Goal: Task Accomplishment & Management: Complete application form

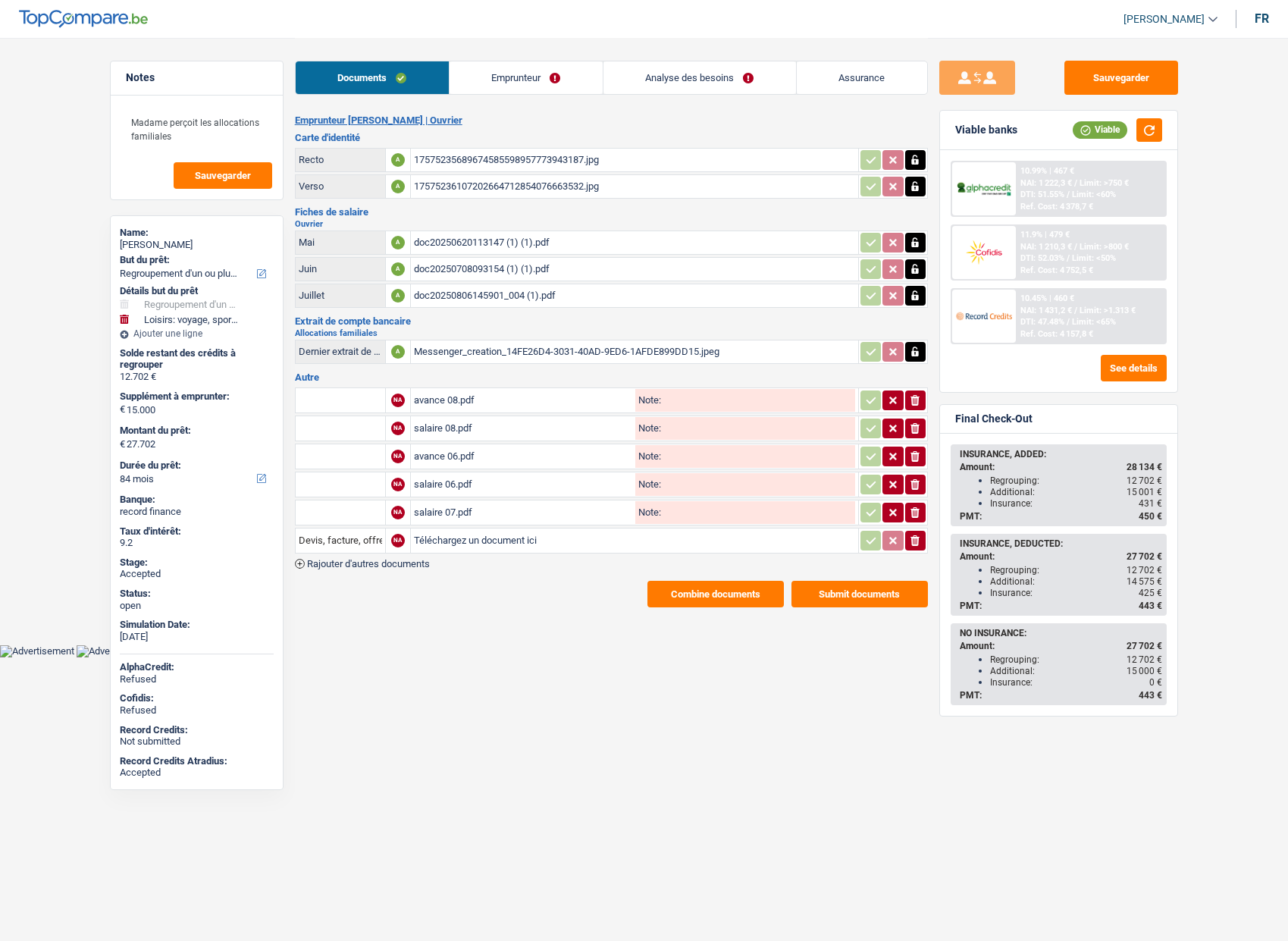
select select "refinancing"
select select "hobbies"
select select "84"
click at [833, 66] on link "Assurance" at bounding box center [862, 77] width 131 height 32
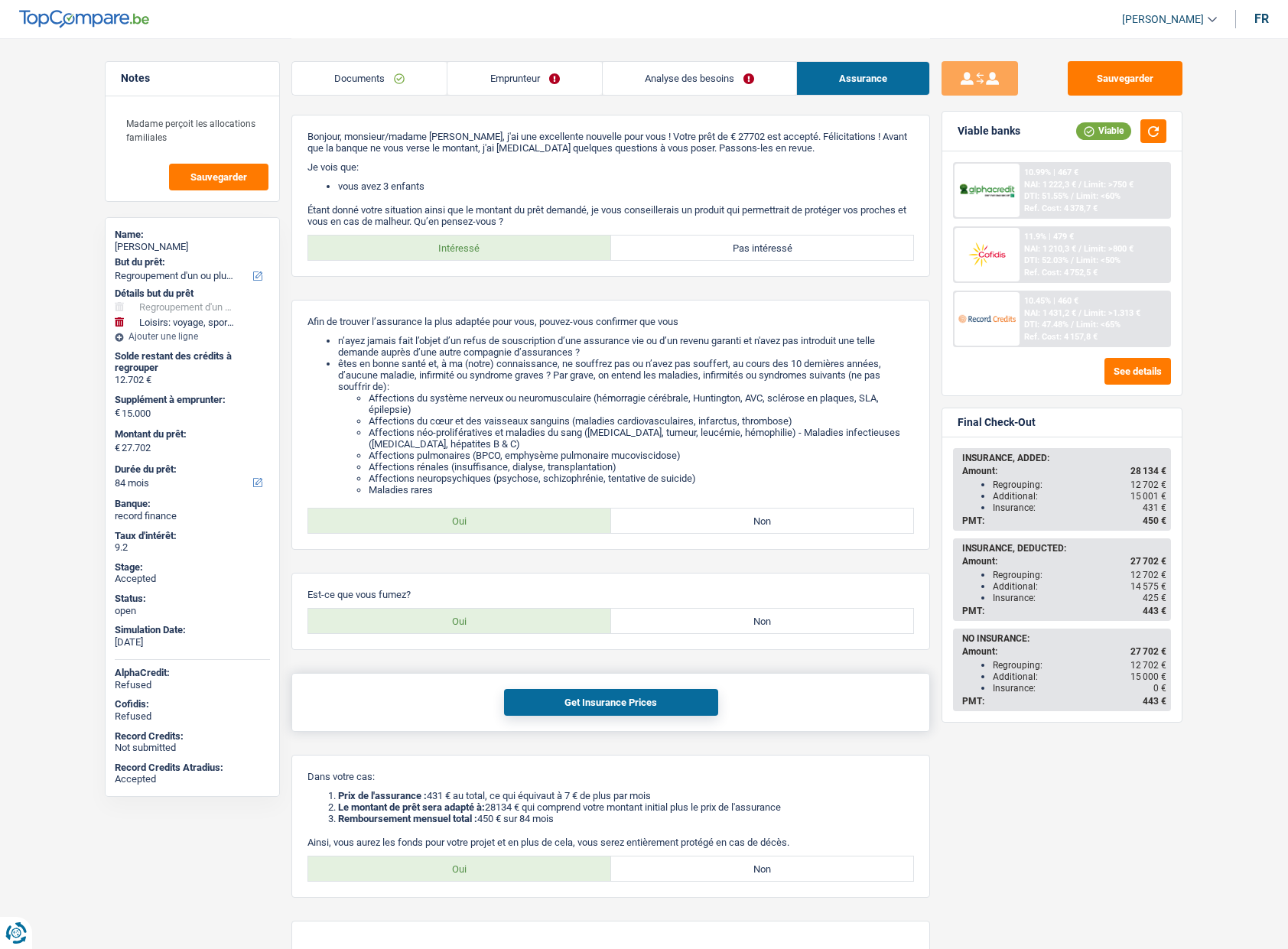
click at [566, 699] on button "Get Insurance Prices" at bounding box center [611, 702] width 214 height 27
click at [630, 696] on button "Get Insurance Prices" at bounding box center [611, 702] width 214 height 27
click at [483, 863] on label "Oui" at bounding box center [460, 869] width 303 height 24
click at [483, 863] on input "Oui" at bounding box center [460, 869] width 303 height 24
radio input "true"
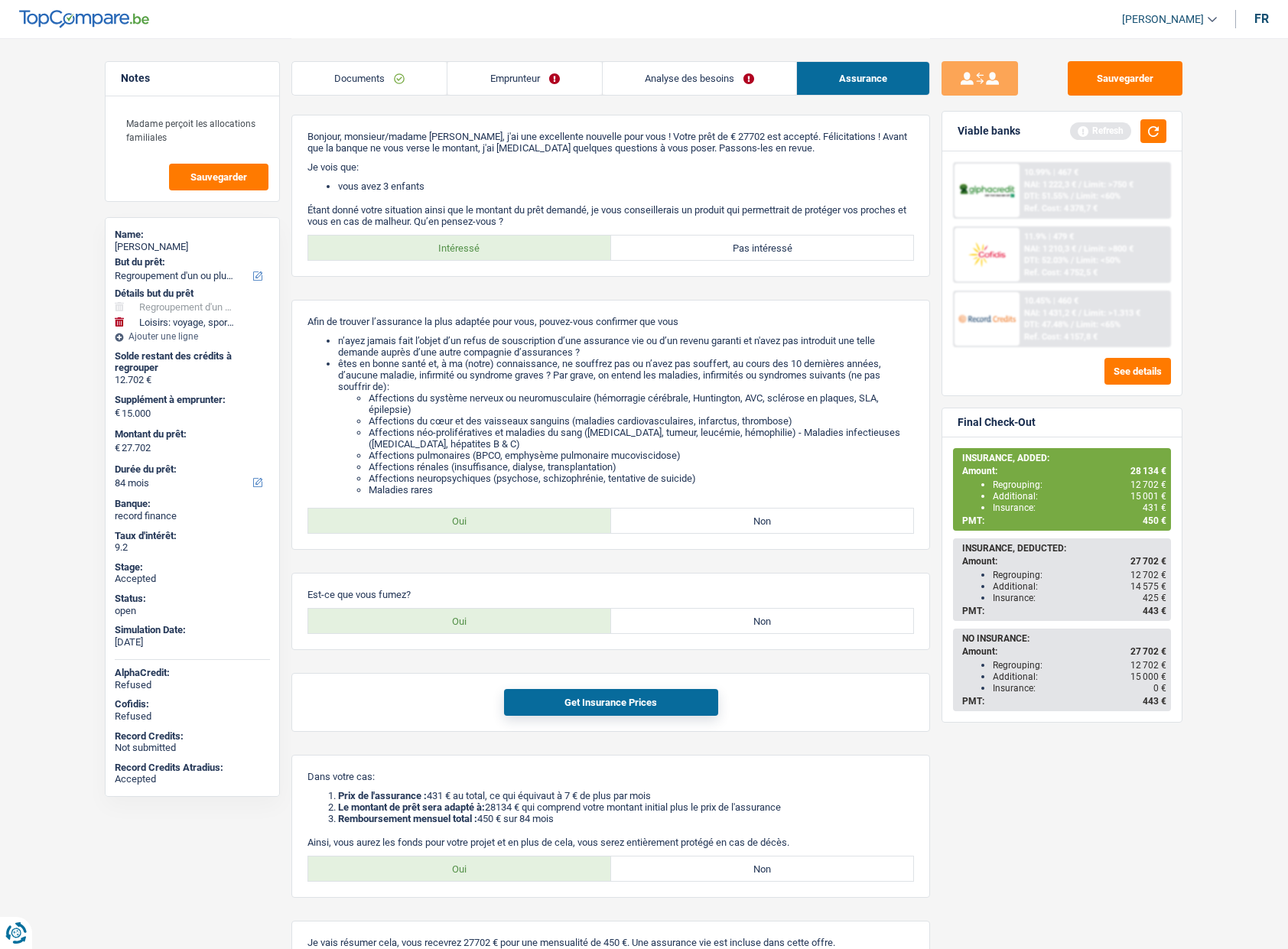
click at [679, 92] on link "Analyse des besoins" at bounding box center [699, 78] width 193 height 33
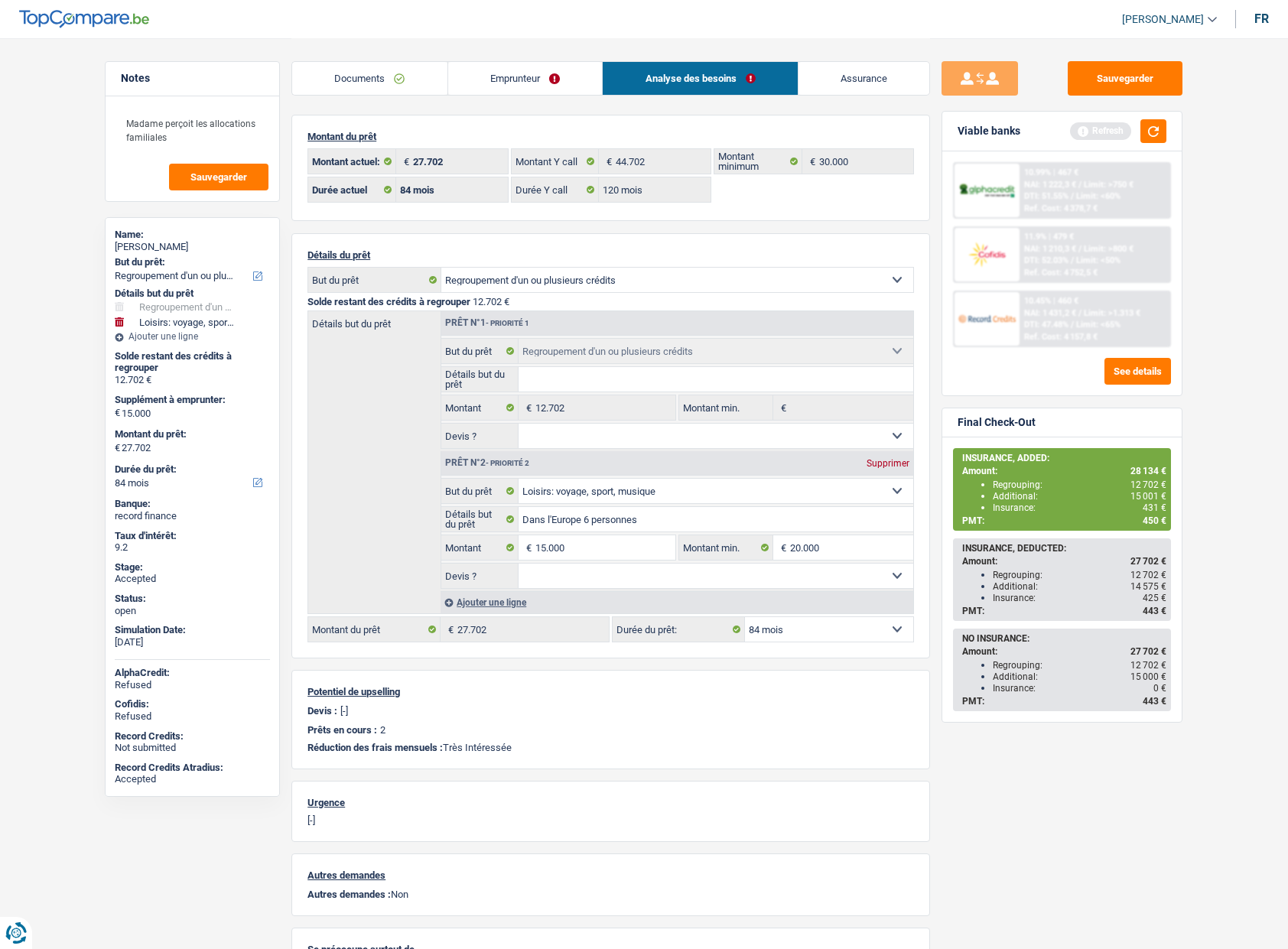
click at [529, 82] on link "Emprunteur" at bounding box center [525, 78] width 154 height 33
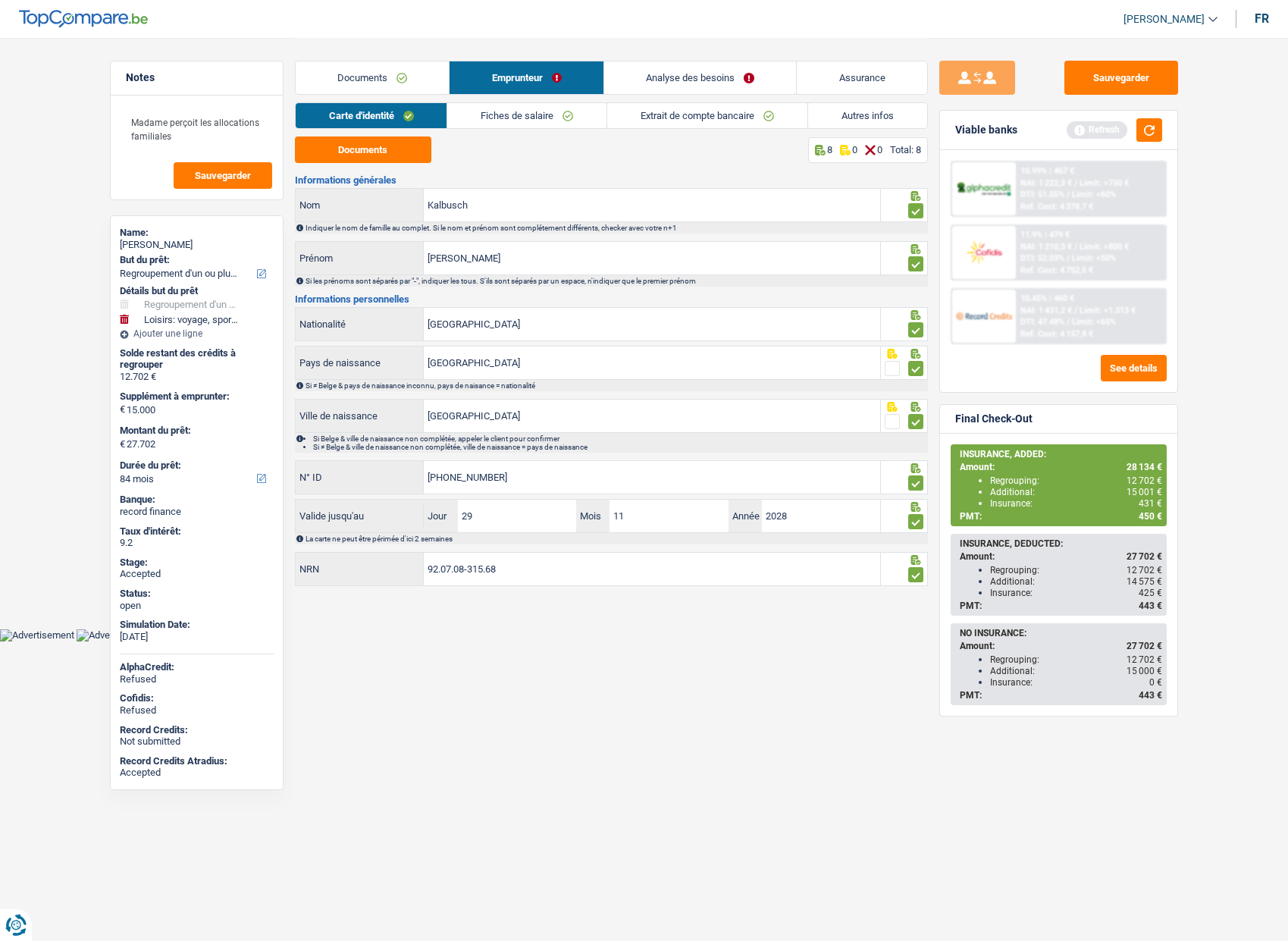
click at [866, 115] on link "Autres infos" at bounding box center [868, 115] width 119 height 25
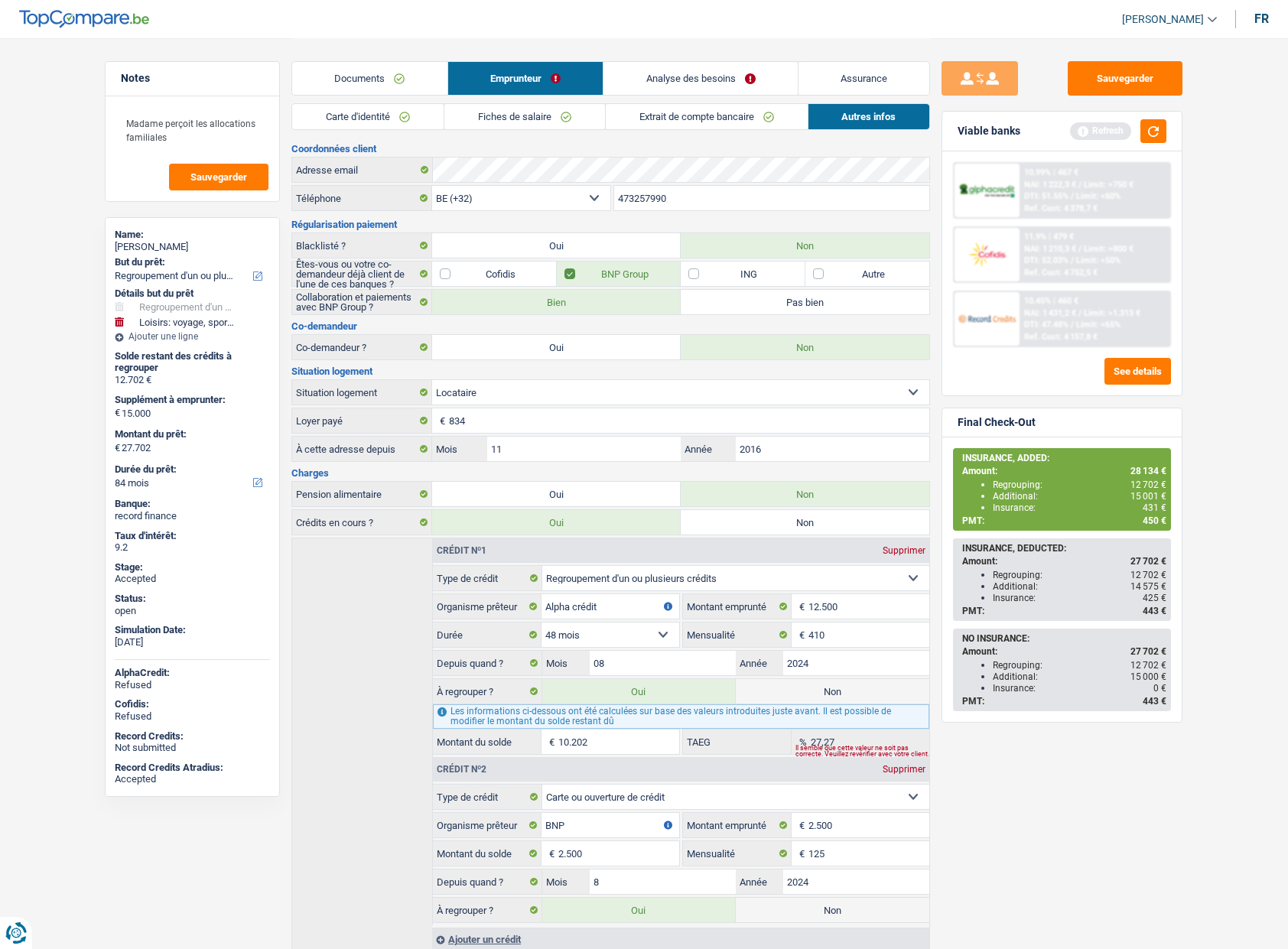
click at [351, 619] on div "Crédit nº1 Supprimer Carte ou ouverture de crédit Prêt hypothécaire Vente à tem…" at bounding box center [611, 744] width 639 height 414
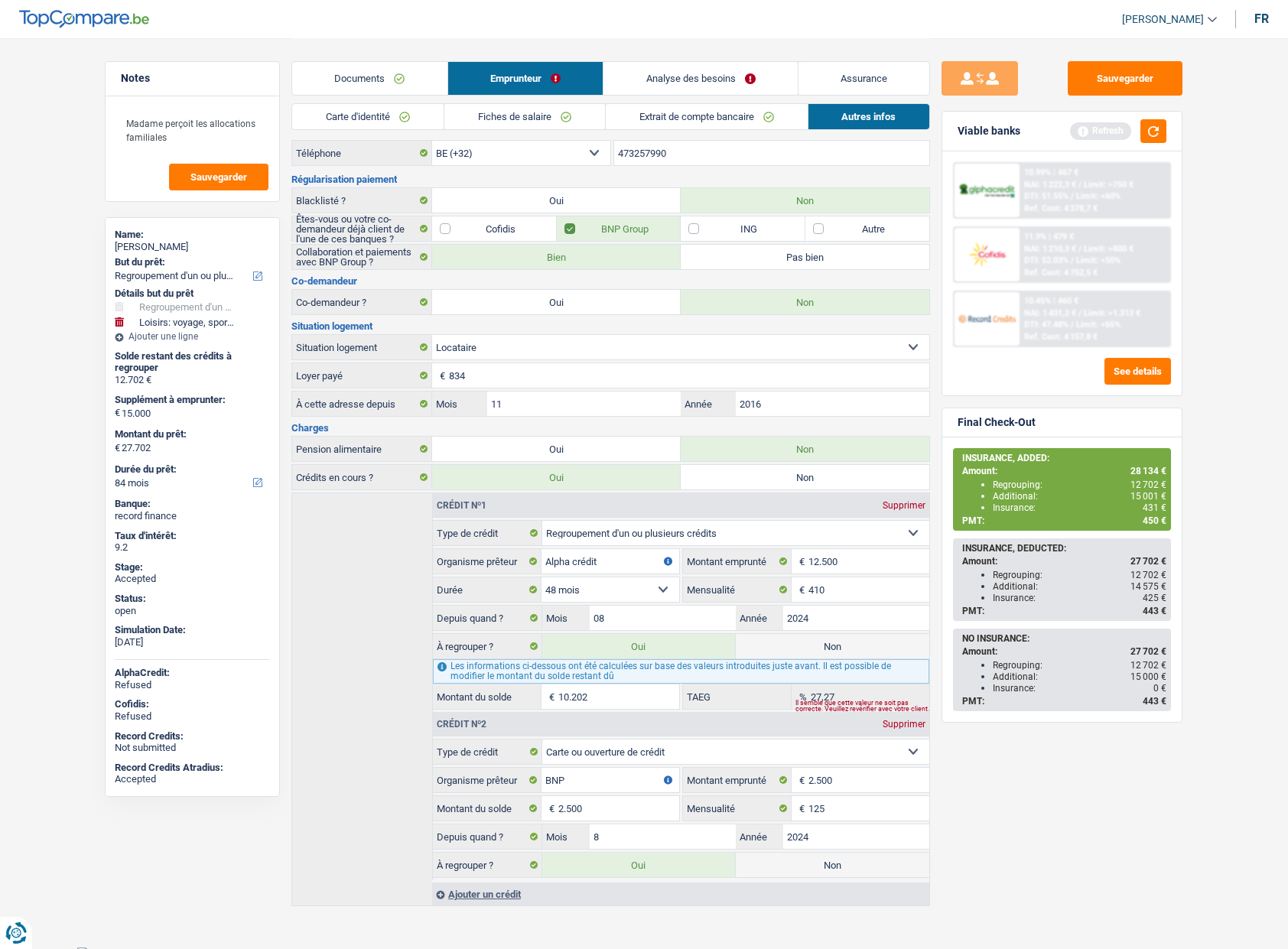
scroll to position [44, 0]
click at [549, 120] on link "Fiches de salaire" at bounding box center [525, 116] width 161 height 25
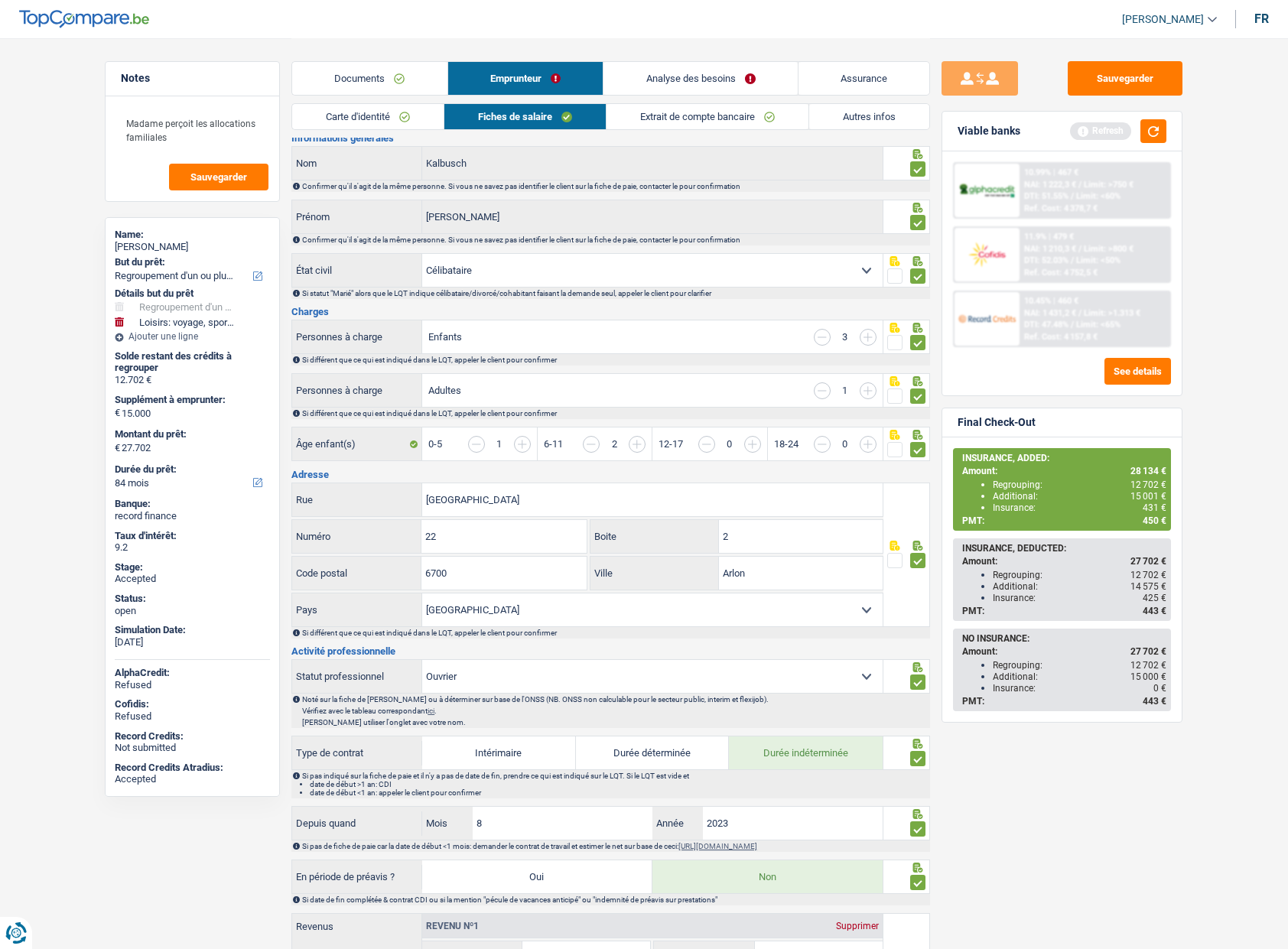
click at [361, 112] on link "Carte d'identité" at bounding box center [368, 116] width 151 height 25
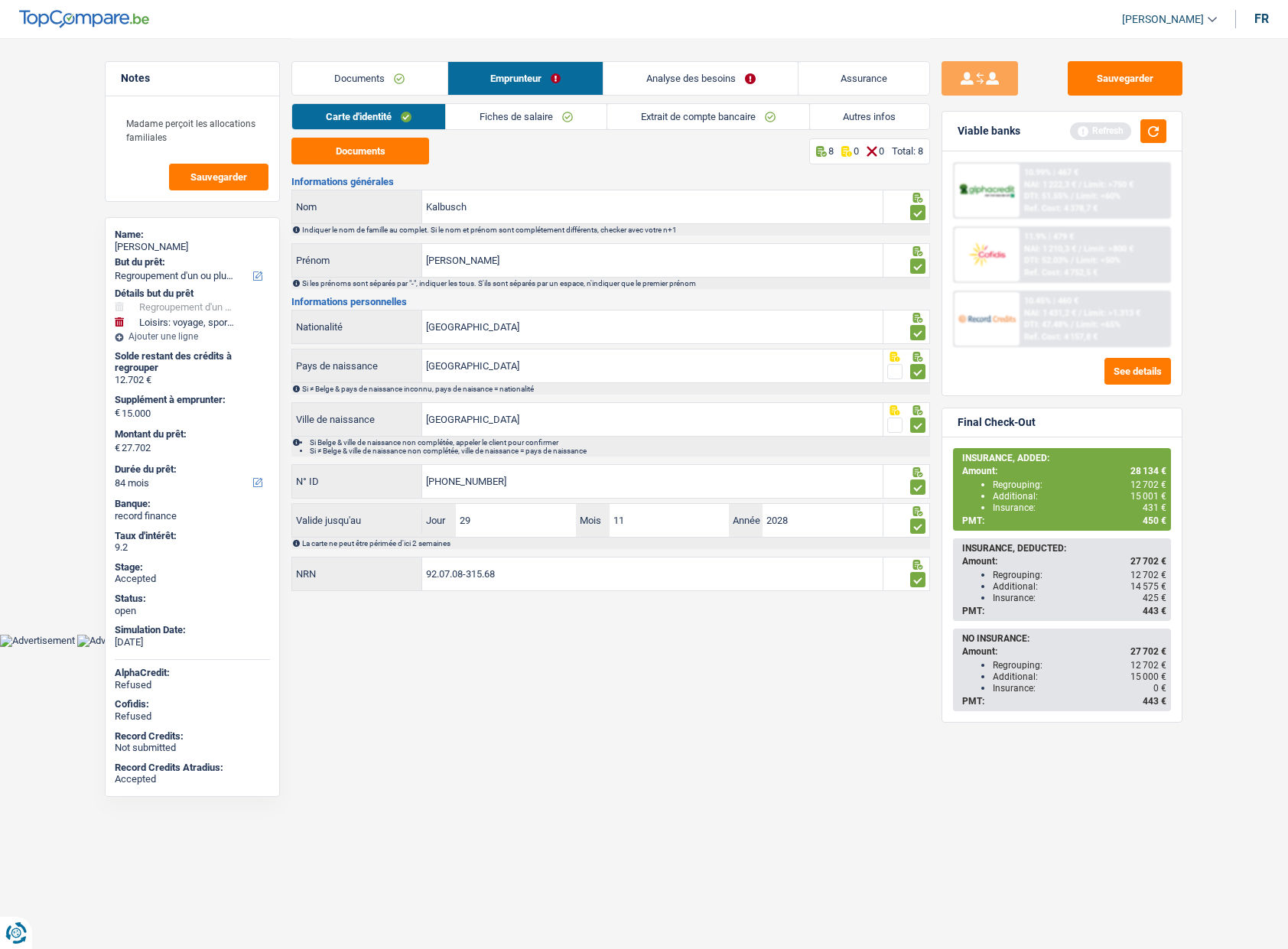
scroll to position [0, 0]
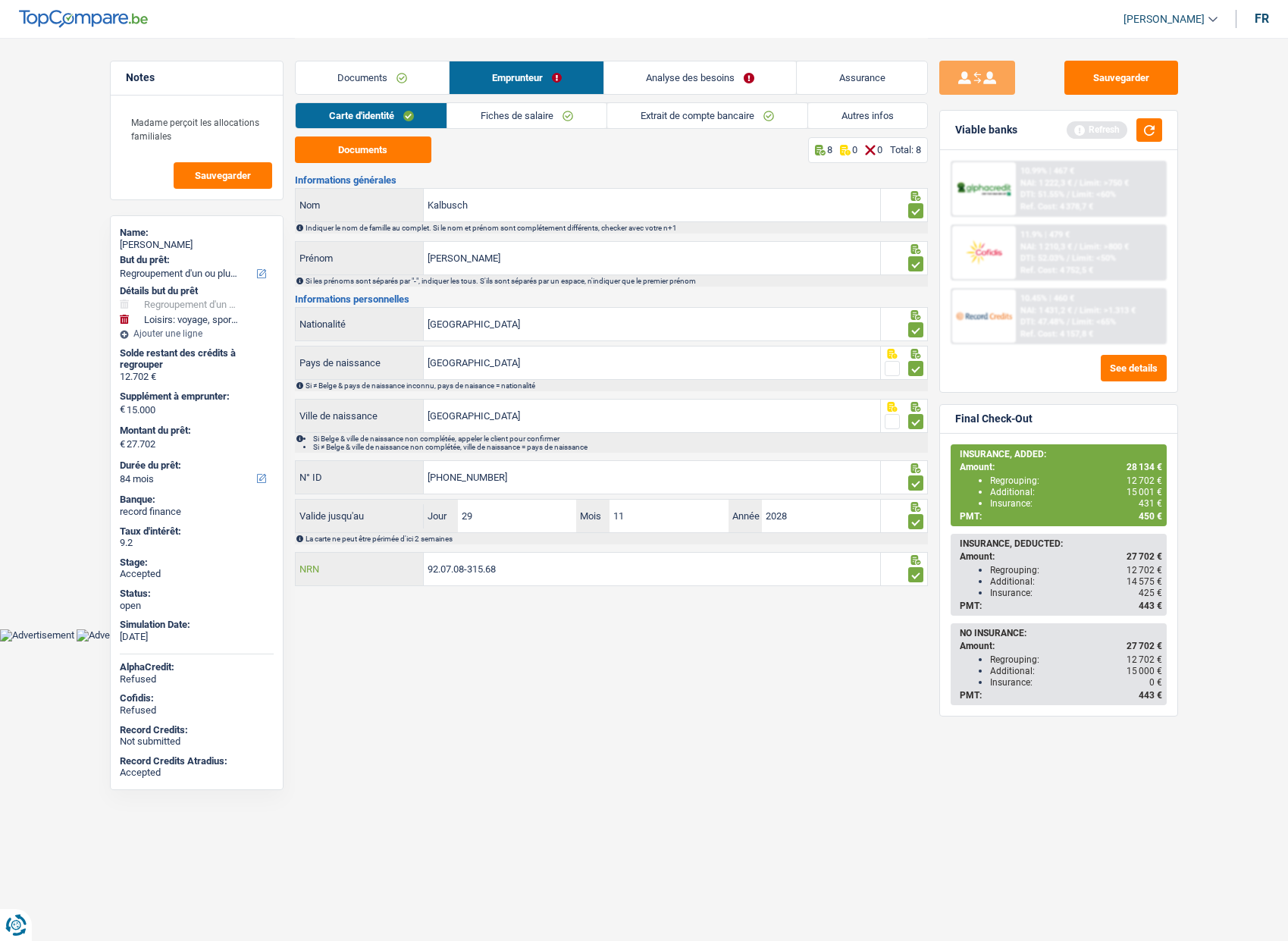
click at [447, 571] on input "92.07.08-315.68" at bounding box center [652, 569] width 456 height 32
click at [845, 118] on link "Autres infos" at bounding box center [868, 115] width 119 height 25
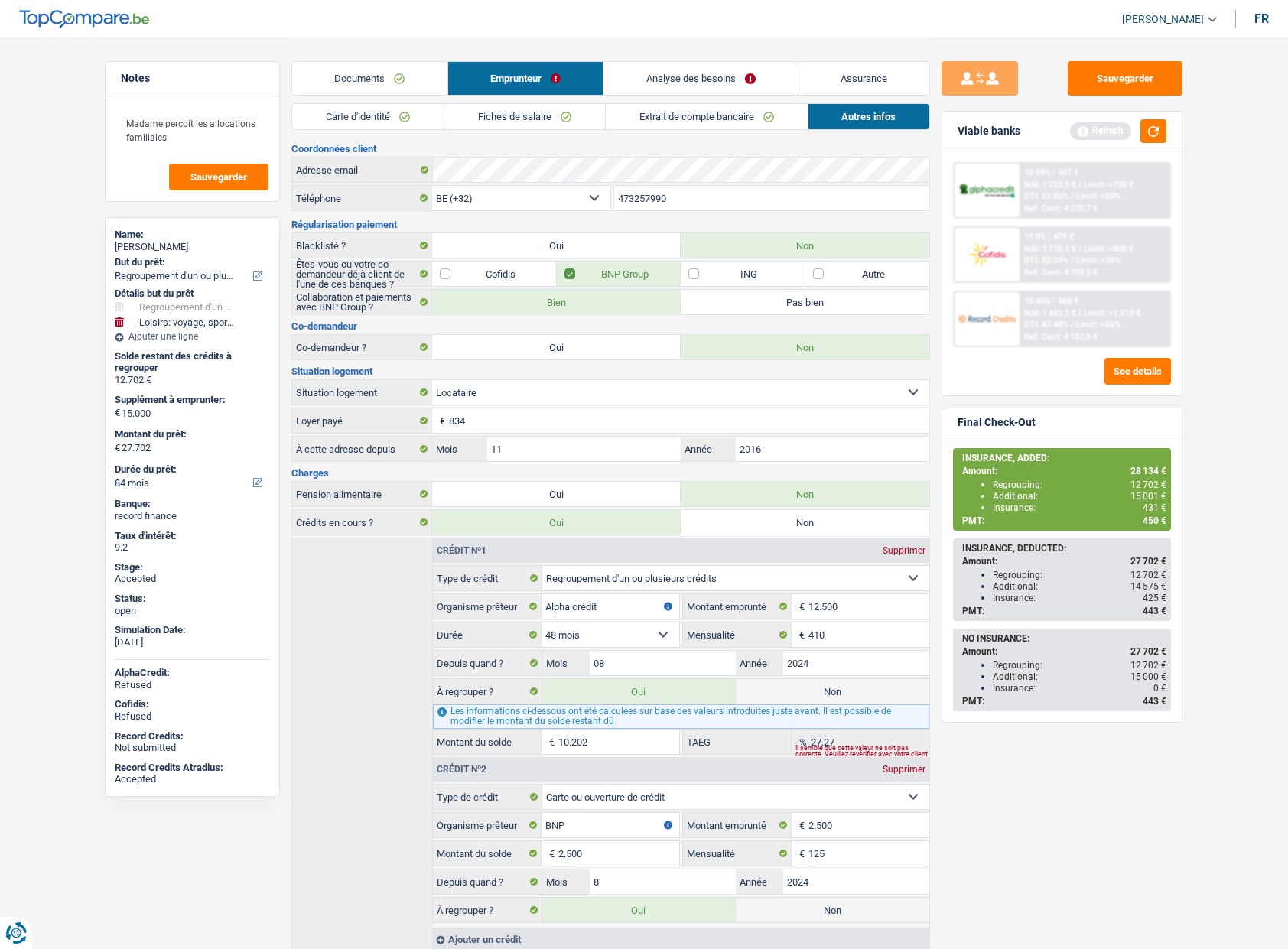
click at [176, 245] on div "[PERSON_NAME]" at bounding box center [192, 247] width 155 height 12
copy div "[PERSON_NAME]"
click at [663, 195] on input "473257990" at bounding box center [771, 198] width 316 height 24
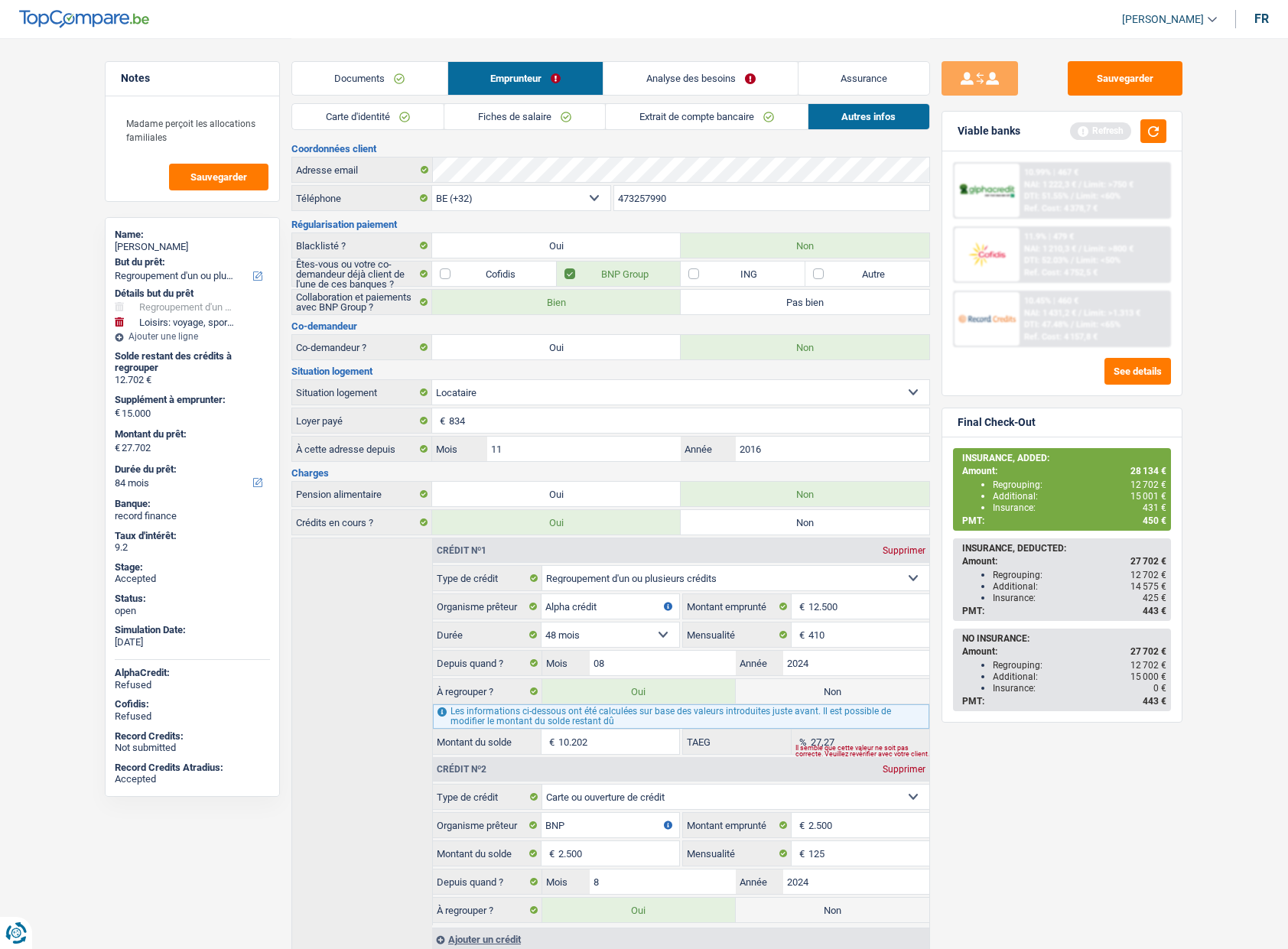
click at [663, 195] on input "473257990" at bounding box center [771, 198] width 316 height 24
click at [669, 83] on link "Analyse des besoins" at bounding box center [701, 78] width 194 height 33
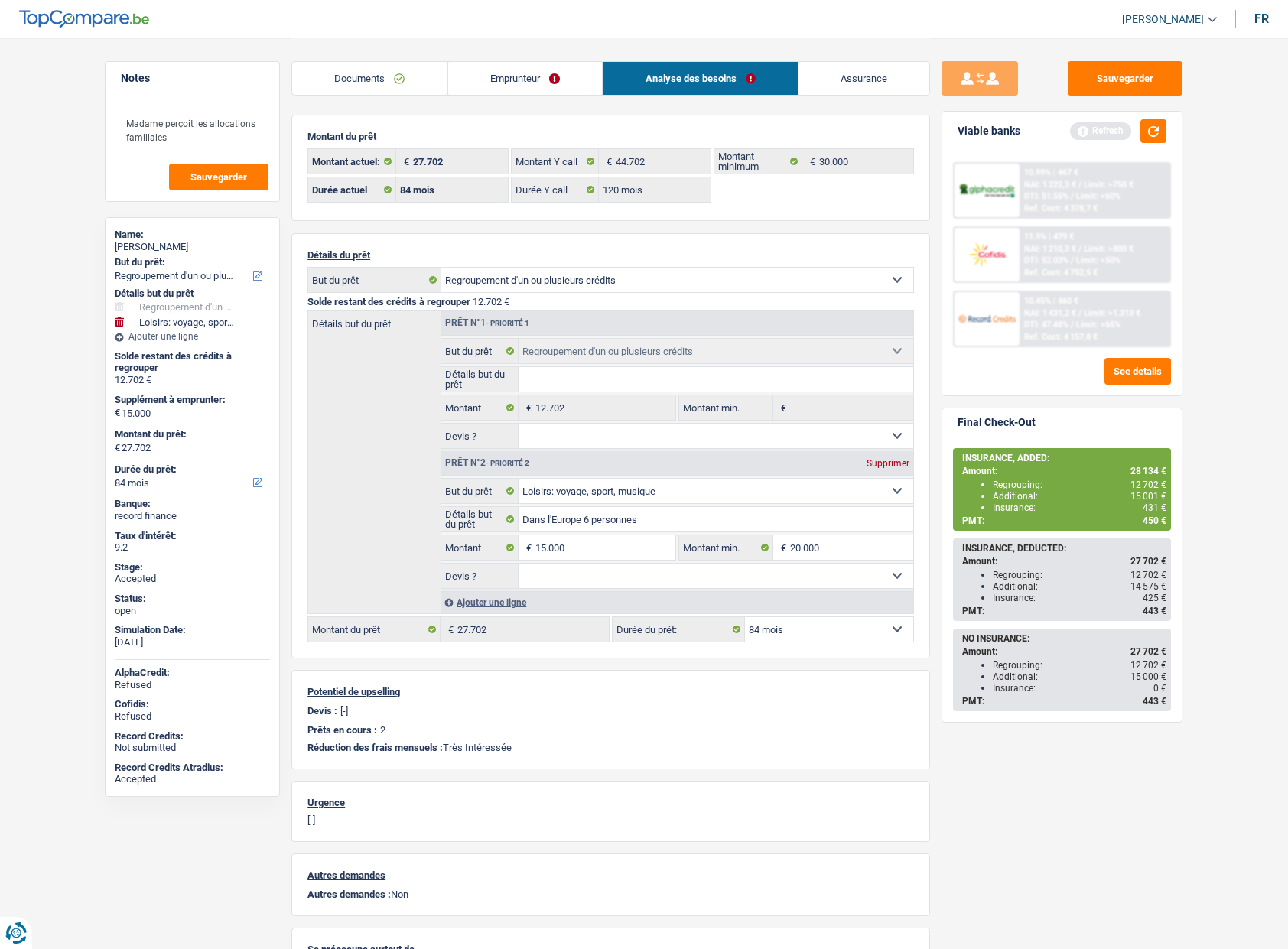
click at [528, 84] on link "Emprunteur" at bounding box center [525, 78] width 154 height 33
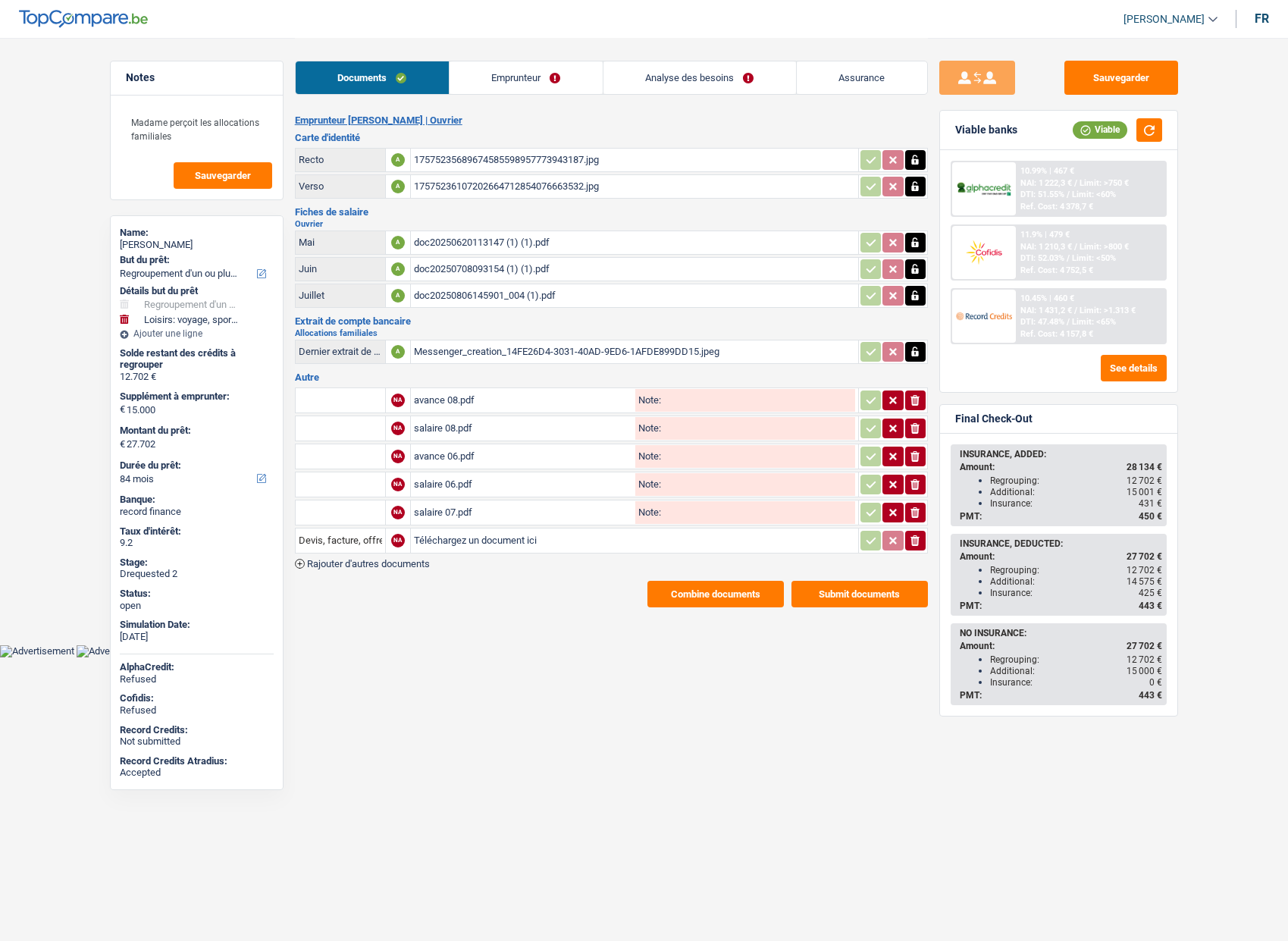
select select "refinancing"
select select "hobbies"
select select "84"
click at [872, 77] on link "Assurance" at bounding box center [862, 77] width 131 height 32
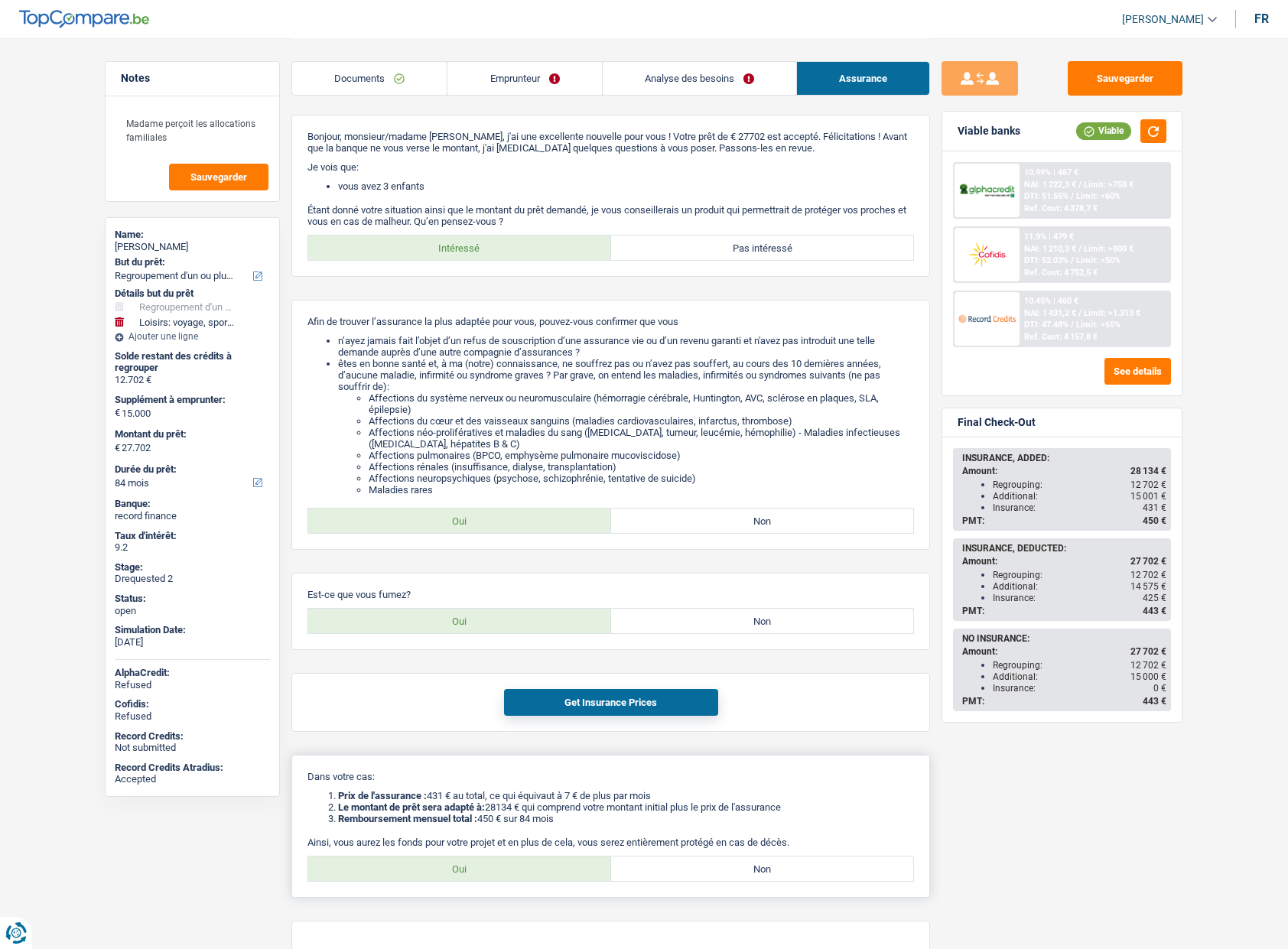
click at [505, 860] on label "Oui" at bounding box center [460, 869] width 303 height 24
click at [505, 860] on input "Oui" at bounding box center [460, 869] width 303 height 24
radio input "true"
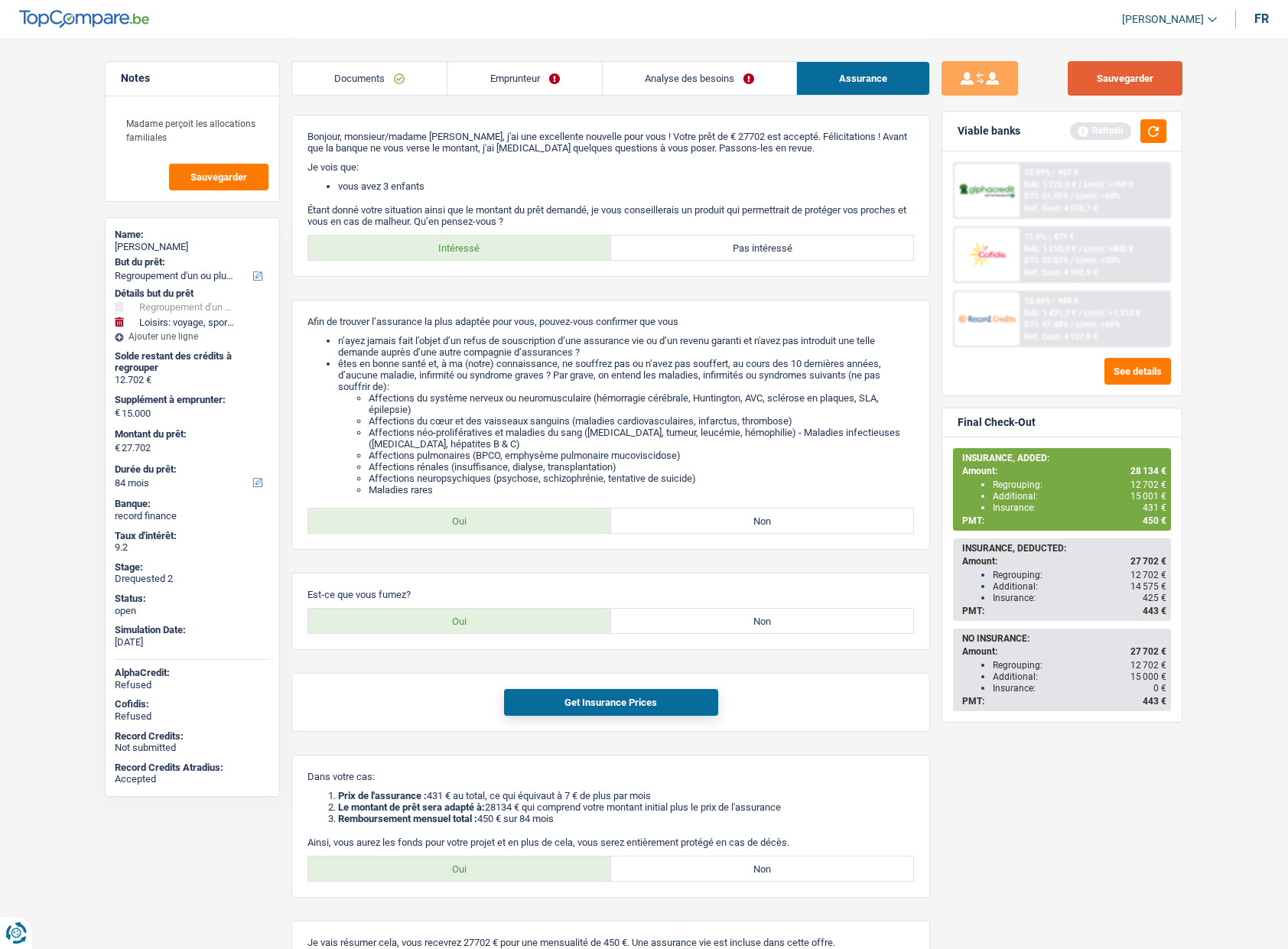
click at [1132, 74] on button "Sauvegarder" at bounding box center [1125, 78] width 115 height 35
click at [1099, 103] on div "Sauvegarder Viable banks Refresh 10.99% | 467 € NAI: 1 222,3 € / Limit: >750 € …" at bounding box center [1062, 493] width 263 height 863
click at [1113, 82] on button "Sauvegarder" at bounding box center [1125, 78] width 115 height 35
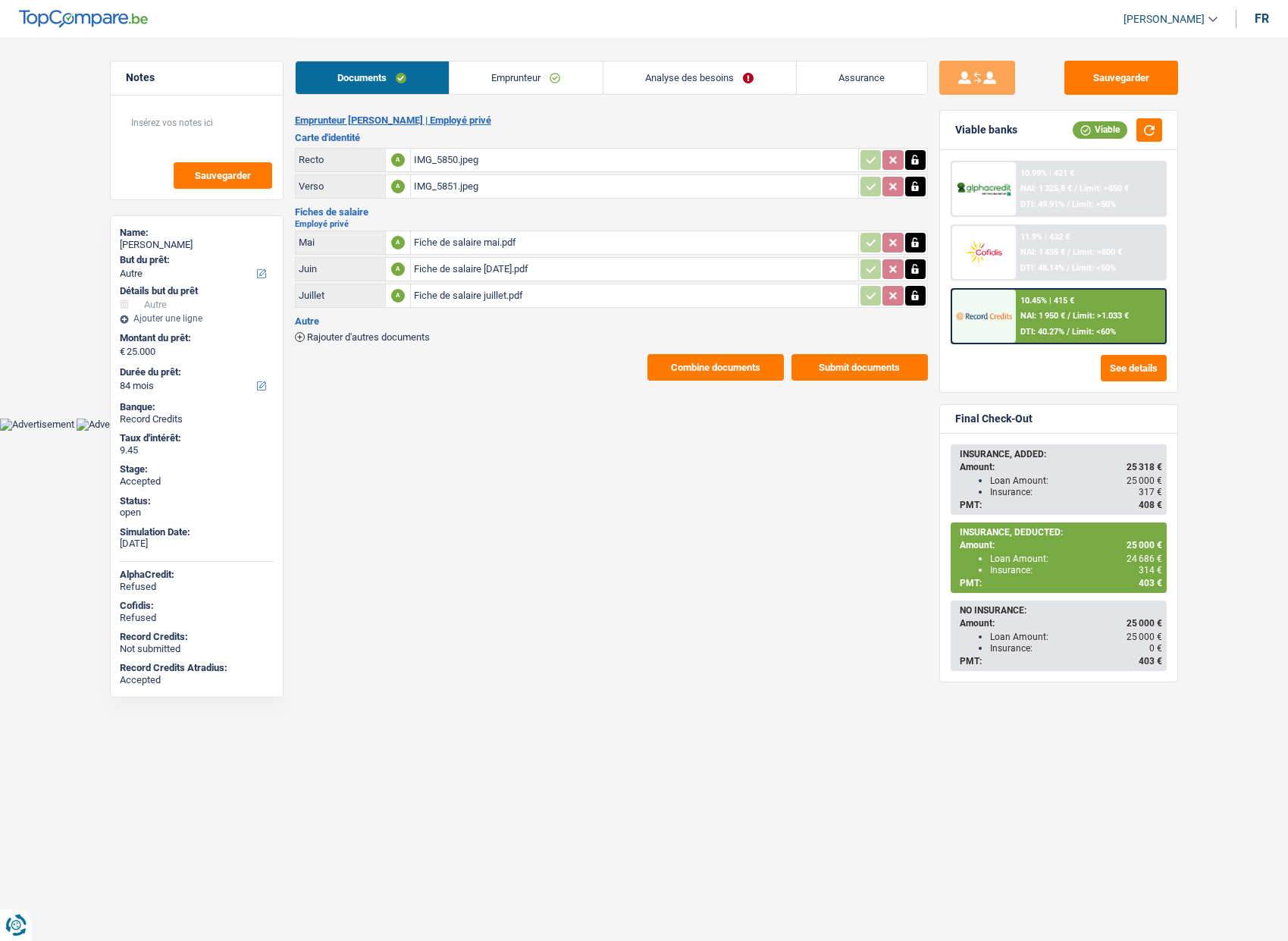
select select "other"
select select "84"
select select "single"
select select "BE"
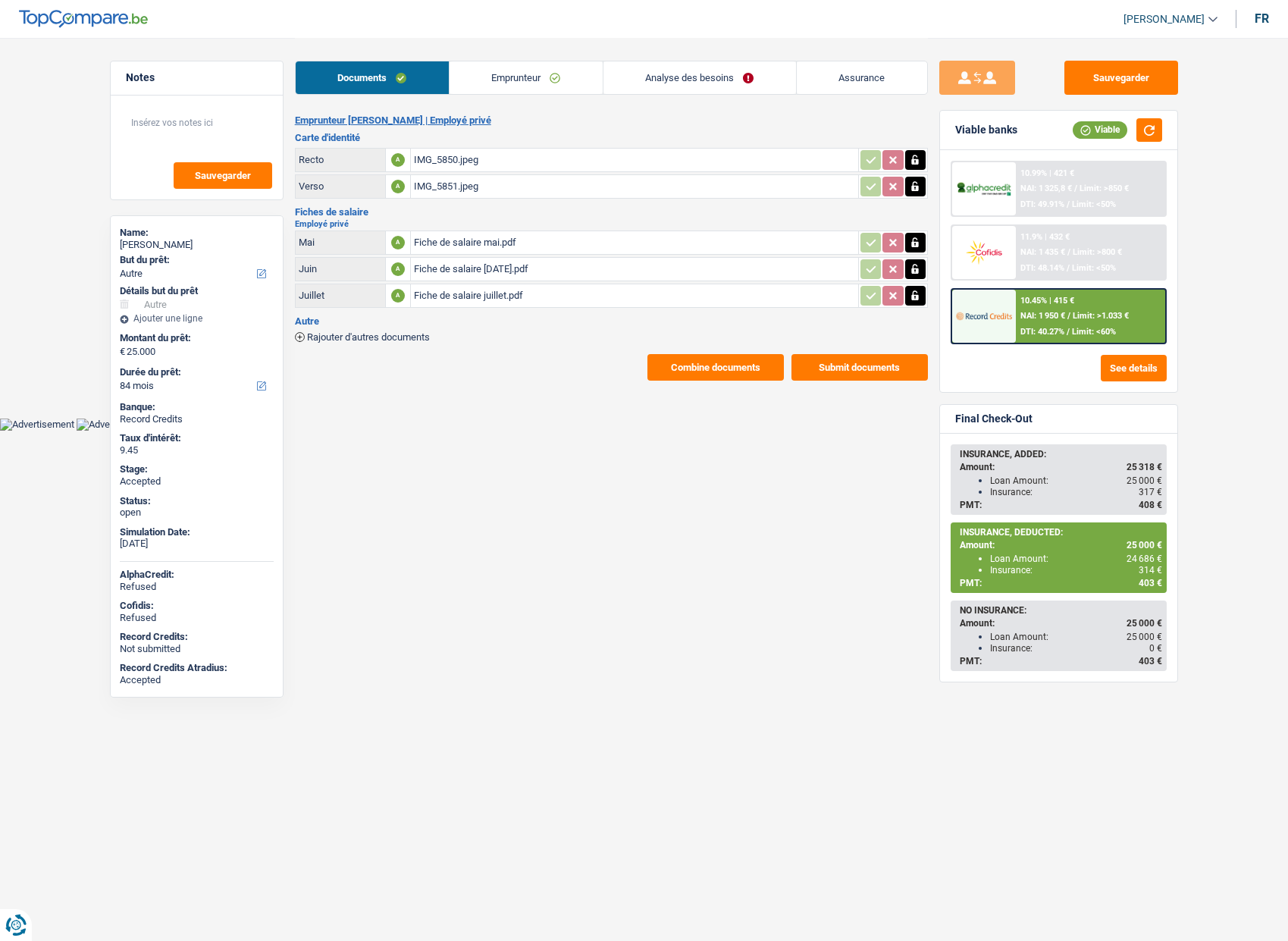
select select "privateEmployee"
select select "netSalary"
select select "mealVouchers"
select select "BE"
select select "bigCompanies"
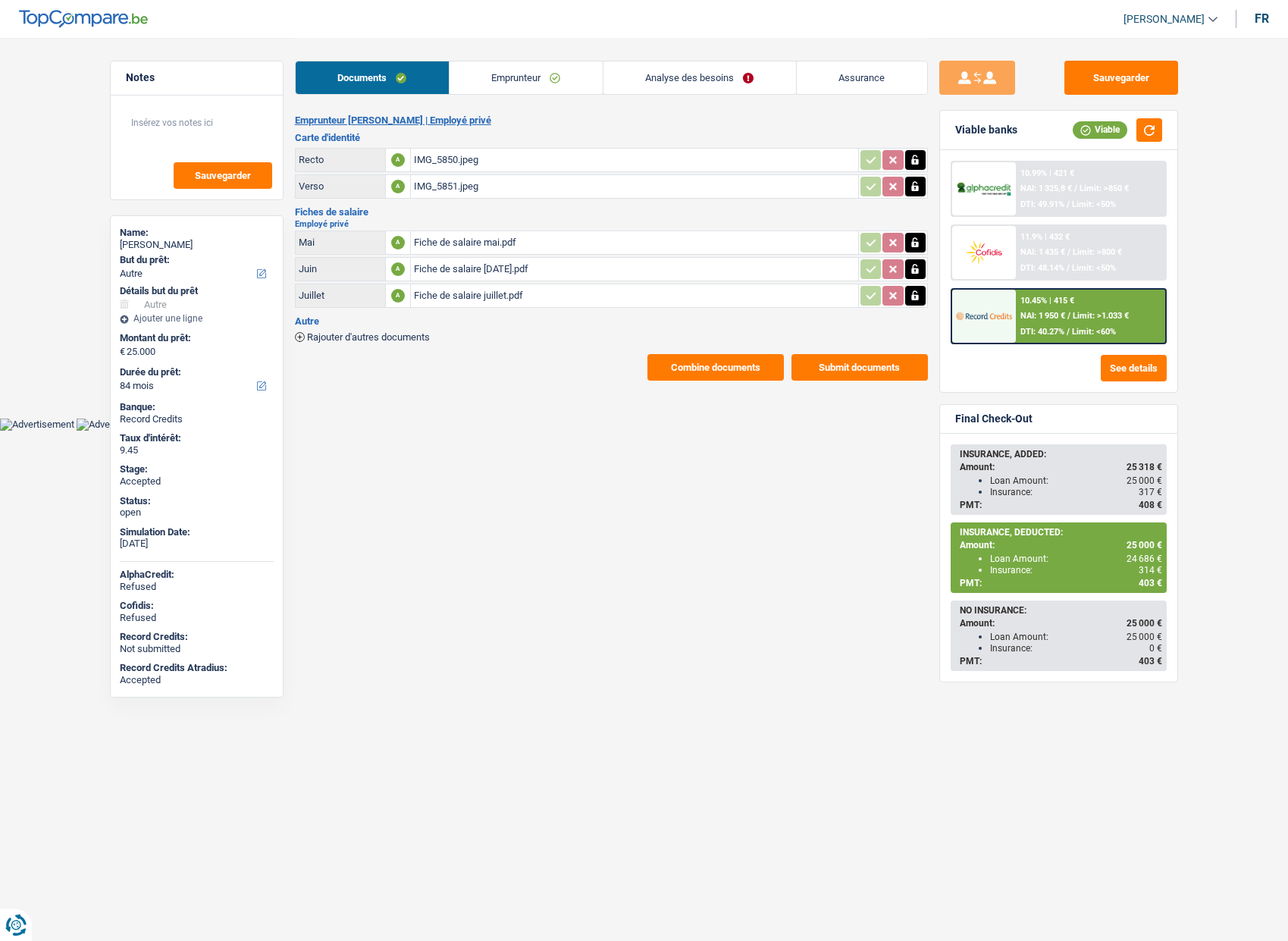
click at [513, 69] on link "Emprunteur" at bounding box center [526, 77] width 153 height 32
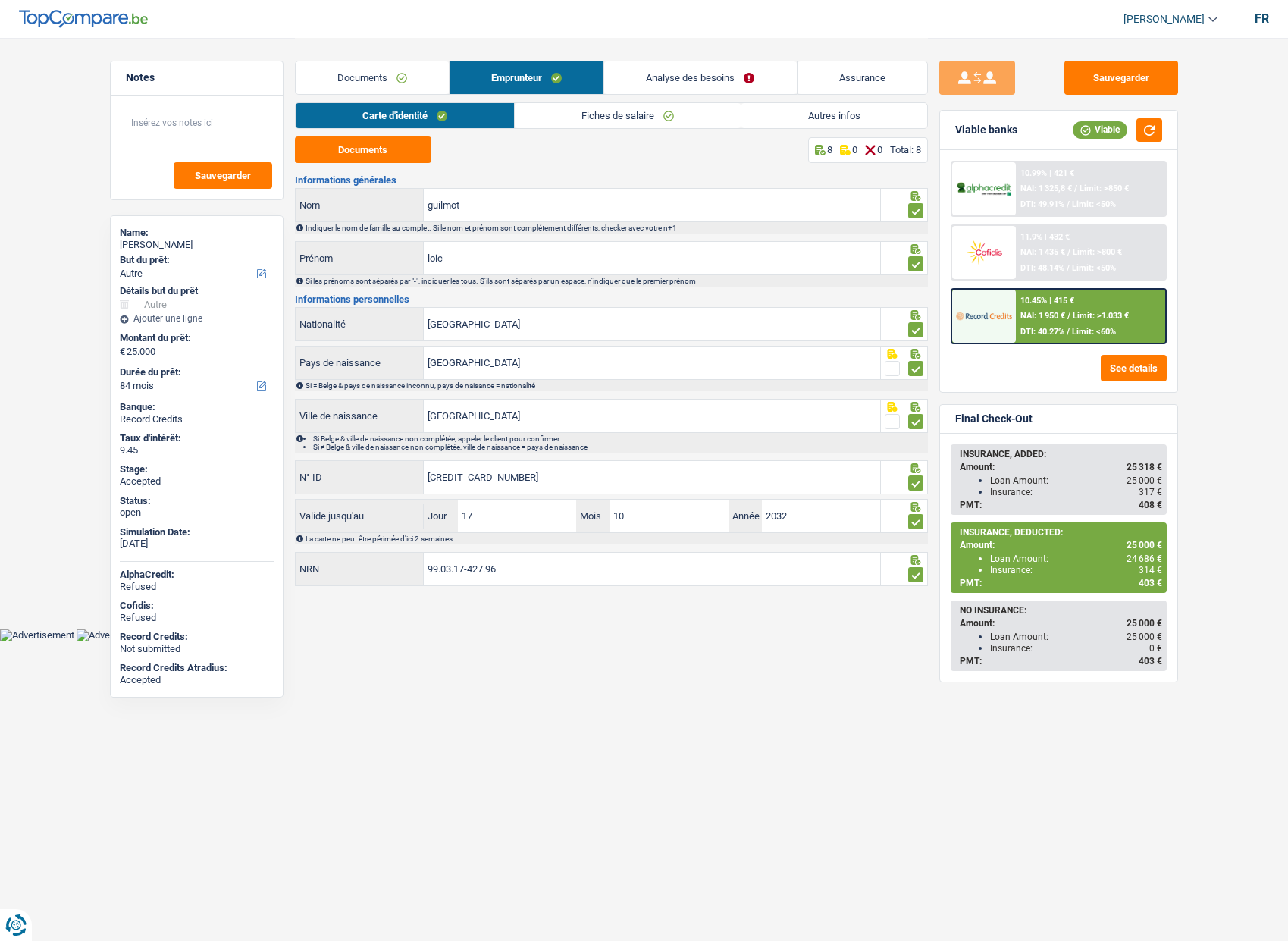
click at [587, 111] on link "Fiches de salaire" at bounding box center [628, 115] width 226 height 25
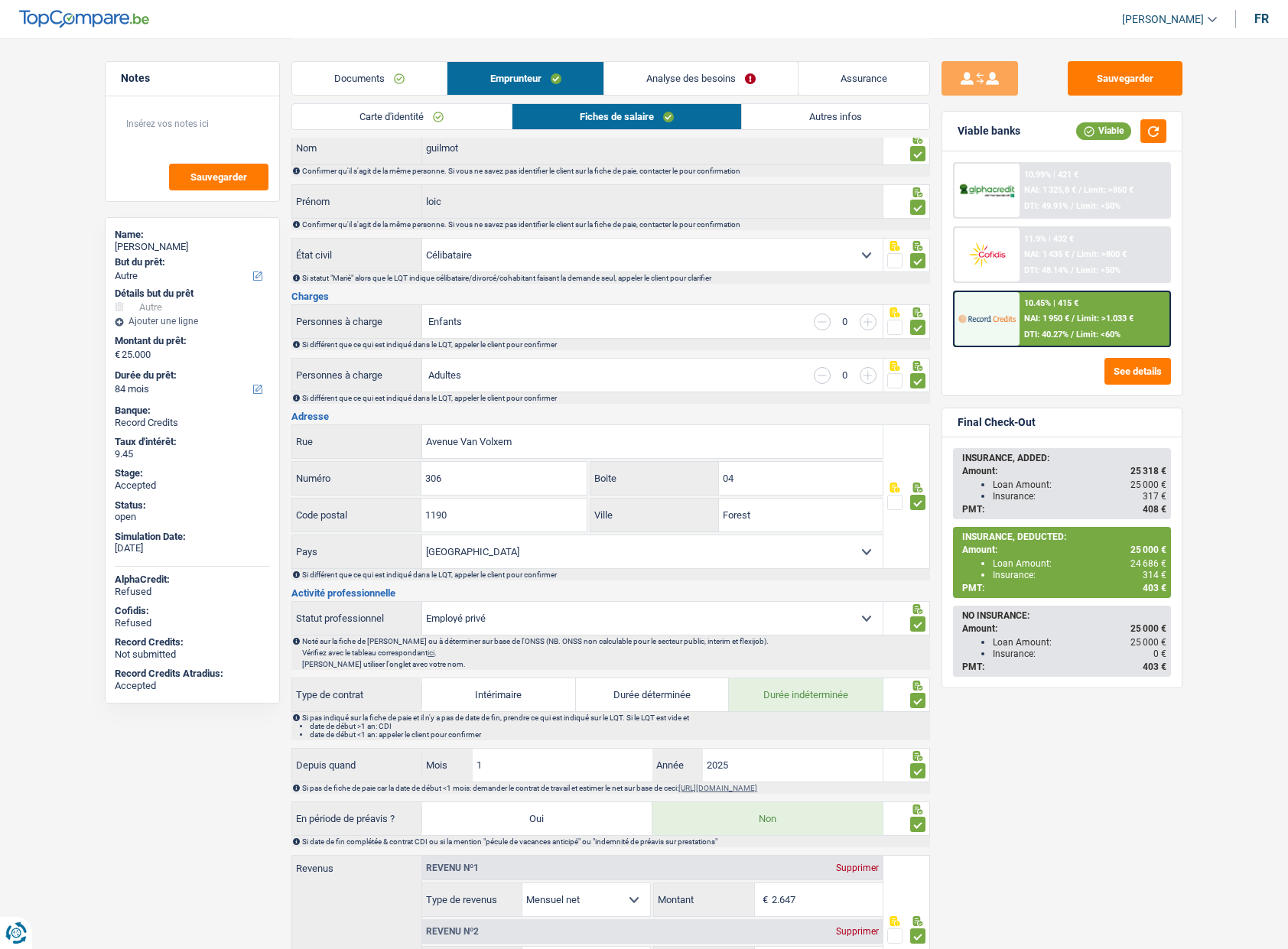
scroll to position [40, 0]
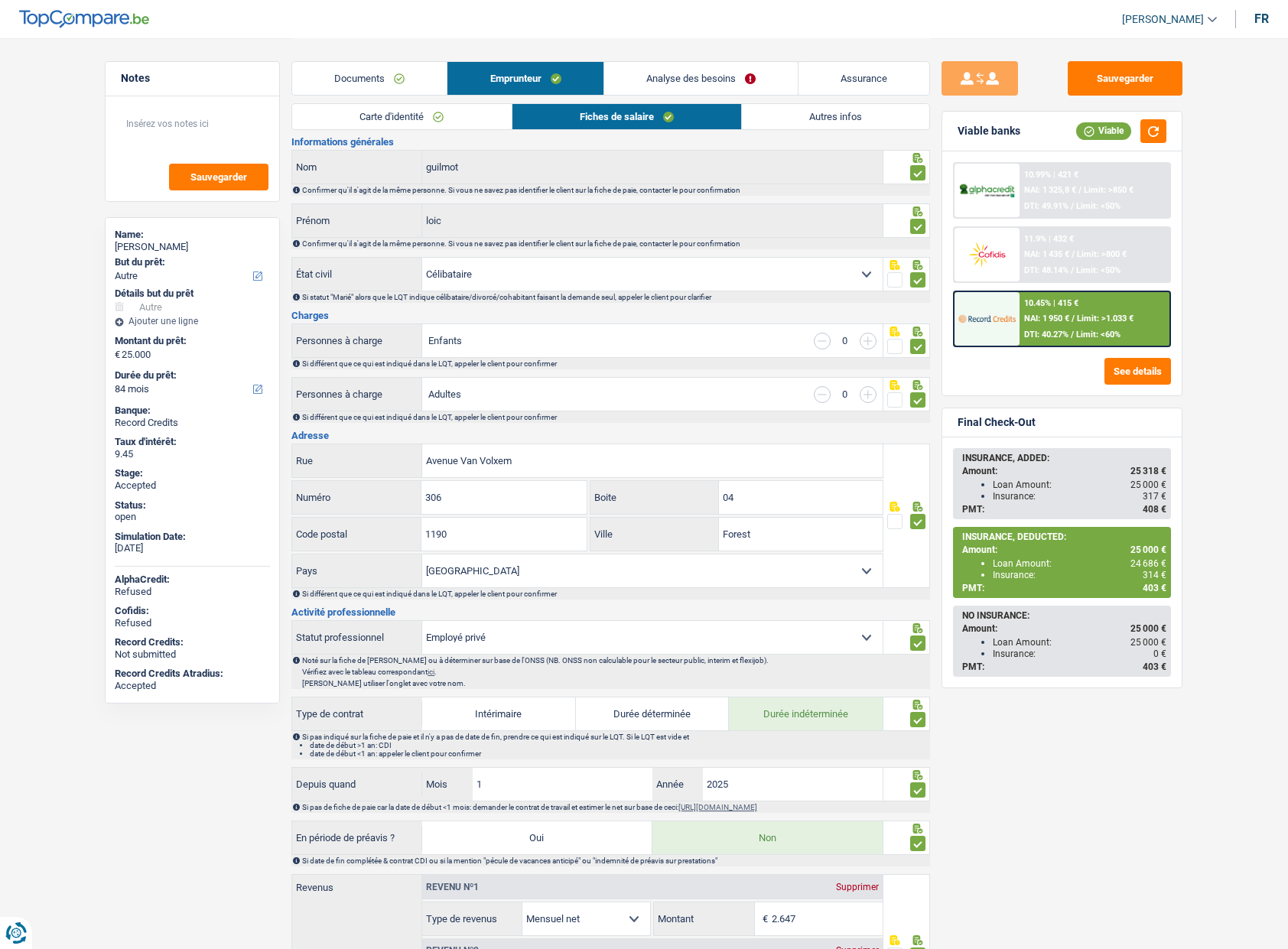
click at [1044, 486] on div "Loan Amount: 25 000 €" at bounding box center [1080, 484] width 174 height 10
click at [844, 67] on link "Assurance" at bounding box center [864, 78] width 131 height 33
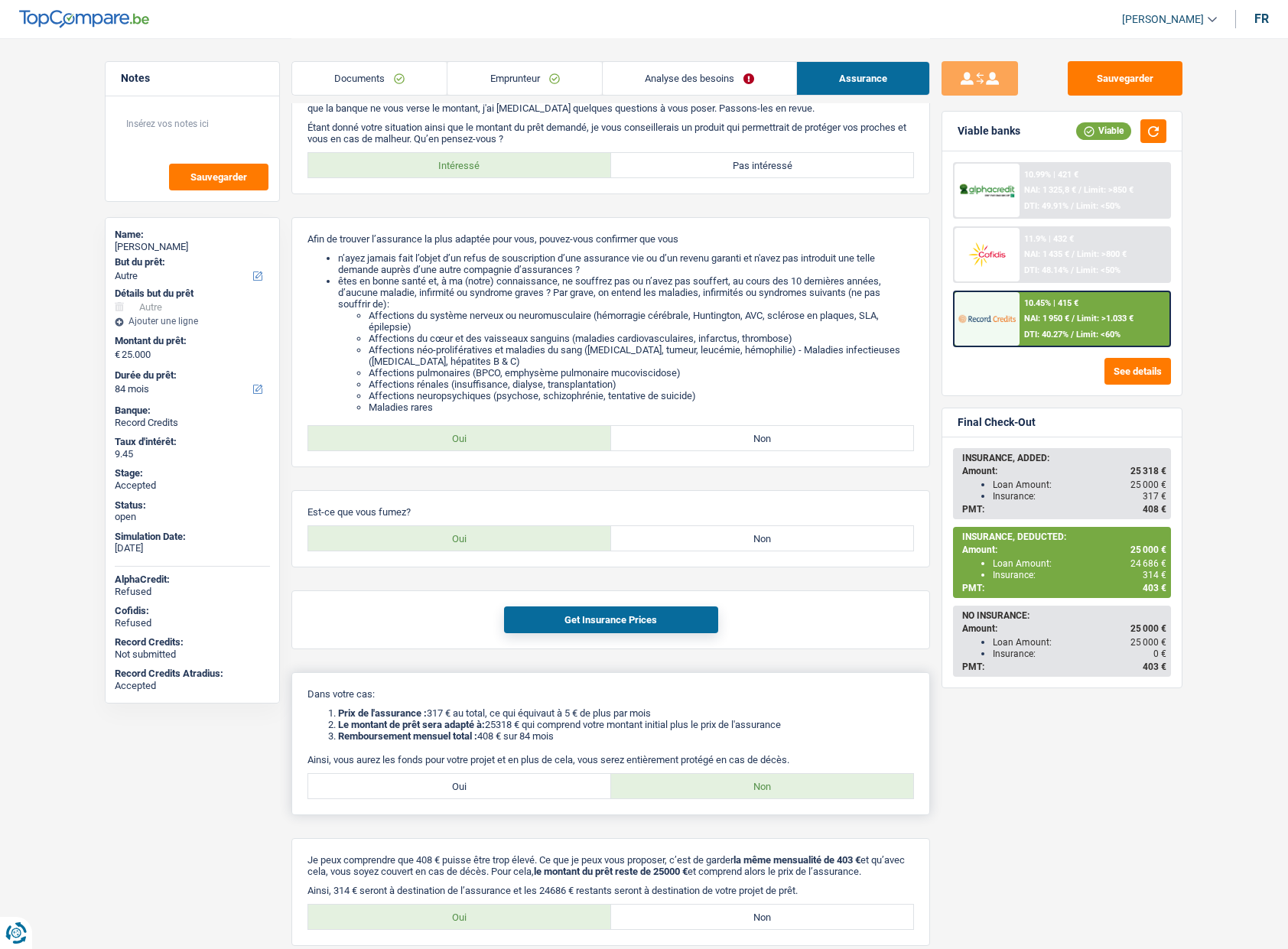
click at [489, 808] on div "Dans votre cas: Prix de l'assurance : 317 € au total, ce qui équivaut à 5 € de …" at bounding box center [611, 744] width 639 height 143
click at [486, 793] on label "Oui" at bounding box center [460, 786] width 303 height 24
click at [486, 793] on input "Oui" at bounding box center [460, 786] width 303 height 24
radio input "true"
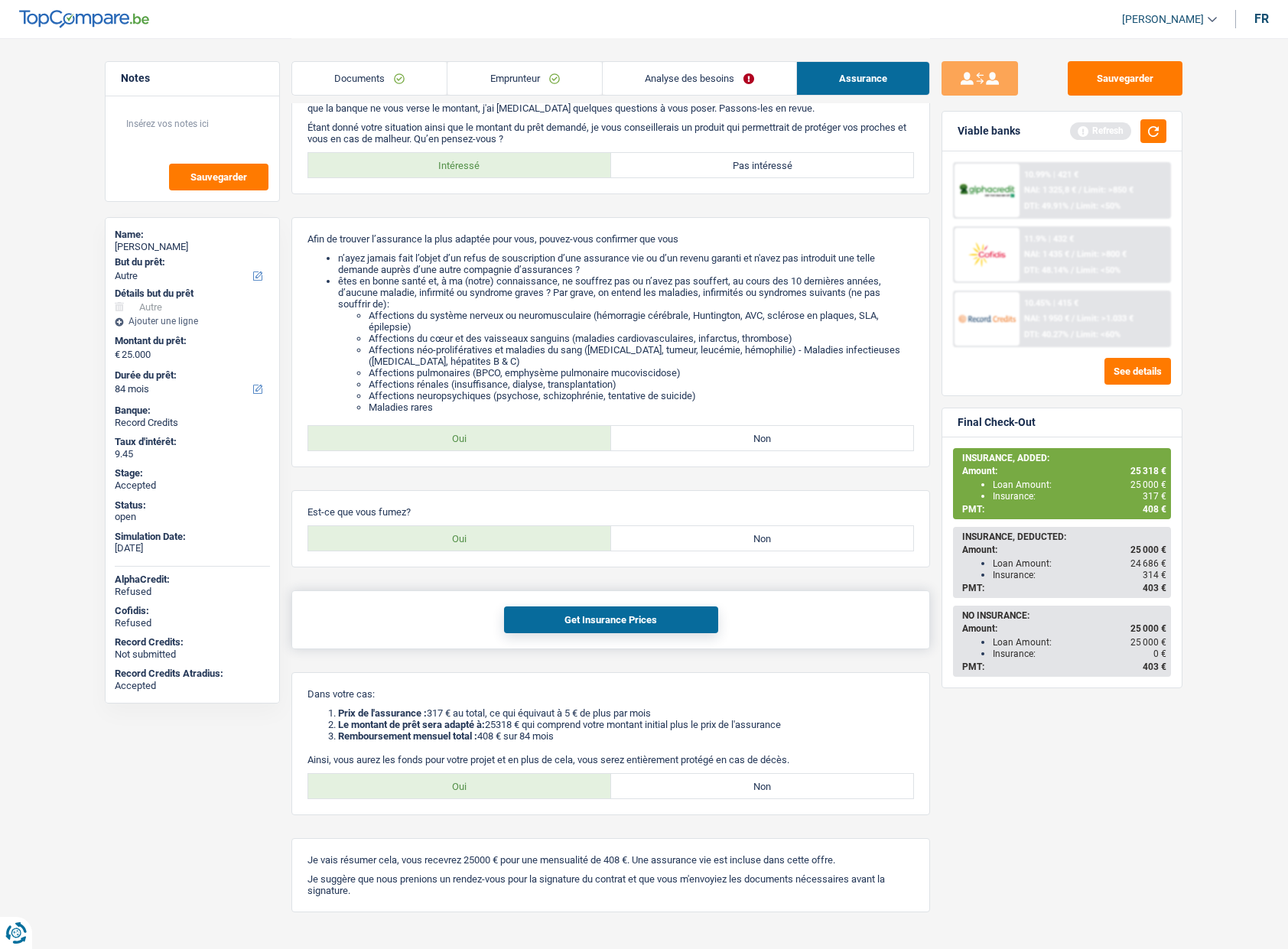
click at [615, 621] on button "Get Insurance Prices" at bounding box center [611, 619] width 214 height 27
click at [482, 72] on link "Emprunteur" at bounding box center [524, 78] width 154 height 33
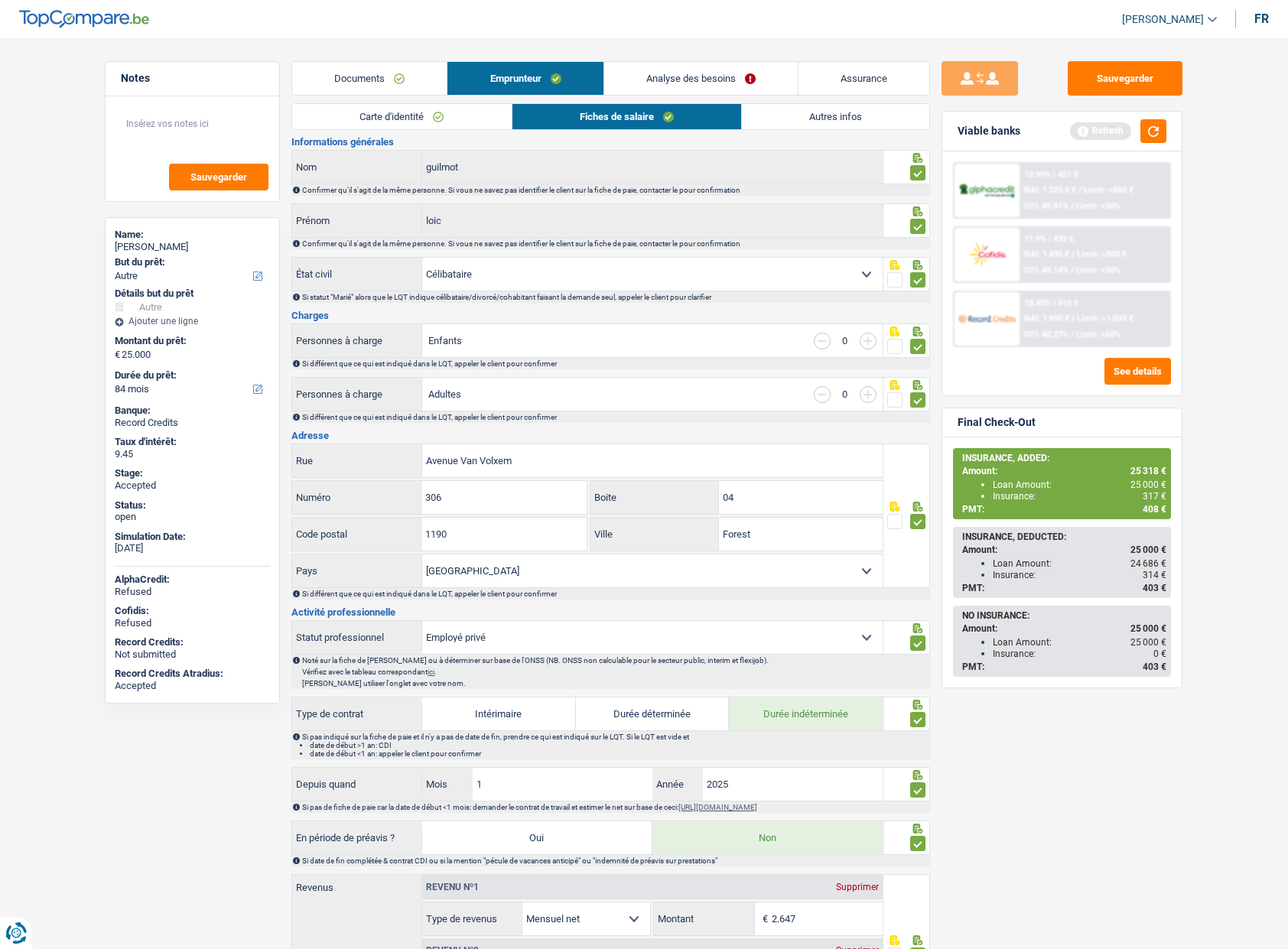
click at [777, 121] on link "Autres infos" at bounding box center [835, 116] width 188 height 25
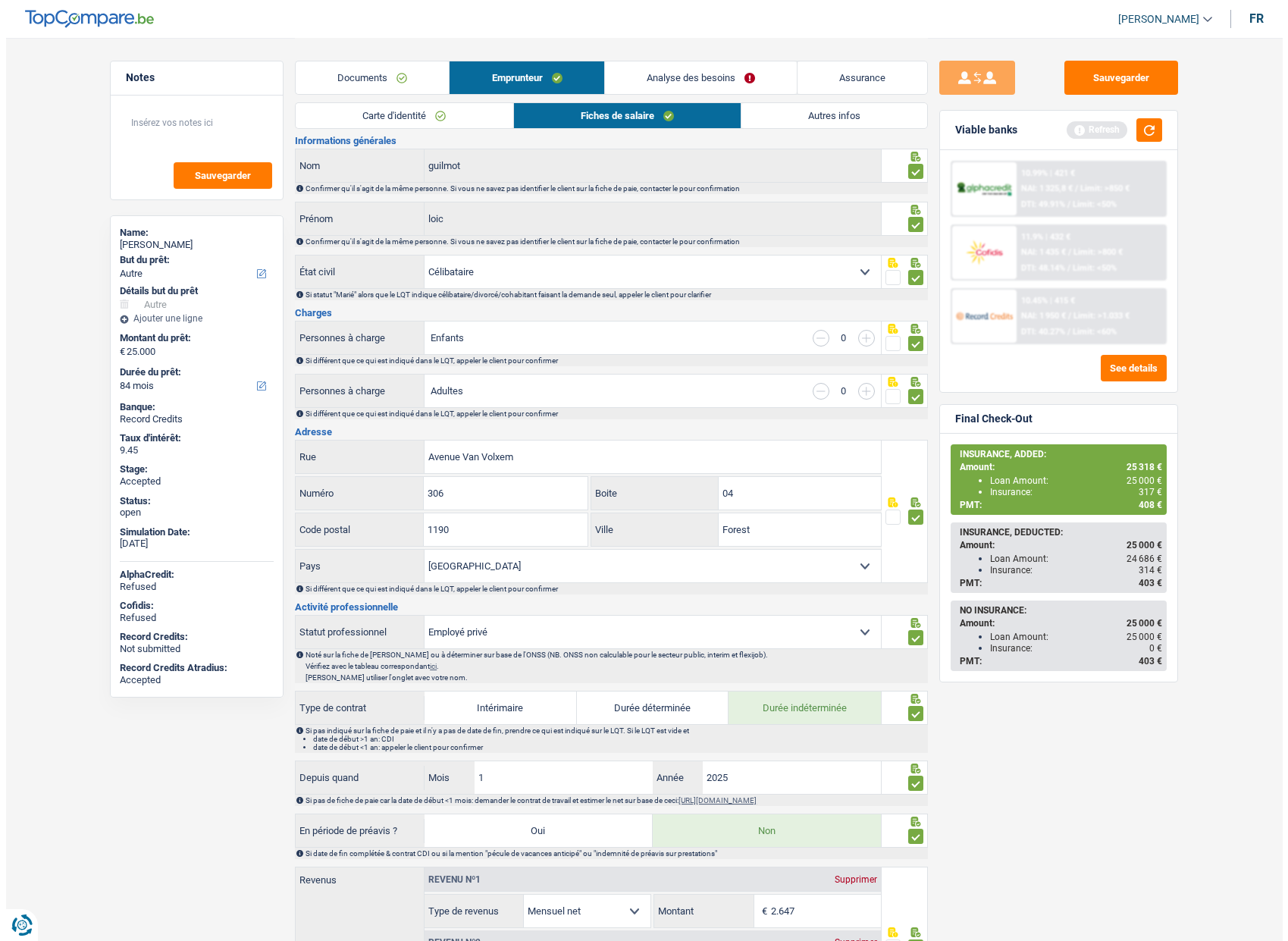
scroll to position [0, 0]
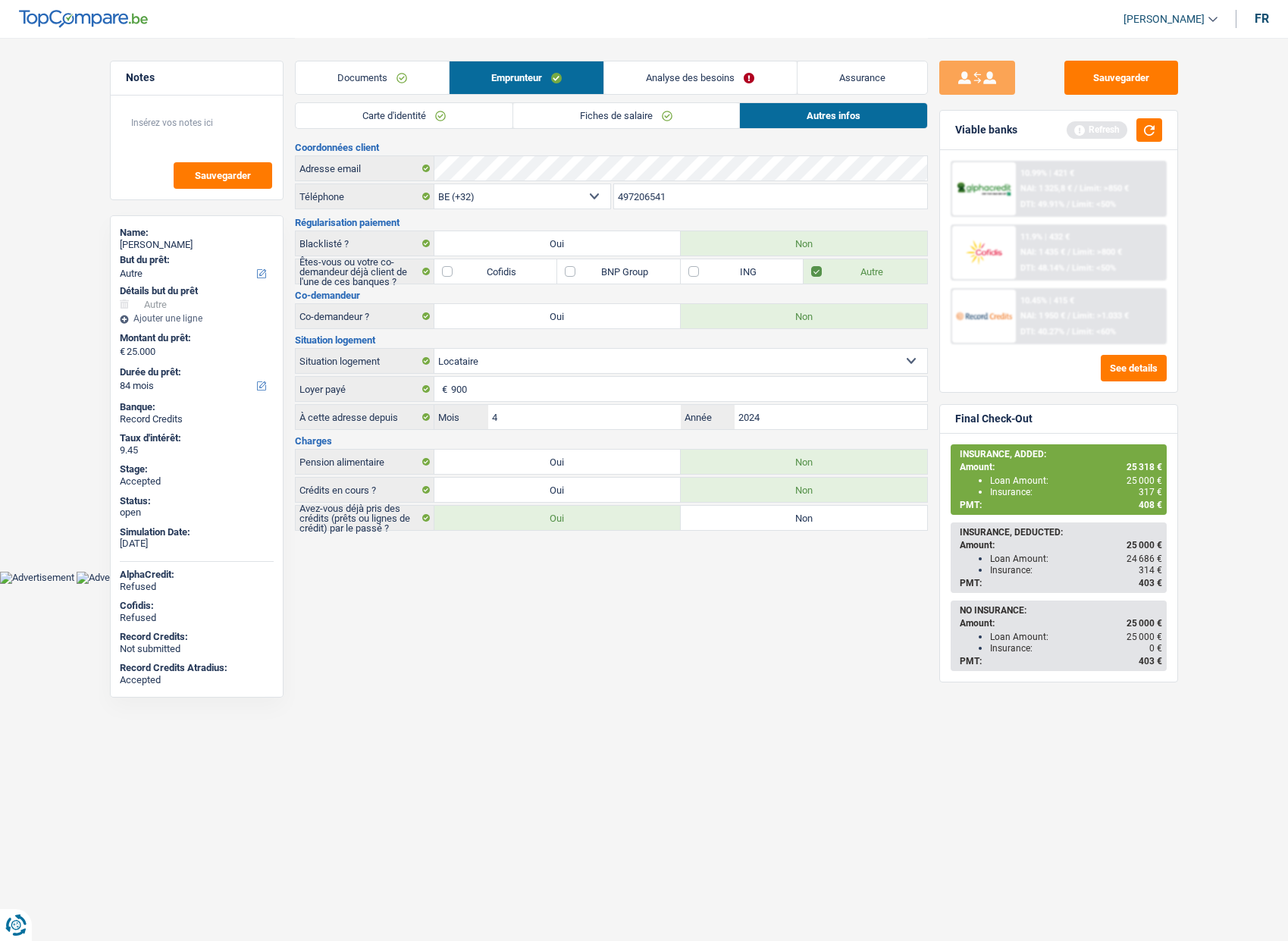
click at [393, 79] on link "Documents" at bounding box center [371, 77] width 153 height 32
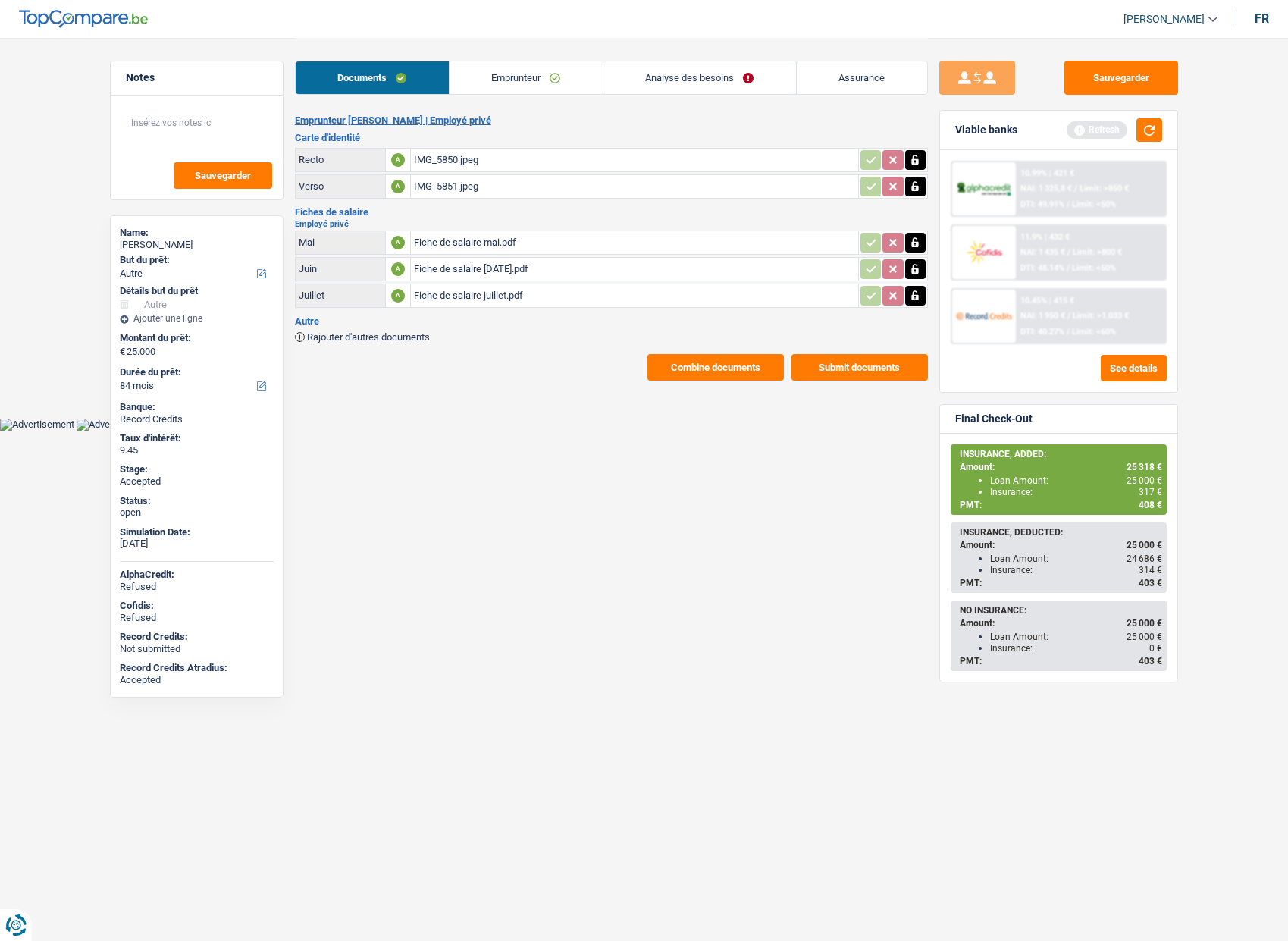
click at [500, 82] on link "Emprunteur" at bounding box center [526, 77] width 153 height 32
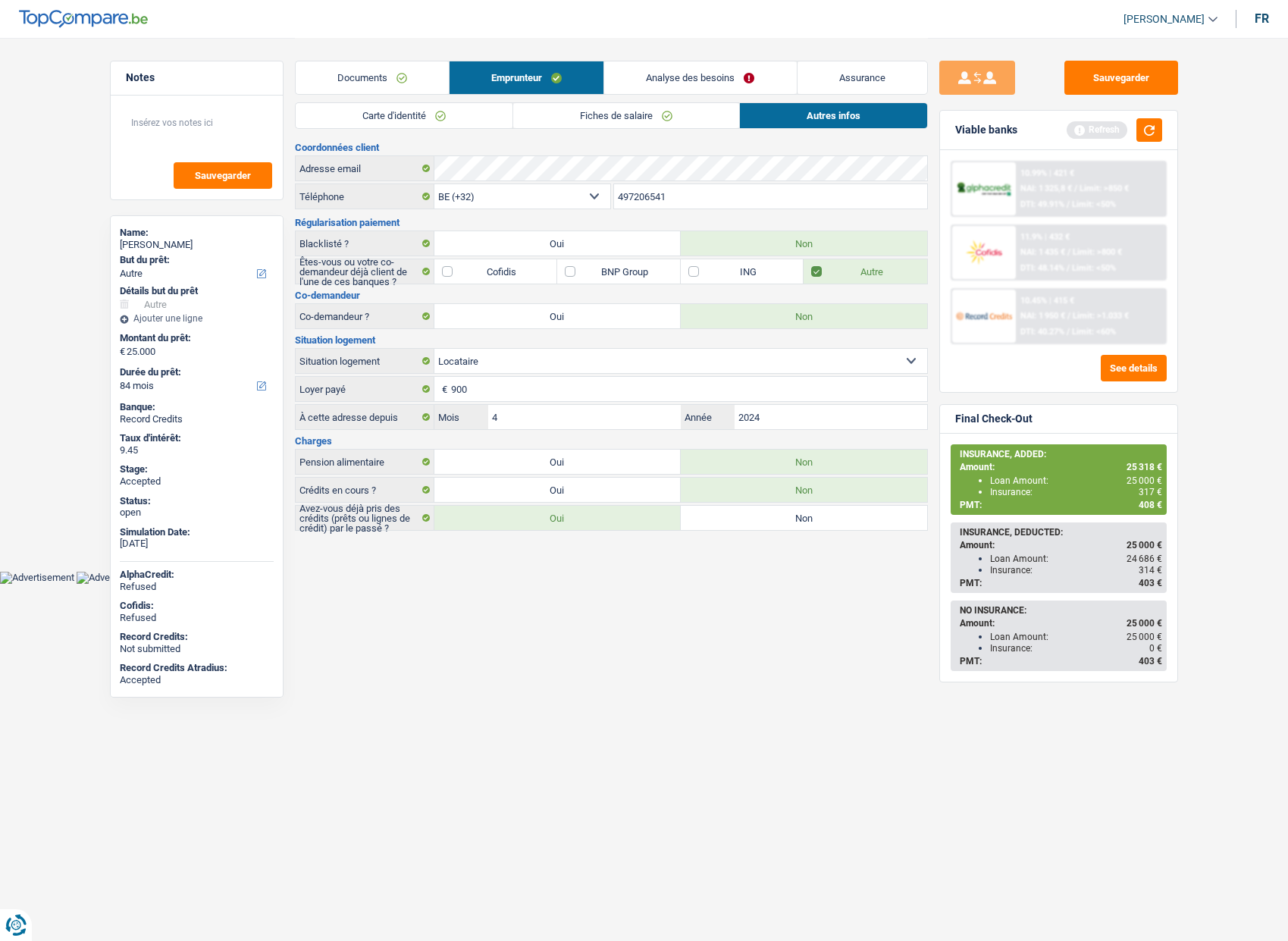
click at [669, 82] on link "Analyse des besoins" at bounding box center [700, 77] width 192 height 32
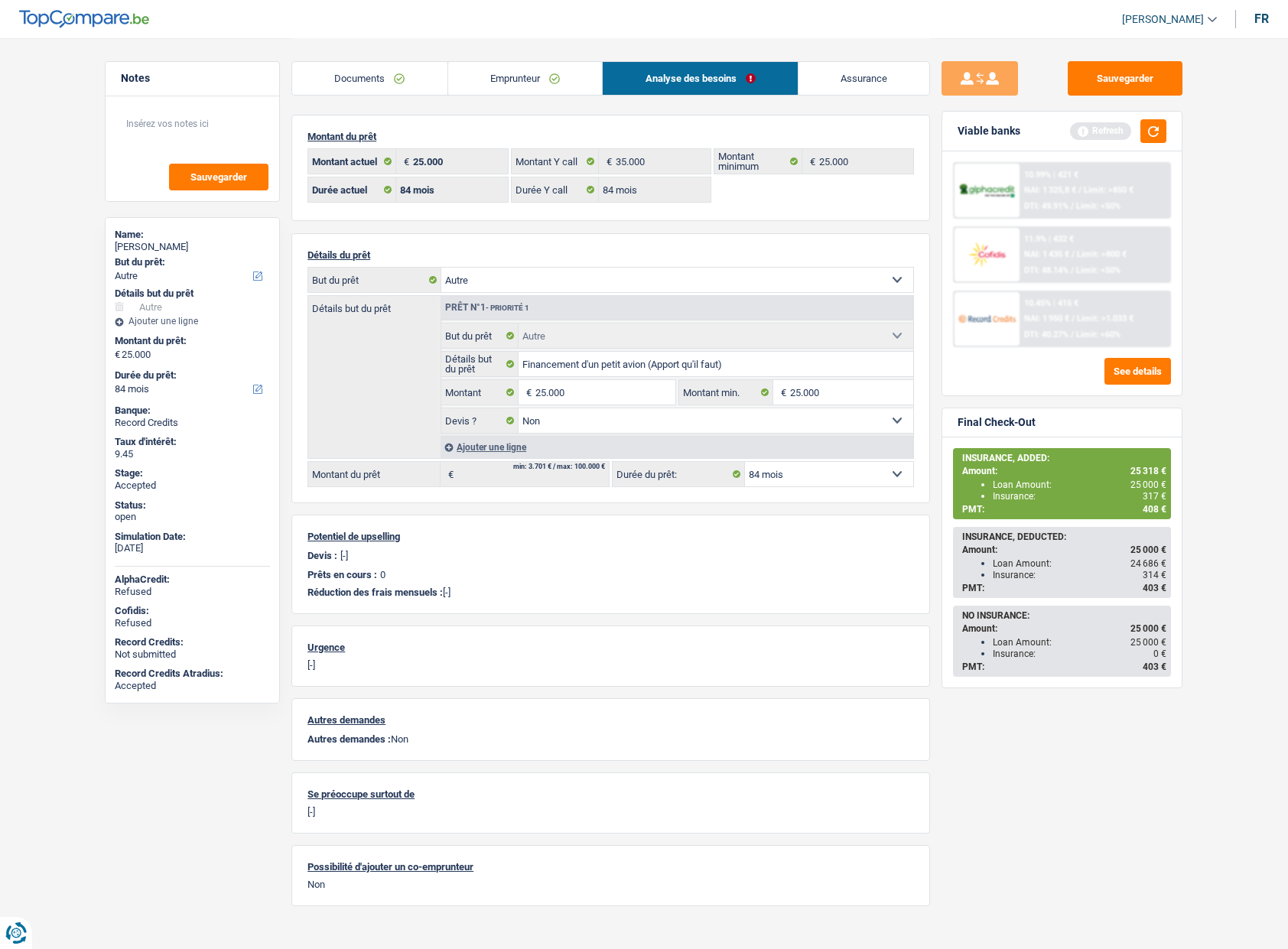
click at [530, 83] on link "Emprunteur" at bounding box center [525, 78] width 154 height 33
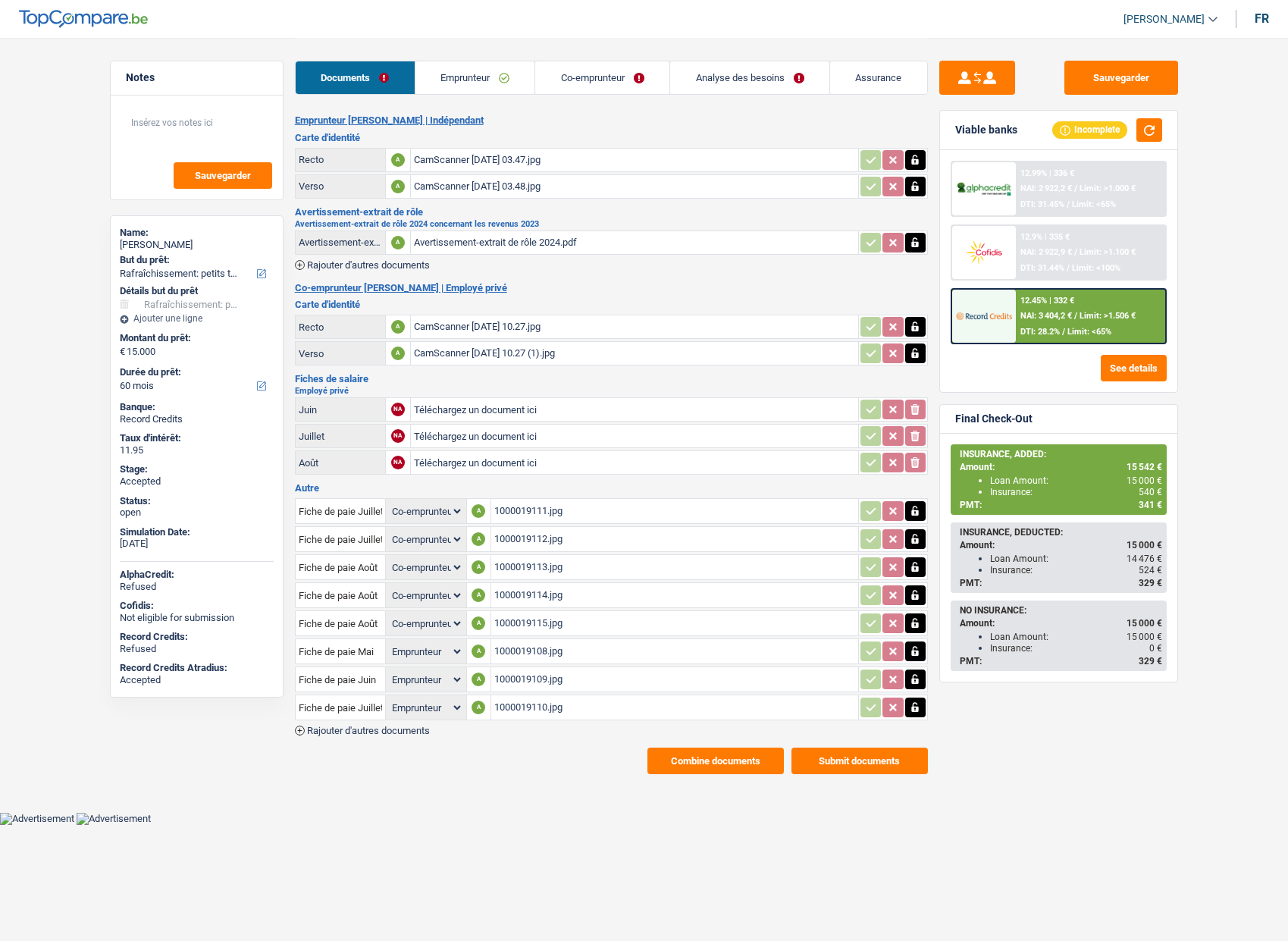
select select "houseOrGarden"
select select "60"
select select "coApplicant"
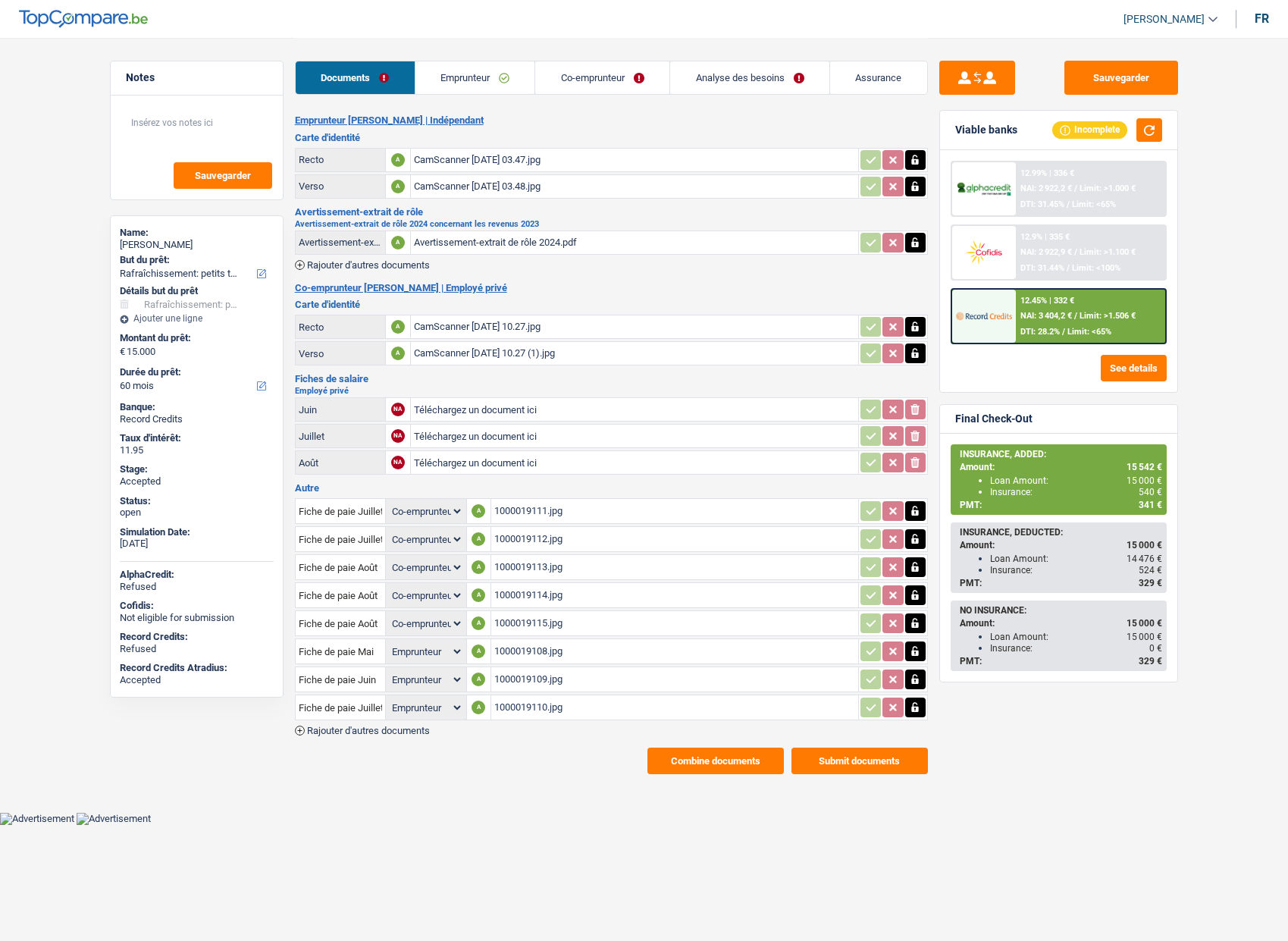
select select "coApplicant"
select select "applicant"
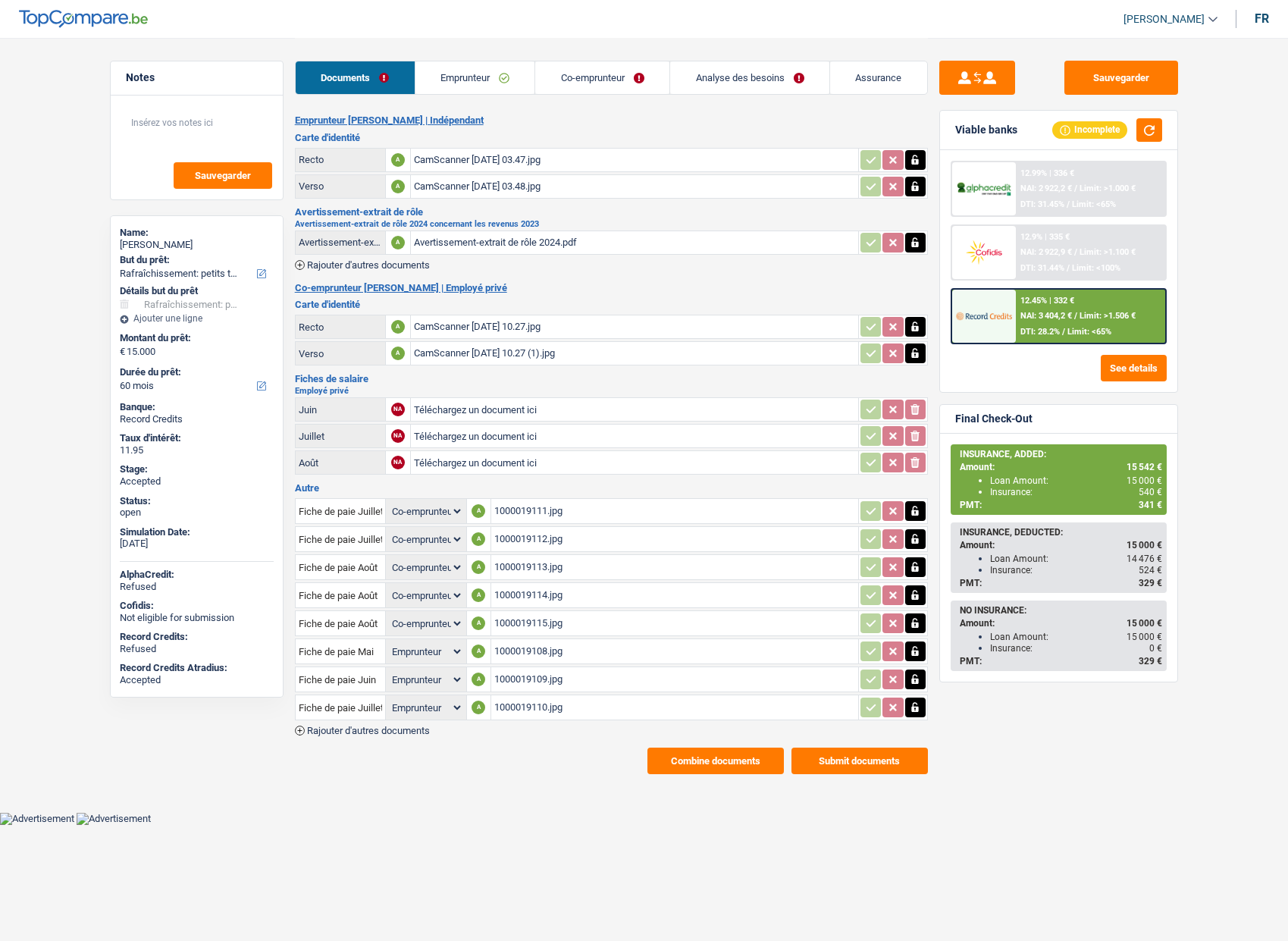
select select "applicant"
click at [713, 76] on link "Analyse des besoins" at bounding box center [750, 77] width 159 height 32
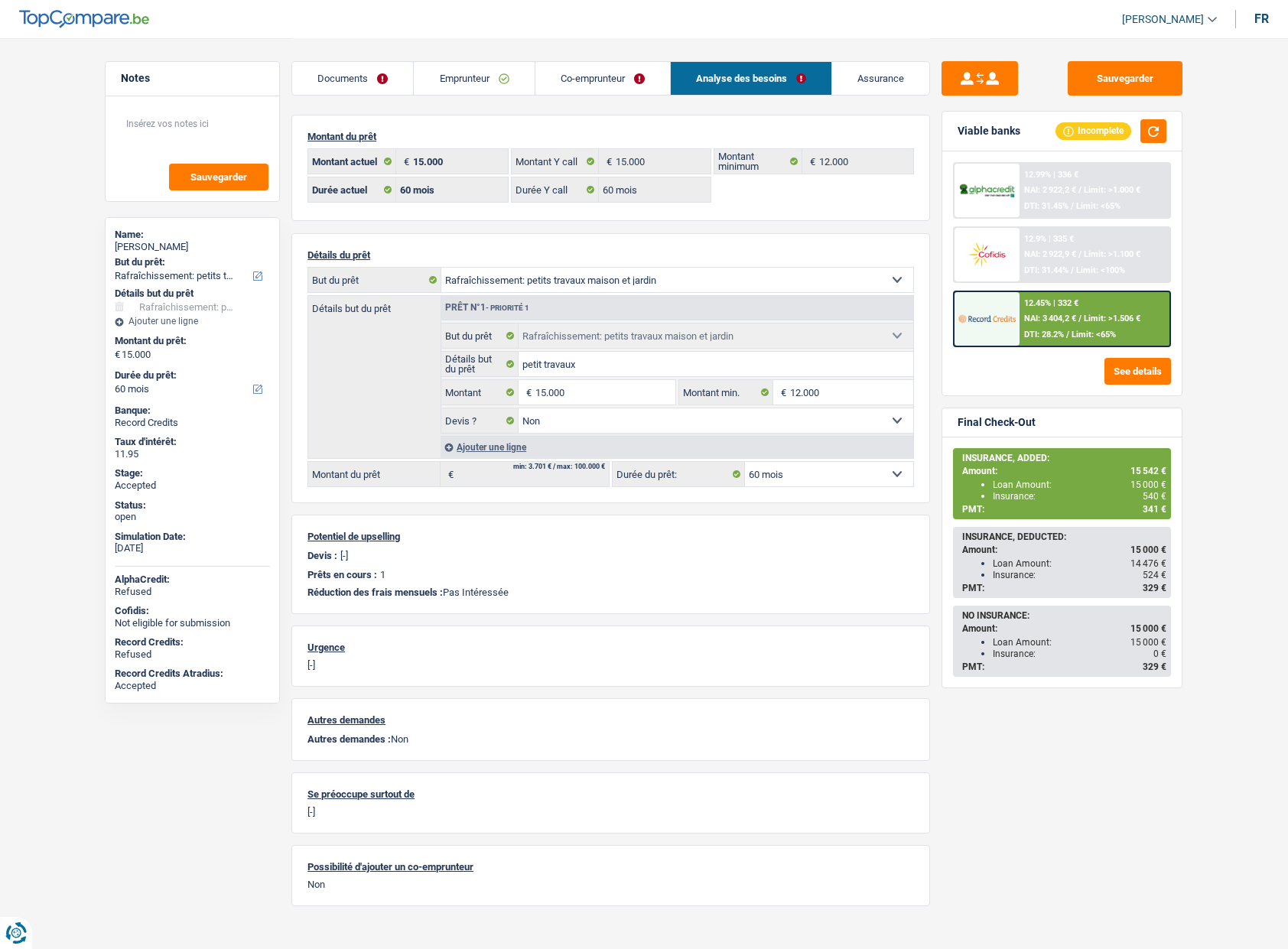
click at [876, 77] on link "Assurance" at bounding box center [881, 78] width 97 height 33
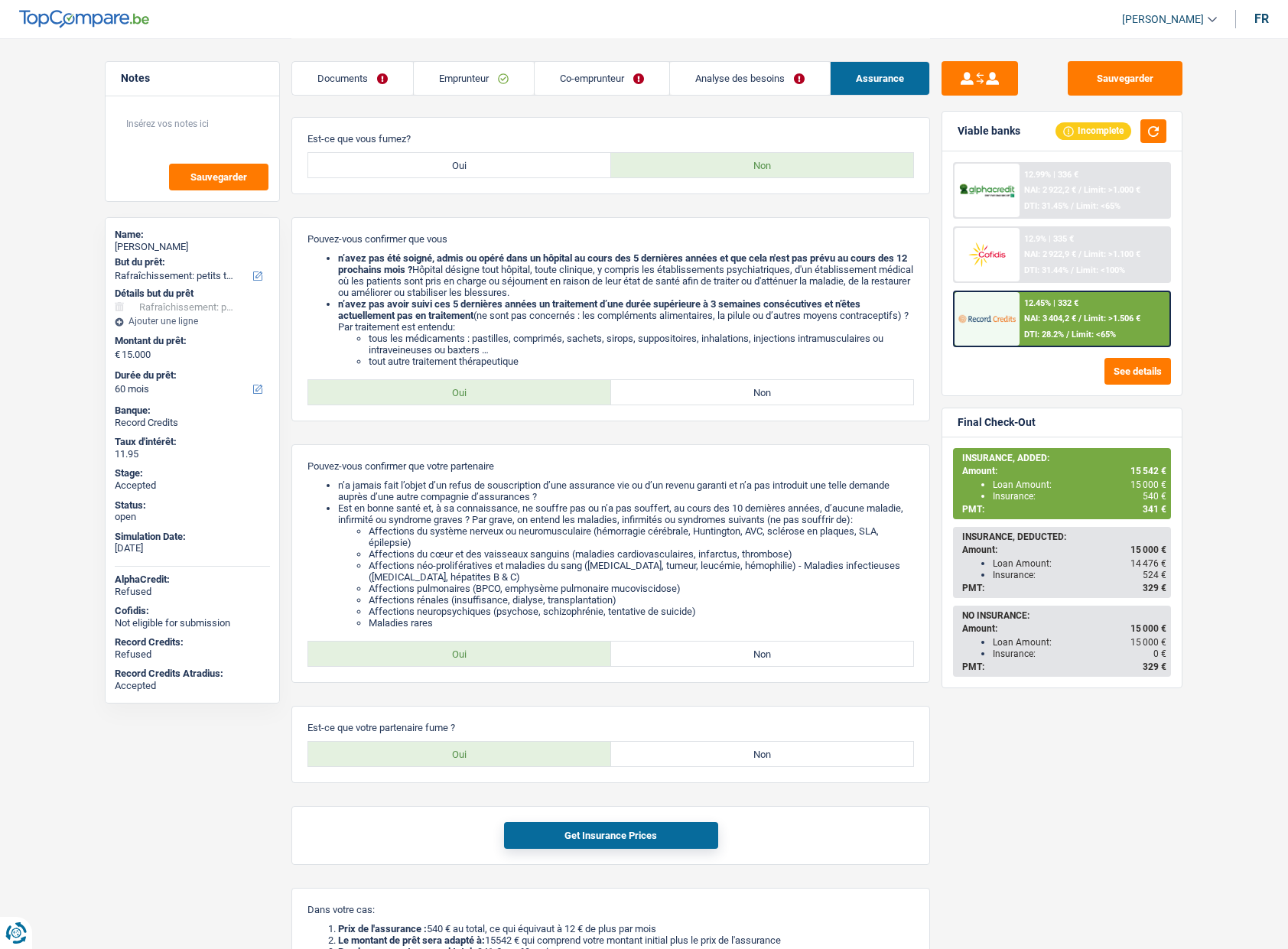
scroll to position [458, 0]
click at [617, 838] on button "Get Insurance Prices" at bounding box center [611, 834] width 214 height 27
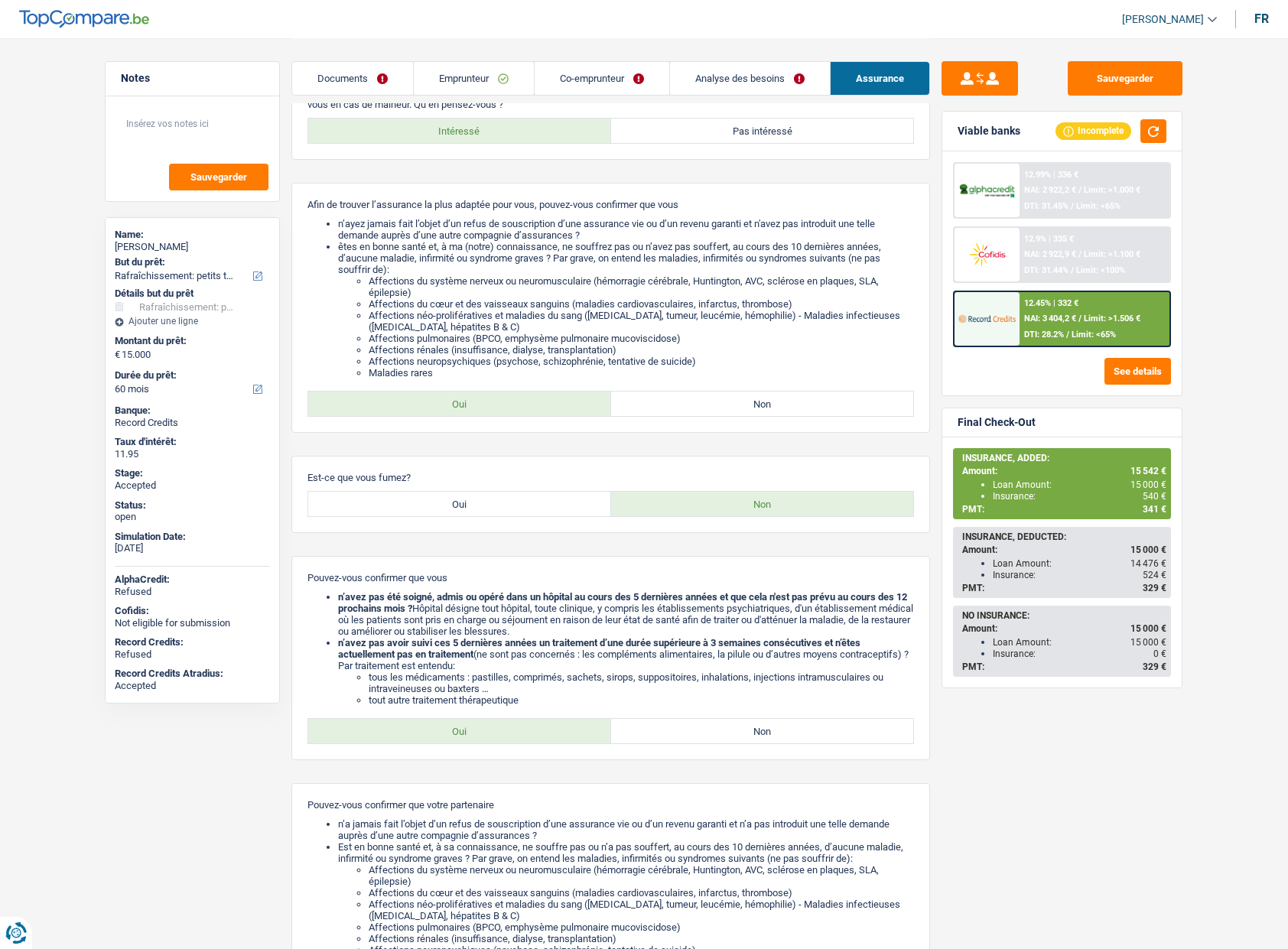
scroll to position [87, 0]
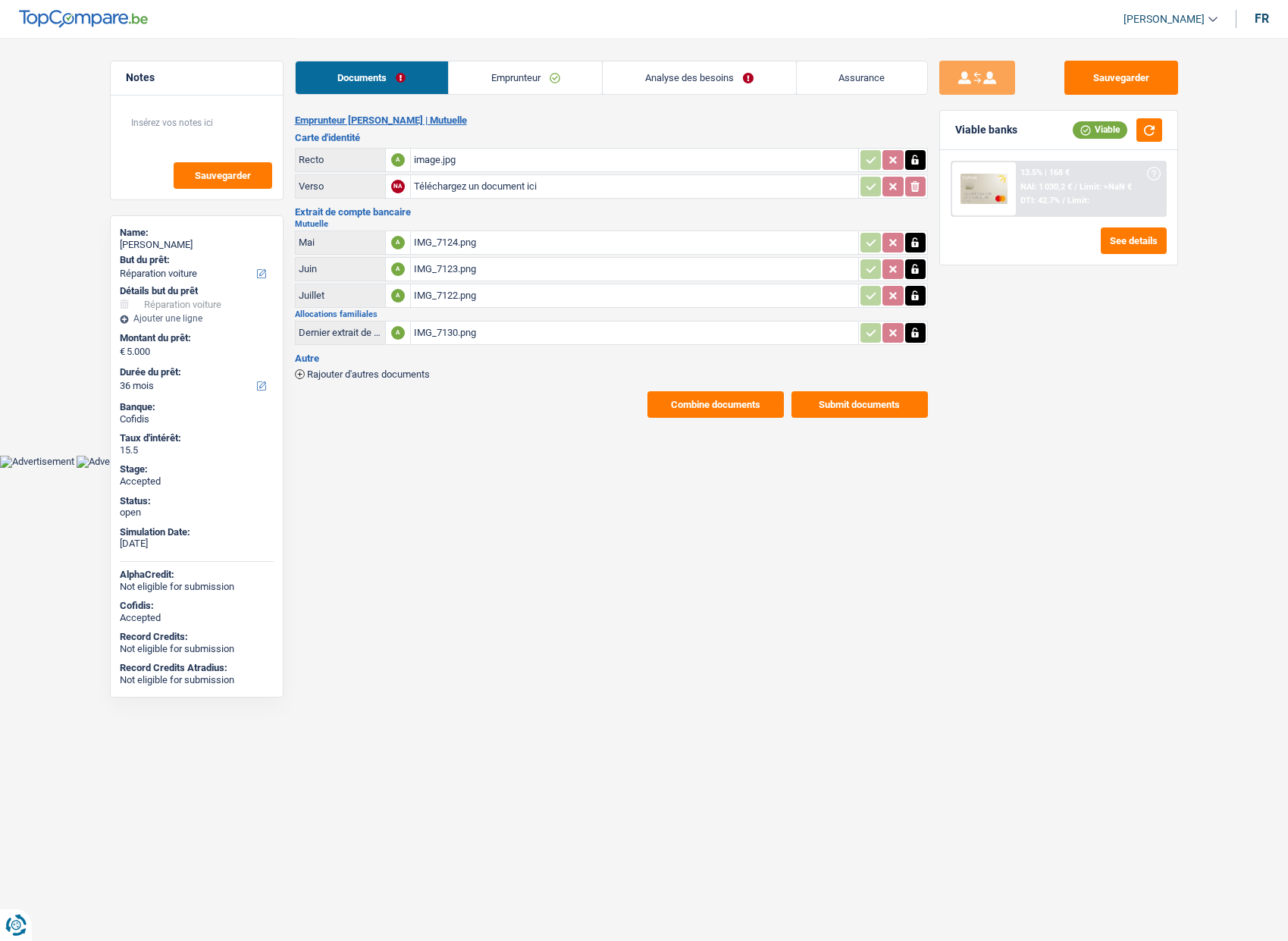
select select "carRepair"
select select "36"
click at [473, 279] on div "IMG_7123.png" at bounding box center [634, 269] width 442 height 23
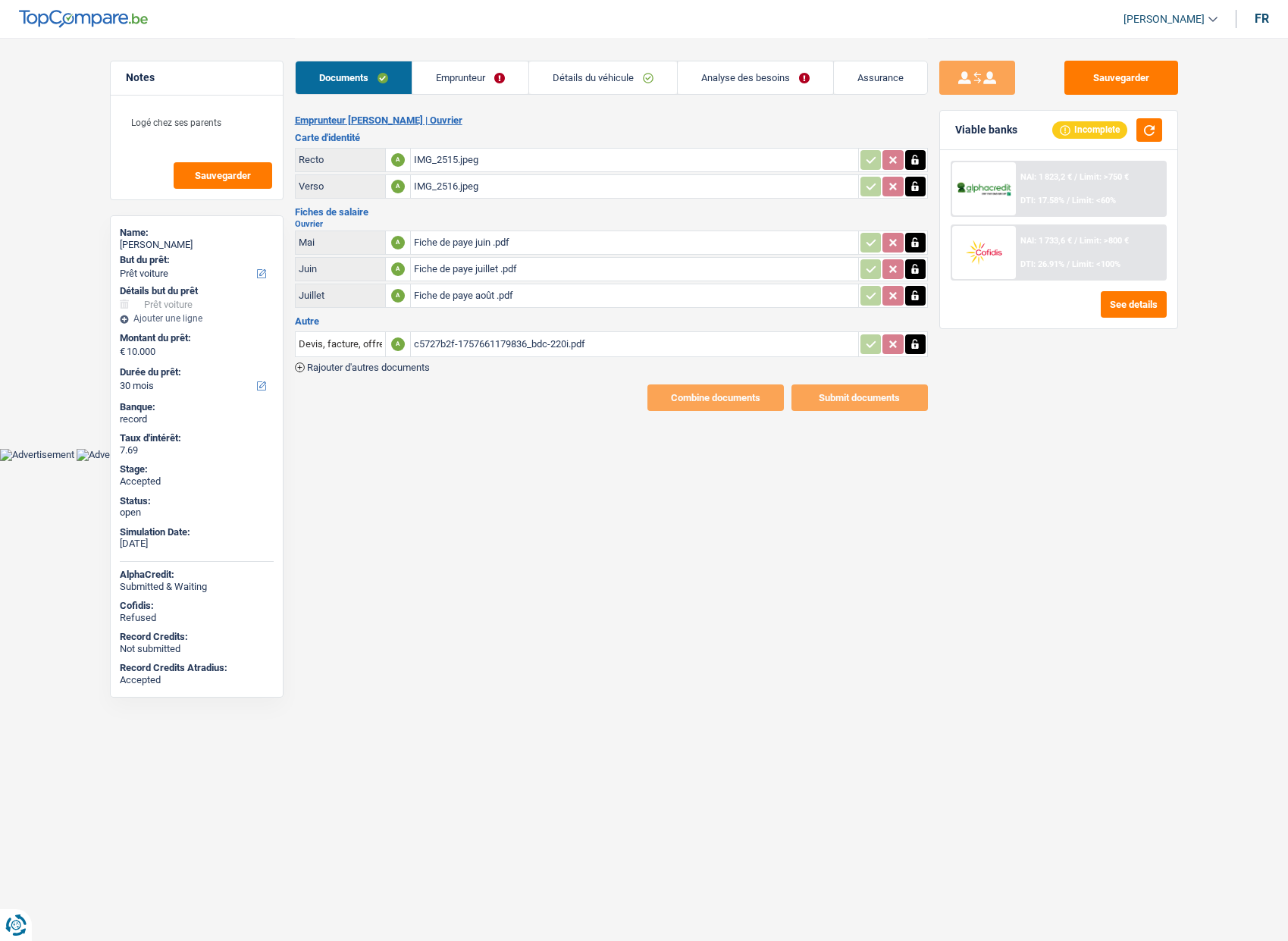
select select "car"
select select "30"
click at [456, 73] on link "Emprunteur" at bounding box center [469, 77] width 116 height 32
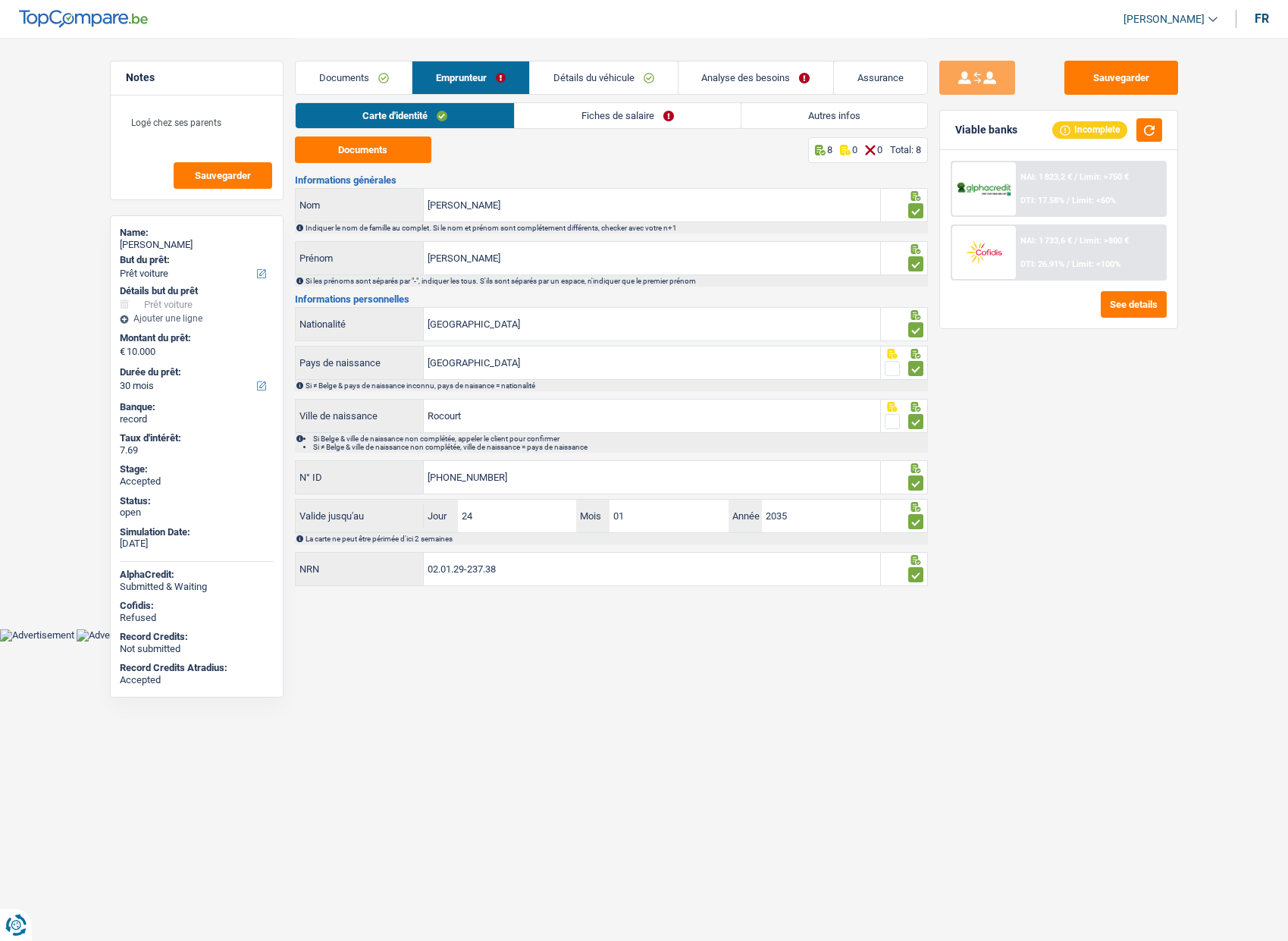
click at [597, 72] on link "Détails du véhicule" at bounding box center [604, 77] width 148 height 32
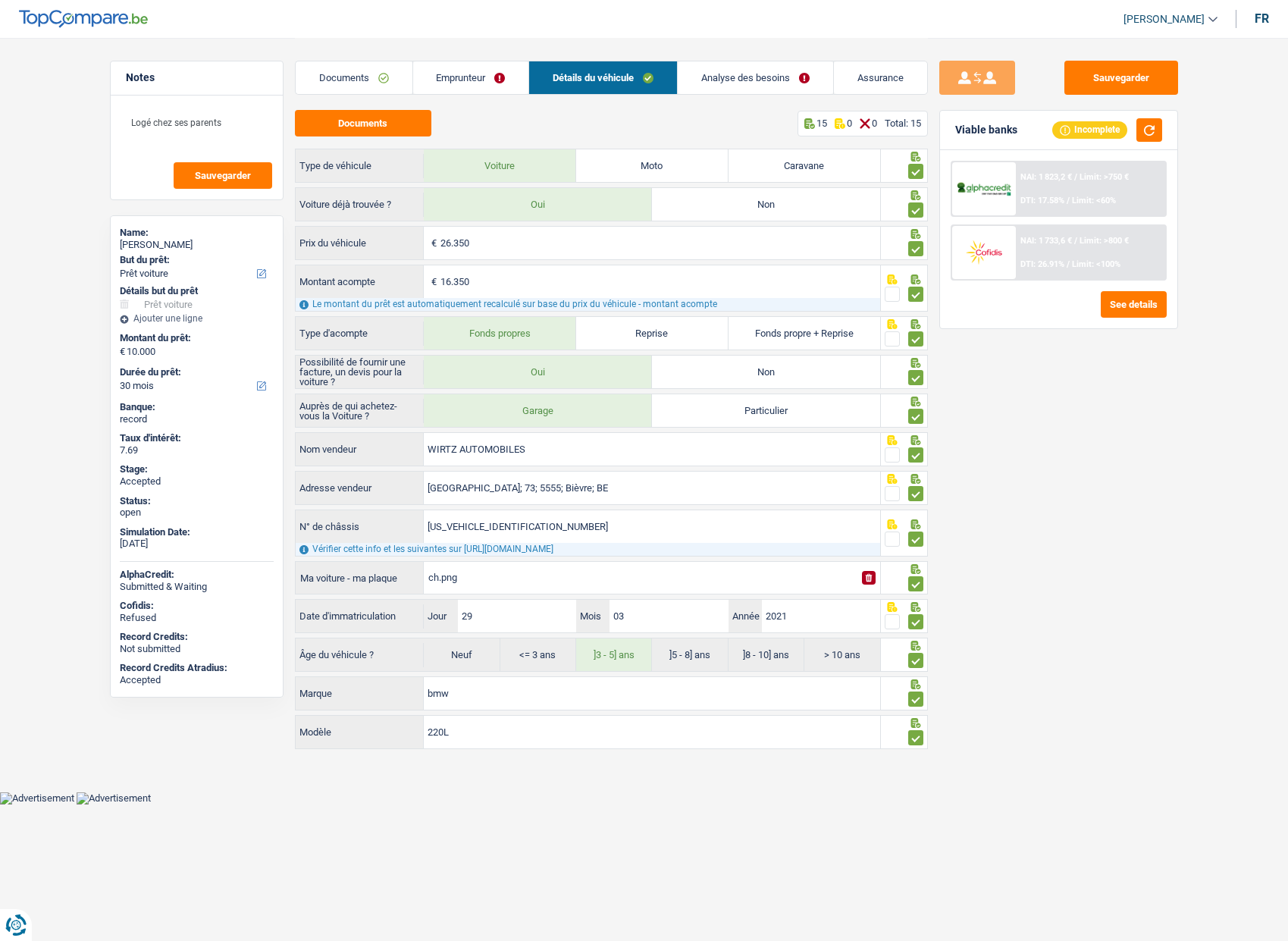
click at [1015, 426] on div "Sauvegarder Viable banks Incomplete NAI: 1 823,2 € / Limit: >750 € DTI: 17.58% …" at bounding box center [1058, 489] width 261 height 856
click at [379, 76] on link "Documents" at bounding box center [354, 77] width 117 height 32
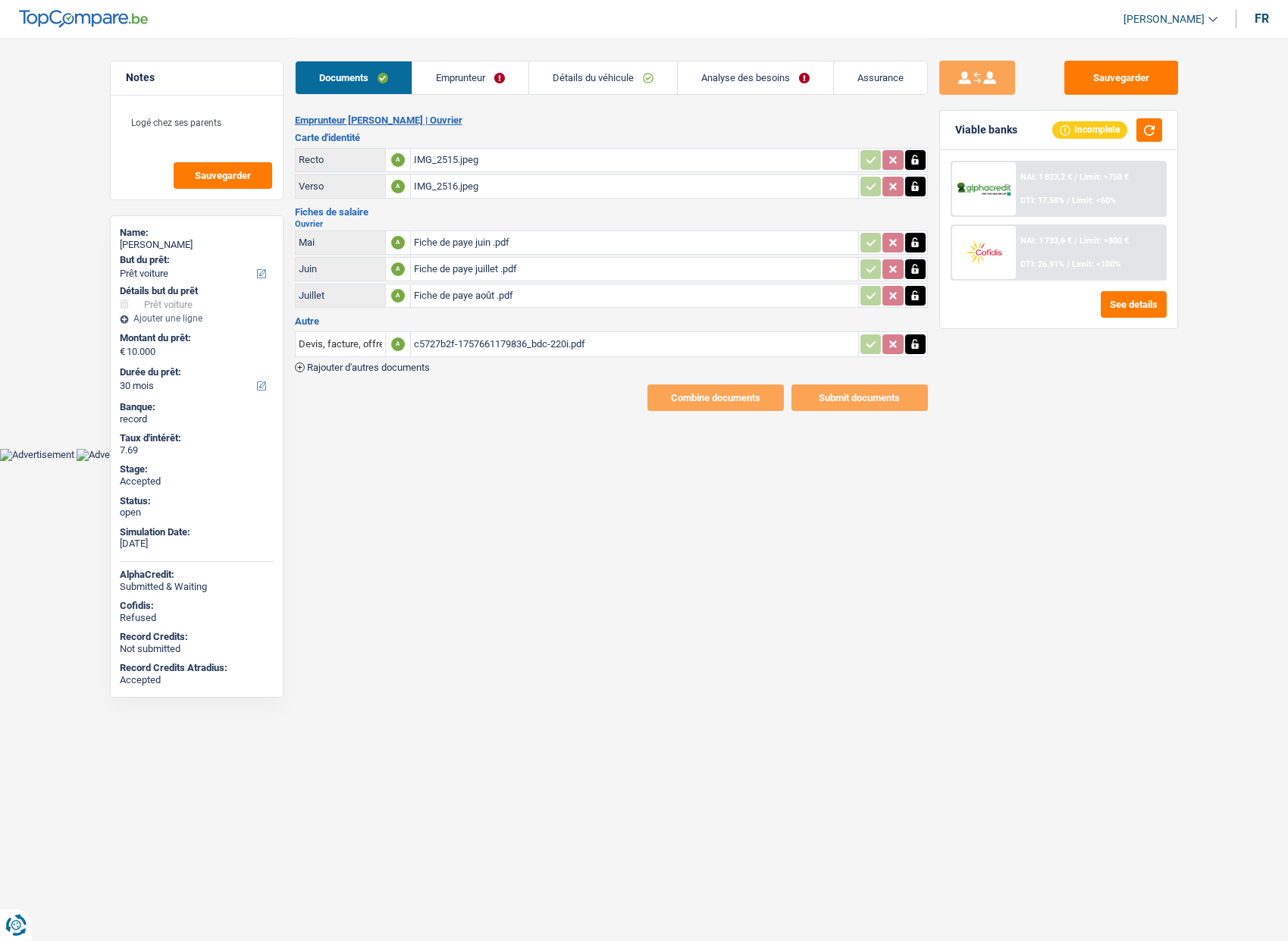
click at [478, 79] on link "Emprunteur" at bounding box center [469, 77] width 116 height 32
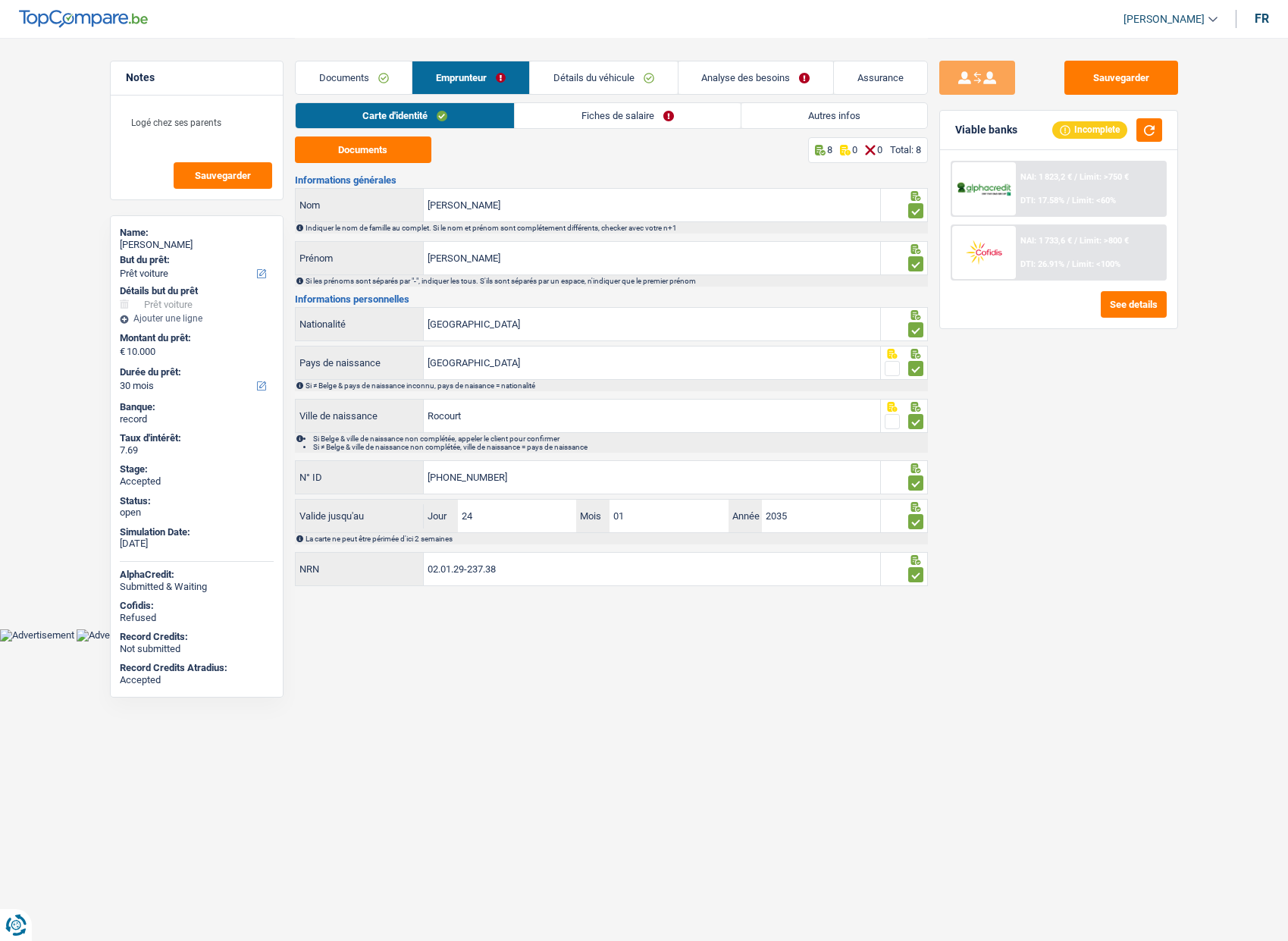
click at [583, 124] on link "Fiches de salaire" at bounding box center [628, 115] width 226 height 25
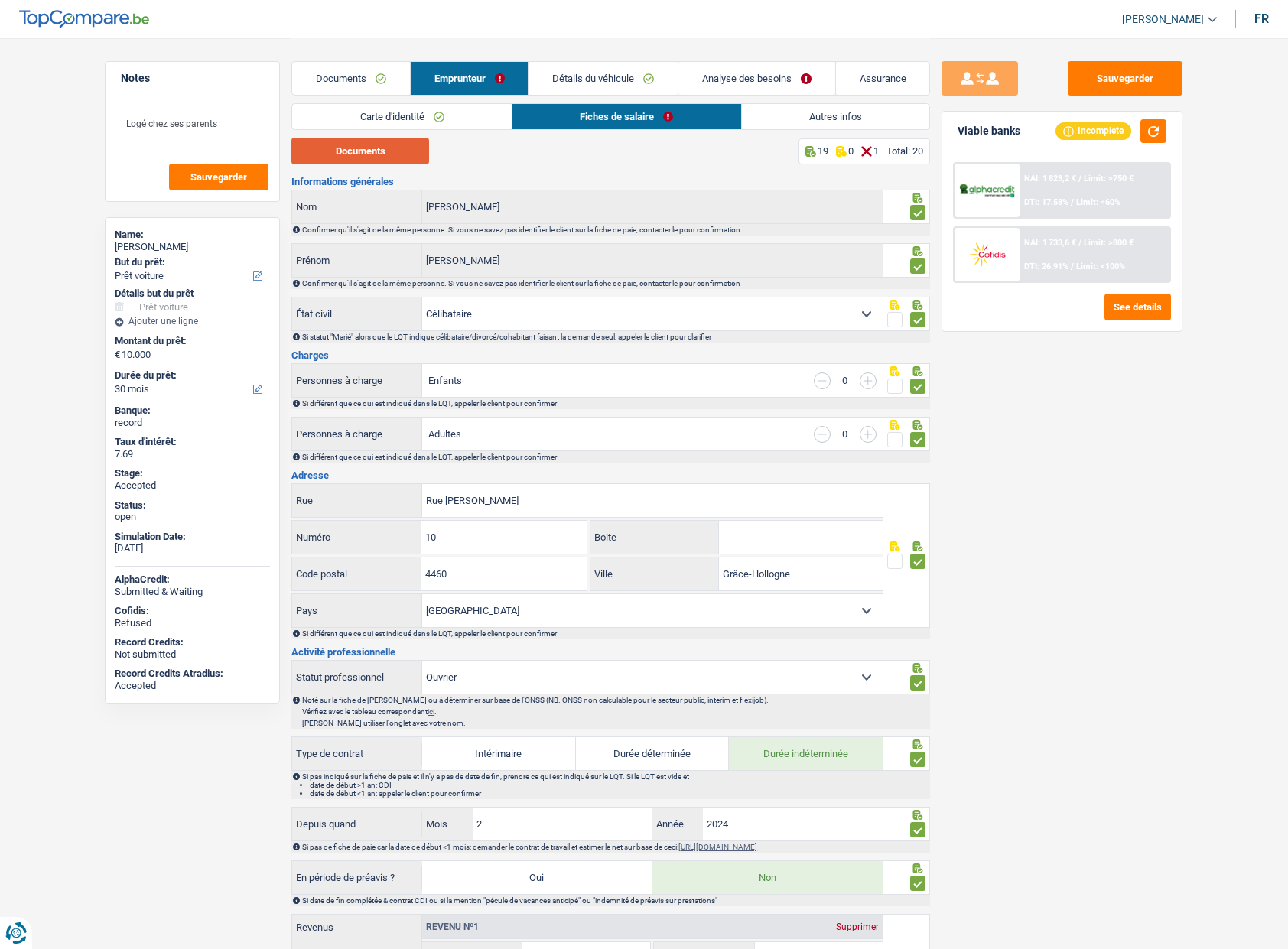
click at [360, 151] on button "Documents" at bounding box center [360, 150] width 137 height 27
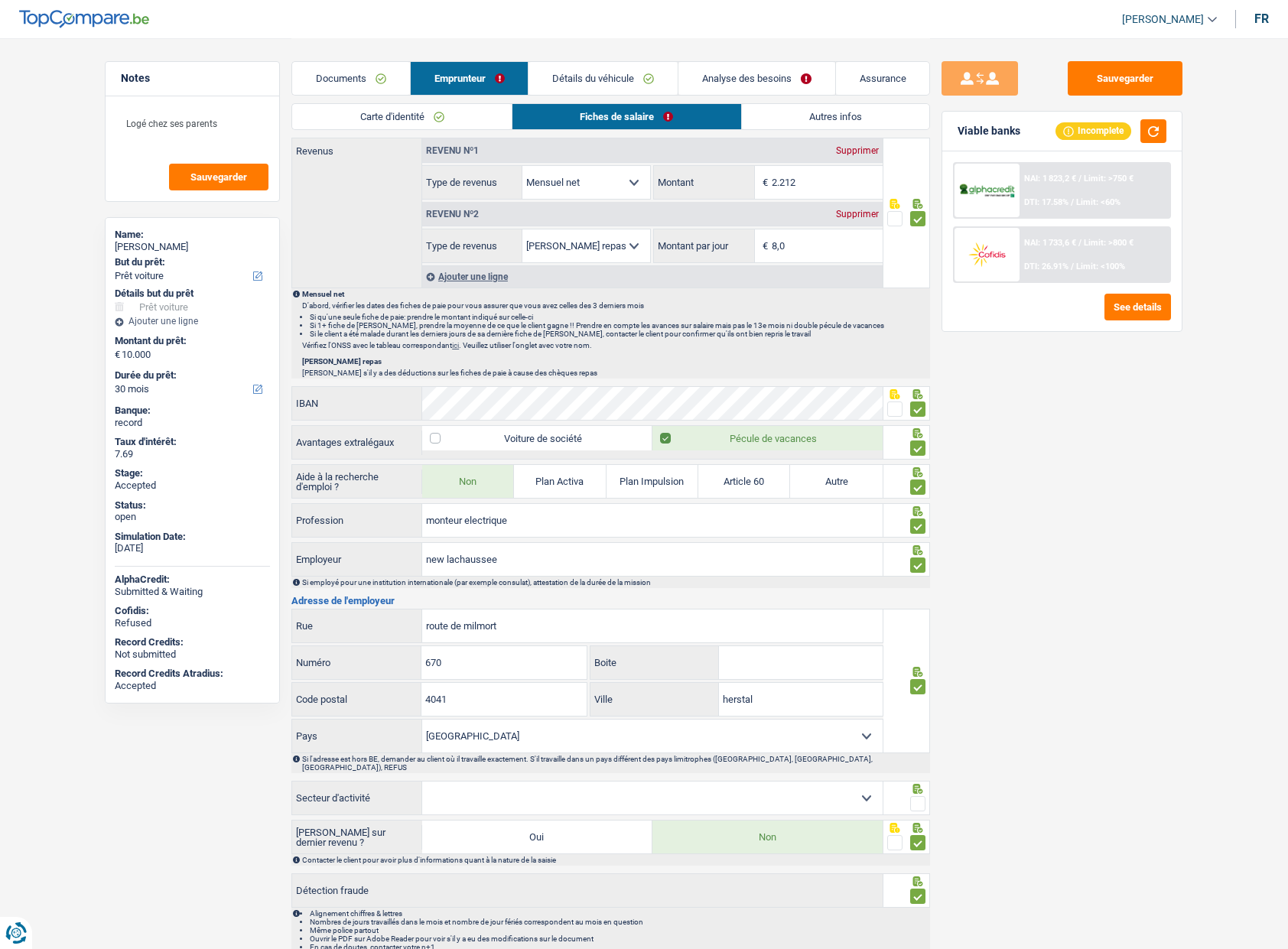
scroll to position [779, 0]
click at [873, 793] on select "Agriculture/Pêche Industrie Horeca Courier/Fitness/Taxi Construction Banques/As…" at bounding box center [652, 795] width 460 height 33
select select "bigCompanies"
click at [422, 779] on select "Agriculture/Pêche Industrie Horeca Courier/Fitness/Taxi Construction Banques/As…" at bounding box center [652, 795] width 460 height 33
click at [910, 794] on span at bounding box center [917, 801] width 15 height 15
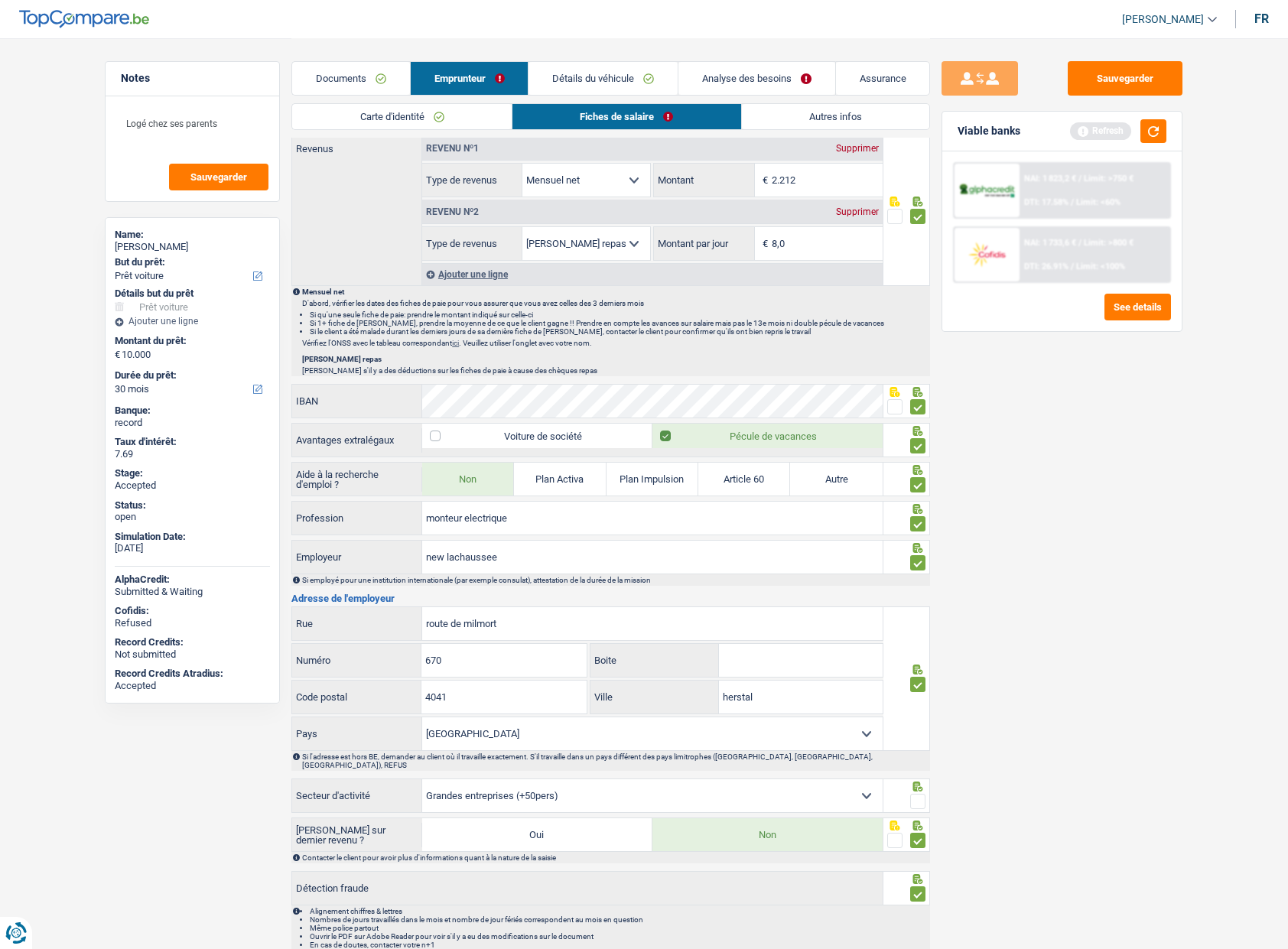
click at [0, 0] on input "radio" at bounding box center [0, 0] width 0 height 0
click at [318, 83] on link "Documents" at bounding box center [350, 78] width 117 height 33
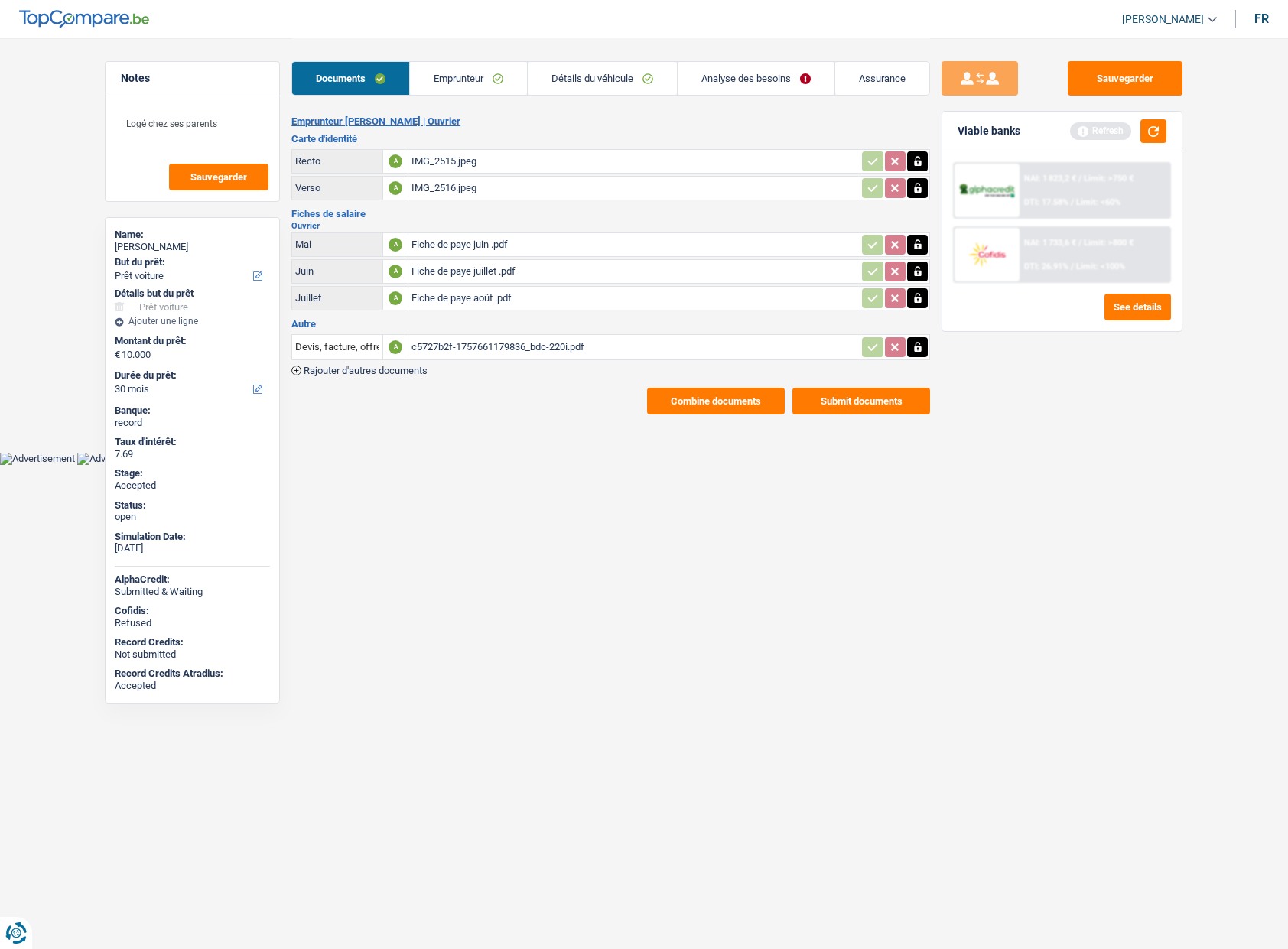
scroll to position [0, 0]
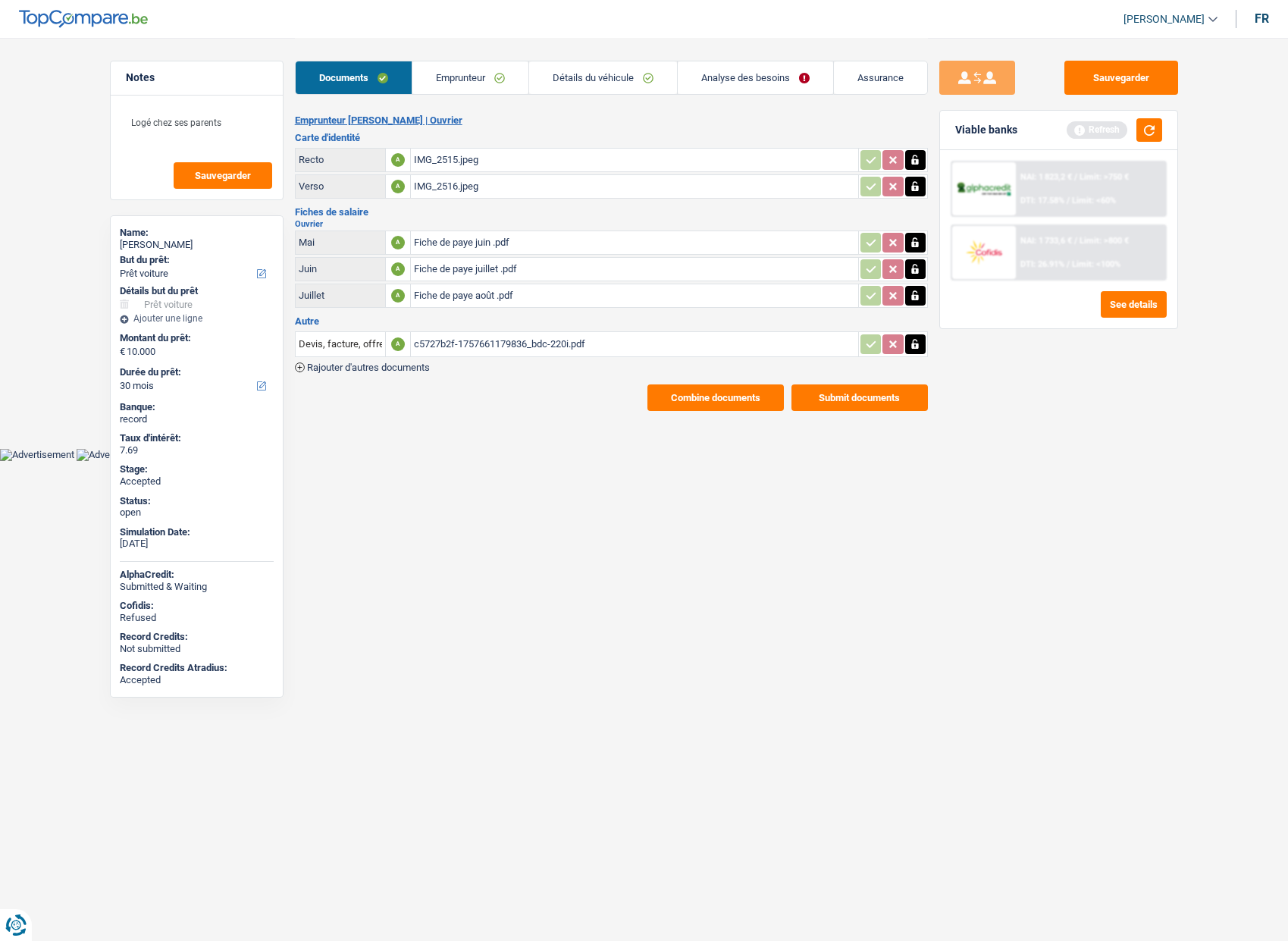
click at [730, 412] on main "Notes Logé chez ses parents Sauvegarder Name: Thomas François But du prêt: Conf…" at bounding box center [644, 224] width 1288 height 449
click at [721, 401] on button "Combine documents" at bounding box center [715, 397] width 136 height 27
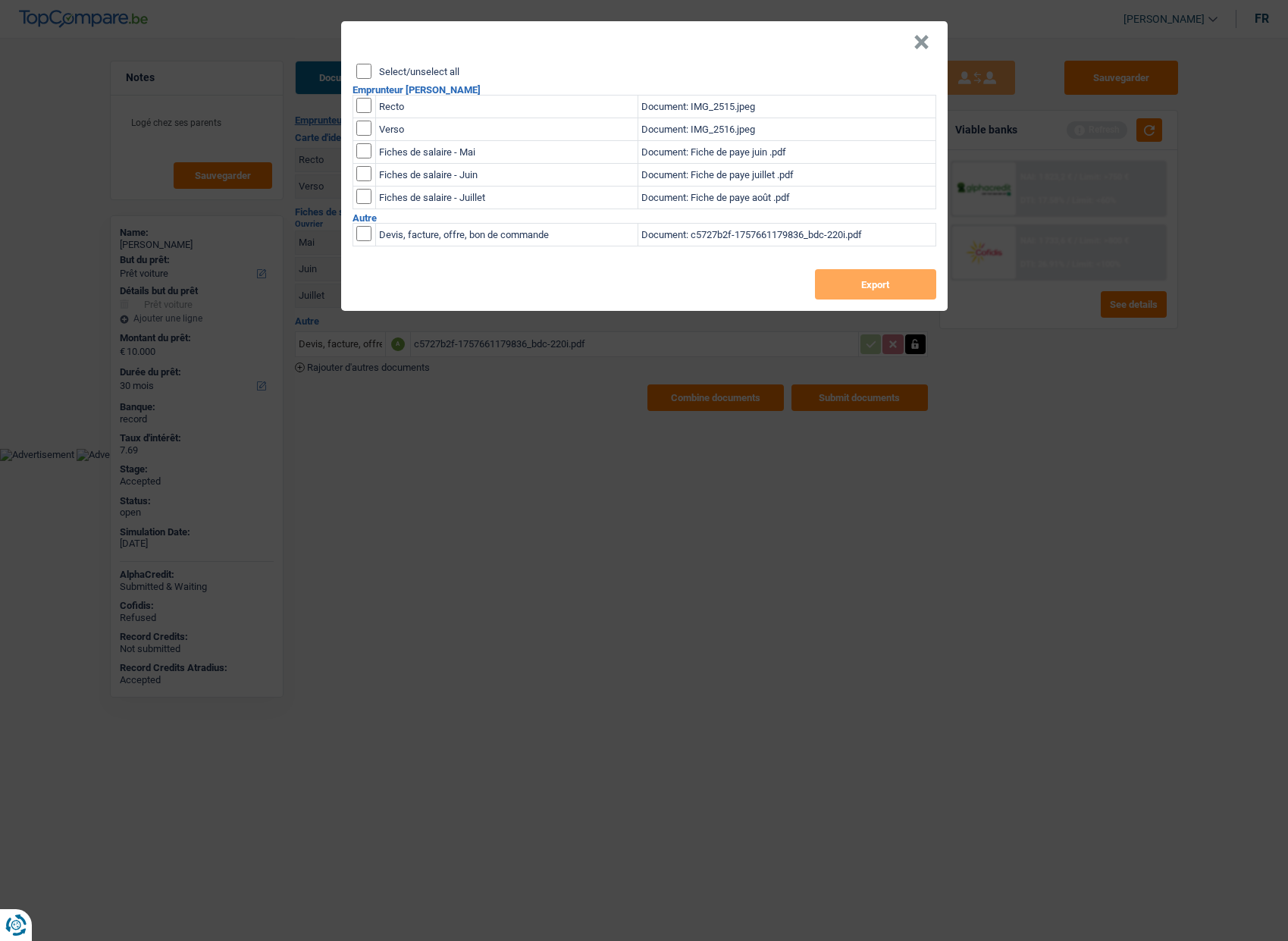
click at [400, 60] on header "×" at bounding box center [644, 43] width 606 height 43
click at [394, 67] on label "Select/unselect all" at bounding box center [419, 71] width 81 height 10
click at [371, 67] on input "Select/unselect all" at bounding box center [364, 71] width 15 height 15
checkbox input "true"
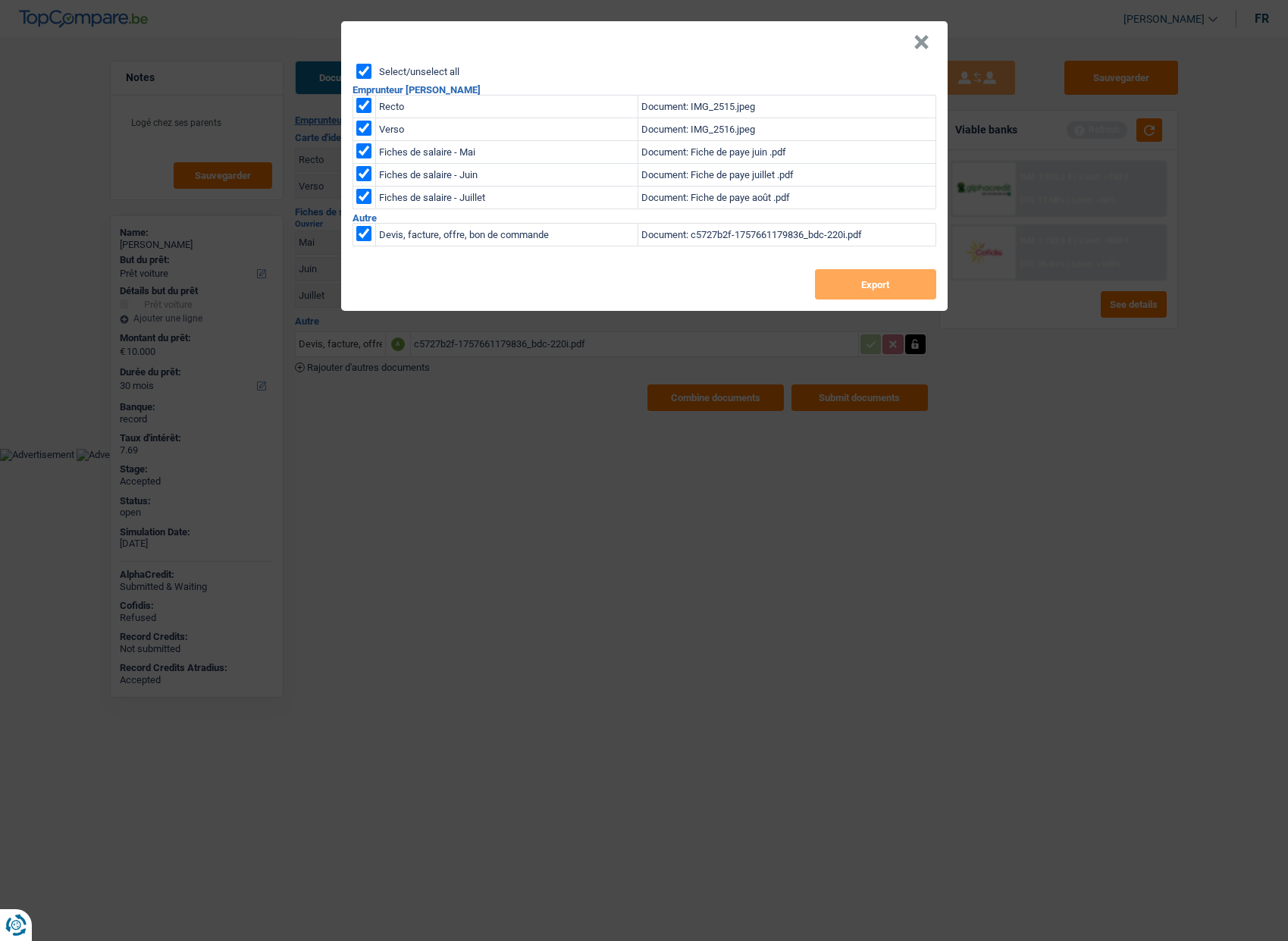
checkbox input "true"
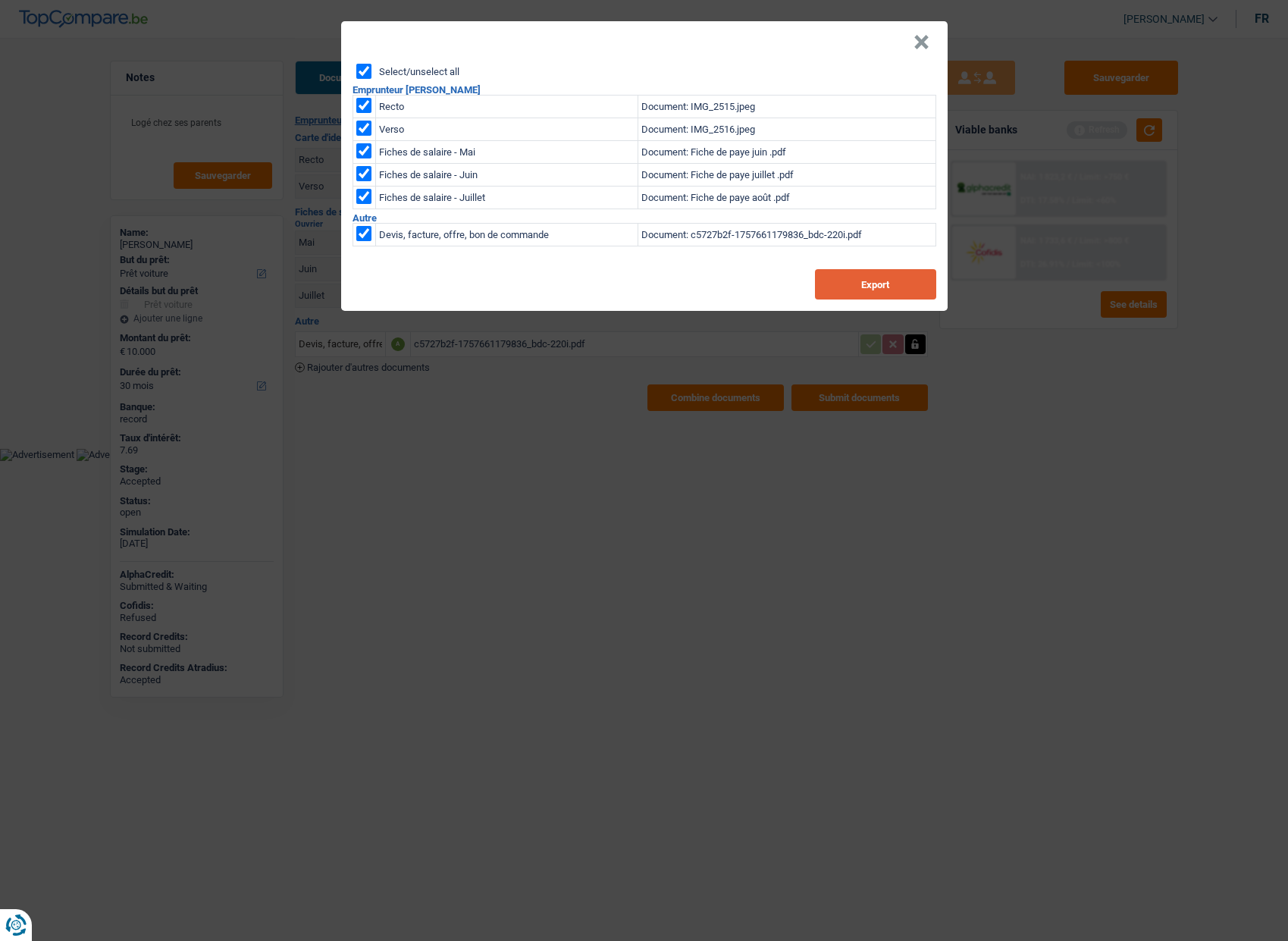
click at [884, 290] on button "Export" at bounding box center [875, 284] width 121 height 31
click at [868, 291] on button "Export" at bounding box center [875, 284] width 121 height 31
click at [923, 40] on button "×" at bounding box center [921, 43] width 16 height 15
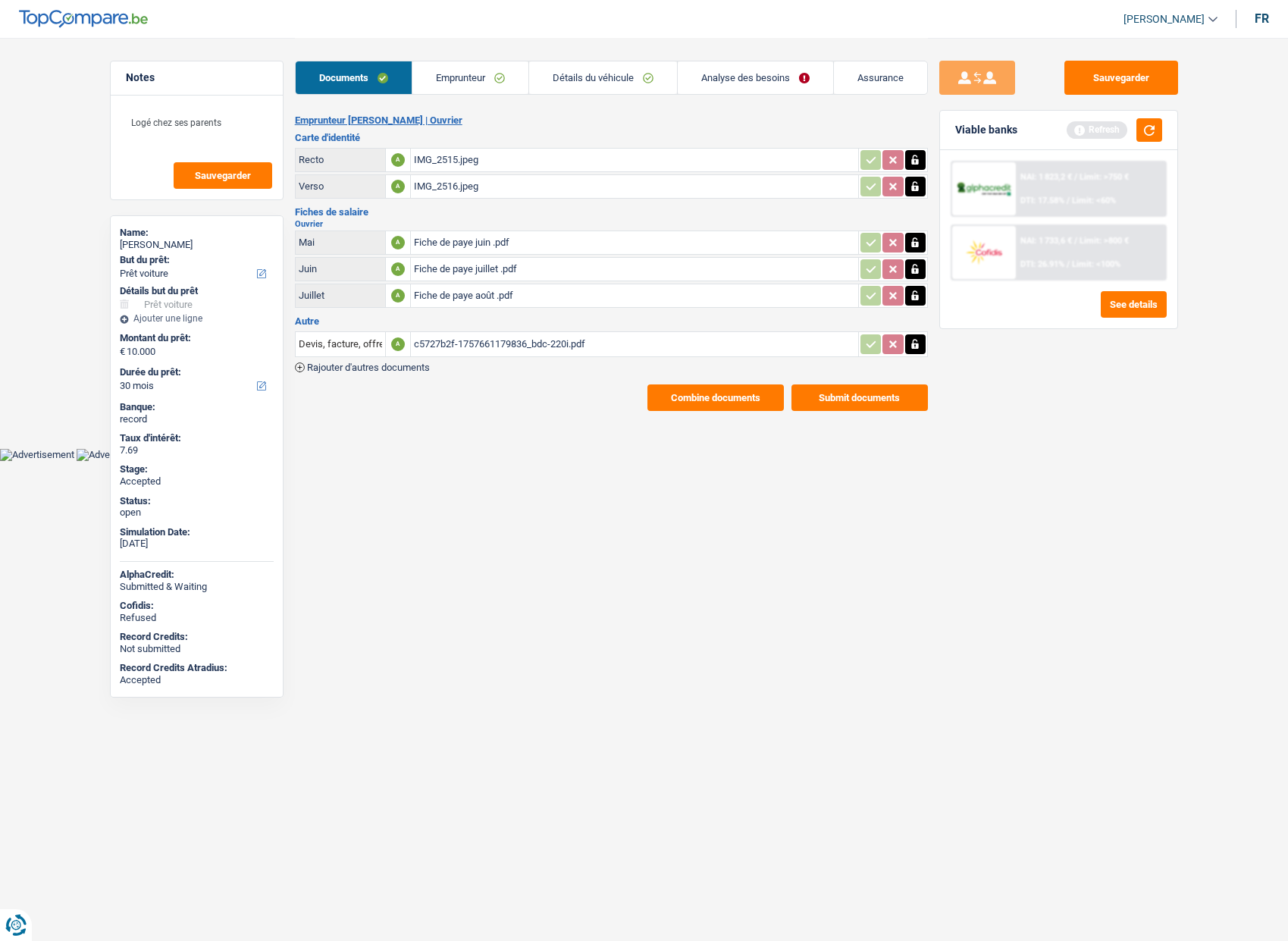
click at [498, 69] on link "Emprunteur" at bounding box center [469, 77] width 116 height 32
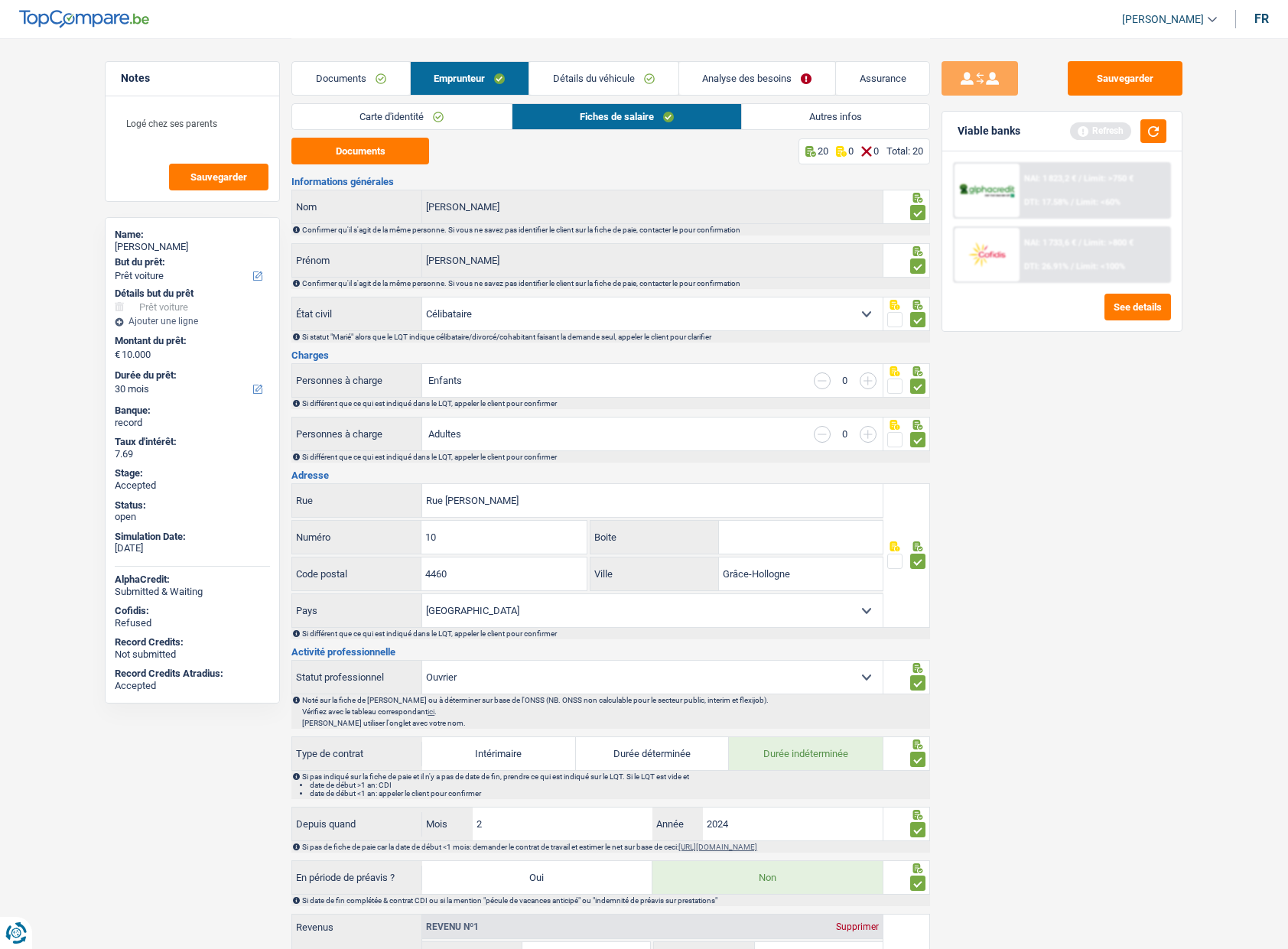
click at [870, 73] on link "Assurance" at bounding box center [883, 78] width 93 height 33
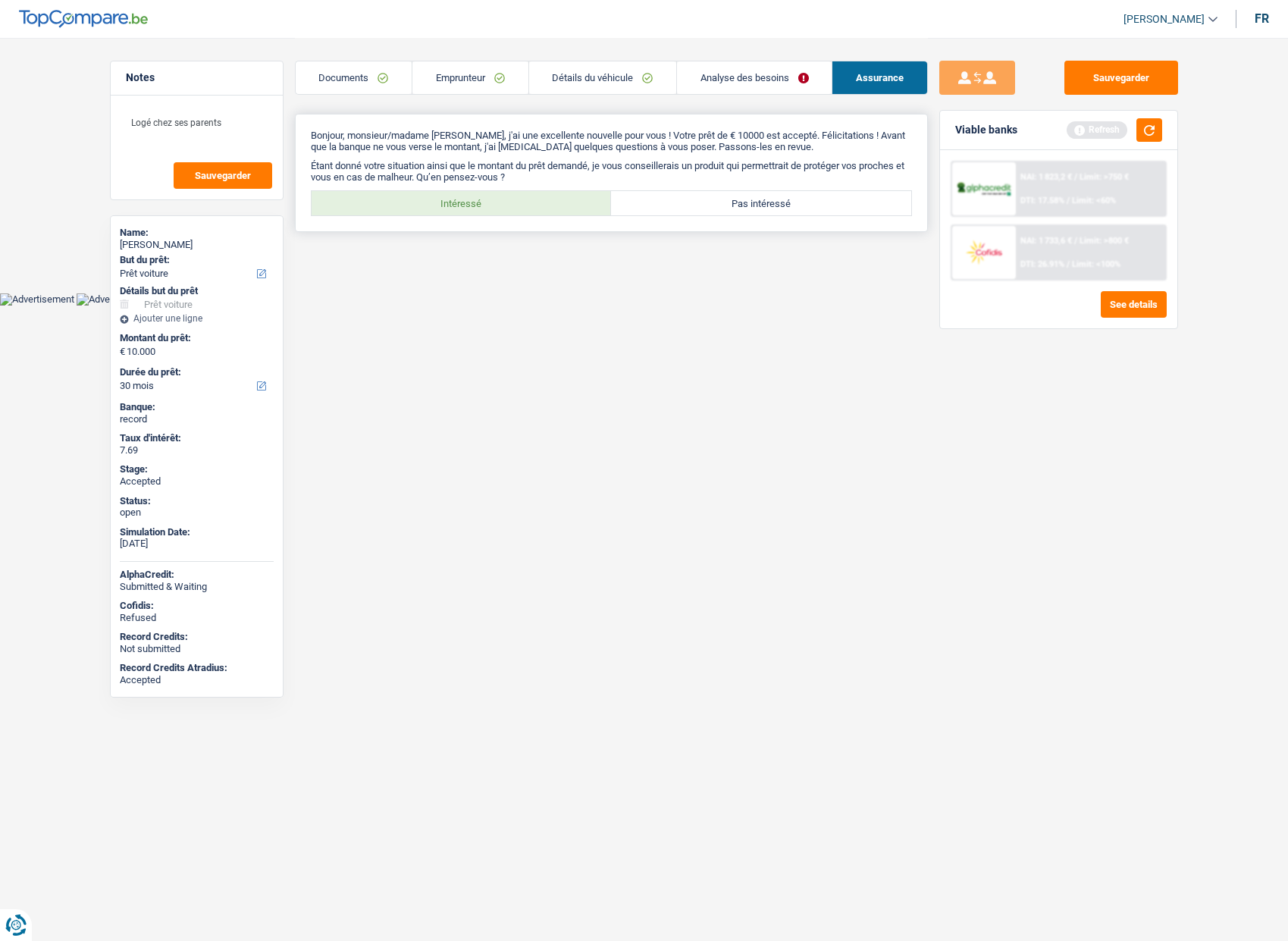
click at [486, 200] on label "Intéressé" at bounding box center [462, 203] width 300 height 24
click at [486, 200] on input "Intéressé" at bounding box center [462, 203] width 300 height 24
radio input "true"
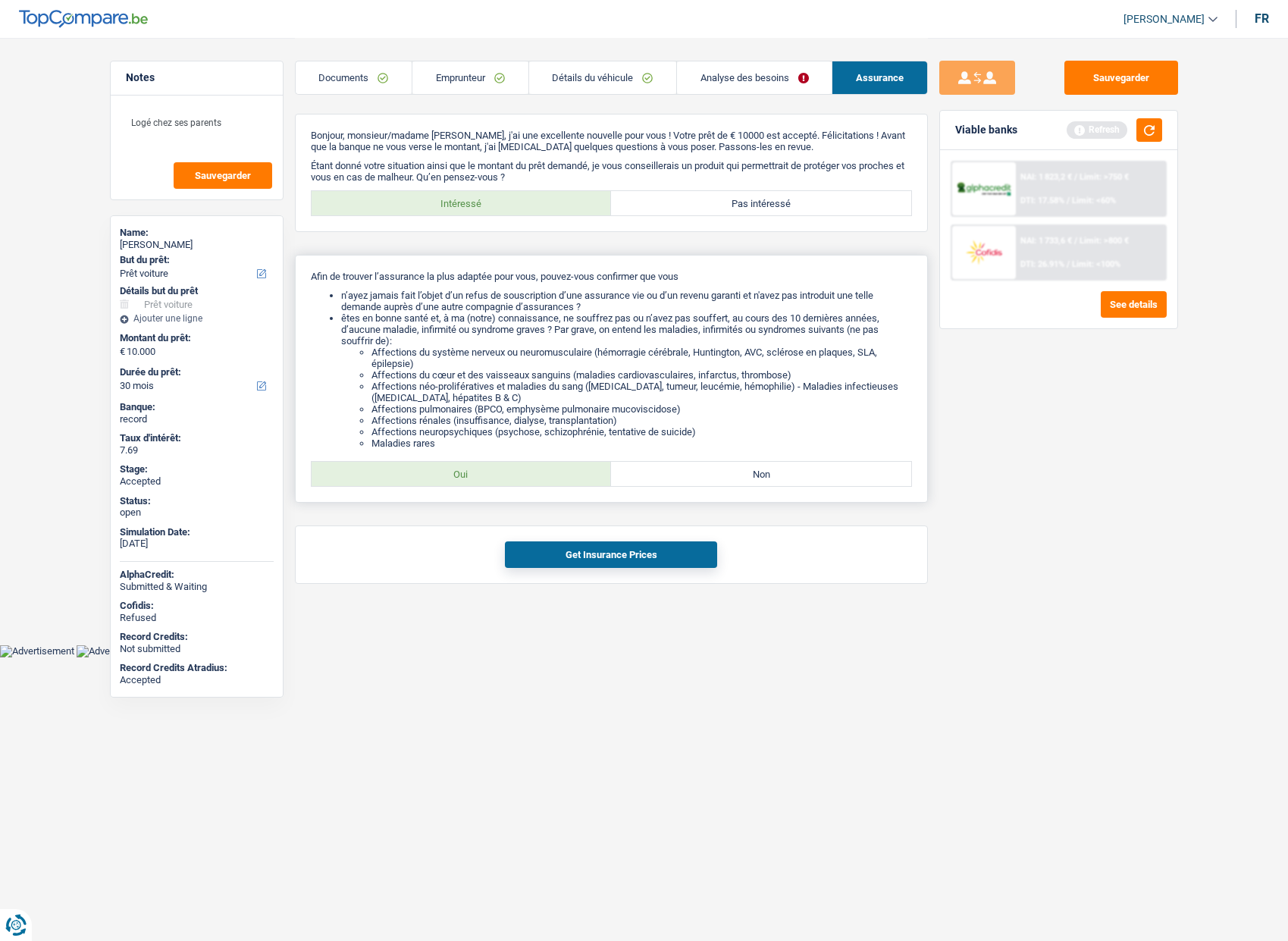
click at [515, 467] on label "Oui" at bounding box center [462, 474] width 300 height 24
click at [515, 467] on input "Oui" at bounding box center [462, 474] width 300 height 24
radio input "true"
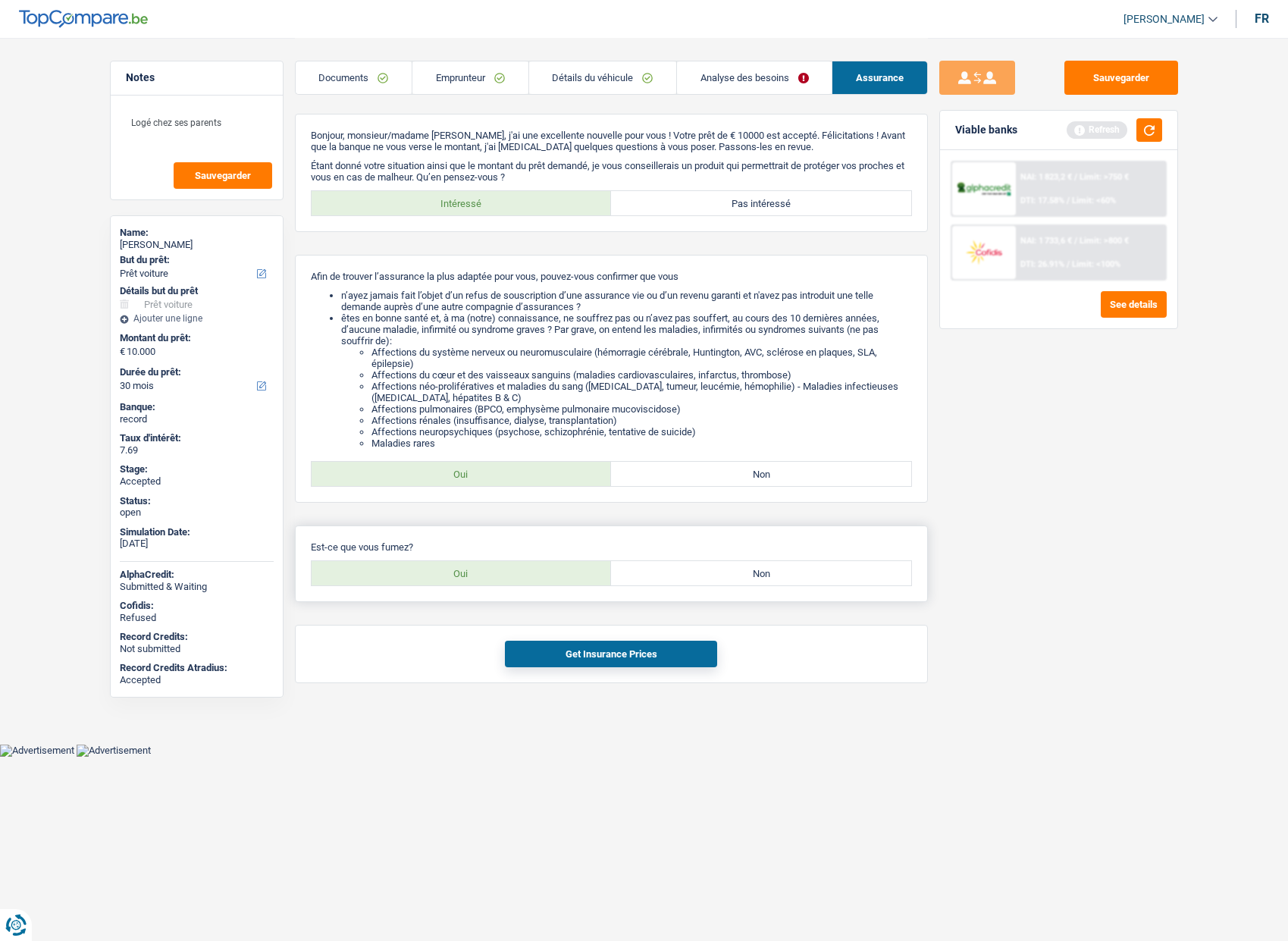
click at [514, 576] on label "Oui" at bounding box center [462, 573] width 300 height 24
click at [514, 576] on input "Oui" at bounding box center [462, 573] width 300 height 24
radio input "true"
click at [567, 659] on button "Get Insurance Prices" at bounding box center [610, 654] width 212 height 27
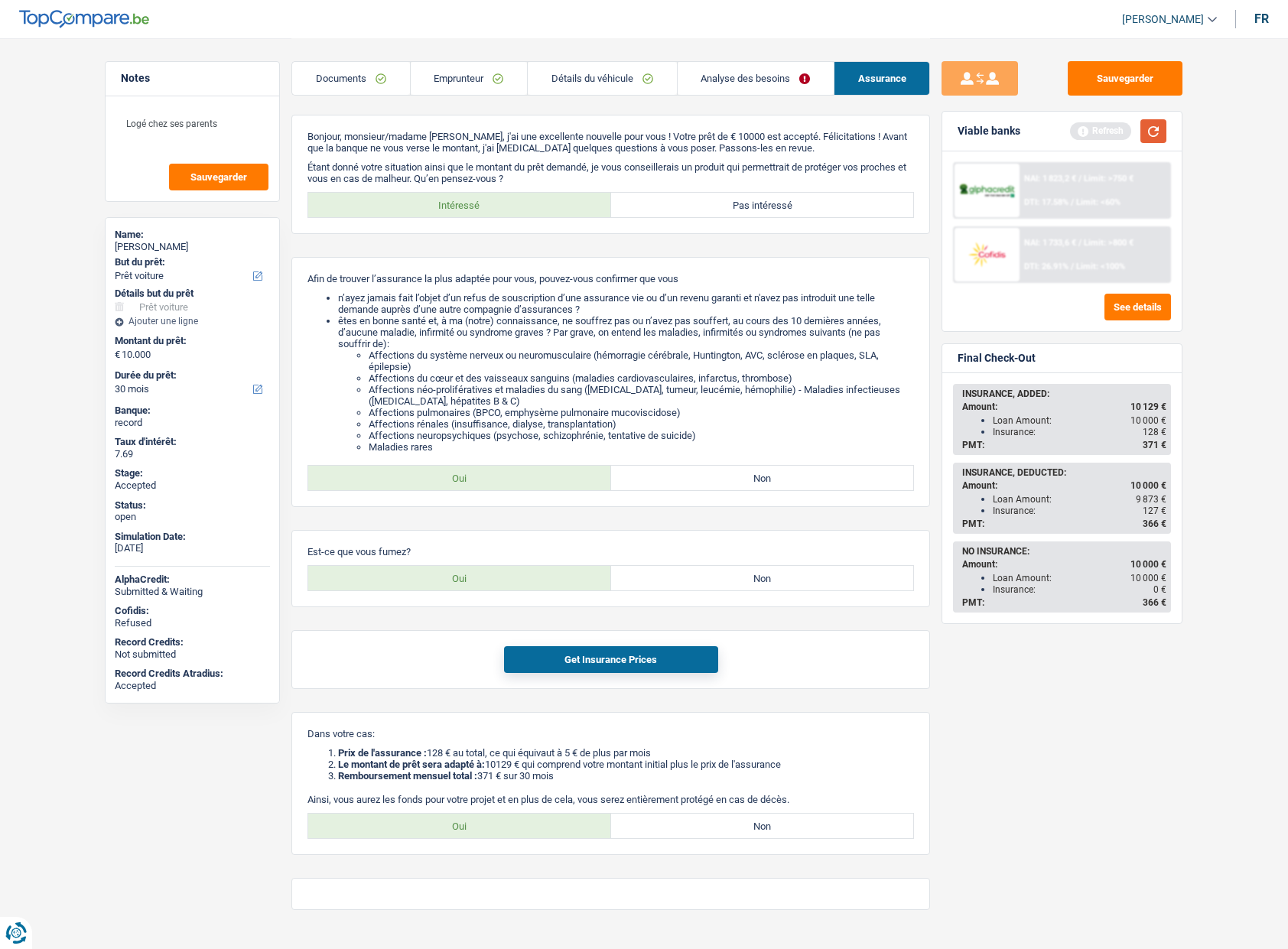
click at [1154, 129] on button "button" at bounding box center [1154, 131] width 26 height 23
click at [1158, 436] on span "128 €" at bounding box center [1154, 432] width 23 height 10
click at [1153, 444] on span "371 €" at bounding box center [1154, 445] width 23 height 10
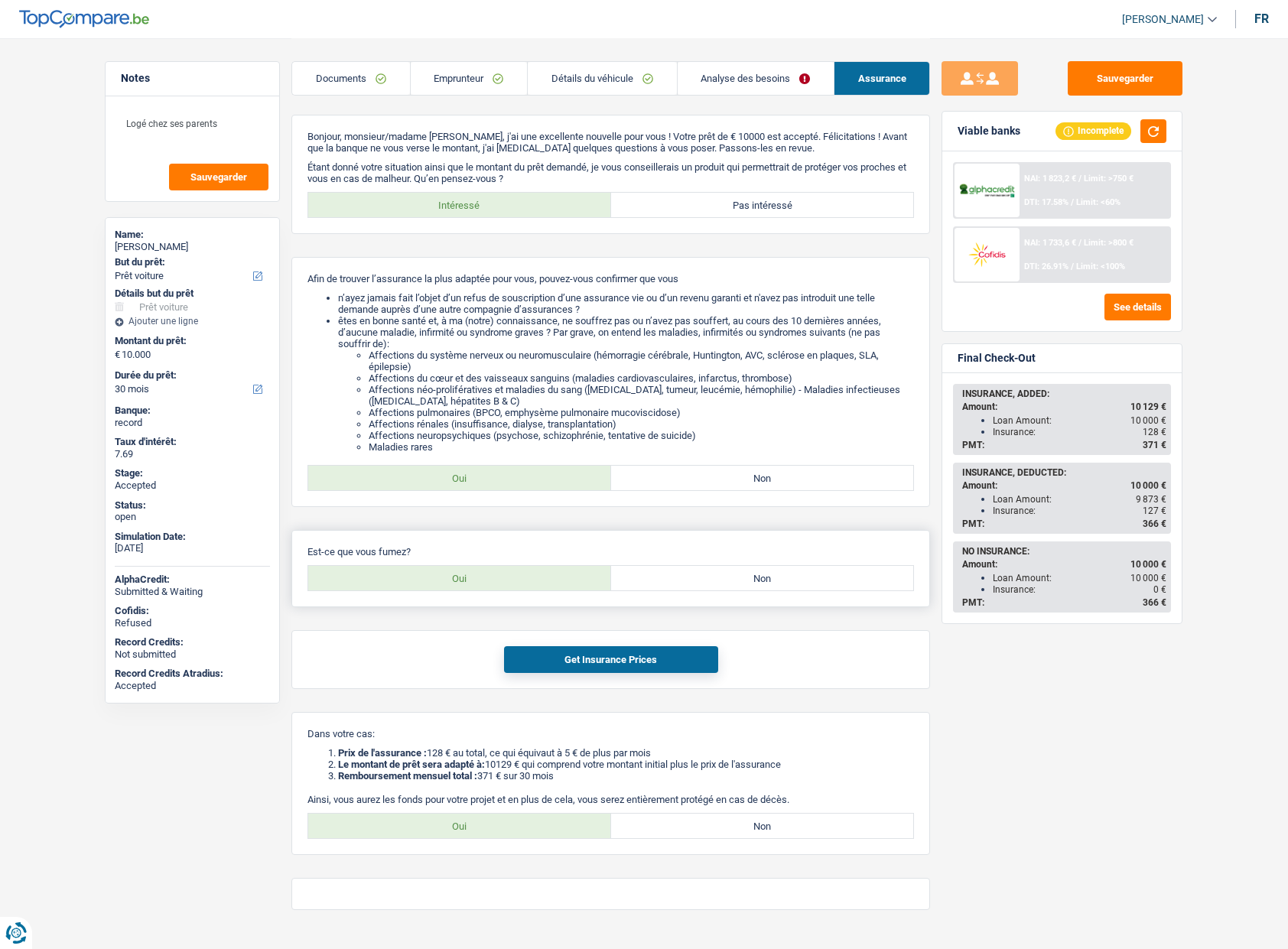
click at [740, 580] on label "Non" at bounding box center [762, 578] width 303 height 24
click at [740, 580] on input "Non" at bounding box center [762, 578] width 303 height 24
radio input "true"
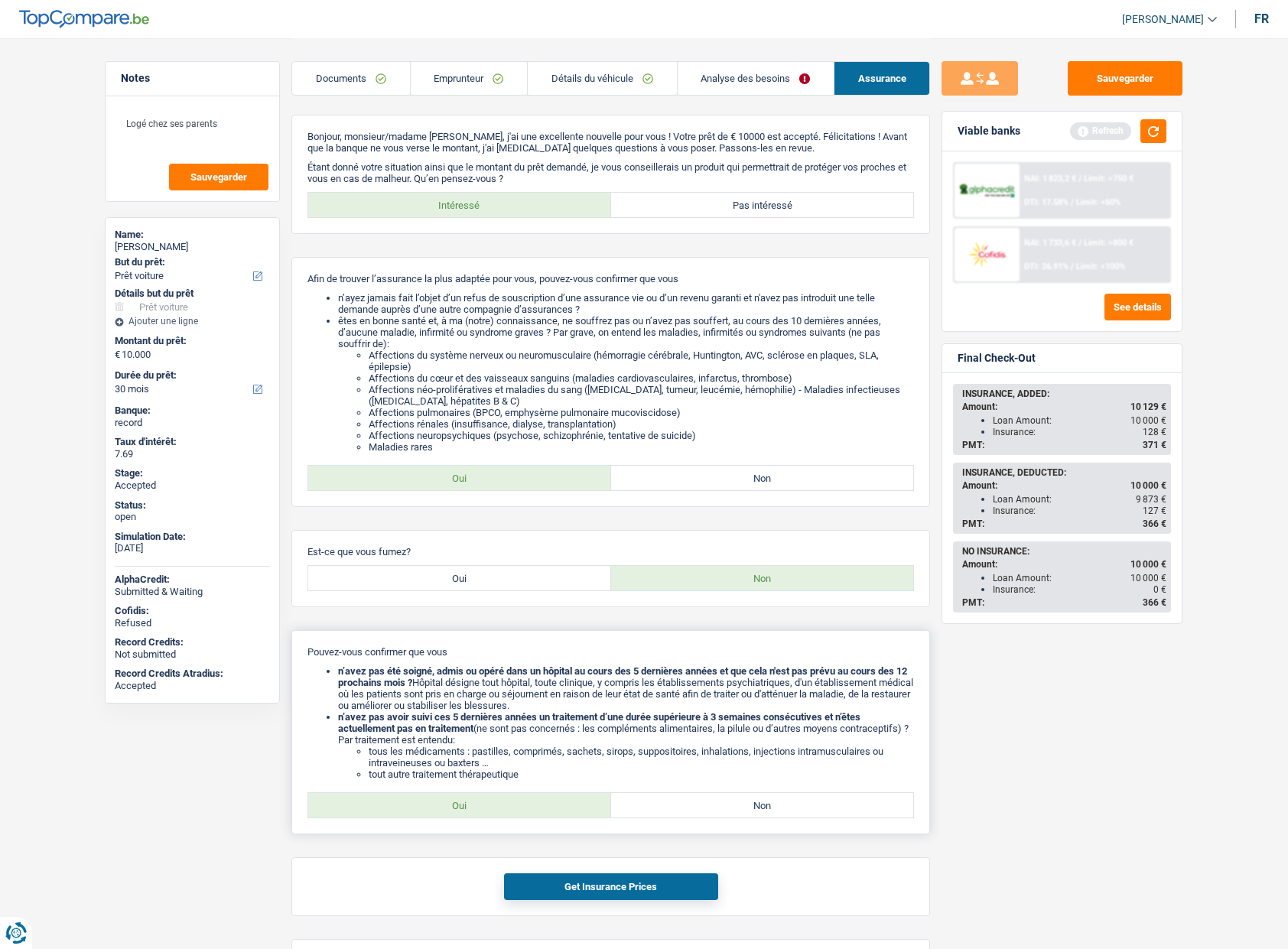
click at [530, 805] on label "Oui" at bounding box center [460, 805] width 303 height 24
click at [530, 805] on input "Oui" at bounding box center [460, 805] width 303 height 24
radio input "true"
click at [568, 880] on button "Get Insurance Prices" at bounding box center [611, 886] width 214 height 27
click at [991, 737] on div "Sauvegarder Viable banks Refresh NAI: 1 823,2 € / Limit: >750 € DTI: 17.58% / L…" at bounding box center [1062, 493] width 263 height 863
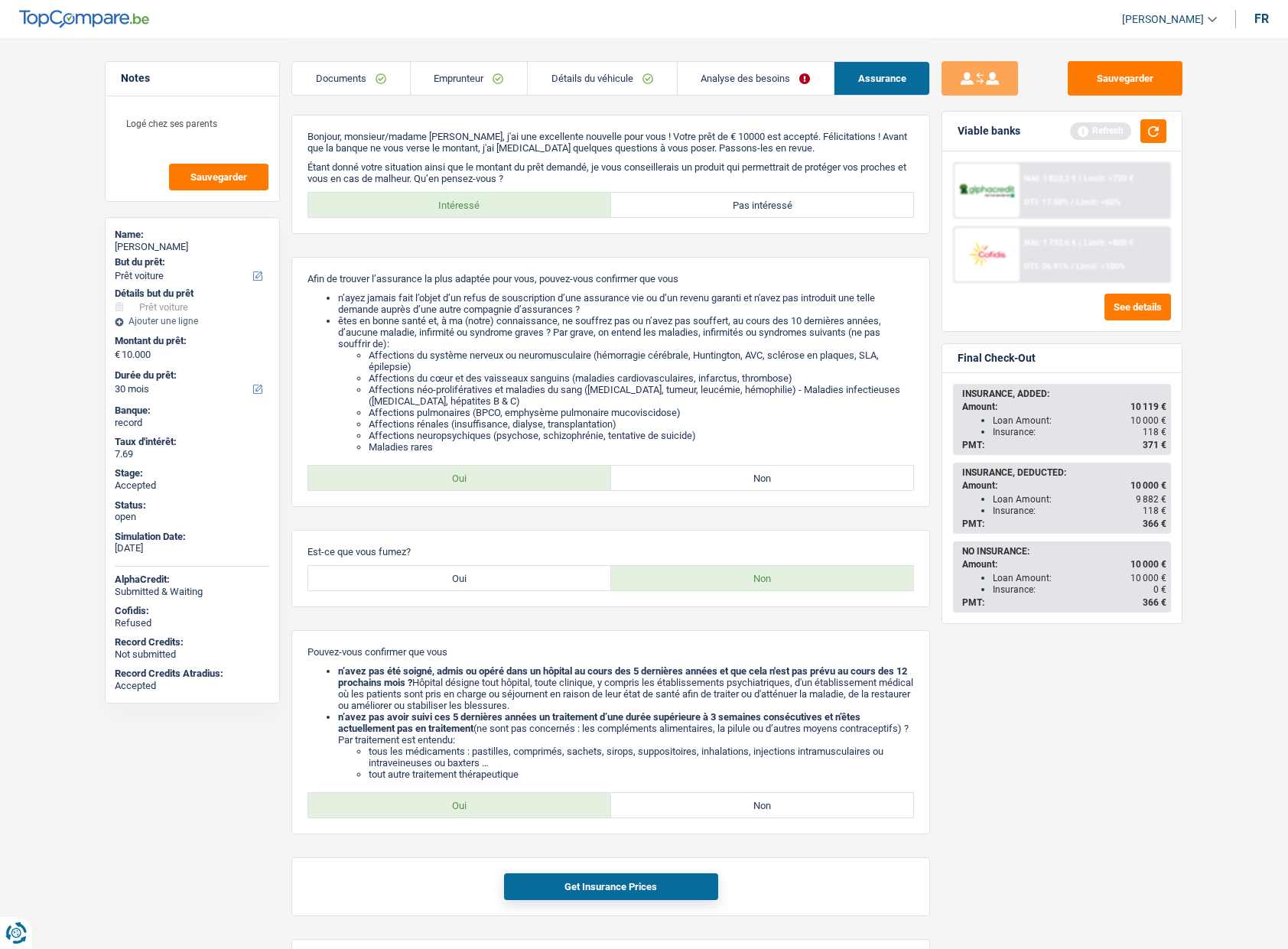
click at [448, 74] on link "Emprunteur" at bounding box center [469, 78] width 116 height 33
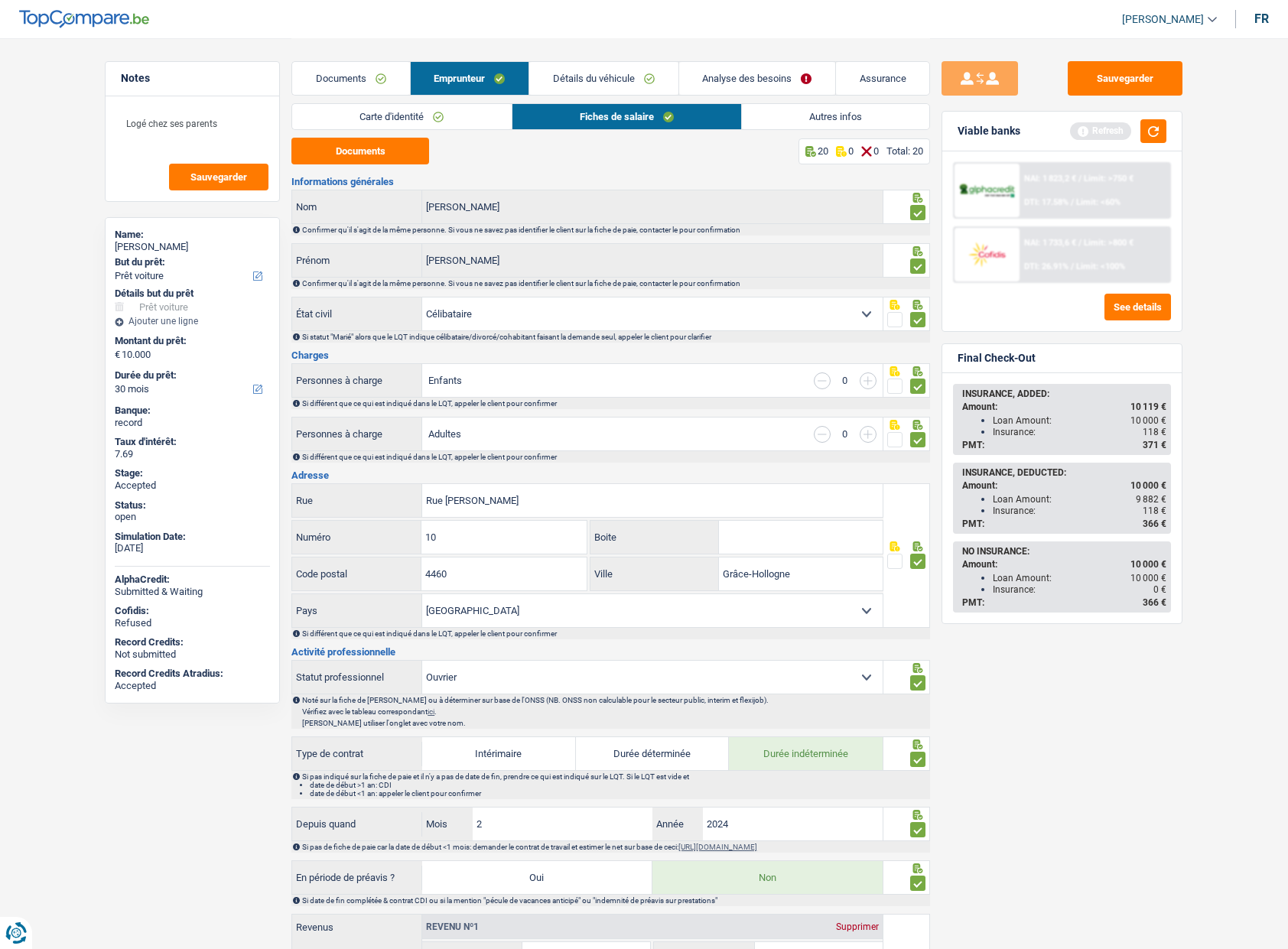
click at [384, 107] on link "Carte d'identité" at bounding box center [402, 116] width 219 height 25
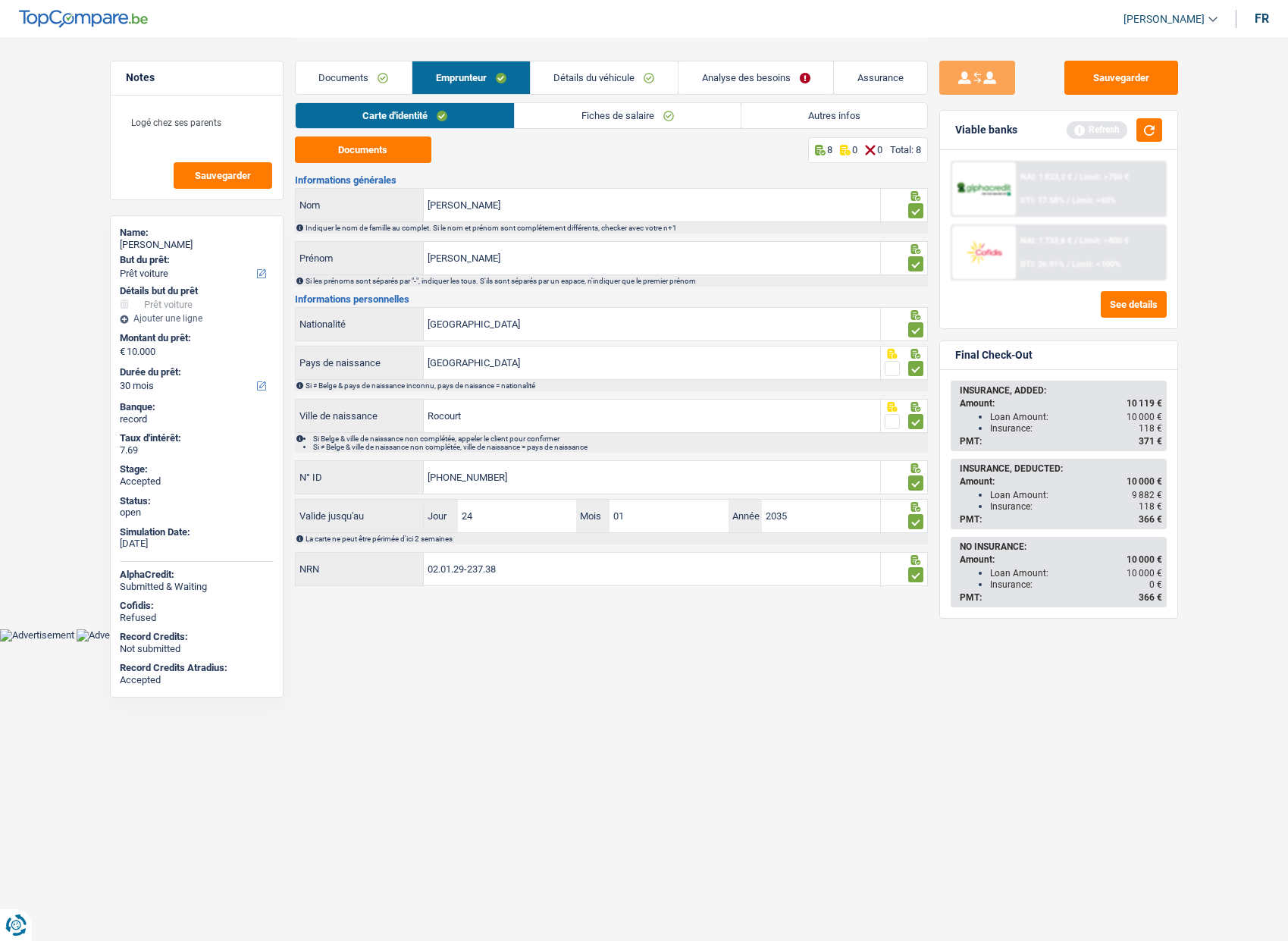
click at [177, 247] on div "Thomas François" at bounding box center [196, 245] width 154 height 12
copy div "Thomas François"
click at [819, 114] on link "Autres infos" at bounding box center [834, 115] width 186 height 25
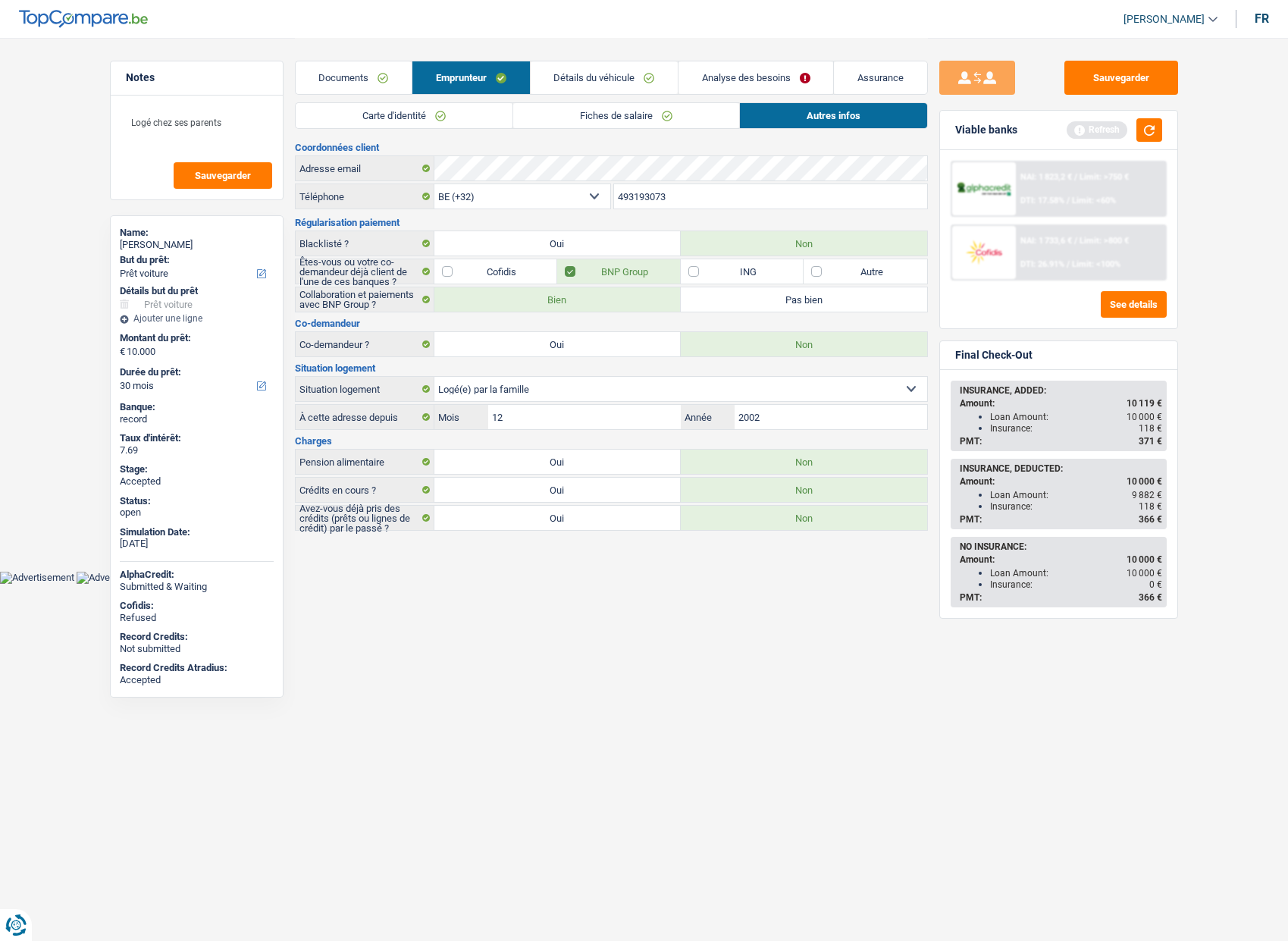
click at [661, 204] on input "493193073" at bounding box center [770, 196] width 313 height 24
click at [883, 79] on link "Assurance" at bounding box center [881, 77] width 93 height 32
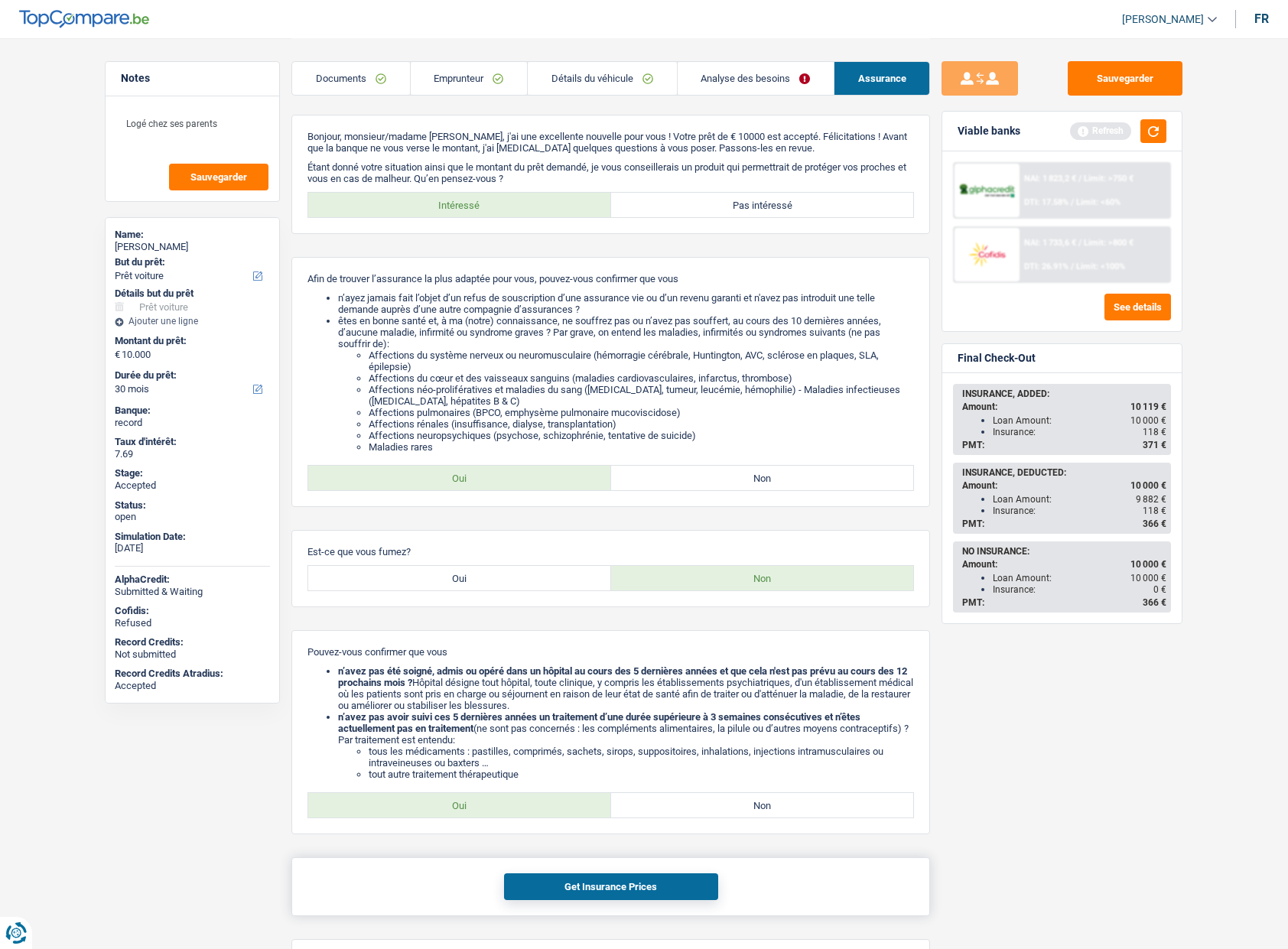
click at [638, 885] on button "Get Insurance Prices" at bounding box center [611, 886] width 214 height 27
click at [927, 781] on div "Pouvez-vous confirmer que vous n’avez pas été soigné, admis ou opéré dans un hô…" at bounding box center [611, 732] width 639 height 205
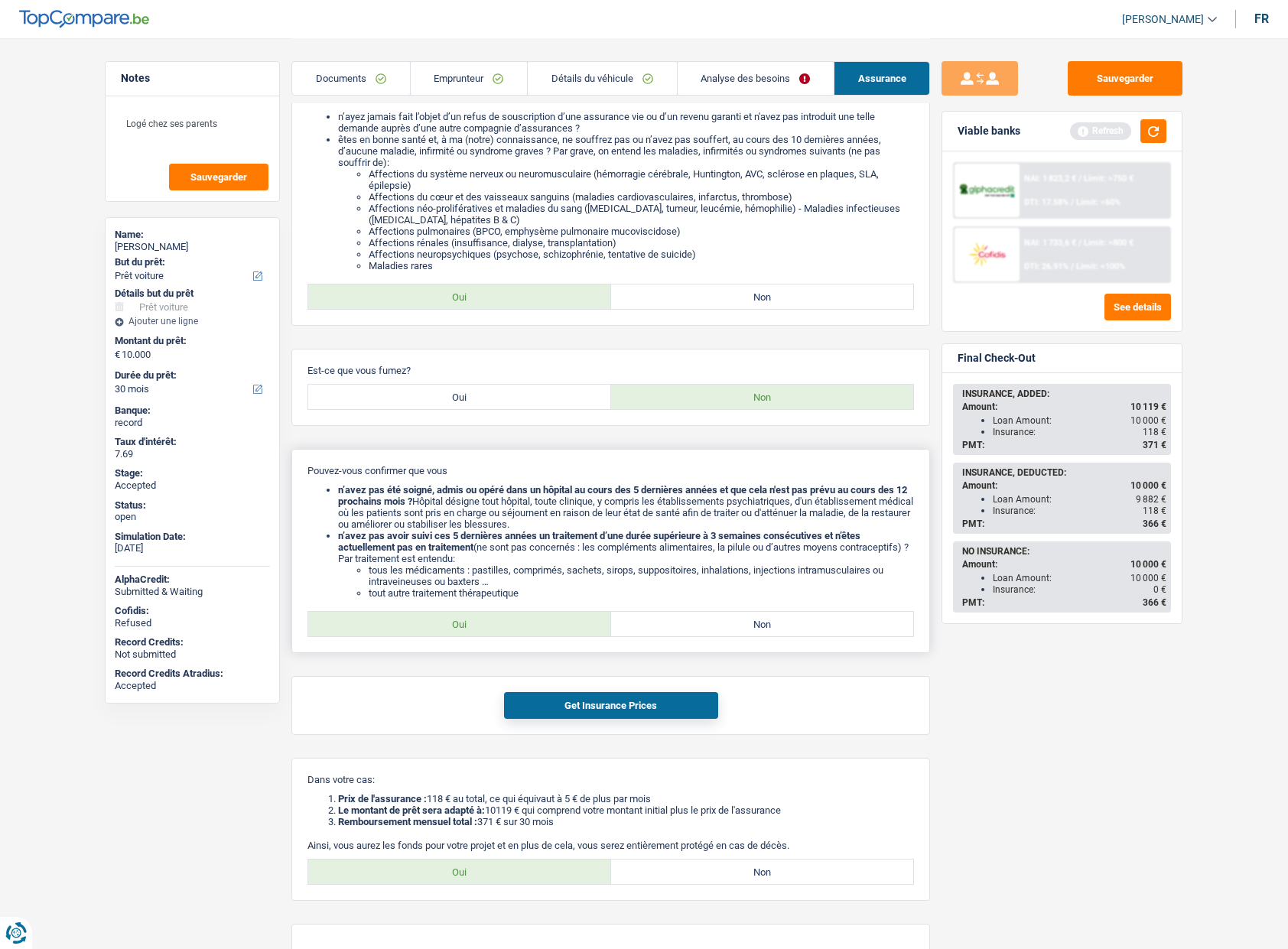
scroll to position [184, 0]
click at [566, 863] on label "Oui" at bounding box center [460, 870] width 303 height 24
click at [566, 863] on input "Oui" at bounding box center [460, 870] width 303 height 24
radio input "true"
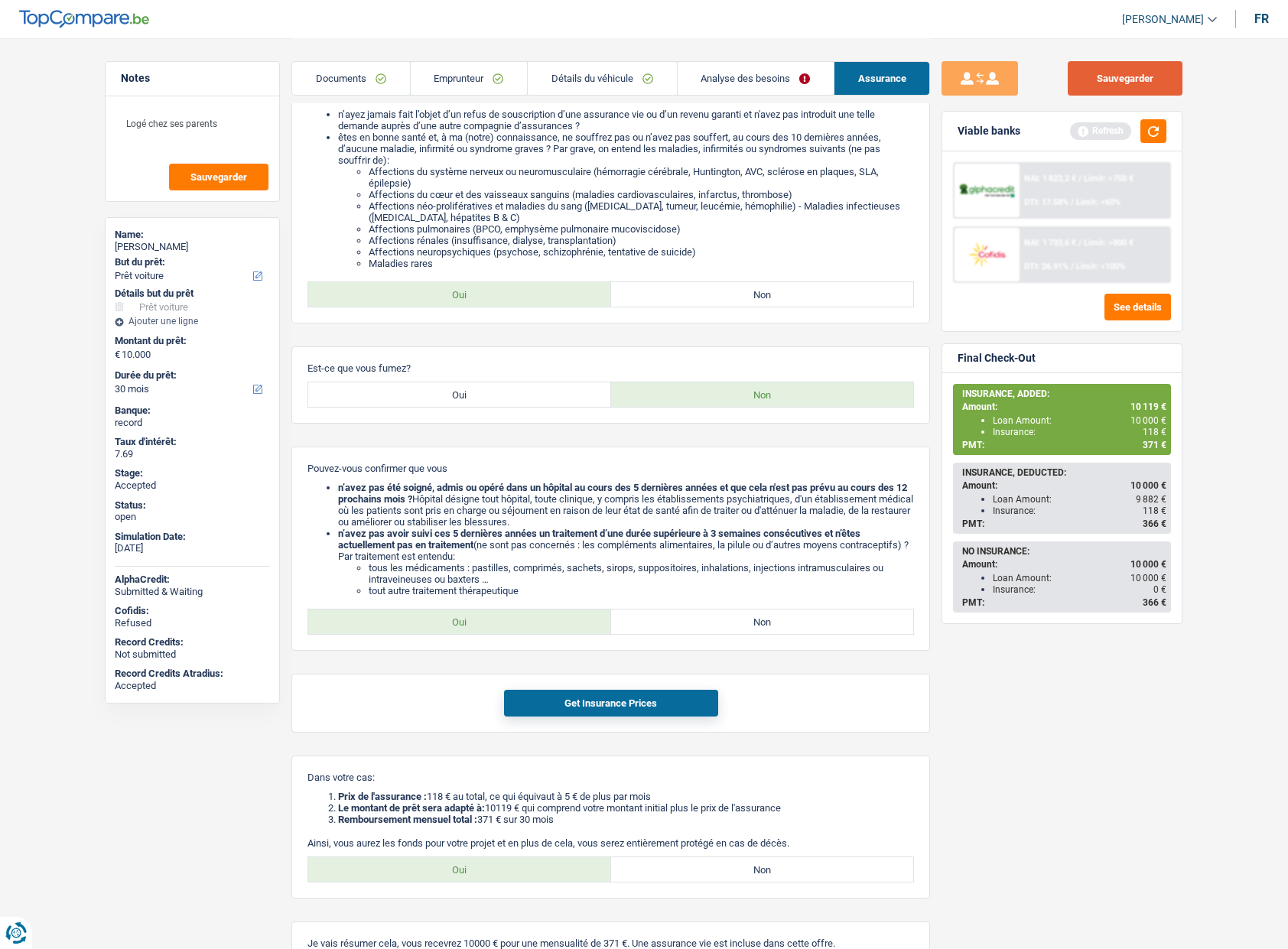
click at [1125, 85] on button "Sauvegarder" at bounding box center [1125, 78] width 115 height 35
click at [362, 80] on link "Documents" at bounding box center [350, 78] width 117 height 33
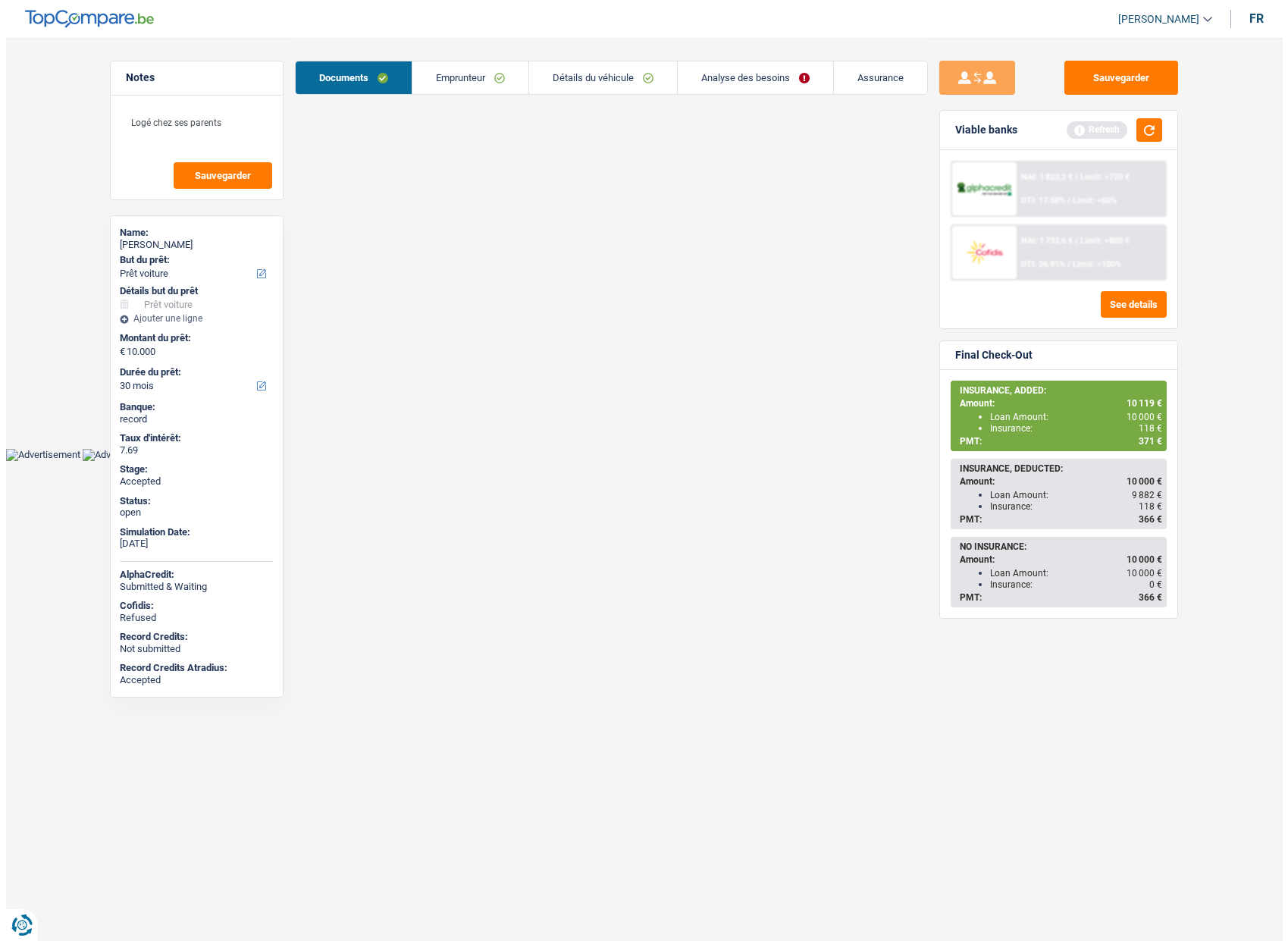
scroll to position [0, 0]
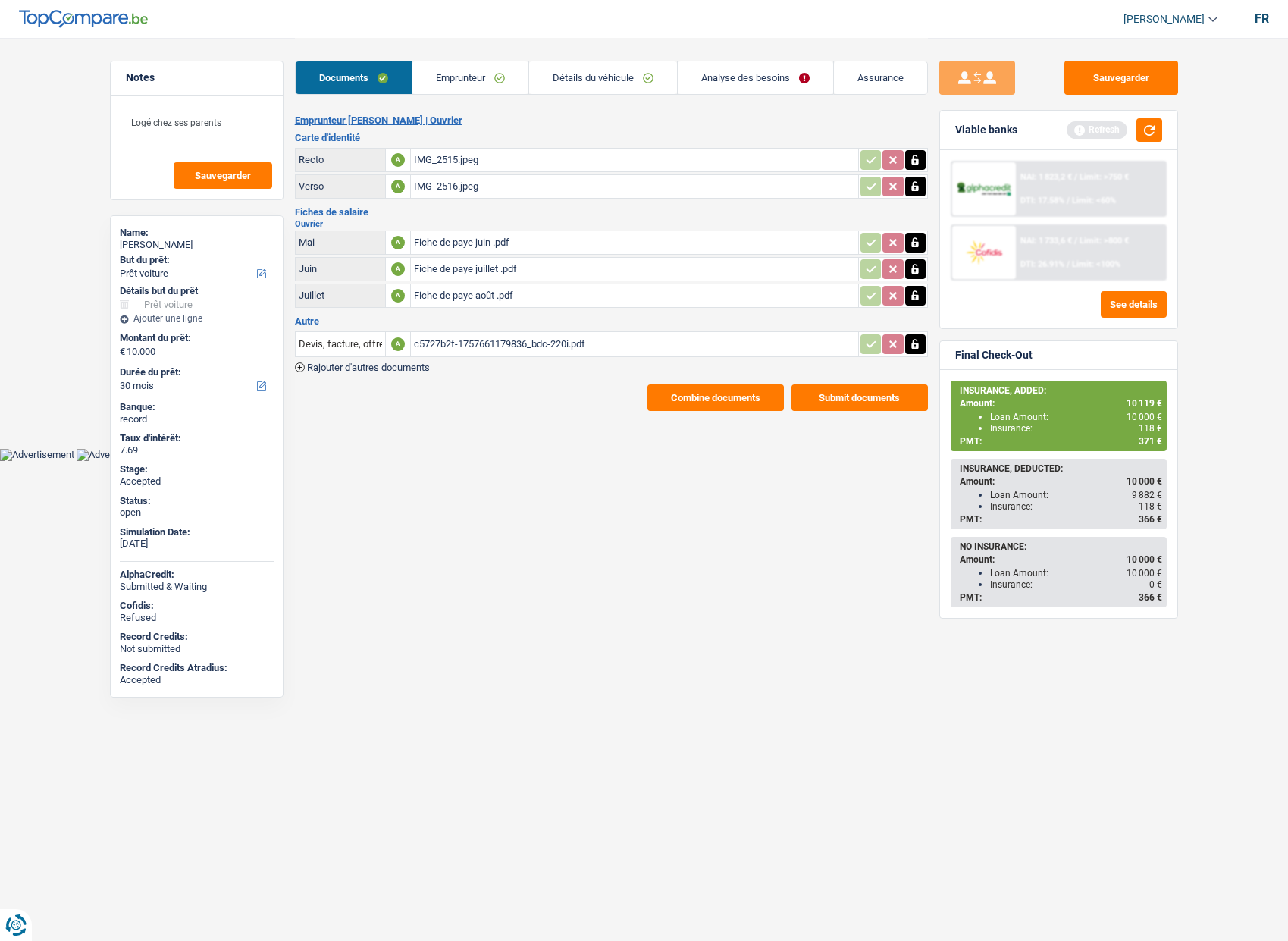
click at [449, 69] on link "Emprunteur" at bounding box center [469, 77] width 116 height 32
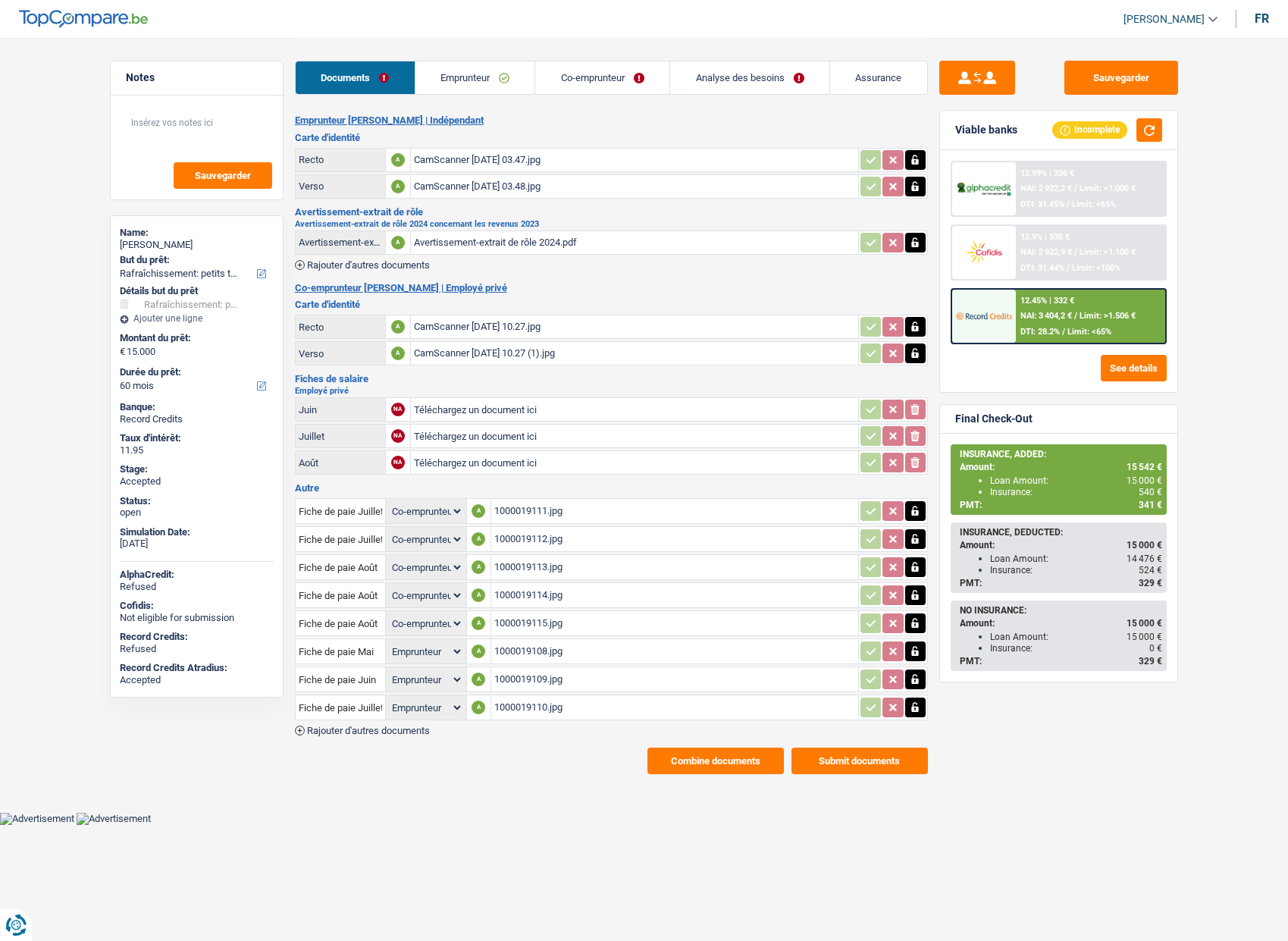
select select "houseOrGarden"
select select "60"
select select "coApplicant"
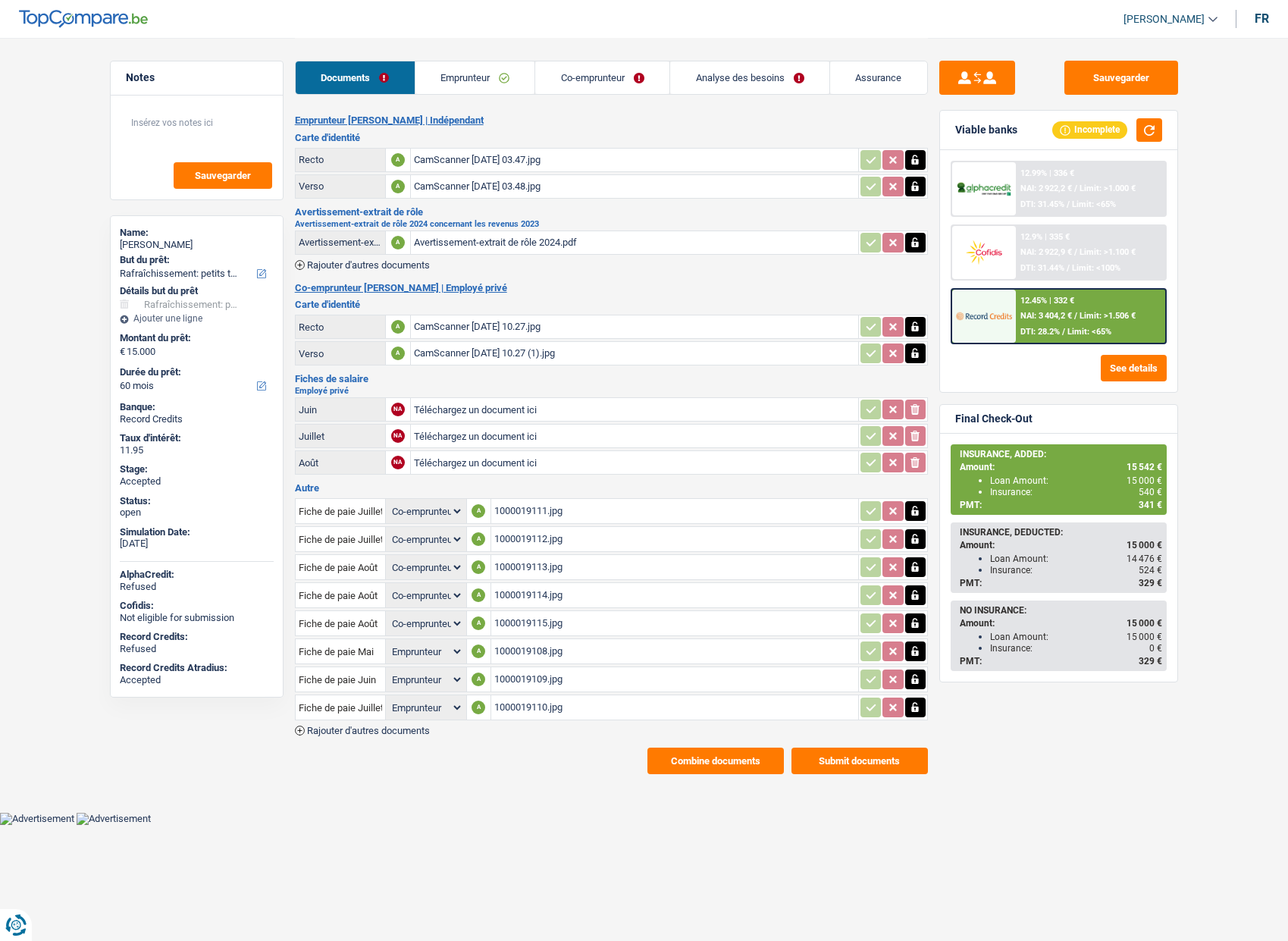
select select "coApplicant"
select select "applicant"
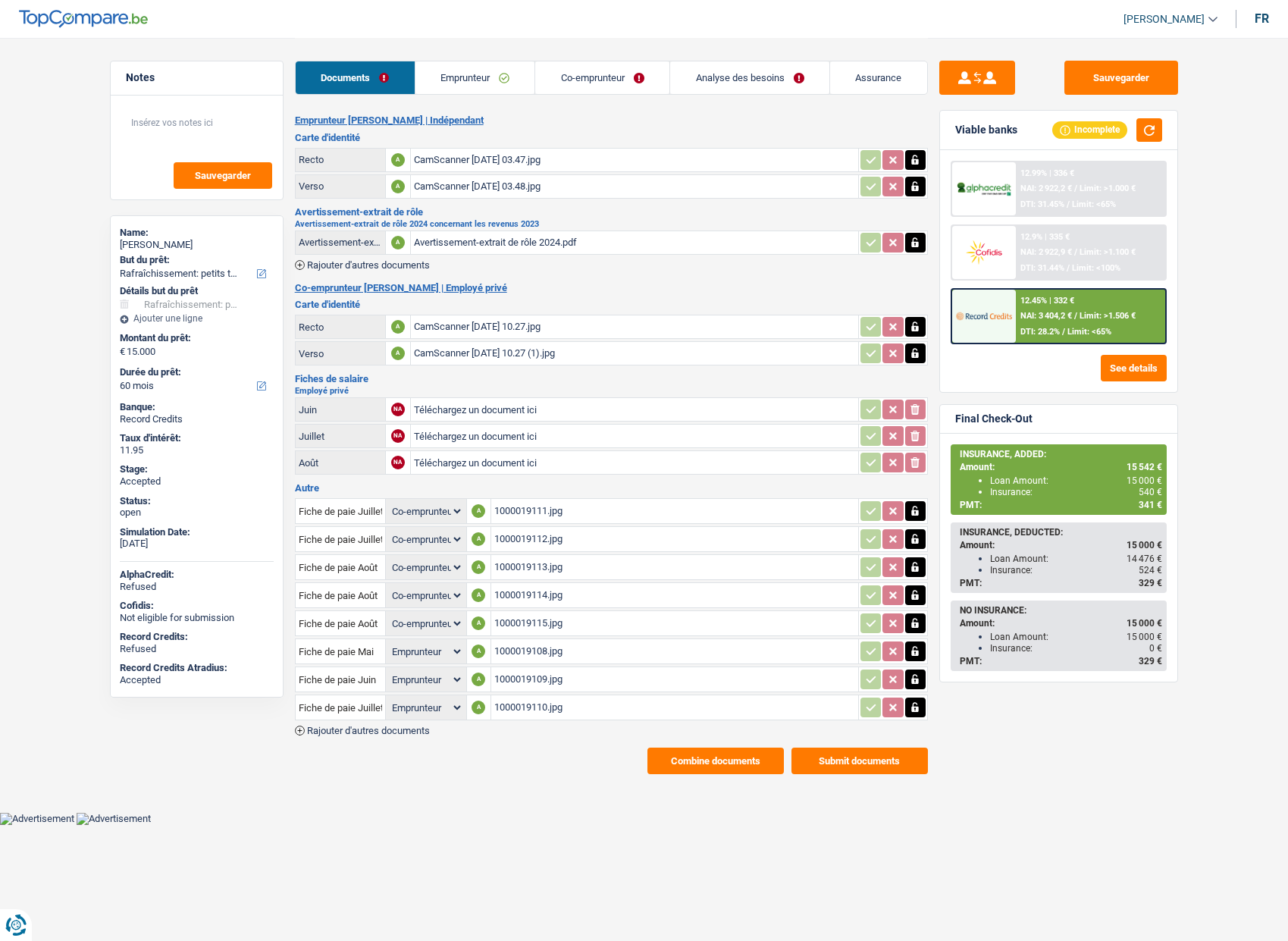
select select "applicant"
click at [875, 80] on link "Assurance" at bounding box center [879, 77] width 97 height 32
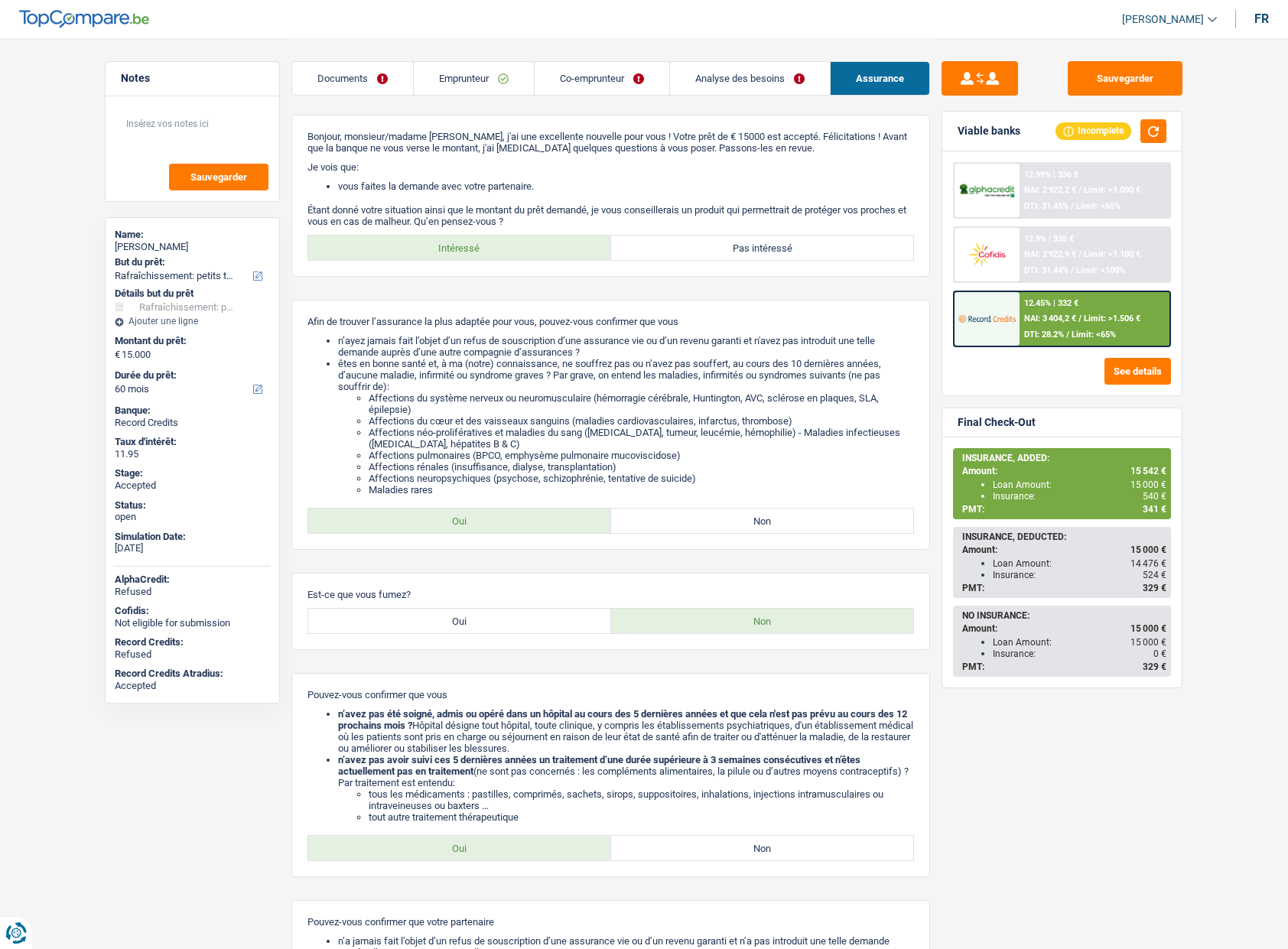
click at [995, 733] on div "Sauvegarder Viable banks Incomplete 12.99% | 336 € NAI: 2 922,2 € / Limit: >1.0…" at bounding box center [1062, 493] width 263 height 863
click at [748, 77] on link "Analyse des besoins" at bounding box center [749, 78] width 160 height 33
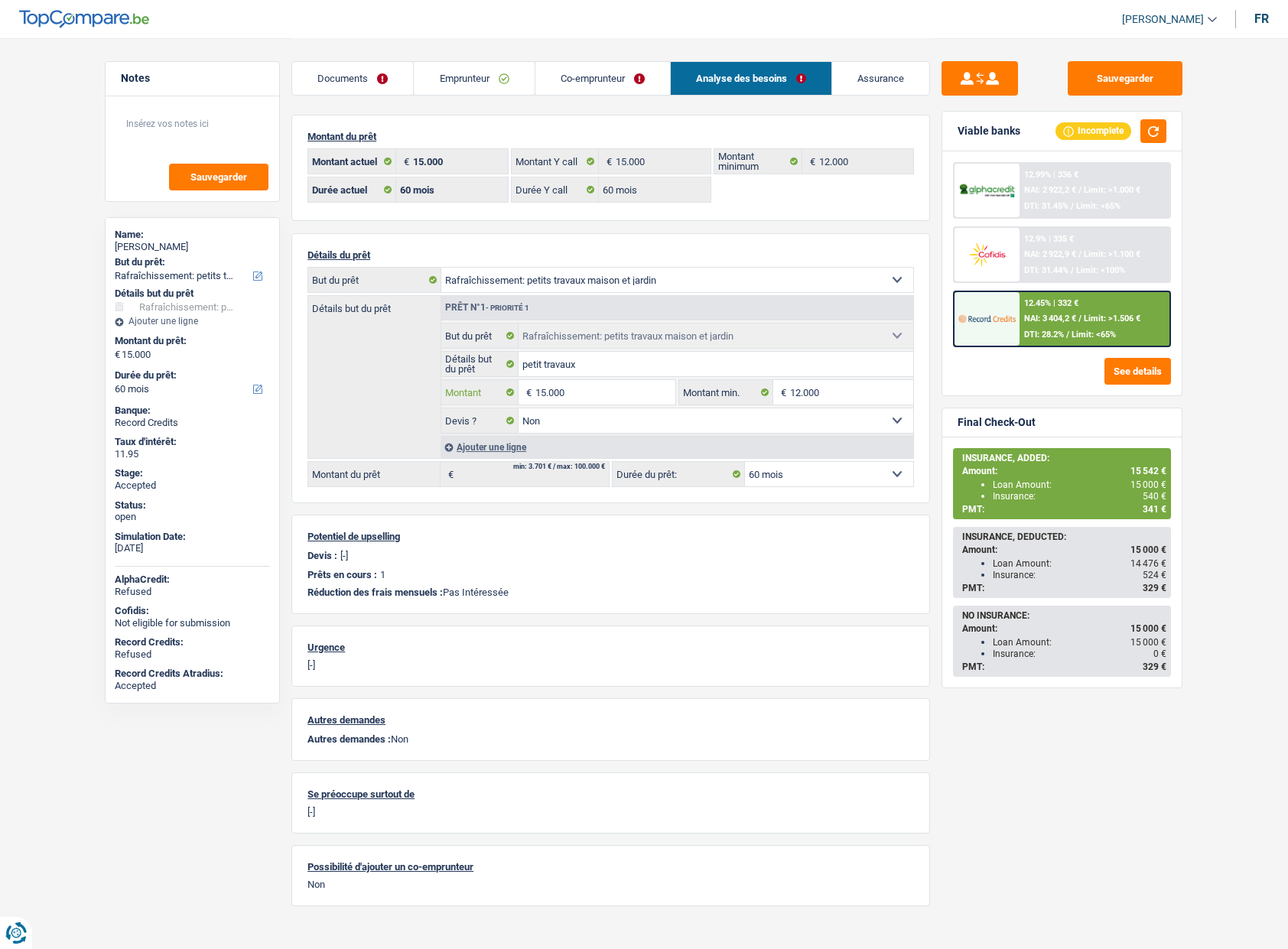
click at [594, 389] on input "15.000" at bounding box center [605, 392] width 140 height 24
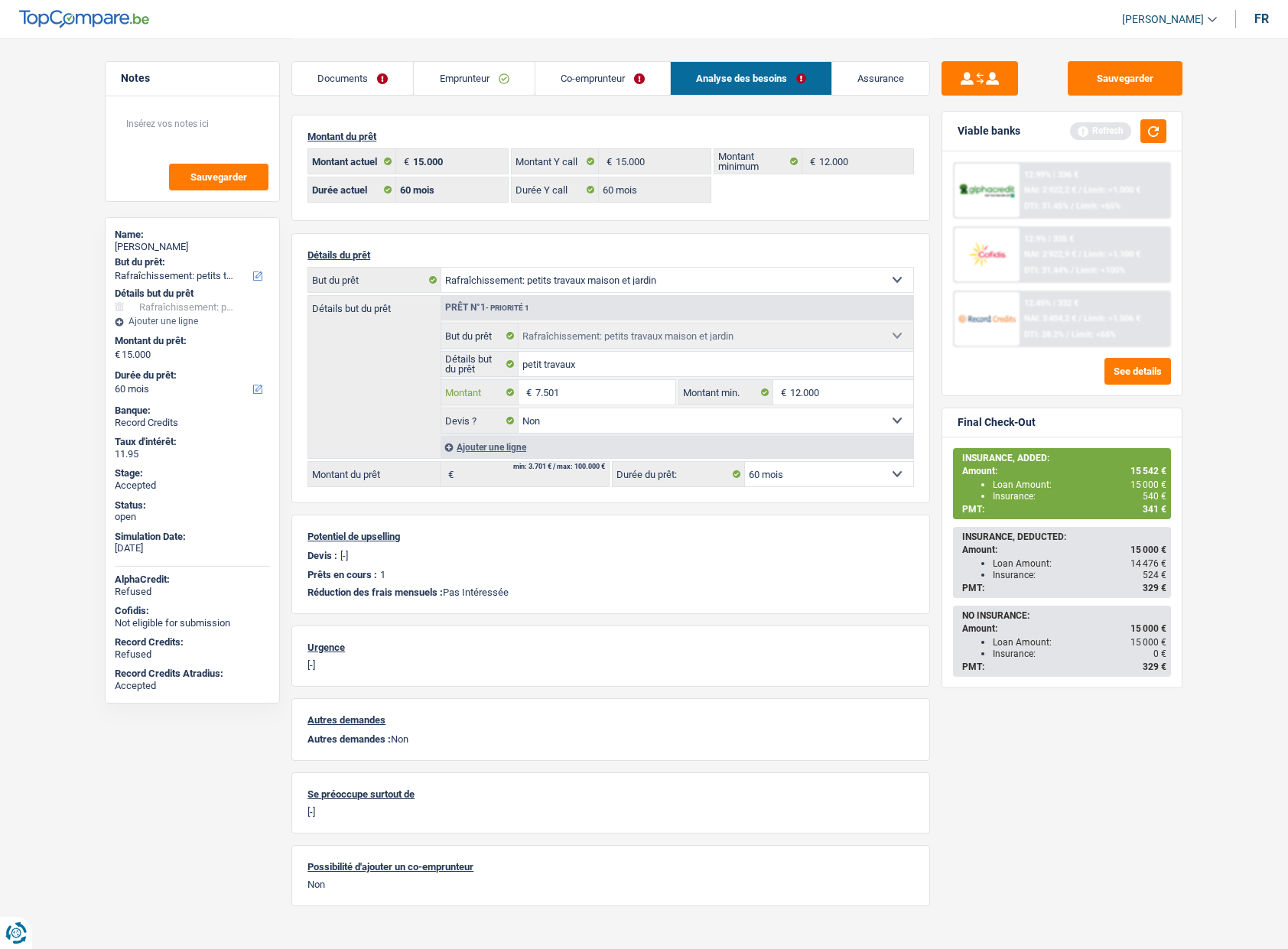
type input "7.501"
select select "48"
type input "7.501"
select select "48"
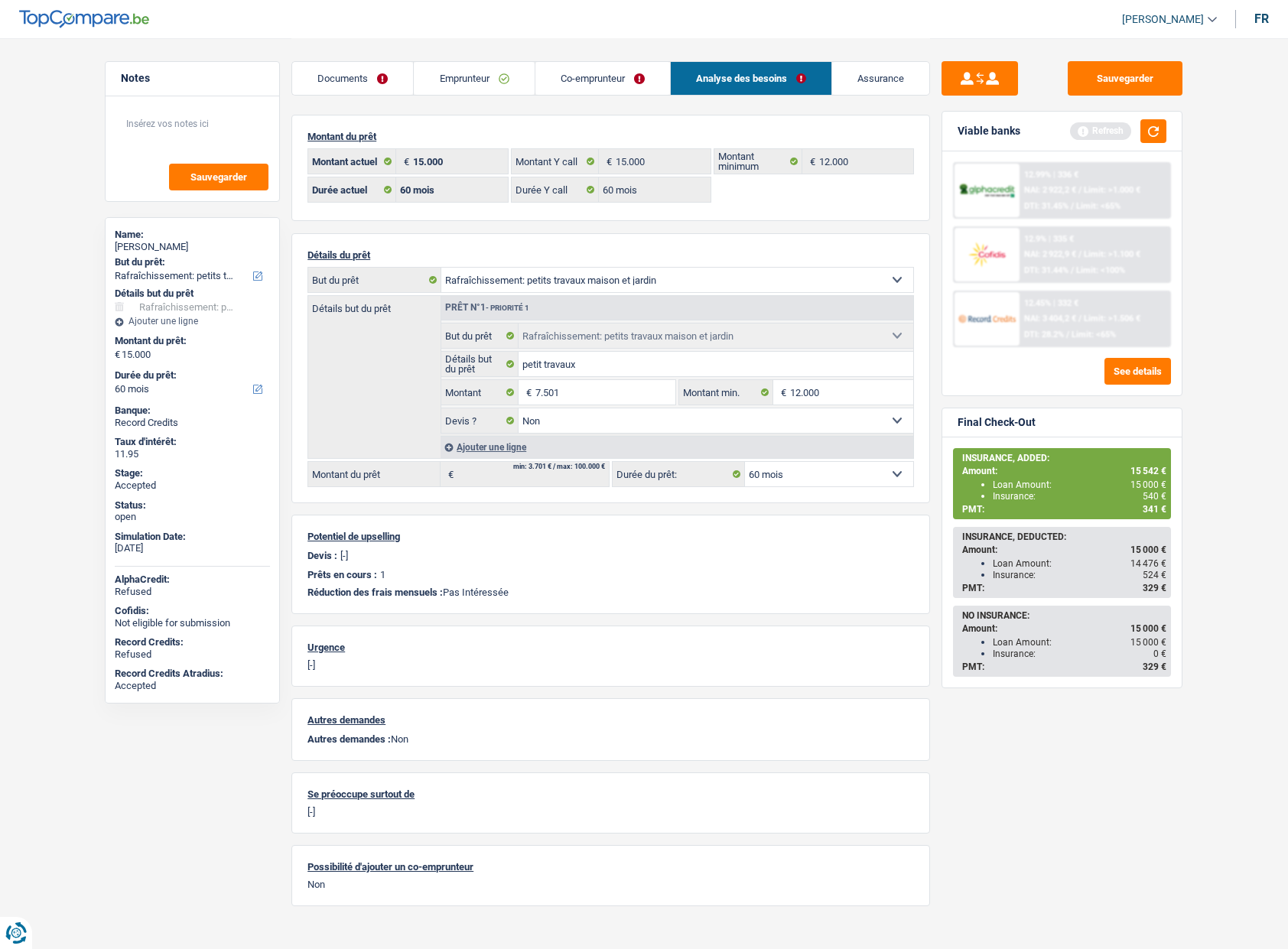
type input "7.501"
select select "48"
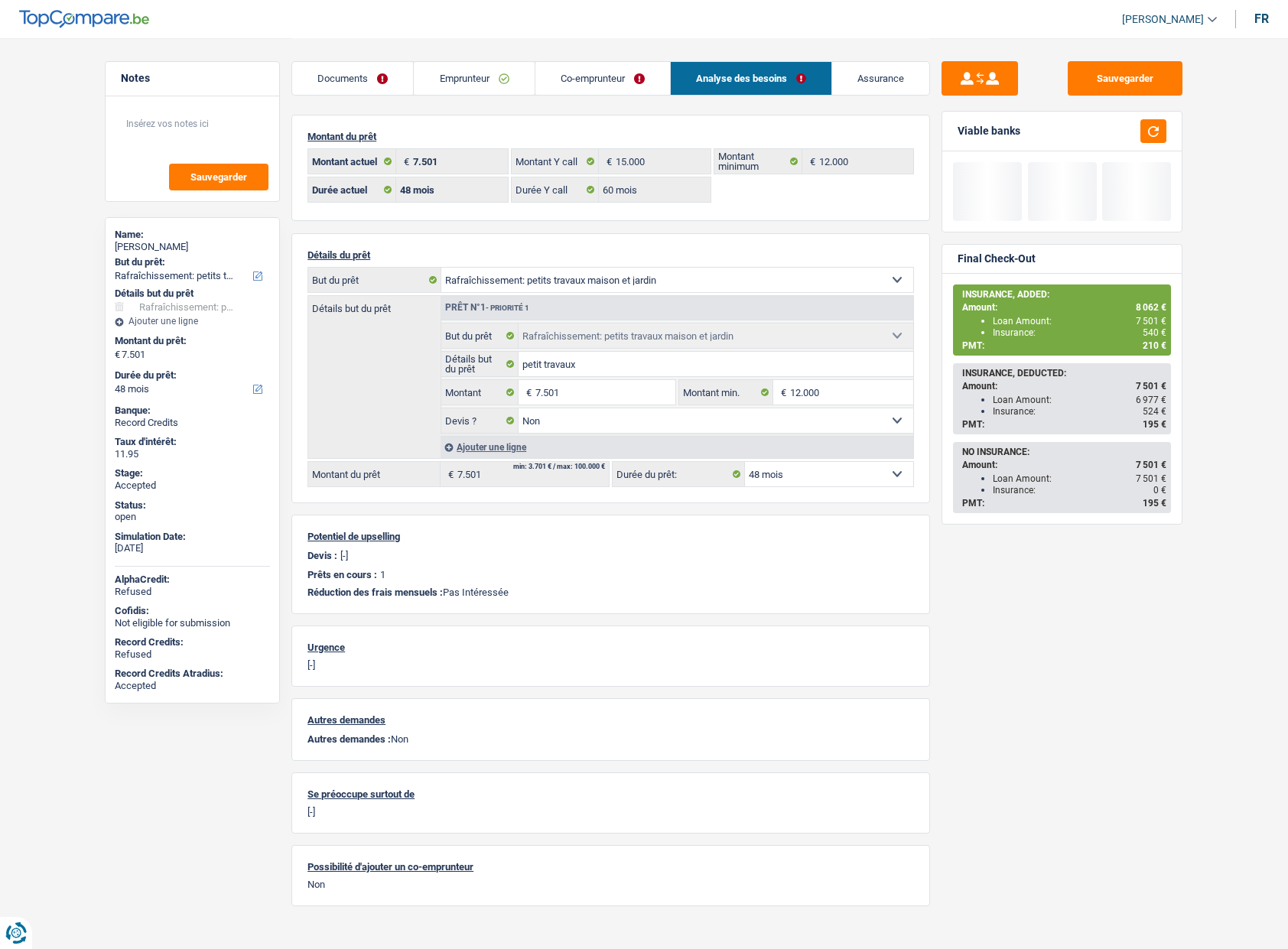
click at [934, 492] on div "Sauvegarder Viable banks Final Check-Out INSURANCE, ADDED: Amount: 8 062 € Loan…" at bounding box center [1062, 493] width 263 height 863
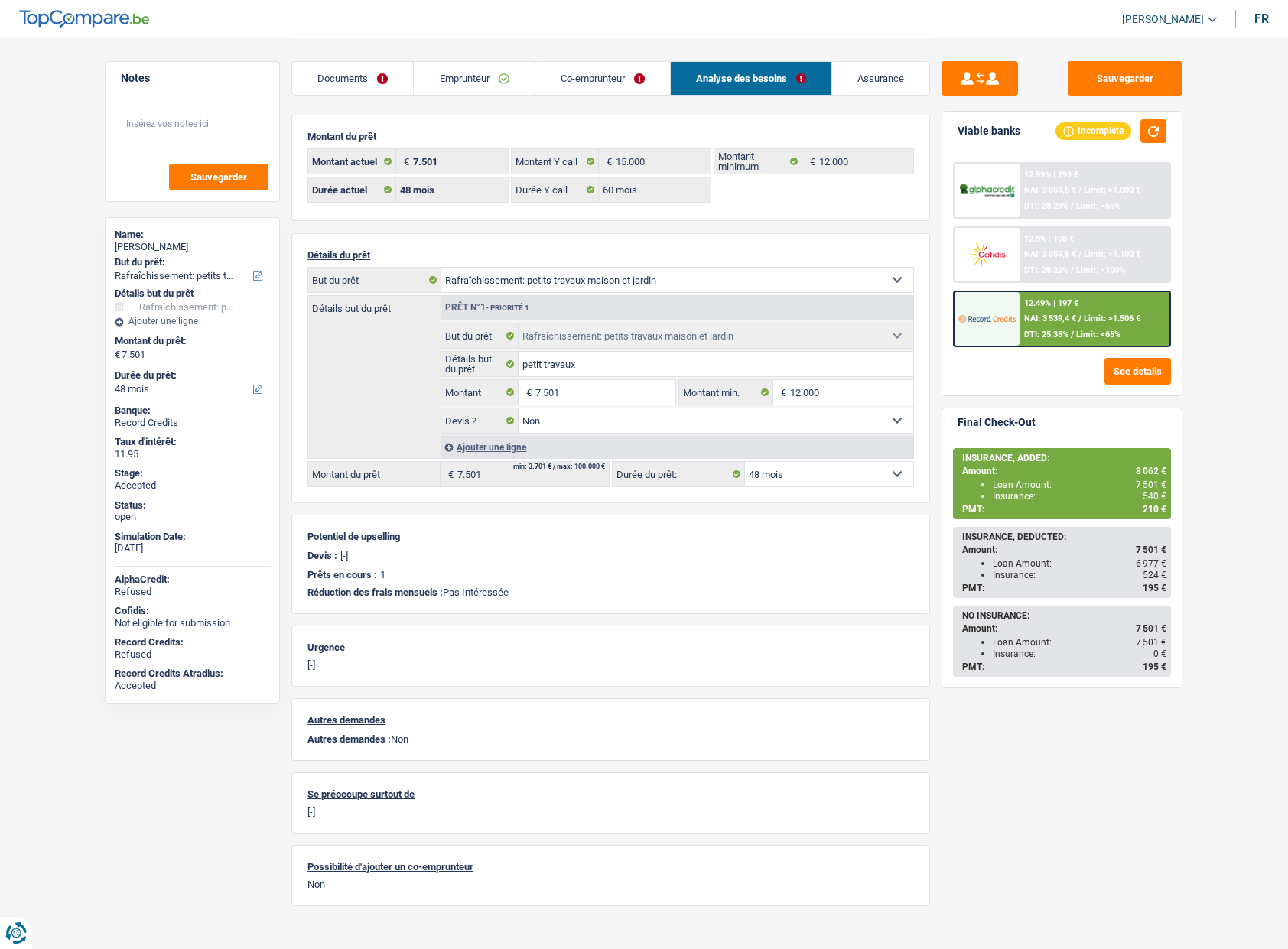
click at [876, 88] on link "Assurance" at bounding box center [881, 78] width 97 height 33
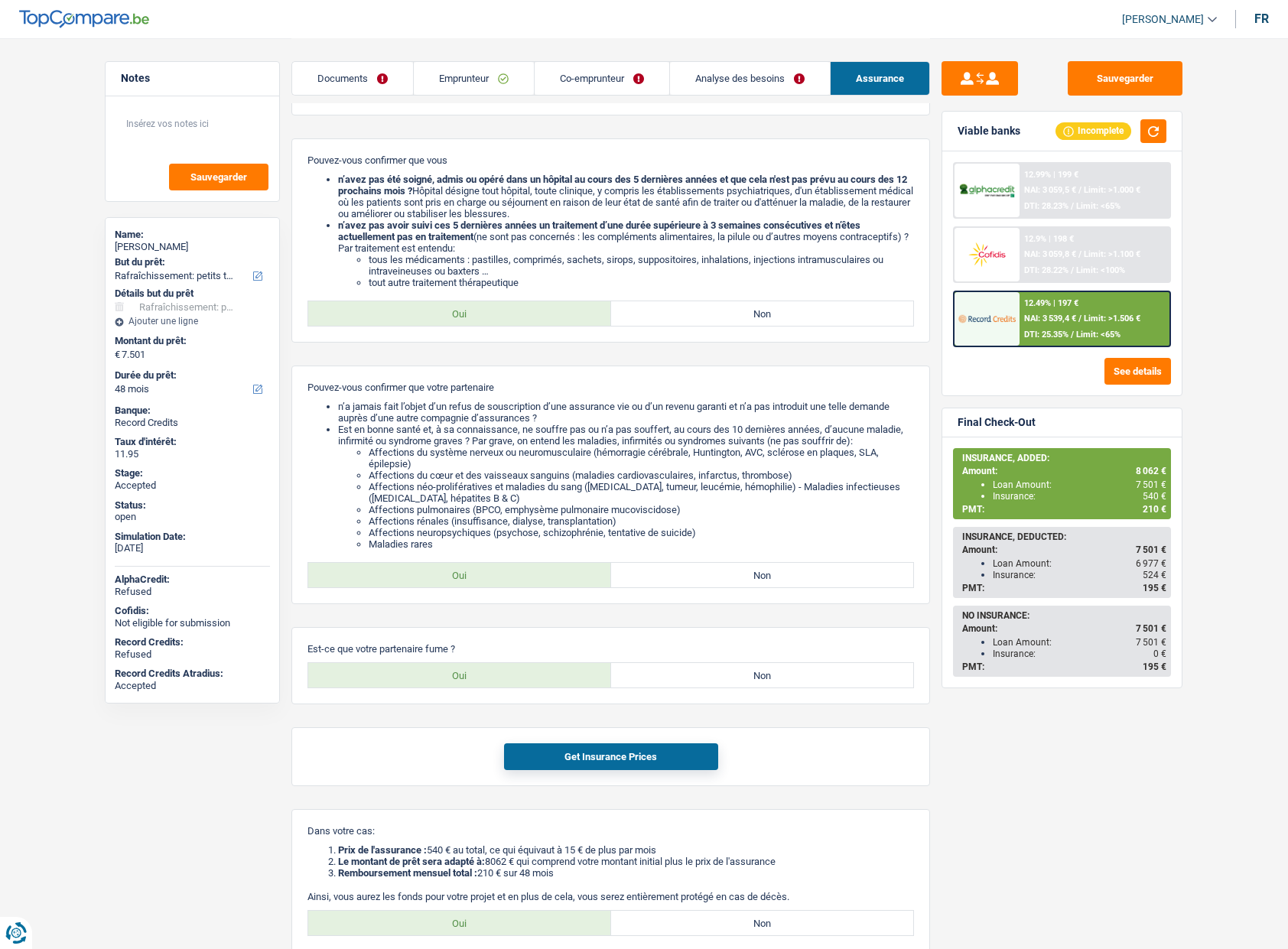
scroll to position [537, 0]
click at [676, 754] on button "Get Insurance Prices" at bounding box center [611, 754] width 214 height 27
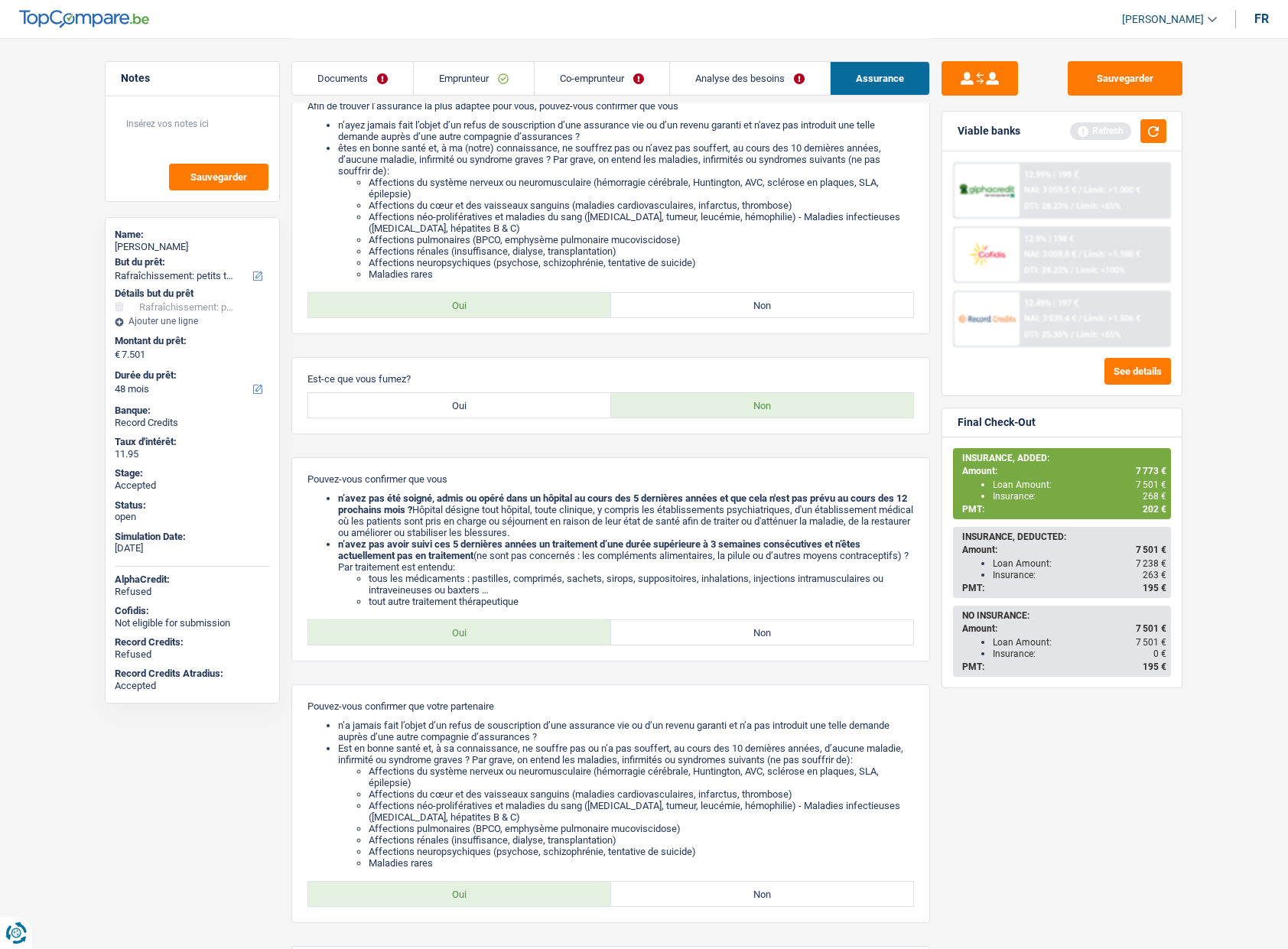
scroll to position [202, 0]
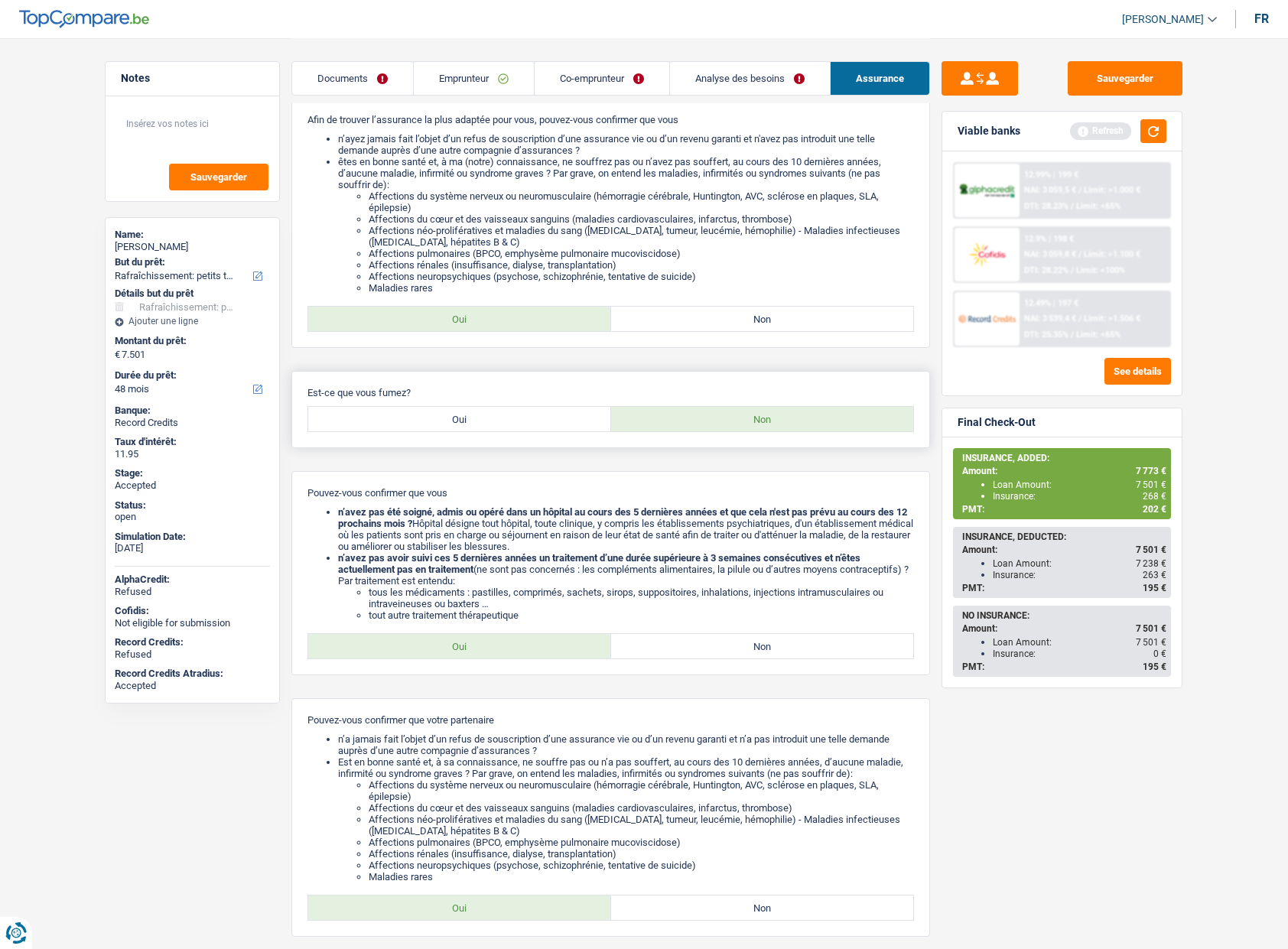
click at [516, 431] on label "Oui" at bounding box center [460, 419] width 303 height 24
click at [516, 431] on input "Oui" at bounding box center [460, 419] width 303 height 24
radio input "true"
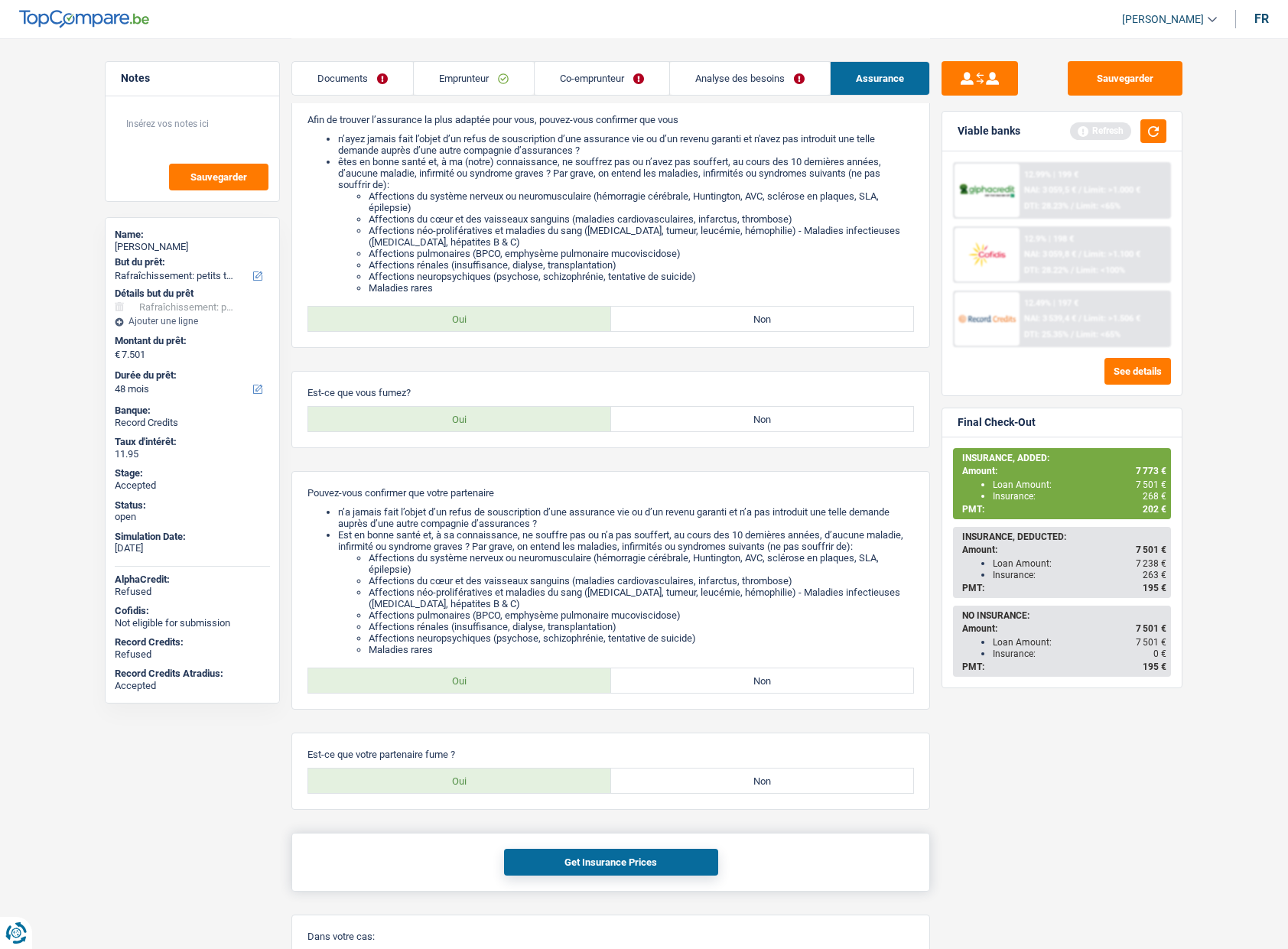
click at [623, 855] on button "Get Insurance Prices" at bounding box center [611, 862] width 214 height 27
click at [680, 863] on button "Get Insurance Prices" at bounding box center [611, 862] width 214 height 27
click at [1211, 558] on main "Notes Sauvegarder Name: Julien Forain But du prêt: Confort maison: meubles, tex…" at bounding box center [644, 507] width 1288 height 1418
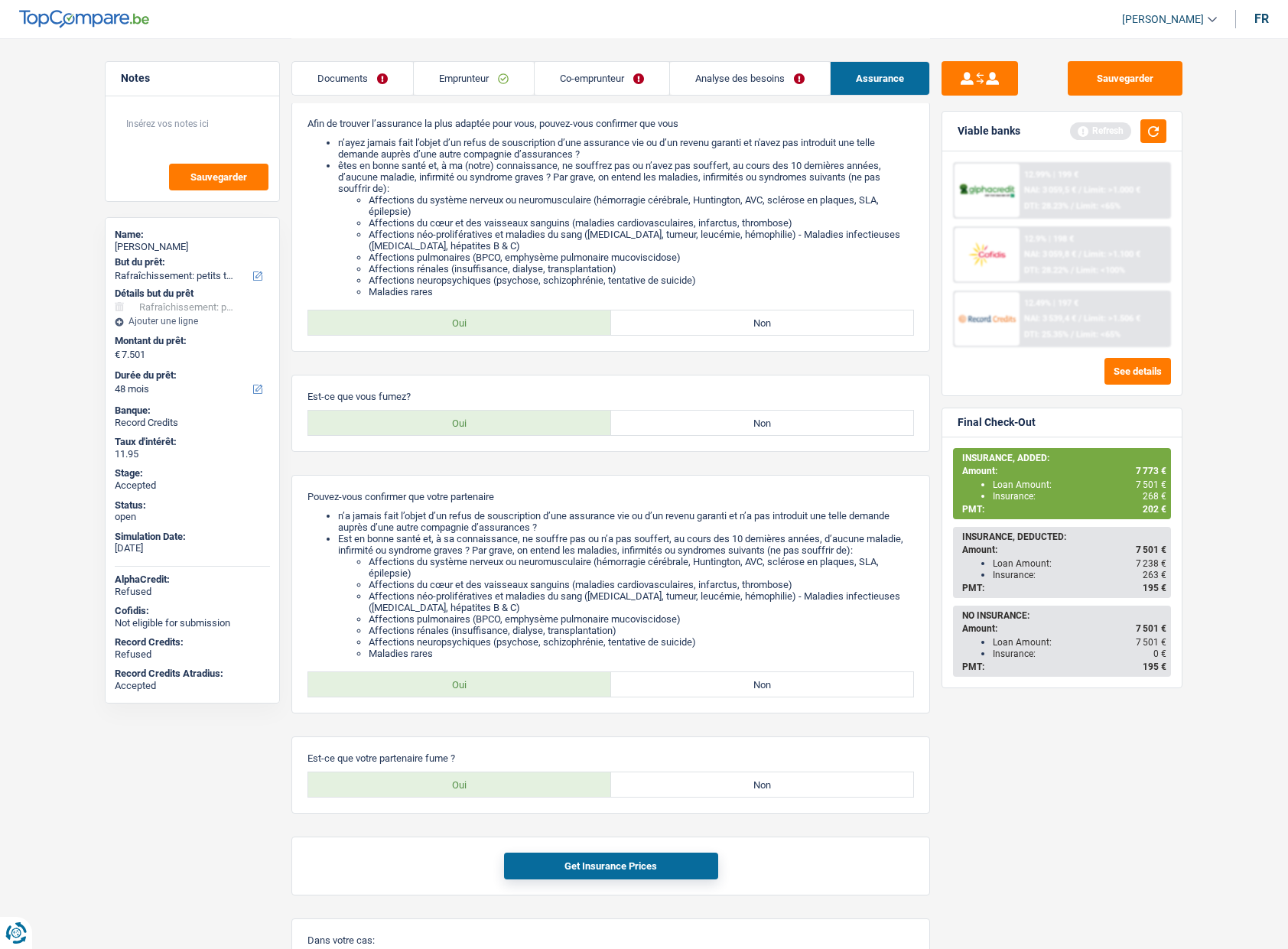
scroll to position [189, 0]
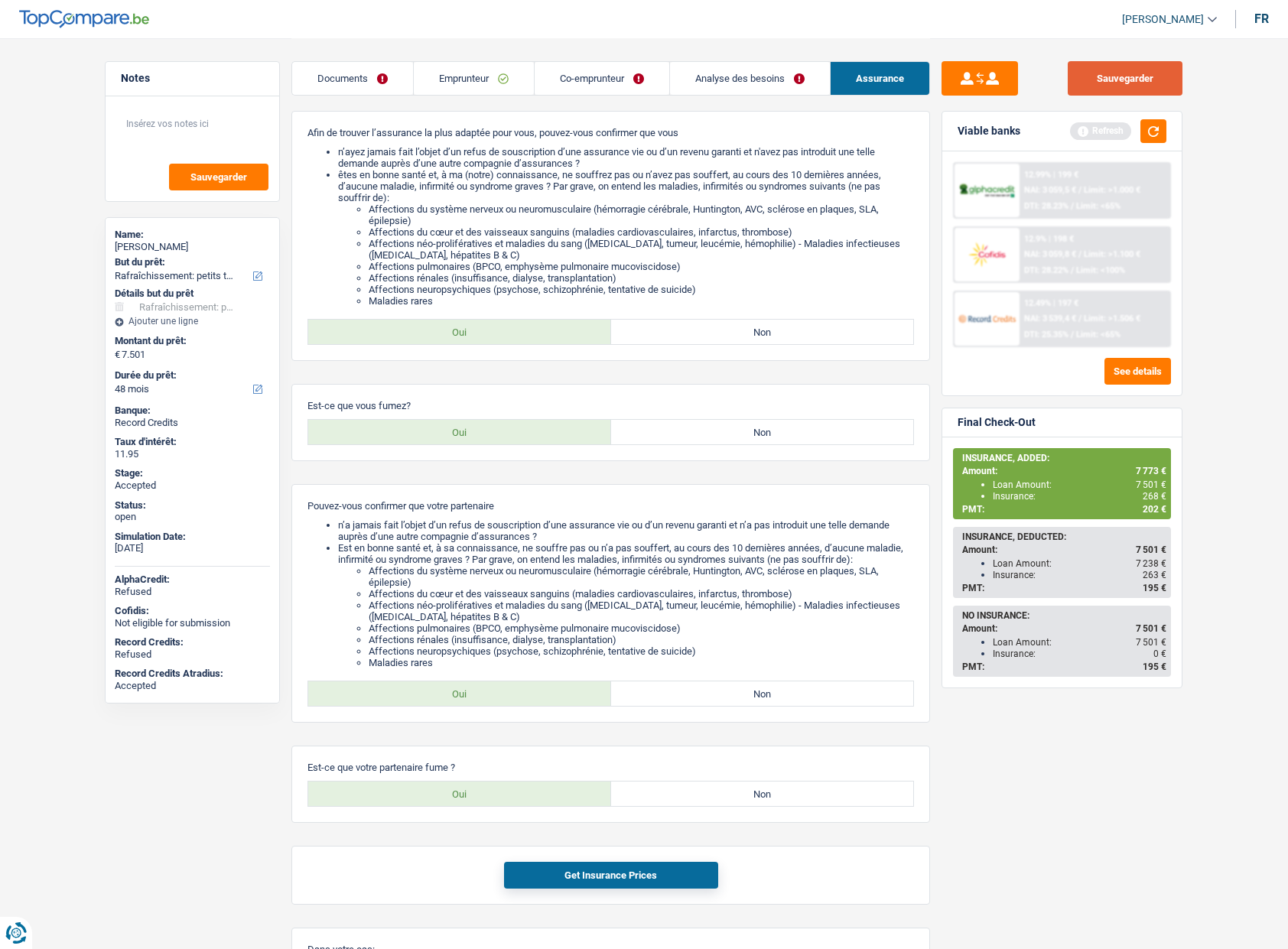
click at [1100, 78] on button "Sauvegarder" at bounding box center [1125, 78] width 115 height 35
click at [502, 88] on link "Emprunteur" at bounding box center [474, 78] width 120 height 33
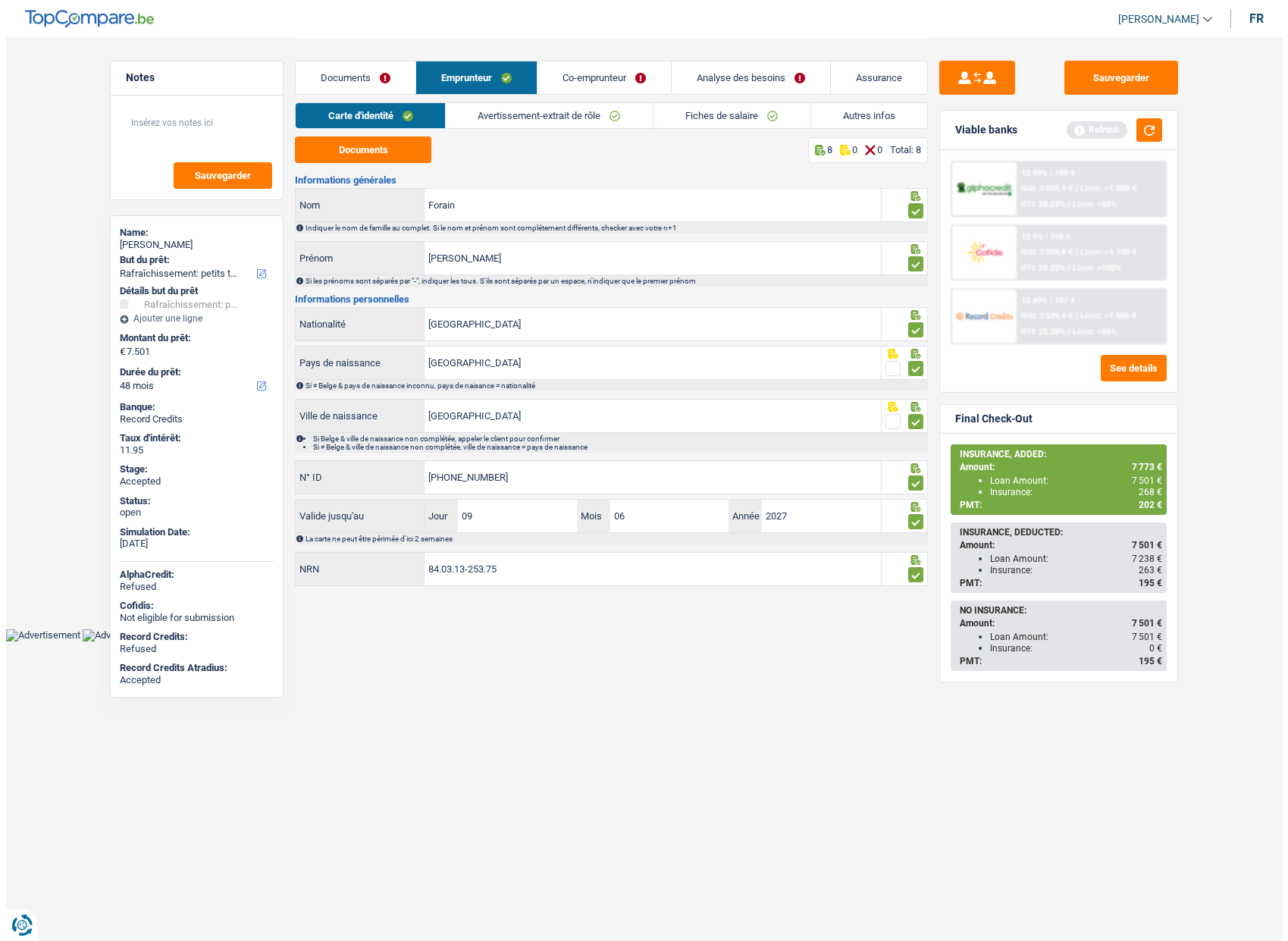
scroll to position [0, 0]
click at [853, 109] on link "Autres infos" at bounding box center [869, 115] width 117 height 25
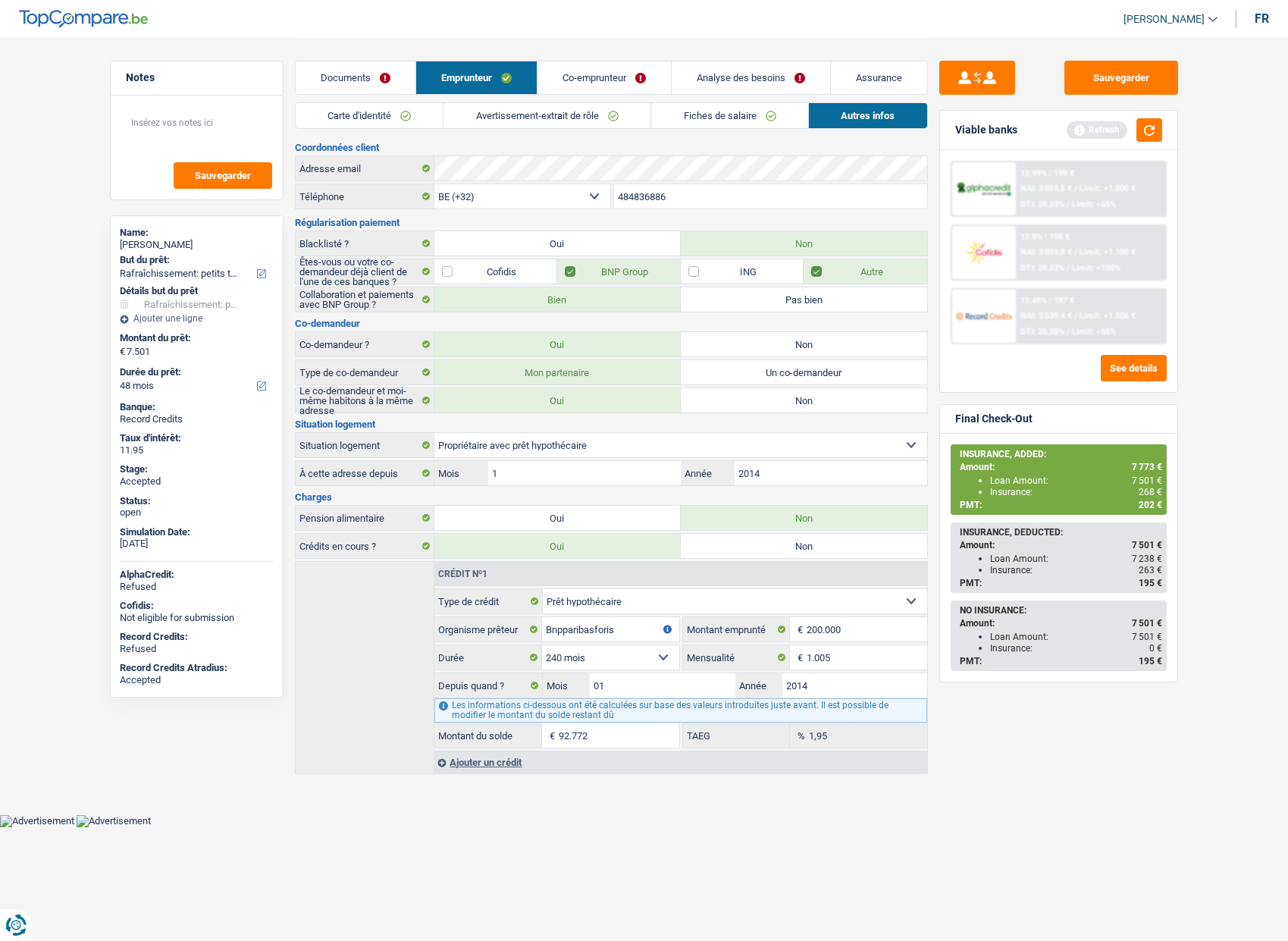
click at [684, 191] on input "484836886" at bounding box center [770, 196] width 313 height 24
click at [161, 244] on div "Julien Forain" at bounding box center [196, 245] width 154 height 12
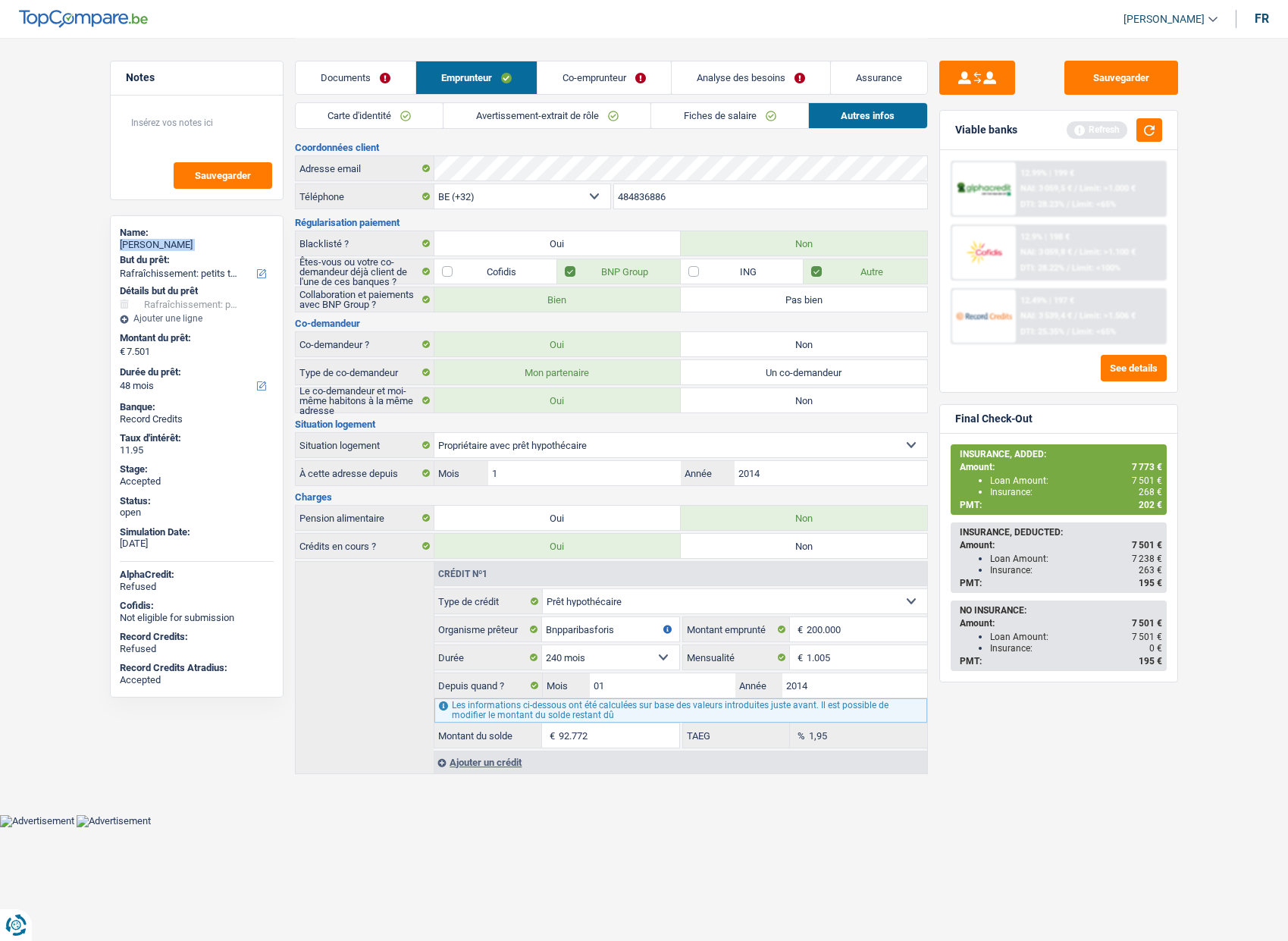
copy div "Julien Forain"
click at [1147, 463] on span "7 773 €" at bounding box center [1146, 467] width 31 height 10
copy span "7 773"
click at [1134, 74] on button "Sauvegarder" at bounding box center [1121, 78] width 114 height 34
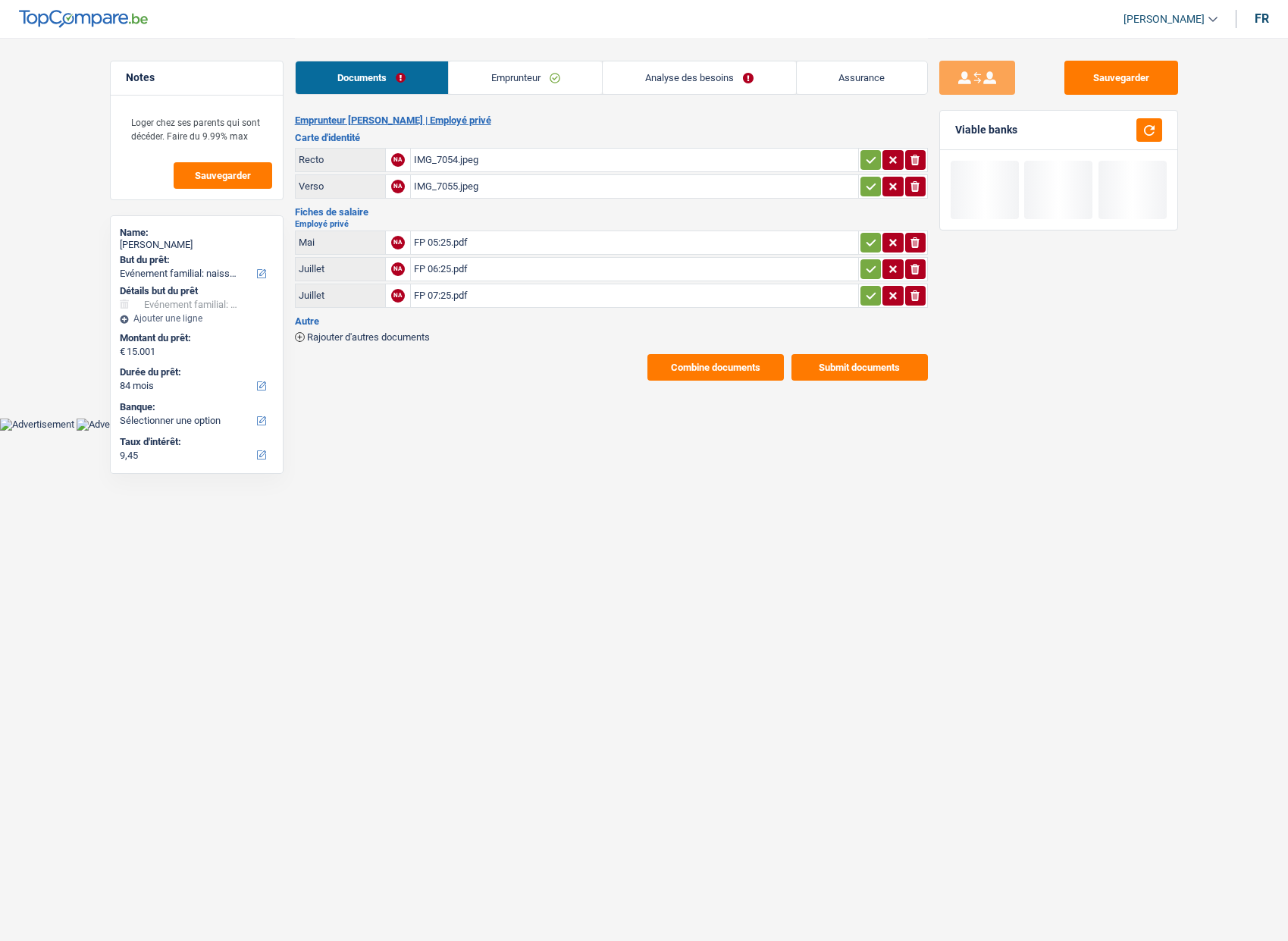
select select "familyEvent"
select select "84"
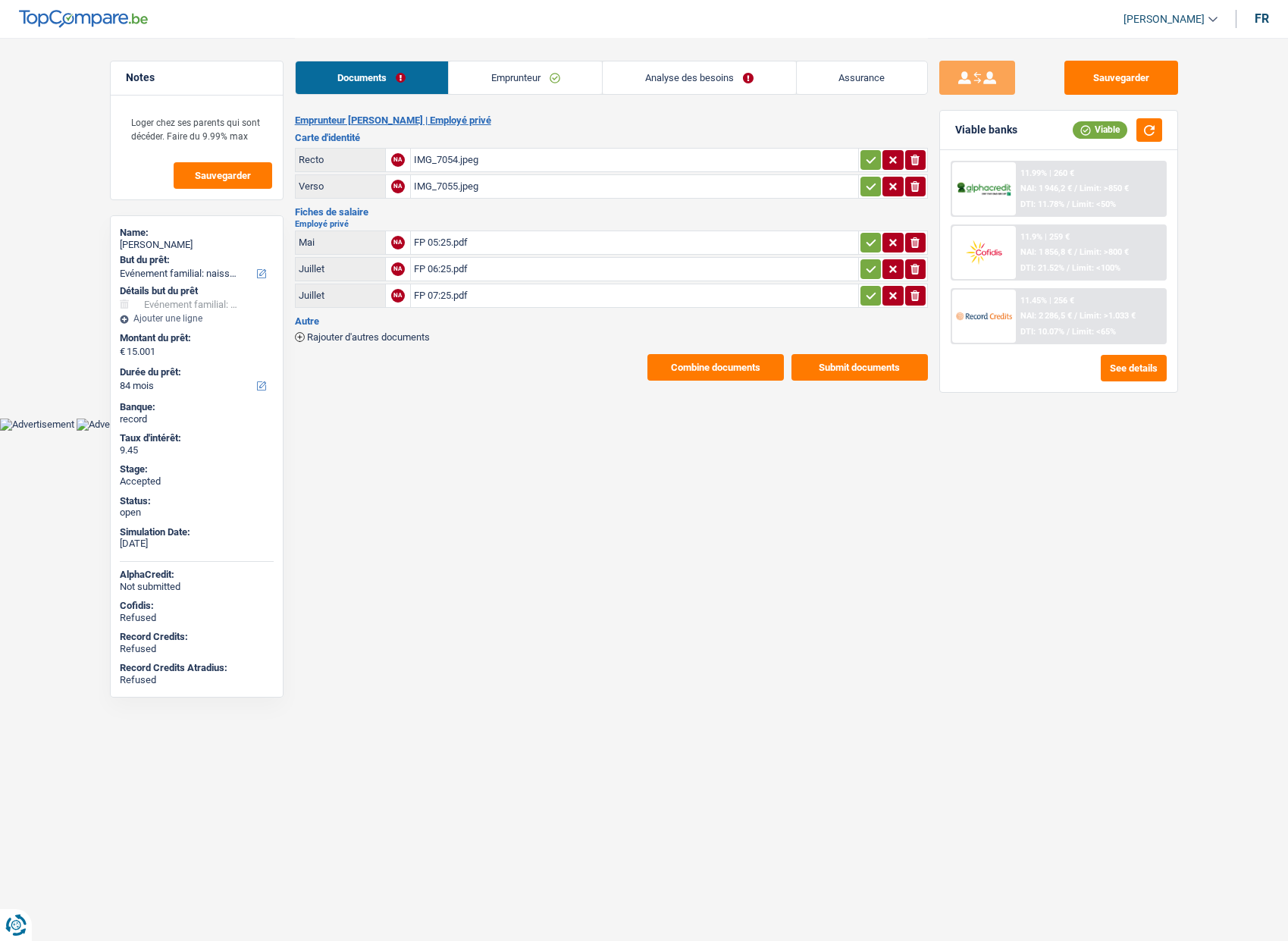
click at [703, 371] on button "Combine documents" at bounding box center [715, 367] width 136 height 27
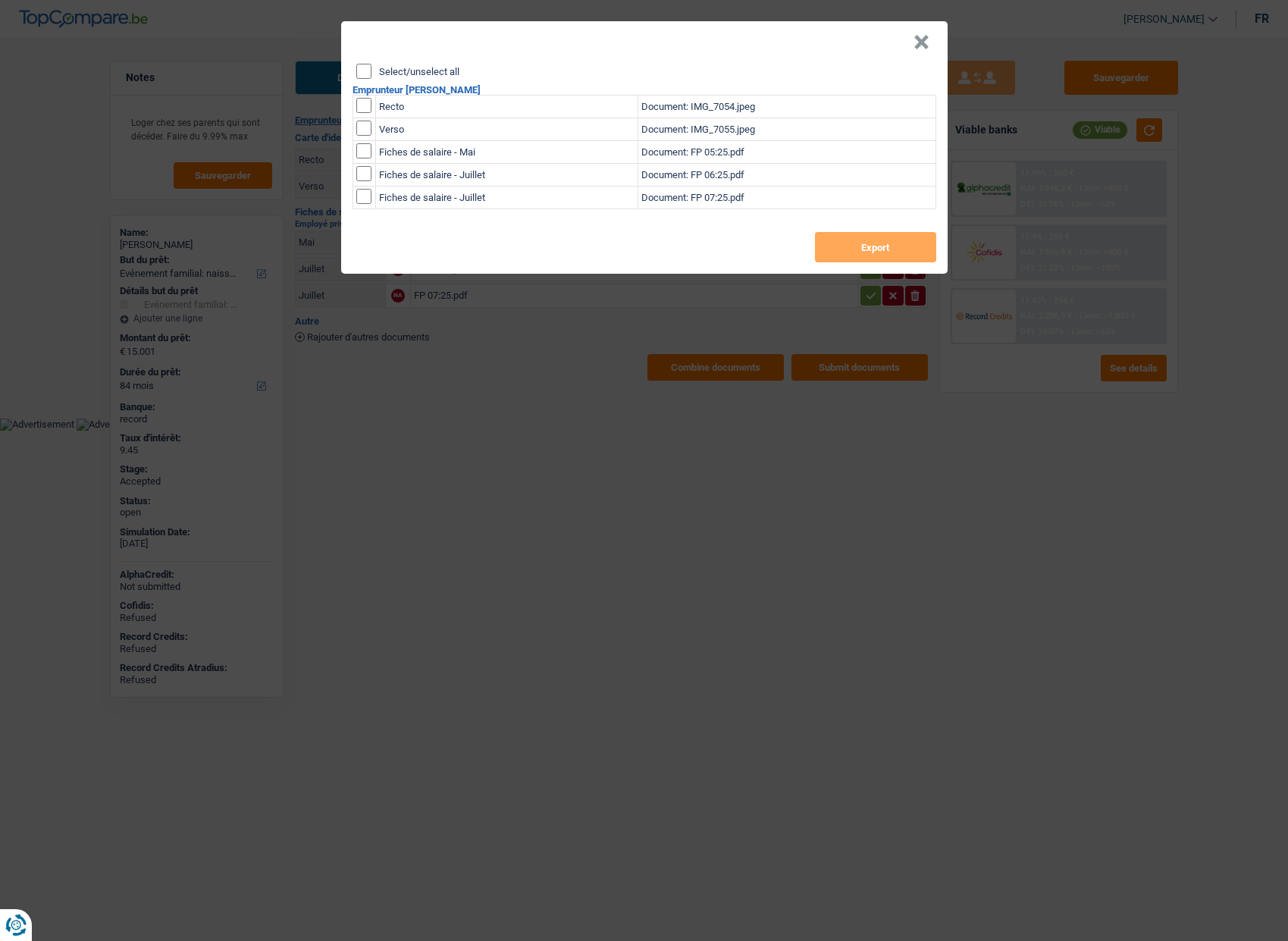
click at [429, 73] on label "Select/unselect all" at bounding box center [419, 71] width 81 height 10
click at [371, 73] on input "Select/unselect all" at bounding box center [364, 71] width 15 height 15
checkbox input "true"
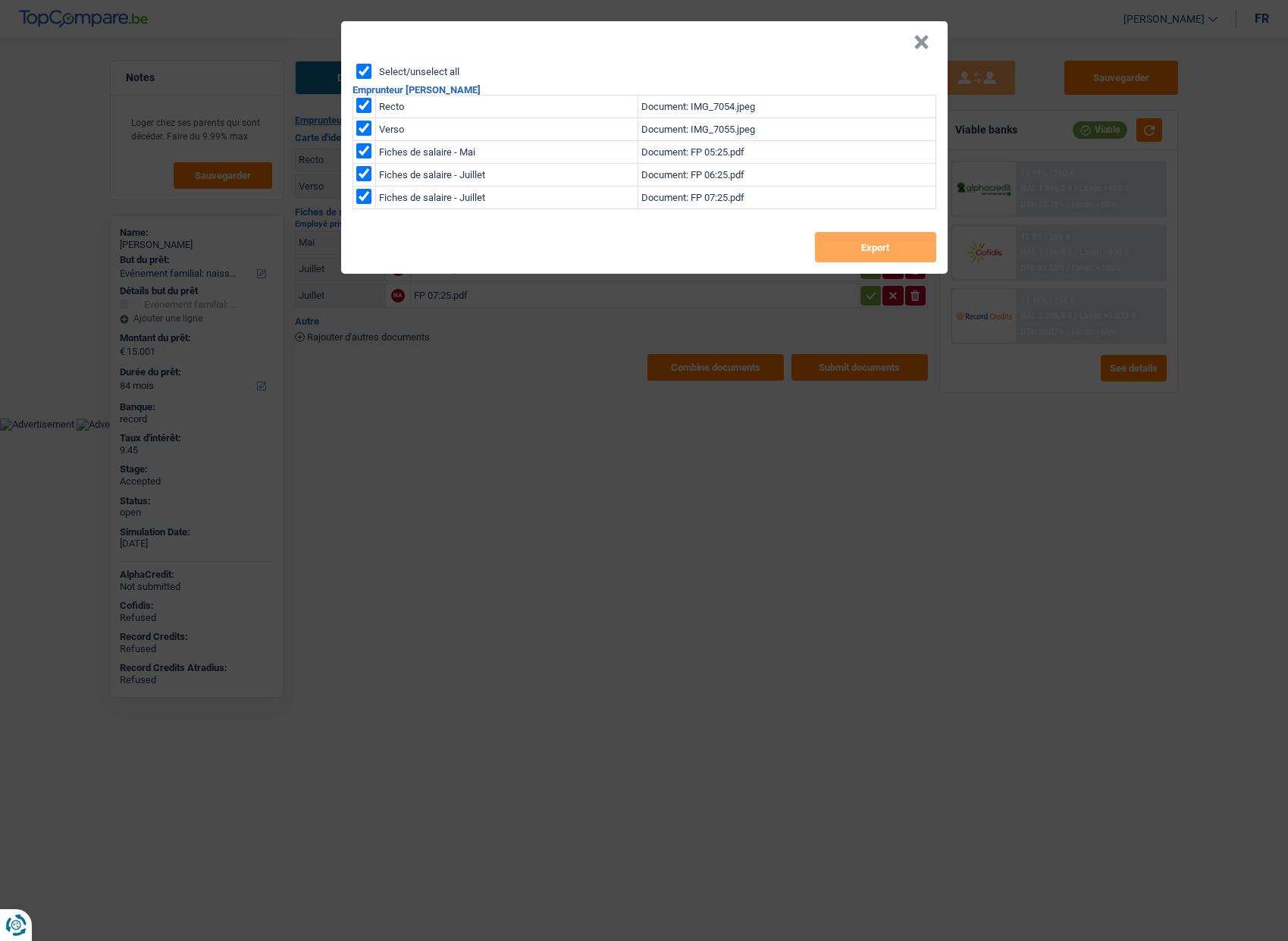
checkbox input "true"
click at [844, 250] on button "Export" at bounding box center [875, 247] width 121 height 31
click at [927, 38] on button "×" at bounding box center [921, 43] width 16 height 15
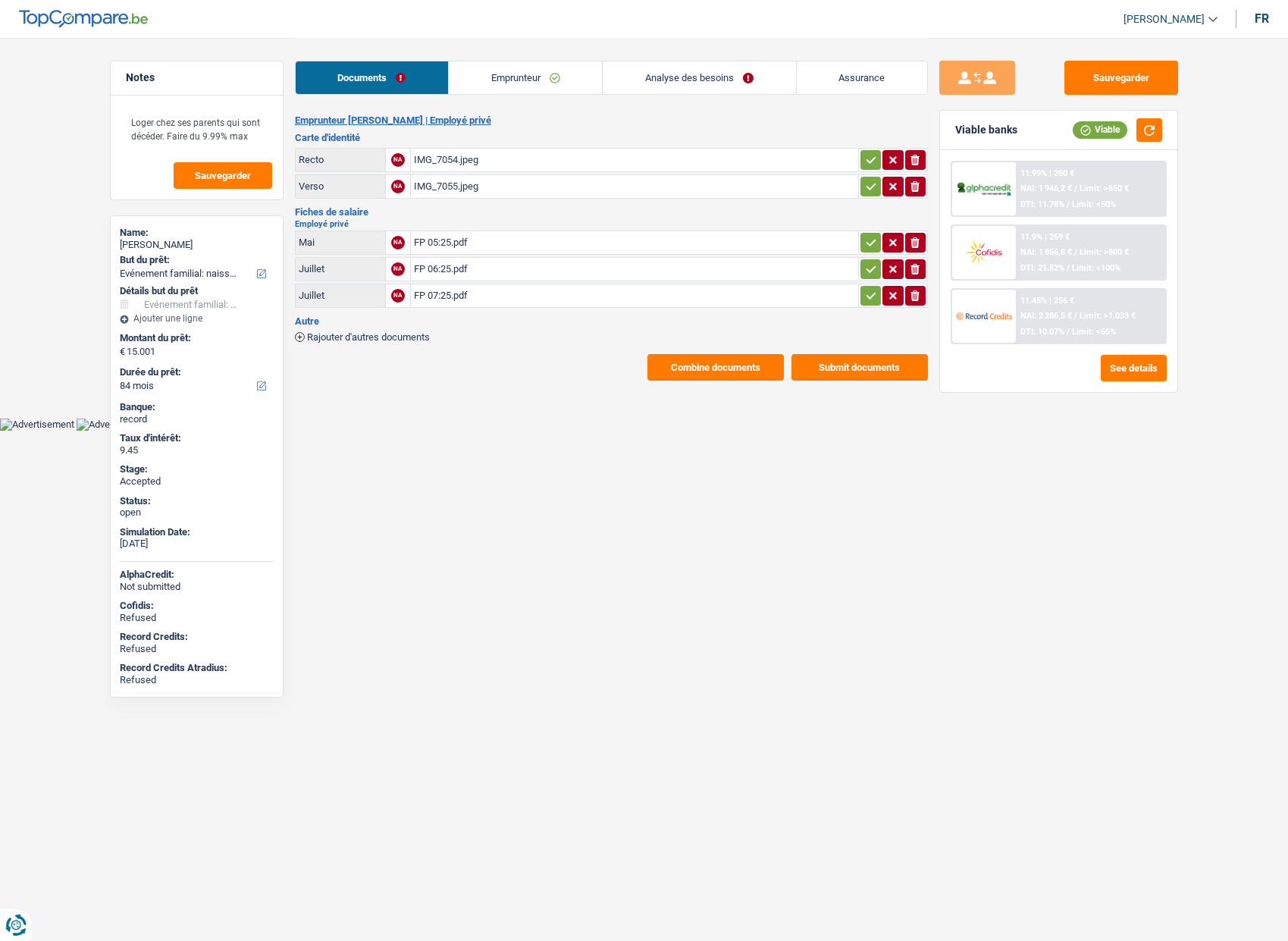
select select "familyEvent"
select select "84"
click at [655, 86] on link "Analyse des besoins" at bounding box center [699, 77] width 193 height 32
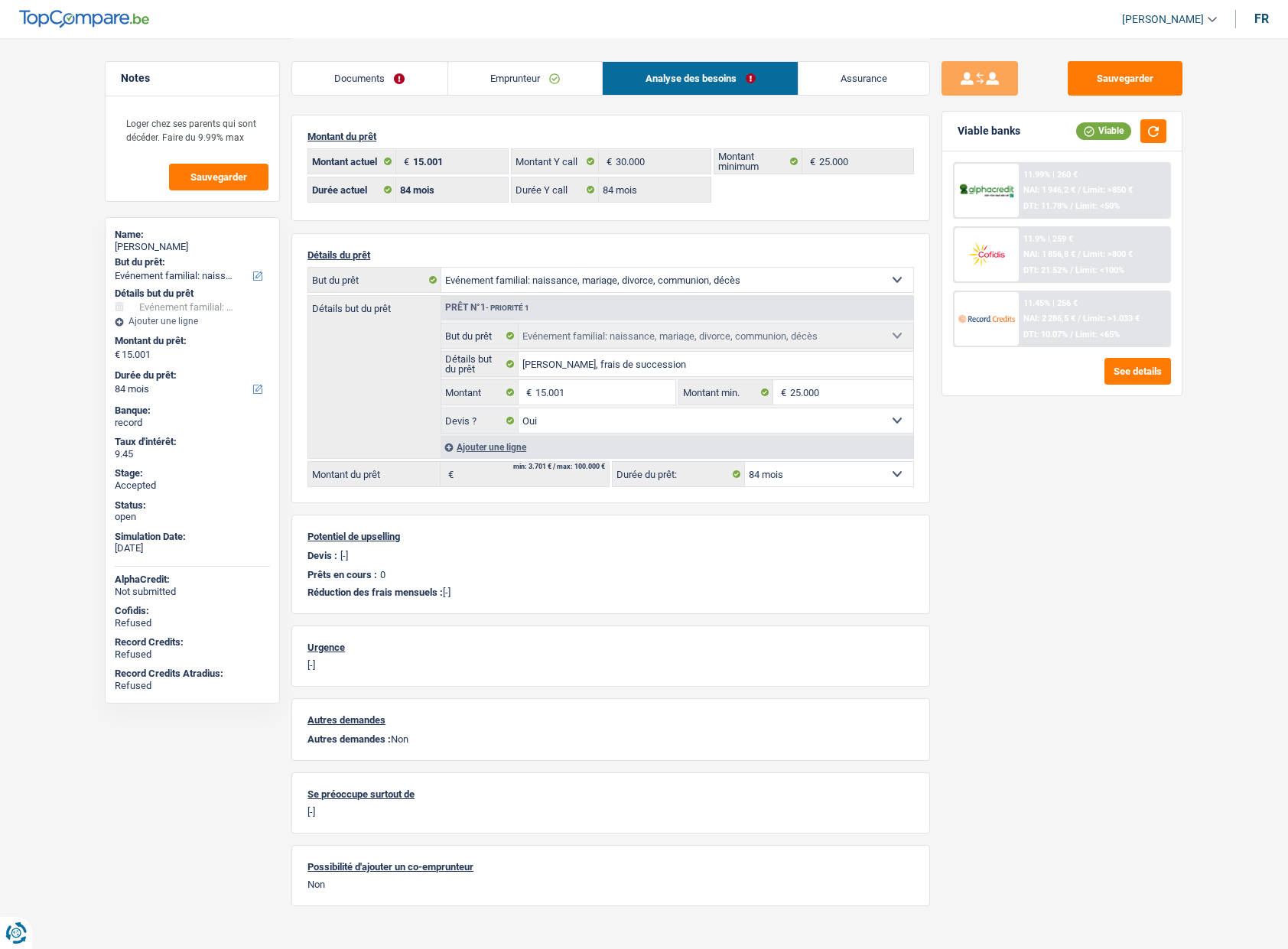
click at [838, 85] on link "Assurance" at bounding box center [864, 78] width 132 height 33
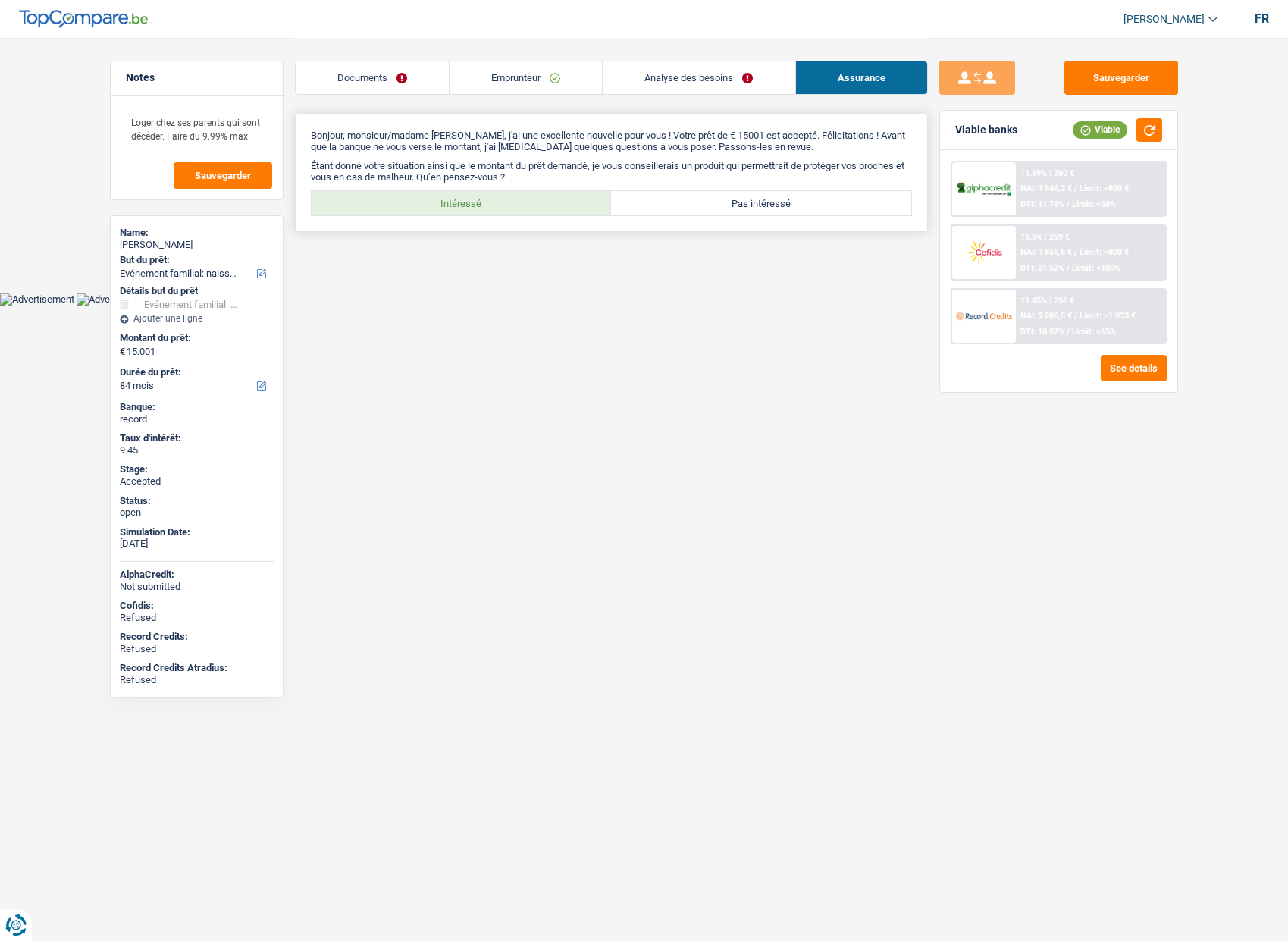
click at [495, 211] on label "Intéressé" at bounding box center [462, 203] width 300 height 24
click at [495, 211] on input "Intéressé" at bounding box center [462, 203] width 300 height 24
radio input "true"
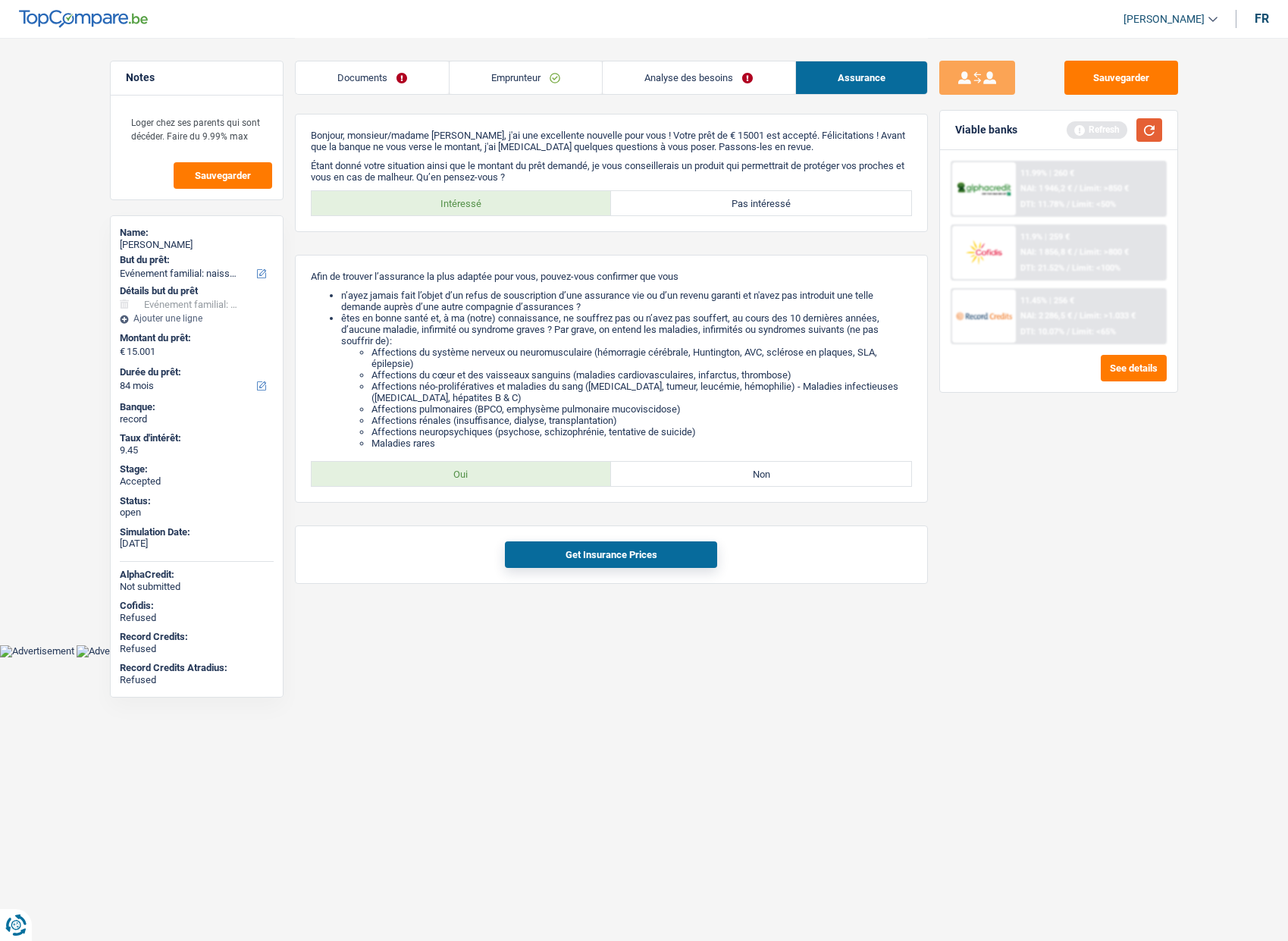
click at [1156, 136] on button "button" at bounding box center [1149, 130] width 26 height 23
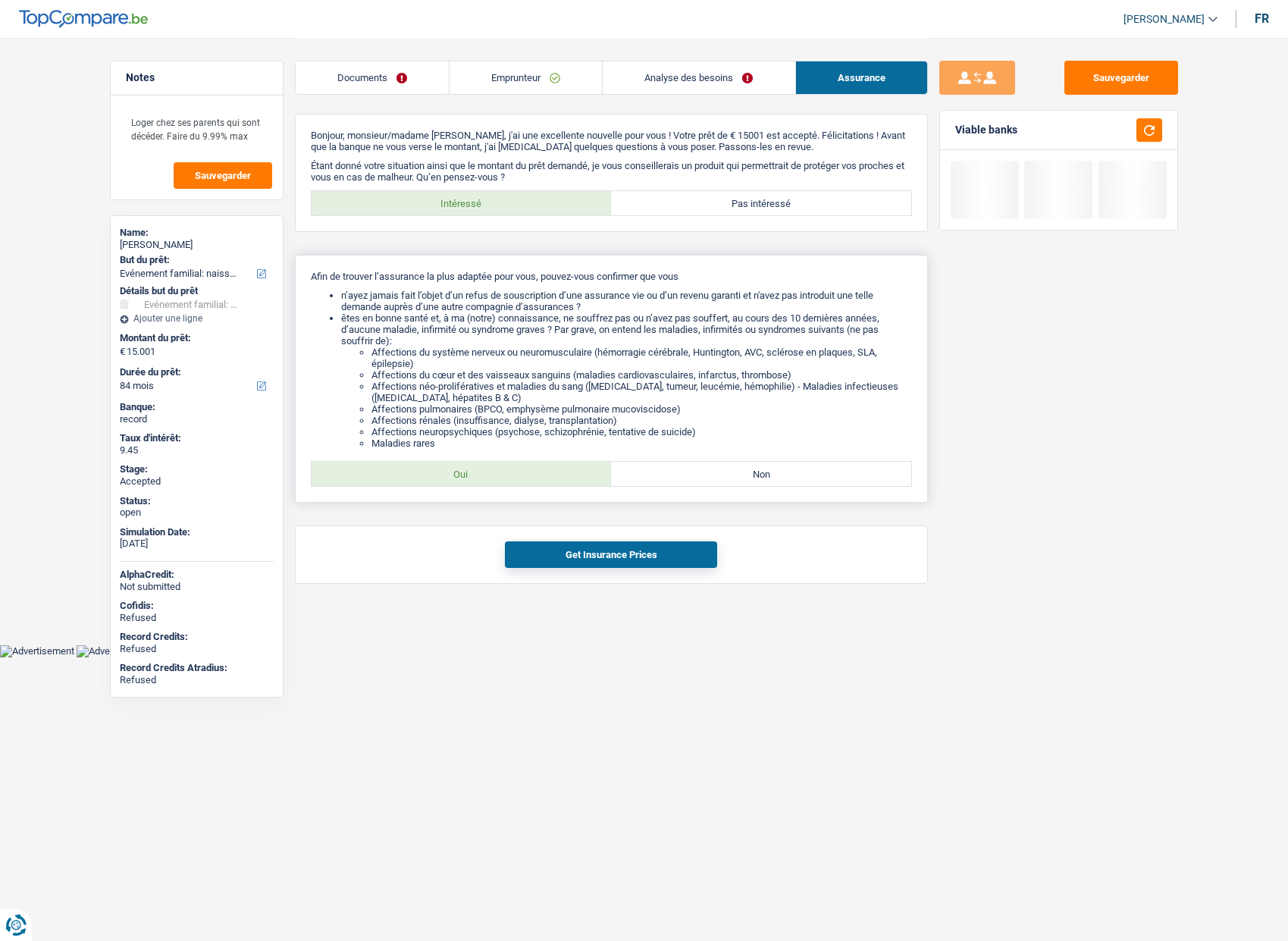
click at [570, 470] on label "Oui" at bounding box center [462, 474] width 300 height 24
click at [570, 470] on input "Oui" at bounding box center [462, 474] width 300 height 24
radio input "true"
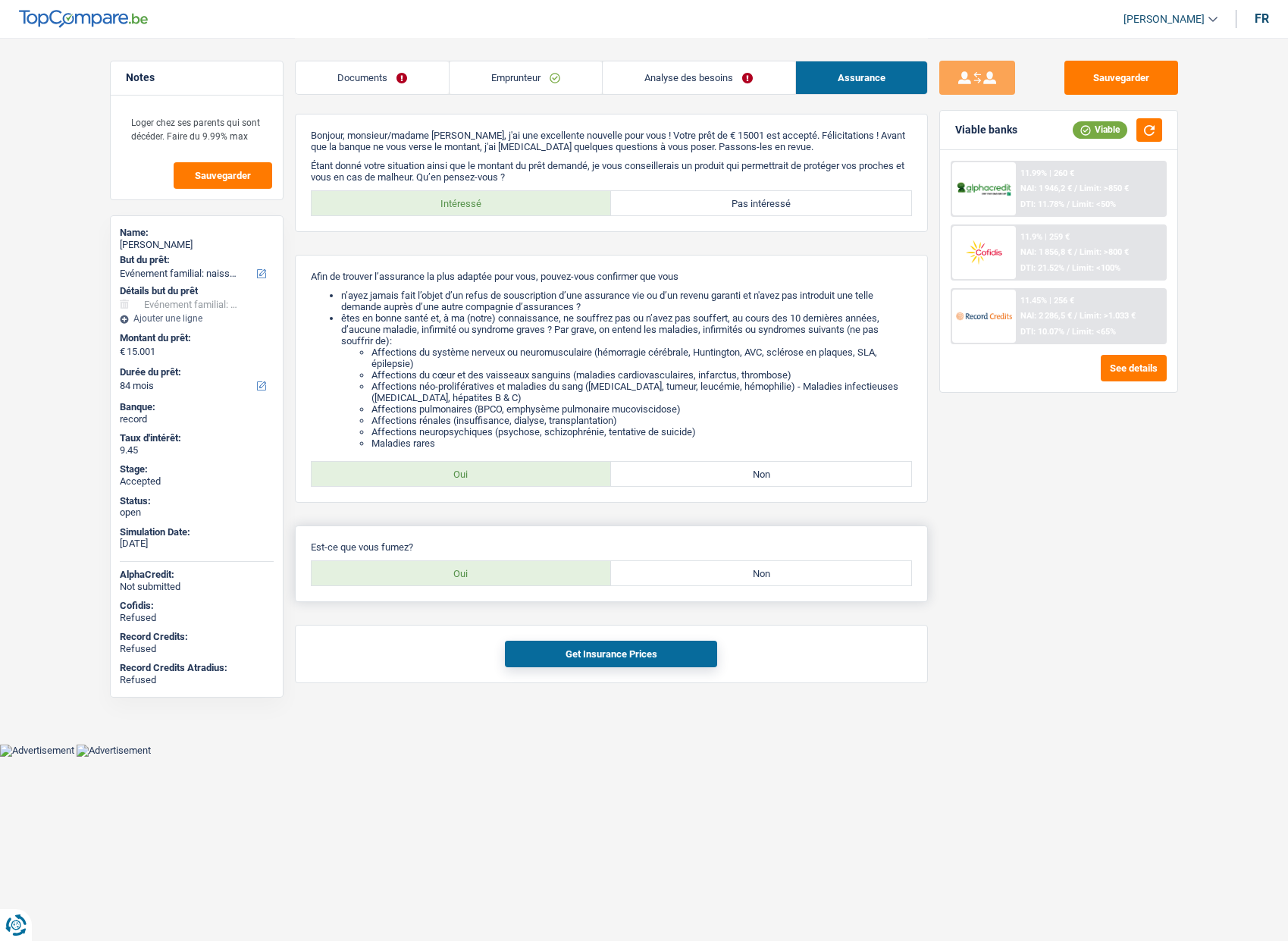
click at [484, 579] on label "Oui" at bounding box center [462, 573] width 300 height 24
click at [484, 579] on input "Oui" at bounding box center [462, 573] width 300 height 24
radio input "true"
click at [564, 656] on button "Get Insurance Prices" at bounding box center [610, 654] width 212 height 27
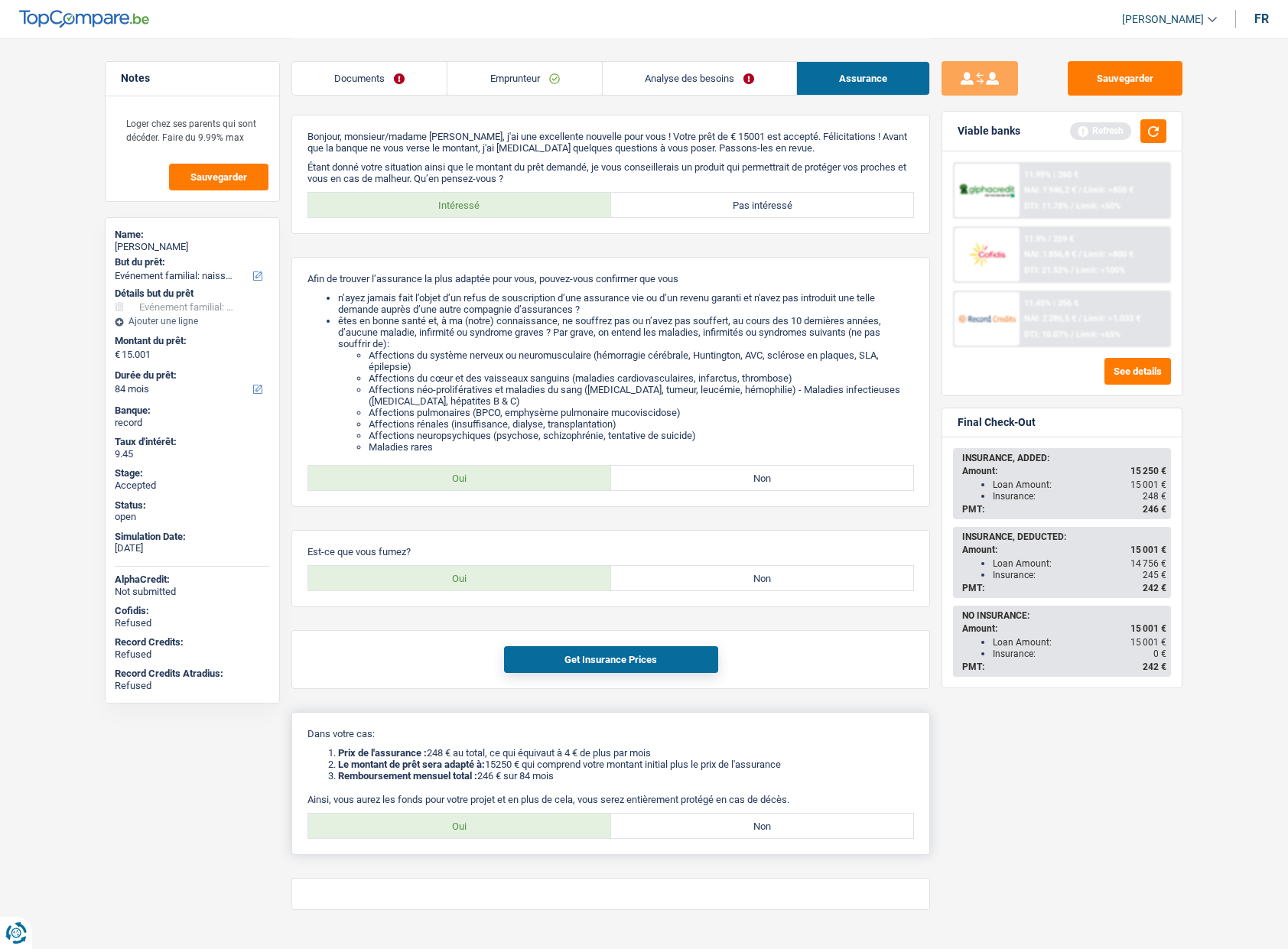
click at [508, 827] on label "Oui" at bounding box center [460, 826] width 303 height 24
click at [508, 827] on input "Oui" at bounding box center [460, 826] width 303 height 24
radio input "true"
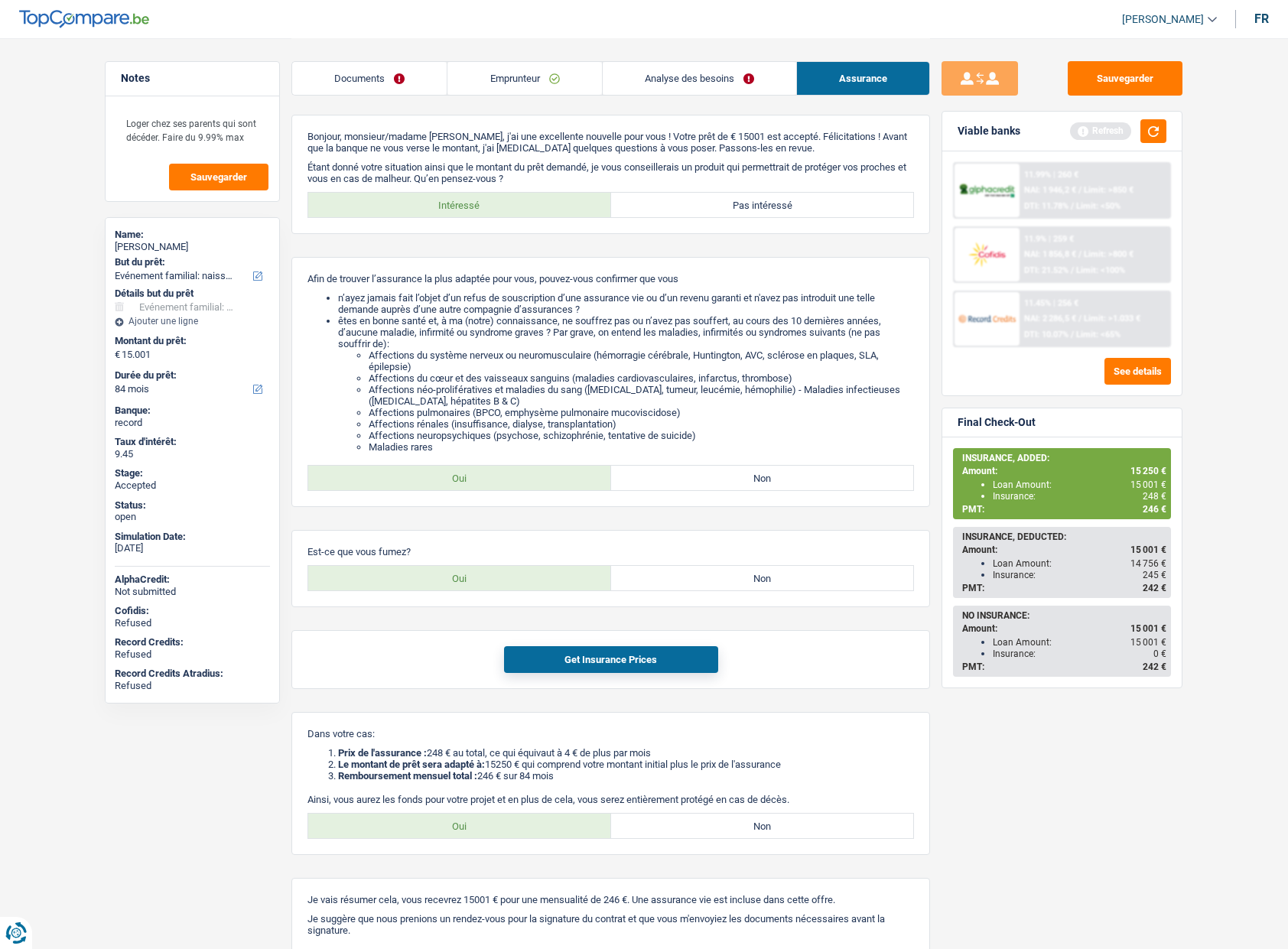
click at [984, 816] on div "Sauvegarder Viable banks Refresh 11.99% | 260 € NAI: 1 946,2 € / Limit: >850 € …" at bounding box center [1062, 493] width 263 height 863
click at [1120, 87] on button "Sauvegarder" at bounding box center [1125, 78] width 115 height 35
click at [686, 829] on label "Non" at bounding box center [762, 826] width 303 height 24
click at [686, 829] on input "Non" at bounding box center [762, 826] width 303 height 24
radio input "true"
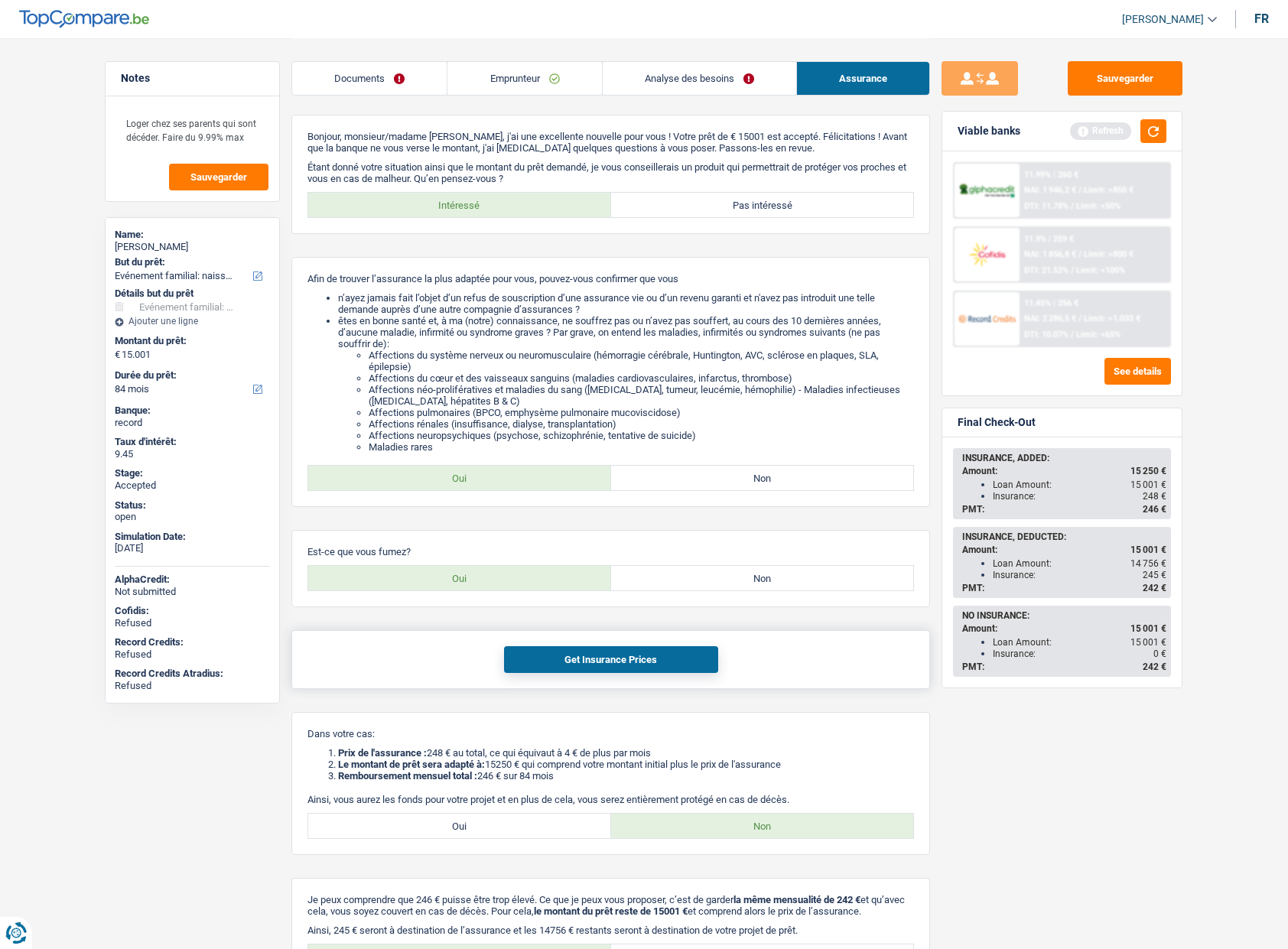
click at [697, 659] on button "Get Insurance Prices" at bounding box center [611, 659] width 214 height 27
click at [644, 78] on link "Analyse des besoins" at bounding box center [699, 78] width 193 height 33
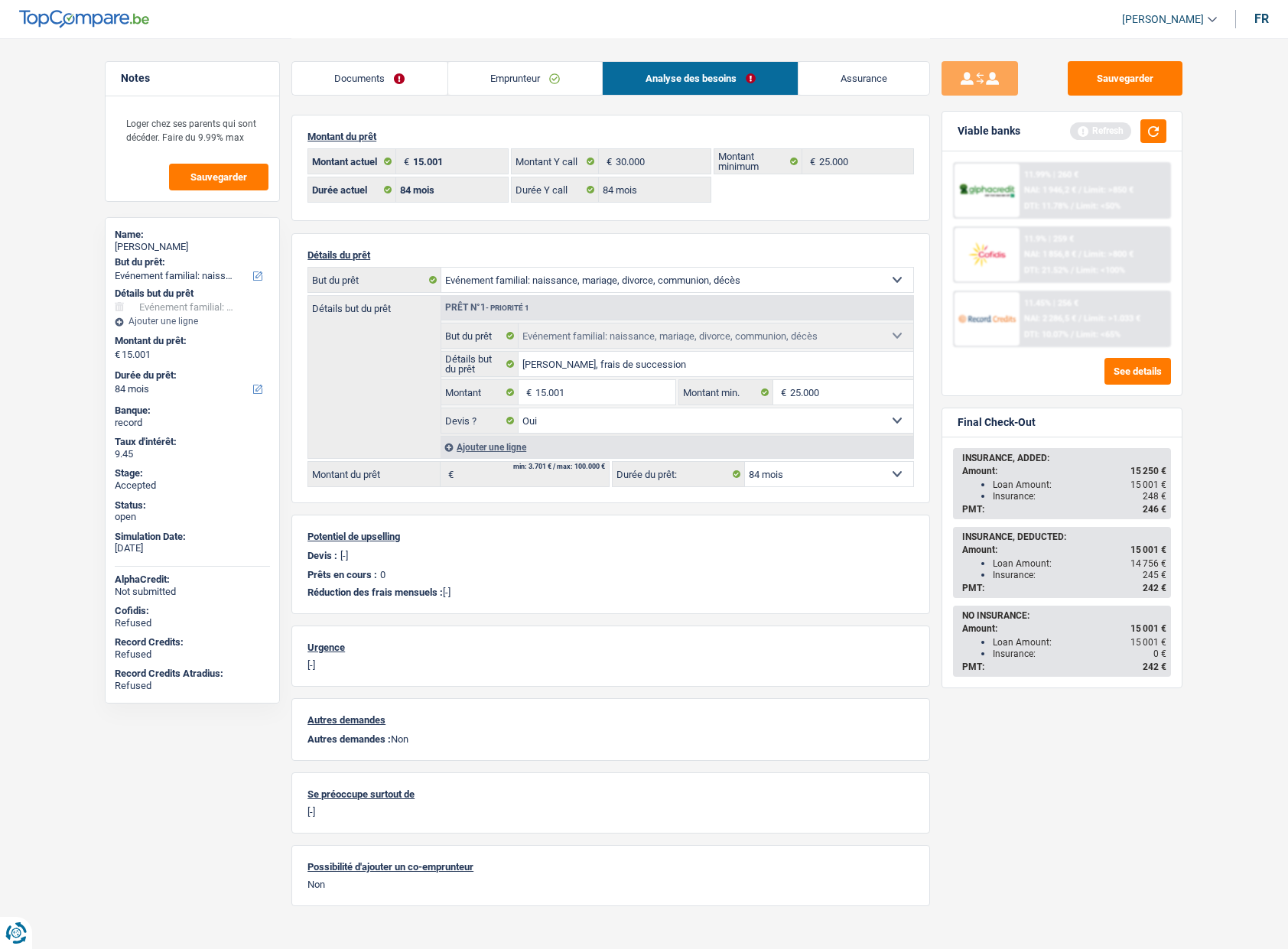
click at [848, 79] on link "Assurance" at bounding box center [864, 78] width 132 height 33
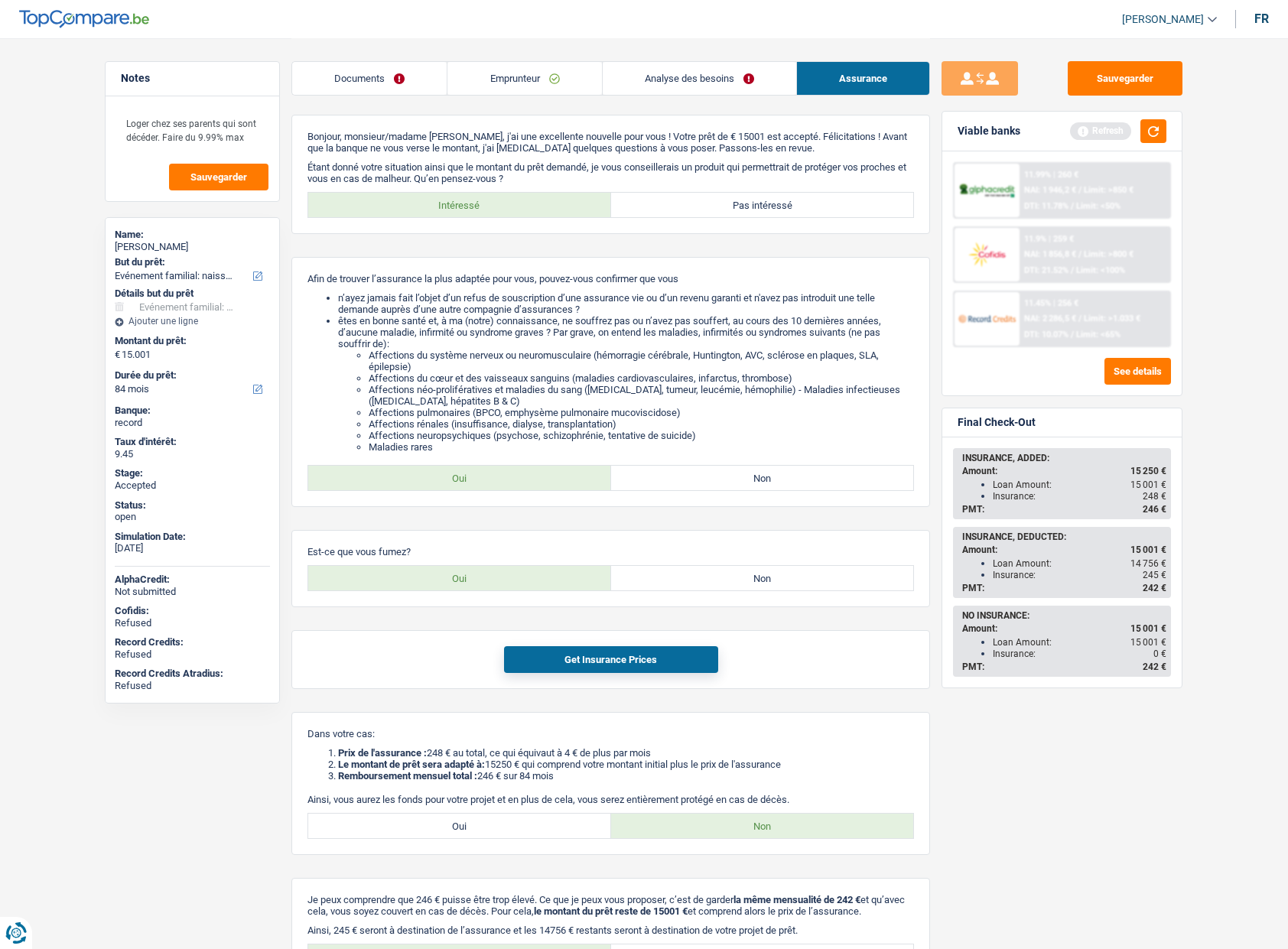
click at [491, 73] on link "Emprunteur" at bounding box center [524, 78] width 154 height 33
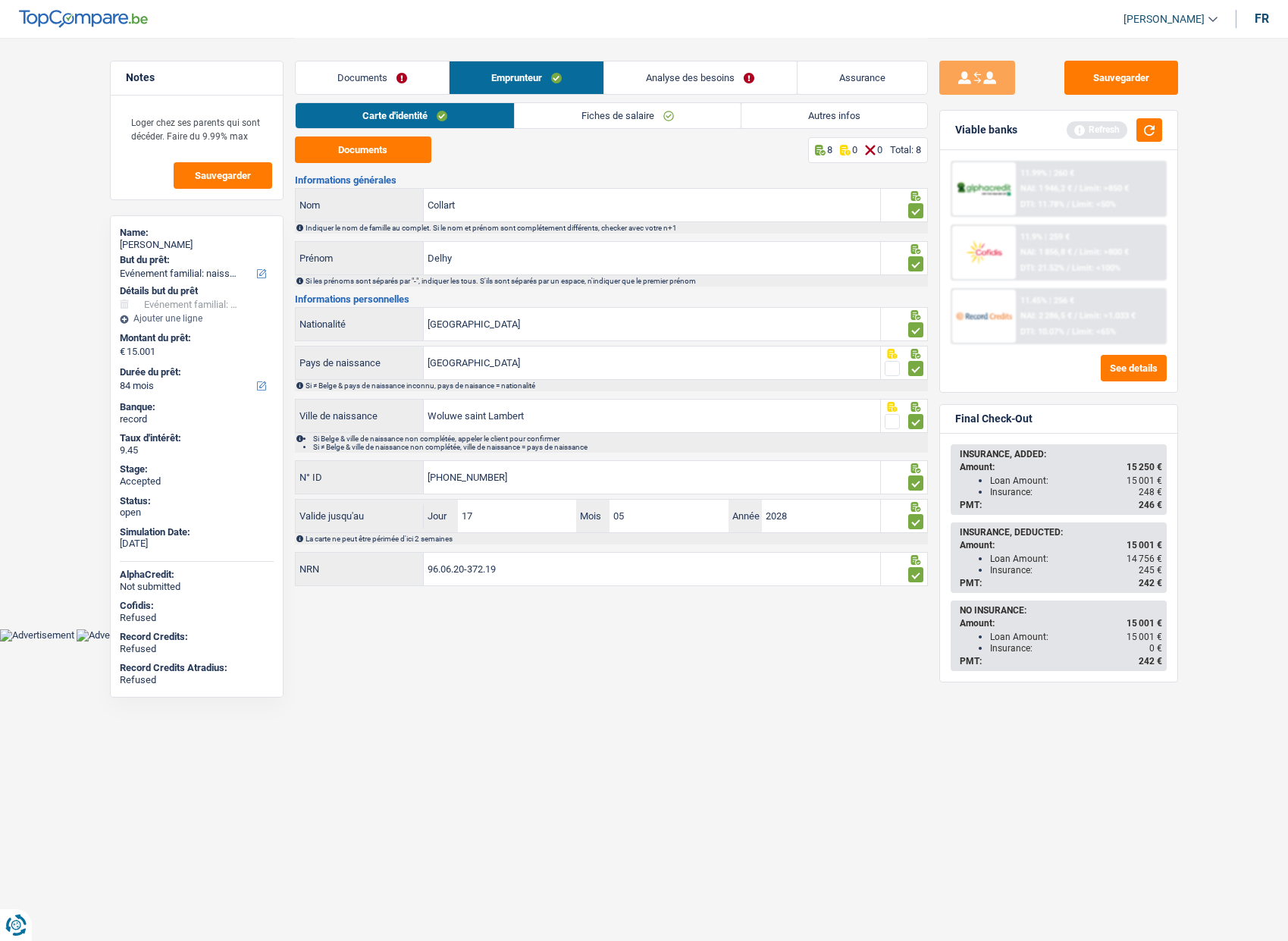
click at [779, 117] on link "Autres infos" at bounding box center [834, 115] width 186 height 25
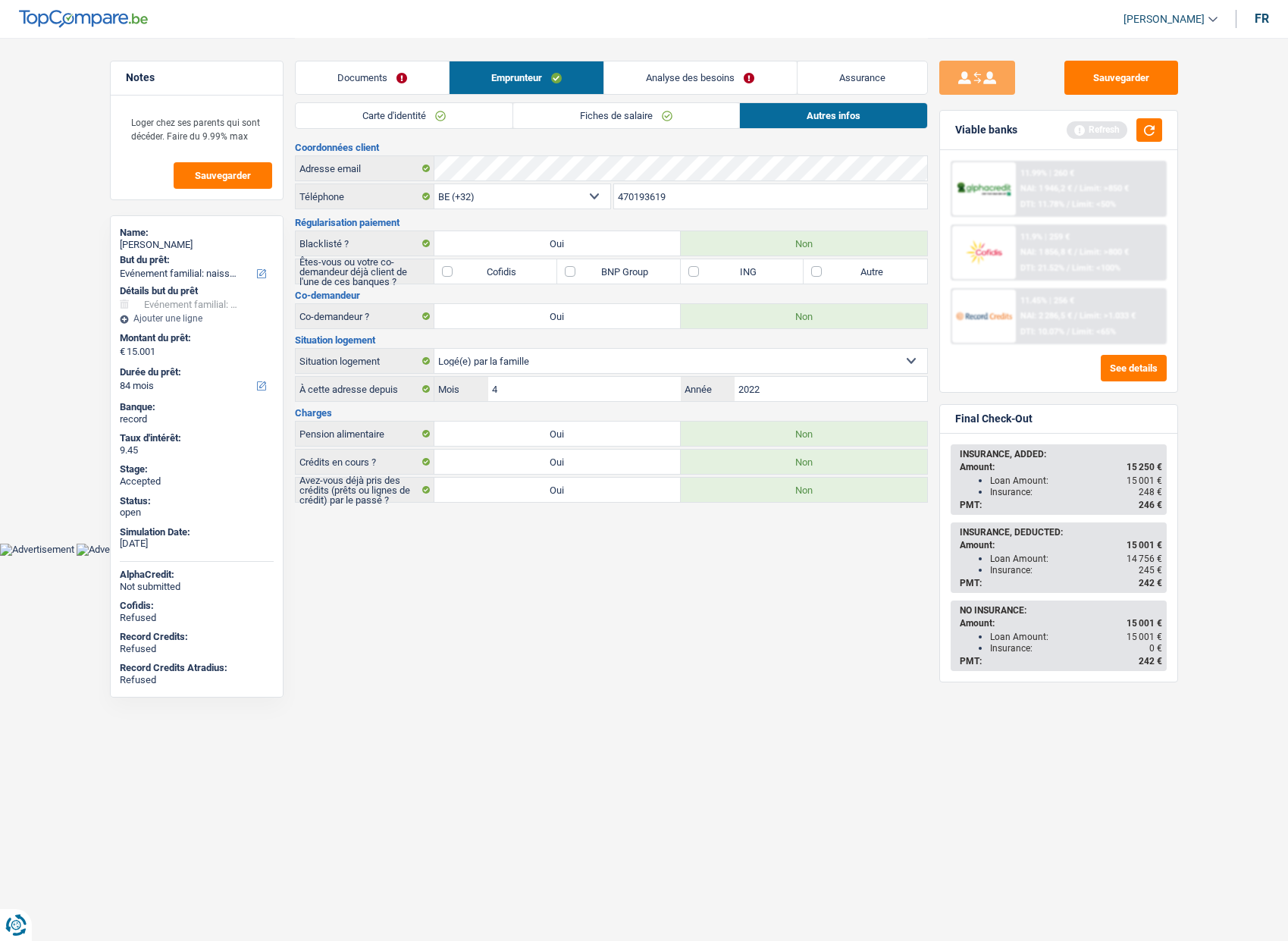
click at [550, 119] on link "Fiches de salaire" at bounding box center [626, 115] width 226 height 25
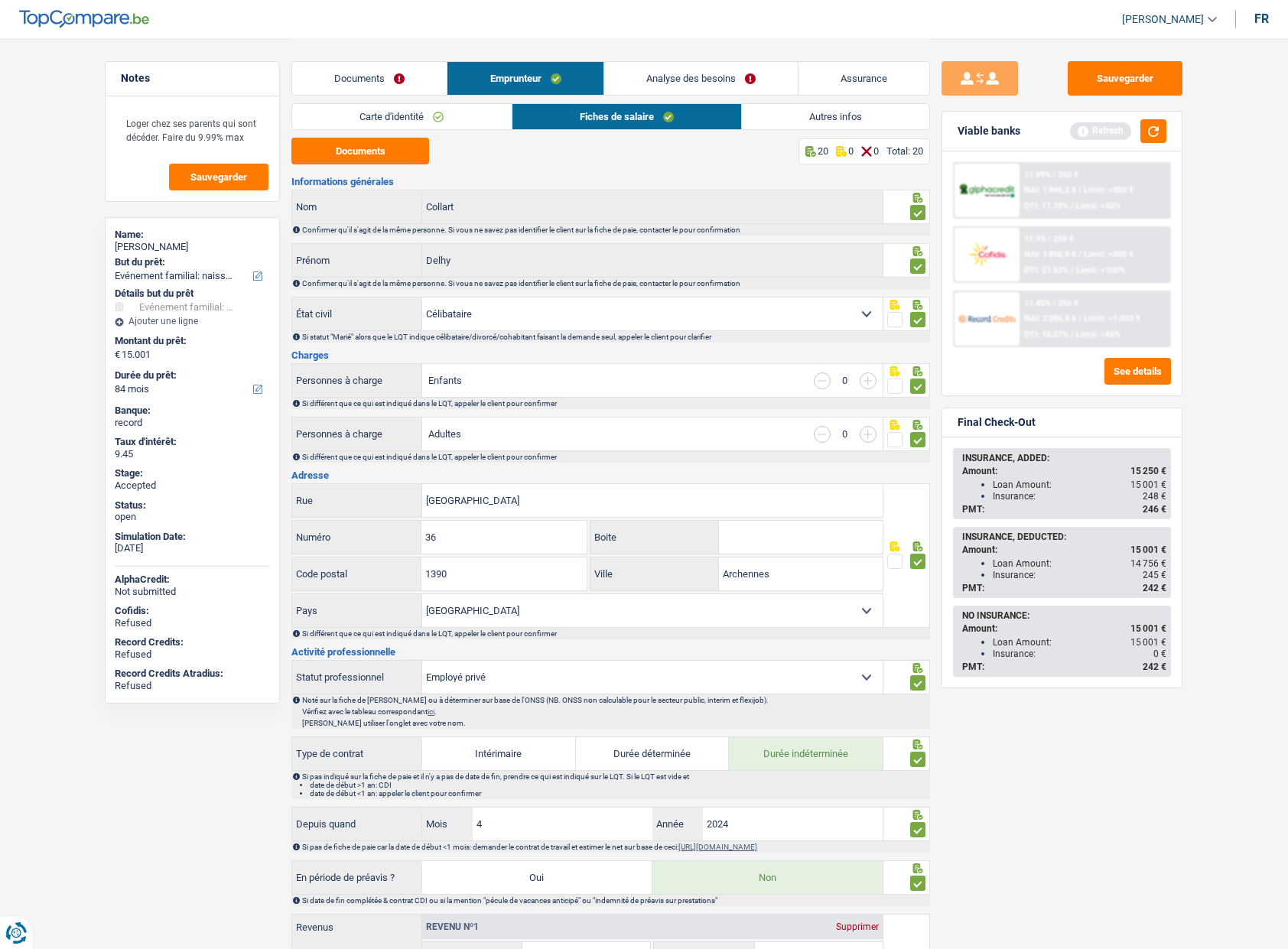
click at [402, 84] on link "Documents" at bounding box center [369, 78] width 154 height 33
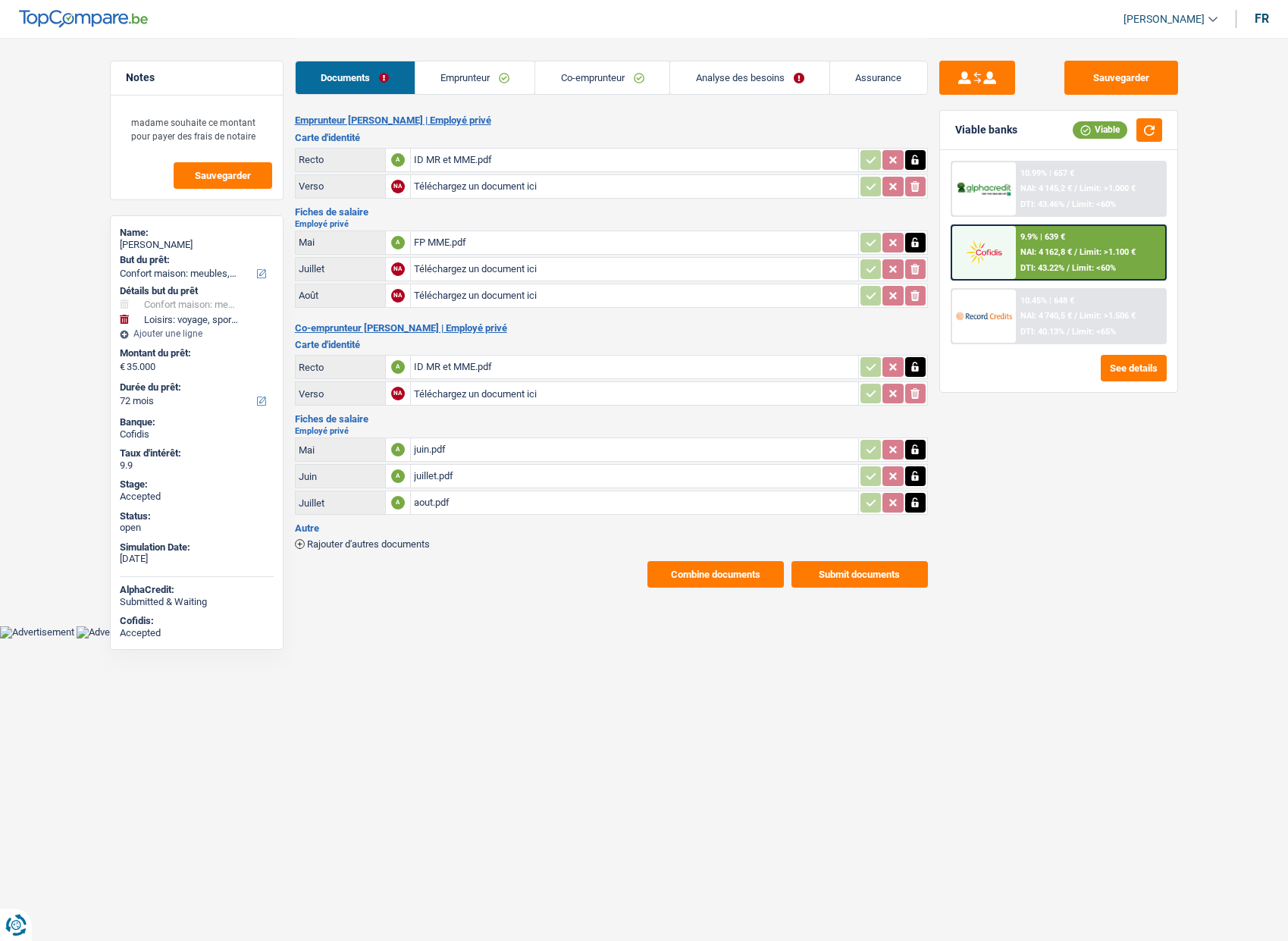
select select "household"
select select "hobbies"
select select "72"
click at [425, 505] on div "aout.pdf" at bounding box center [634, 503] width 442 height 23
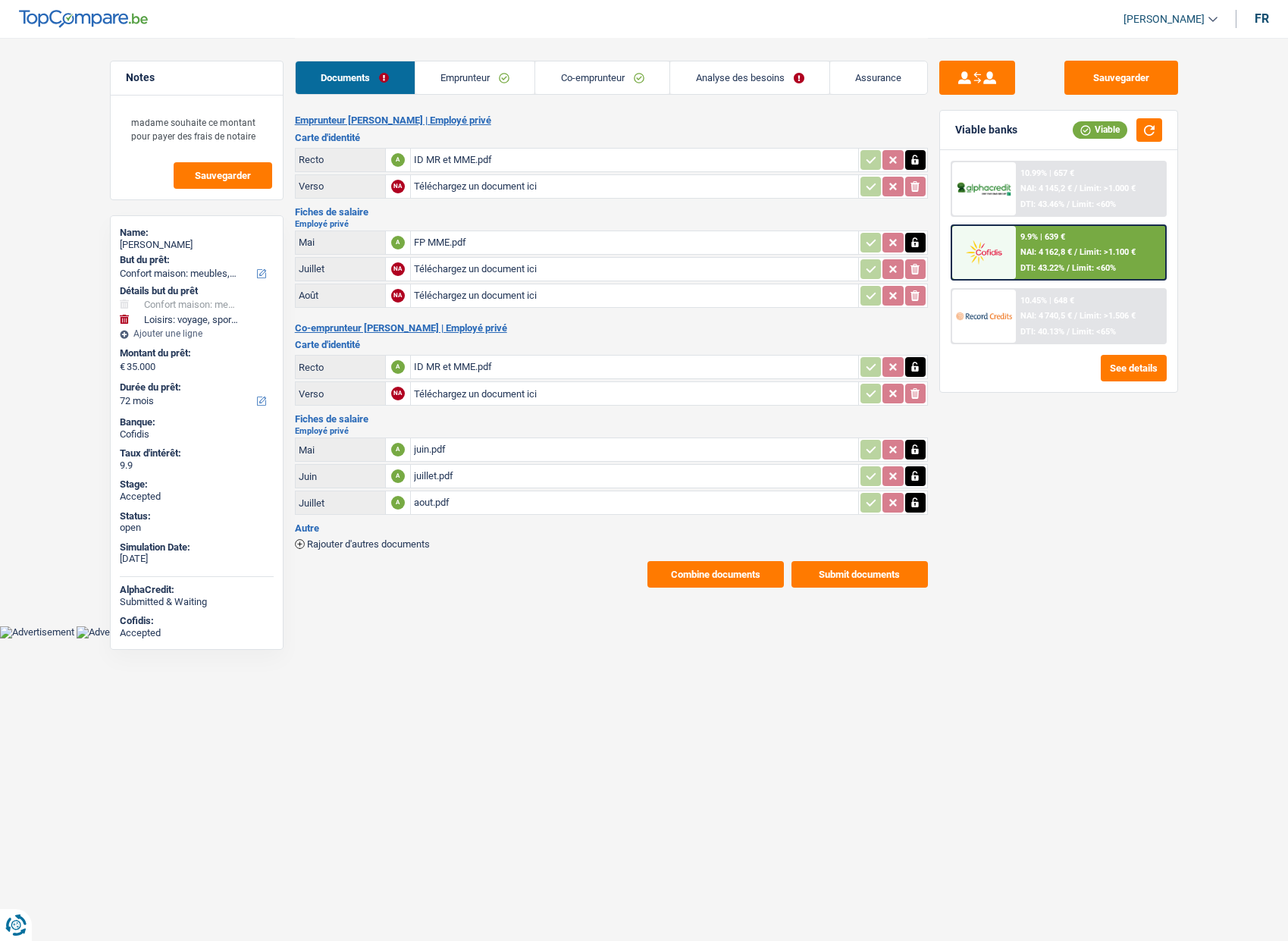
click at [680, 576] on button "Combine documents" at bounding box center [715, 574] width 136 height 27
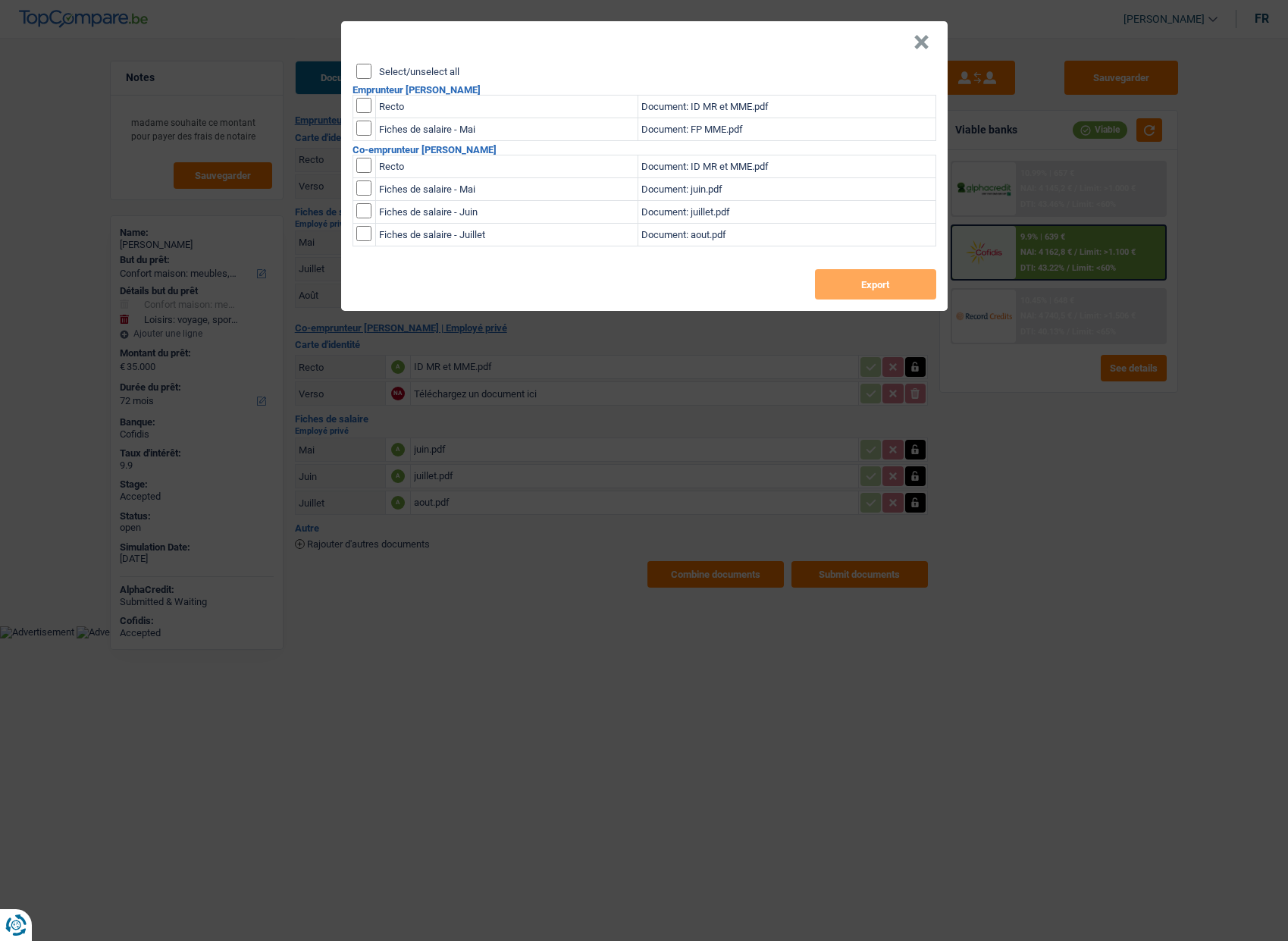
click at [425, 76] on label "Select/unselect all" at bounding box center [419, 71] width 81 height 10
click at [371, 76] on input "Select/unselect all" at bounding box center [364, 71] width 15 height 15
checkbox input "true"
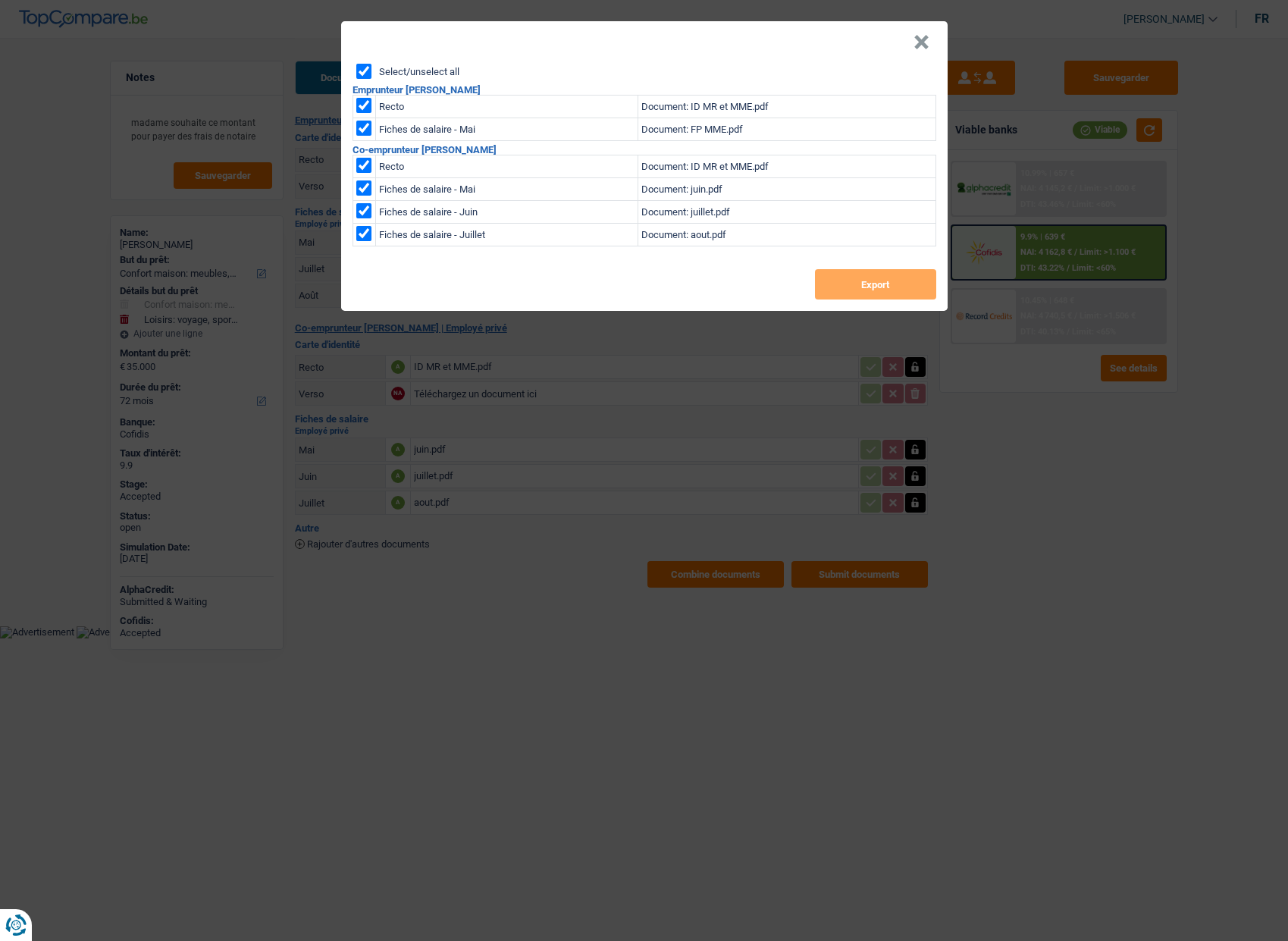
checkbox input "true"
click at [856, 295] on button "Export" at bounding box center [875, 284] width 121 height 31
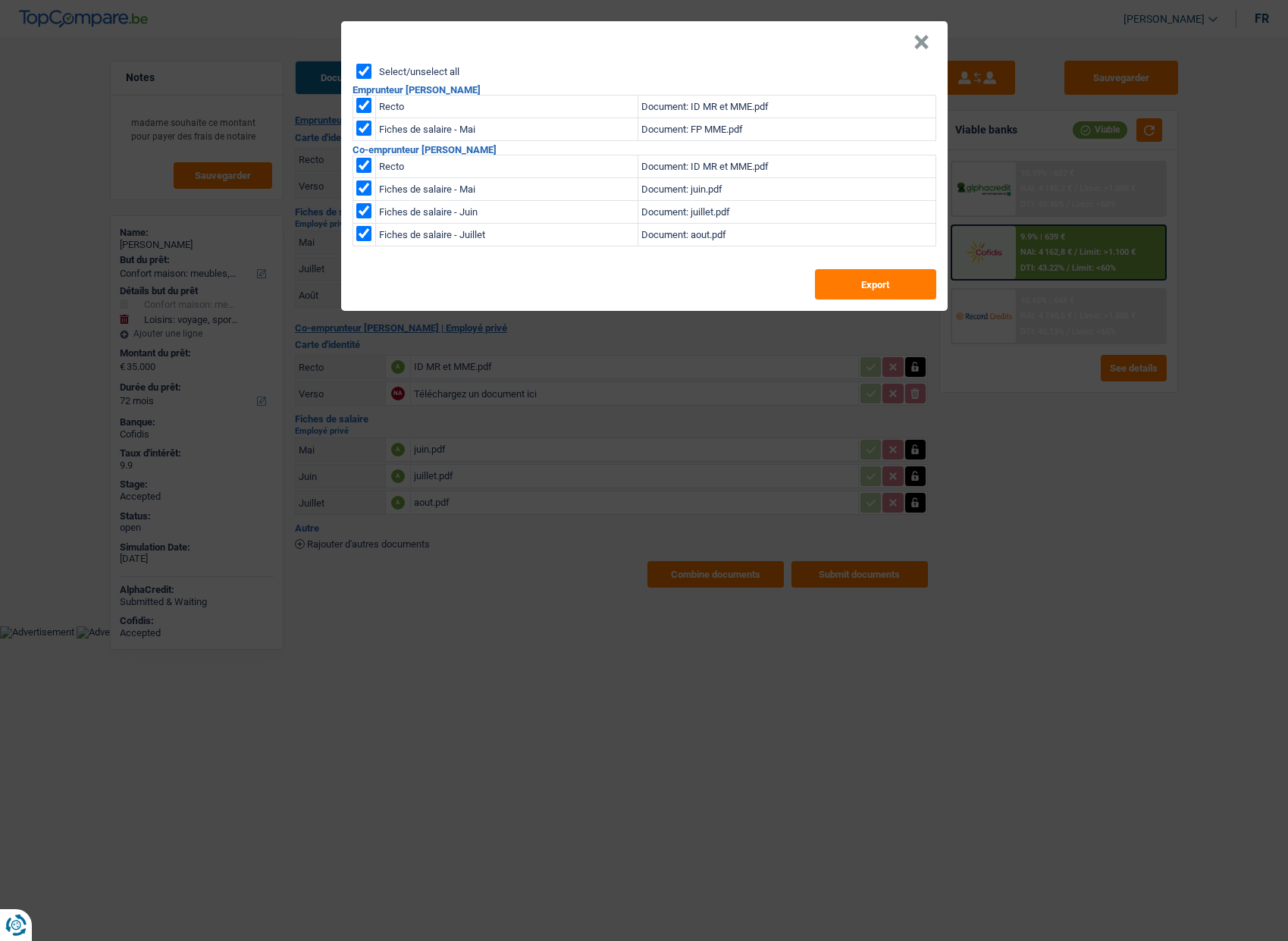
click at [788, 291] on div "Select/unselect all Emprunteur [PERSON_NAME] Recto Document: ID MR et MME.pdf F…" at bounding box center [644, 187] width 606 height 247
click at [919, 48] on button "×" at bounding box center [921, 43] width 16 height 15
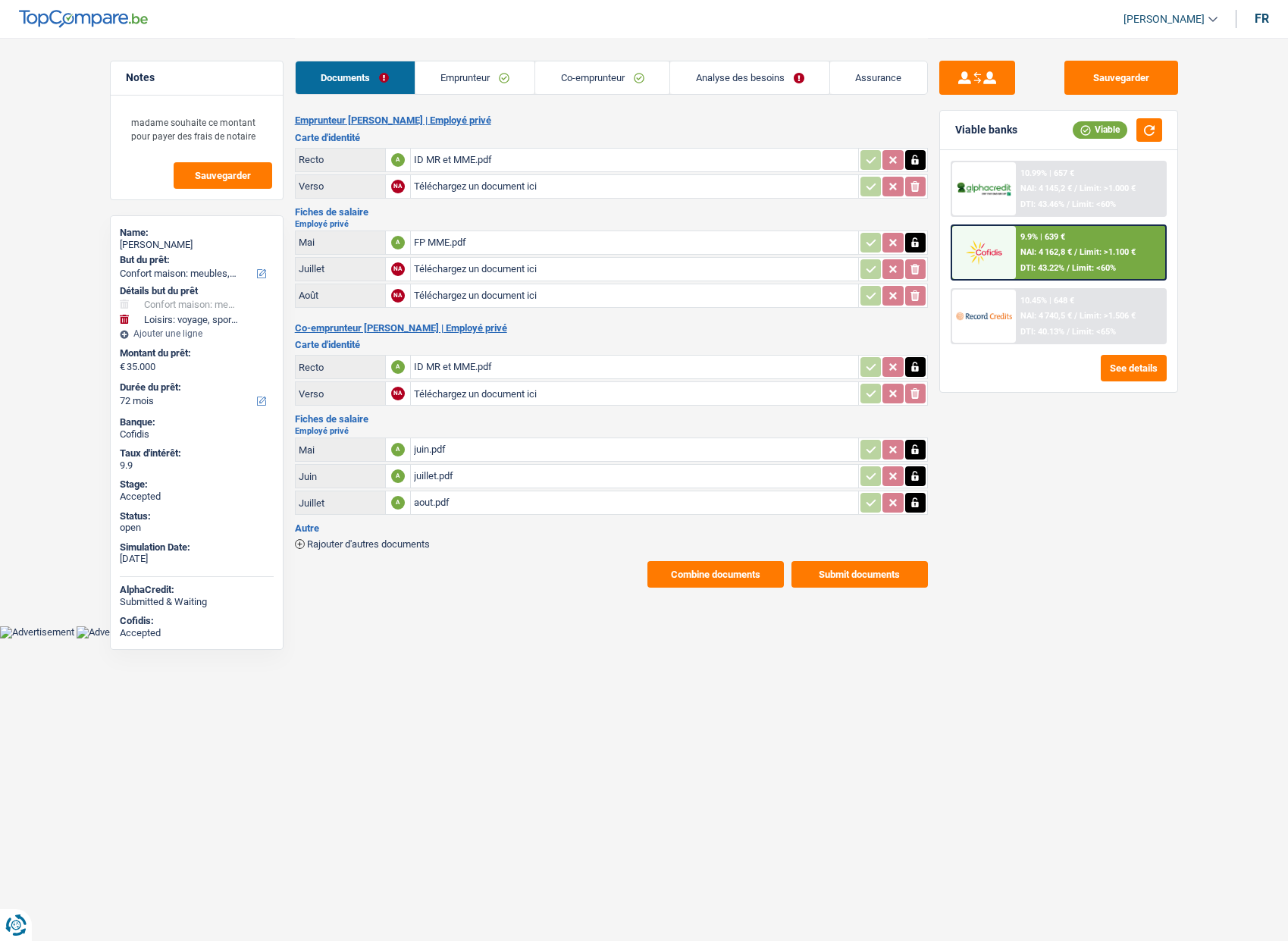
click at [467, 67] on link "Emprunteur" at bounding box center [475, 77] width 119 height 32
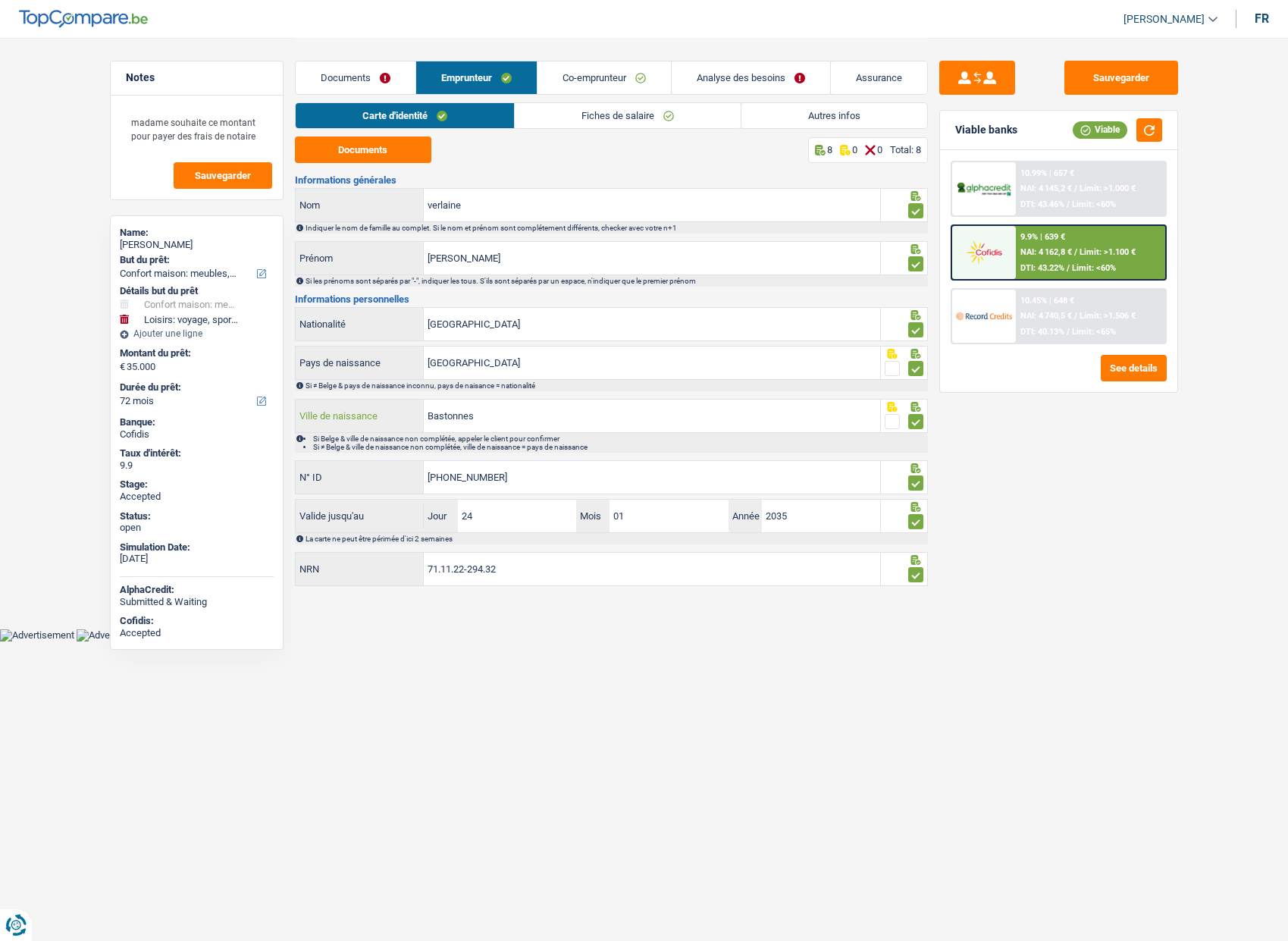
click at [448, 410] on input "Bastonnes" at bounding box center [652, 416] width 456 height 32
click at [593, 79] on link "Co-emprunteur" at bounding box center [605, 77] width 133 height 32
click at [480, 78] on link "Emprunteur" at bounding box center [475, 77] width 119 height 32
click at [571, 110] on link "Fiches de salaire" at bounding box center [628, 115] width 226 height 25
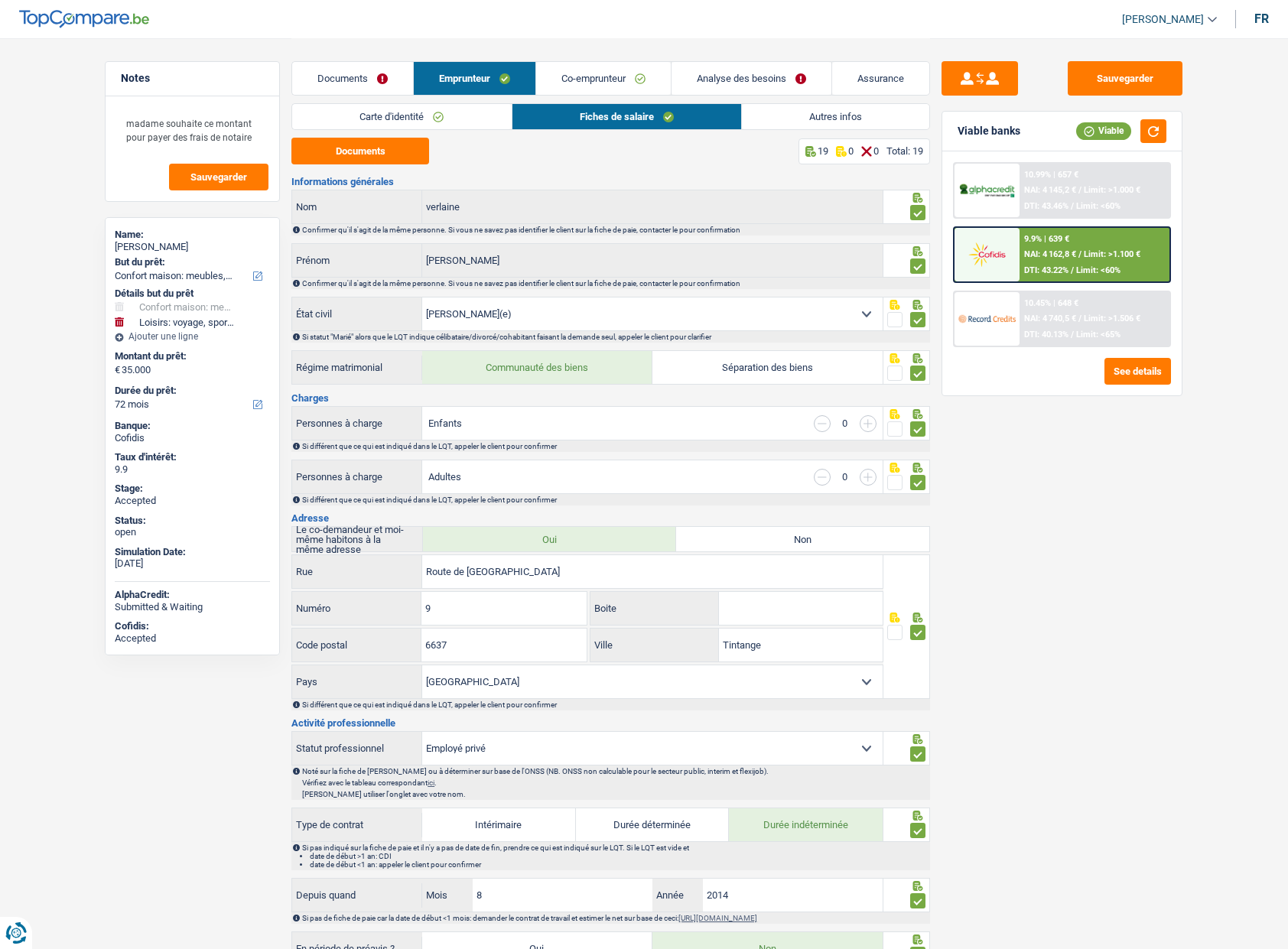
click at [763, 396] on h3 "Charges" at bounding box center [611, 398] width 639 height 10
click at [1142, 634] on div "Sauvegarder Viable banks Viable 10.99% | 657 € NAI: 4 145,2 € / Limit: >1.000 €…" at bounding box center [1062, 493] width 263 height 863
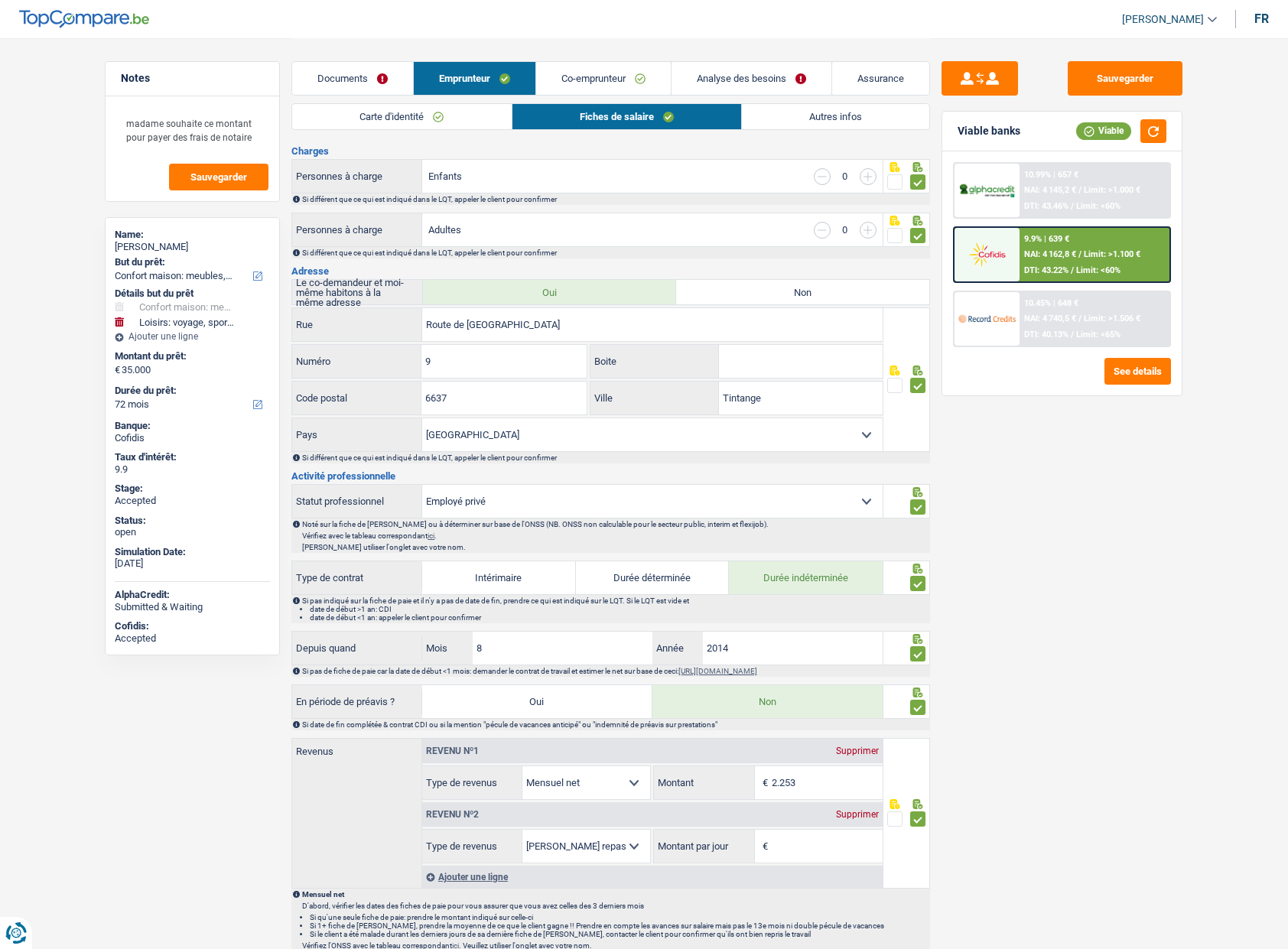
scroll to position [245, 0]
click at [484, 391] on input "6637" at bounding box center [503, 400] width 164 height 33
click at [693, 77] on link "Analyse des besoins" at bounding box center [751, 78] width 160 height 33
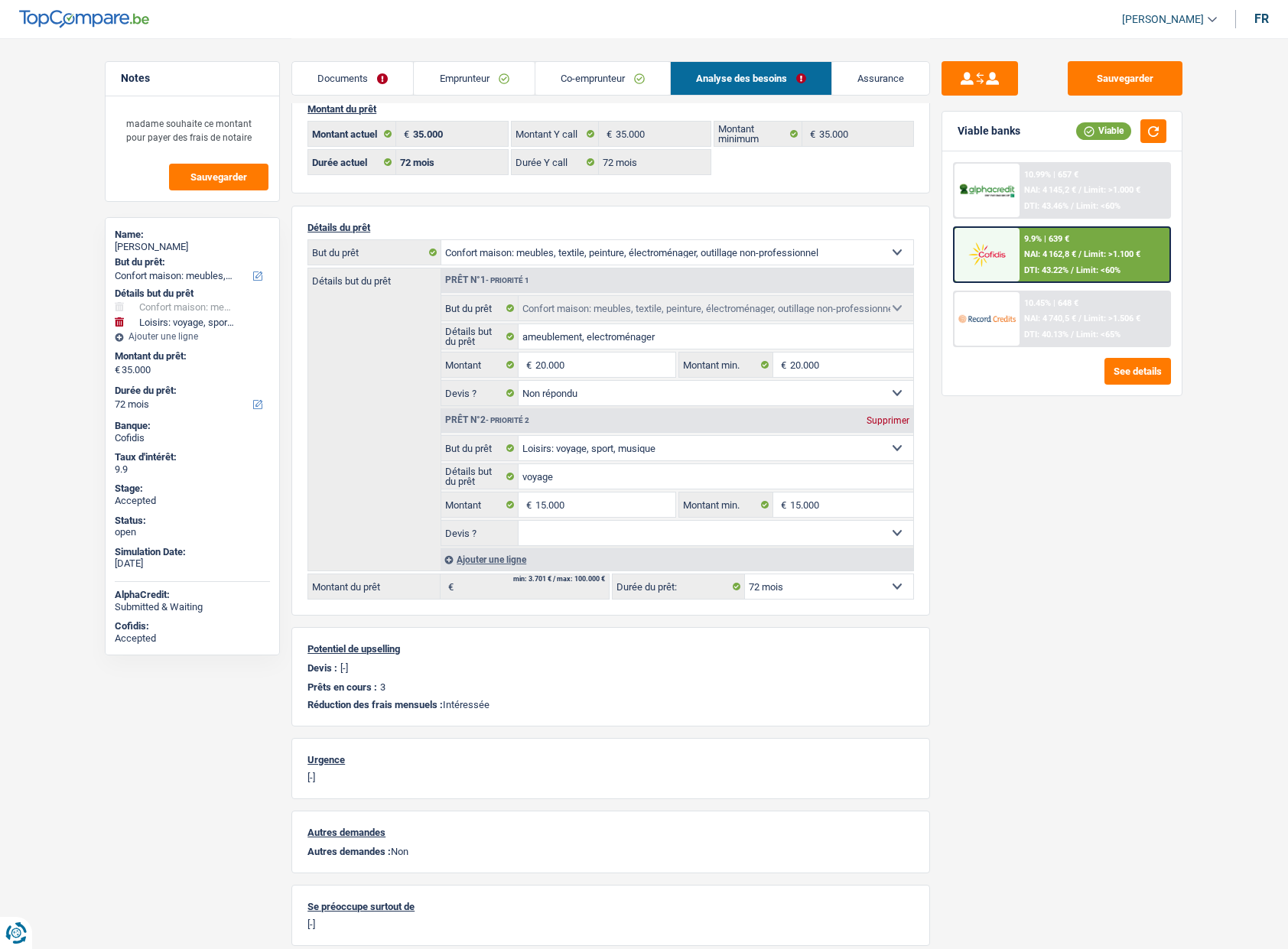
scroll to position [27, 0]
click at [892, 73] on link "Assurance" at bounding box center [881, 78] width 97 height 33
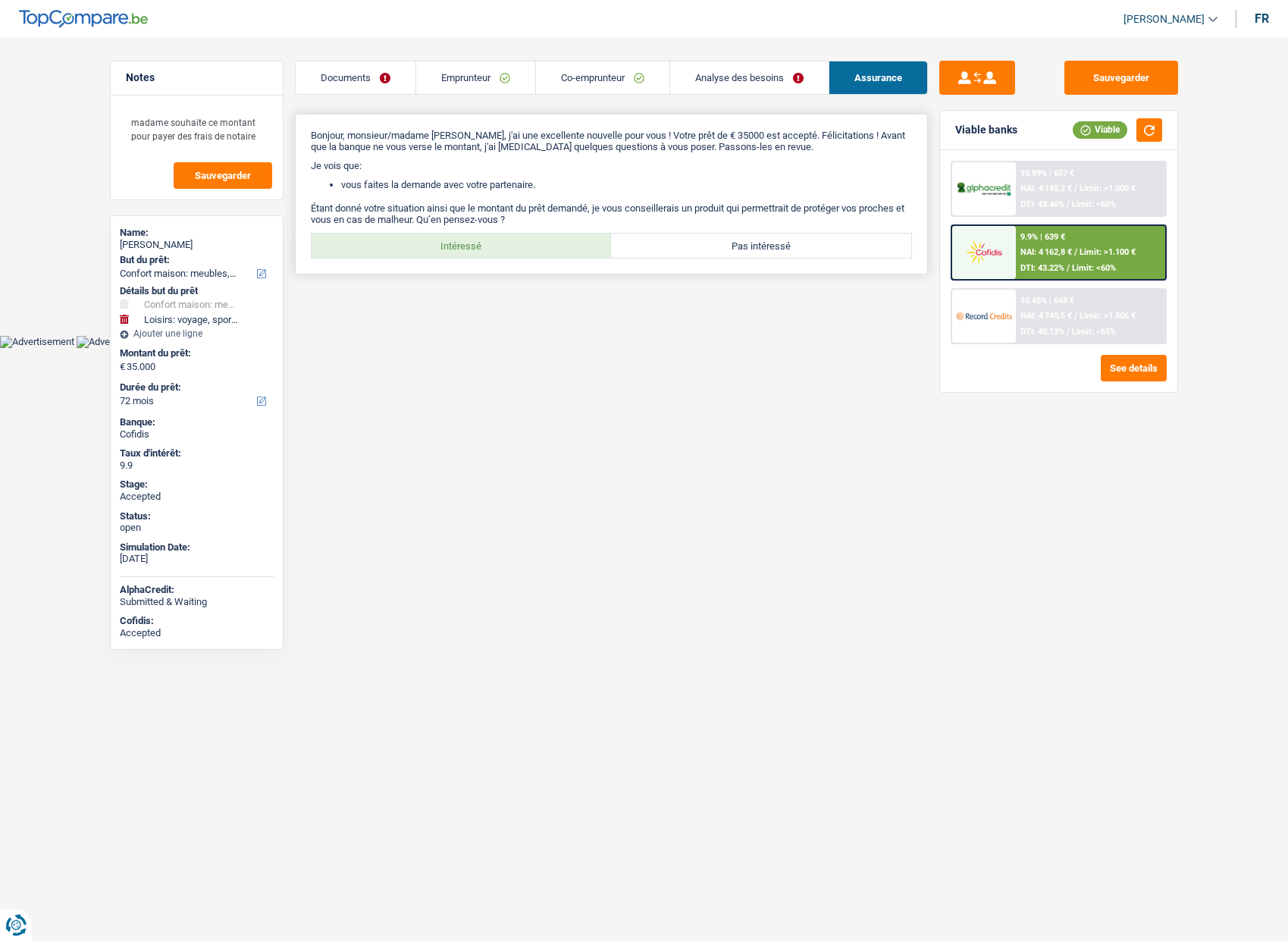
click at [502, 247] on label "Intéressé" at bounding box center [462, 245] width 300 height 24
click at [502, 247] on input "Intéressé" at bounding box center [462, 245] width 300 height 24
radio input "true"
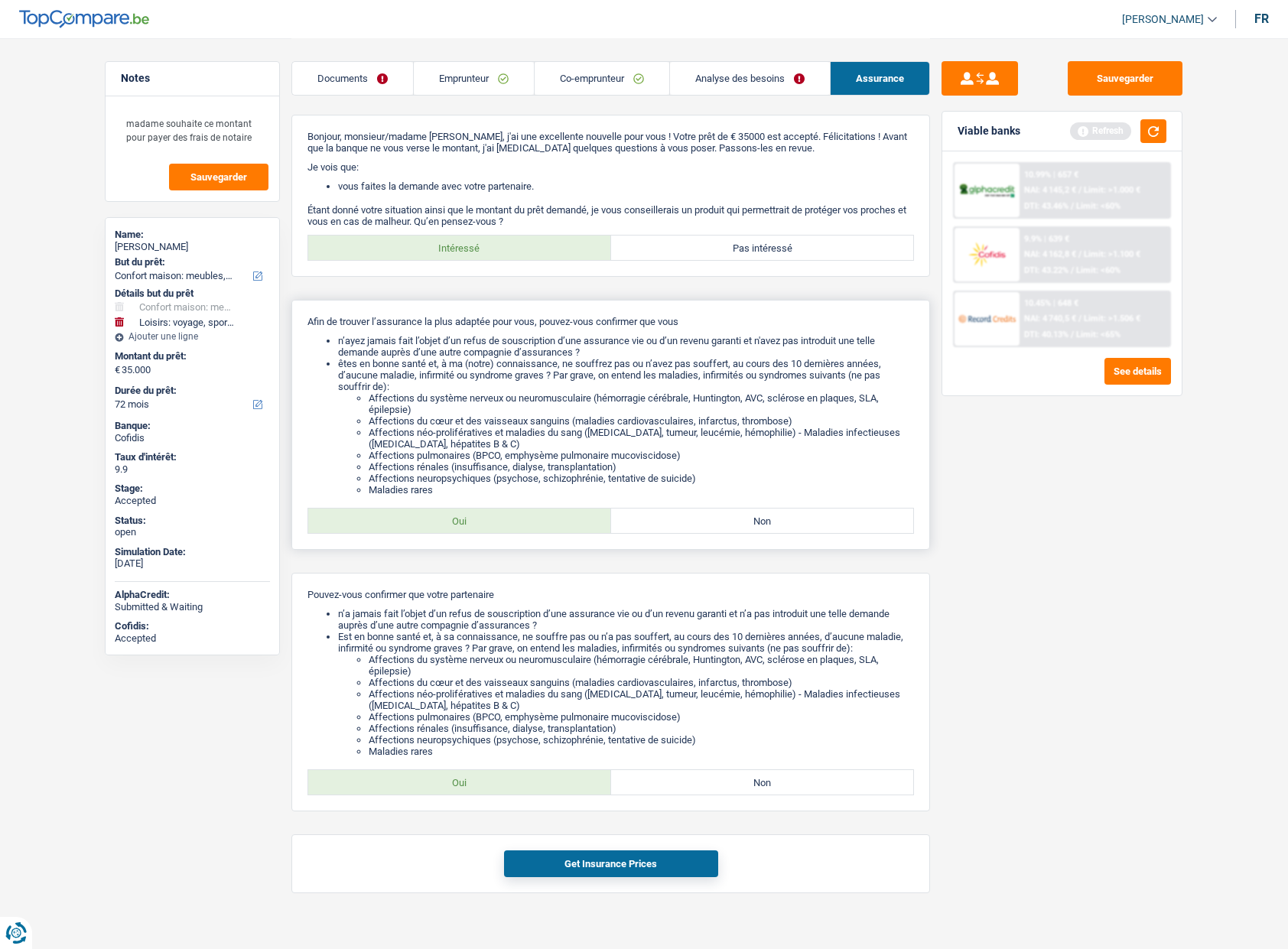
click at [474, 521] on label "Oui" at bounding box center [460, 521] width 303 height 24
click at [474, 521] on input "Oui" at bounding box center [460, 521] width 303 height 24
radio input "true"
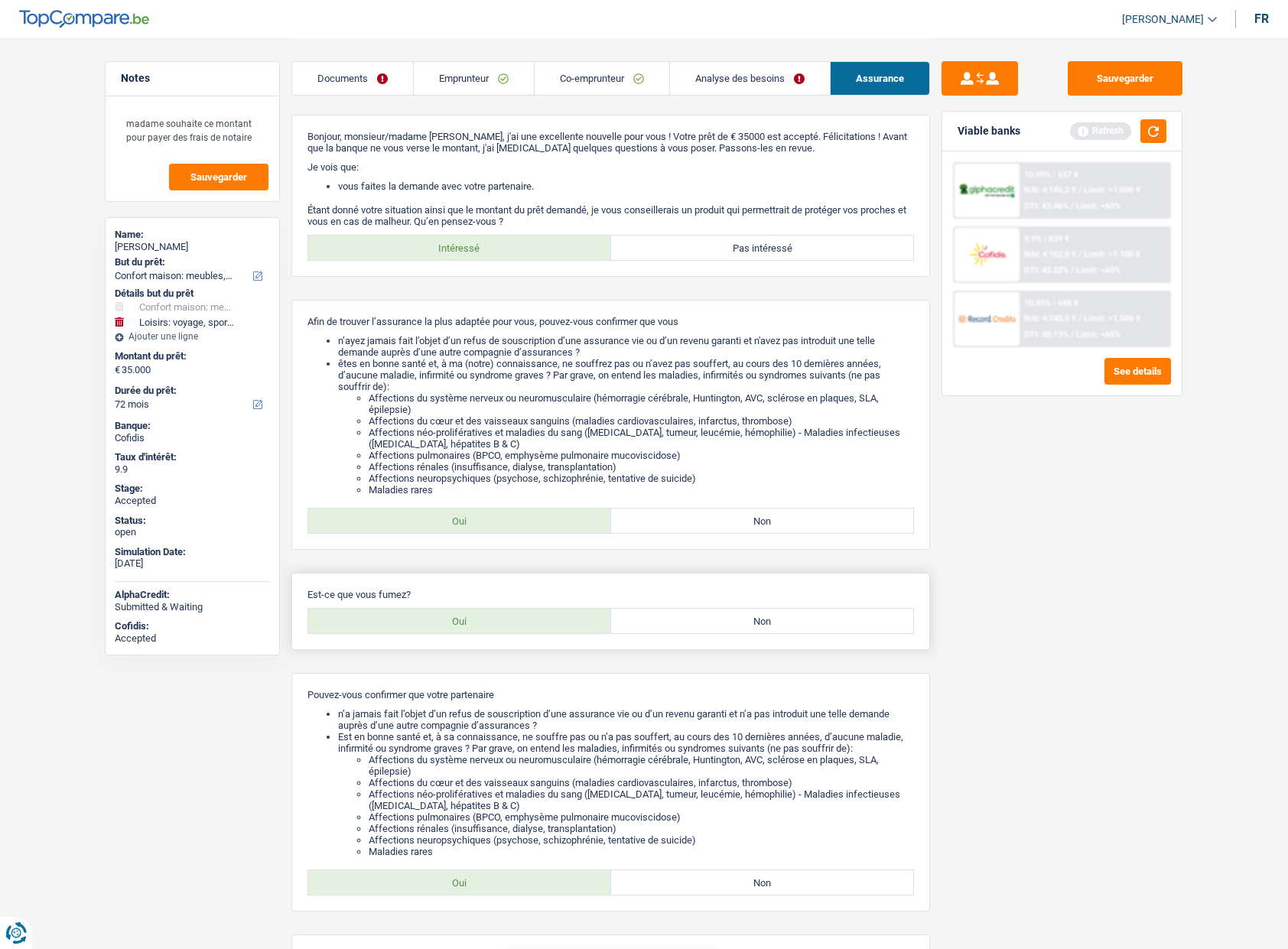
click at [568, 634] on div "Est-ce que vous fumez? Oui Non Tous les champs sont obligatoires. Veuillez séle…" at bounding box center [611, 611] width 639 height 78
click at [561, 624] on label "Oui" at bounding box center [460, 621] width 303 height 24
click at [561, 624] on input "Oui" at bounding box center [460, 621] width 303 height 24
radio input "true"
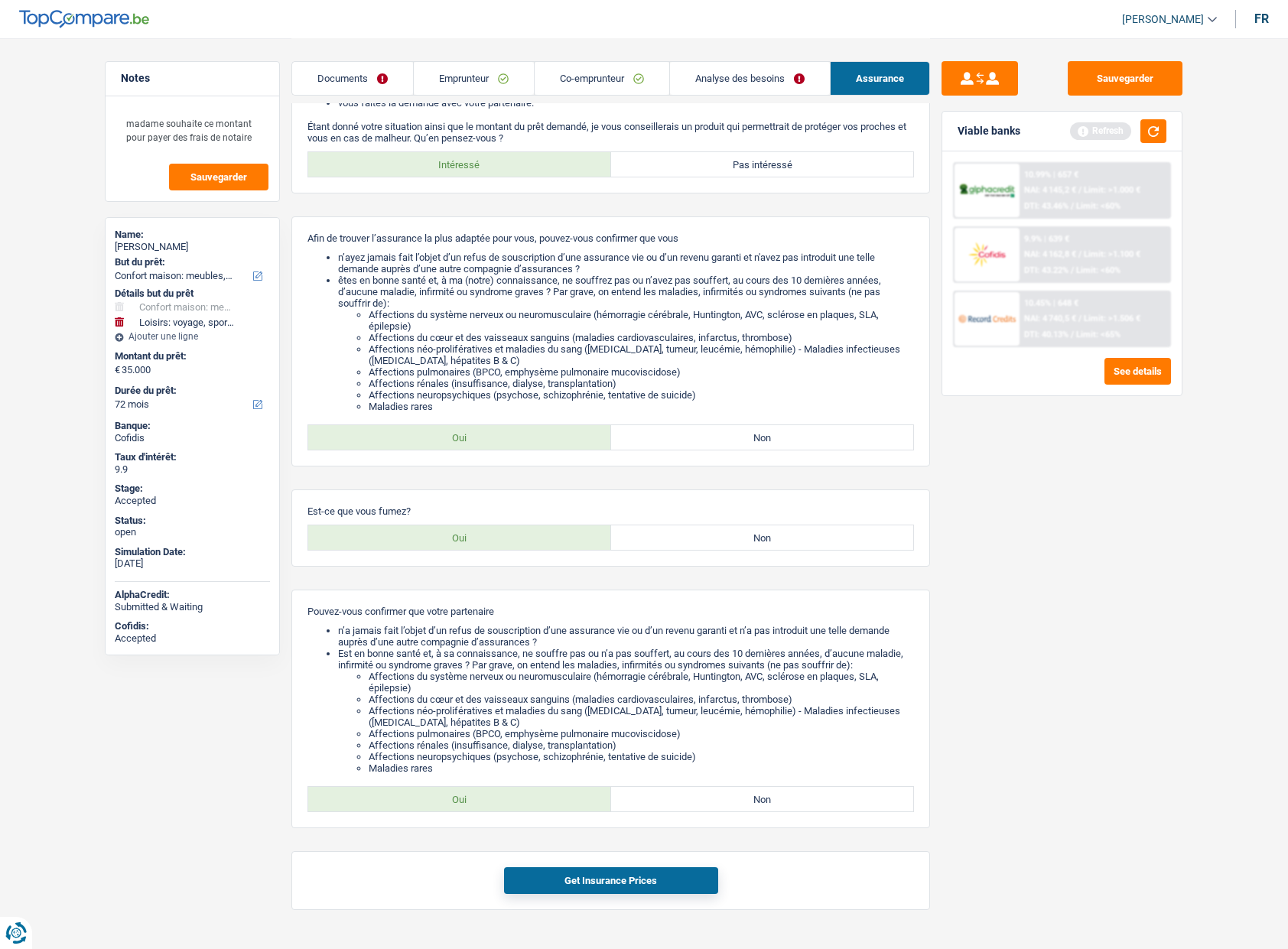
scroll to position [100, 0]
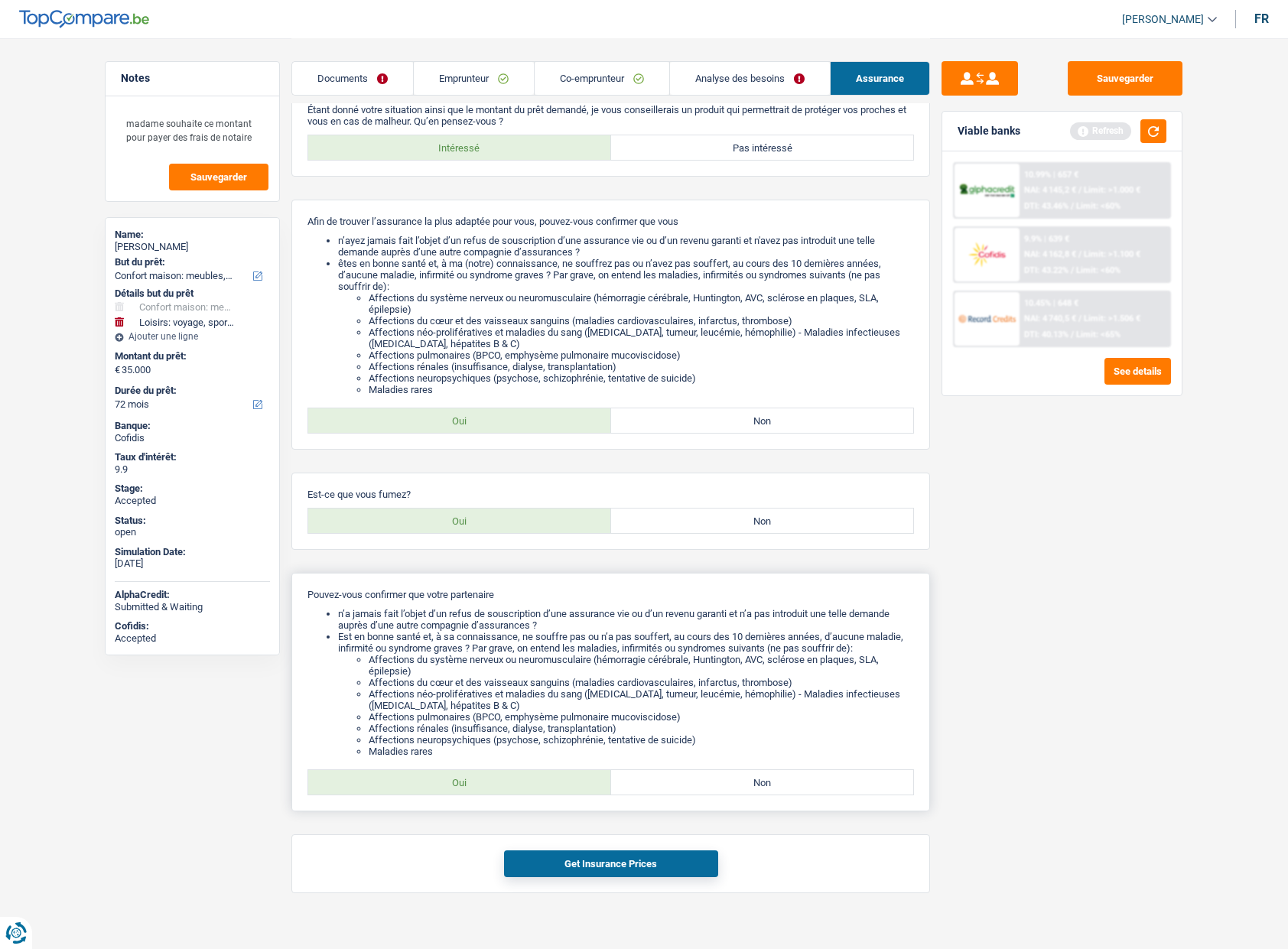
click at [503, 786] on label "Oui" at bounding box center [460, 783] width 303 height 24
click at [503, 786] on input "Oui" at bounding box center [460, 783] width 303 height 24
radio input "true"
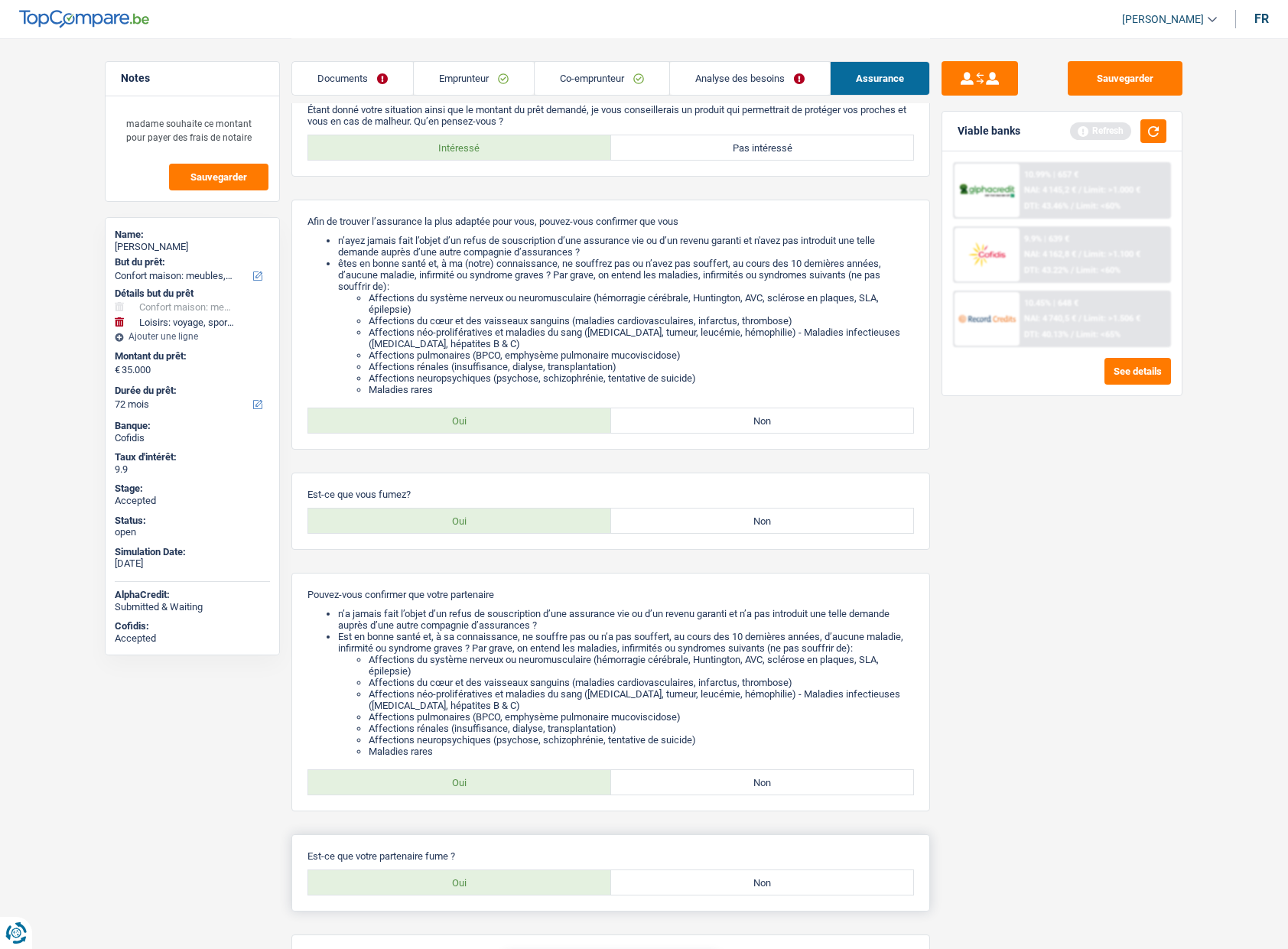
click at [493, 887] on label "Oui" at bounding box center [460, 883] width 303 height 24
click at [493, 887] on input "Oui" at bounding box center [460, 883] width 303 height 24
radio input "true"
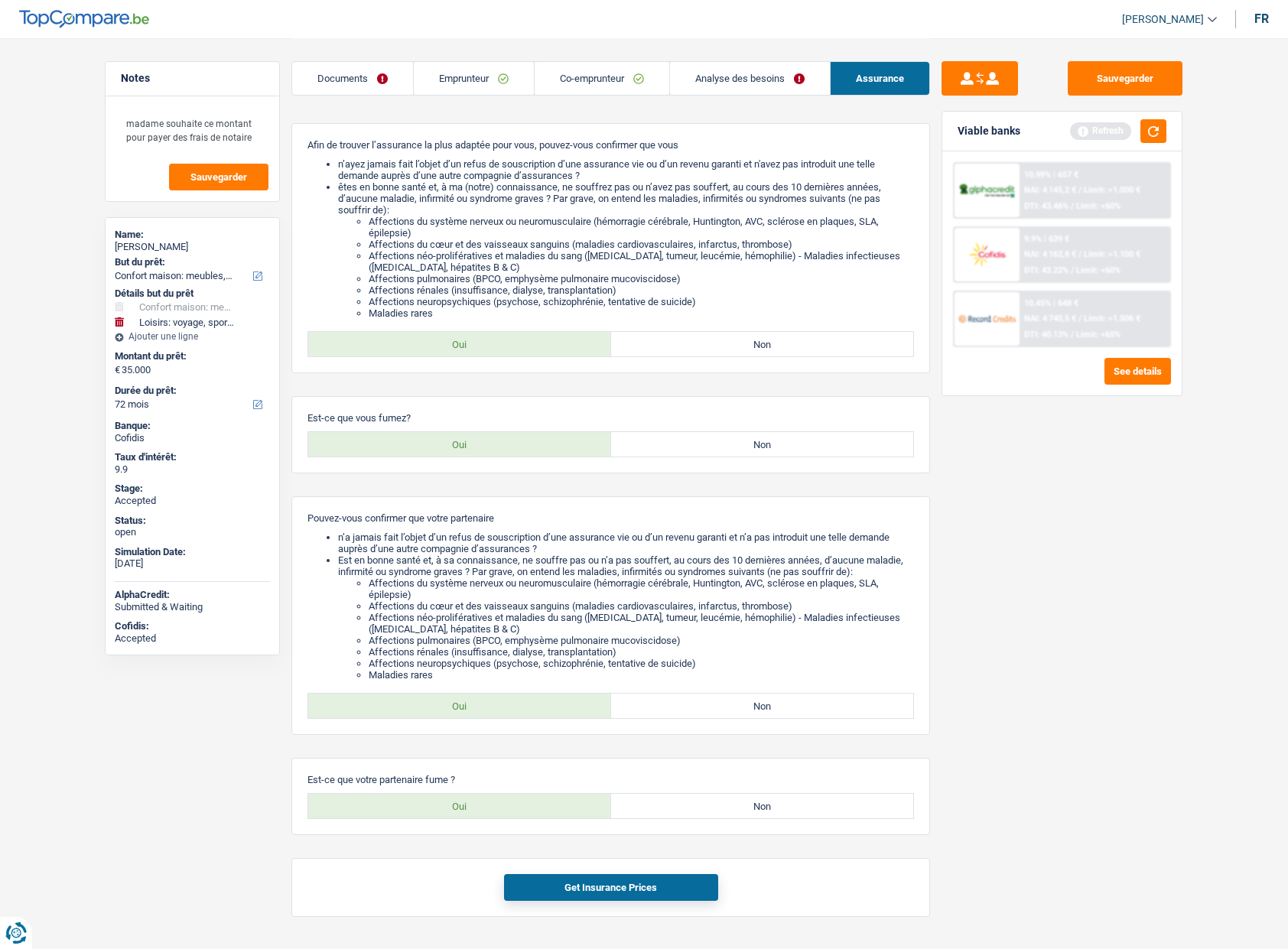
scroll to position [188, 0]
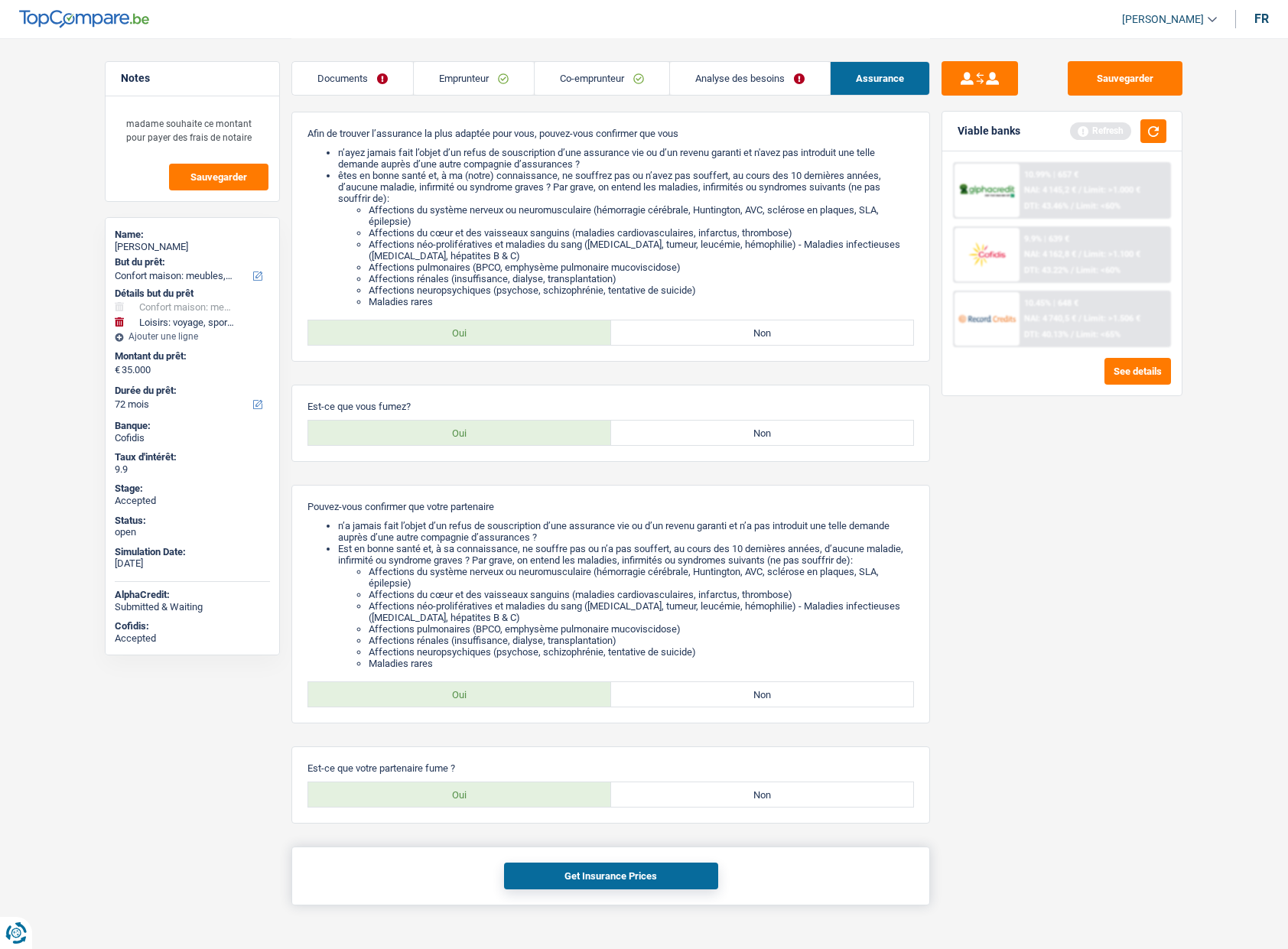
click at [635, 873] on button "Get Insurance Prices" at bounding box center [611, 876] width 214 height 27
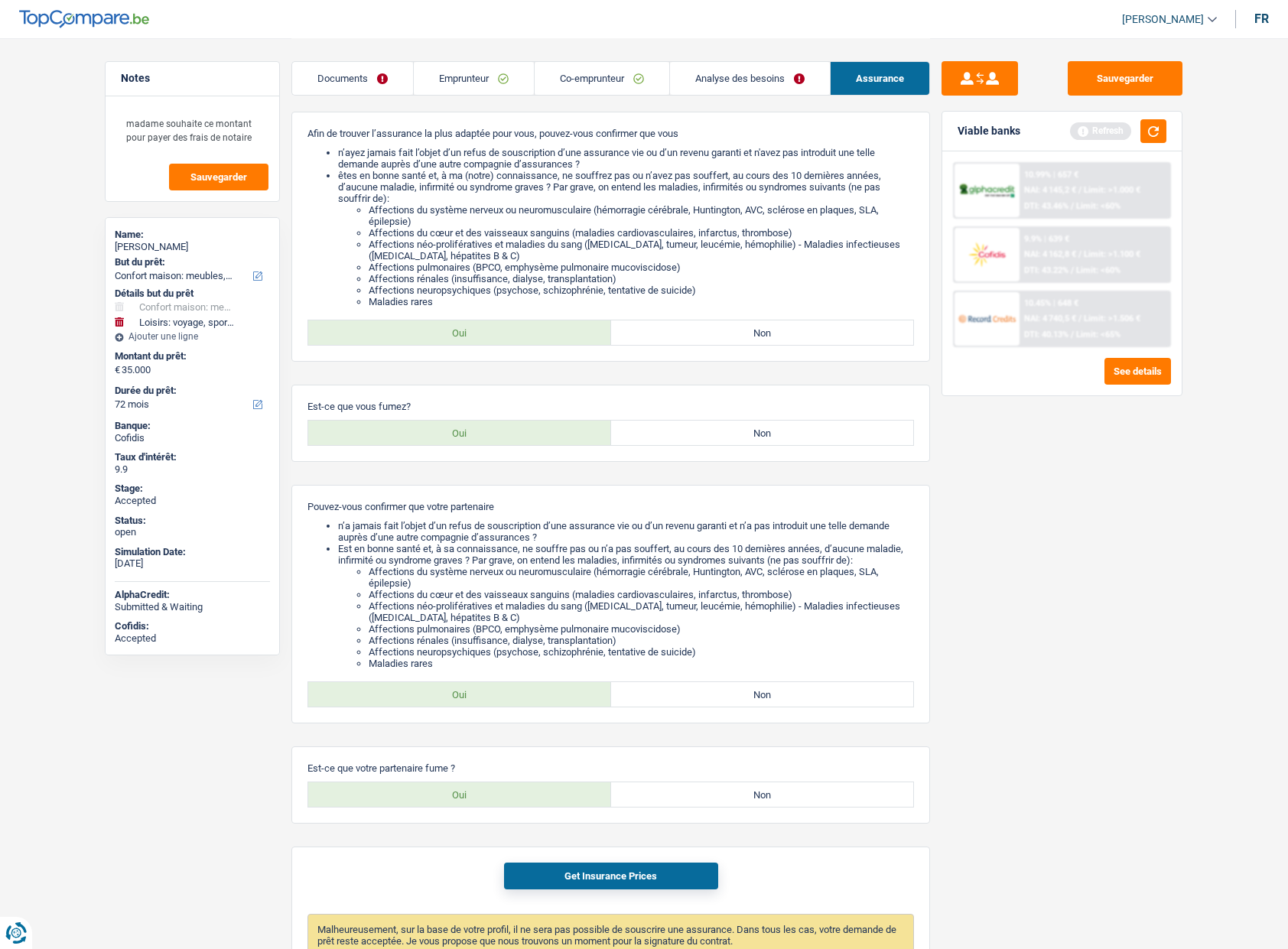
click at [149, 249] on div "sandra verlaine" at bounding box center [192, 247] width 155 height 12
copy div "sandra verlaine"
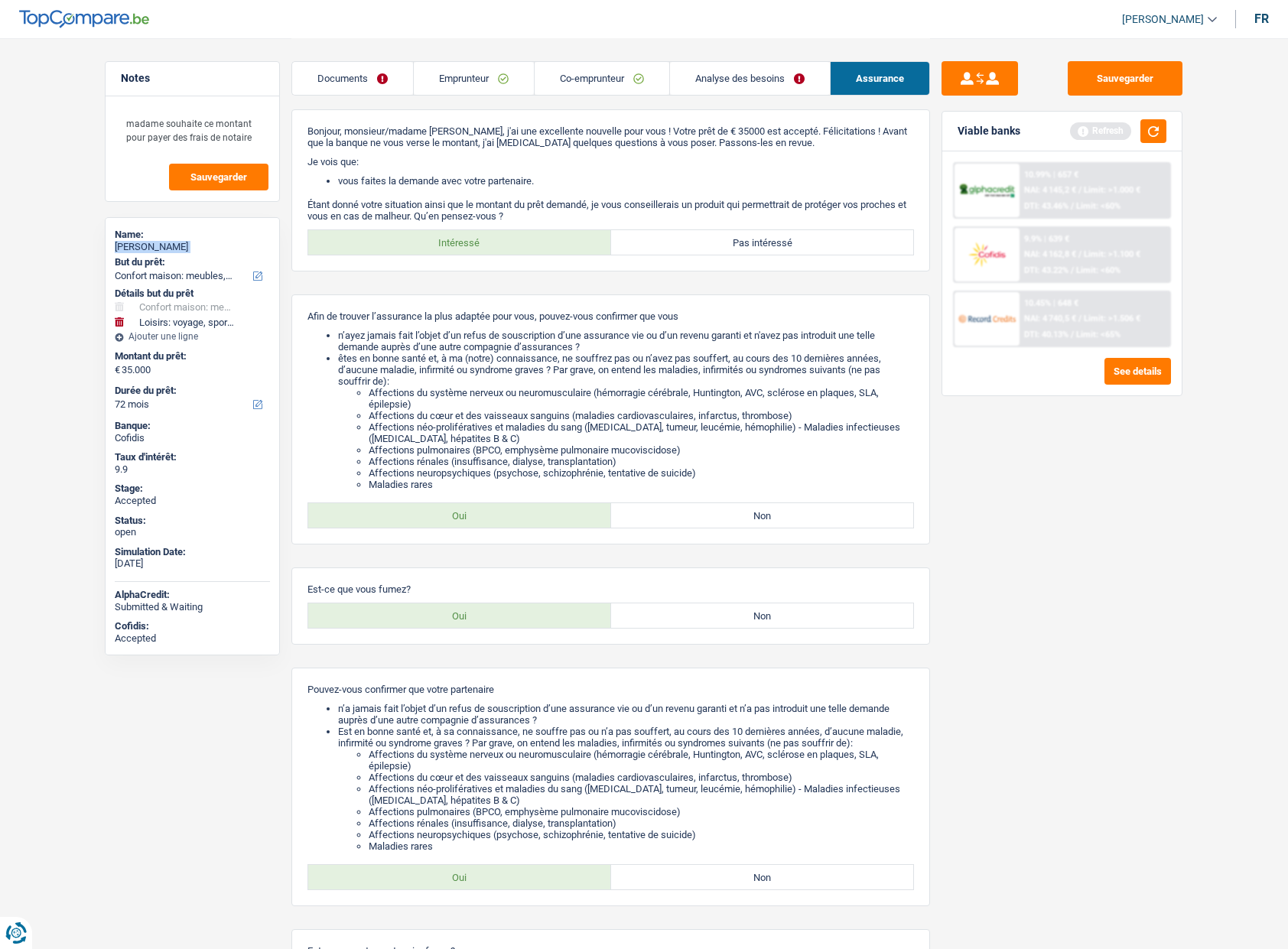
scroll to position [0, 0]
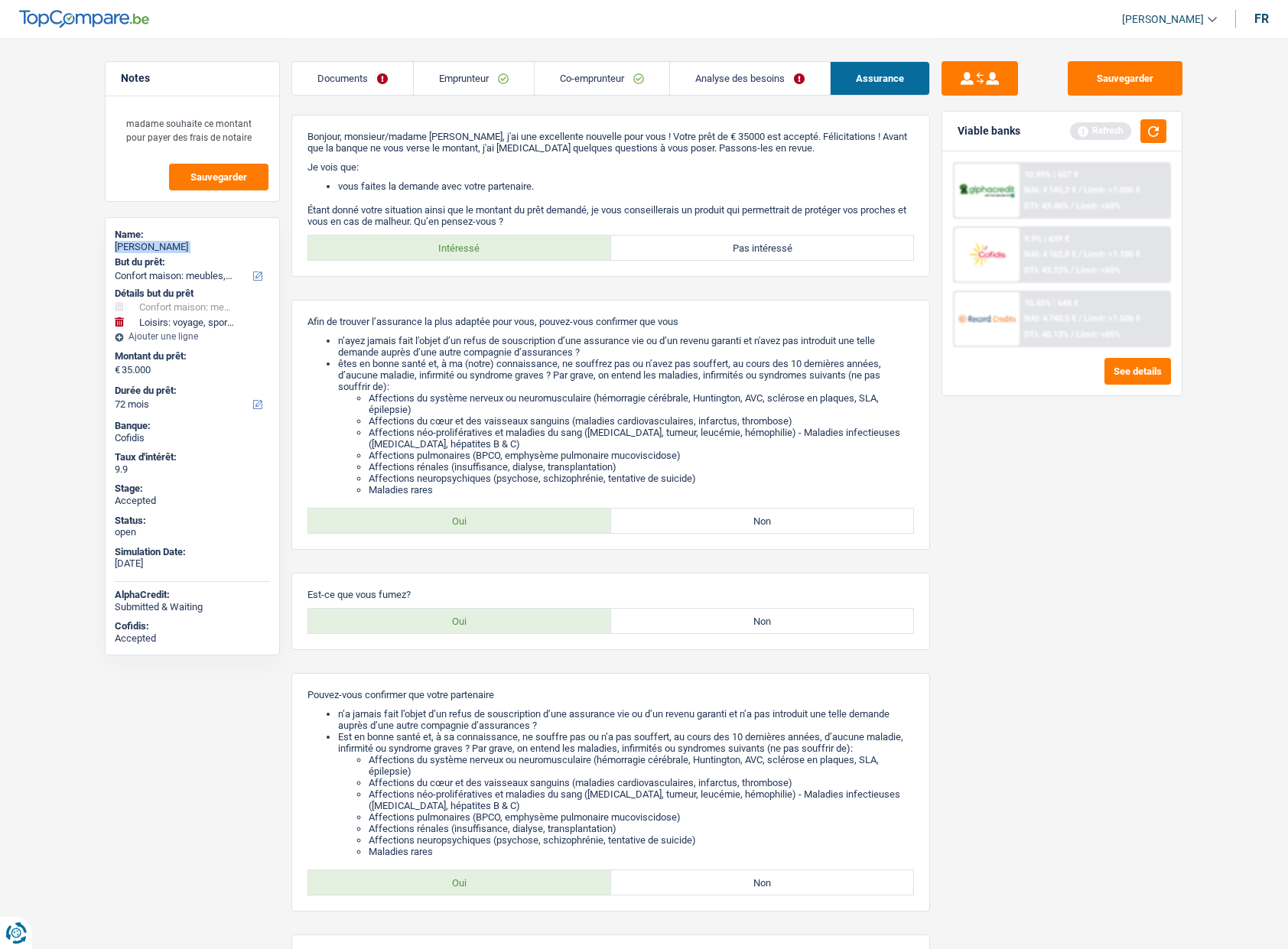
click at [455, 71] on link "Emprunteur" at bounding box center [474, 78] width 120 height 33
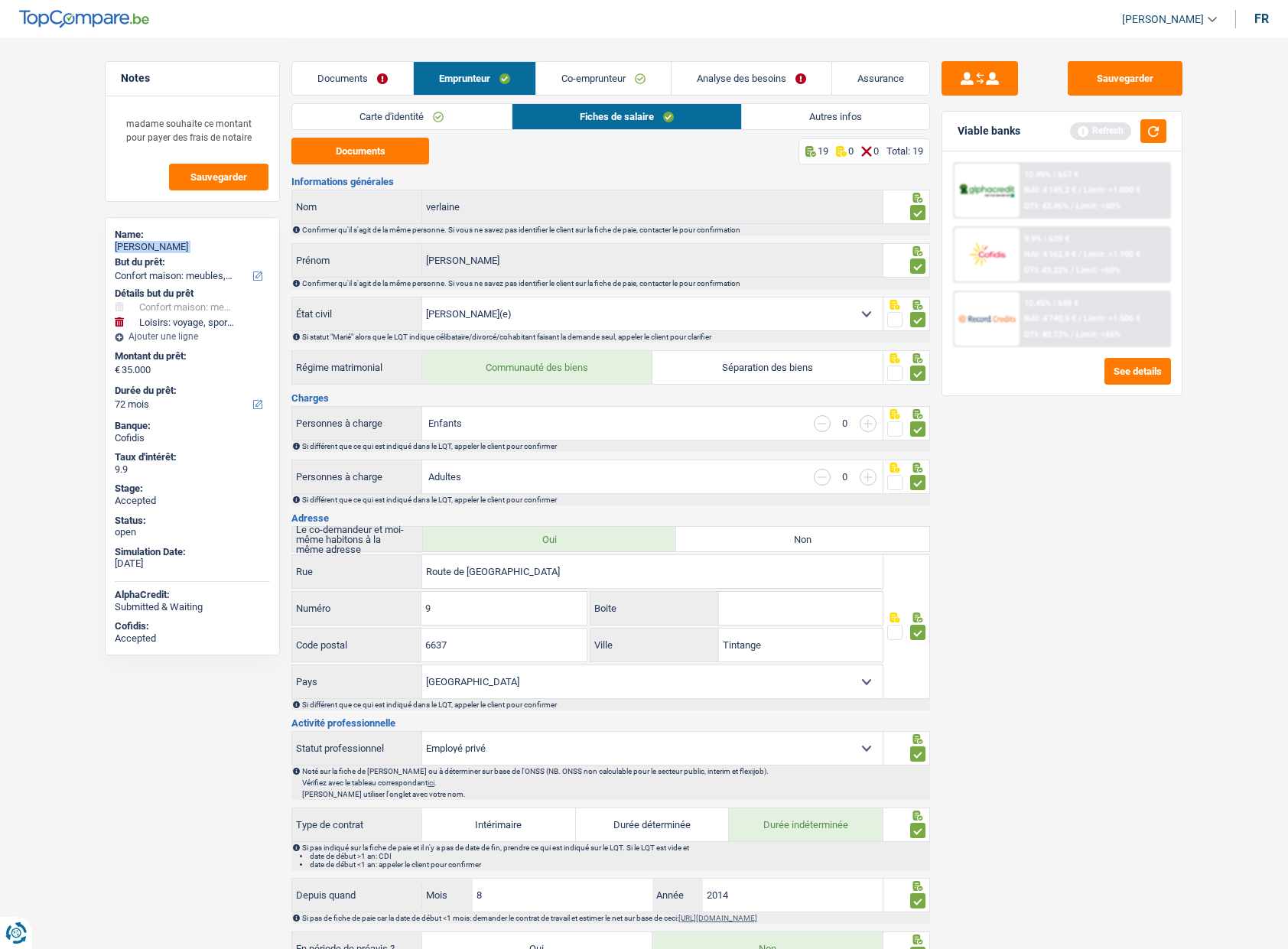
click at [612, 74] on link "Co-emprunteur" at bounding box center [603, 78] width 134 height 33
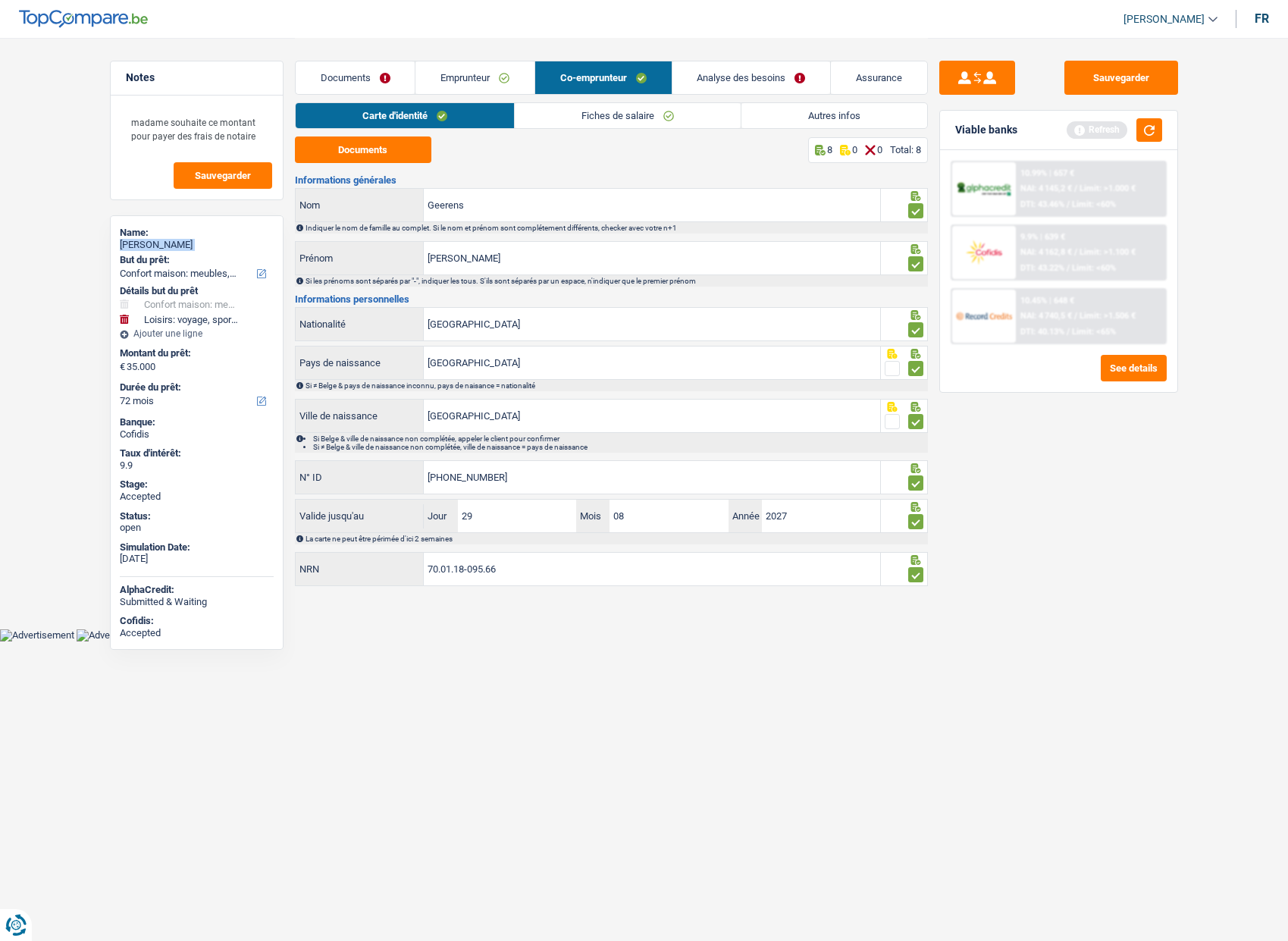
click at [605, 108] on link "Fiches de salaire" at bounding box center [628, 115] width 226 height 25
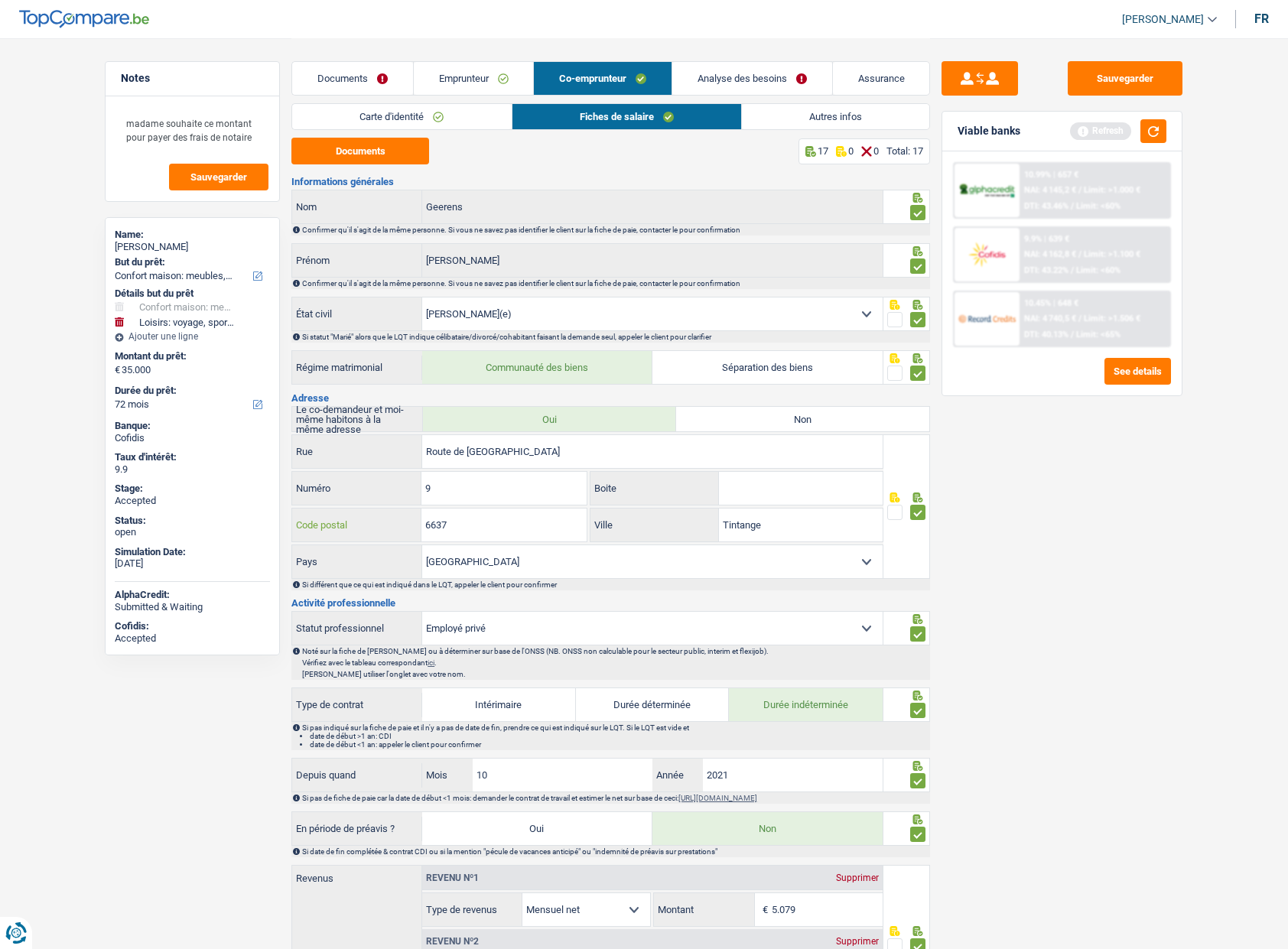
click at [485, 513] on input "6637" at bounding box center [503, 525] width 164 height 33
click at [880, 82] on link "Assurance" at bounding box center [882, 78] width 97 height 33
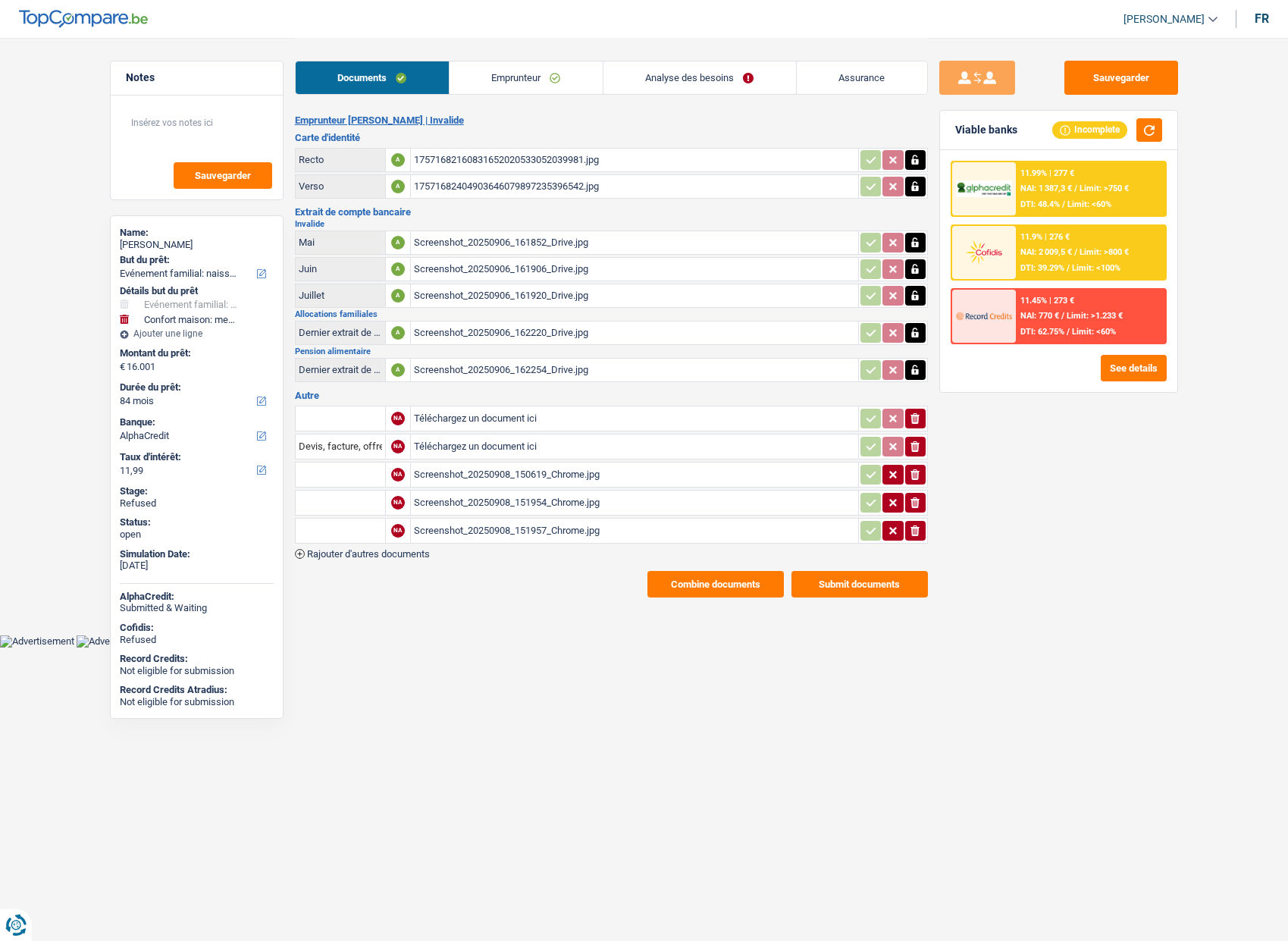
select select "familyEvent"
select select "household"
select select "84"
select select "alphacredit"
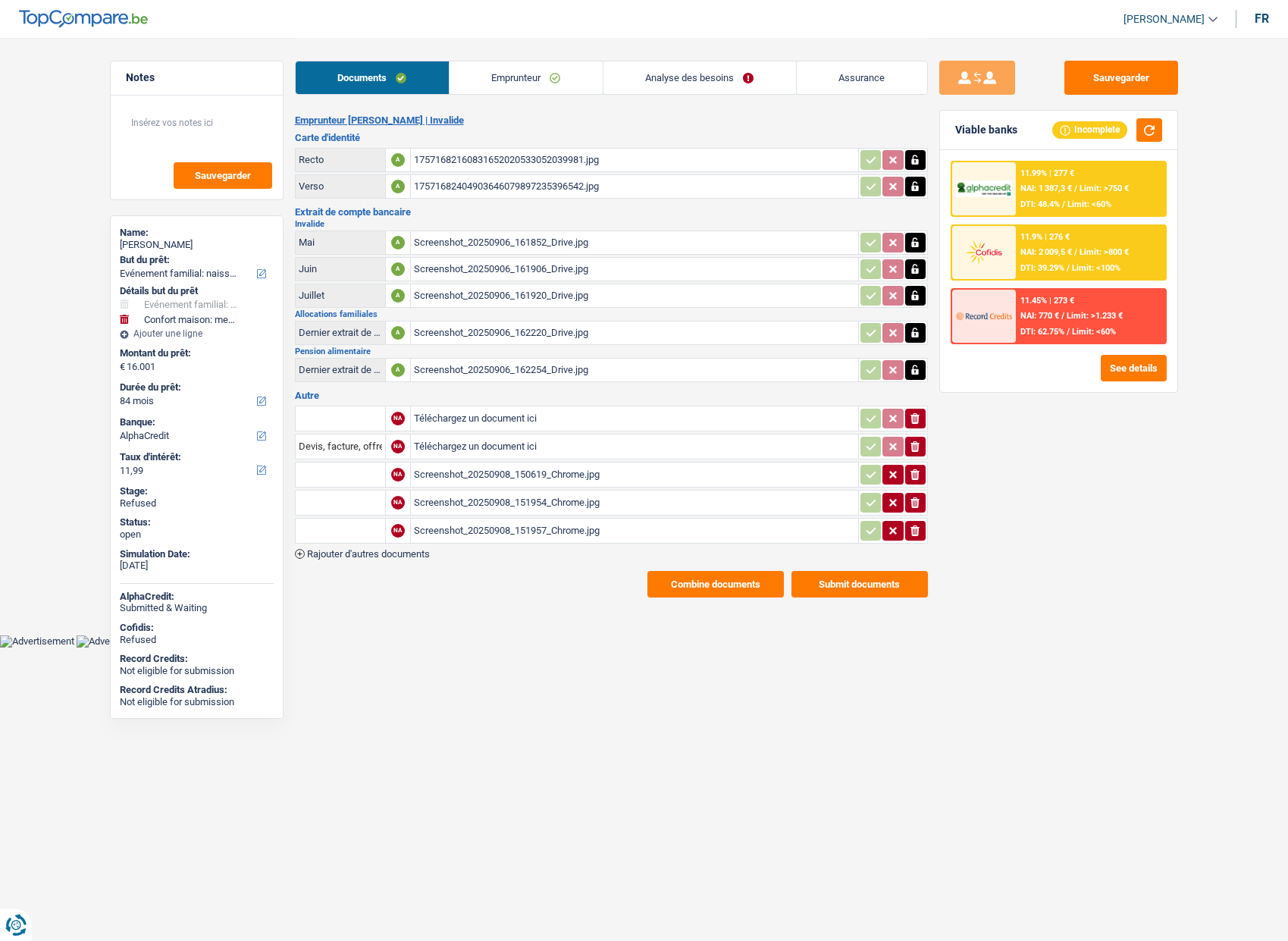
click at [516, 77] on link "Emprunteur" at bounding box center [526, 77] width 153 height 32
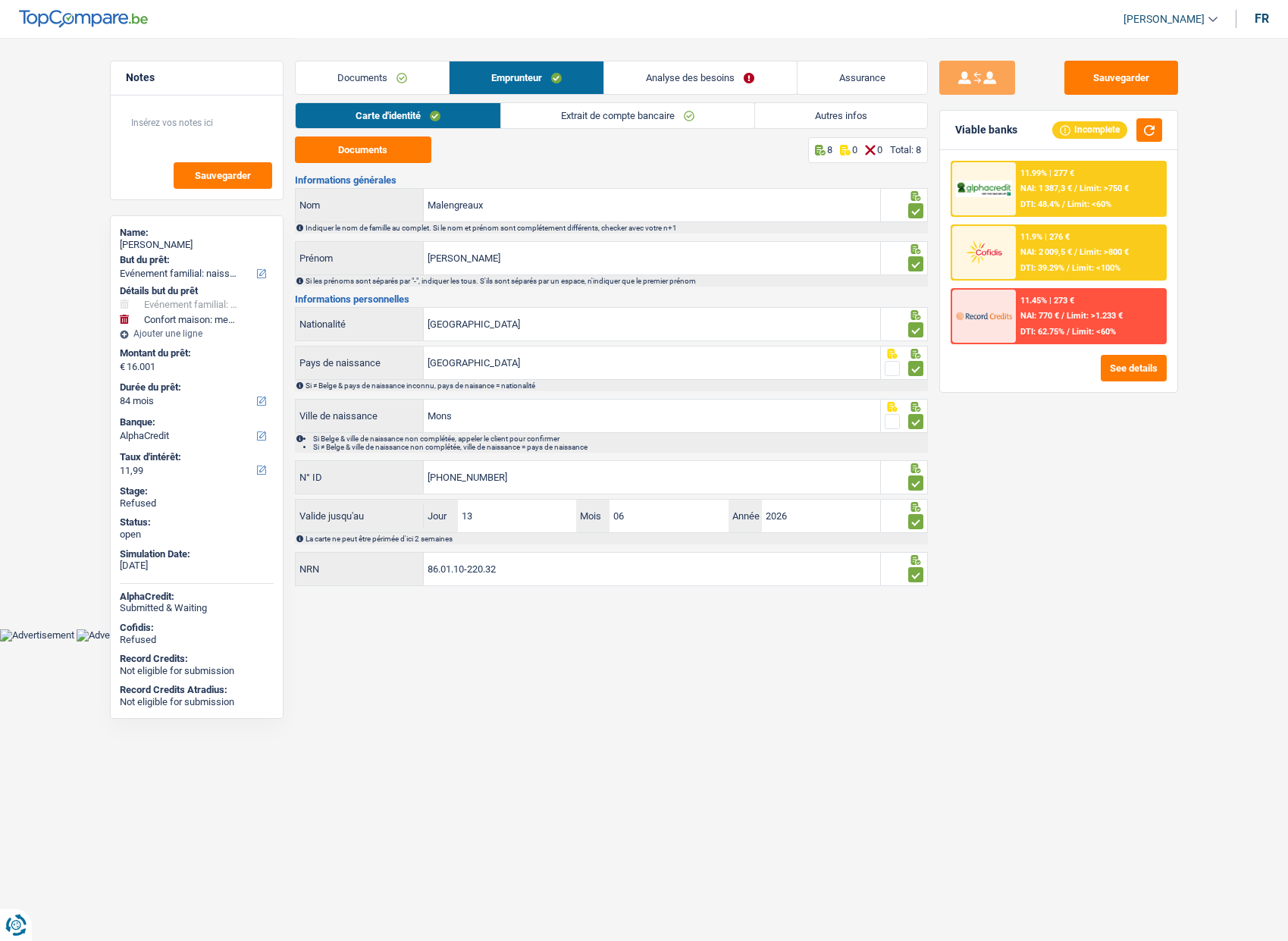
click at [628, 114] on link "Extrait de compte bancaire" at bounding box center [627, 115] width 253 height 25
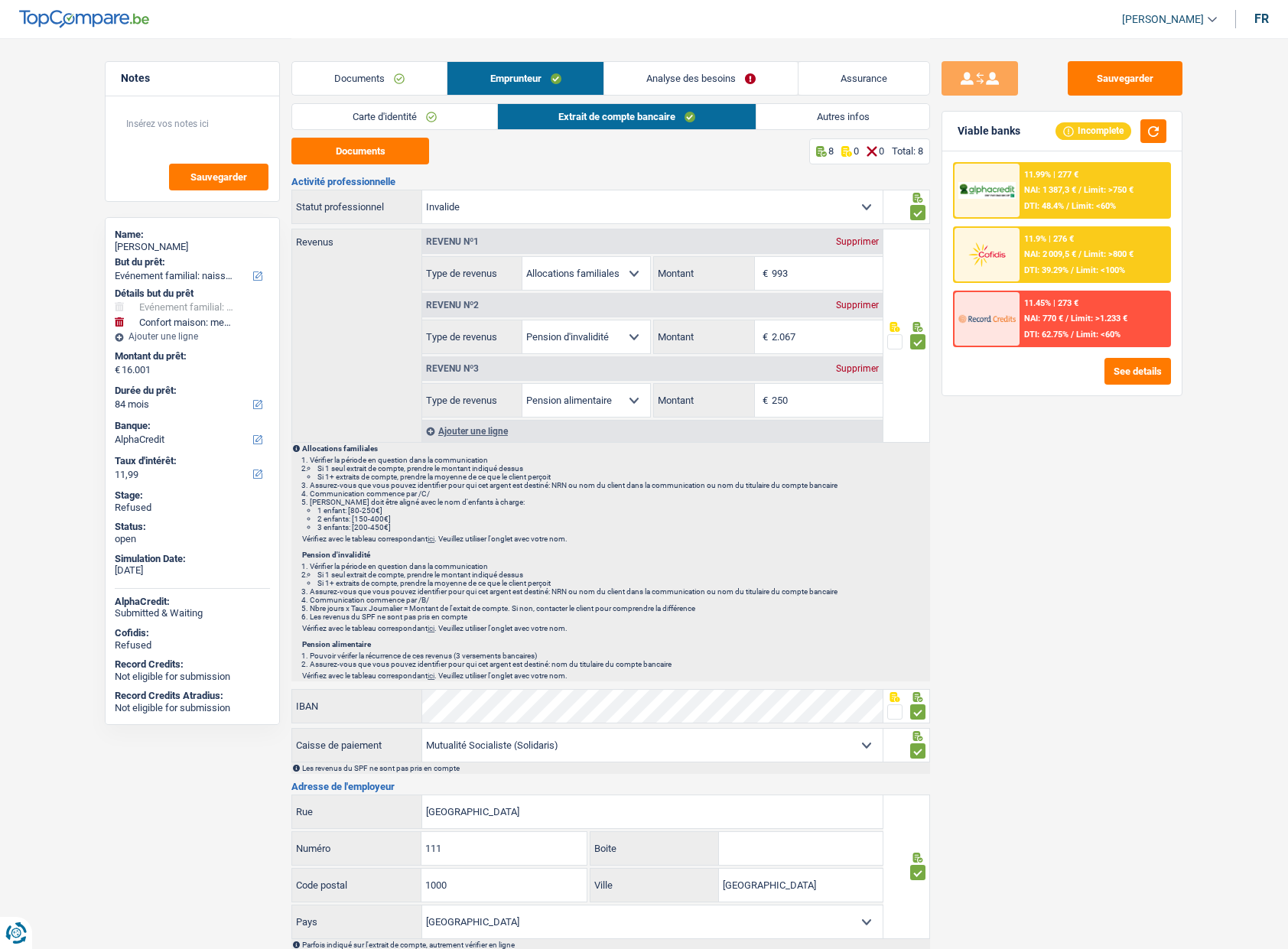
click at [800, 110] on link "Autres infos" at bounding box center [843, 116] width 174 height 25
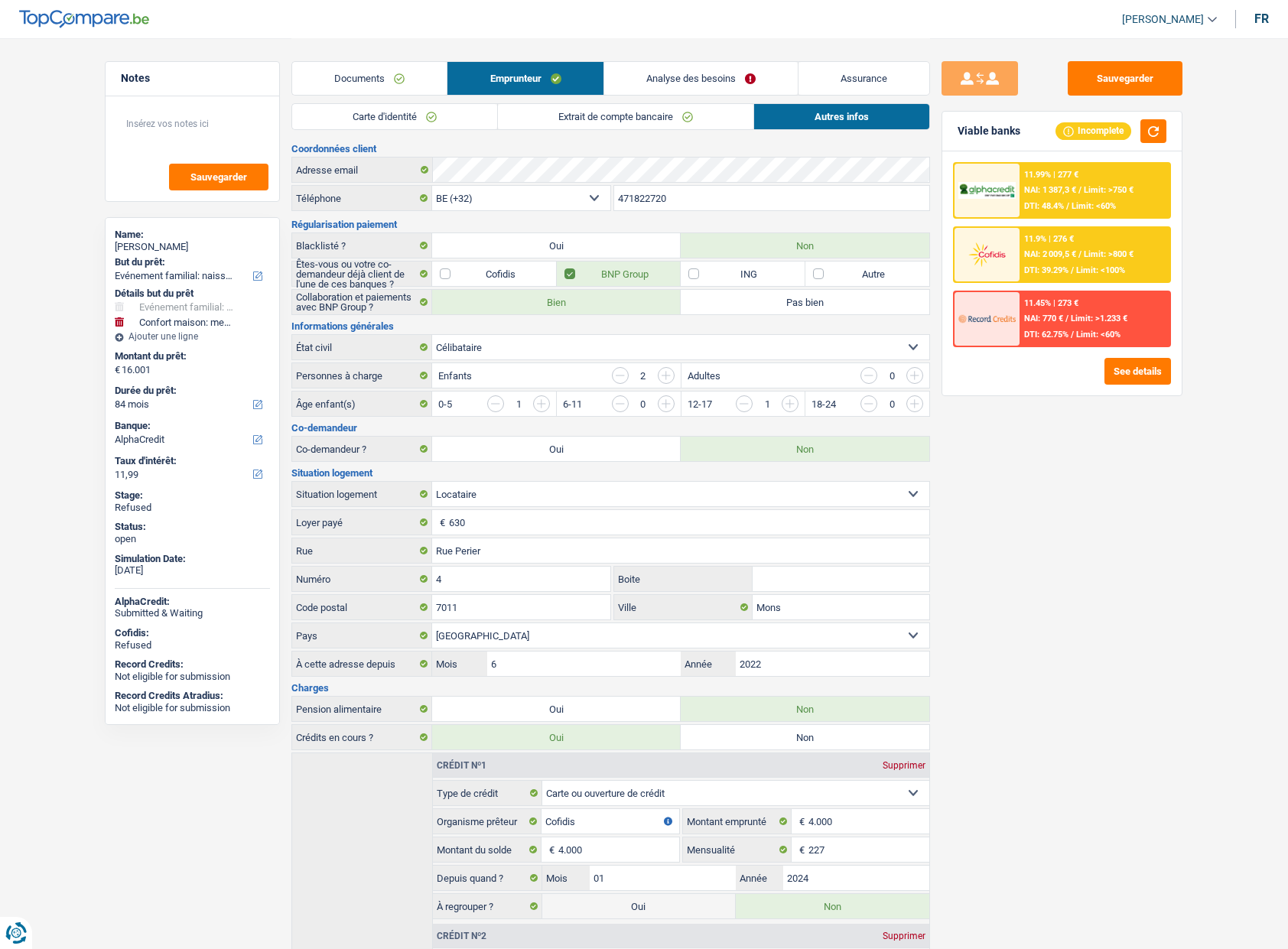
click at [1043, 471] on div "Sauvegarder Viable banks Incomplete 11.99% | 277 € NAI: 1 387,3 € / Limit: >750…" at bounding box center [1062, 493] width 263 height 863
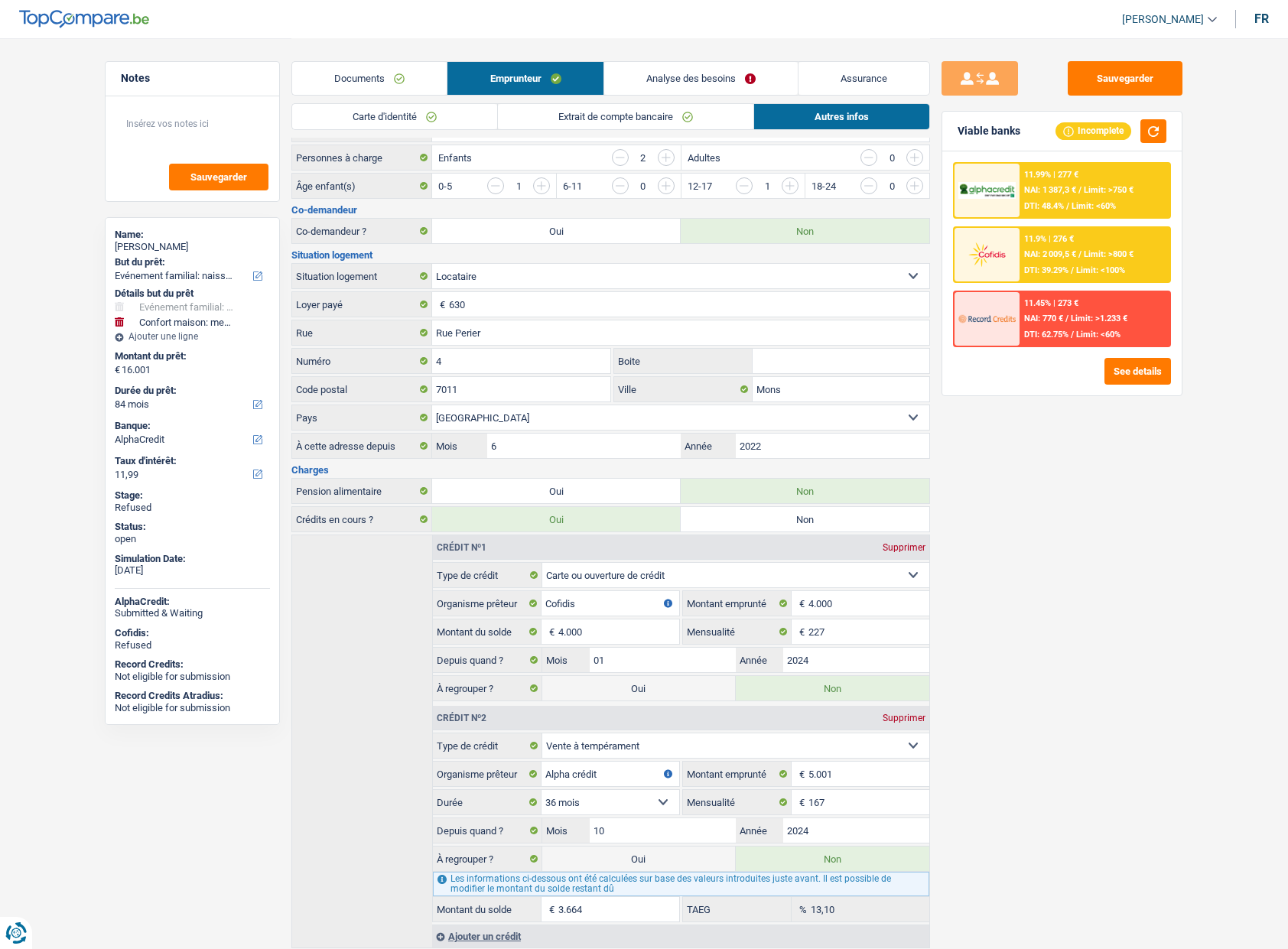
scroll to position [219, 0]
click at [1044, 432] on div "Sauvegarder Viable banks Incomplete 11.99% | 277 € NAI: 1 387,3 € / Limit: >750…" at bounding box center [1062, 493] width 263 height 863
click at [690, 79] on link "Analyse des besoins" at bounding box center [701, 78] width 193 height 33
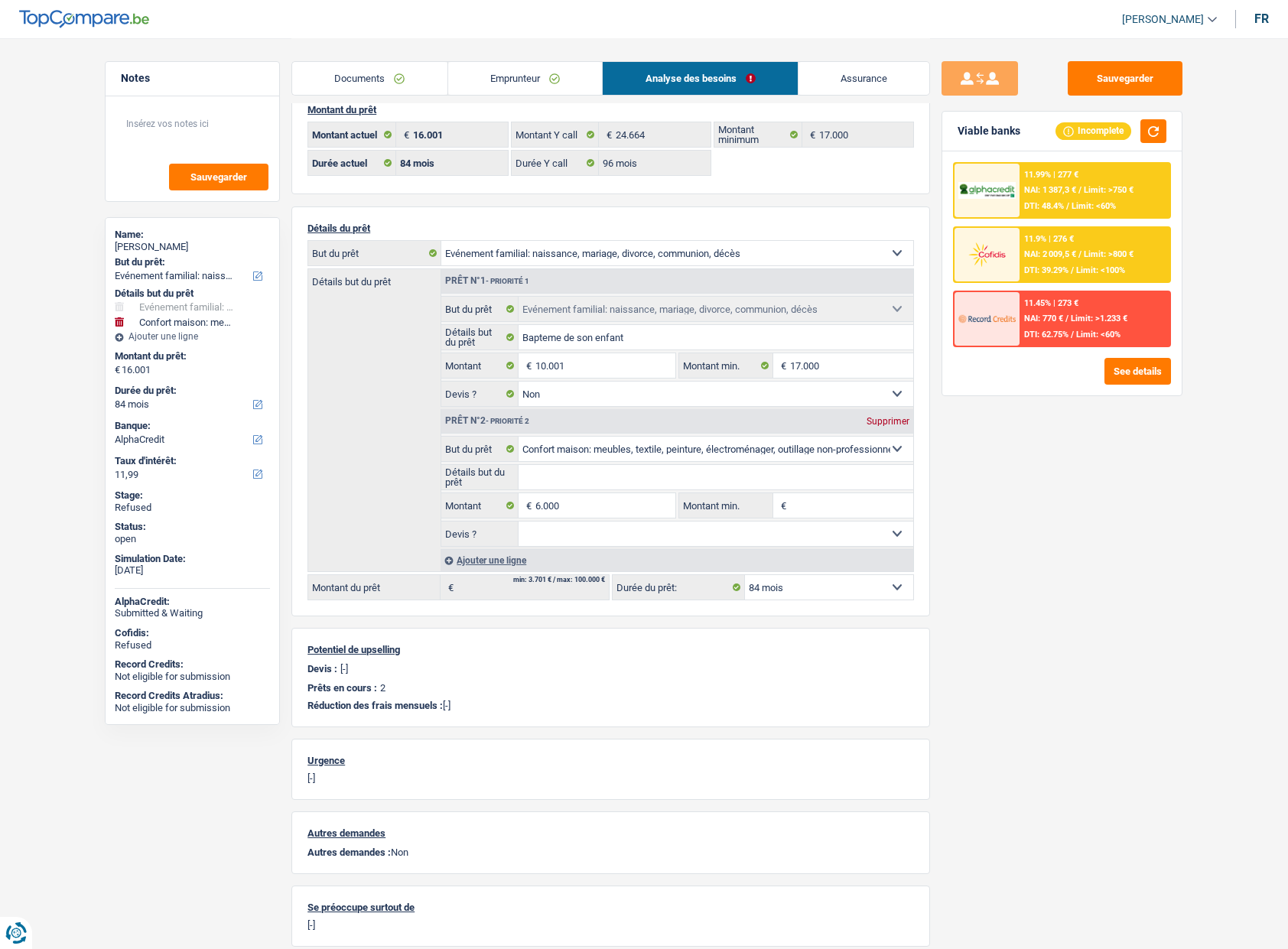
scroll to position [23, 0]
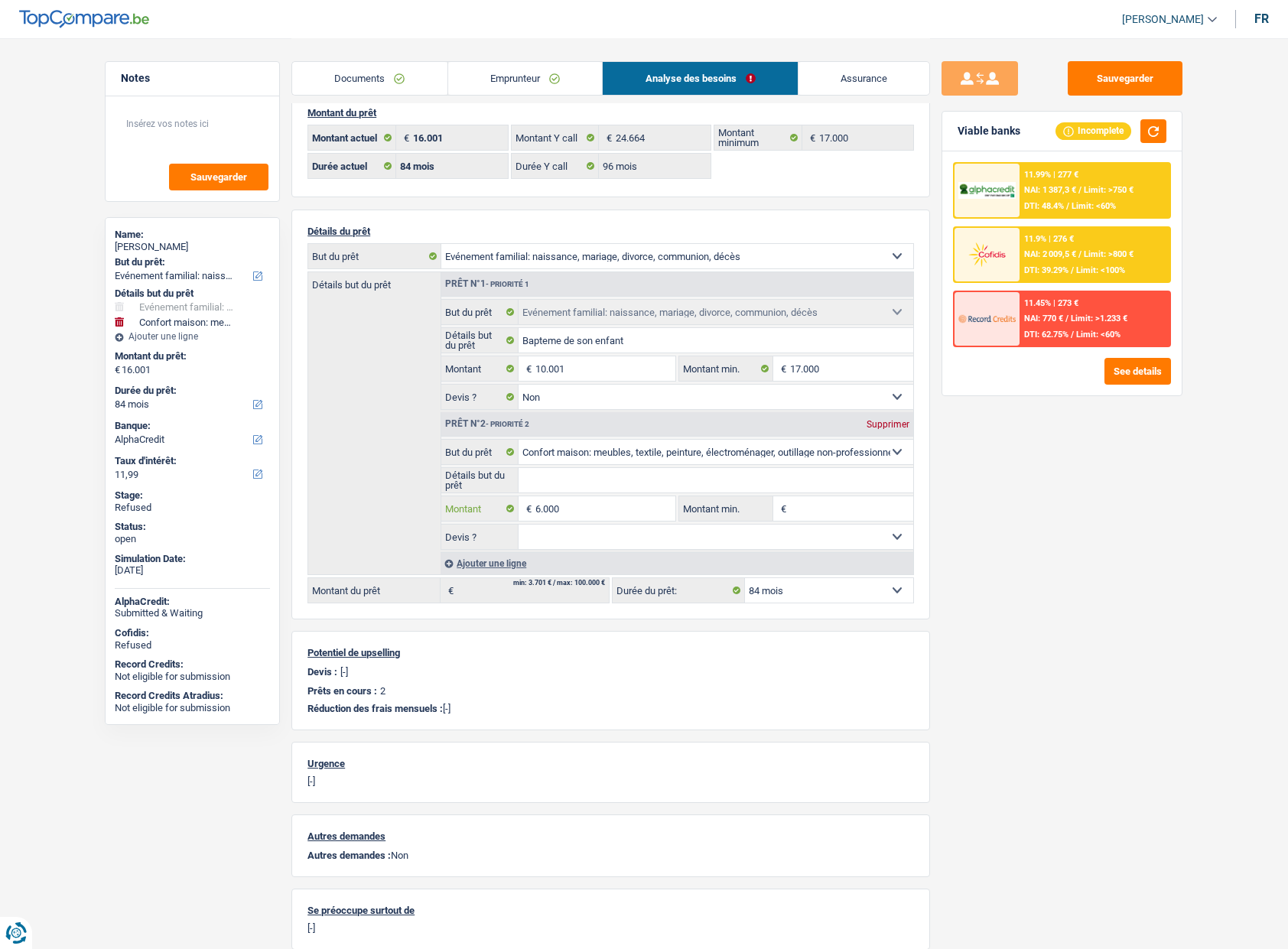
click at [569, 517] on input "6.000" at bounding box center [605, 508] width 140 height 24
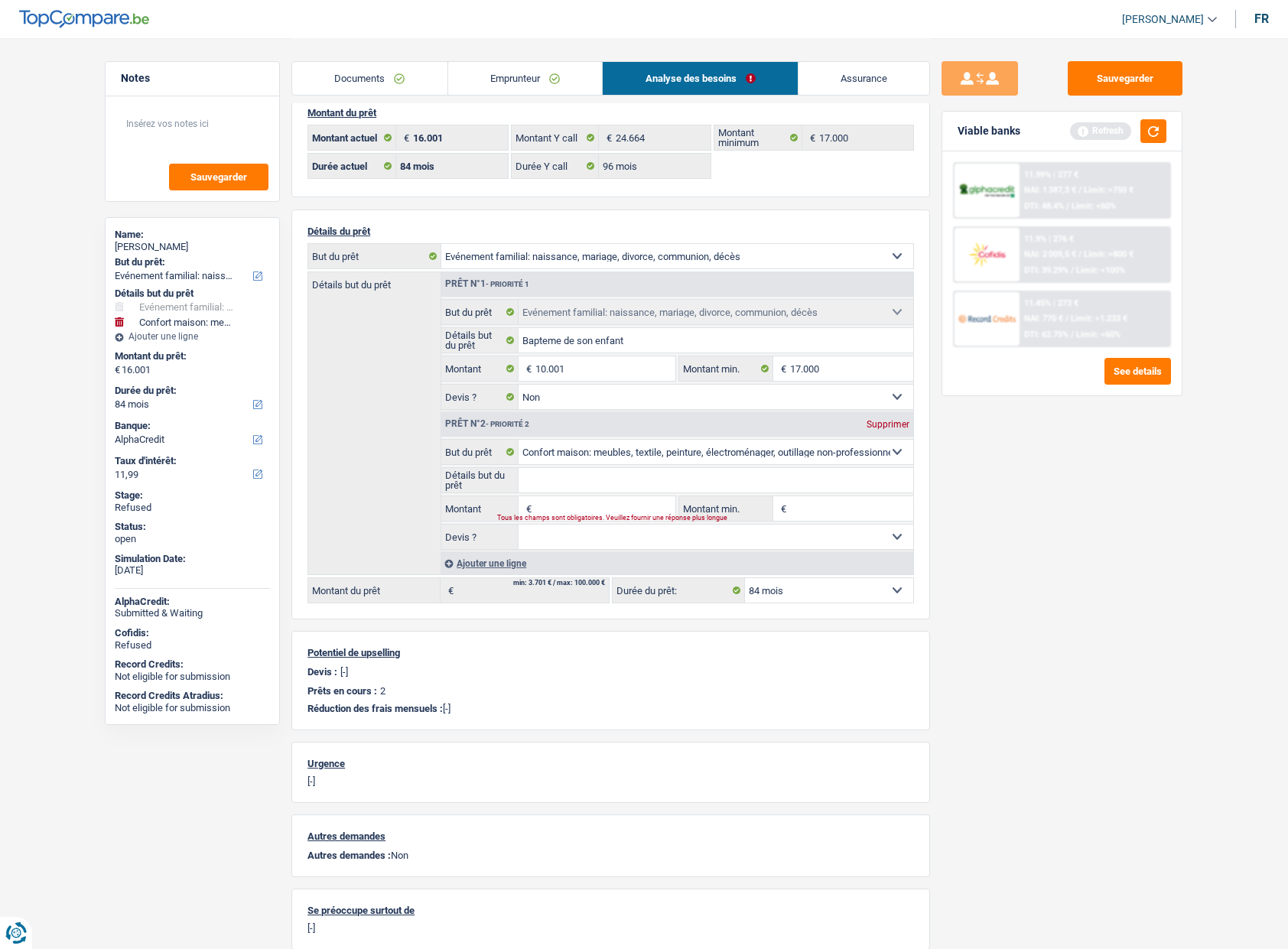
type input "10.001"
select select "60"
type input "10.001"
select select "60"
type input "10.001"
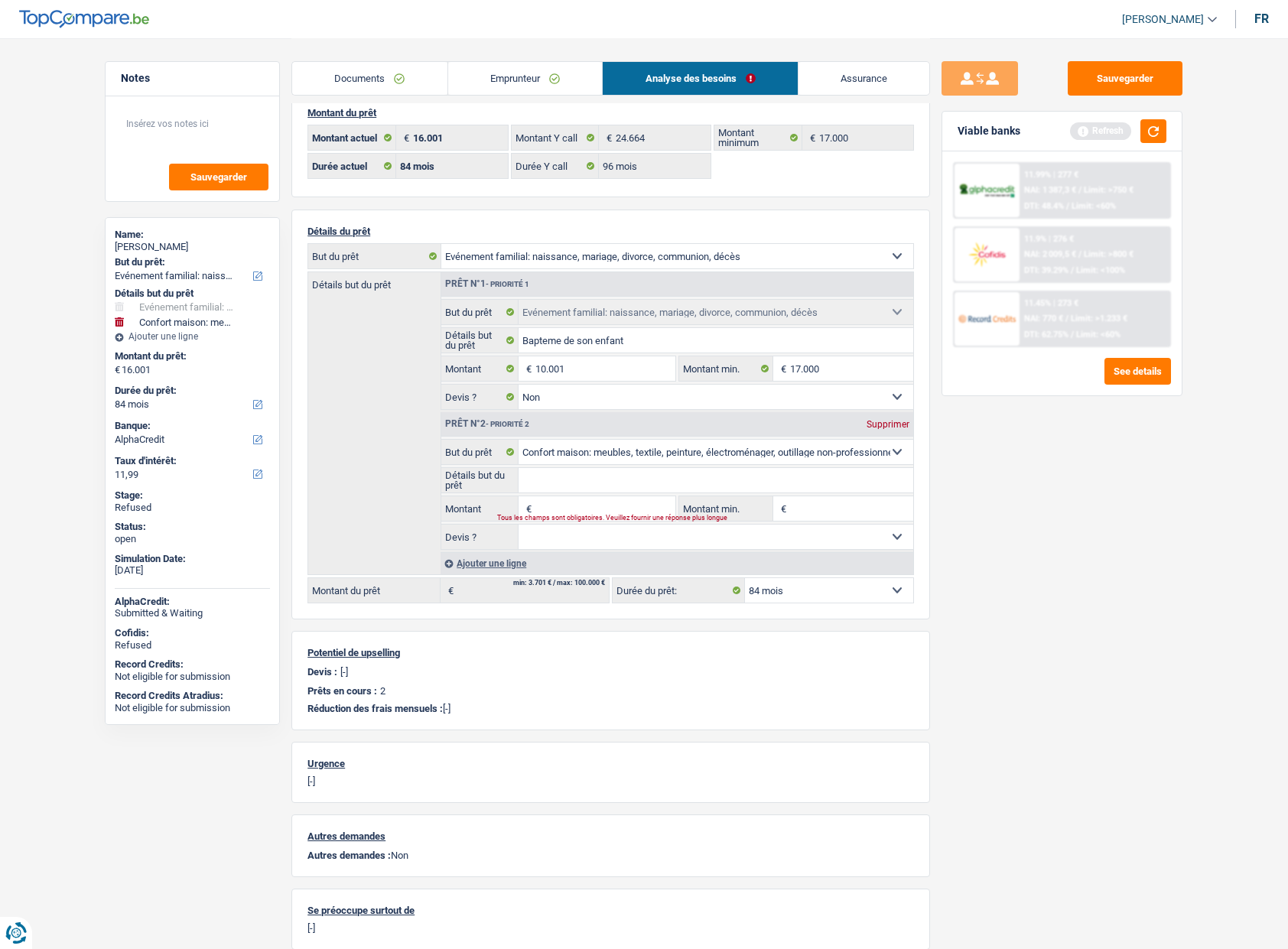
select select "60"
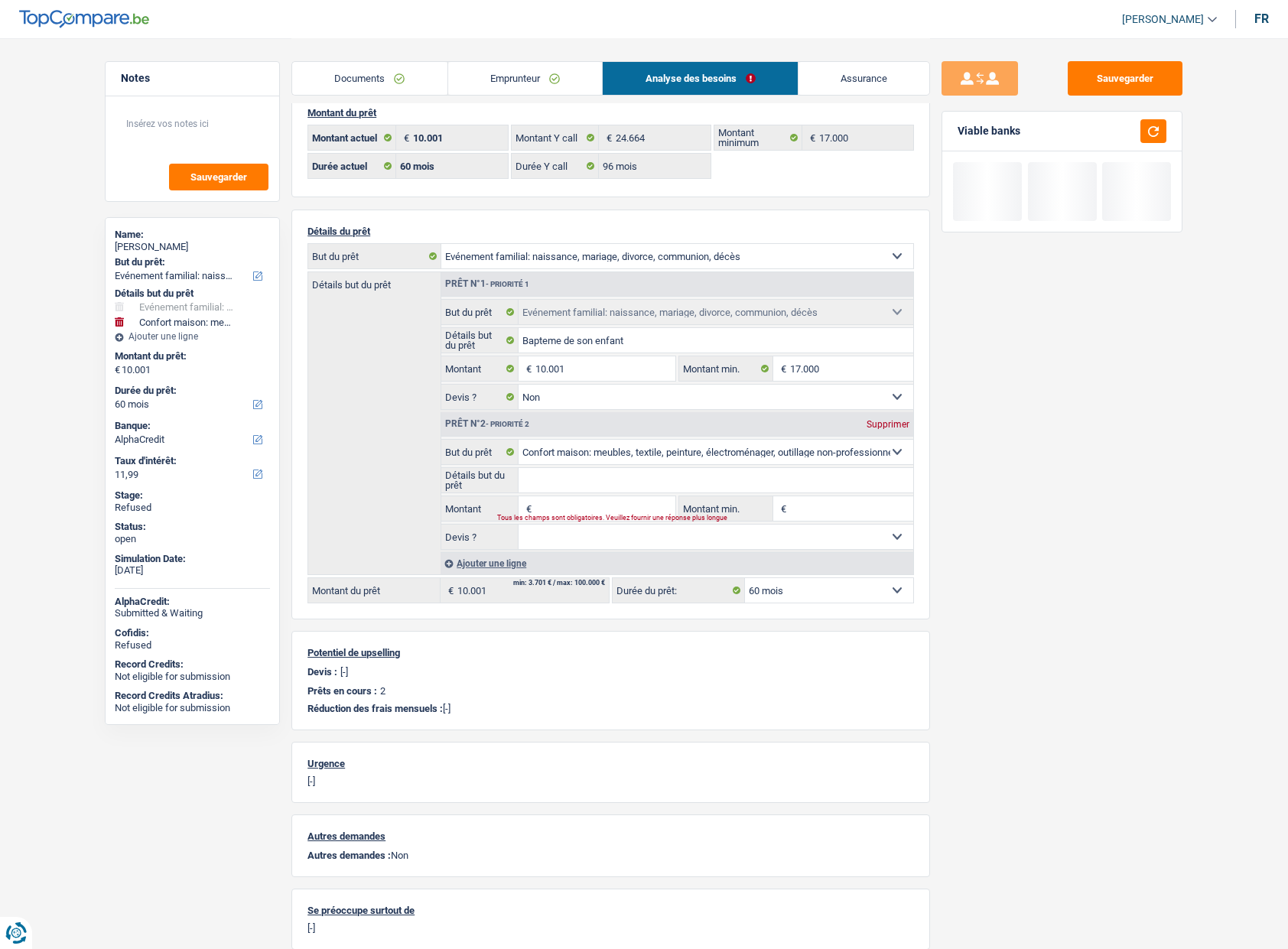
click at [1054, 538] on div "Sauvegarder Viable banks" at bounding box center [1062, 493] width 263 height 863
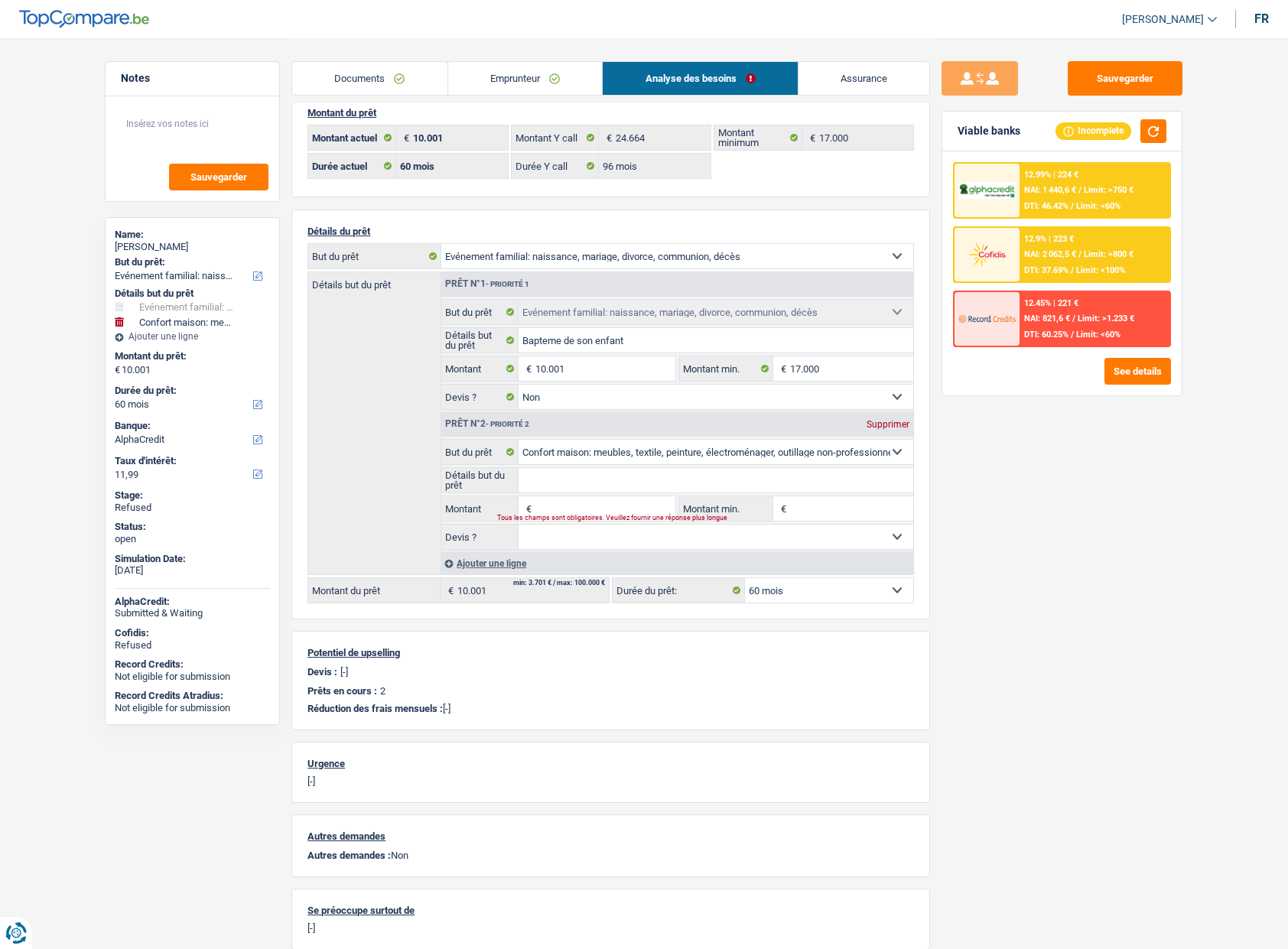
click at [641, 501] on input "Montant" at bounding box center [605, 508] width 140 height 24
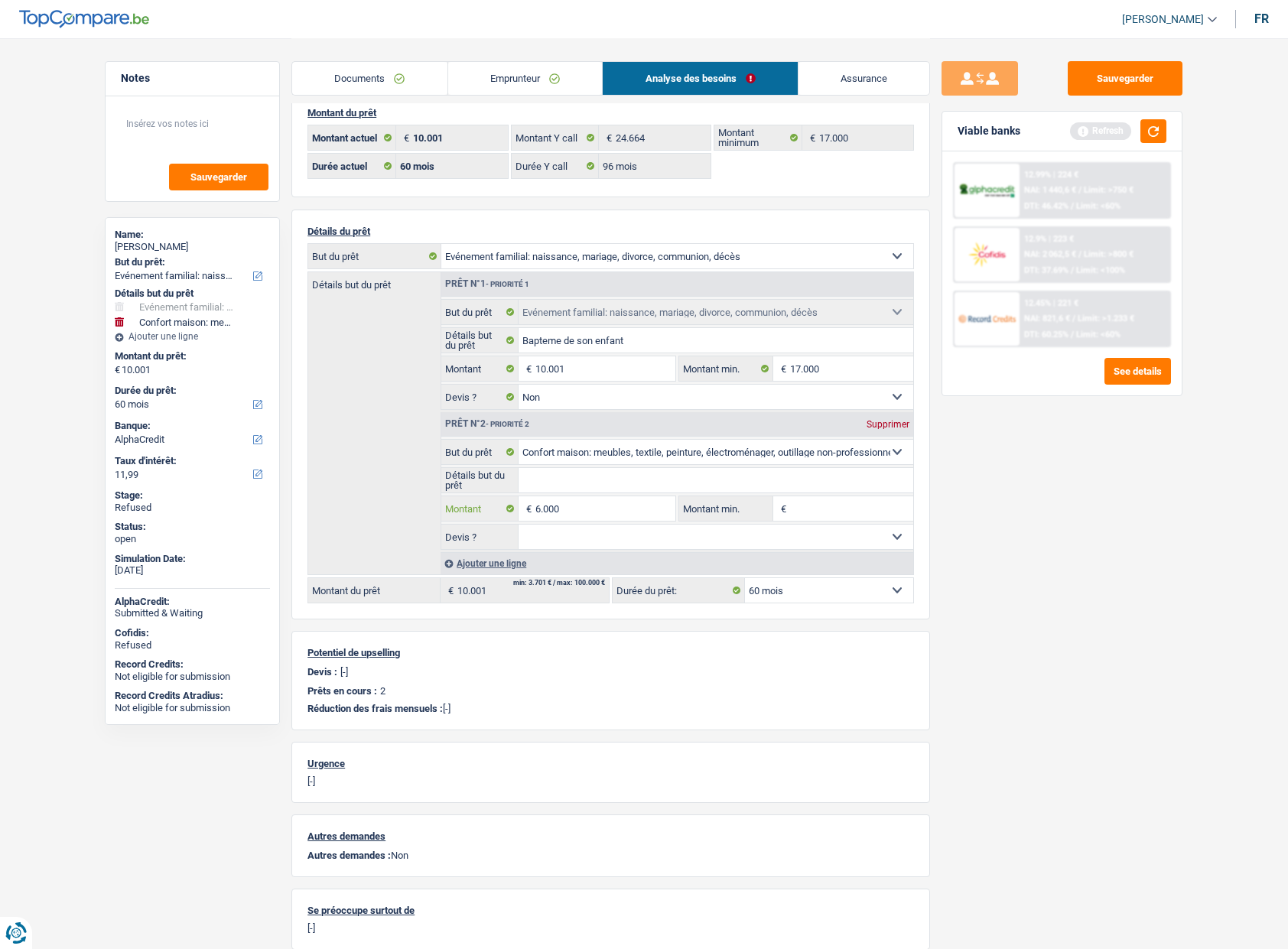
type input "6.000"
type input "16.001"
select select "84"
type input "16.001"
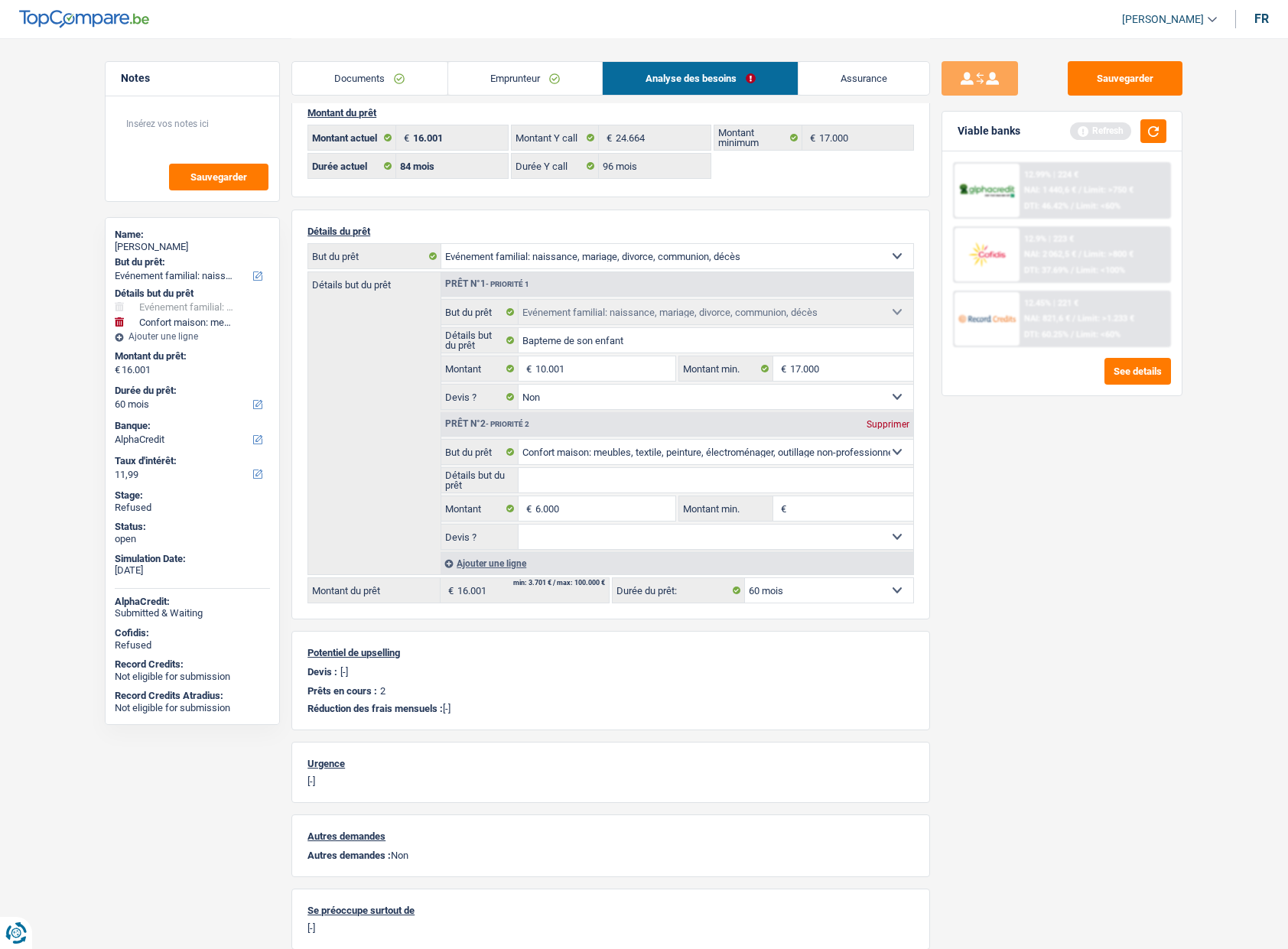
select select "84"
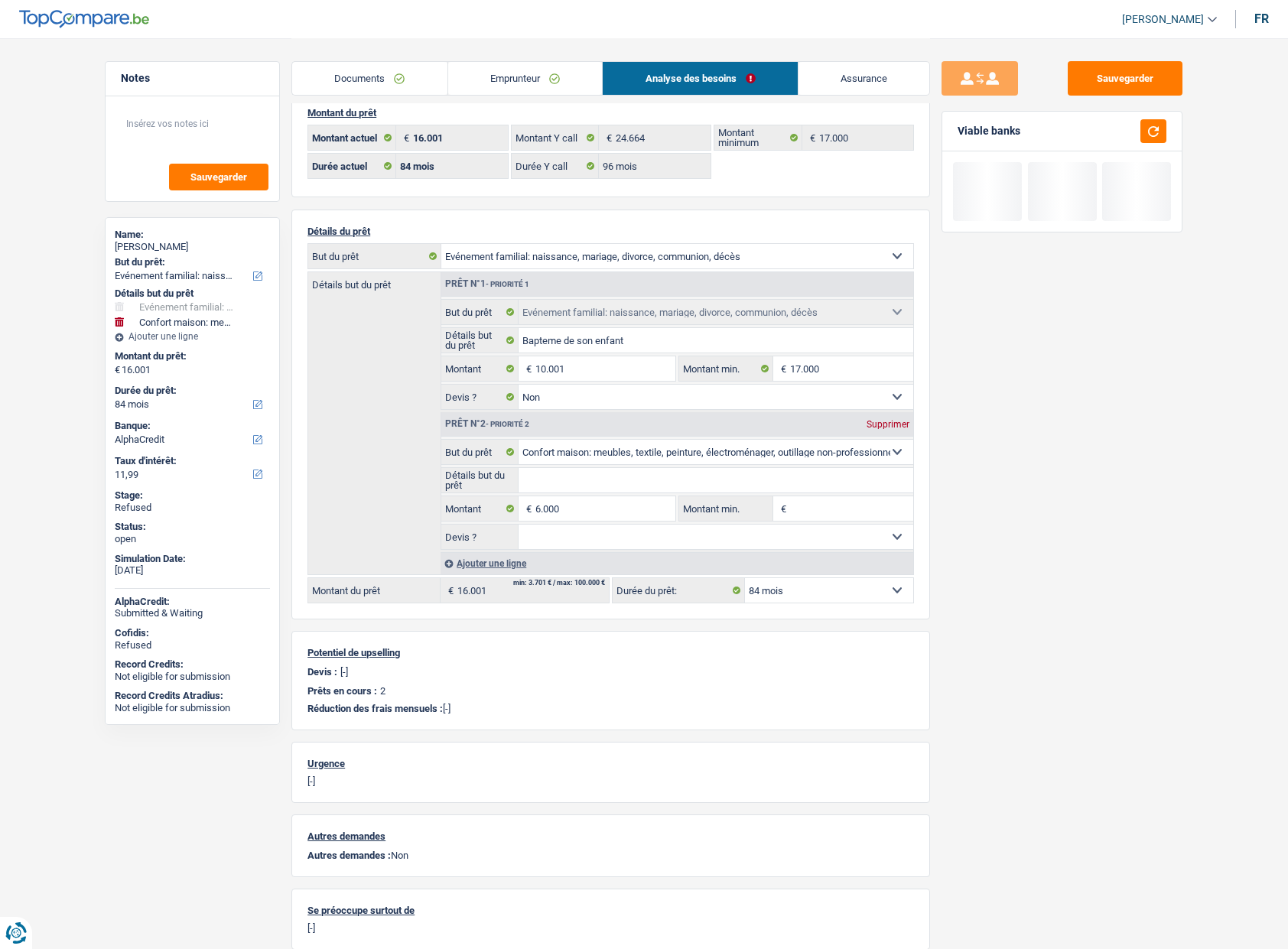
click at [1028, 533] on div "Sauvegarder Viable banks" at bounding box center [1062, 493] width 263 height 863
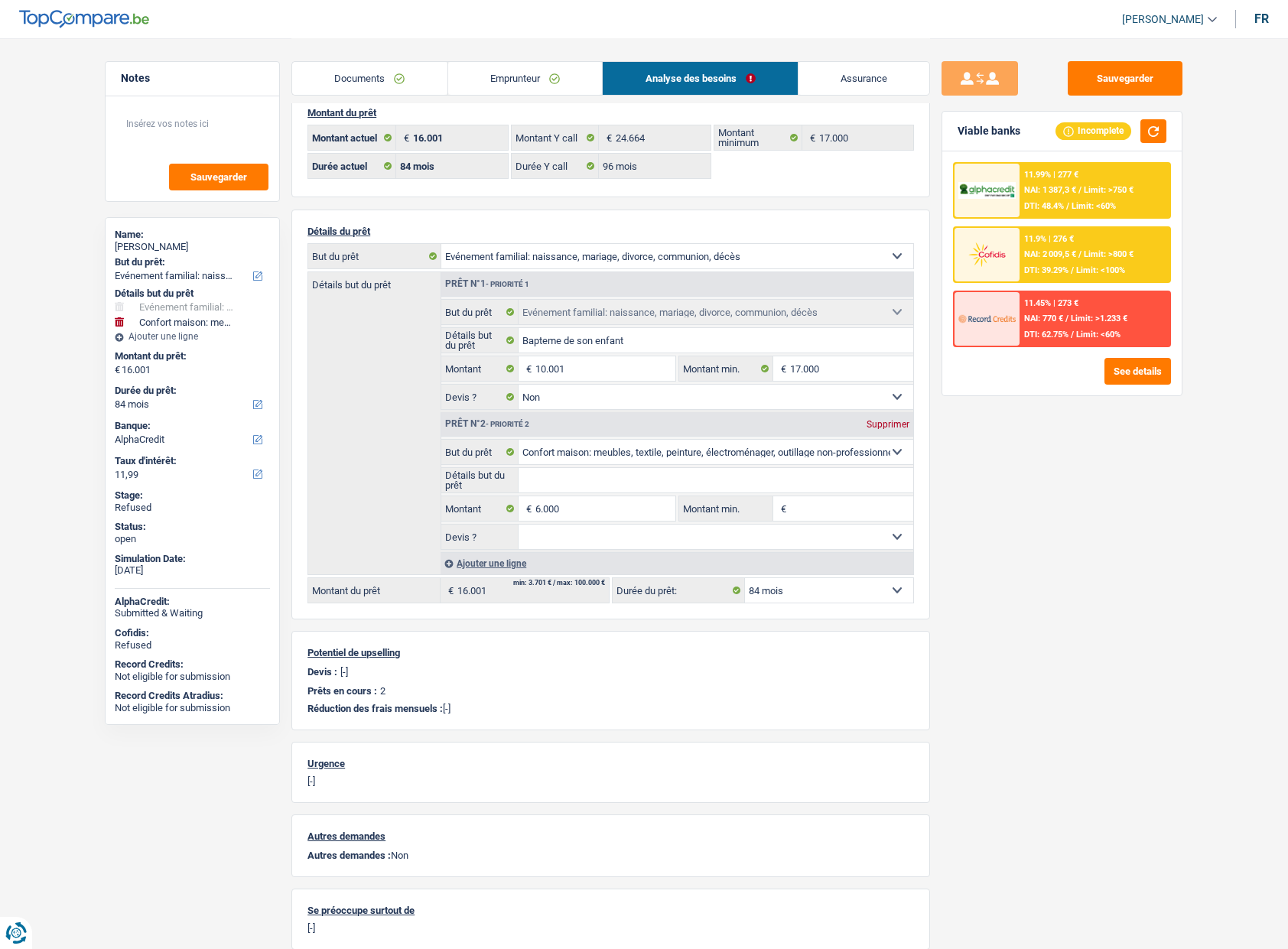
click at [189, 247] on div "Sandrine Malengreaux" at bounding box center [192, 247] width 155 height 12
copy div "Malengreaux"
click at [522, 80] on link "Emprunteur" at bounding box center [525, 78] width 154 height 33
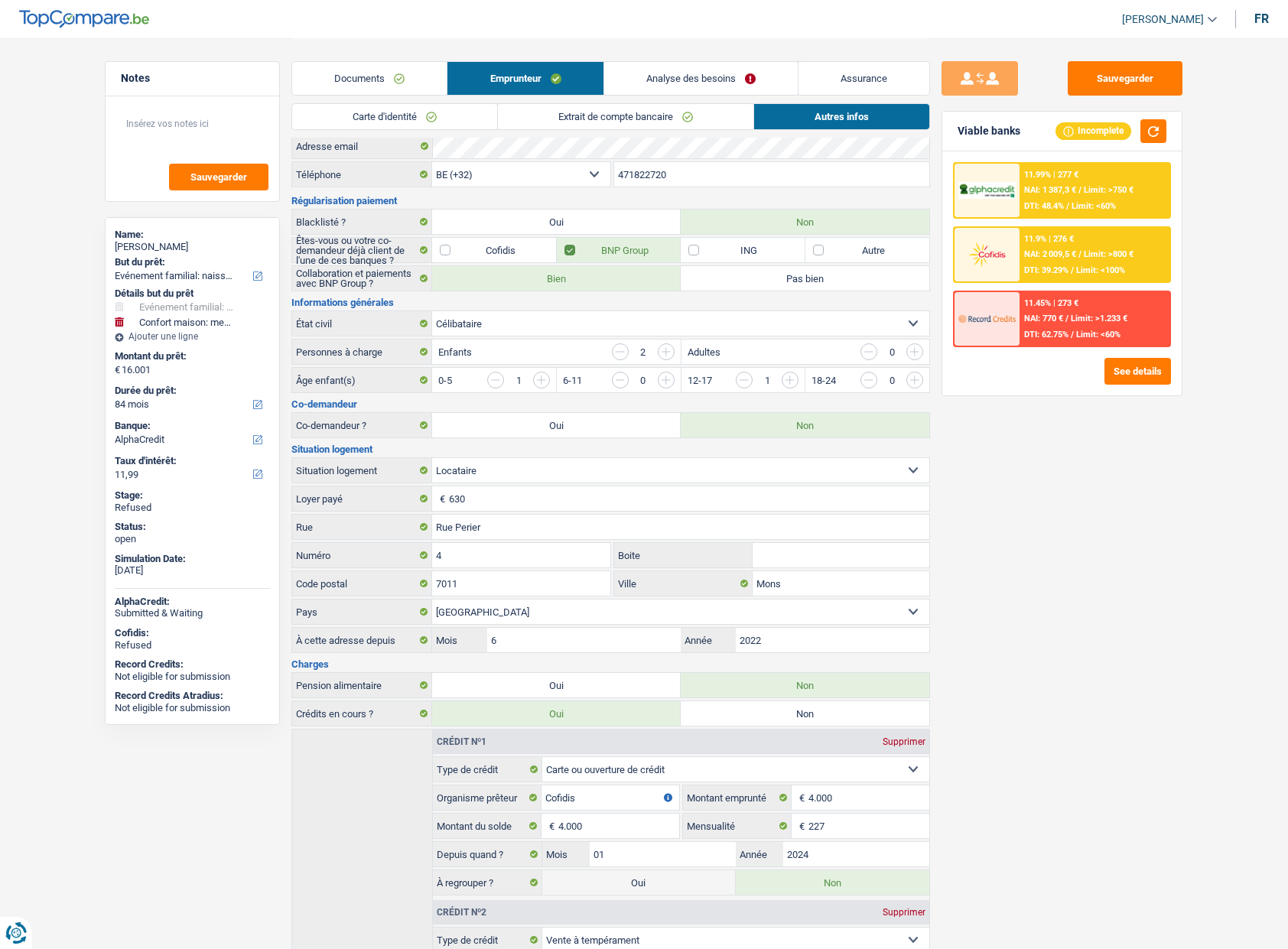
click at [534, 118] on link "Extrait de compte bancaire" at bounding box center [625, 116] width 255 height 25
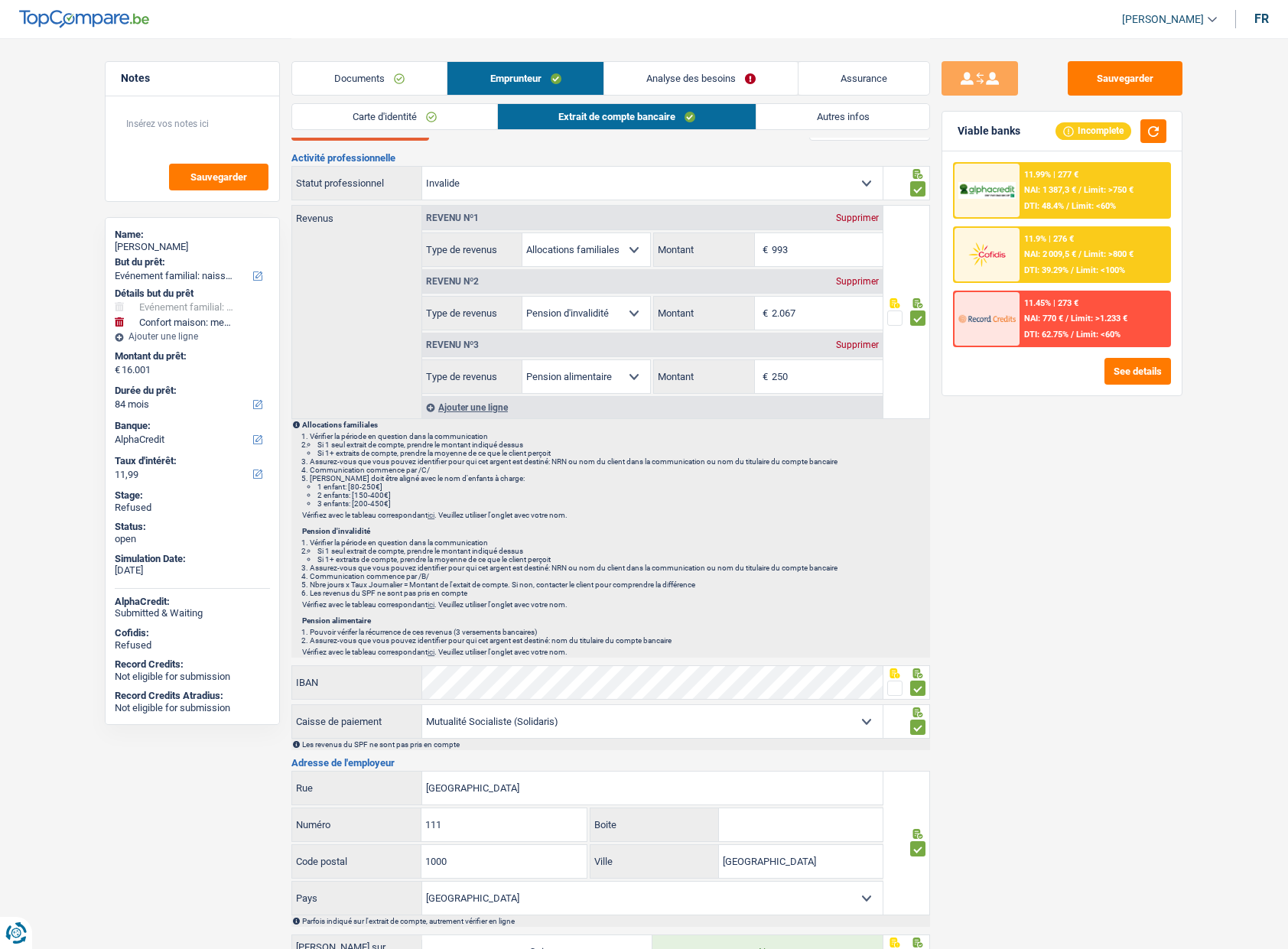
click at [402, 139] on button "Documents" at bounding box center [360, 127] width 137 height 27
click at [372, 71] on link "Documents" at bounding box center [369, 78] width 154 height 33
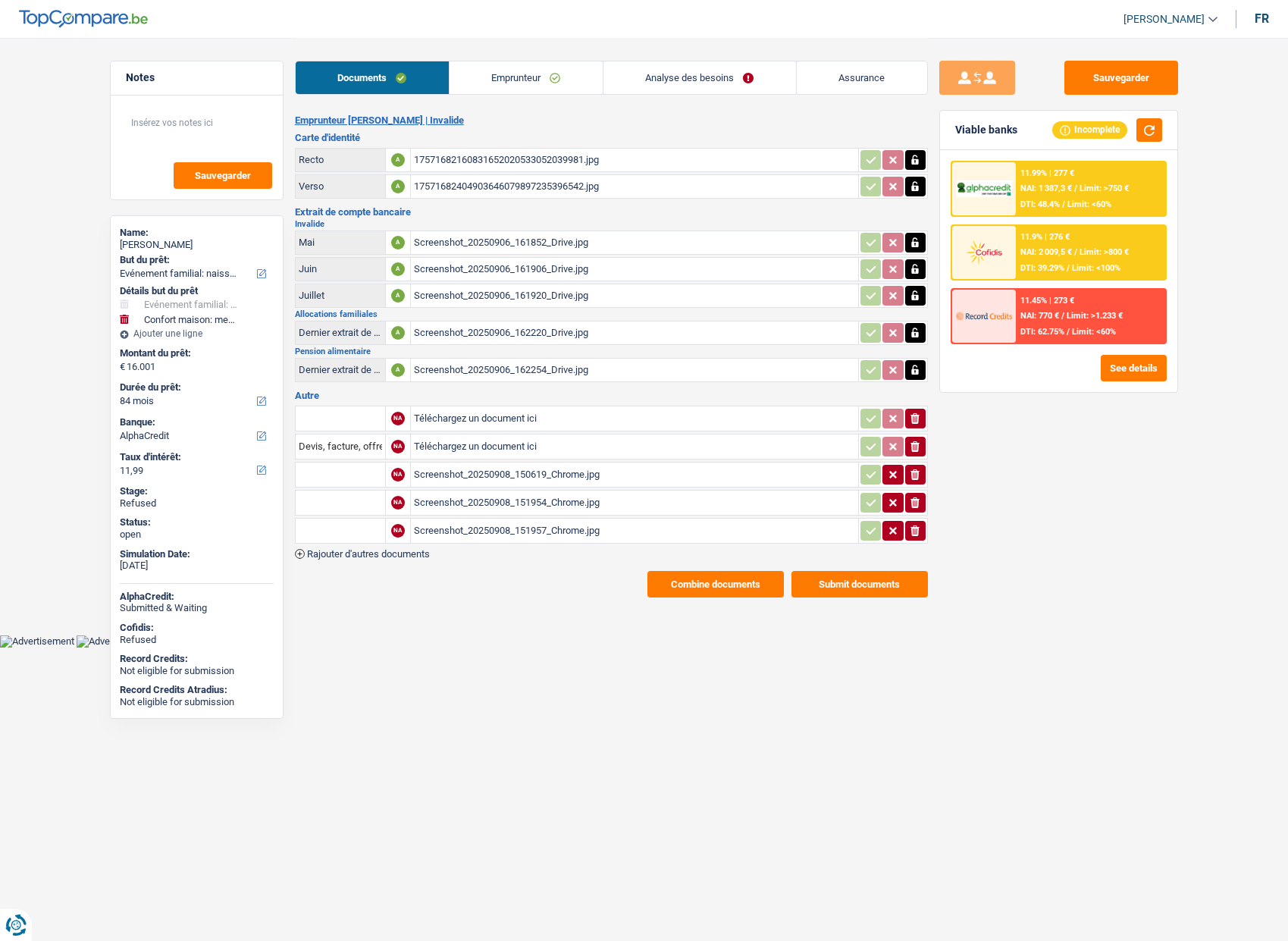
click at [739, 579] on button "Combine documents" at bounding box center [715, 584] width 136 height 27
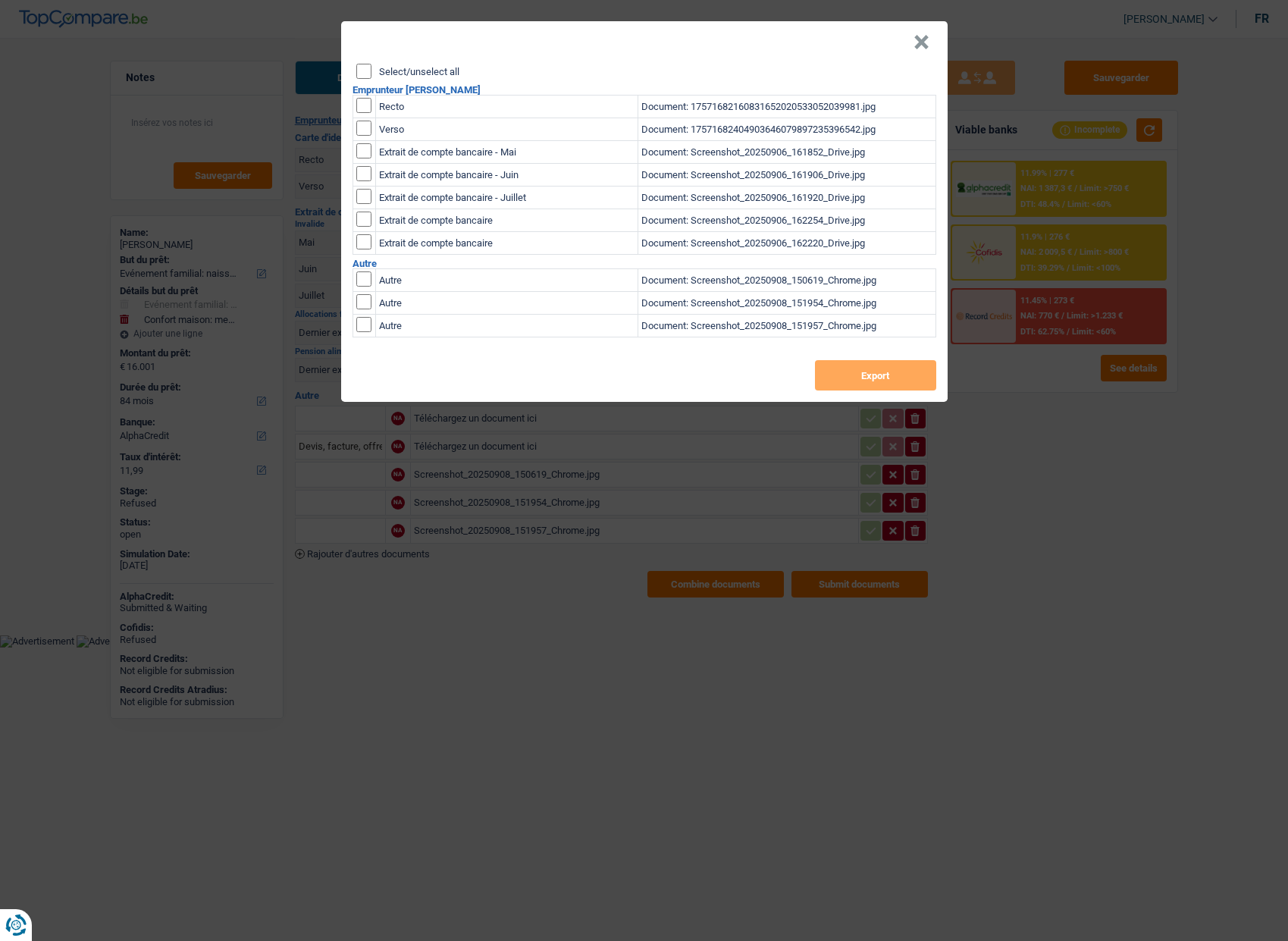
click at [437, 78] on div "Select/unselect all" at bounding box center [646, 71] width 580 height 15
click at [429, 69] on label "Select/unselect all" at bounding box center [419, 71] width 81 height 10
click at [371, 69] on input "Select/unselect all" at bounding box center [364, 71] width 15 height 15
checkbox input "true"
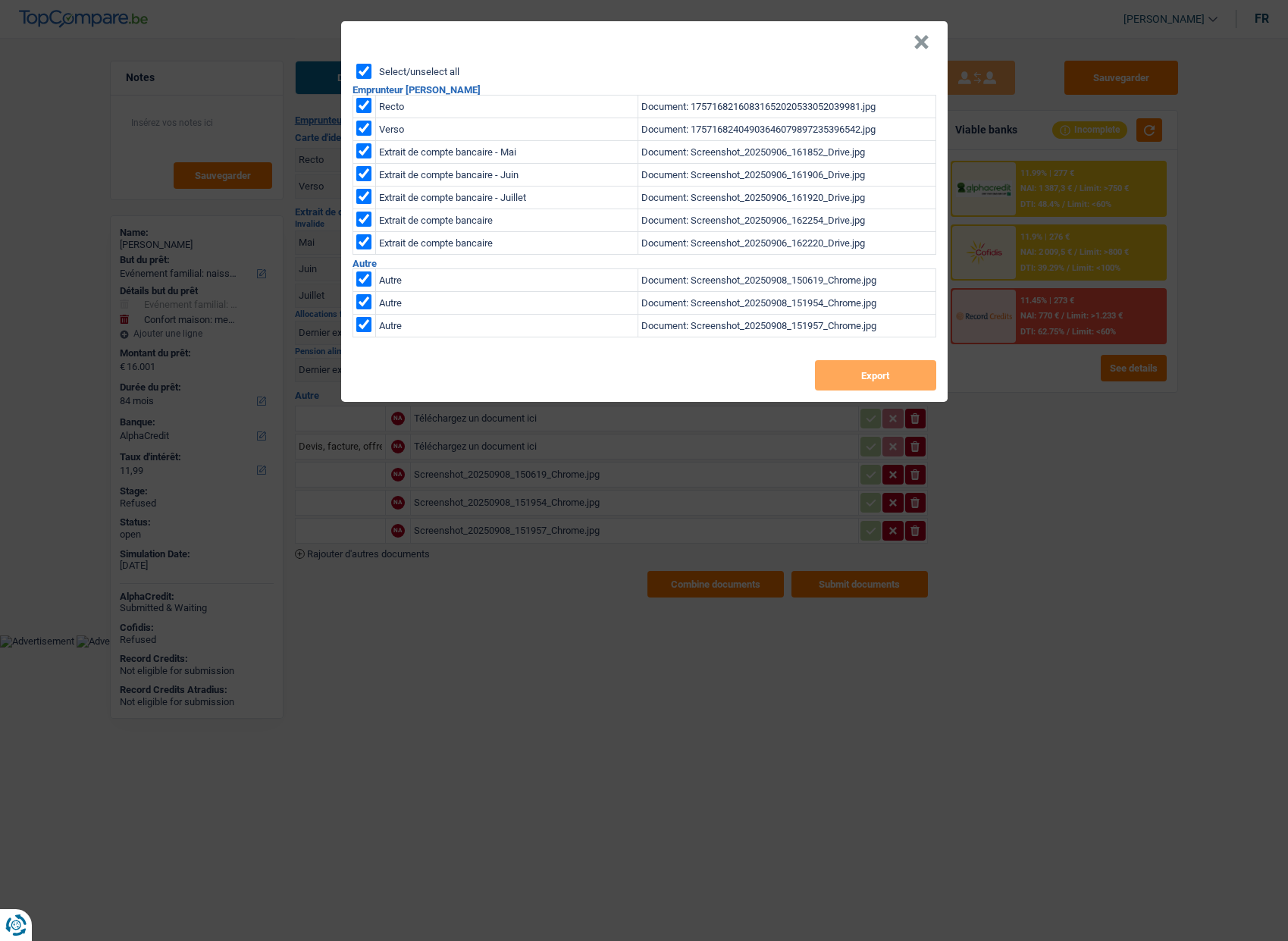
checkbox input "true"
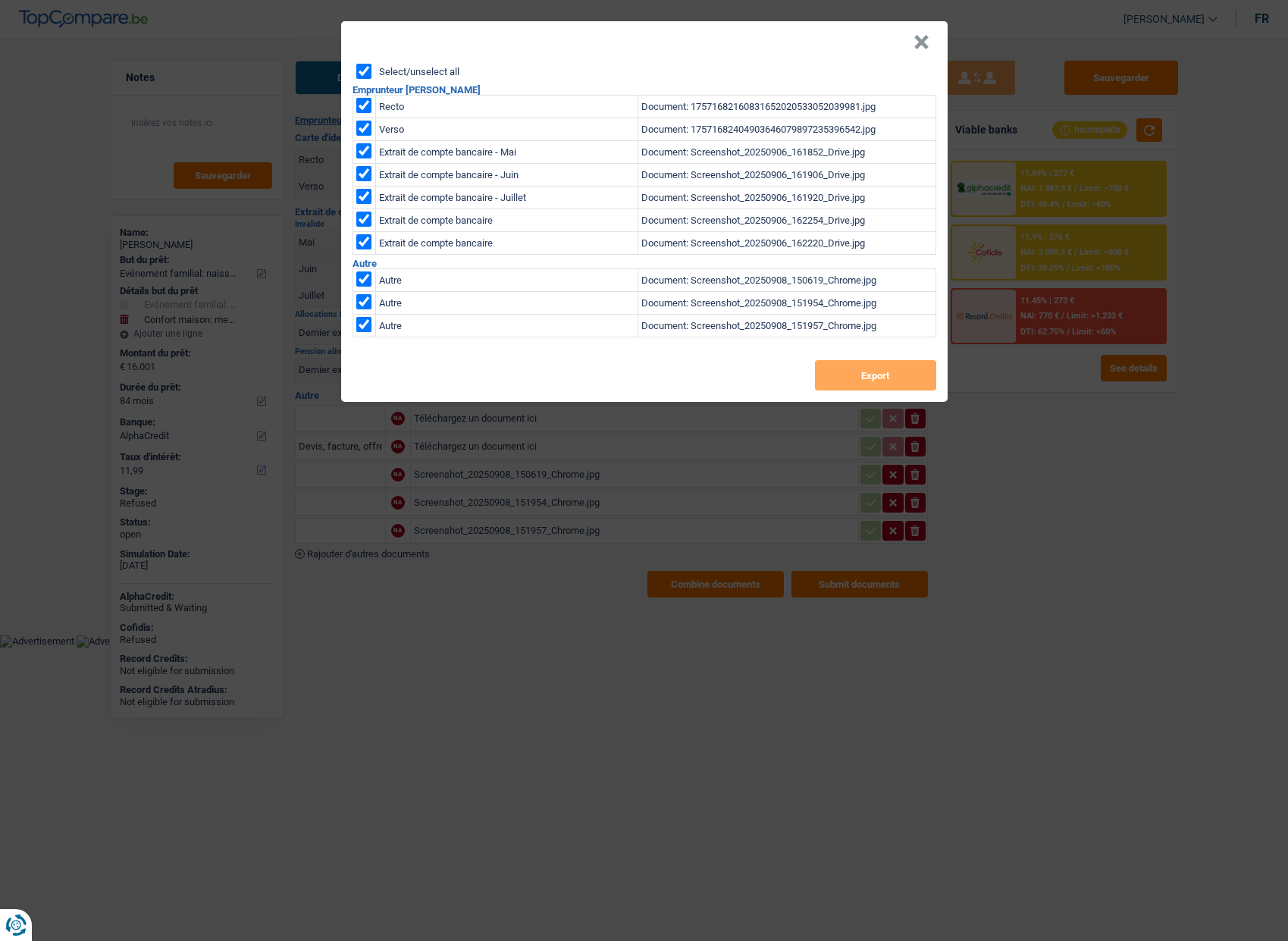
checkbox input "true"
click at [850, 365] on button "Export" at bounding box center [875, 375] width 121 height 31
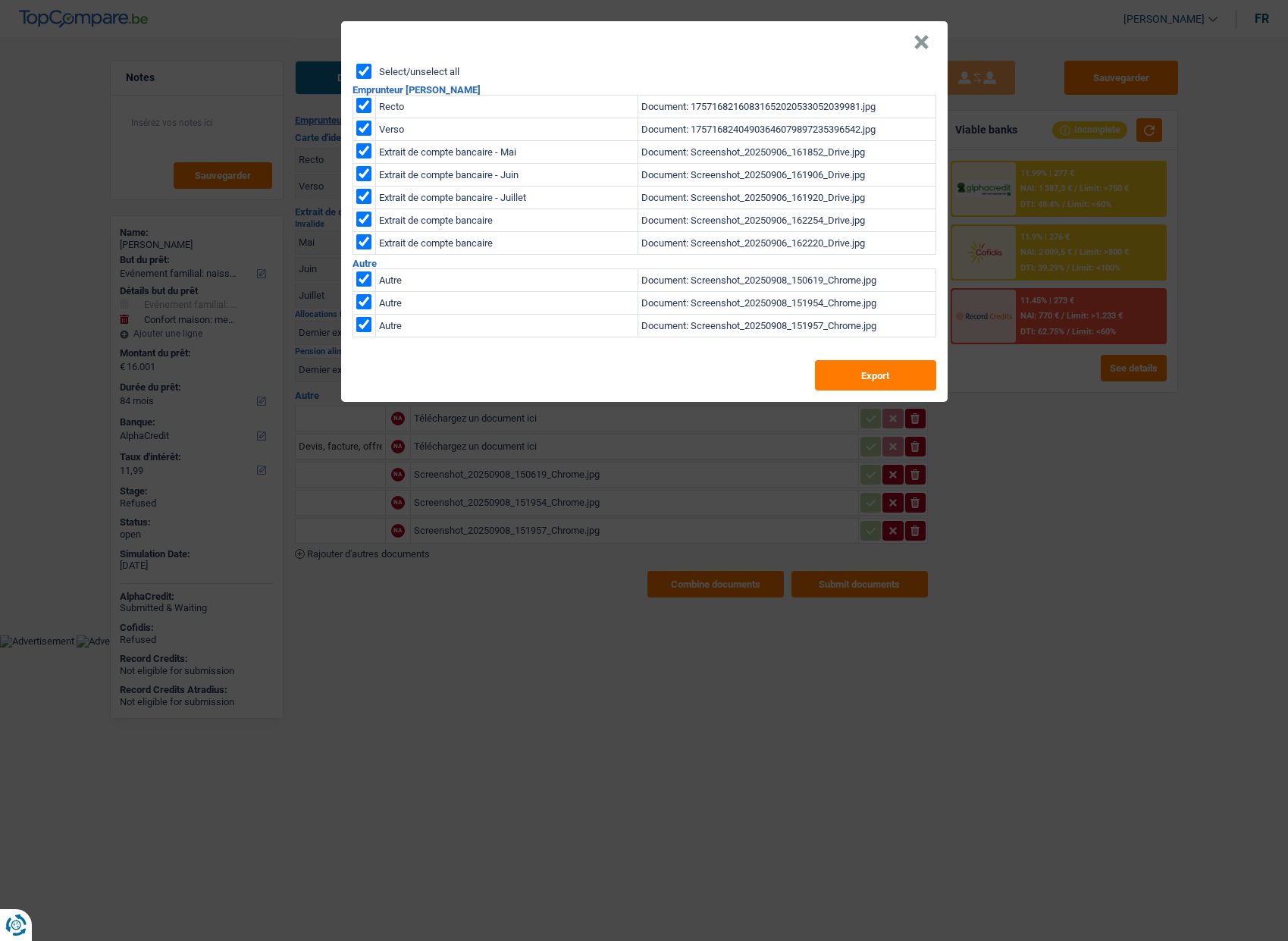
drag, startPoint x: 737, startPoint y: 74, endPoint x: 922, endPoint y: 44, distance: 187.4
click at [922, 44] on div "× Select/unselect all Emprunteur Sandrine Malengreaux Recto Document: 175716821…" at bounding box center [644, 211] width 606 height 381
click at [922, 44] on button "×" at bounding box center [921, 43] width 16 height 15
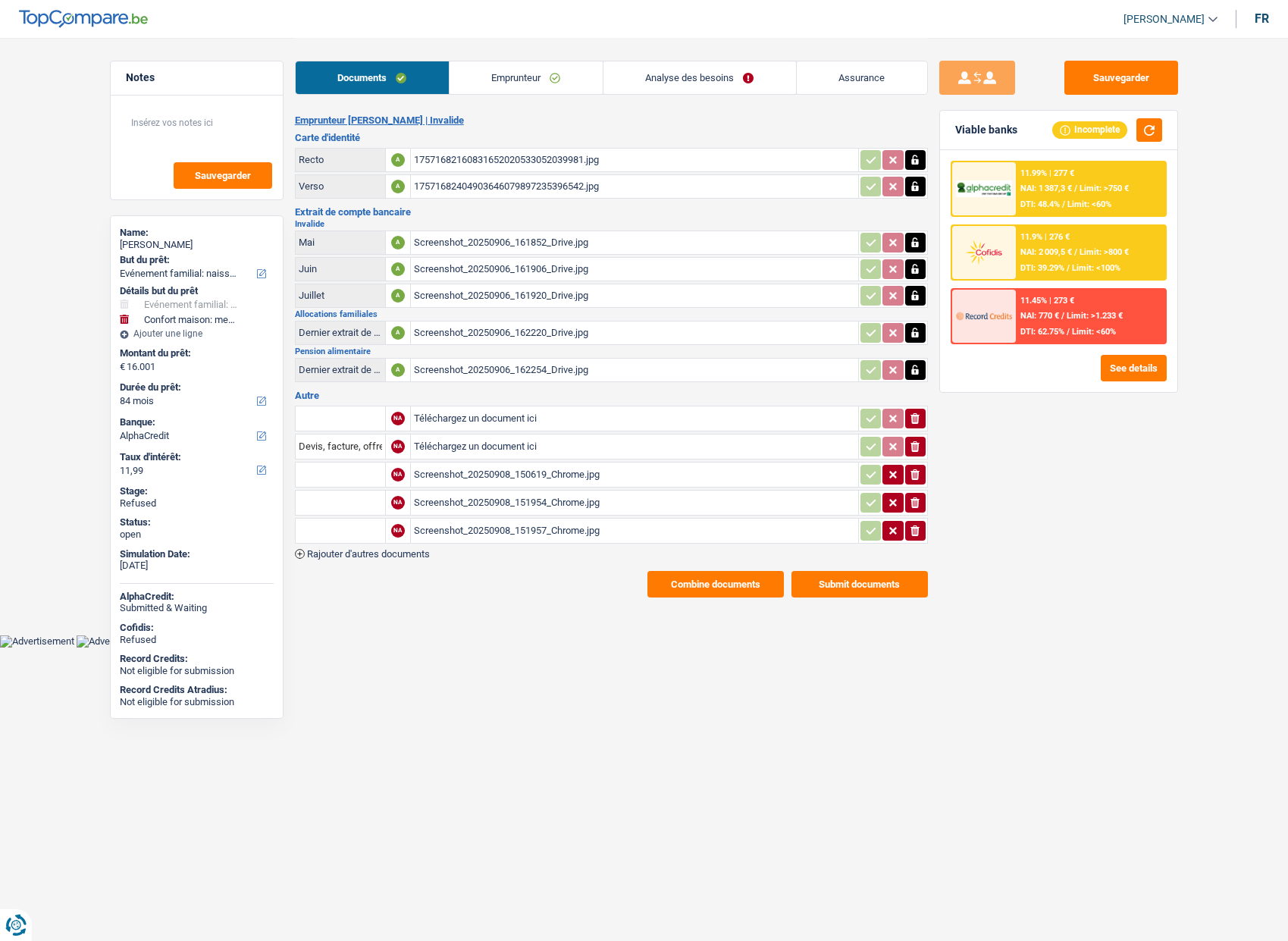
click at [499, 96] on div "Documents Emprunteur Analyse des besoins Assurance" at bounding box center [612, 70] width 633 height 65
click at [506, 85] on link "Emprunteur" at bounding box center [526, 77] width 153 height 32
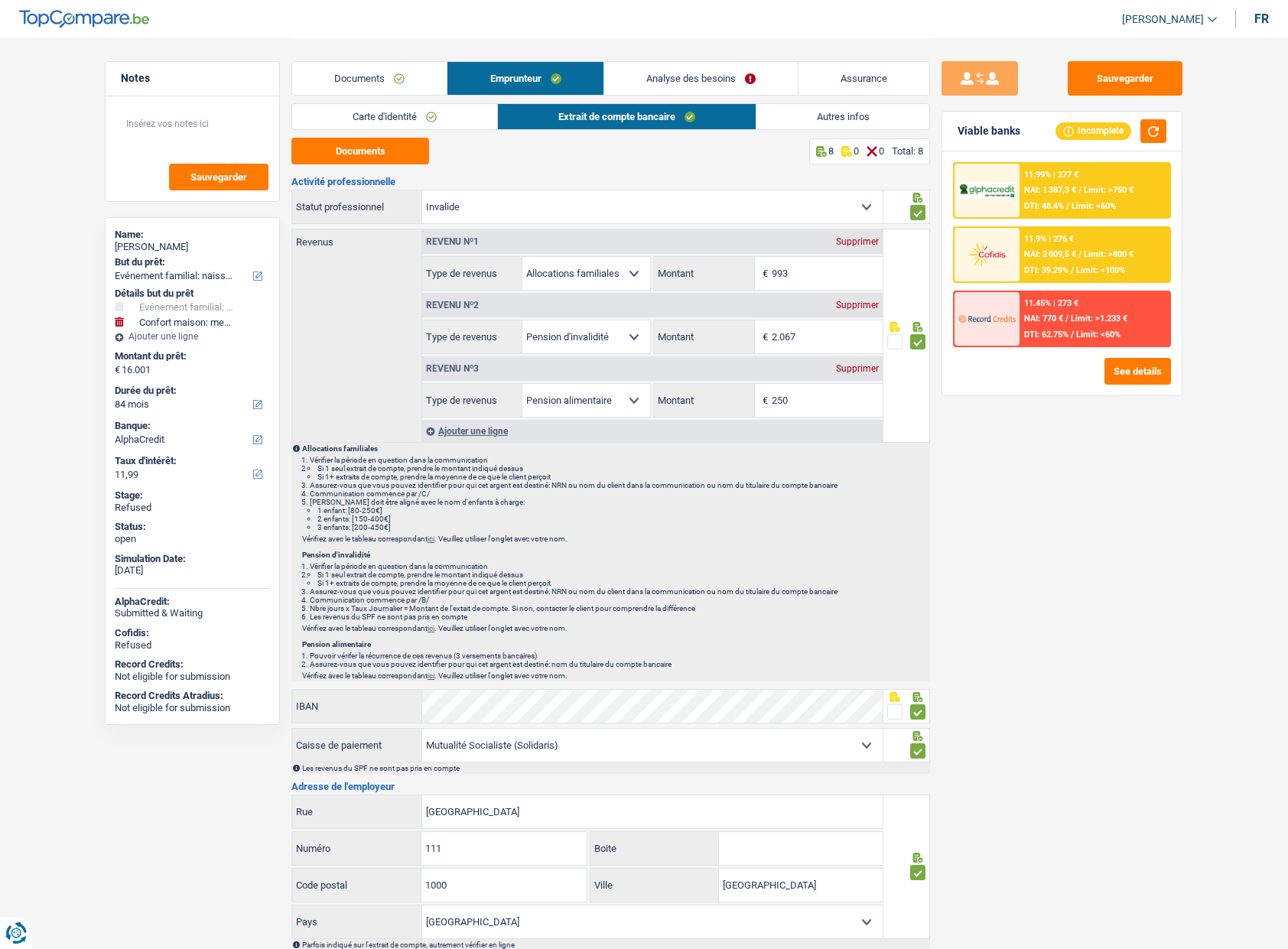
click at [772, 563] on li "Vérifier la période en question dans la communication" at bounding box center [619, 566] width 618 height 8
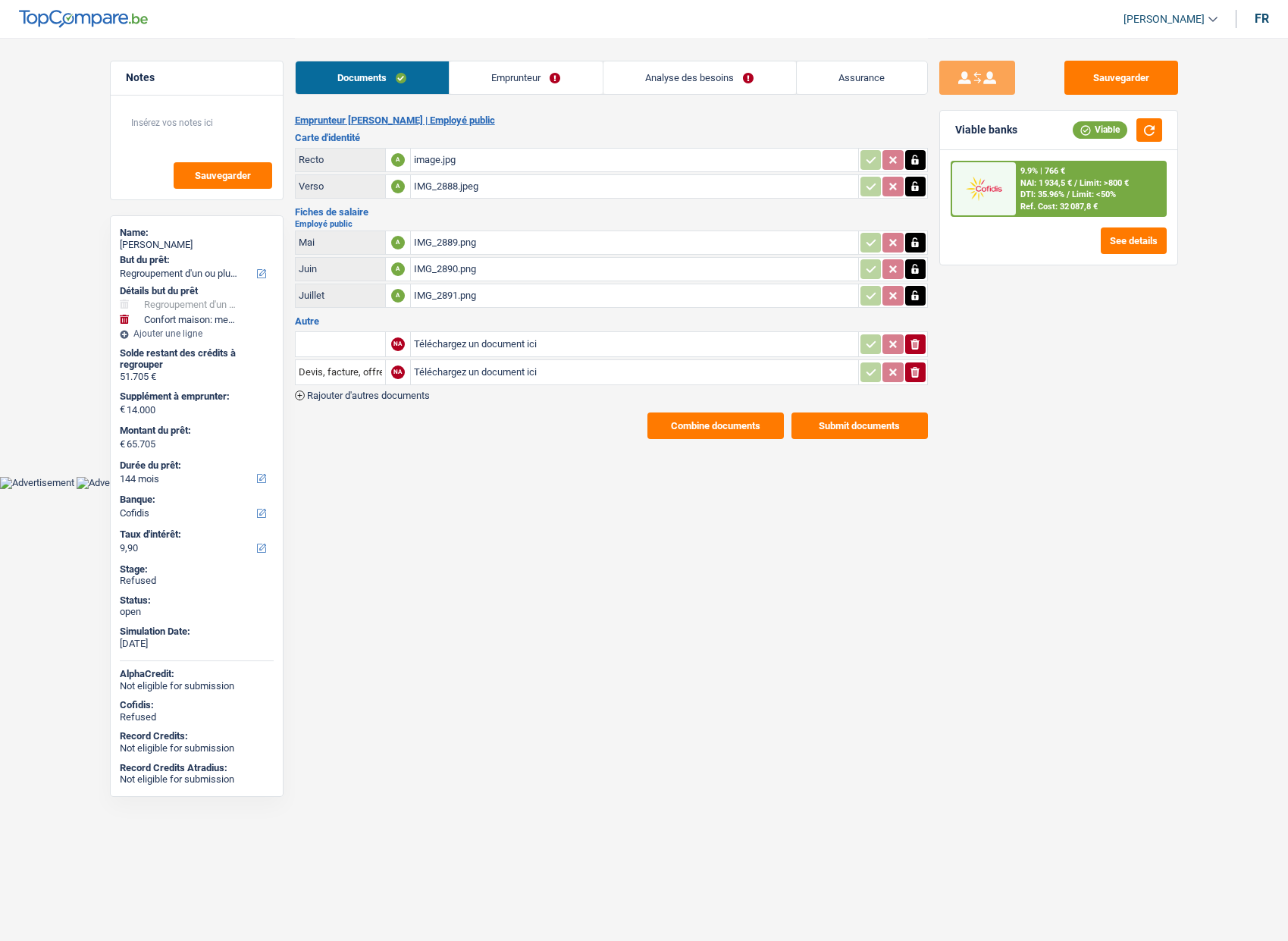
select select "refinancing"
select select "household"
select select "144"
select select "cofidis"
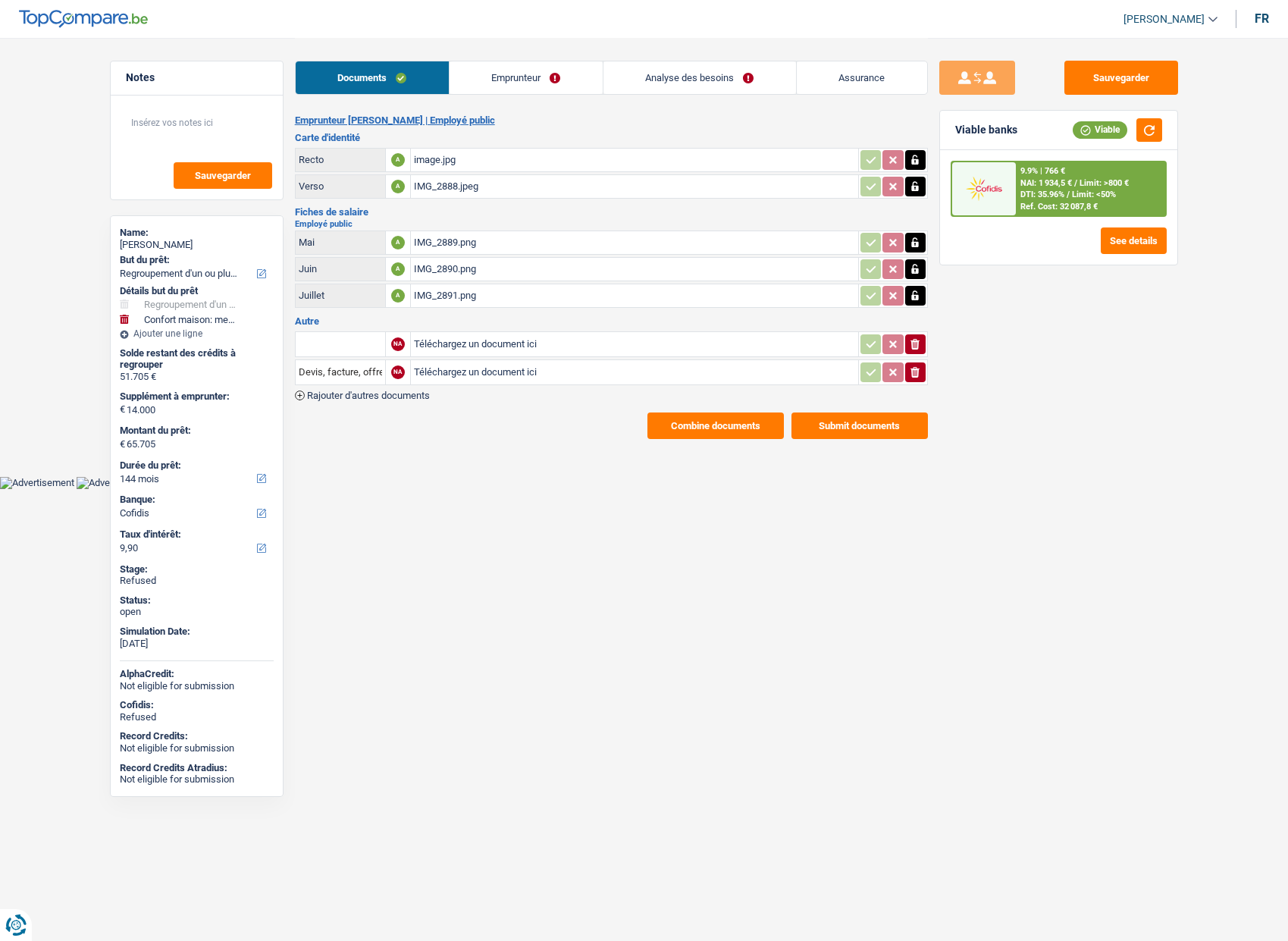
click at [534, 79] on link "Emprunteur" at bounding box center [526, 77] width 153 height 32
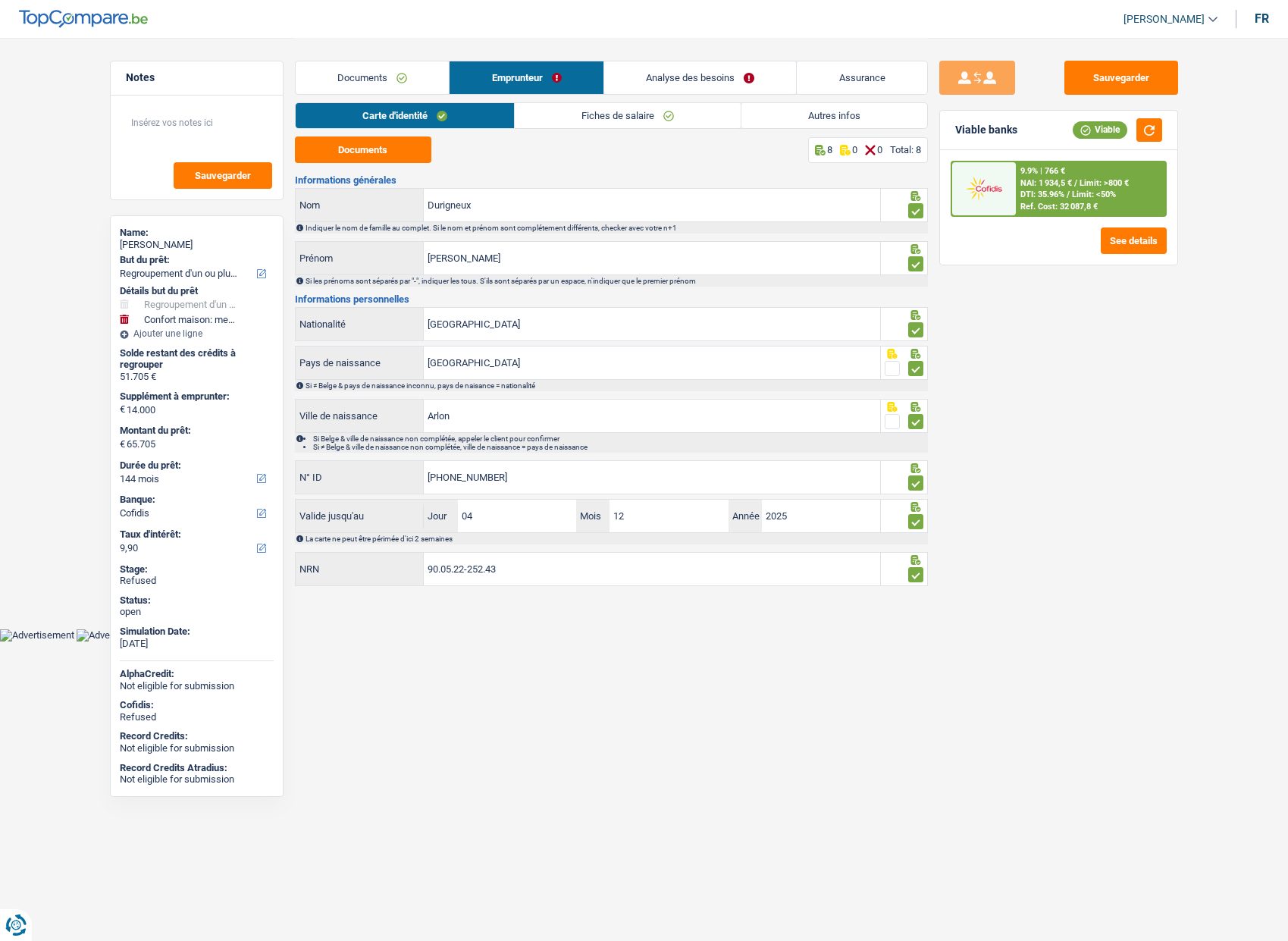
click at [675, 80] on link "Analyse des besoins" at bounding box center [701, 77] width 193 height 32
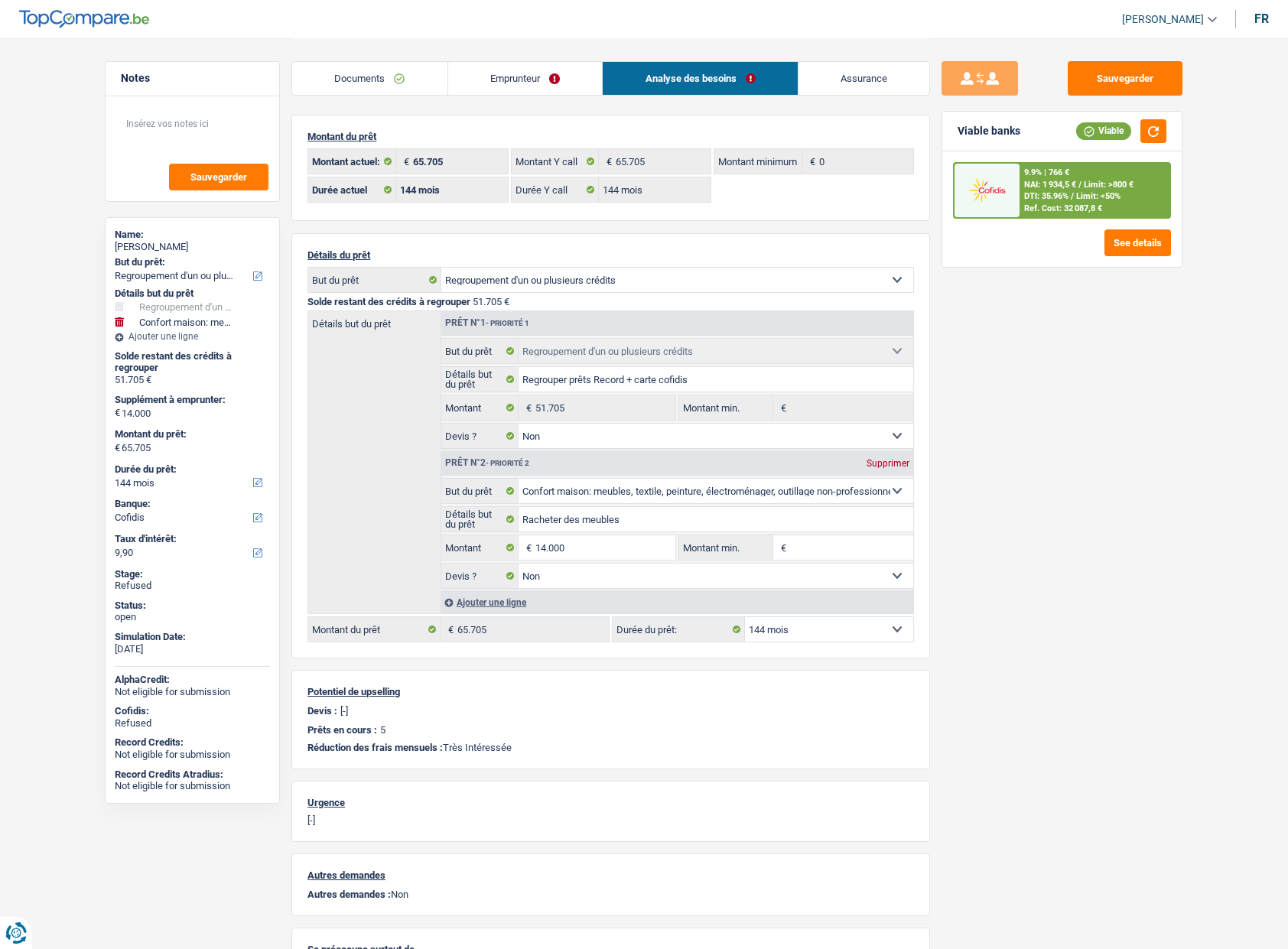
click at [1027, 390] on div "Sauvegarder Viable banks Viable 9.9% | 766 € NAI: 1 934,5 € / Limit: >800 € DTI…" at bounding box center [1062, 493] width 263 height 863
click at [555, 67] on link "Emprunteur" at bounding box center [525, 78] width 154 height 33
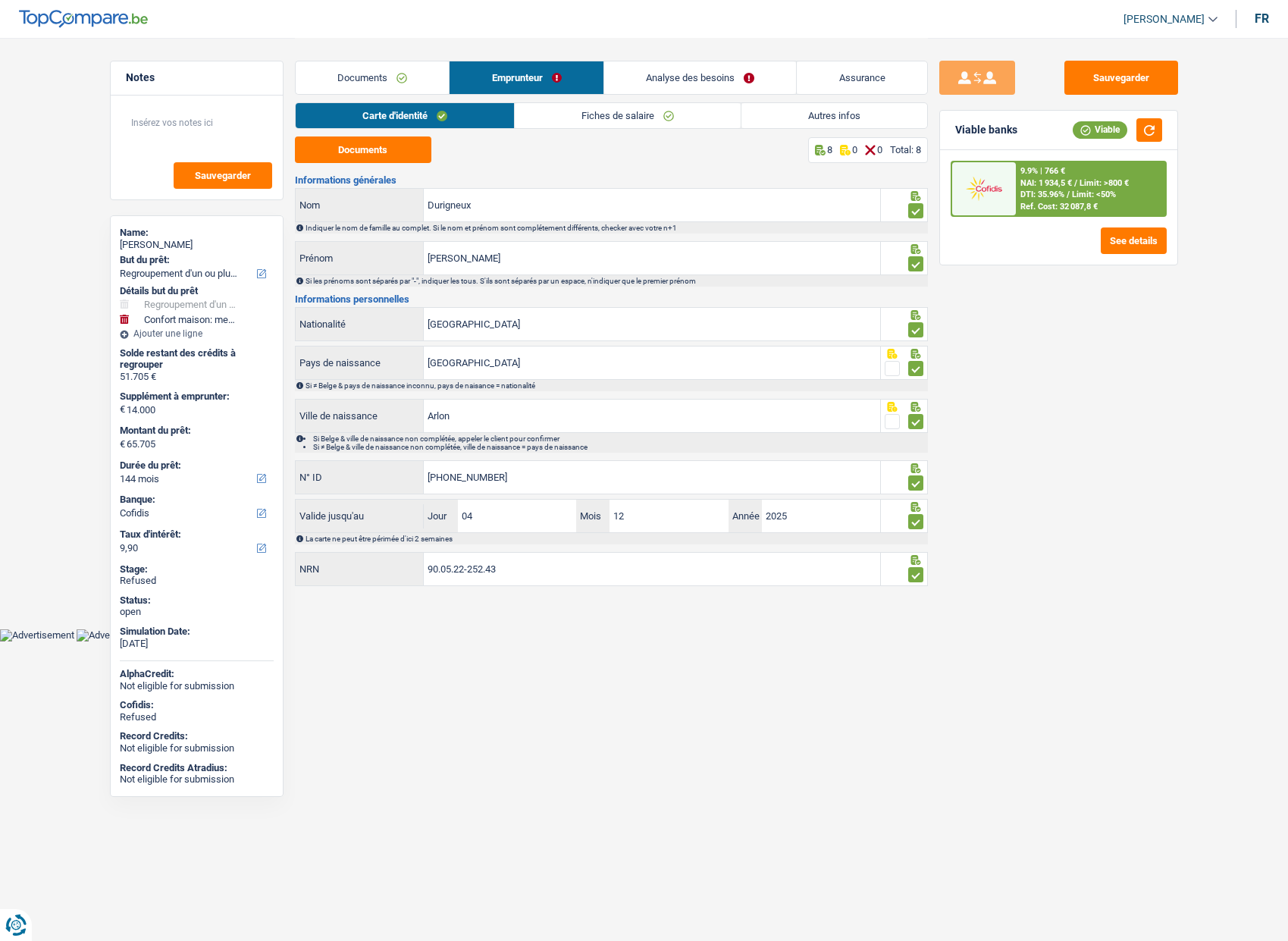
click at [808, 114] on link "Autres infos" at bounding box center [834, 115] width 186 height 25
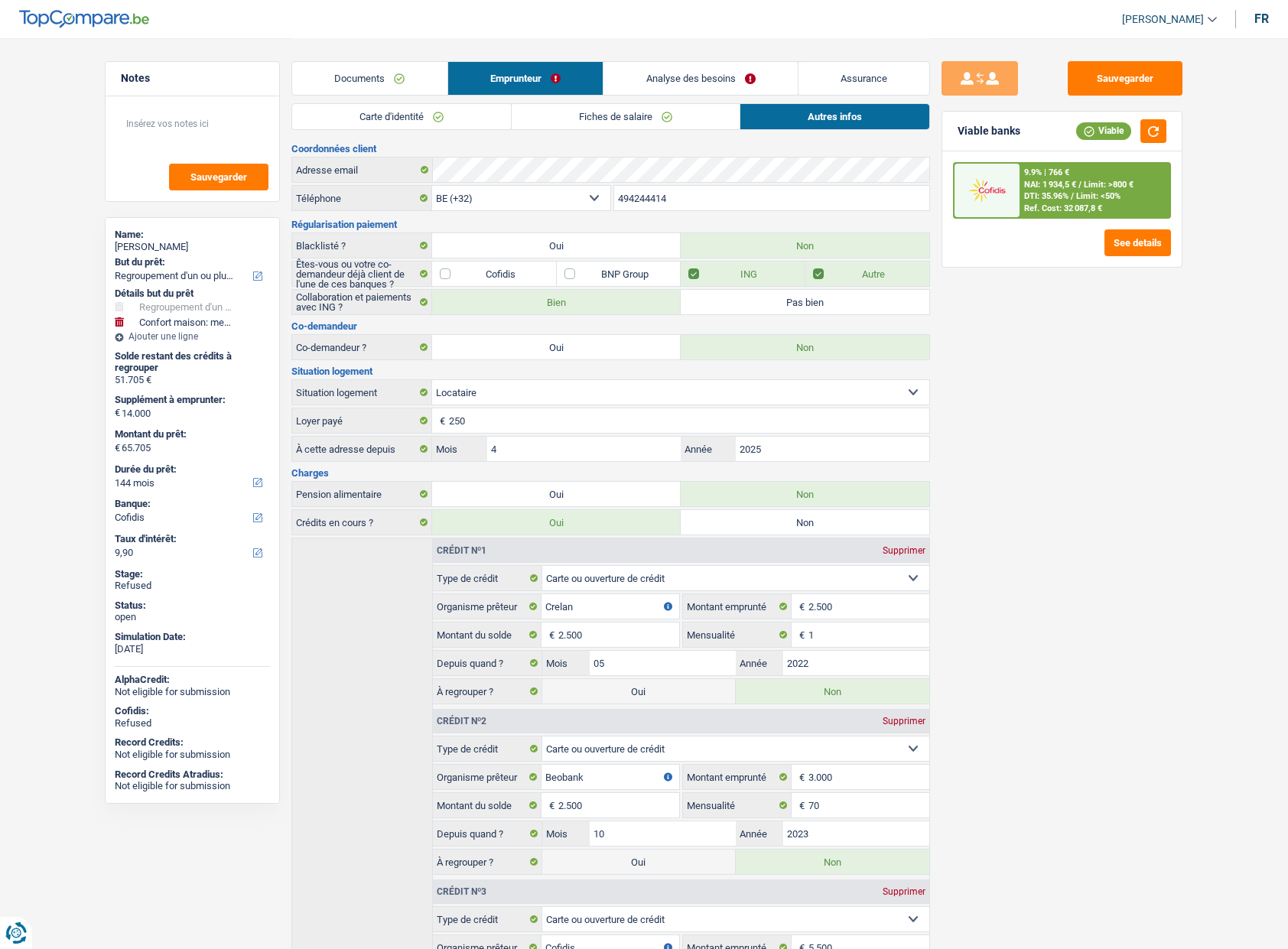
click at [1137, 489] on div "Sauvegarder Viable banks Viable 9.9% | 766 € NAI: 1 934,5 € / Limit: >800 € DTI…" at bounding box center [1062, 493] width 263 height 863
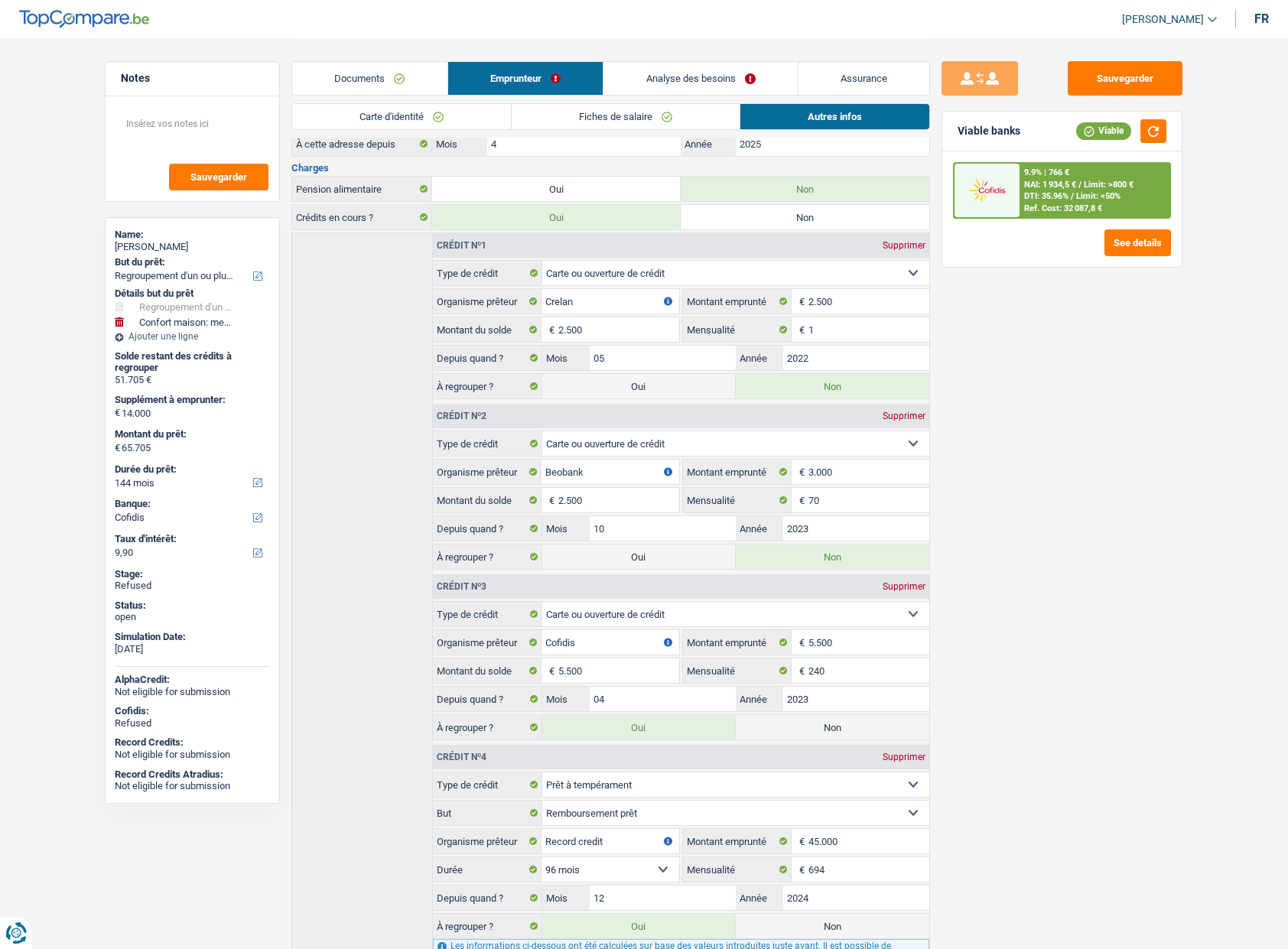
scroll to position [304, 0]
click at [970, 429] on div "Sauvegarder Viable banks Viable 9.9% | 766 € NAI: 1 934,5 € / Limit: >800 € DTI…" at bounding box center [1062, 493] width 263 height 863
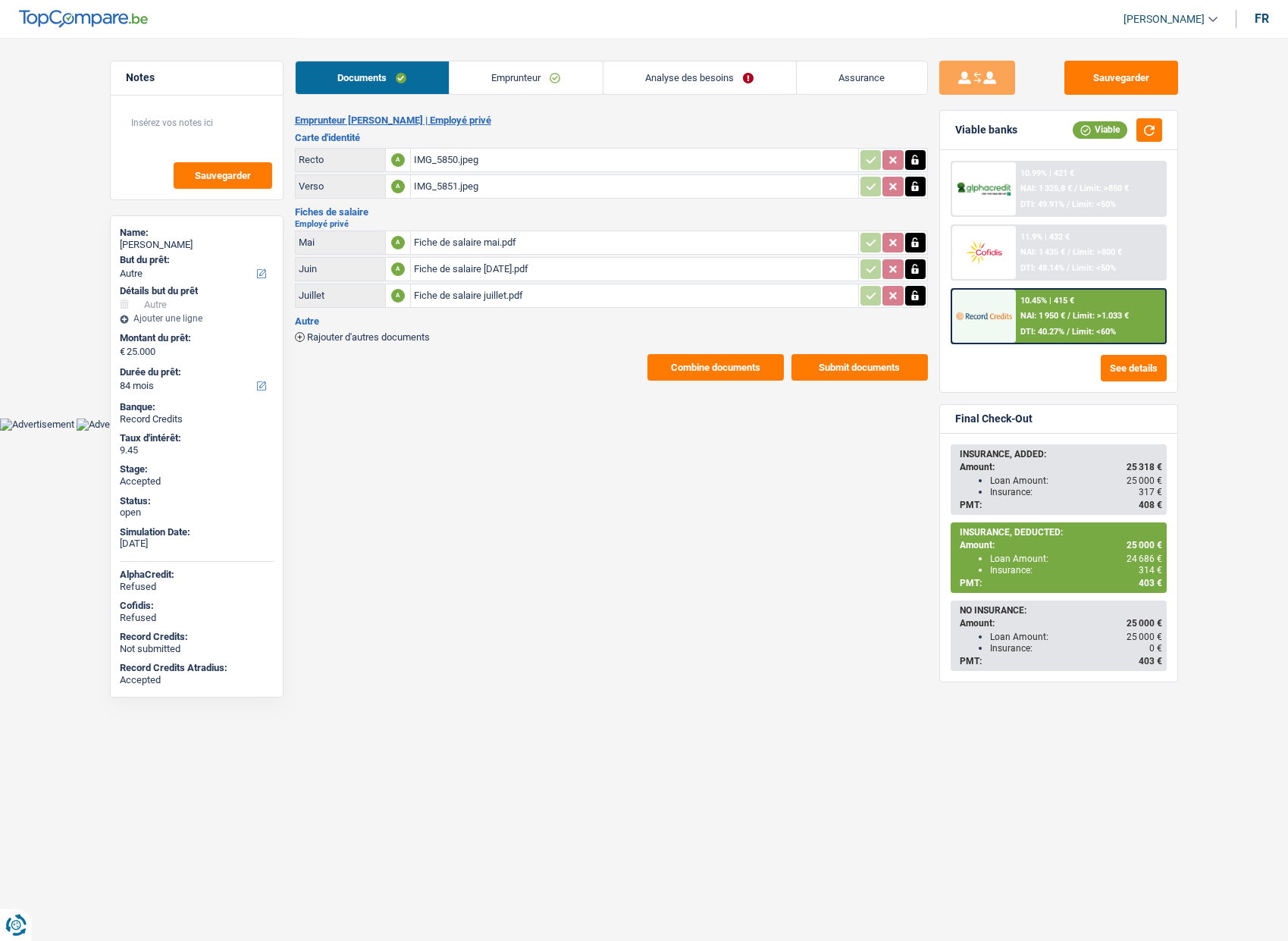
select select "other"
select select "84"
click at [847, 82] on link "Assurance" at bounding box center [862, 77] width 131 height 32
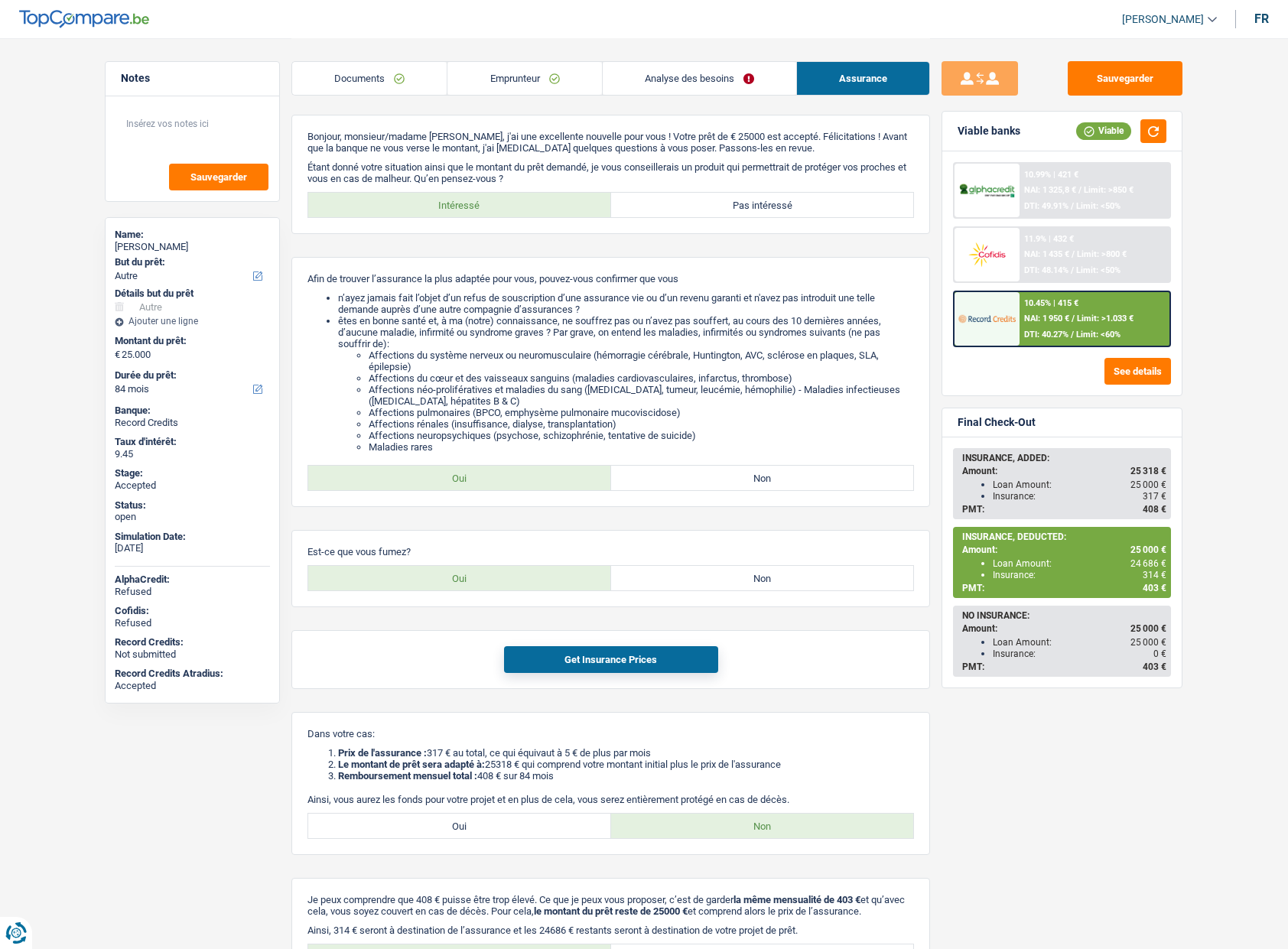
click at [379, 81] on link "Documents" at bounding box center [369, 78] width 154 height 33
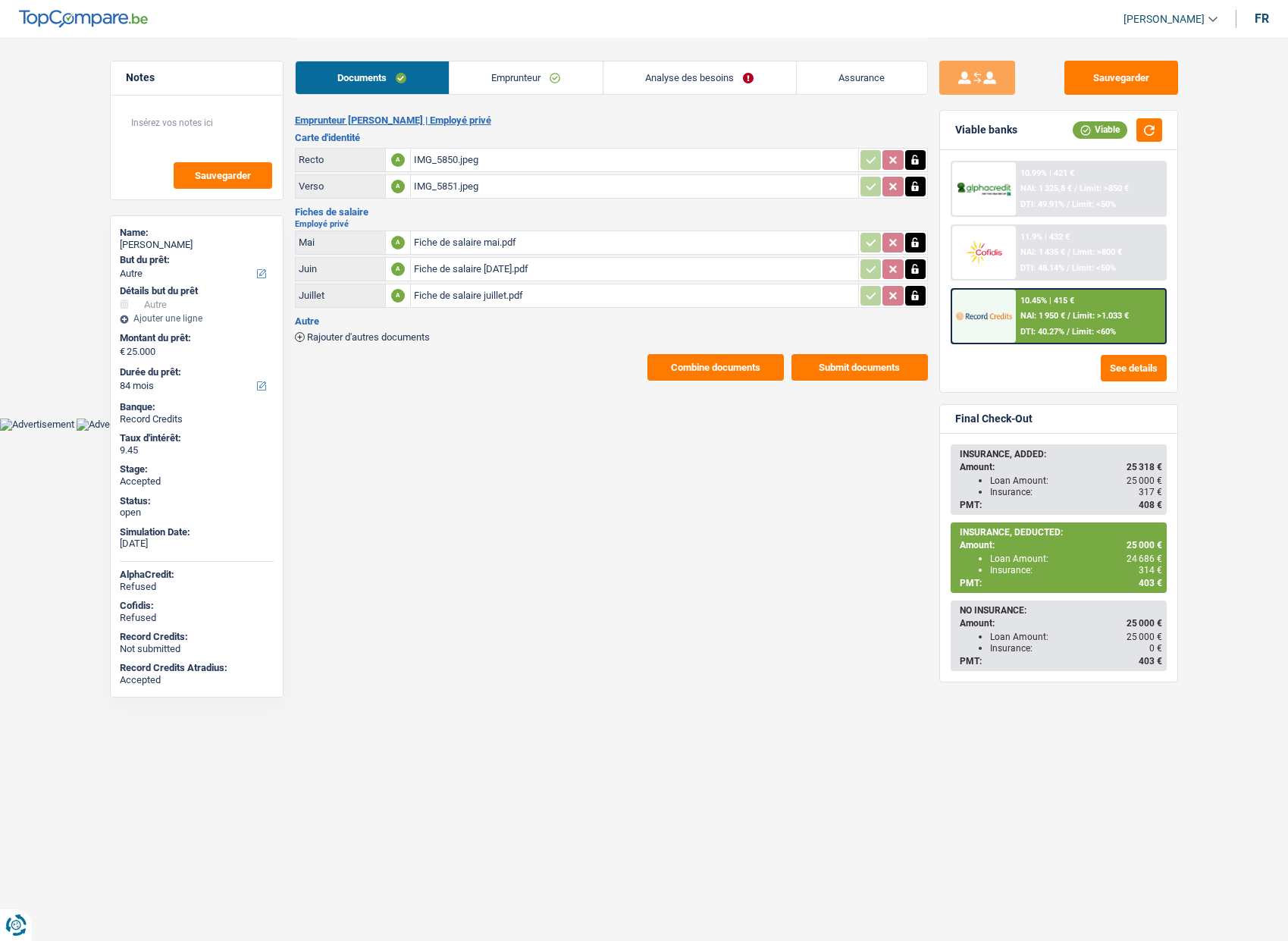
click at [529, 81] on link "Emprunteur" at bounding box center [526, 77] width 153 height 32
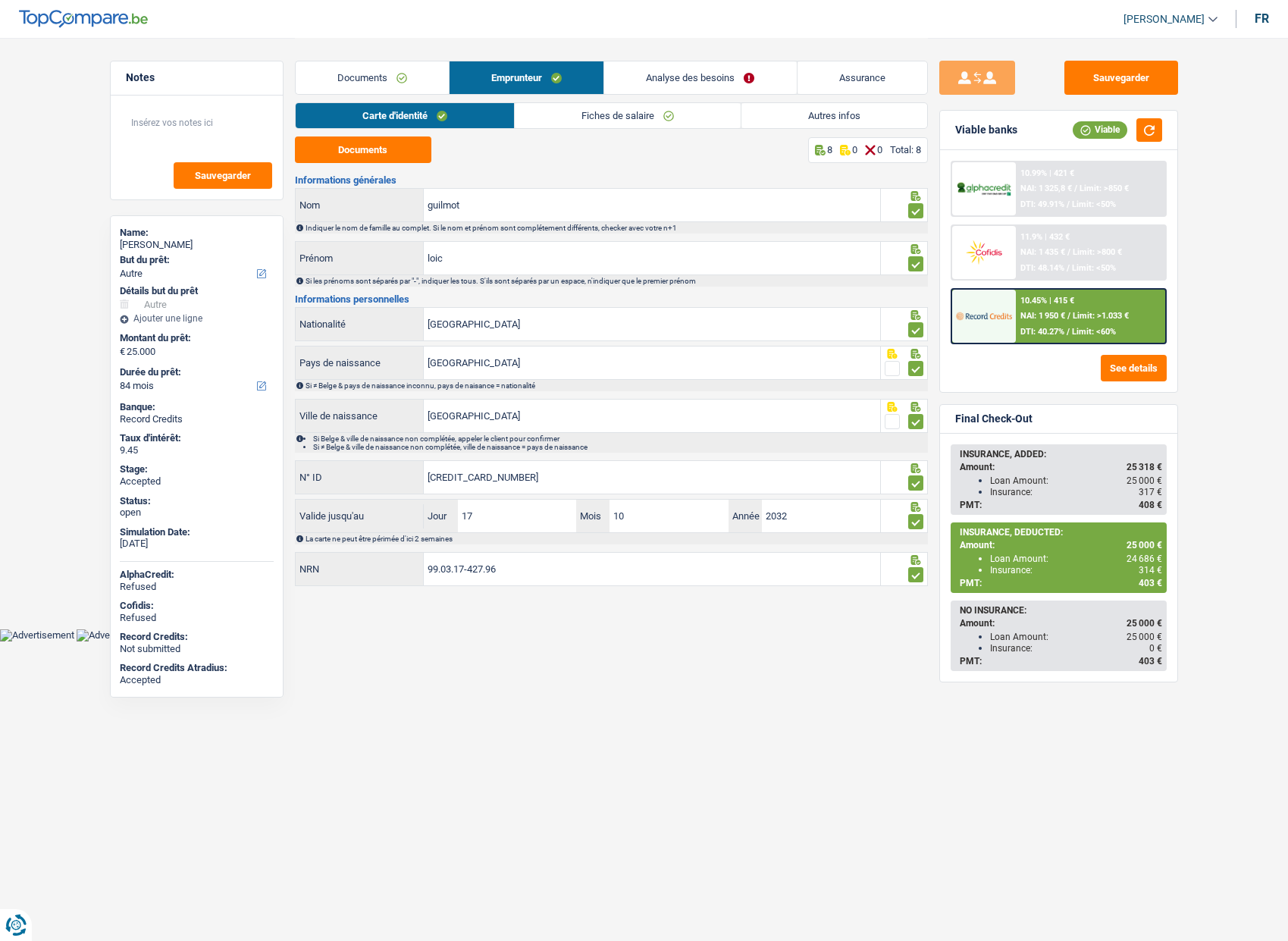
click at [668, 77] on link "Analyse des besoins" at bounding box center [700, 77] width 192 height 32
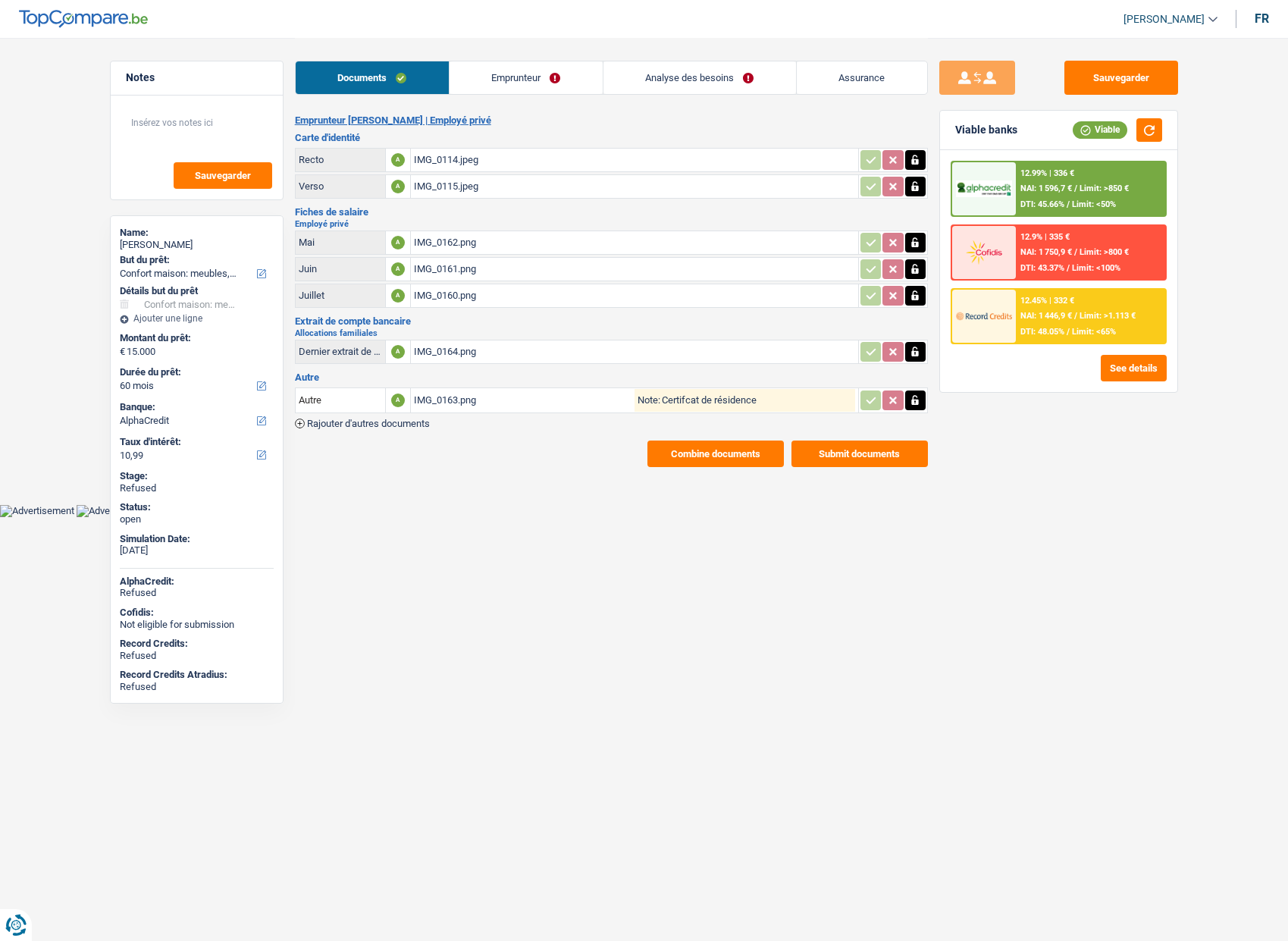
select select "household"
select select "60"
select select "alphacredit"
click at [181, 243] on div "[PERSON_NAME]" at bounding box center [196, 245] width 154 height 12
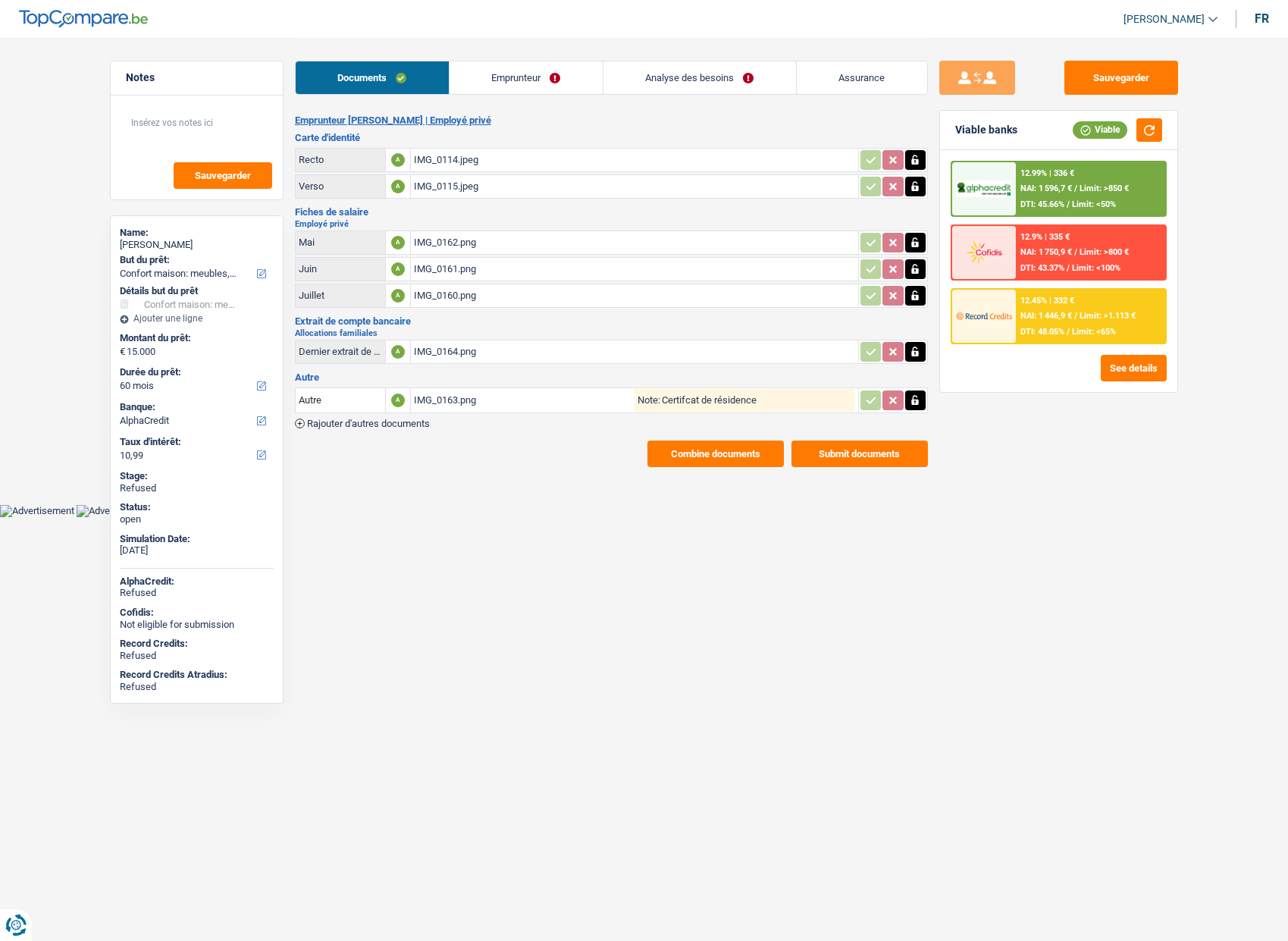
click at [181, 243] on div "[PERSON_NAME]" at bounding box center [196, 245] width 154 height 12
copy div "Hobscheid"
click at [894, 517] on html "Vous avez le contrôle de vos données Nous utilisons des cookies, tout comme nos…" at bounding box center [644, 258] width 1288 height 517
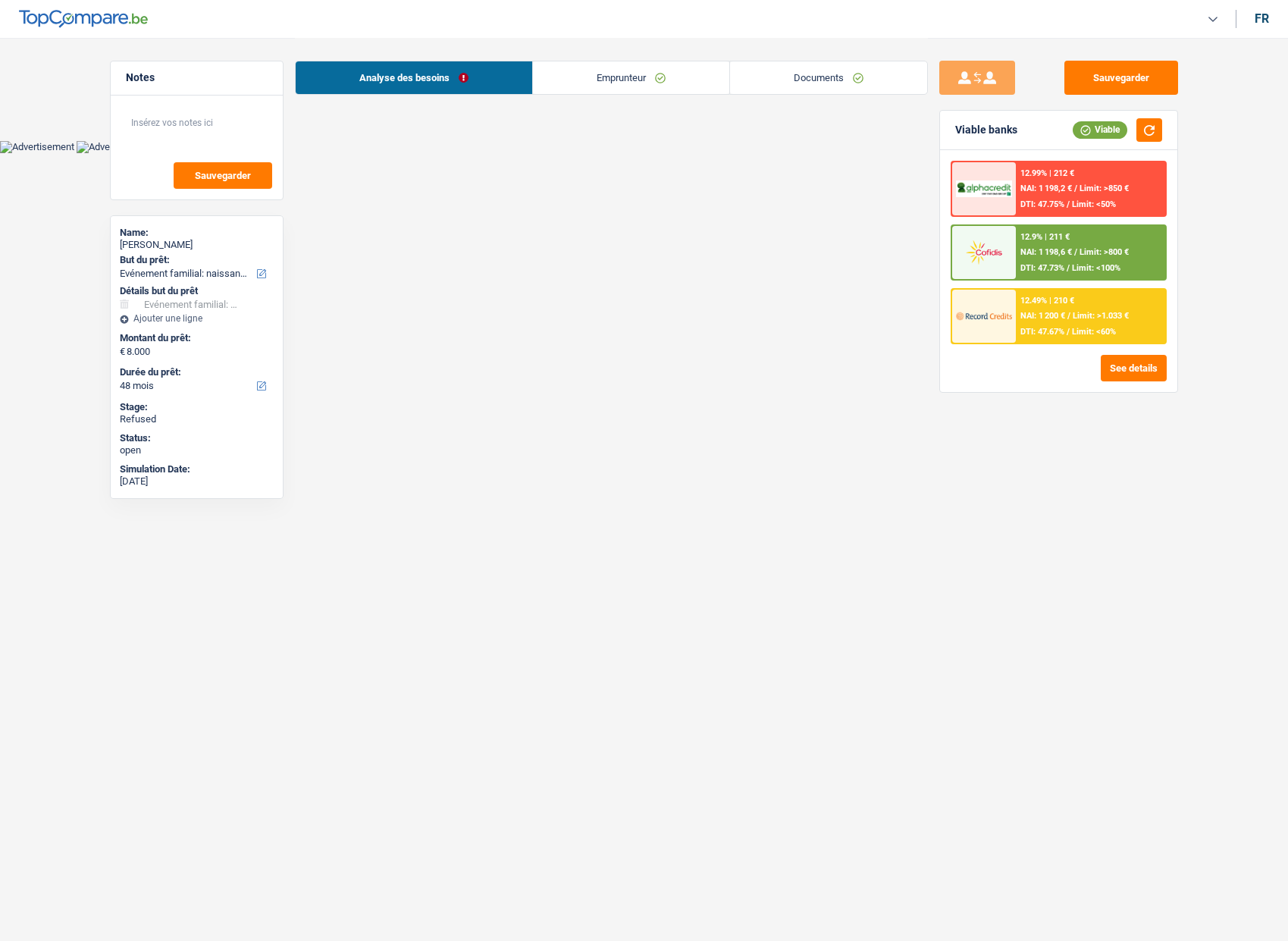
select select "familyEvent"
select select "48"
select select "cofidis"
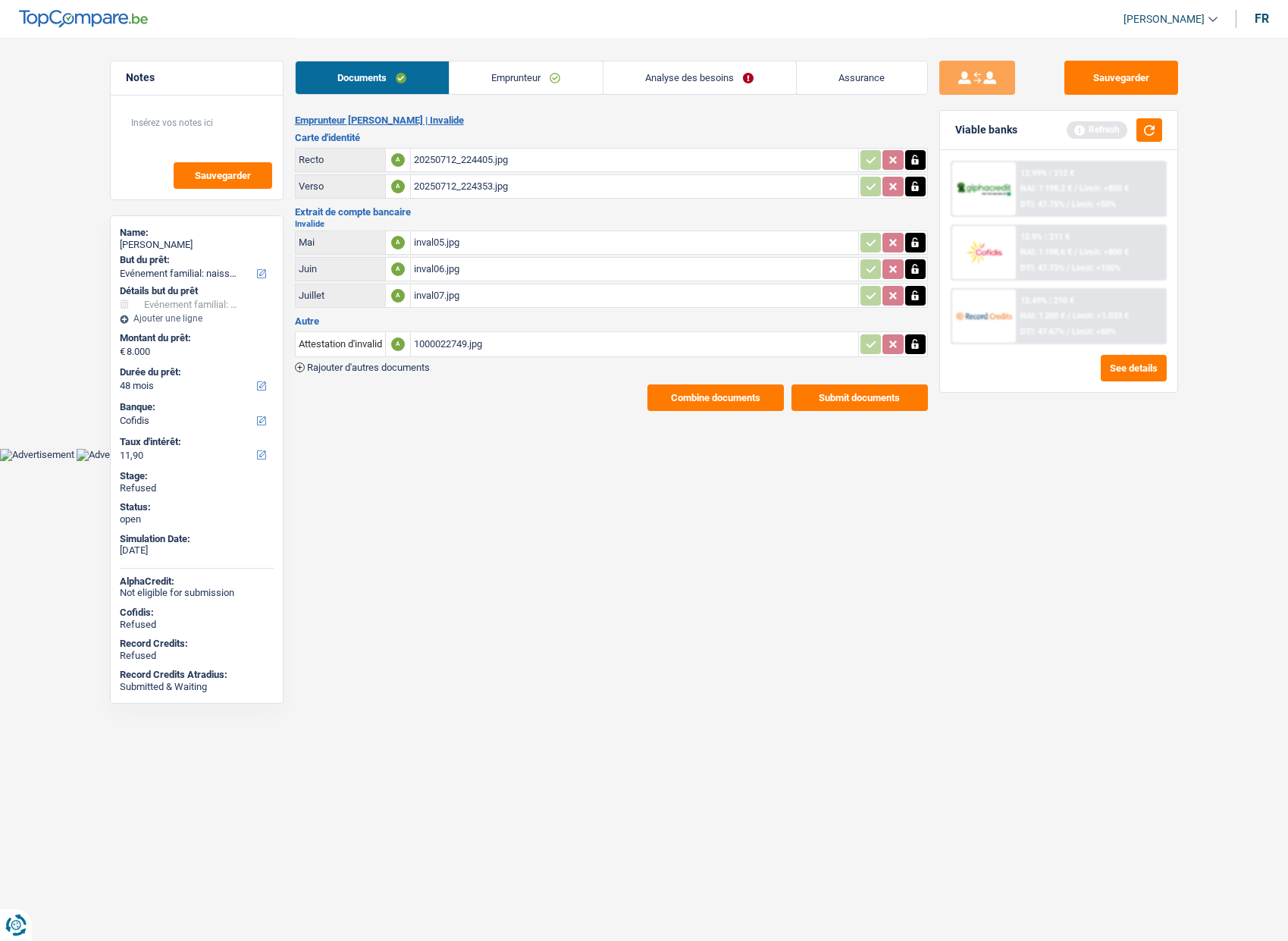
click at [851, 461] on html "Vous avez le contrôle de vos données Nous utilisons des cookies, tout comme nos…" at bounding box center [644, 231] width 1288 height 461
click at [671, 80] on link "Analyse des besoins" at bounding box center [700, 77] width 193 height 32
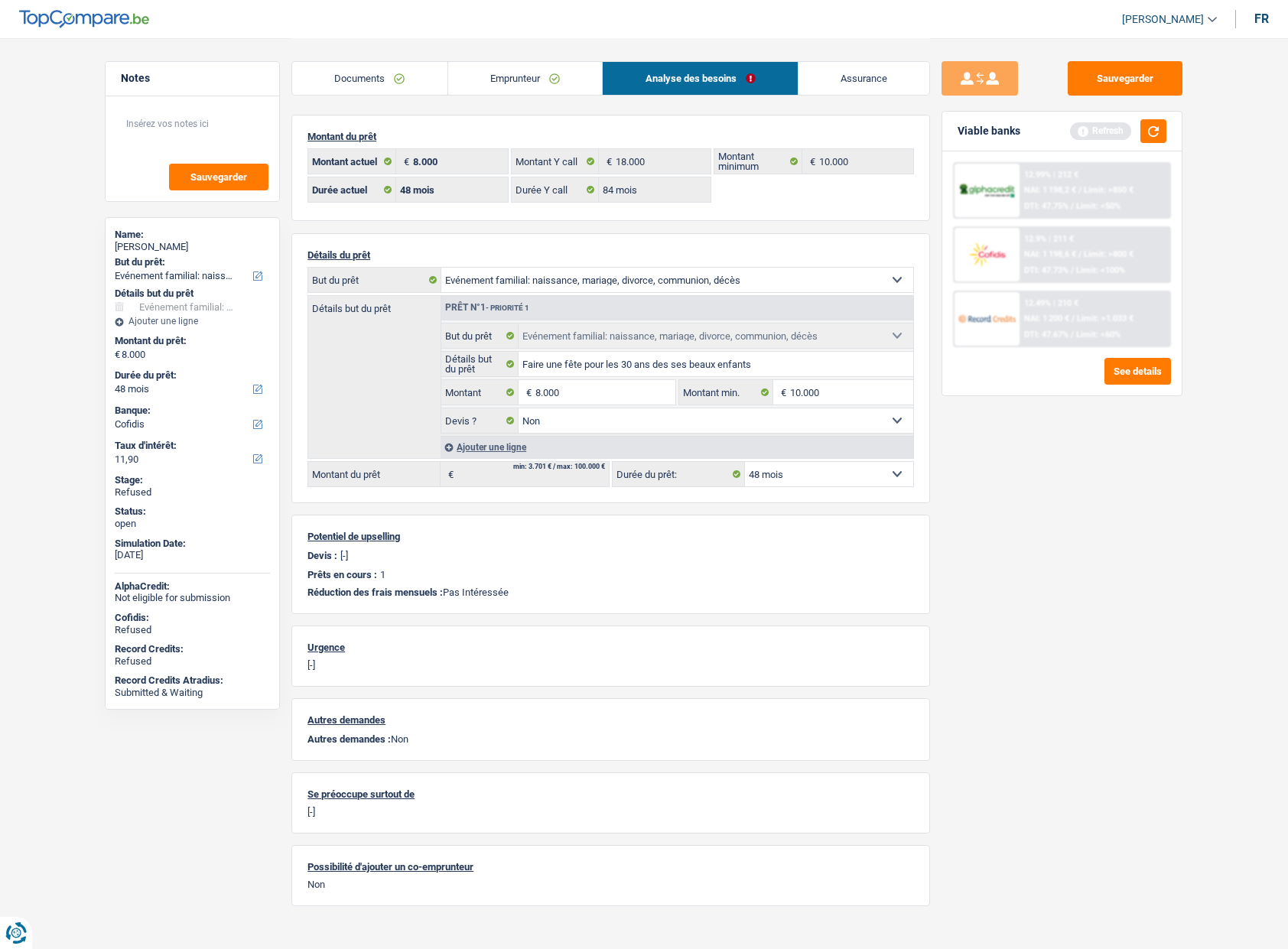
click at [504, 82] on link "Emprunteur" at bounding box center [525, 78] width 154 height 33
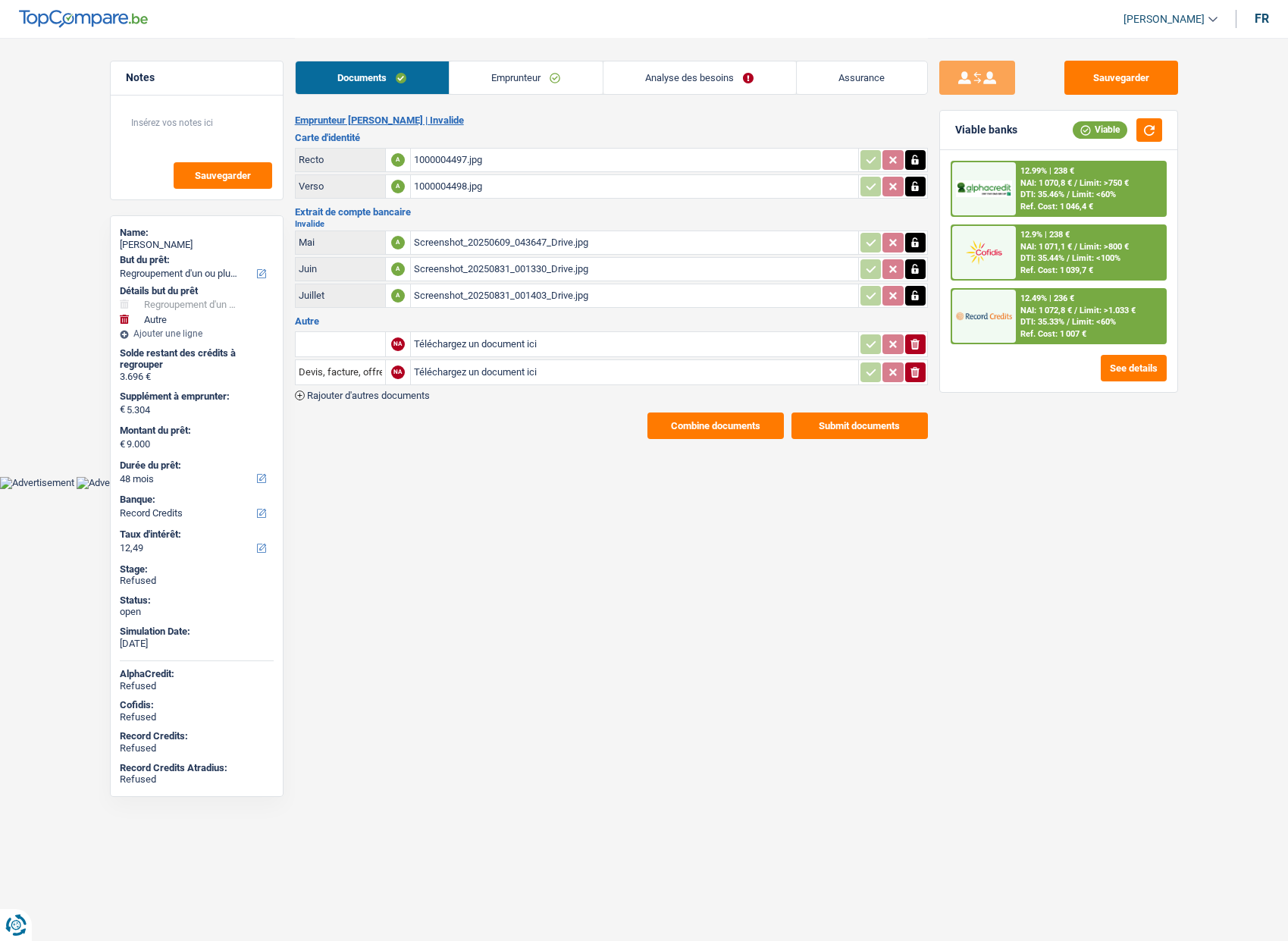
select select "refinancing"
select select "other"
select select "48"
select select "record credits"
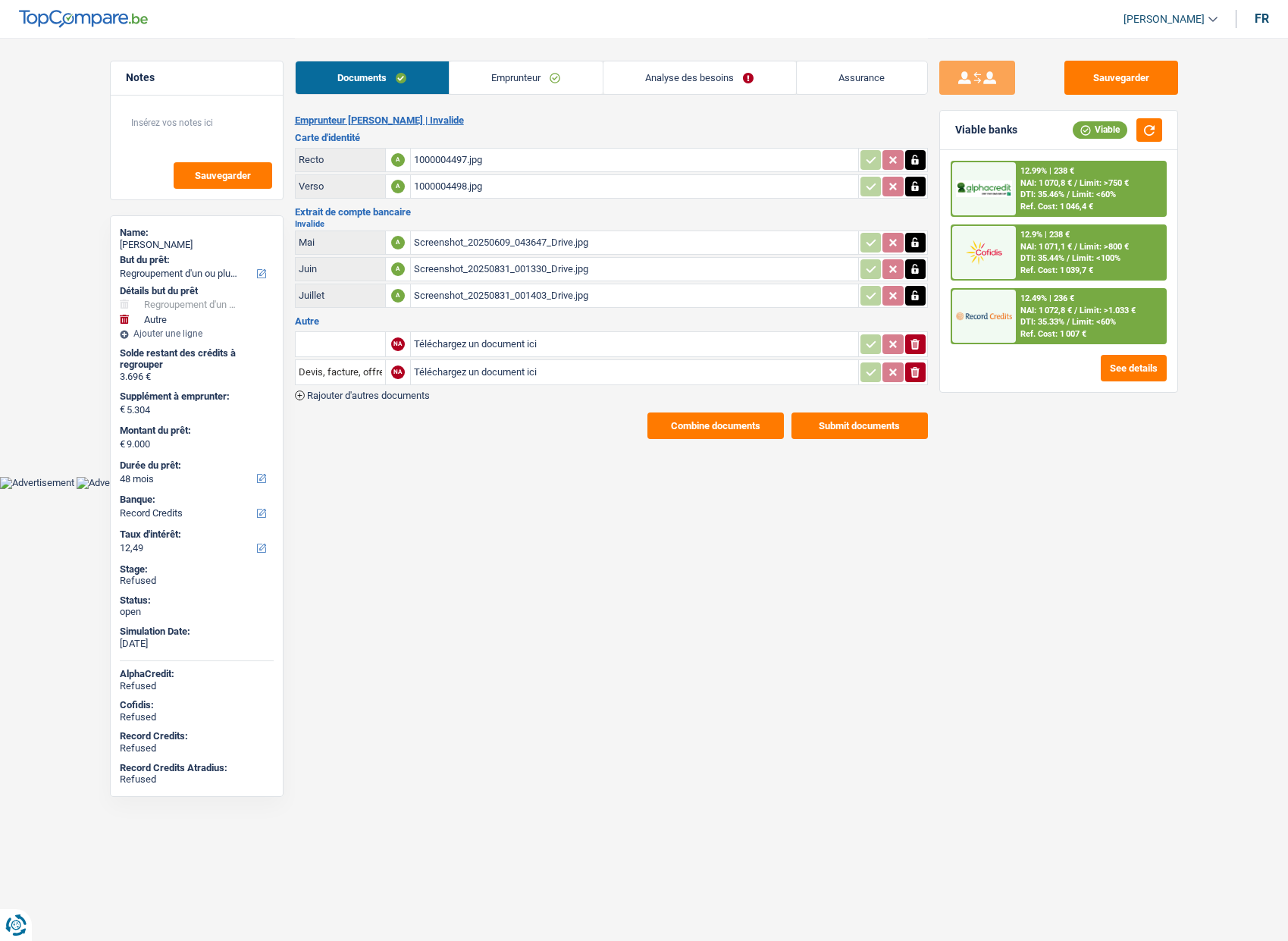
select select "32"
select select "single"
select select "rents"
select select "BE"
select select "personalLoan"
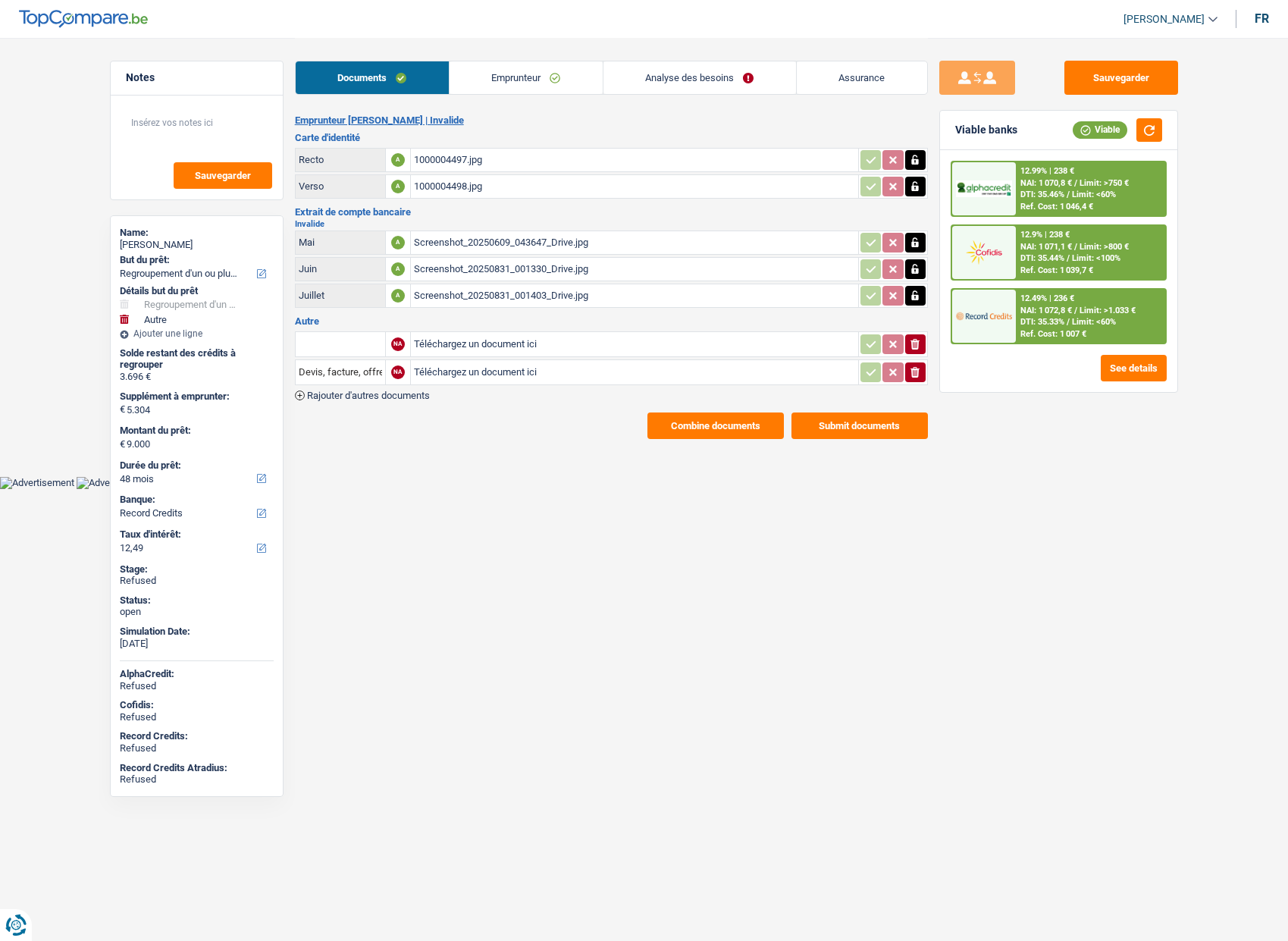
select select "other"
select select "36"
click at [520, 87] on link "Emprunteur" at bounding box center [526, 77] width 153 height 32
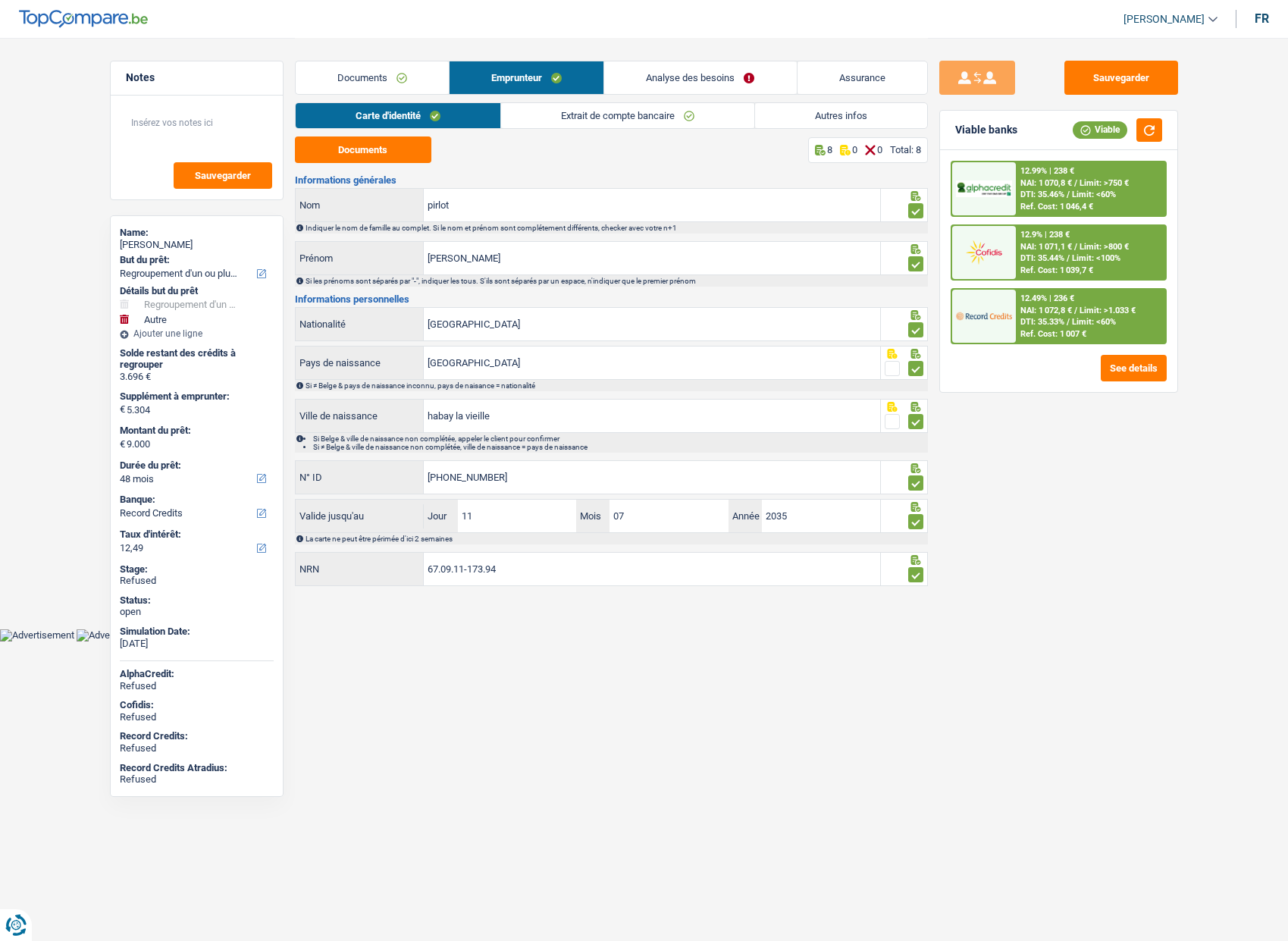
click at [828, 110] on link "Autres infos" at bounding box center [842, 115] width 172 height 25
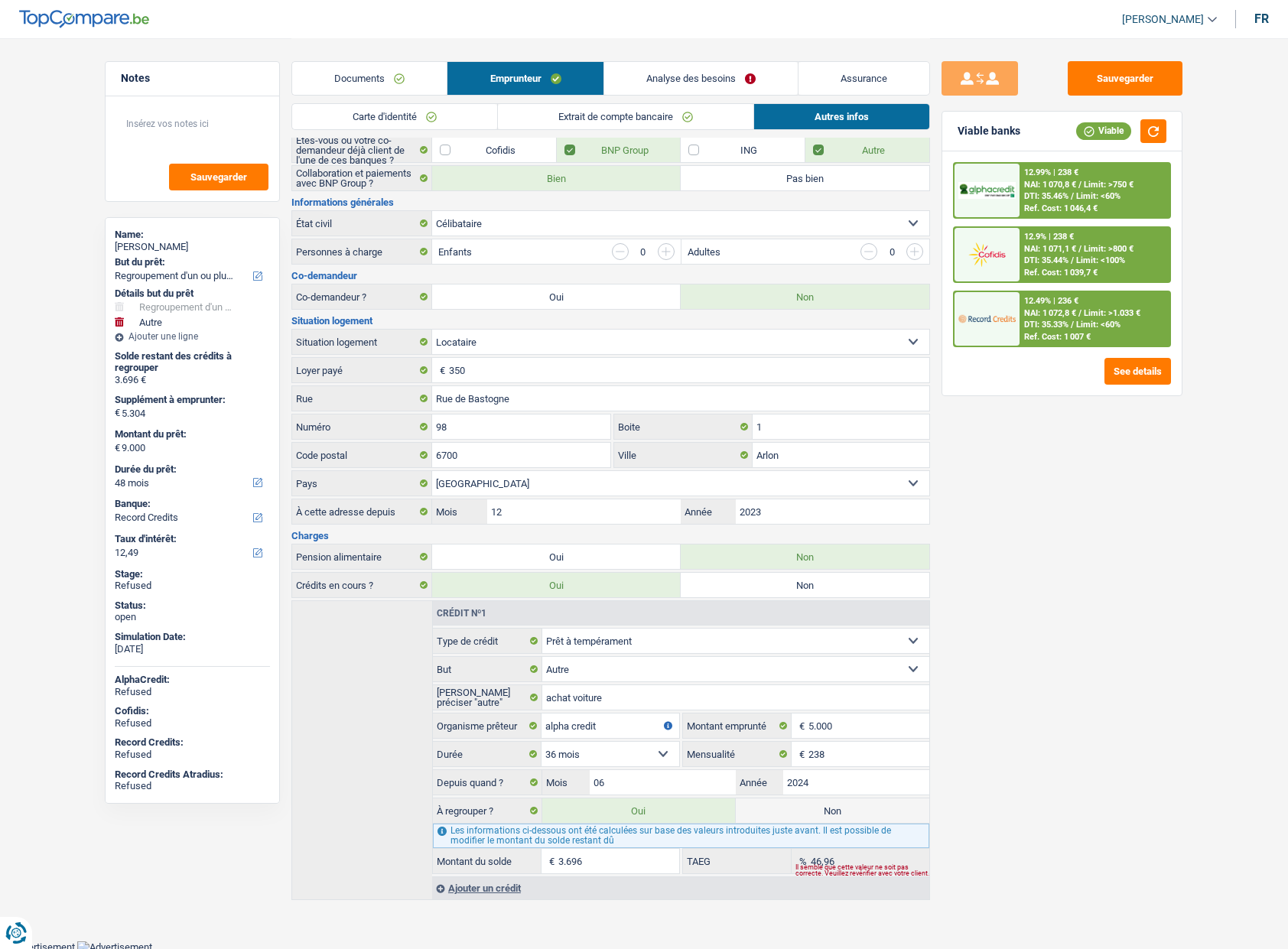
scroll to position [127, 0]
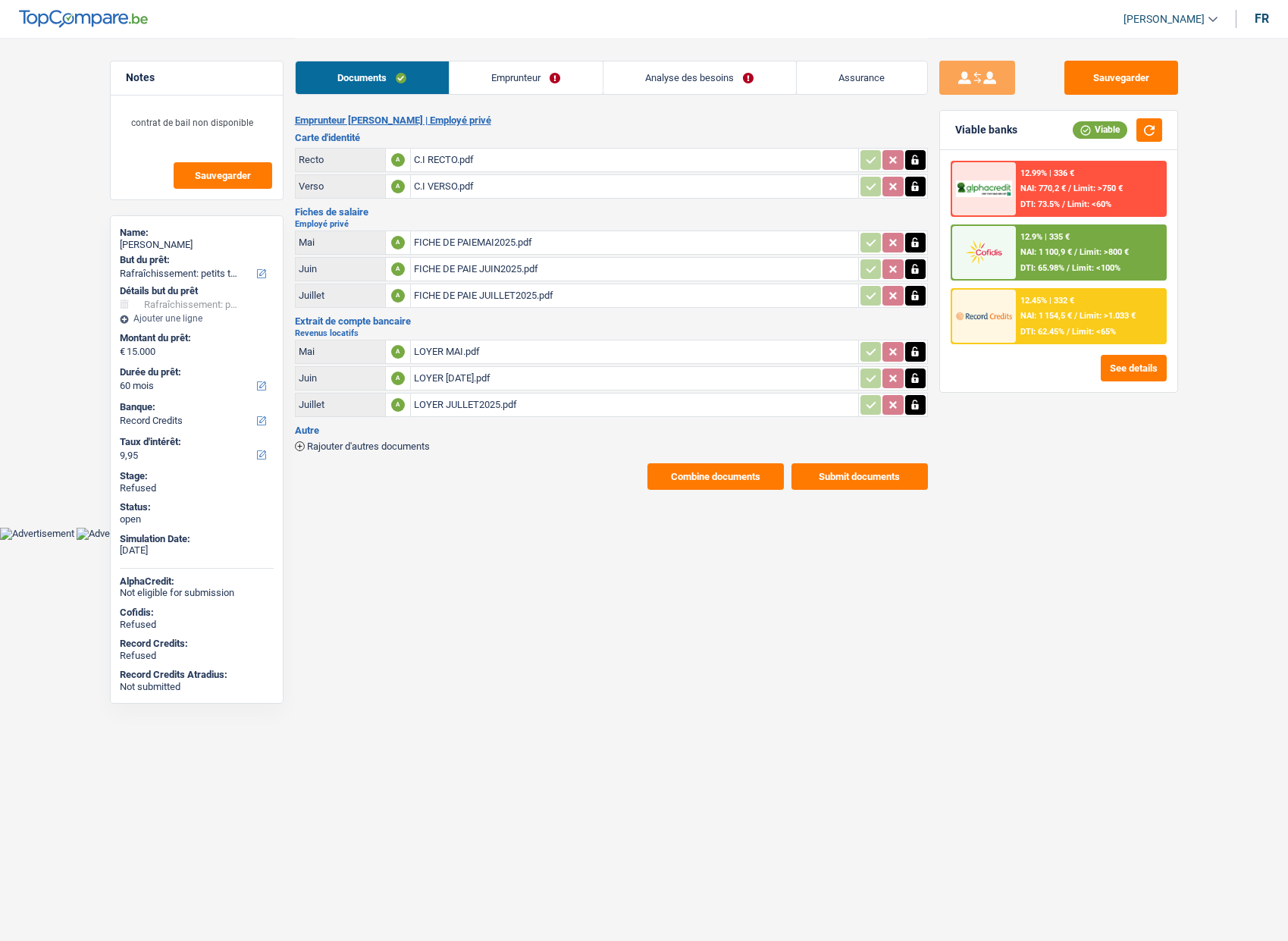
select select "houseOrGarden"
select select "60"
select select "record credits"
select select "32"
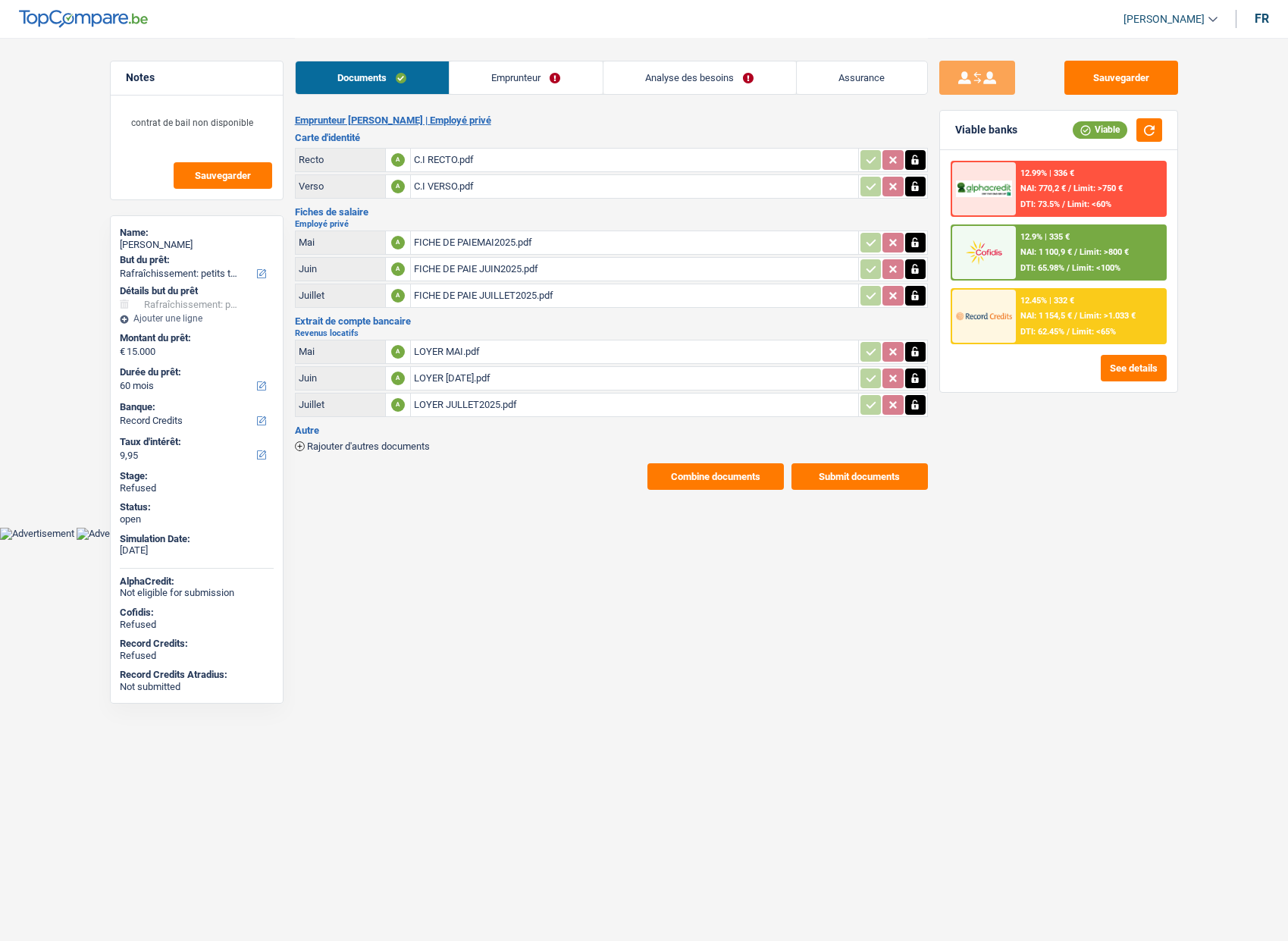
select select "ownerWithMortgage"
select select "mortgage"
select select "300"
select select "personalLoan"
select select "homeFurnishingOrRelocation"
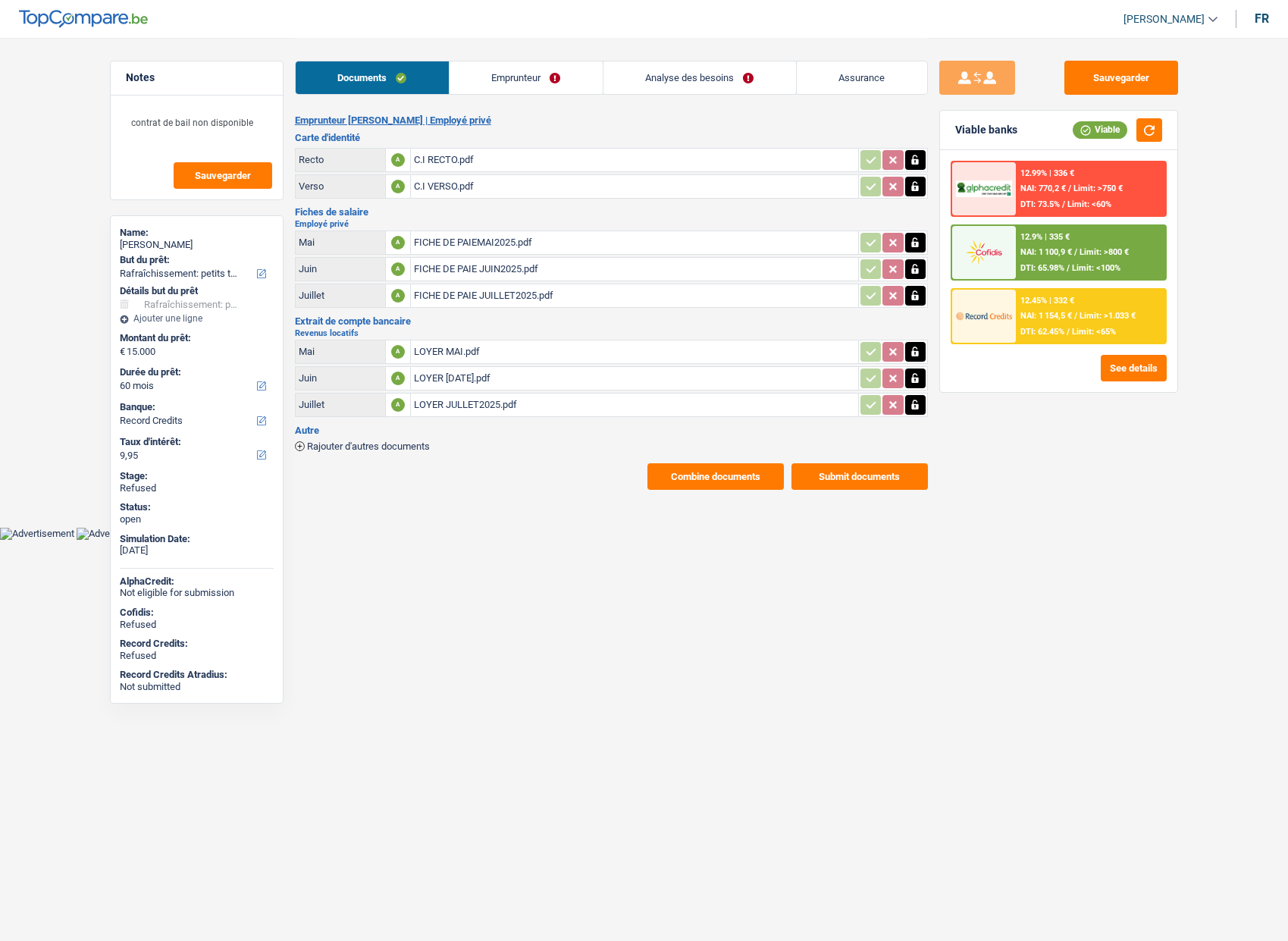
select select "60"
select select "cardOrCredit"
click at [685, 84] on link "Analyse des besoins" at bounding box center [700, 77] width 193 height 32
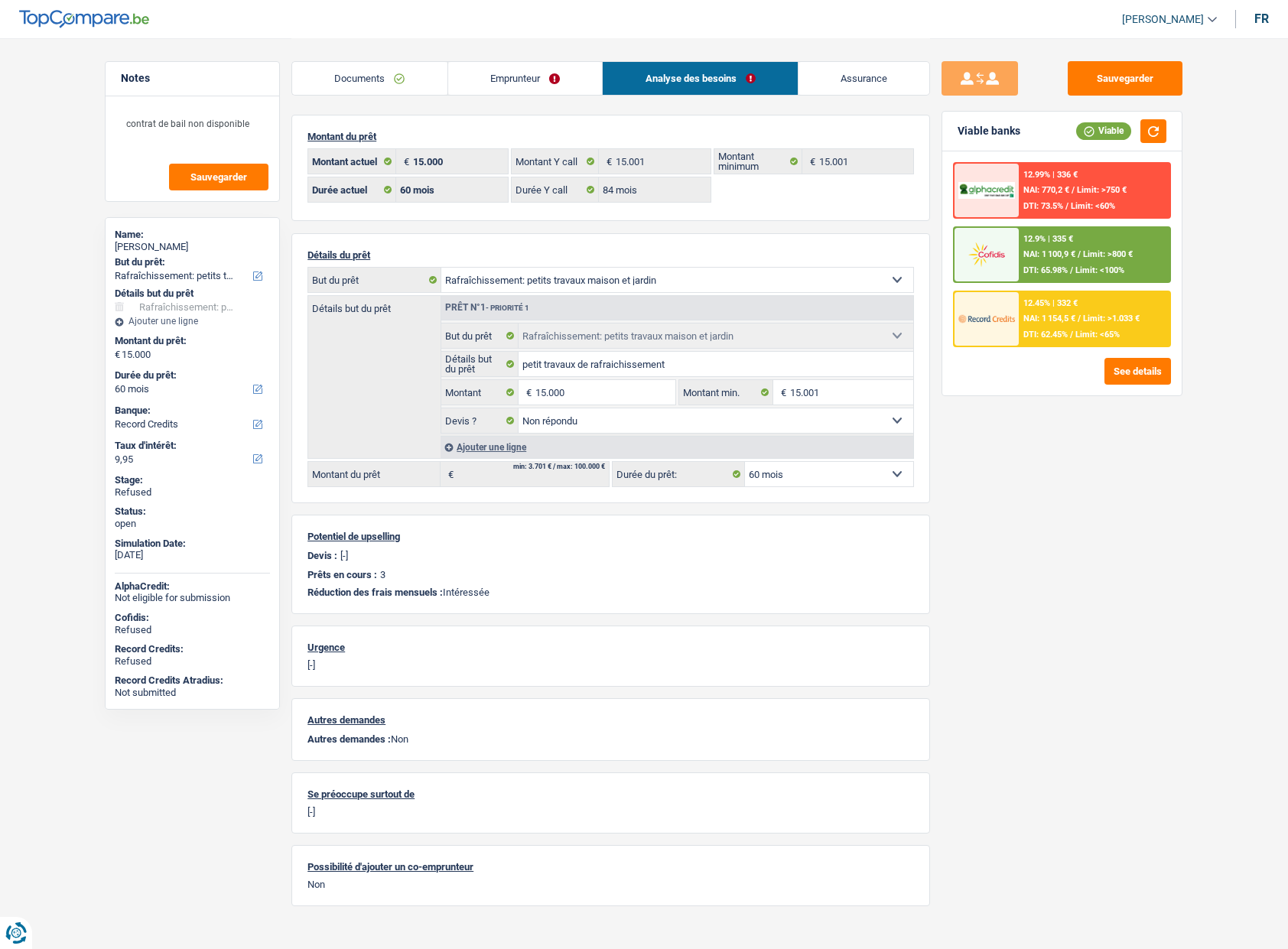
click at [563, 81] on link "Emprunteur" at bounding box center [525, 78] width 154 height 33
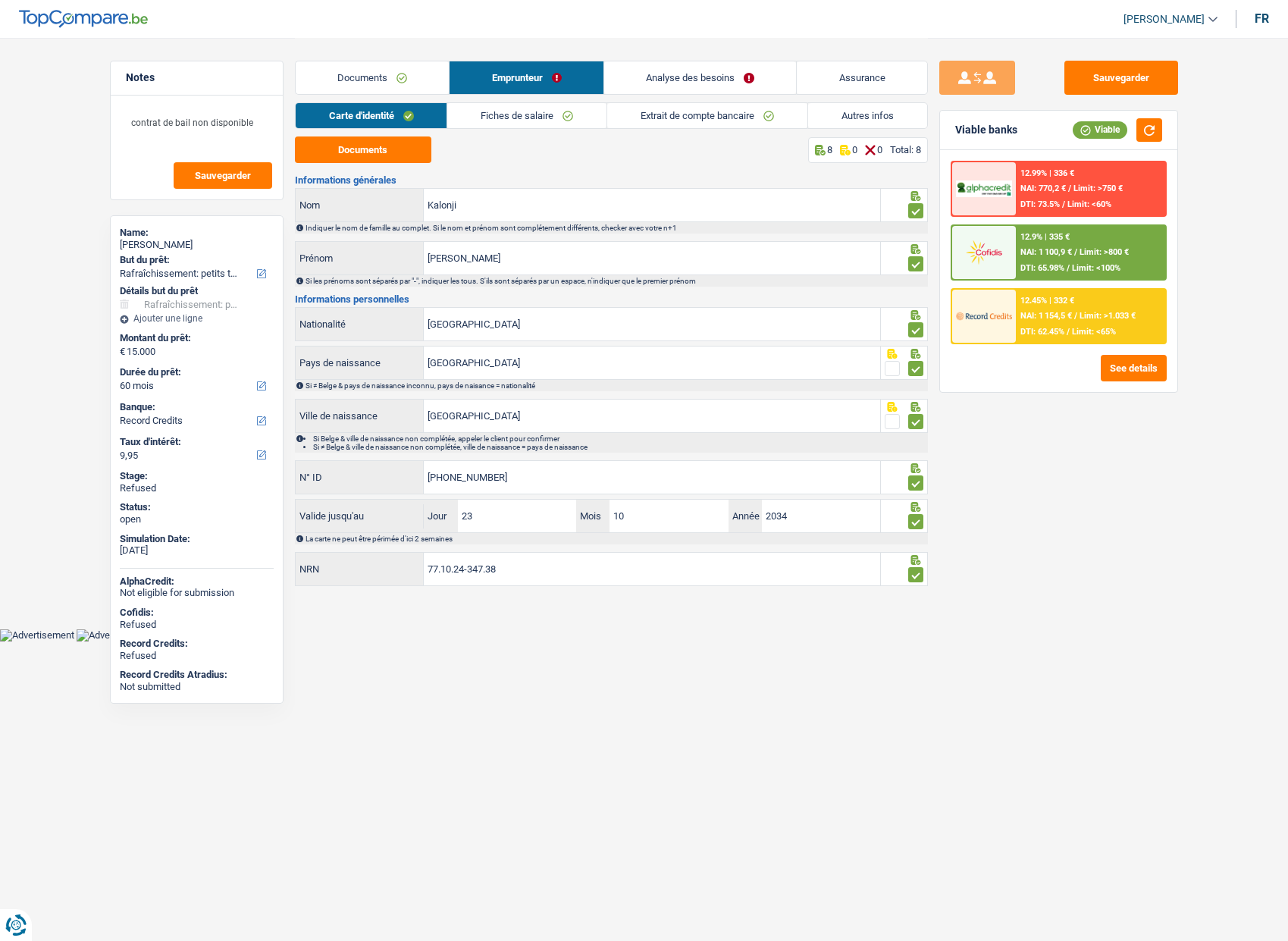
click at [849, 110] on link "Autres infos" at bounding box center [868, 115] width 119 height 25
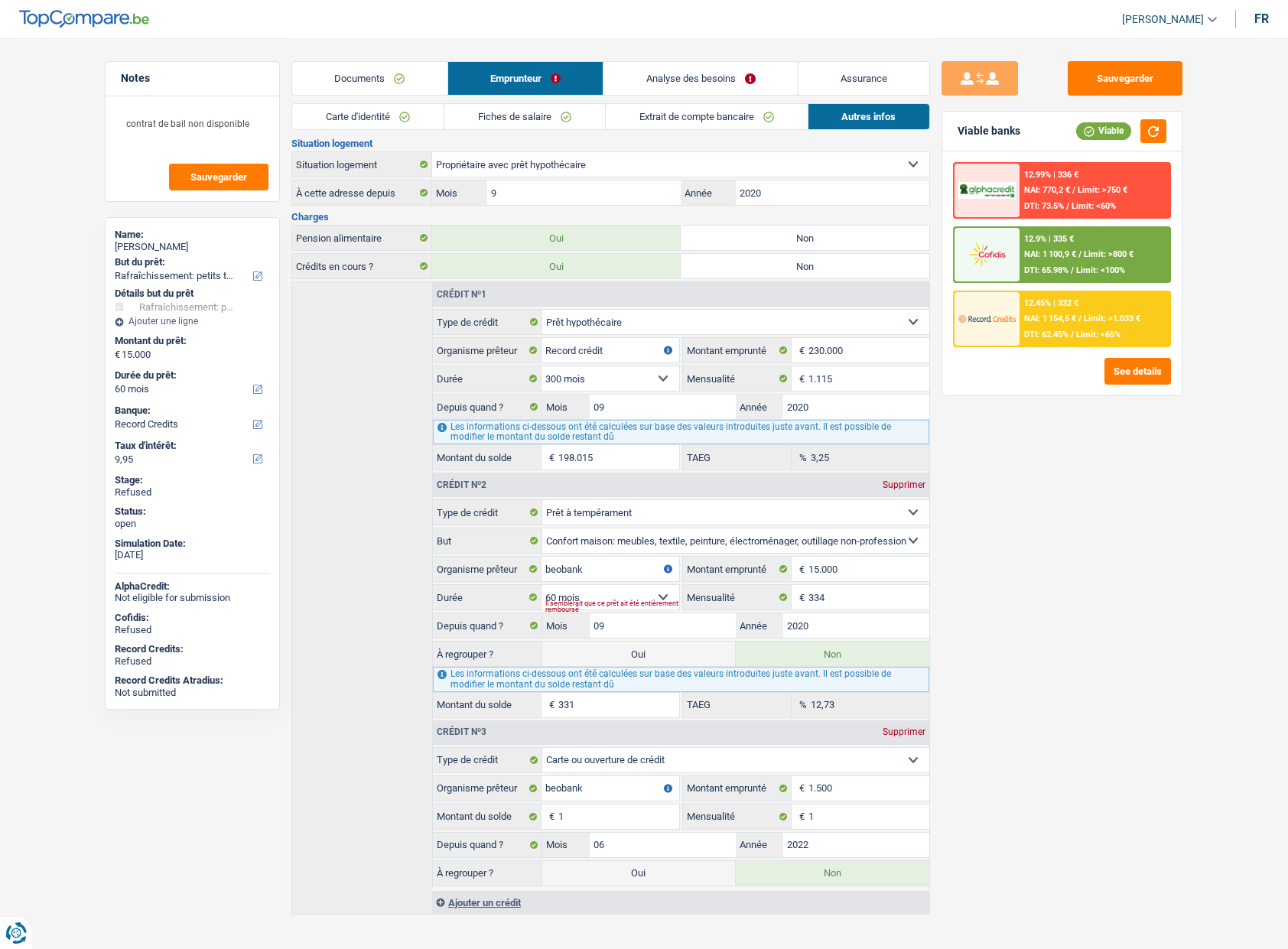
scroll to position [232, 0]
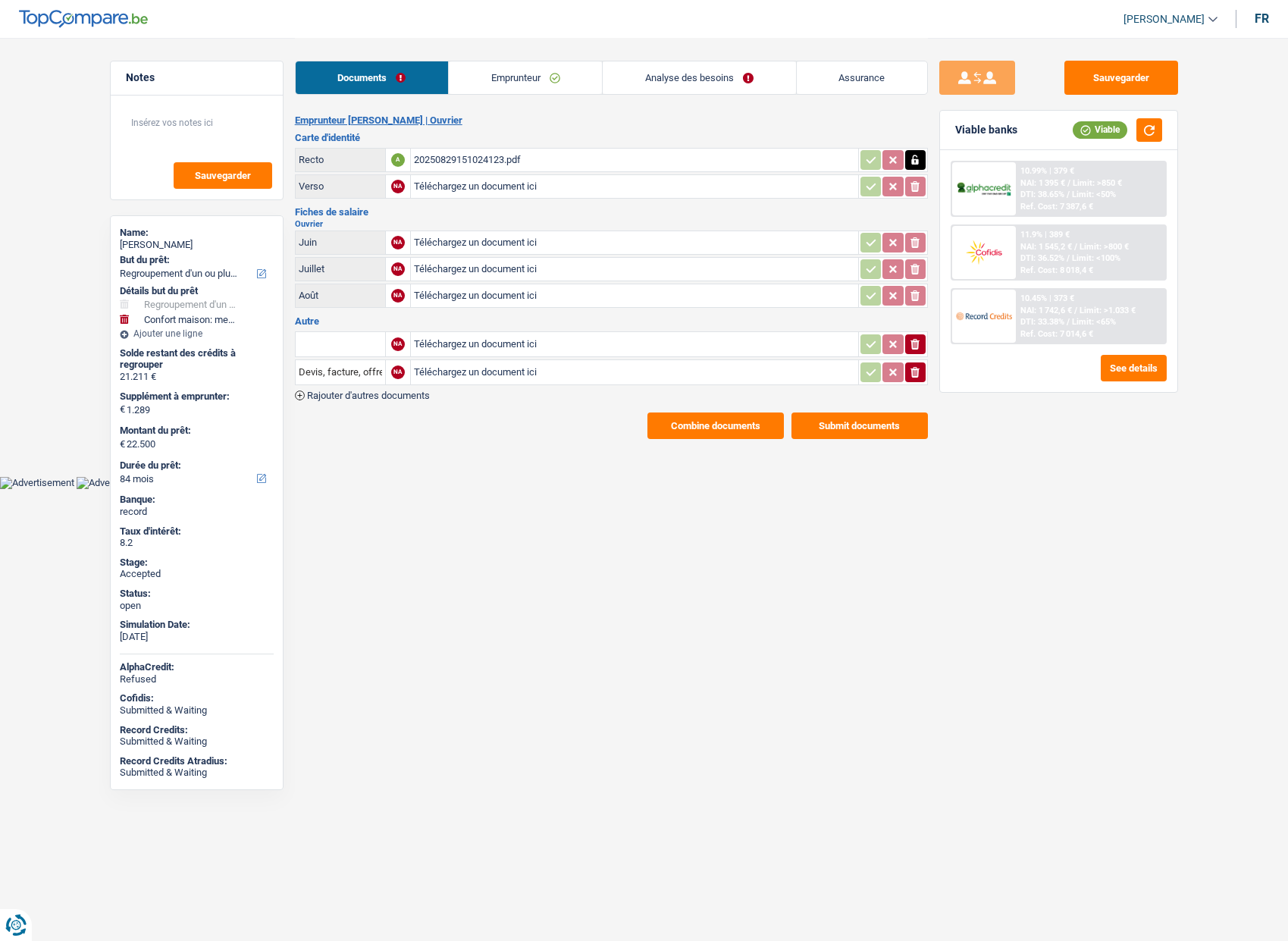
select select "refinancing"
select select "household"
select select "84"
click at [728, 85] on link "Analyse des besoins" at bounding box center [699, 77] width 193 height 32
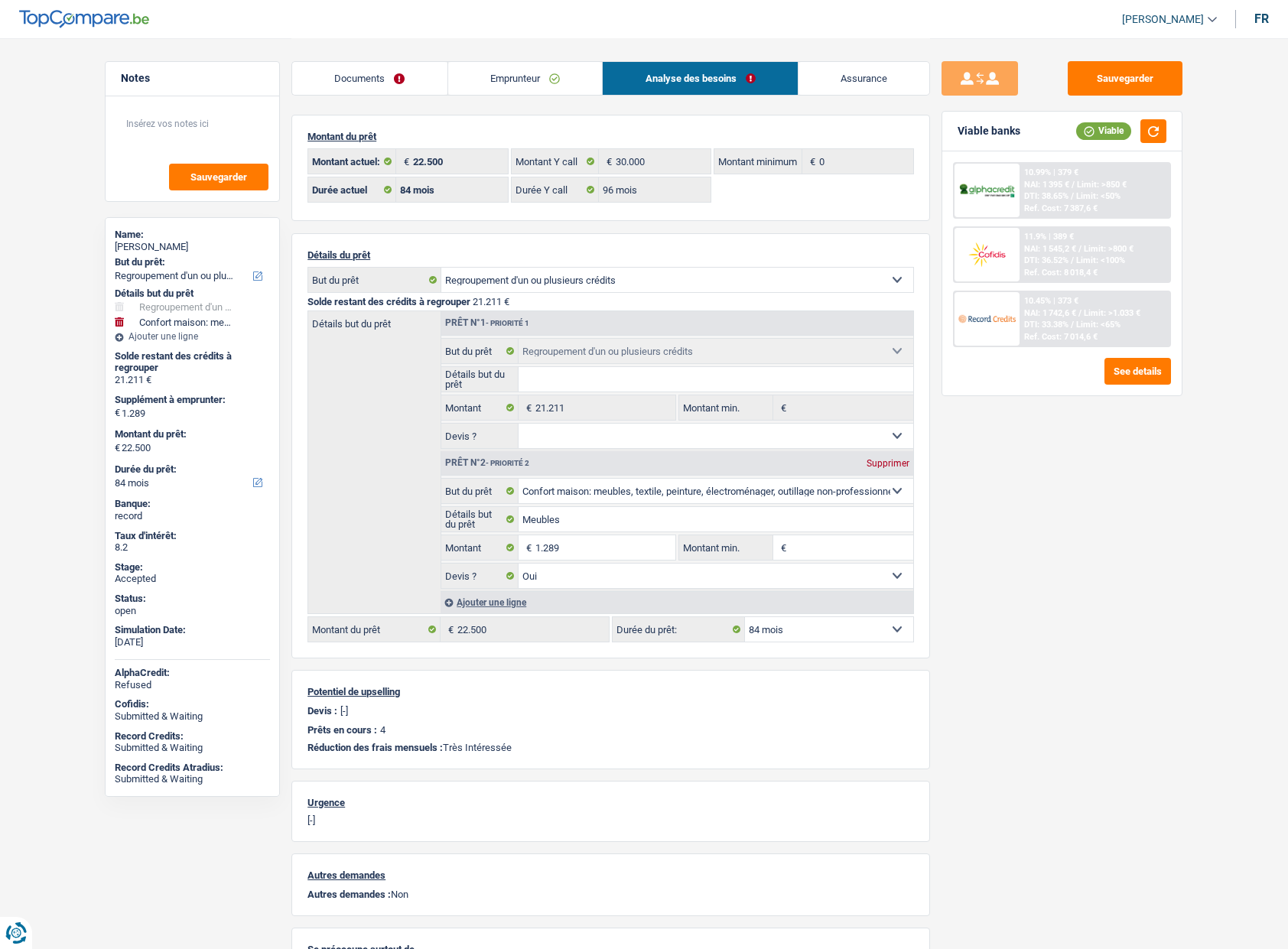
click at [854, 82] on link "Assurance" at bounding box center [864, 78] width 132 height 33
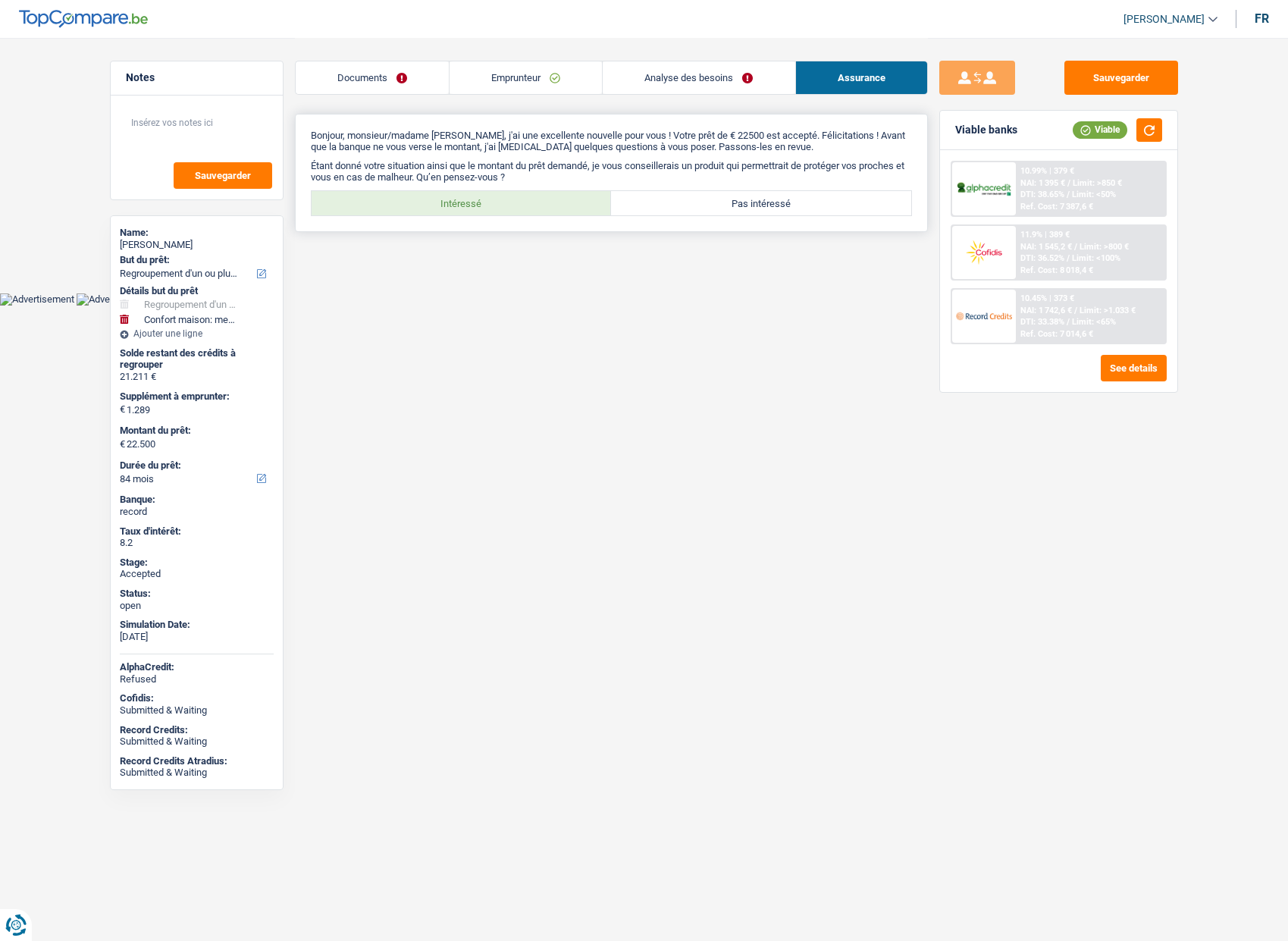
click at [530, 202] on label "Intéressé" at bounding box center [462, 203] width 300 height 24
click at [530, 202] on input "Intéressé" at bounding box center [462, 203] width 300 height 24
radio input "true"
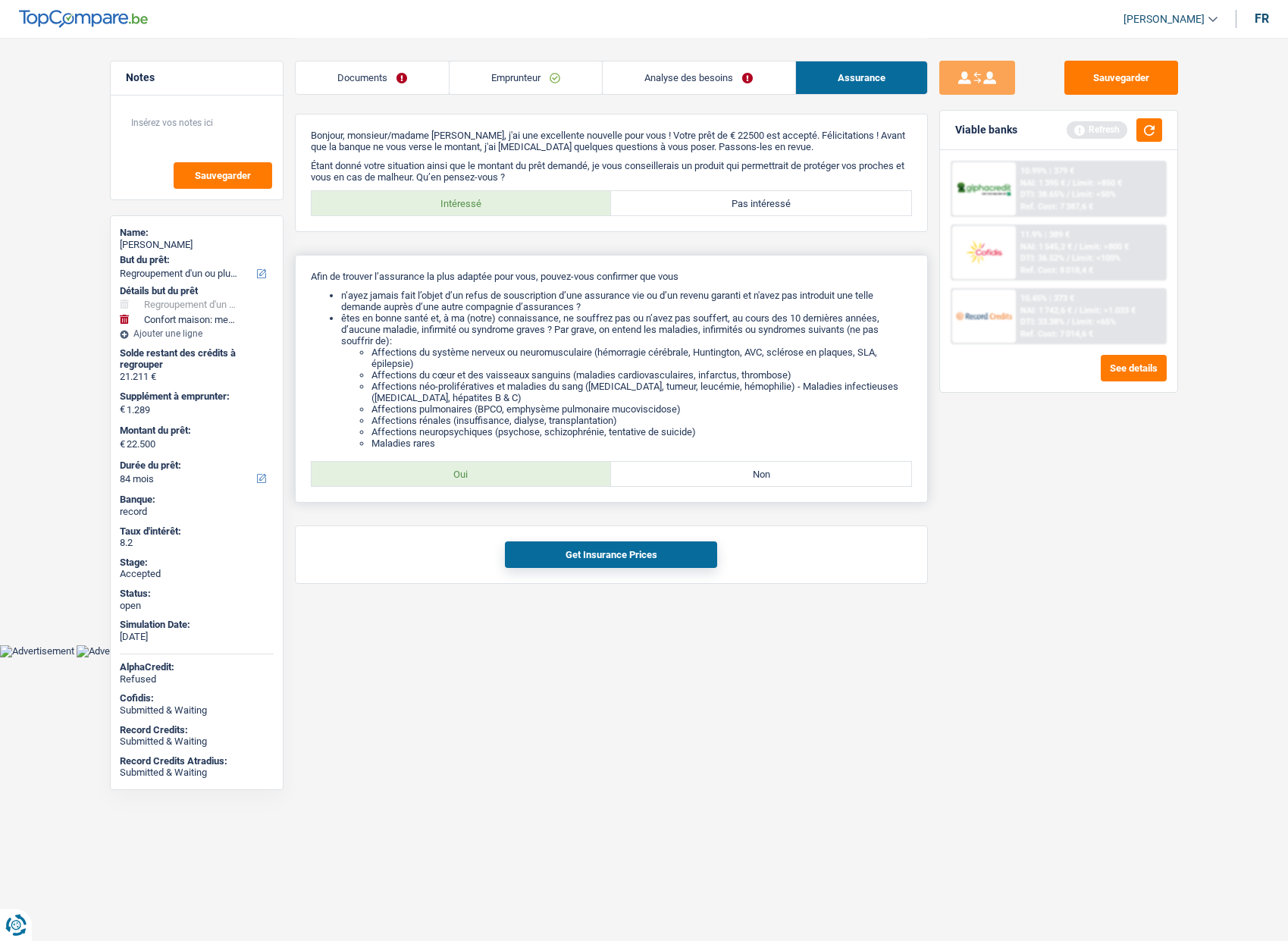
click at [471, 467] on label "Oui" at bounding box center [462, 474] width 300 height 24
click at [471, 467] on input "Oui" at bounding box center [462, 474] width 300 height 24
radio input "true"
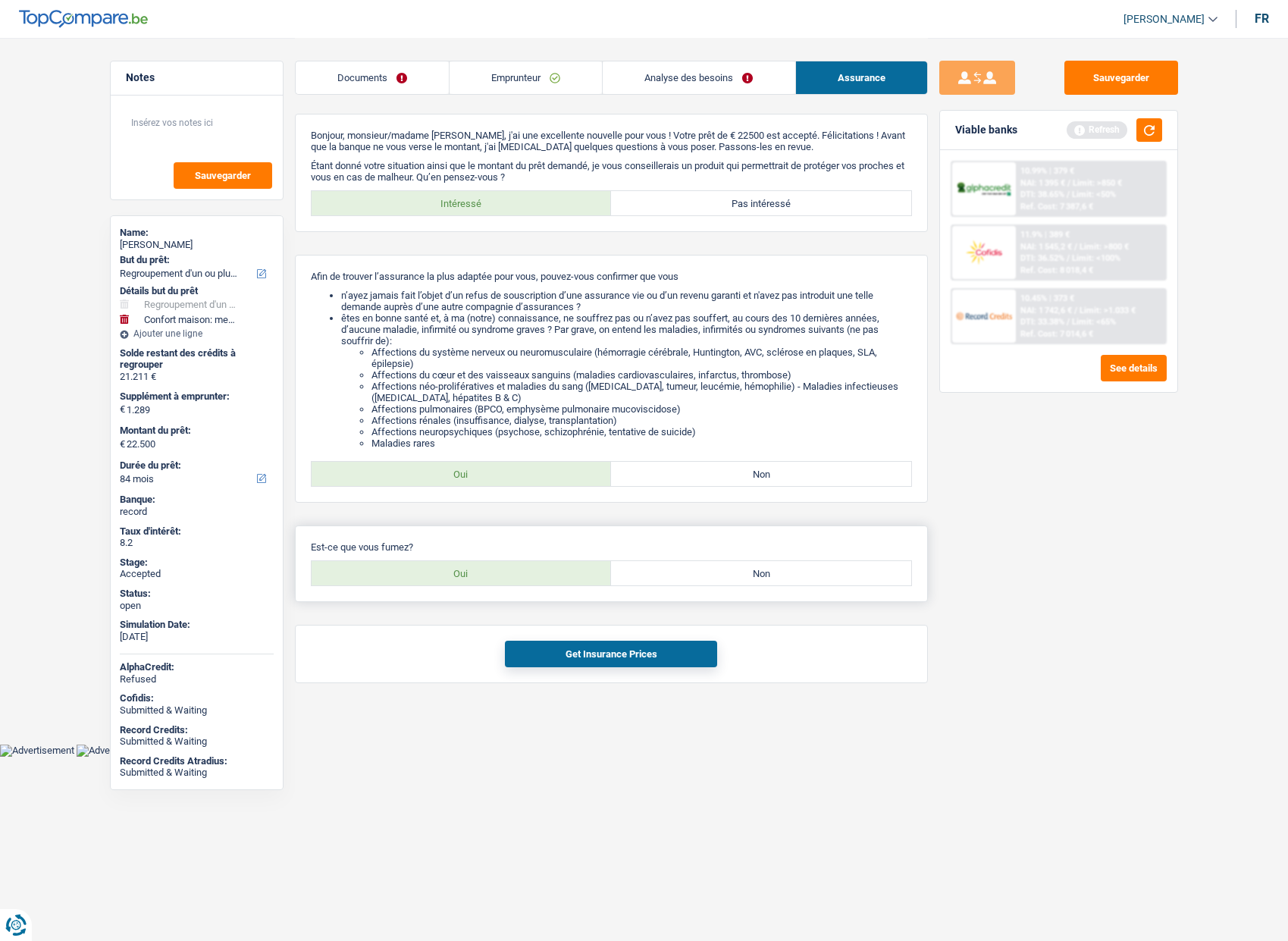
click at [476, 571] on label "Oui" at bounding box center [462, 573] width 300 height 24
click at [476, 571] on input "Oui" at bounding box center [462, 573] width 300 height 24
radio input "true"
click at [534, 640] on div "Get Insurance Prices" at bounding box center [612, 654] width 633 height 58
click at [538, 643] on button "Get Insurance Prices" at bounding box center [610, 654] width 212 height 27
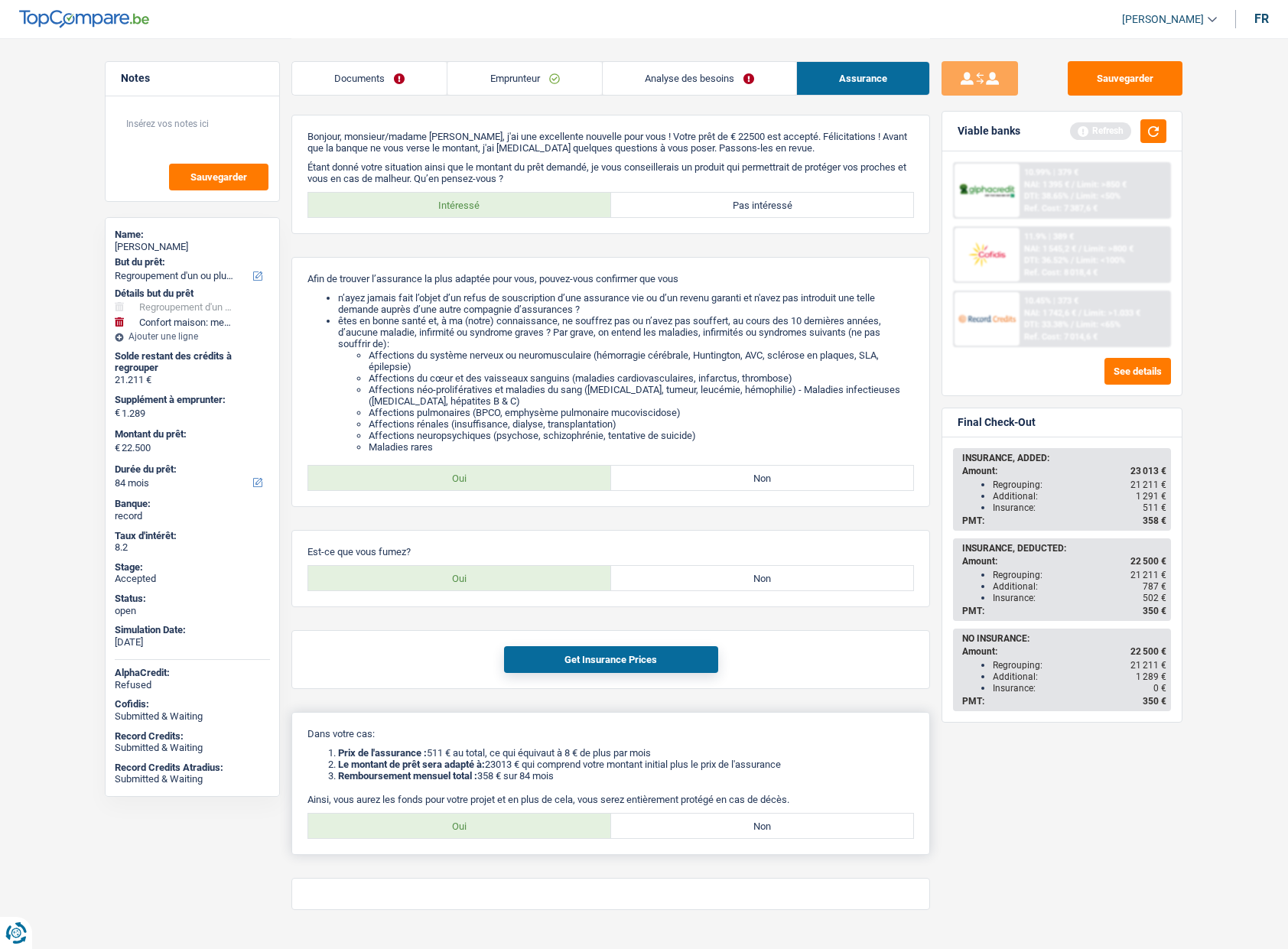
click at [710, 823] on label "Non" at bounding box center [762, 826] width 303 height 24
click at [710, 823] on input "Non" at bounding box center [762, 826] width 303 height 24
radio input "true"
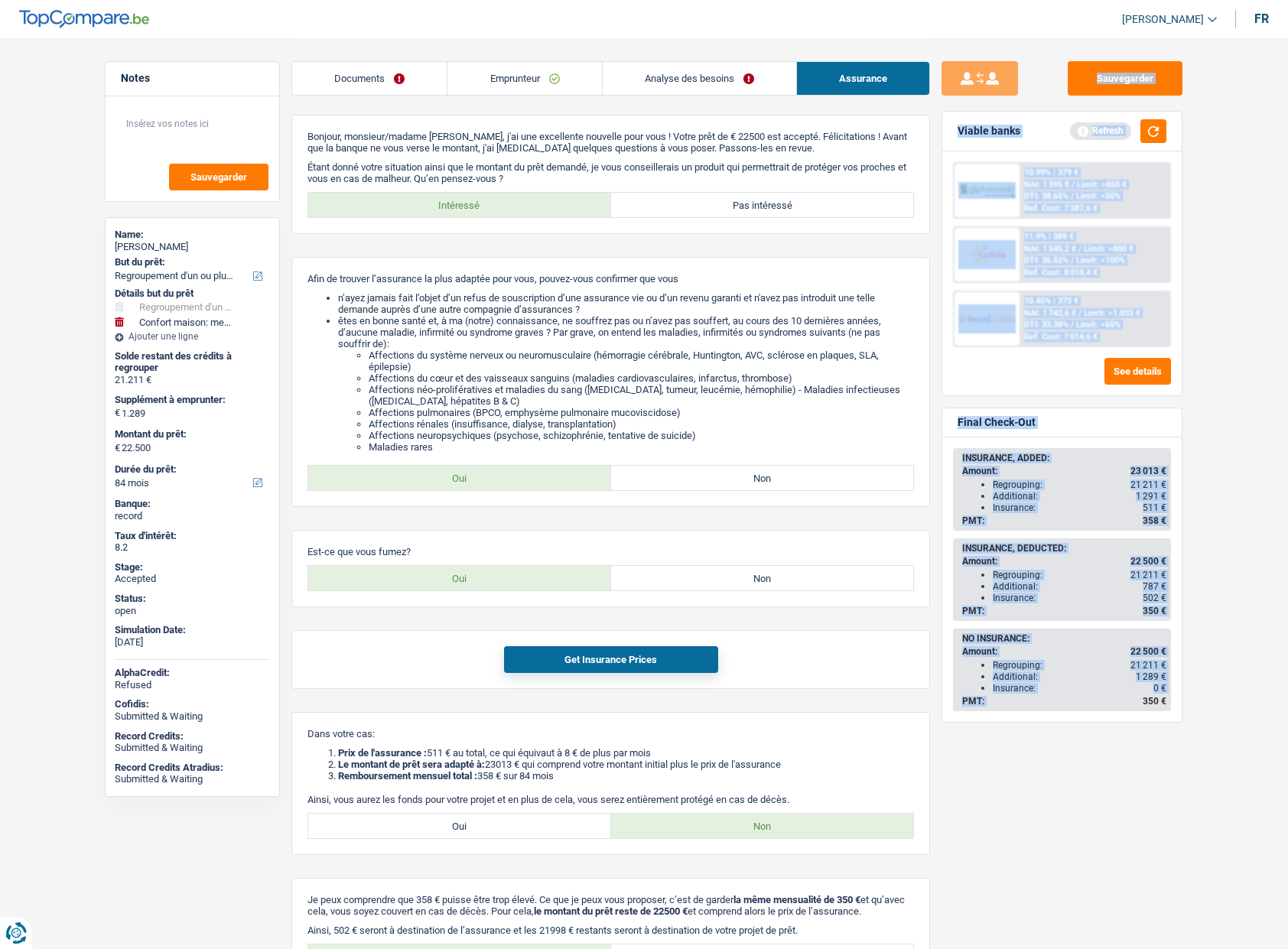
drag, startPoint x: 1002, startPoint y: 770, endPoint x: 1294, endPoint y: 659, distance: 312.4
click at [1288, 659] on html "Vous avez le contrôle de vos données Nous utilisons des cookies, tout comme nos…" at bounding box center [644, 558] width 1288 height 1115
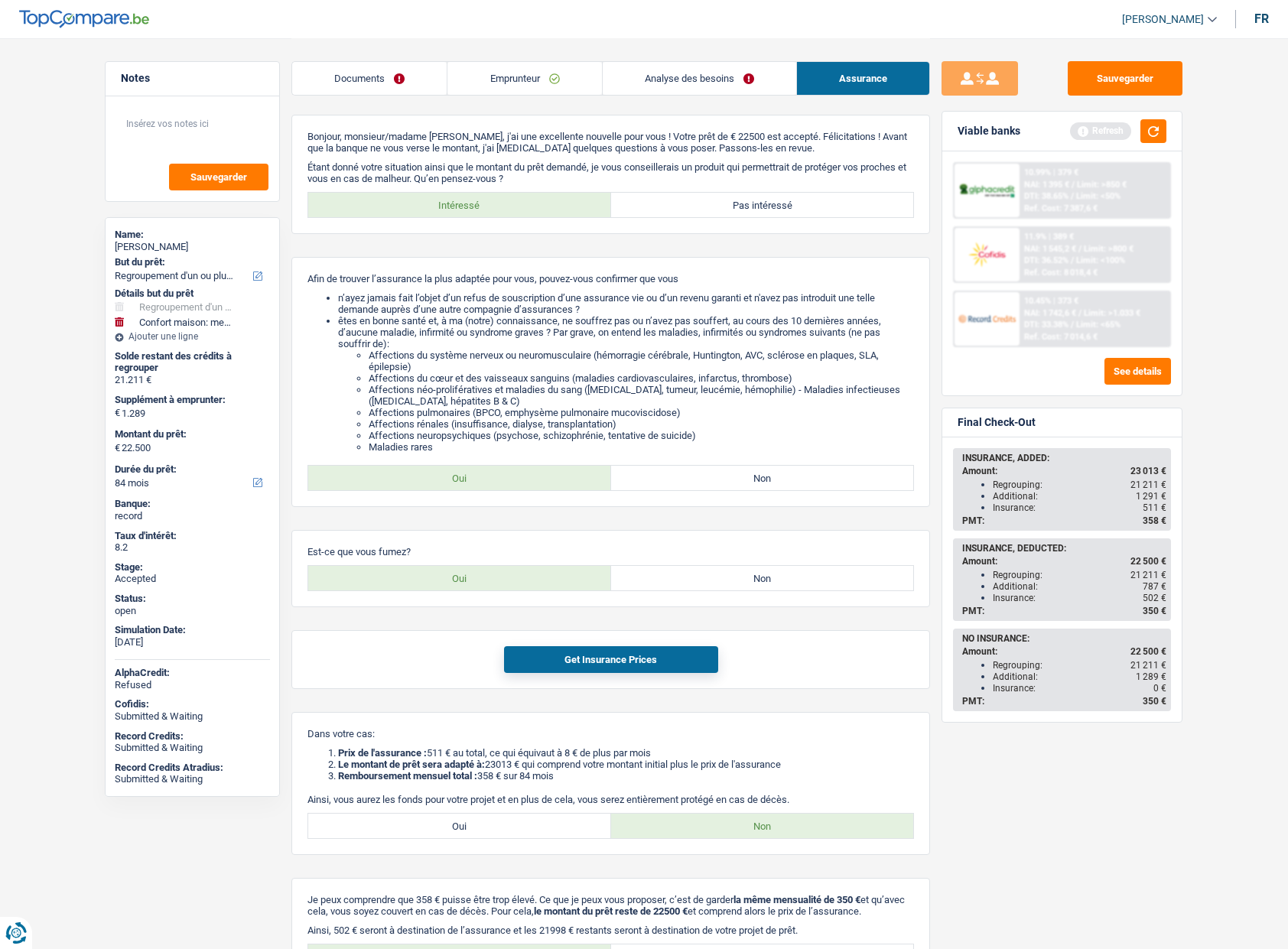
click at [1190, 725] on div "Sauvegarder Viable banks Refresh 10.99% | 379 € NAI: 1 395 € / Limit: >850 € DT…" at bounding box center [1062, 493] width 263 height 863
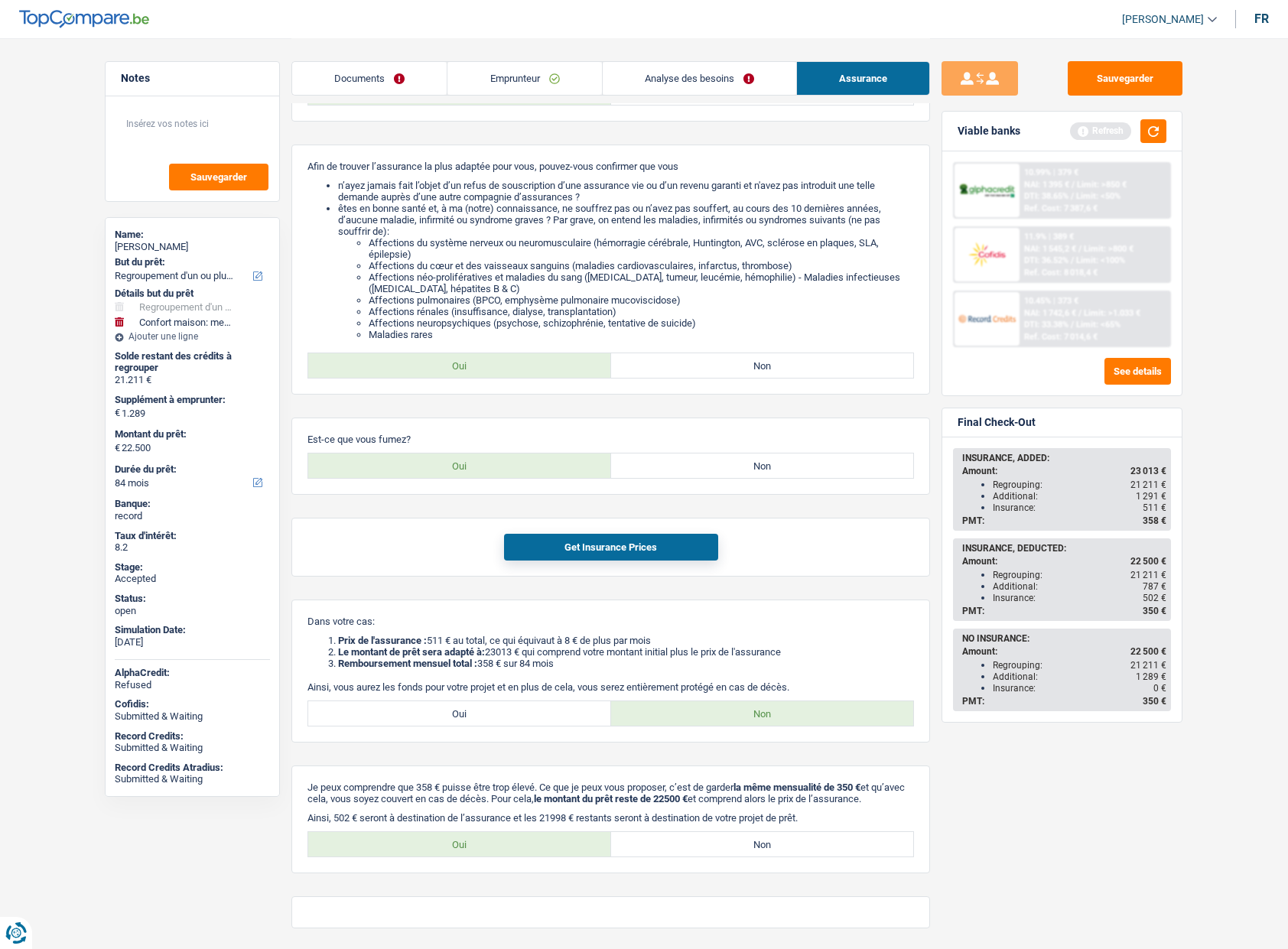
scroll to position [125, 0]
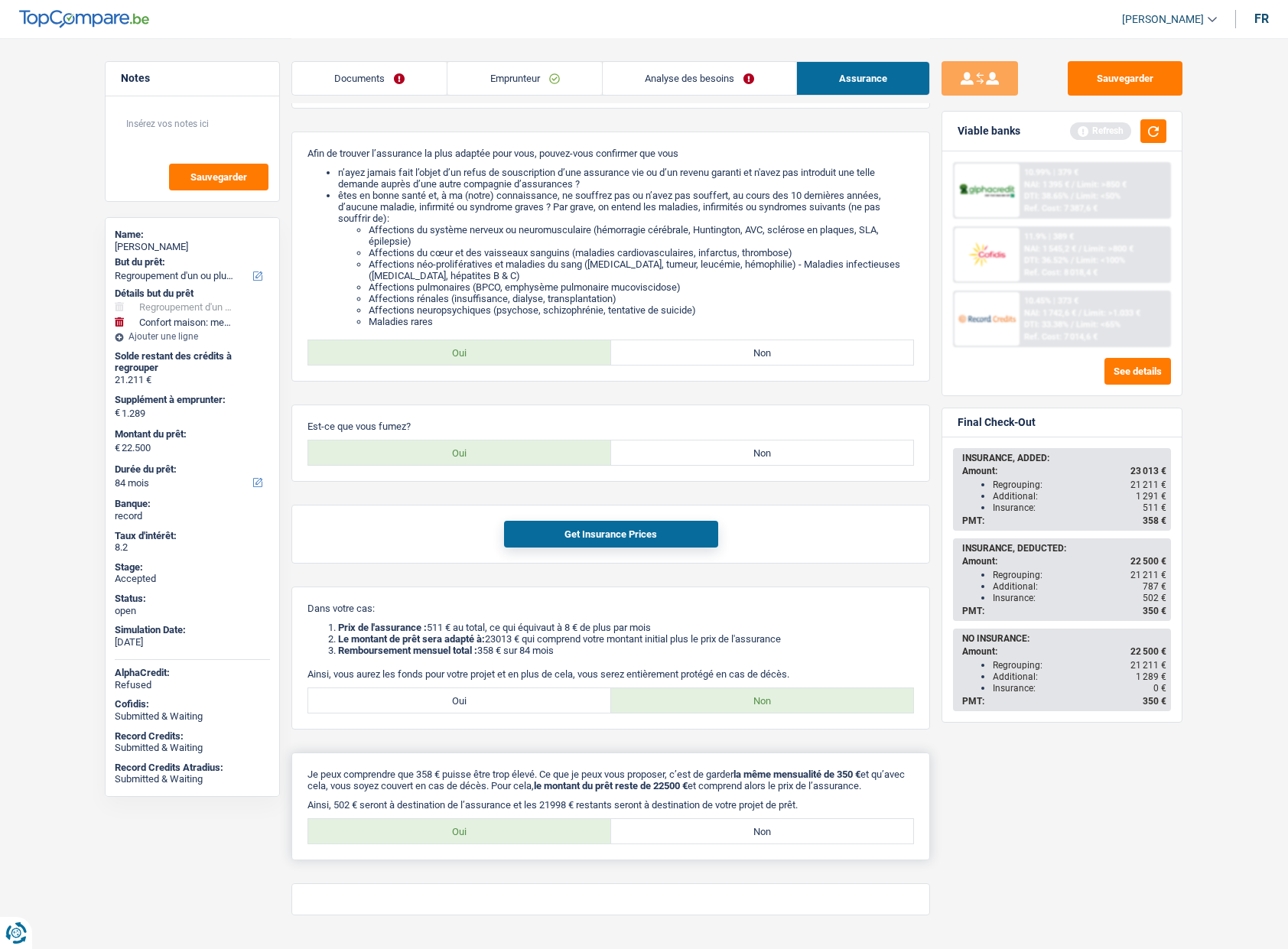
click at [471, 843] on label "Oui" at bounding box center [460, 831] width 303 height 24
click at [471, 843] on input "Oui" at bounding box center [460, 831] width 303 height 24
radio input "true"
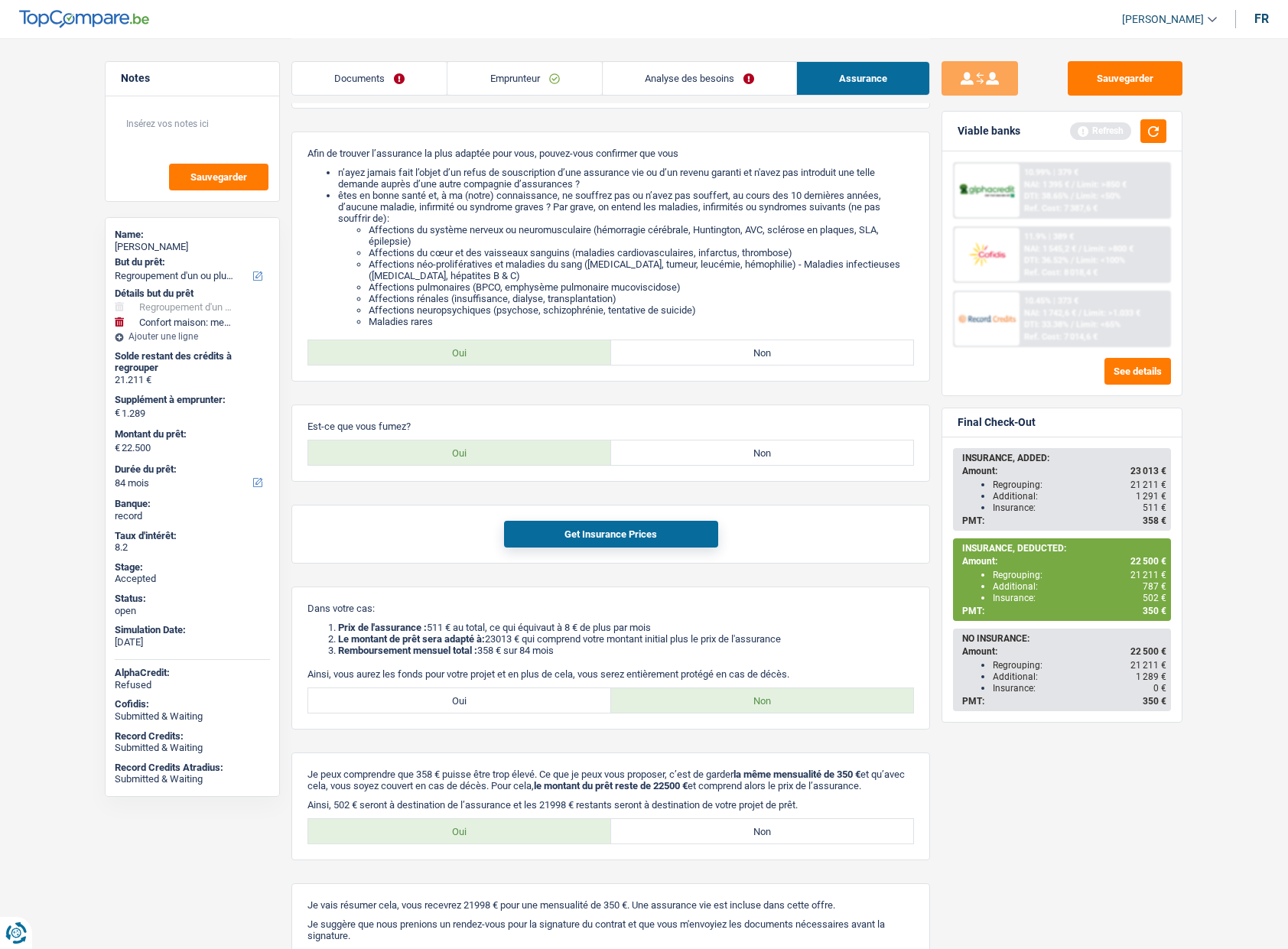
click at [1021, 777] on div "Sauvegarder Viable banks Refresh 10.99% | 379 € NAI: 1 395 € / Limit: >850 € DT…" at bounding box center [1062, 493] width 263 height 863
click at [726, 80] on link "Analyse des besoins" at bounding box center [699, 78] width 193 height 33
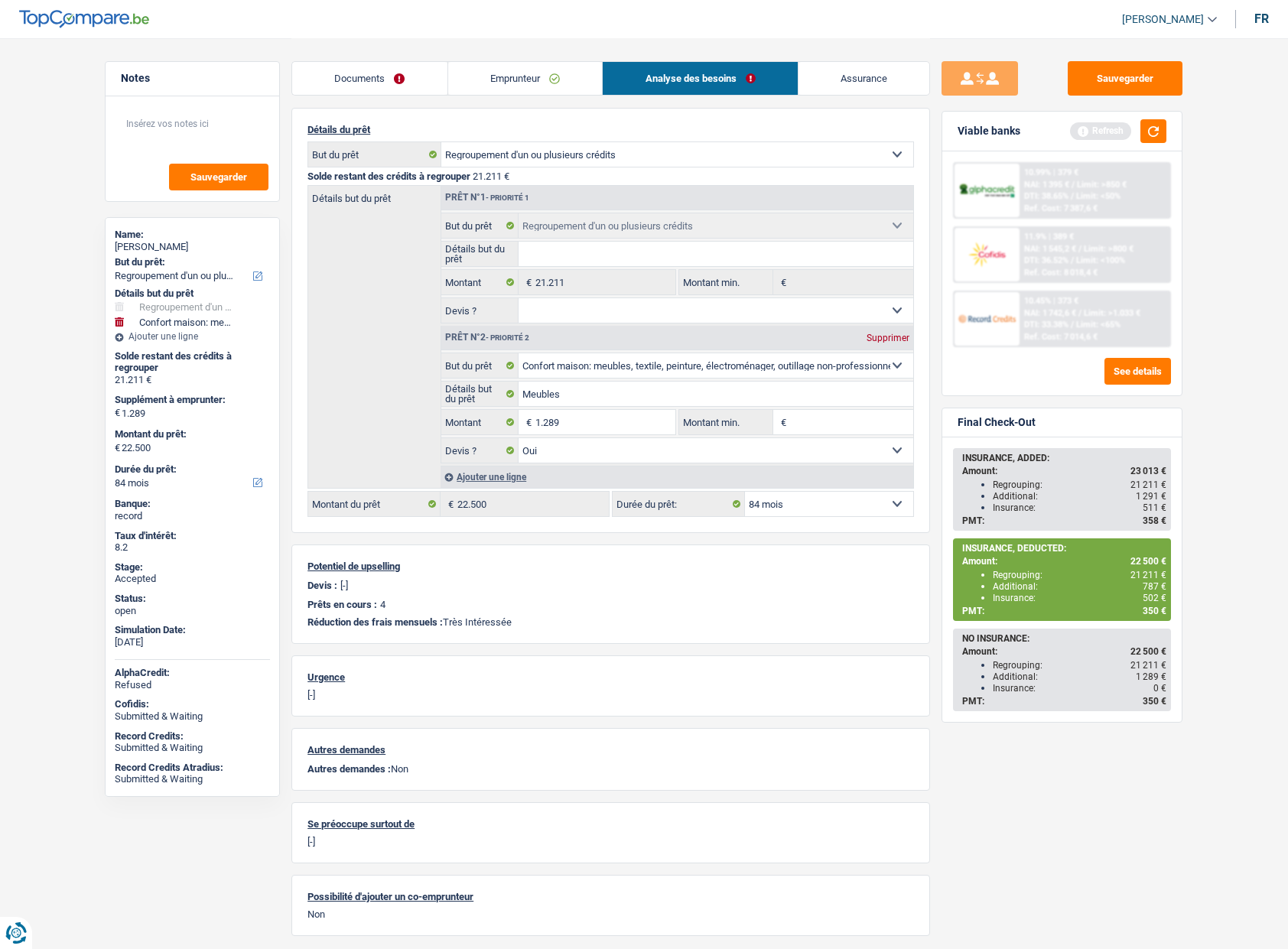
click at [542, 78] on link "Emprunteur" at bounding box center [525, 78] width 154 height 33
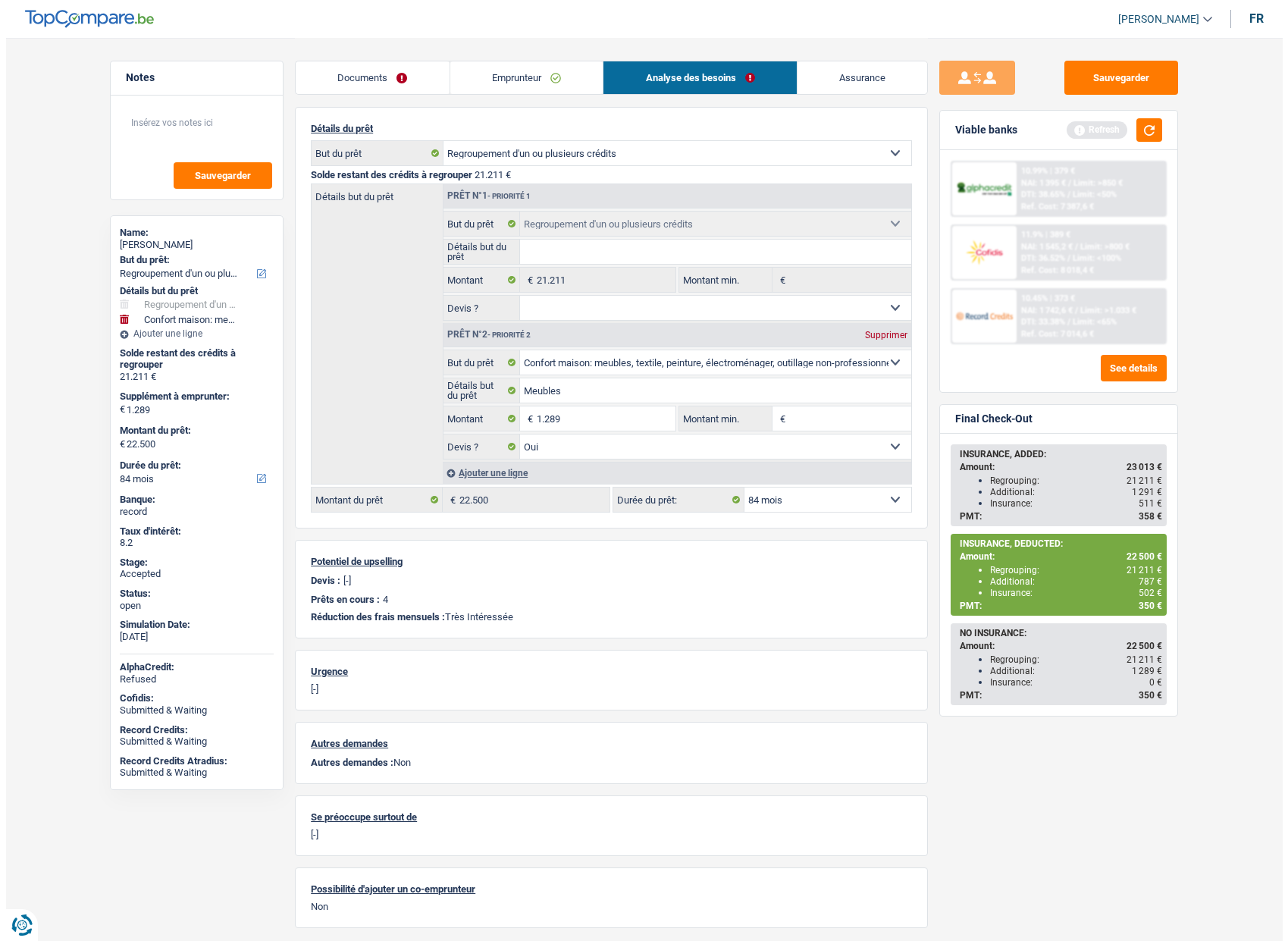
scroll to position [0, 0]
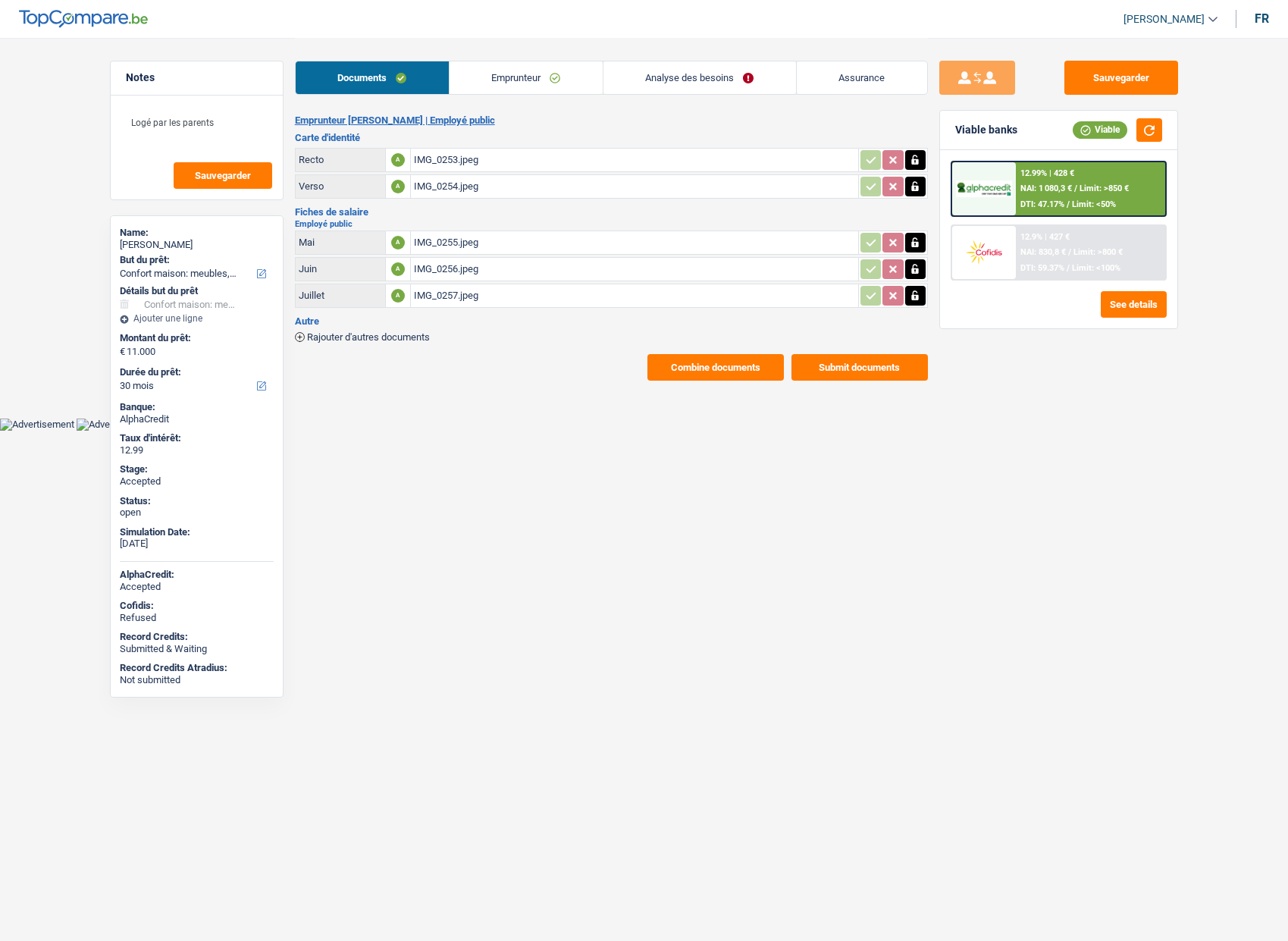
select select "household"
select select "30"
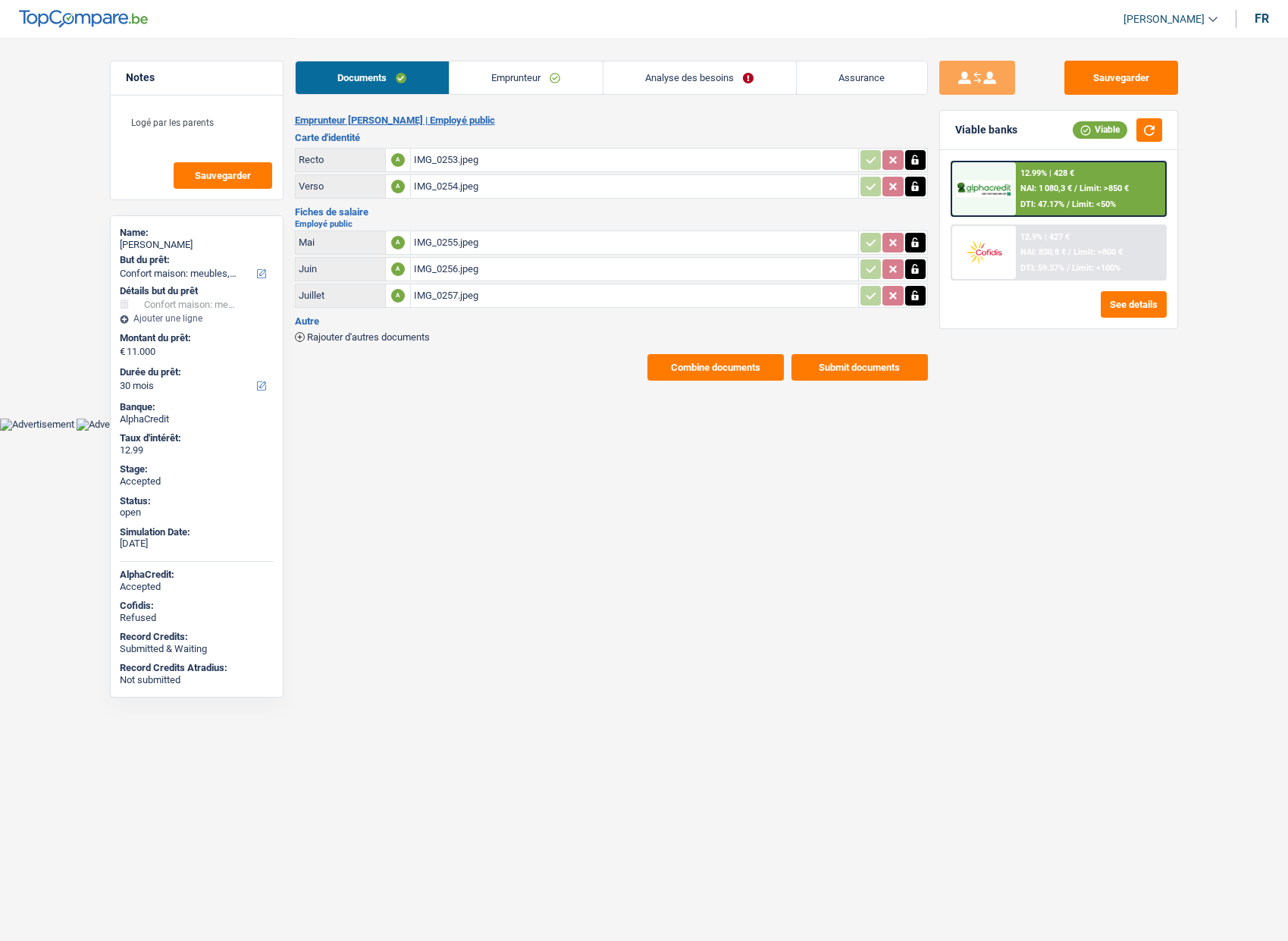
select select "household"
select select "false"
select select "30"
click at [651, 76] on link "Analyse des besoins" at bounding box center [700, 77] width 193 height 32
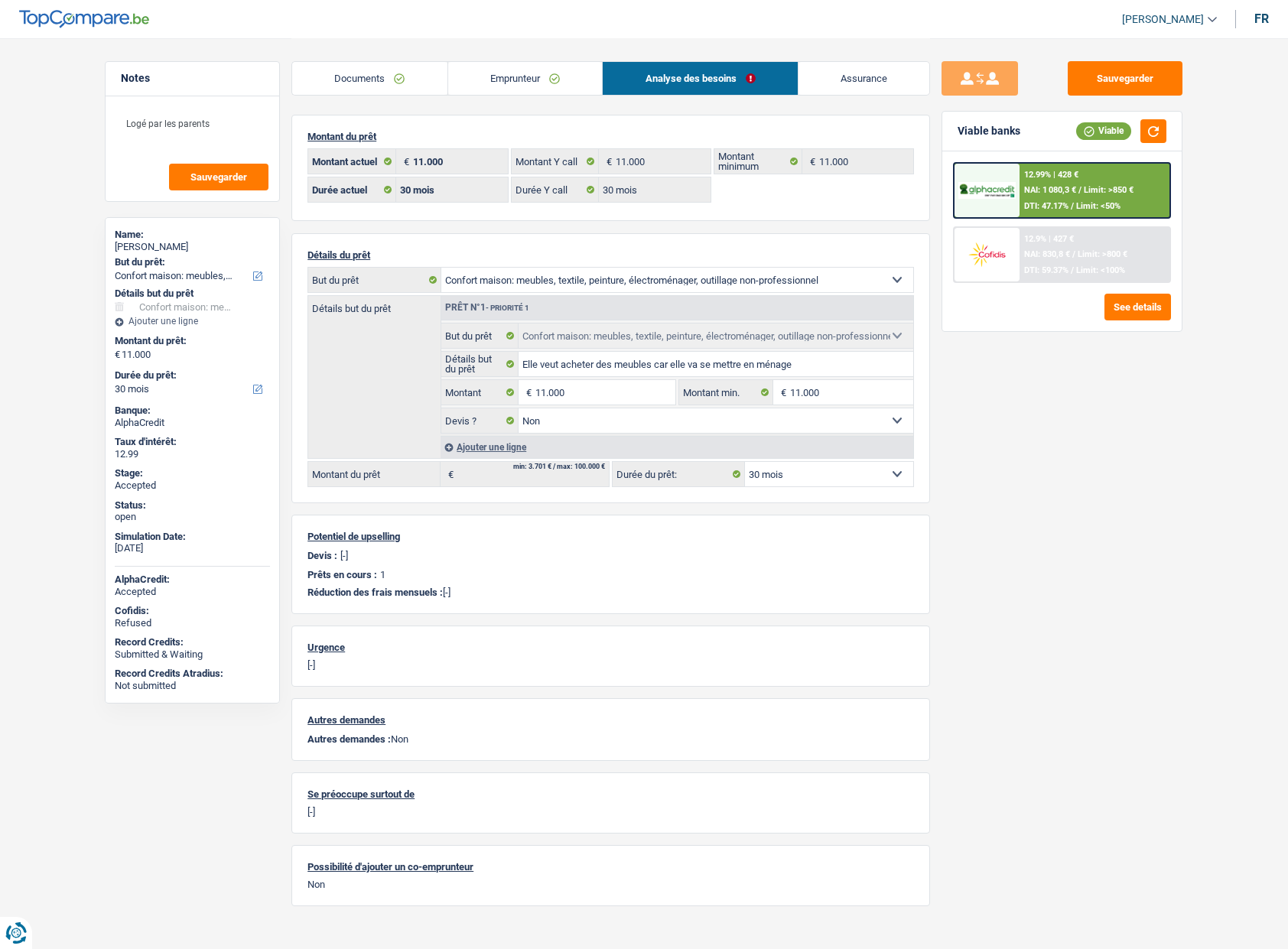
click at [834, 92] on link "Assurance" at bounding box center [864, 78] width 132 height 33
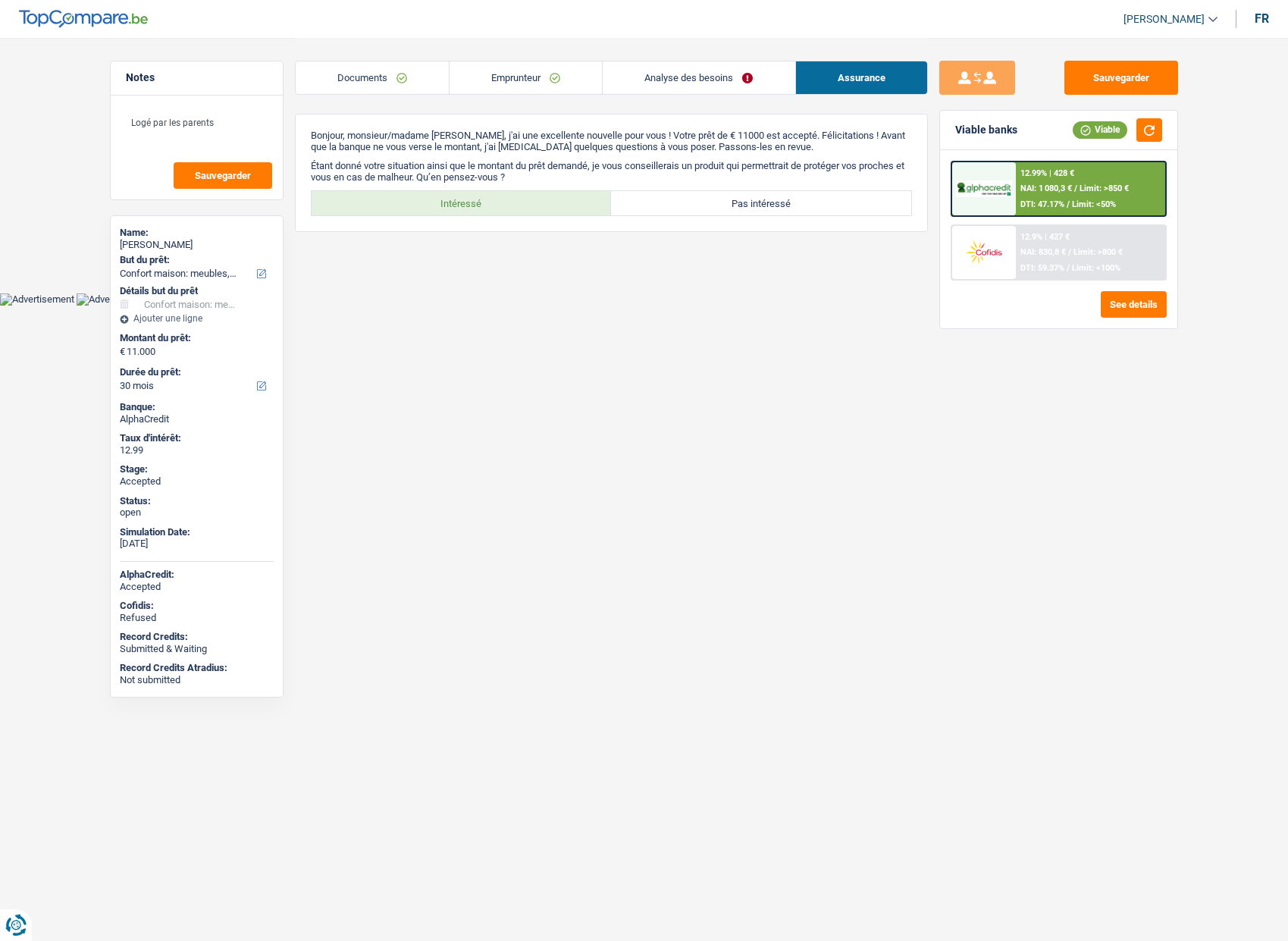
click at [553, 75] on link "Emprunteur" at bounding box center [526, 77] width 153 height 32
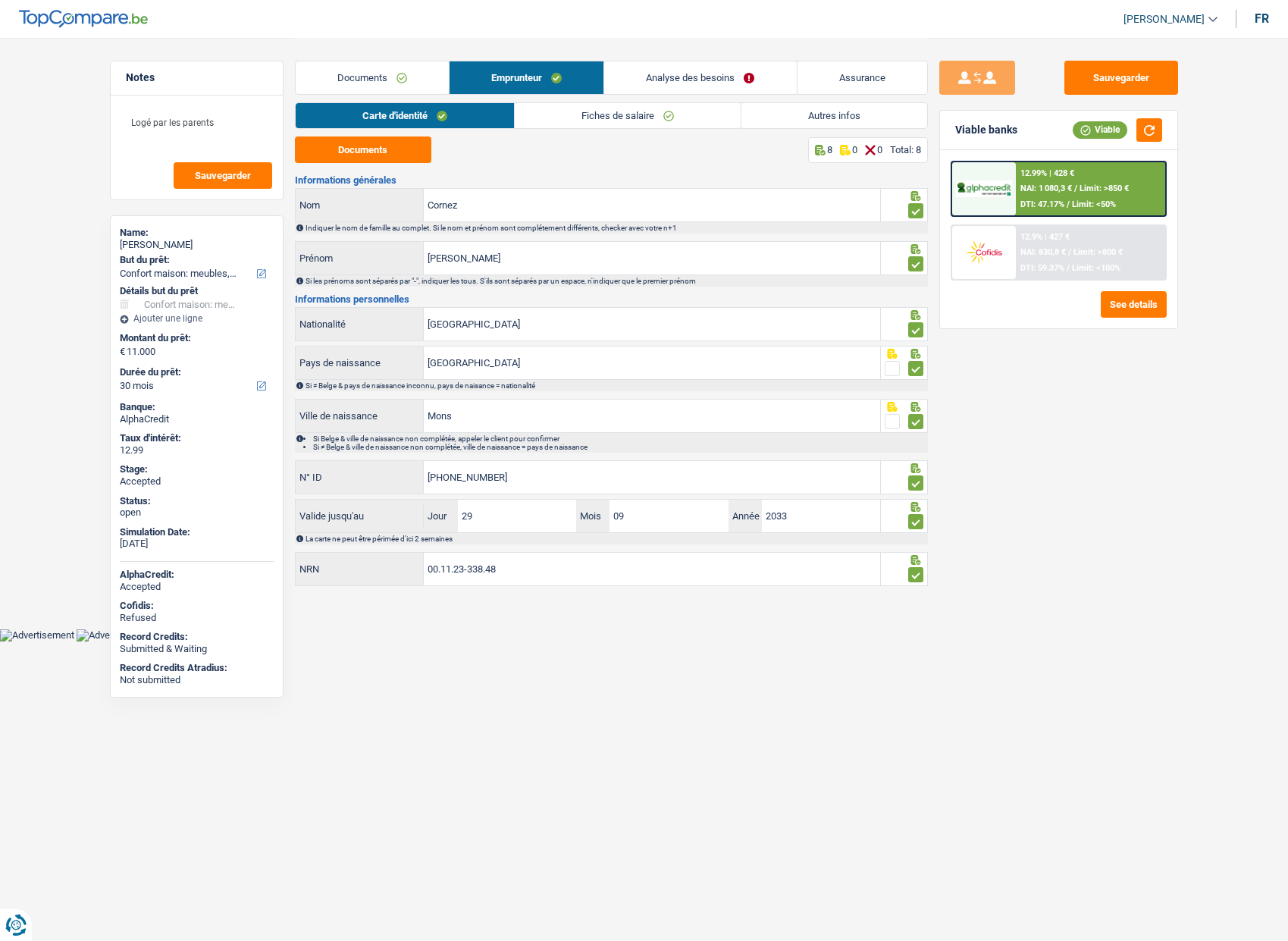
click at [561, 109] on link "Fiches de salaire" at bounding box center [628, 115] width 226 height 25
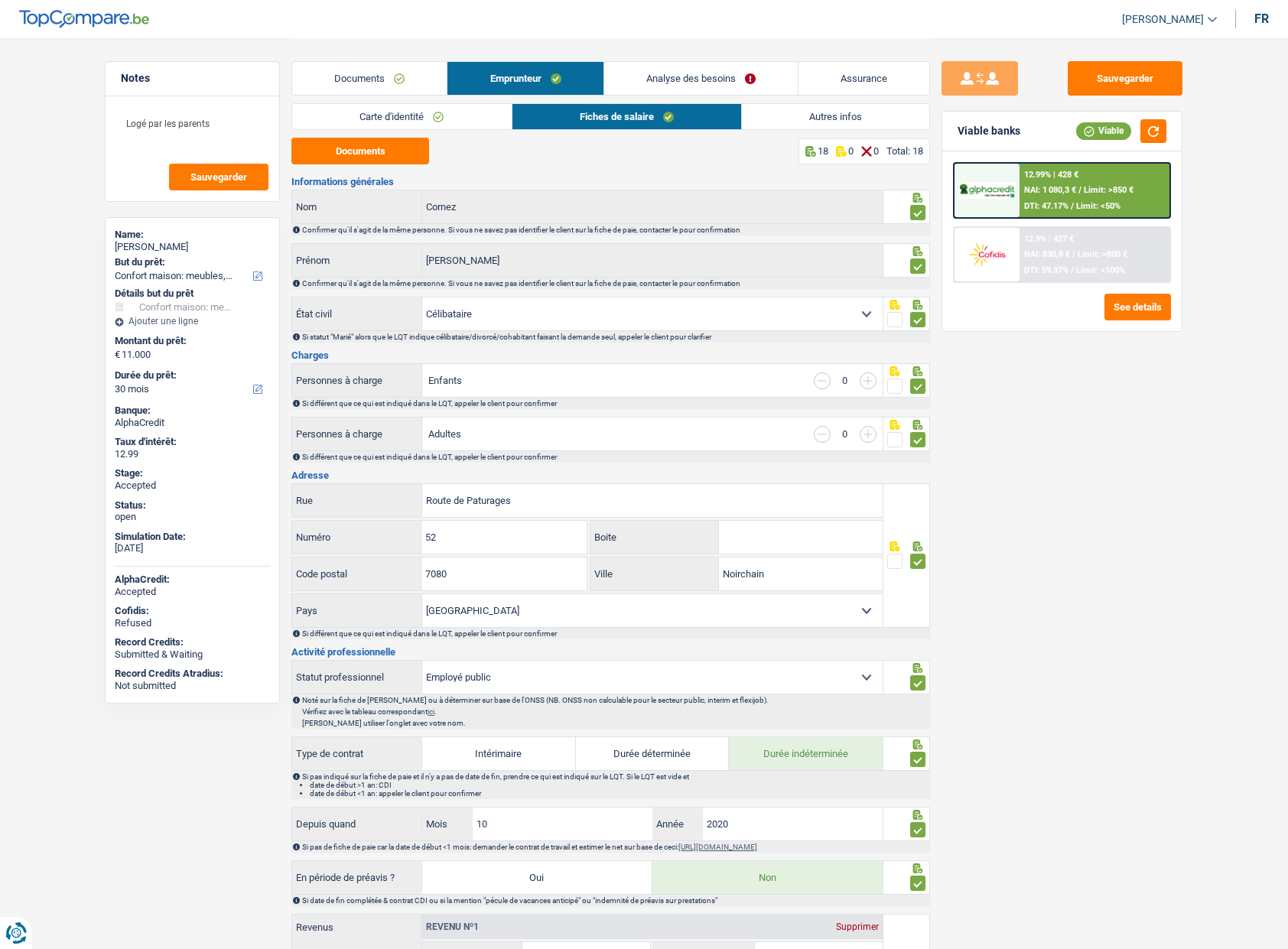
click at [876, 71] on link "Assurance" at bounding box center [864, 78] width 131 height 33
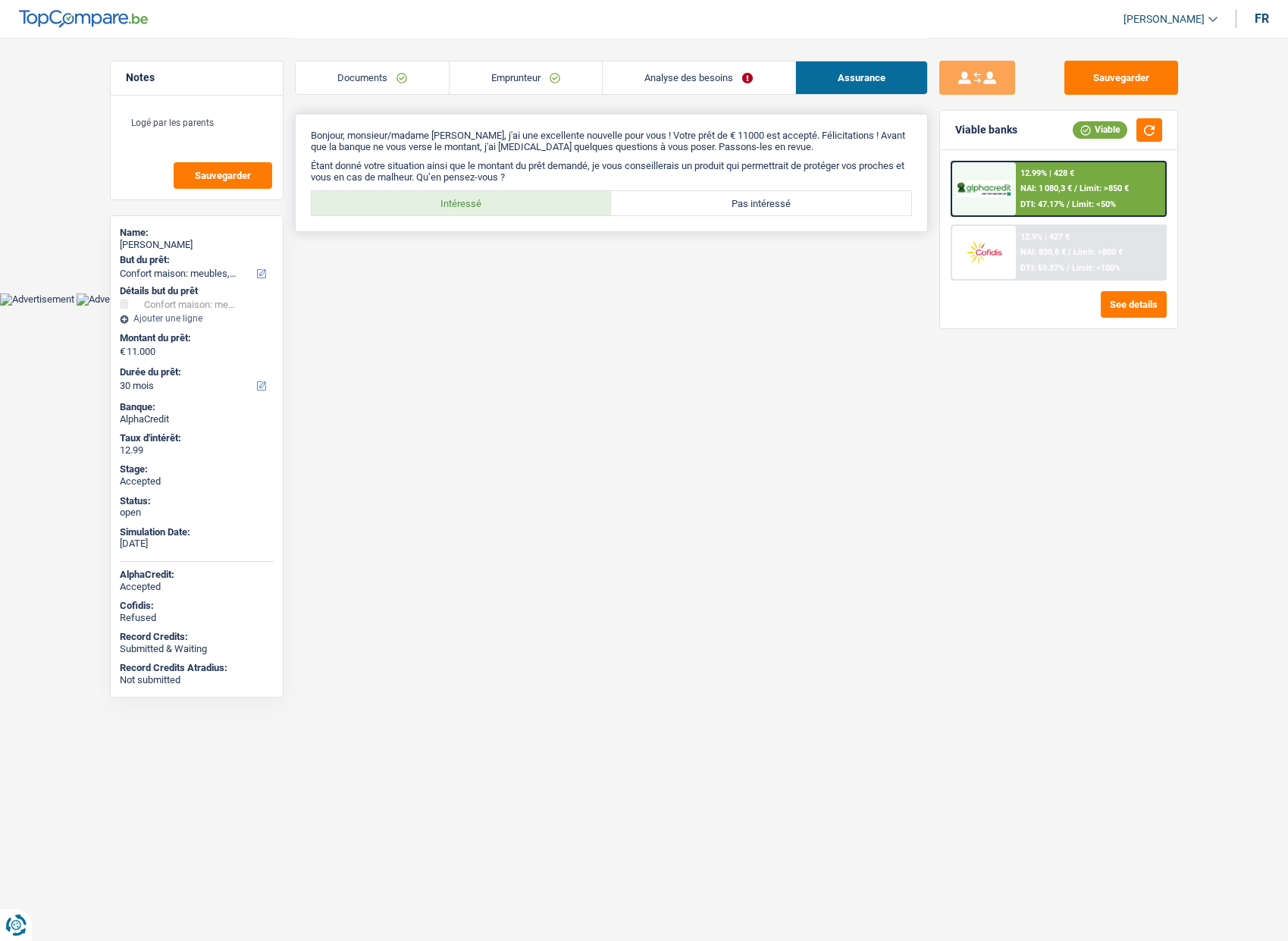
click at [559, 204] on label "Intéressé" at bounding box center [462, 203] width 300 height 24
click at [559, 204] on input "Intéressé" at bounding box center [462, 203] width 300 height 24
radio input "true"
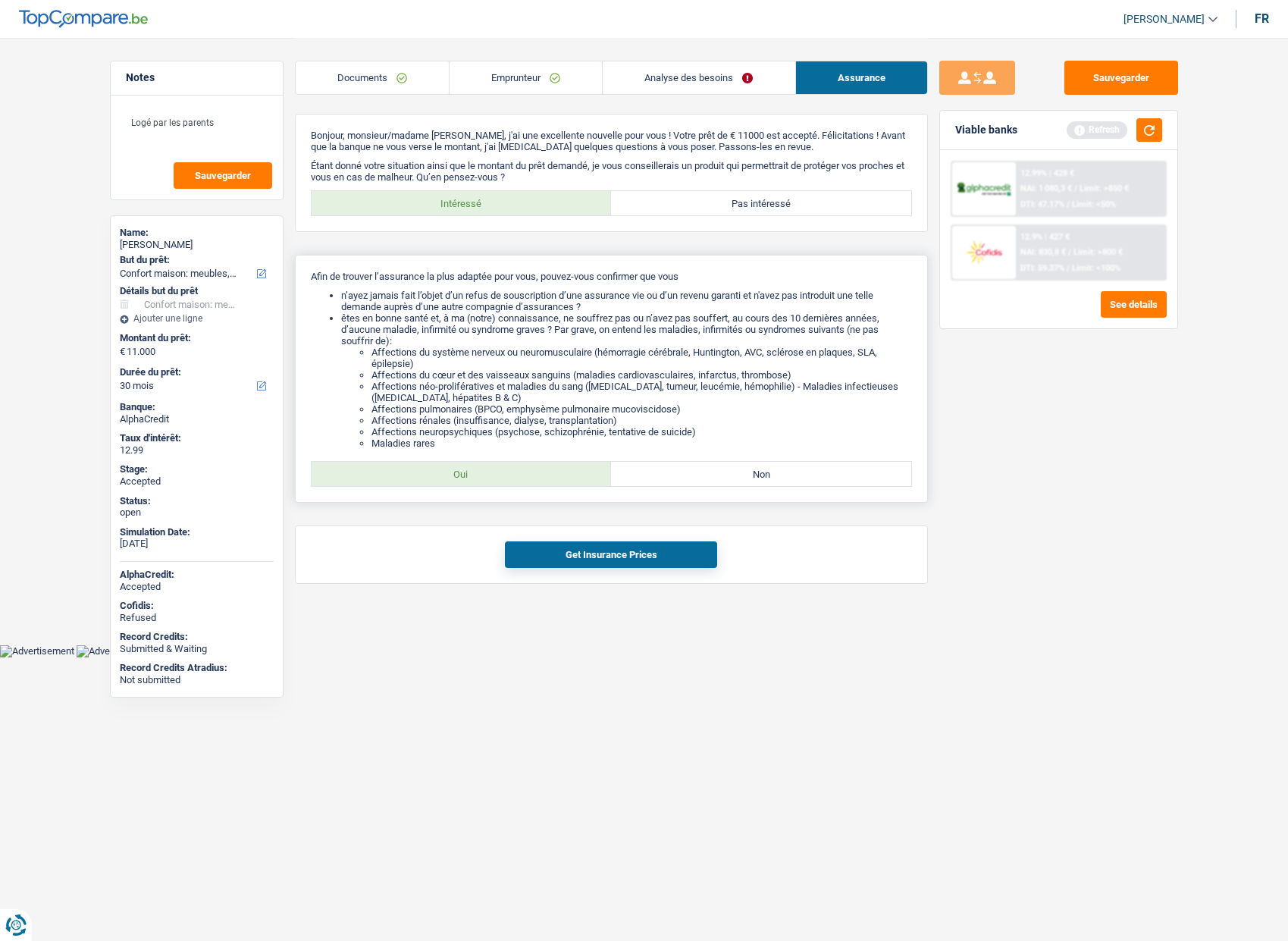
click at [528, 470] on label "Oui" at bounding box center [462, 474] width 300 height 24
click at [528, 470] on input "Oui" at bounding box center [462, 474] width 300 height 24
radio input "true"
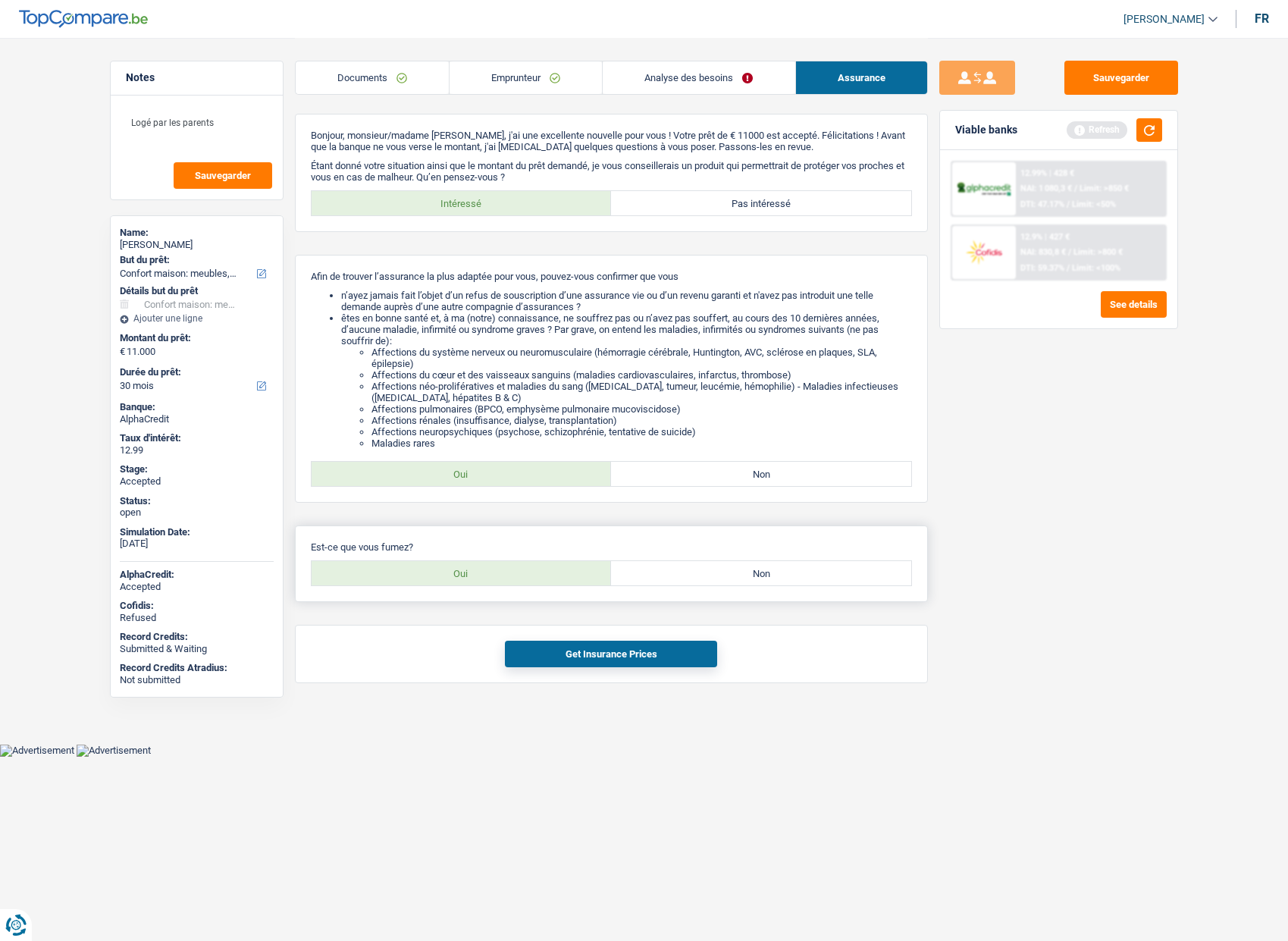
click at [561, 573] on label "Oui" at bounding box center [462, 573] width 300 height 24
click at [561, 573] on input "Oui" at bounding box center [462, 573] width 300 height 24
radio input "true"
click at [580, 653] on button "Get Insurance Prices" at bounding box center [610, 654] width 212 height 27
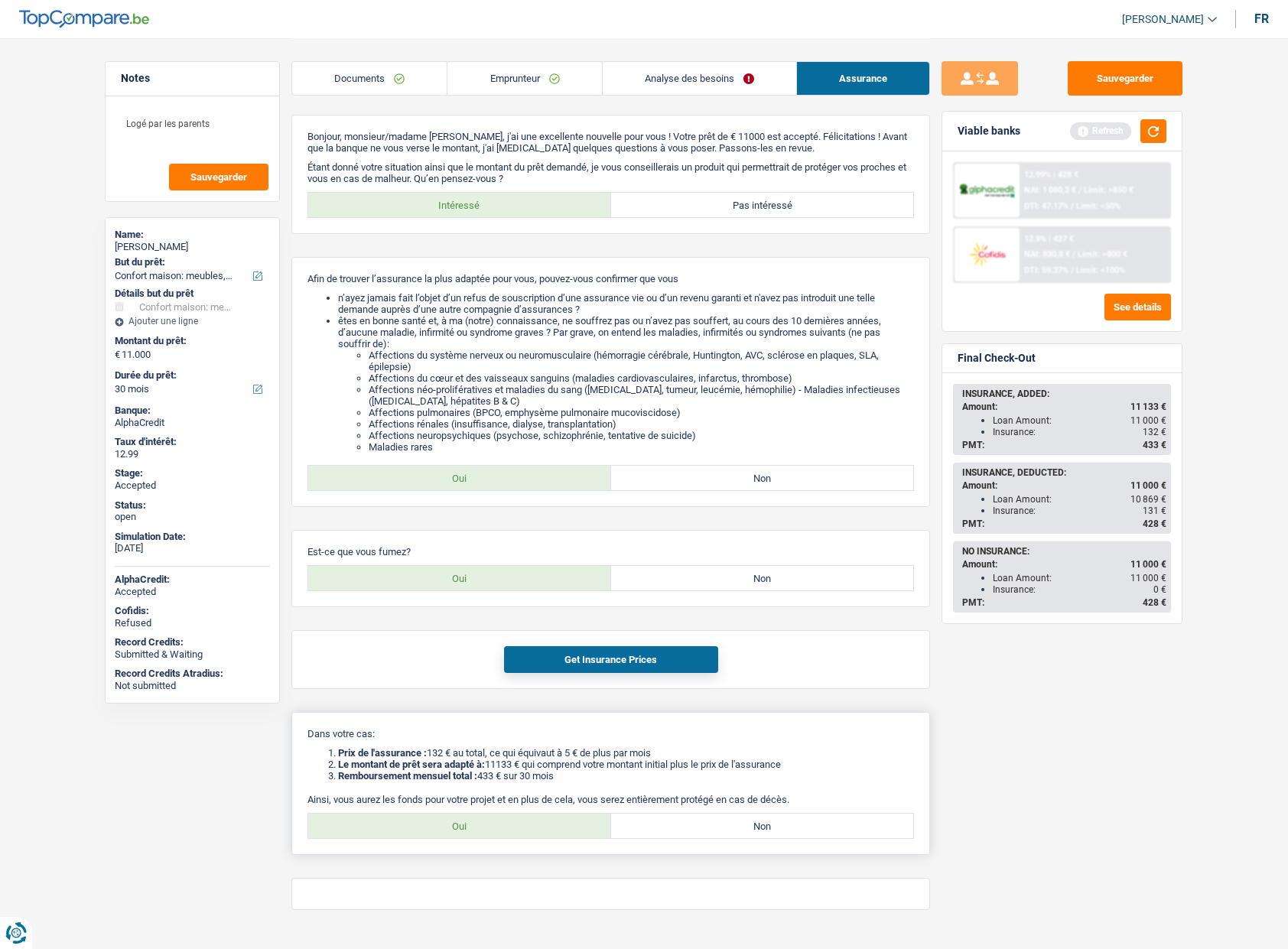
click at [514, 833] on label "Oui" at bounding box center [460, 826] width 303 height 24
click at [514, 833] on input "Oui" at bounding box center [460, 826] width 303 height 24
radio input "true"
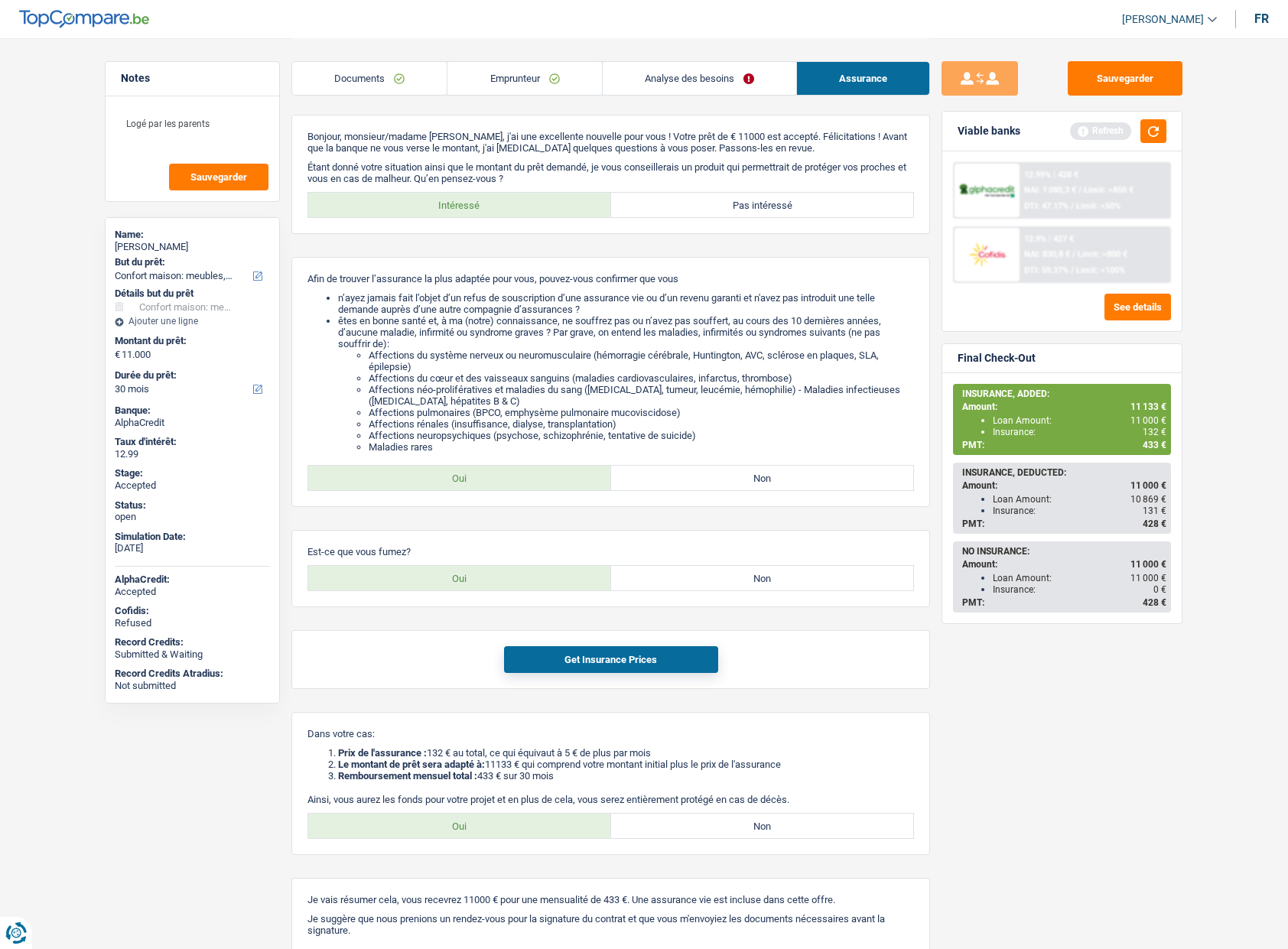
click at [1005, 646] on div "Sauvegarder Viable banks Refresh 12.99% | 428 € NAI: 1 080,3 € / Limit: >850 € …" at bounding box center [1062, 493] width 263 height 863
click at [401, 74] on link "Documents" at bounding box center [369, 78] width 154 height 33
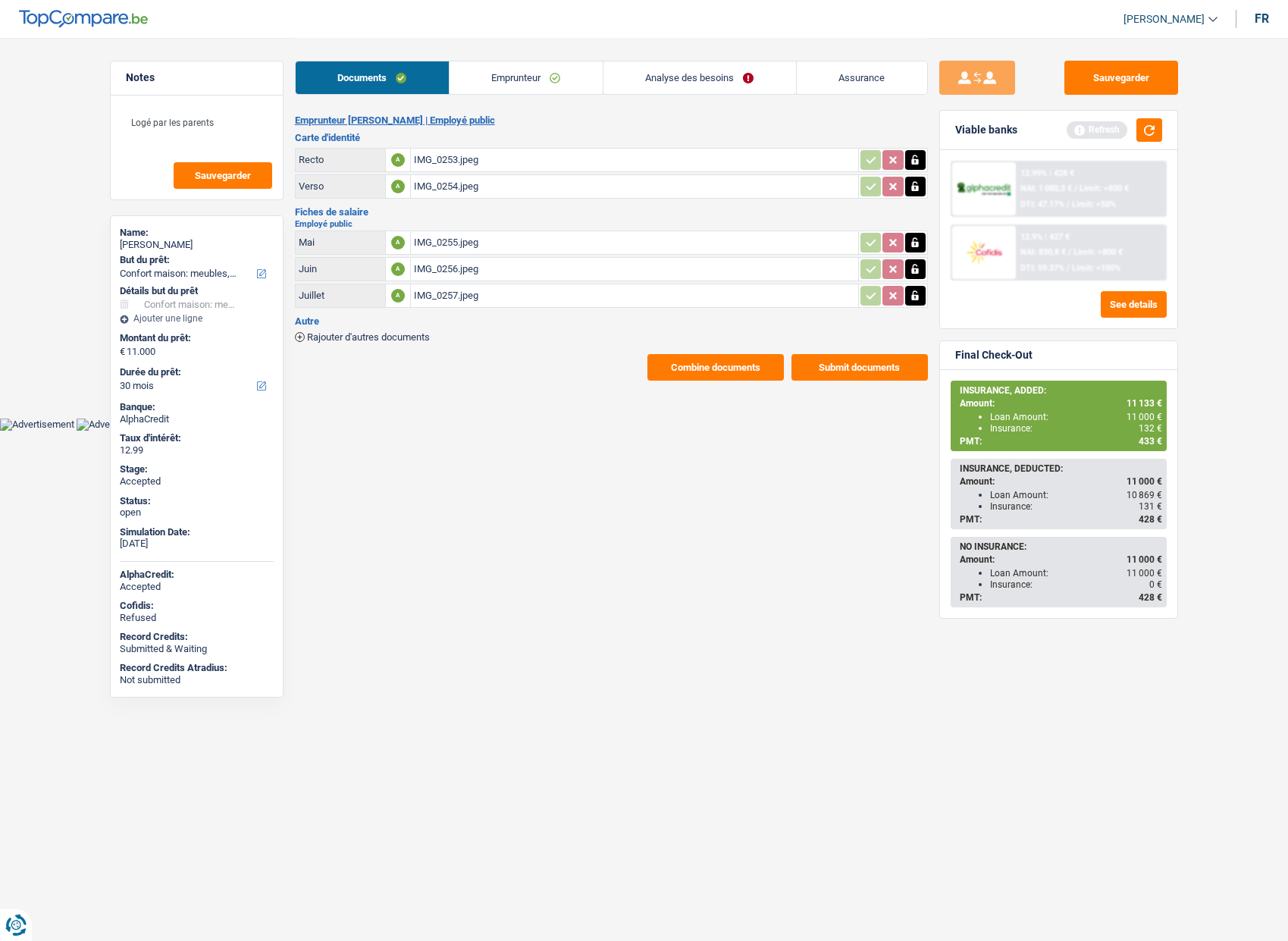
click at [668, 366] on button "Combine documents" at bounding box center [715, 367] width 136 height 27
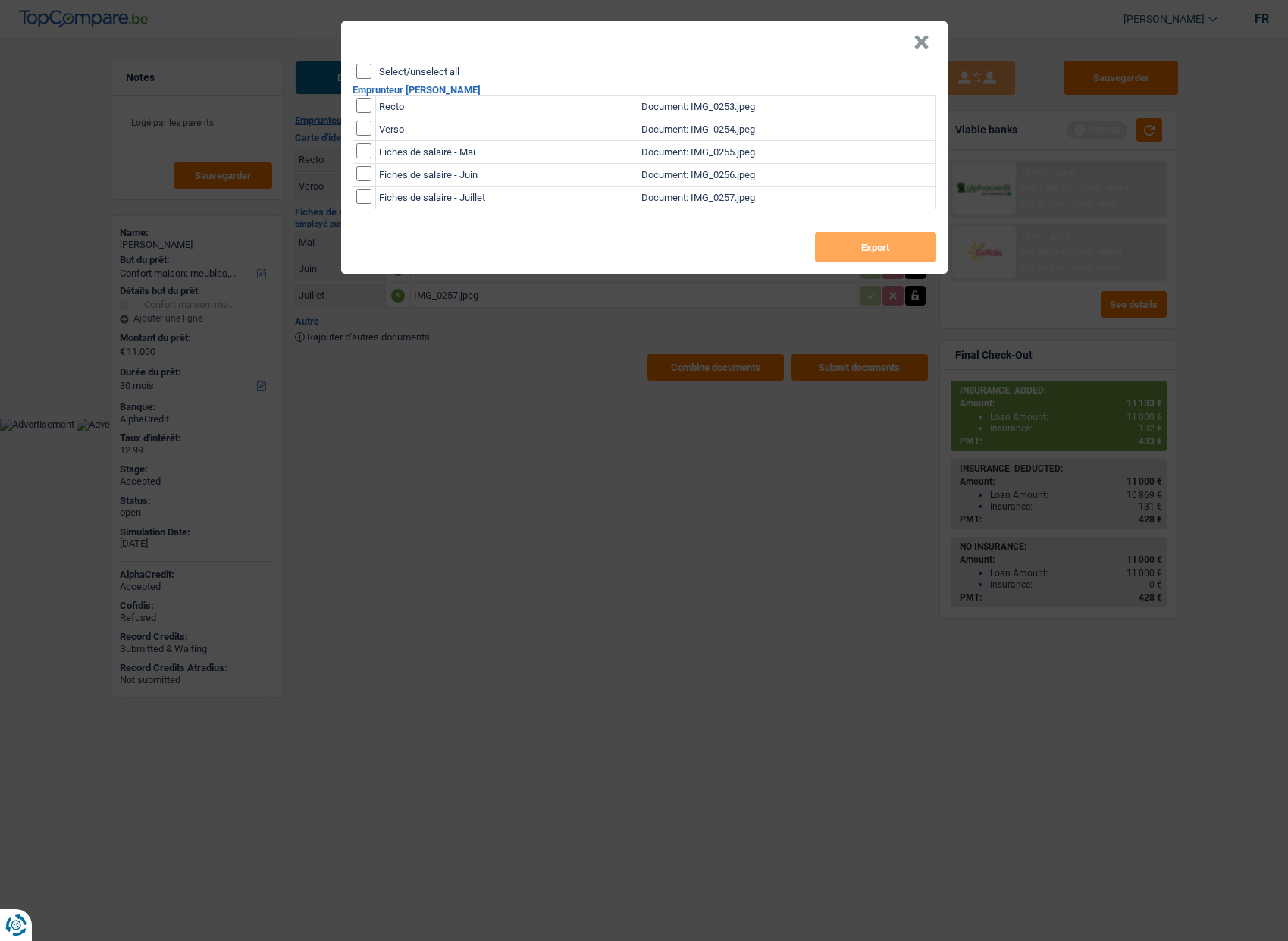
click at [441, 78] on div "Select/unselect all" at bounding box center [646, 71] width 580 height 15
click at [429, 63] on header "×" at bounding box center [644, 43] width 606 height 43
click at [427, 69] on label "Select/unselect all" at bounding box center [419, 71] width 81 height 10
click at [371, 69] on input "Select/unselect all" at bounding box center [364, 71] width 15 height 15
checkbox input "true"
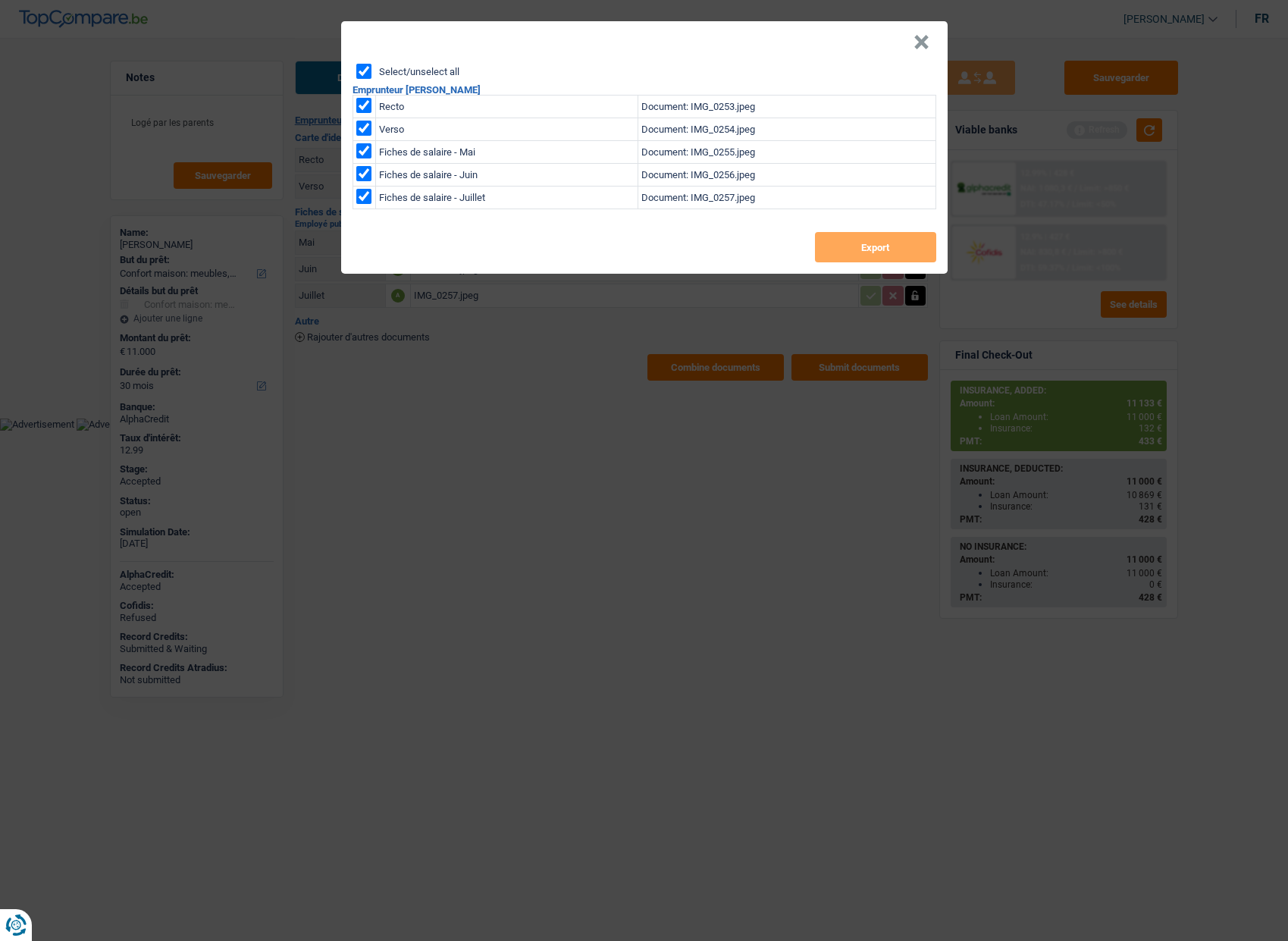
checkbox input "true"
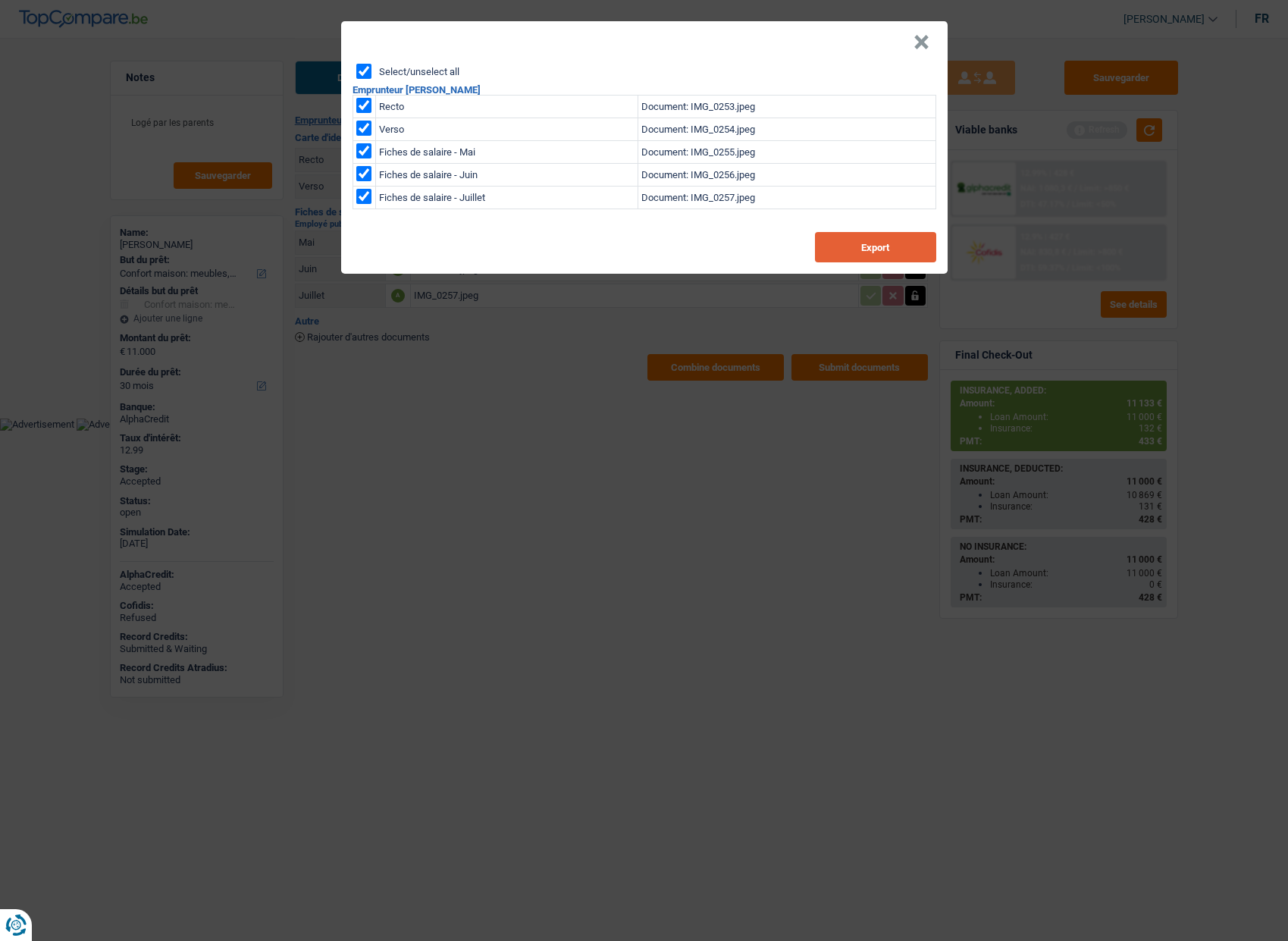
click at [847, 238] on button "Export" at bounding box center [875, 247] width 121 height 31
click at [924, 35] on button "×" at bounding box center [921, 43] width 16 height 15
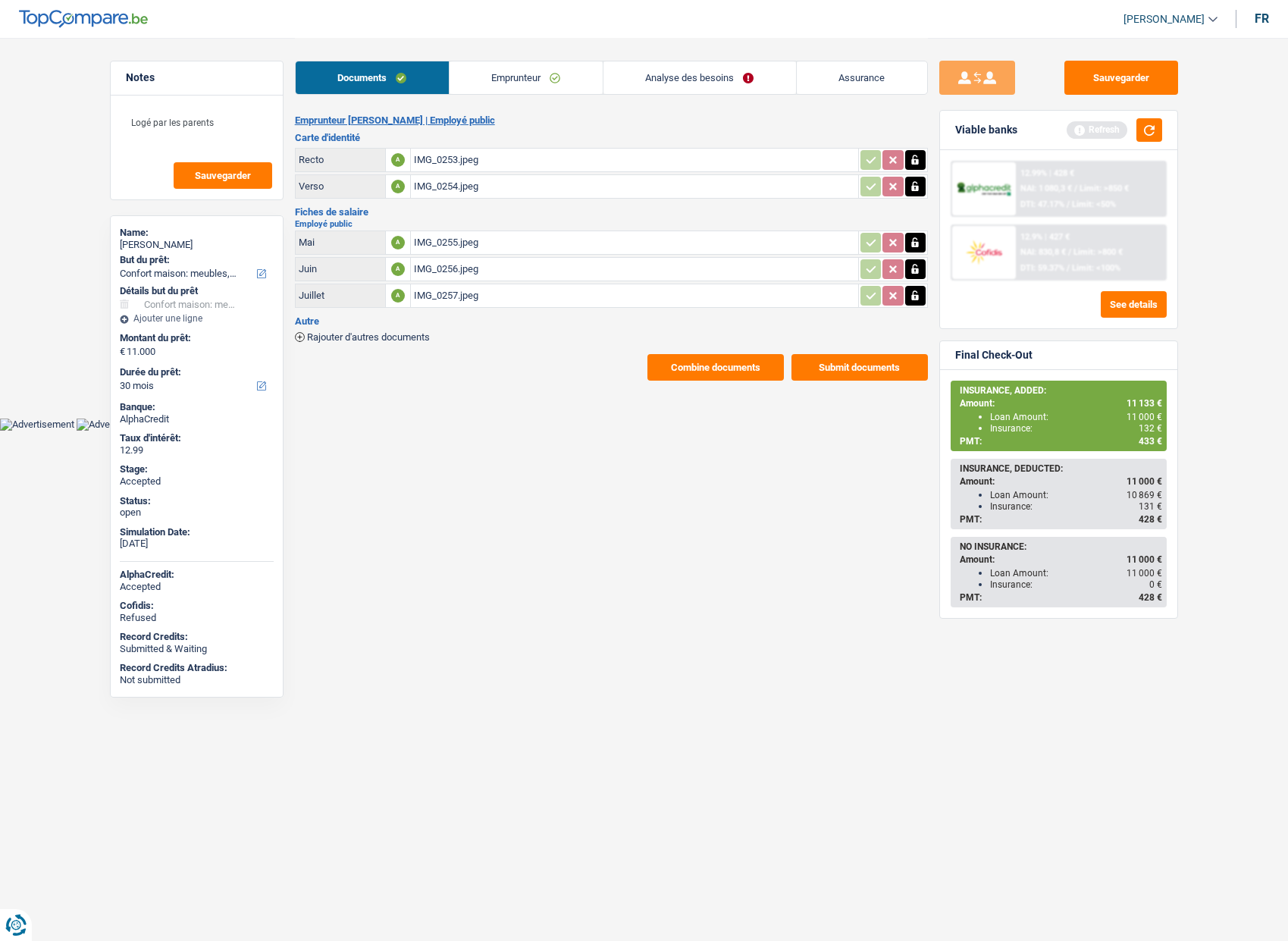
click at [509, 65] on link "Emprunteur" at bounding box center [526, 77] width 153 height 32
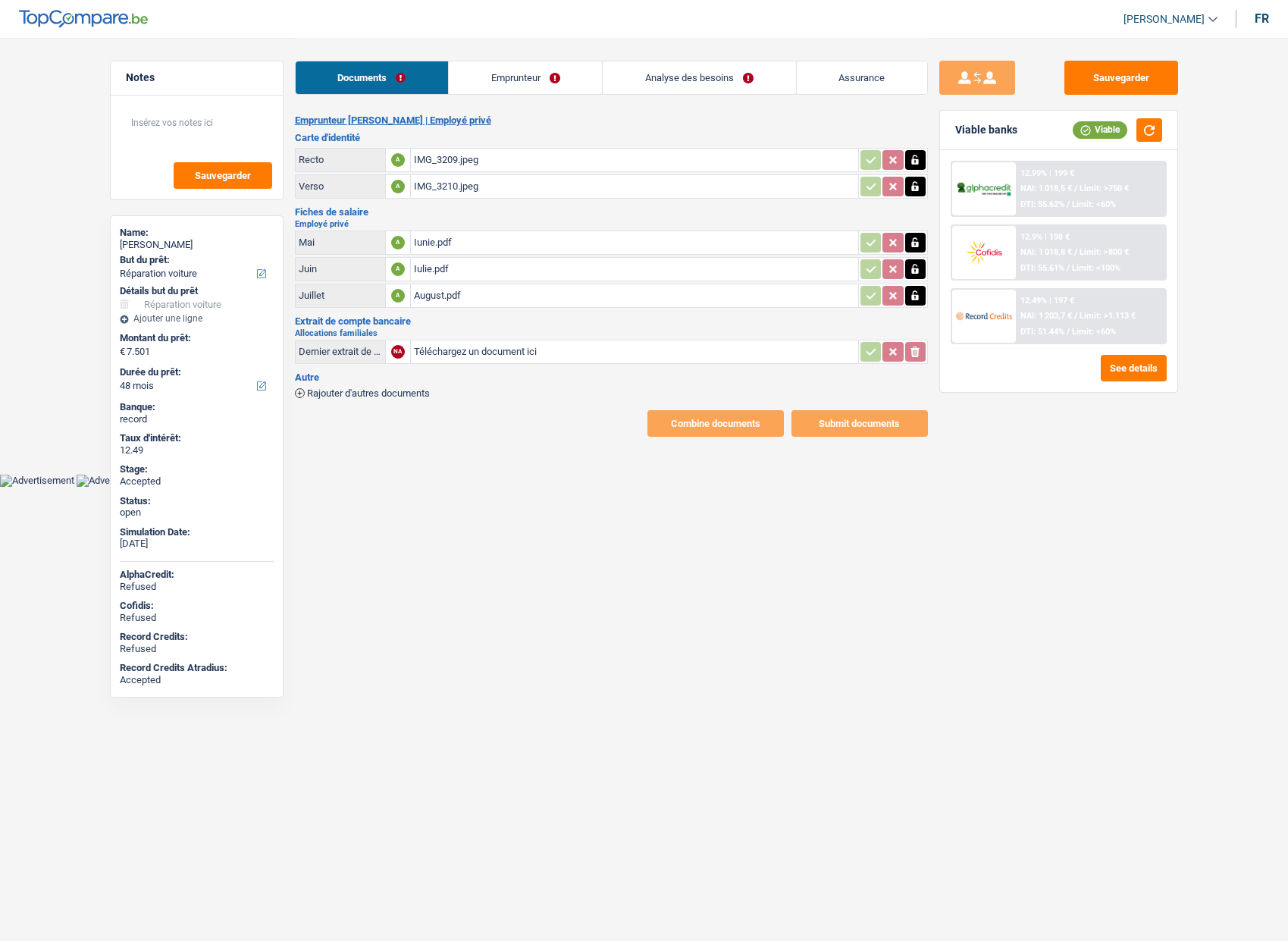
select select "carRepair"
select select "48"
click at [550, 69] on link "Emprunteur" at bounding box center [525, 77] width 153 height 32
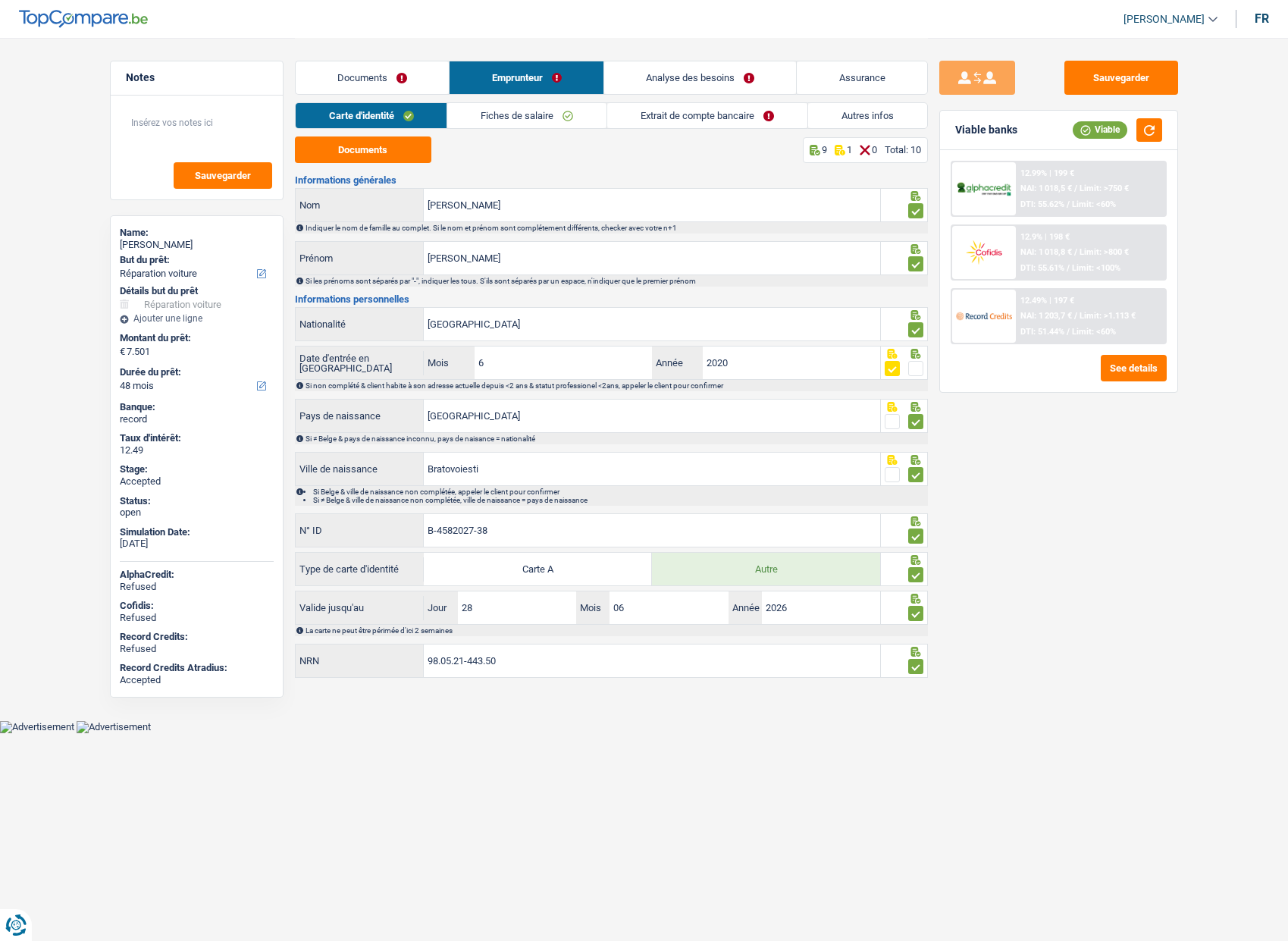
click at [914, 370] on span at bounding box center [916, 369] width 15 height 15
click at [0, 0] on input "radio" at bounding box center [0, 0] width 0 height 0
click at [387, 78] on link "Documents" at bounding box center [372, 77] width 154 height 32
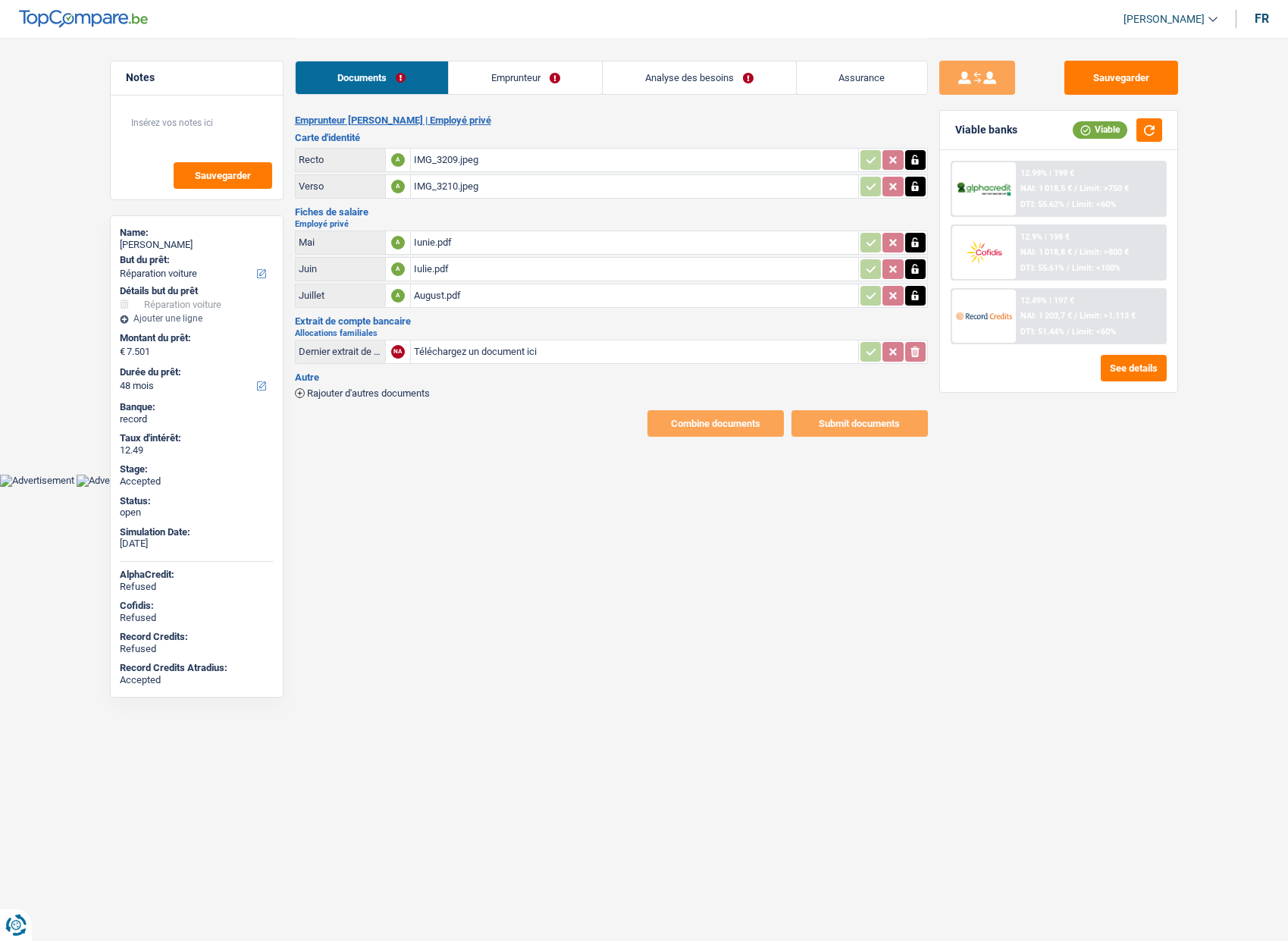
click at [520, 65] on link "Emprunteur" at bounding box center [525, 77] width 153 height 32
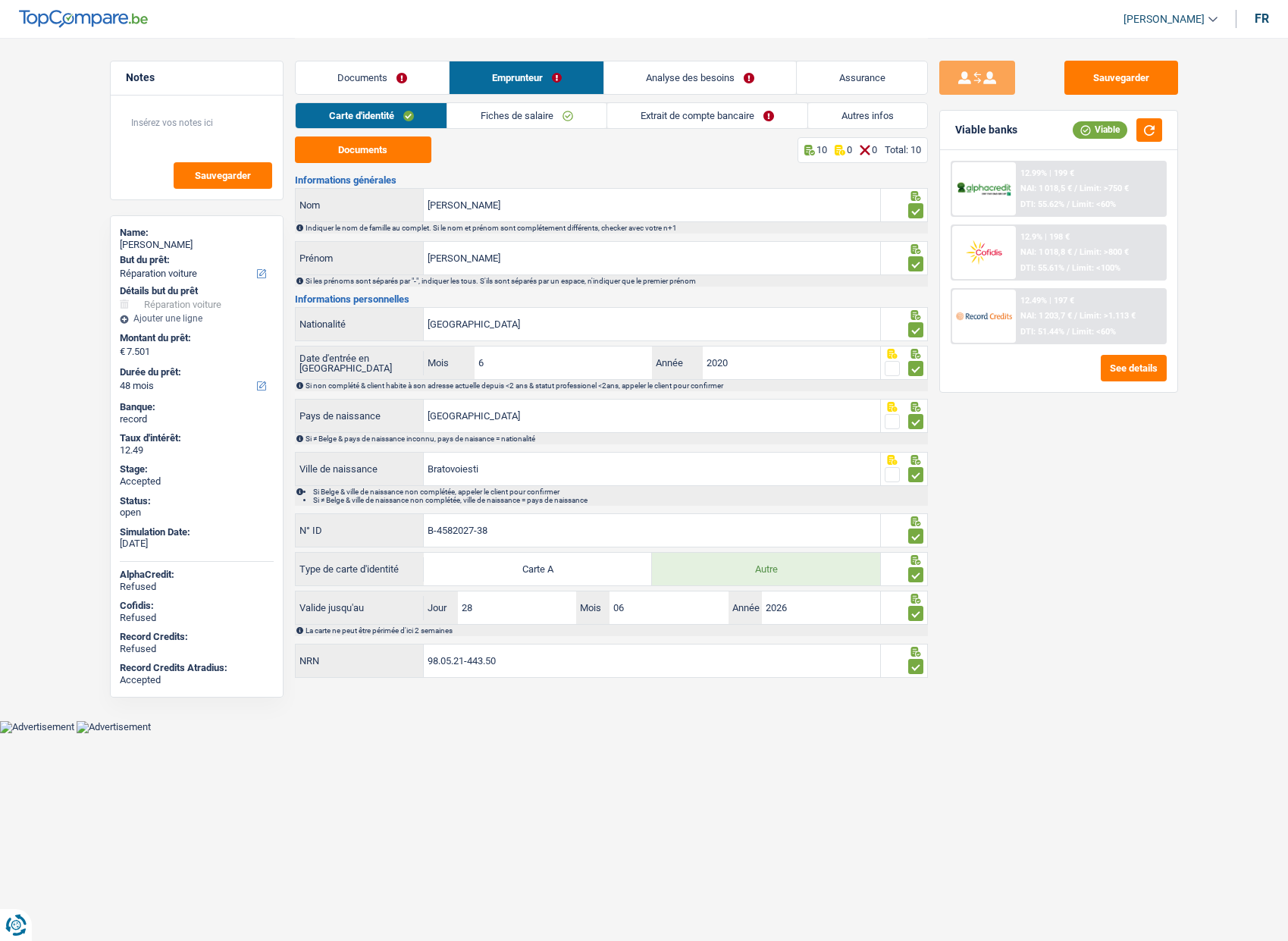
click at [676, 119] on link "Extrait de compte bancaire" at bounding box center [707, 115] width 200 height 25
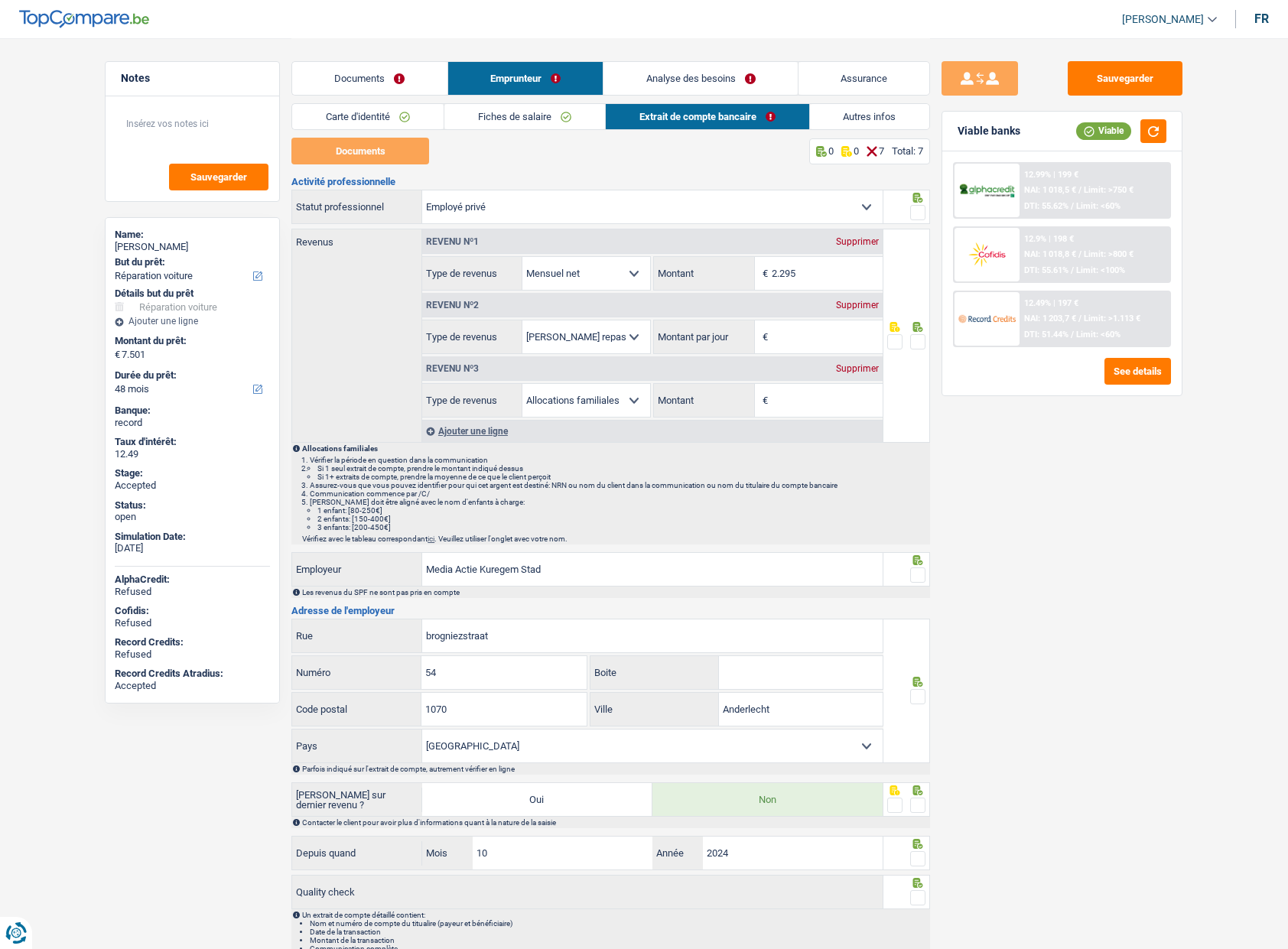
click at [923, 341] on span at bounding box center [917, 342] width 15 height 15
click at [0, 0] on input "radio" at bounding box center [0, 0] width 0 height 0
click at [927, 209] on div at bounding box center [907, 206] width 48 height 35
click at [921, 209] on span at bounding box center [917, 212] width 15 height 15
click at [0, 0] on input "radio" at bounding box center [0, 0] width 0 height 0
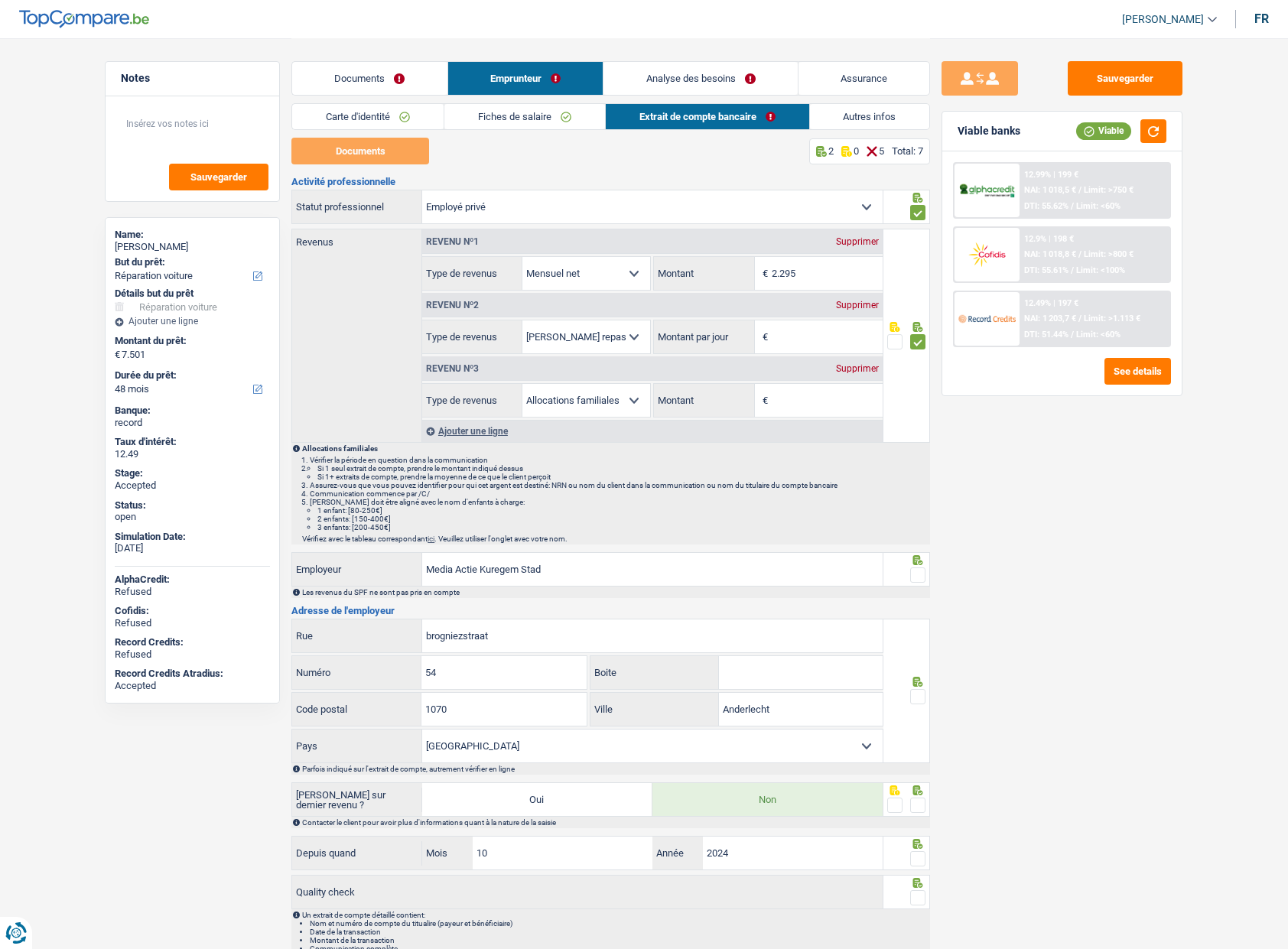
click at [916, 580] on span at bounding box center [917, 575] width 15 height 15
click at [0, 0] on input "radio" at bounding box center [0, 0] width 0 height 0
click at [919, 576] on span at bounding box center [917, 575] width 15 height 15
click at [0, 0] on input "radio" at bounding box center [0, 0] width 0 height 0
click at [921, 580] on span at bounding box center [917, 575] width 15 height 15
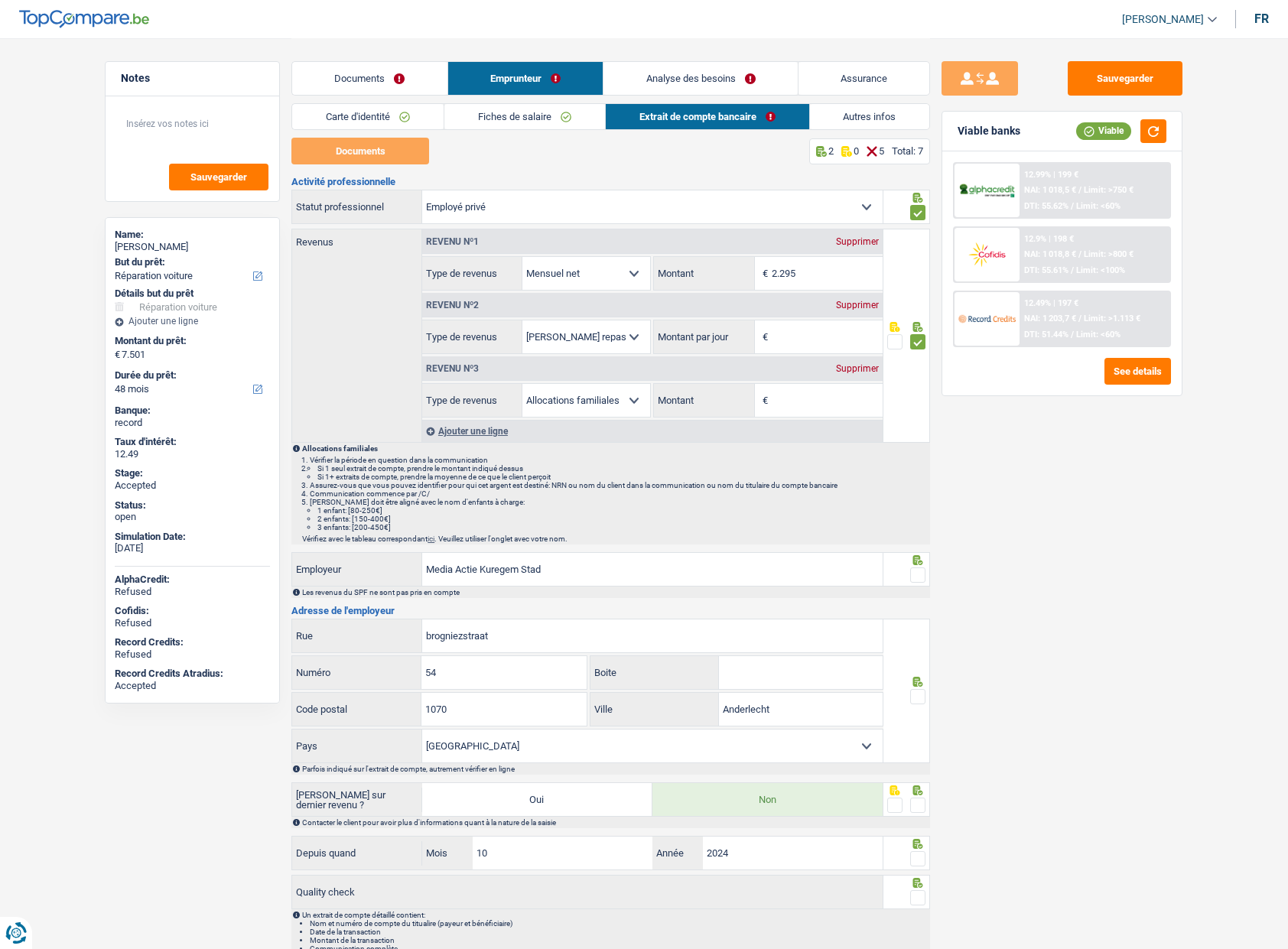
click at [0, 0] on input "radio" at bounding box center [0, 0] width 0 height 0
click at [918, 707] on div at bounding box center [907, 690] width 48 height 145
click at [918, 699] on span at bounding box center [917, 697] width 15 height 15
click at [0, 0] on input "radio" at bounding box center [0, 0] width 0 height 0
click at [918, 807] on span at bounding box center [917, 805] width 15 height 15
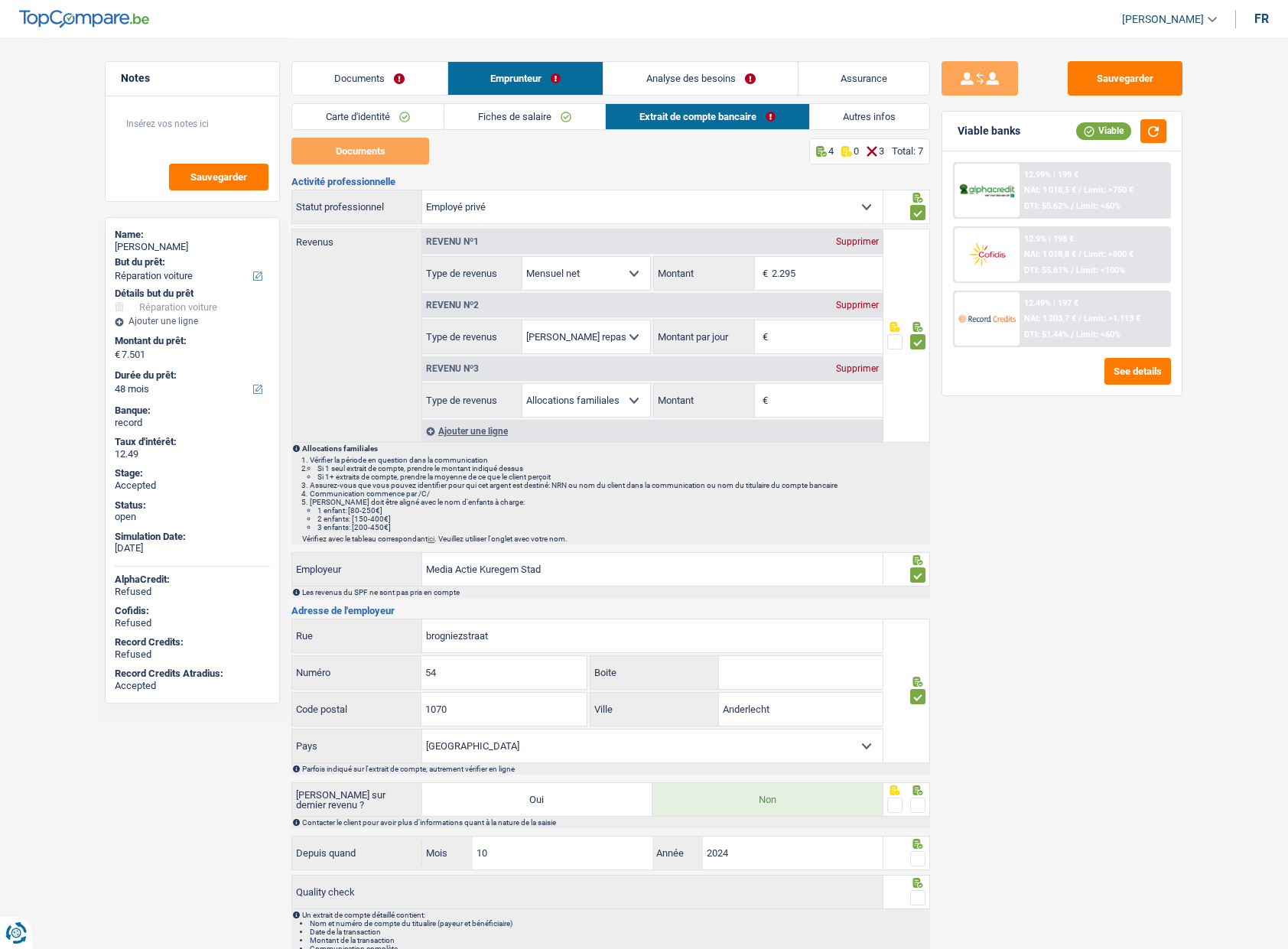
click at [0, 0] on input "radio" at bounding box center [0, 0] width 0 height 0
click at [918, 851] on span at bounding box center [917, 858] width 15 height 15
click at [0, 0] on input "radio" at bounding box center [0, 0] width 0 height 0
click at [917, 885] on icon at bounding box center [918, 883] width 10 height 10
click at [917, 899] on span at bounding box center [917, 898] width 15 height 15
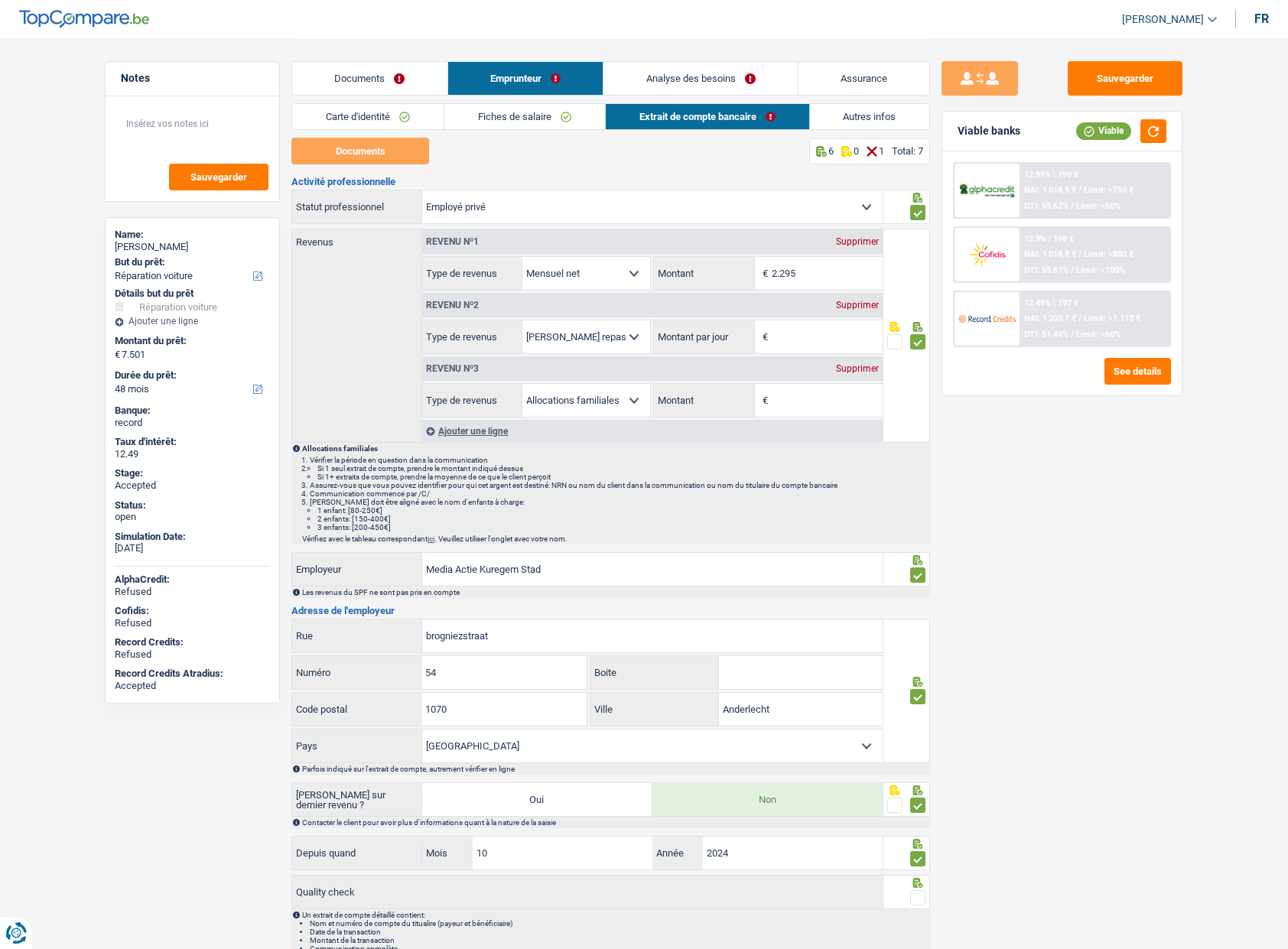
click at [0, 0] on input "radio" at bounding box center [0, 0] width 0 height 0
click at [658, 86] on link "Analyse des besoins" at bounding box center [701, 78] width 194 height 33
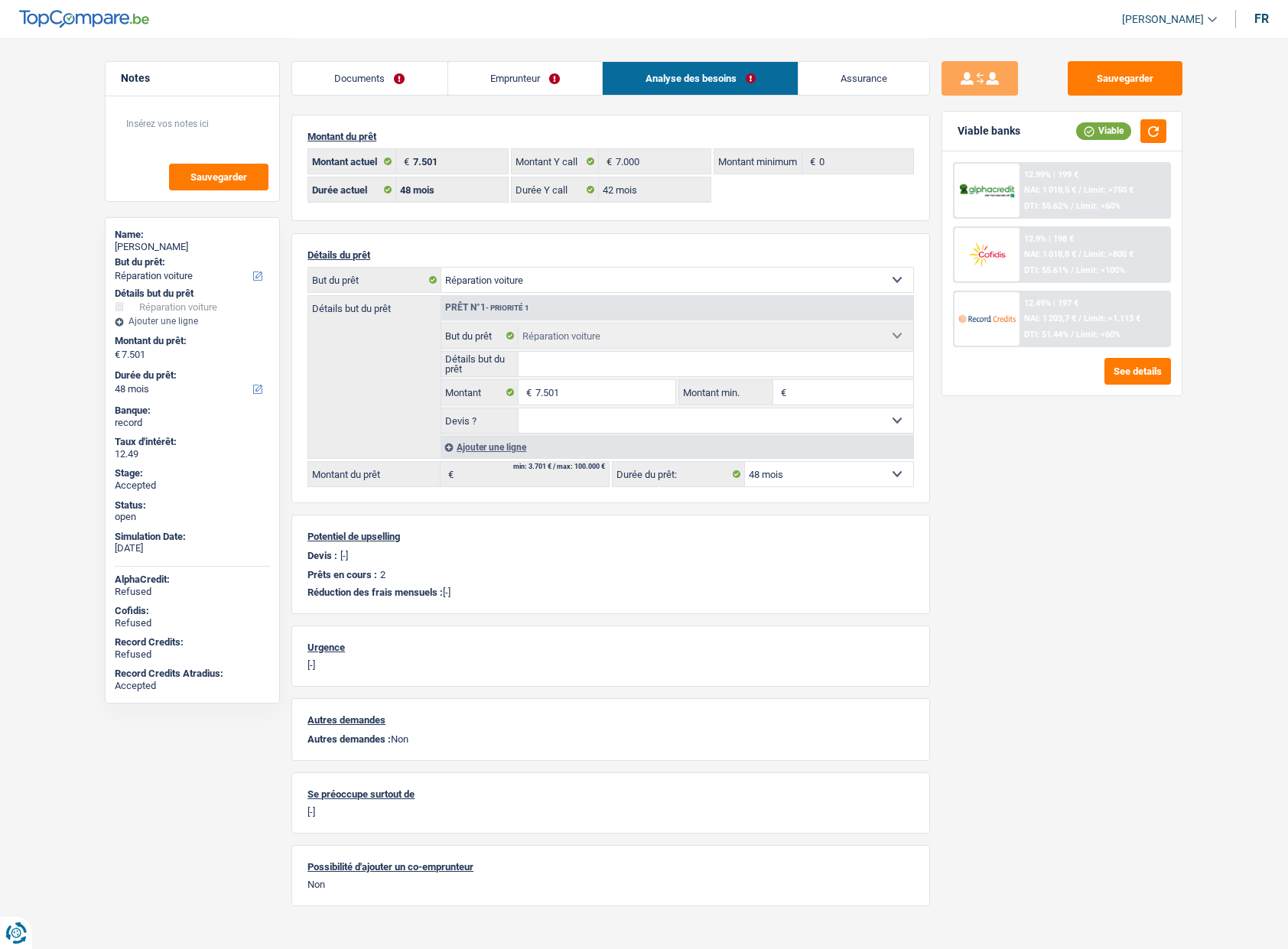
click at [363, 82] on link "Documents" at bounding box center [370, 78] width 155 height 33
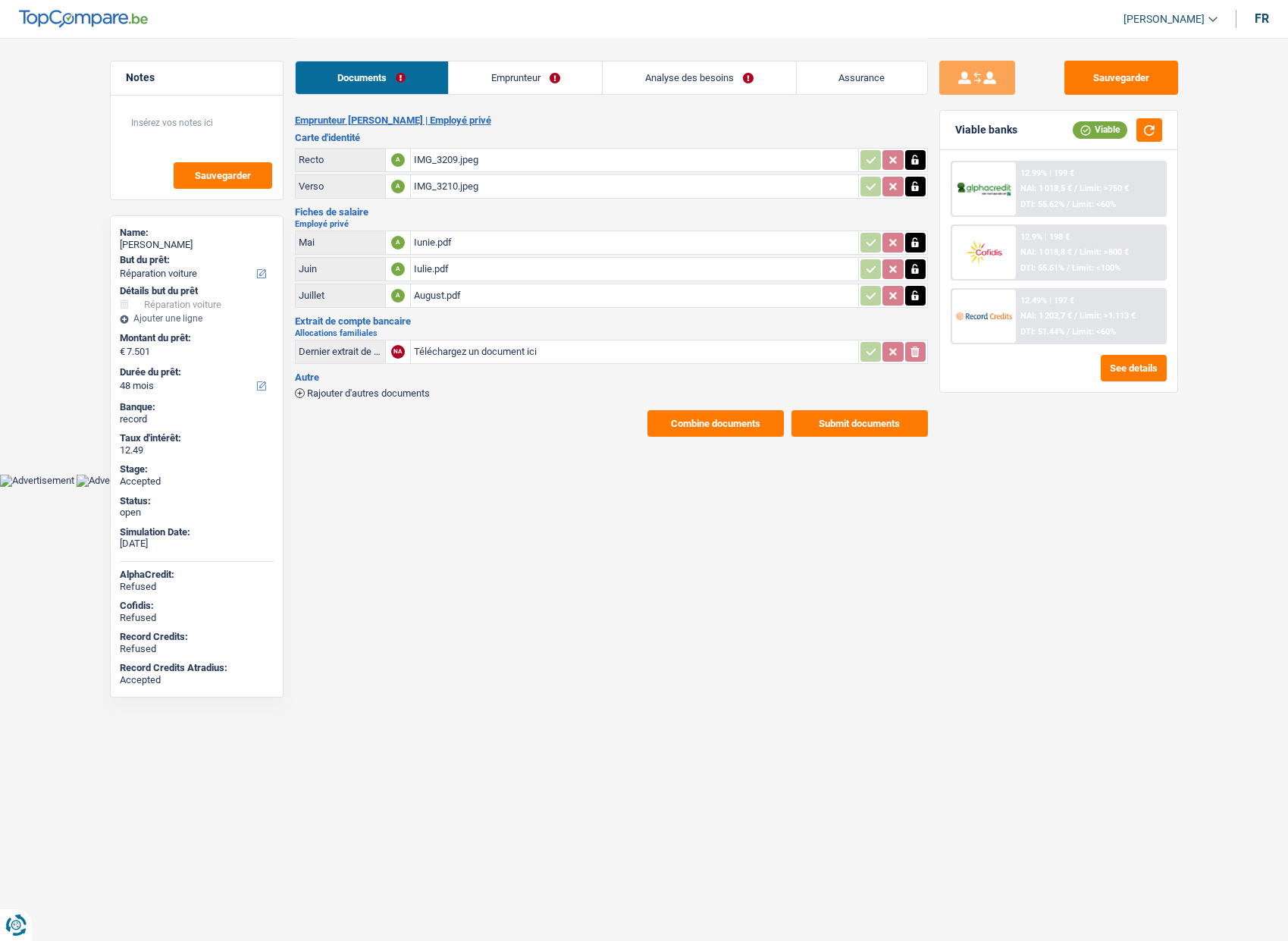
click at [723, 420] on button "Combine documents" at bounding box center [715, 423] width 136 height 27
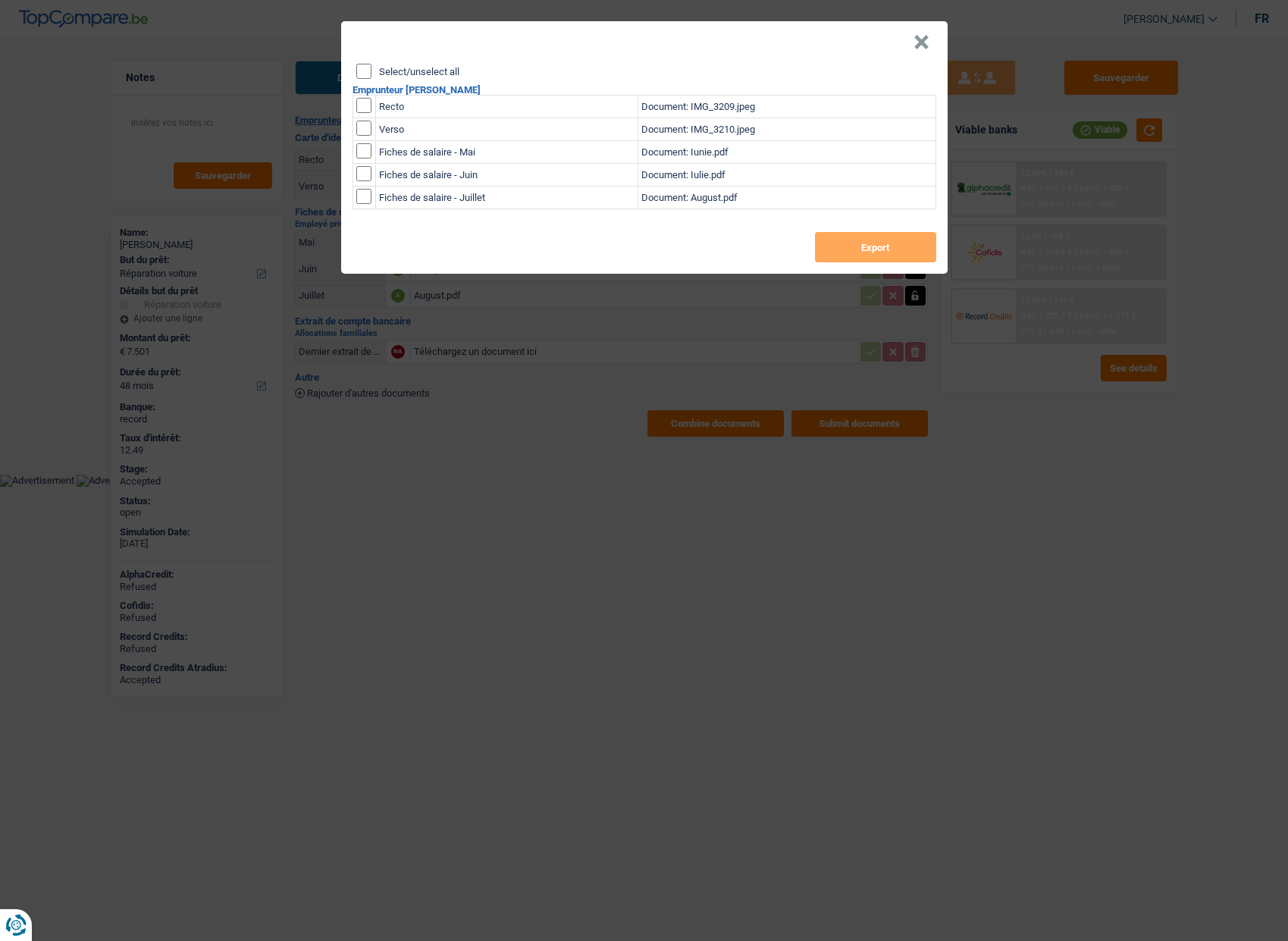
click at [433, 71] on label "Select/unselect all" at bounding box center [419, 71] width 81 height 10
click at [371, 71] on input "Select/unselect all" at bounding box center [364, 71] width 15 height 15
checkbox input "true"
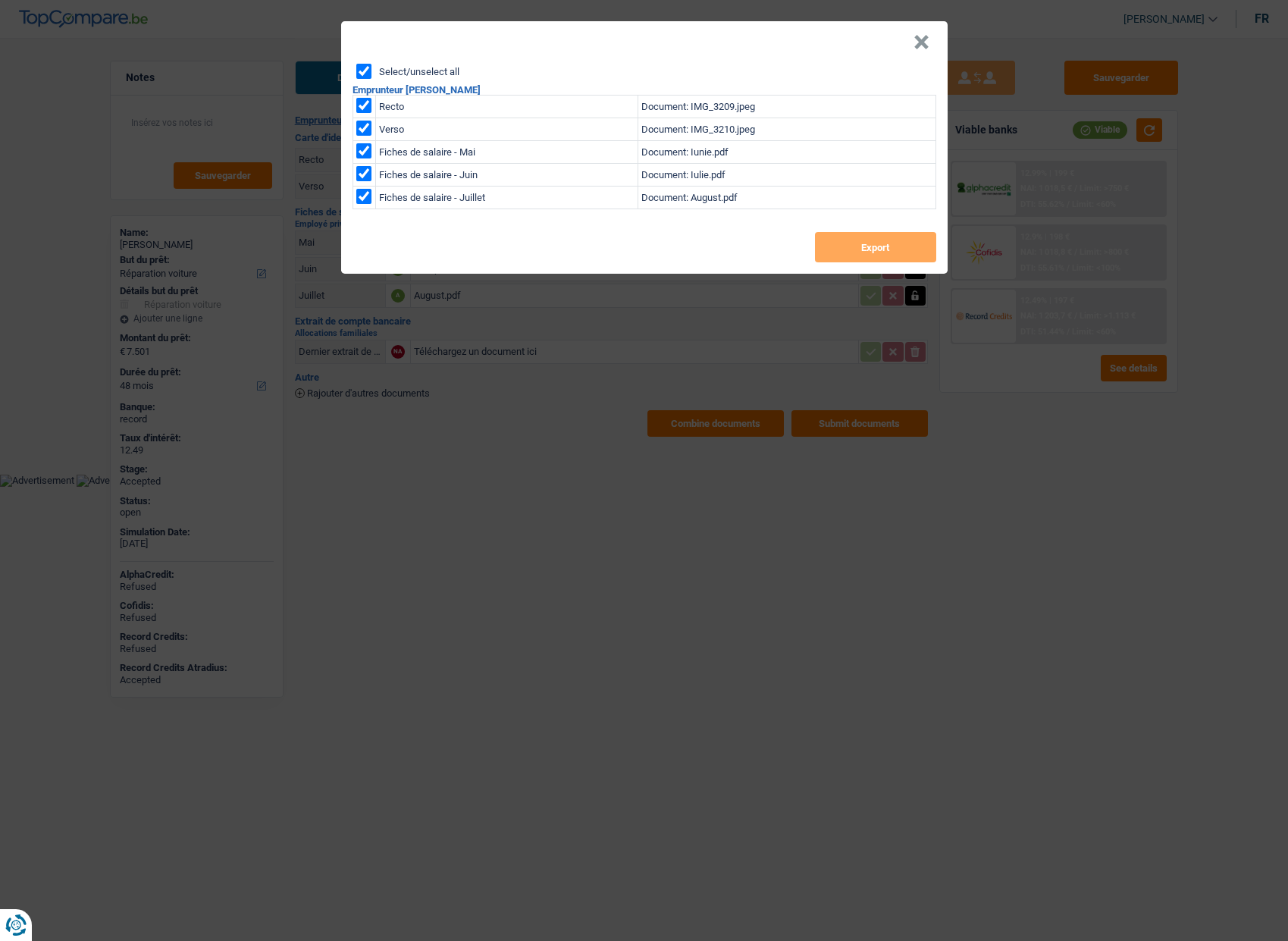
checkbox input "true"
click at [823, 253] on button "Export" at bounding box center [875, 247] width 121 height 31
click at [930, 49] on header "×" at bounding box center [644, 43] width 606 height 43
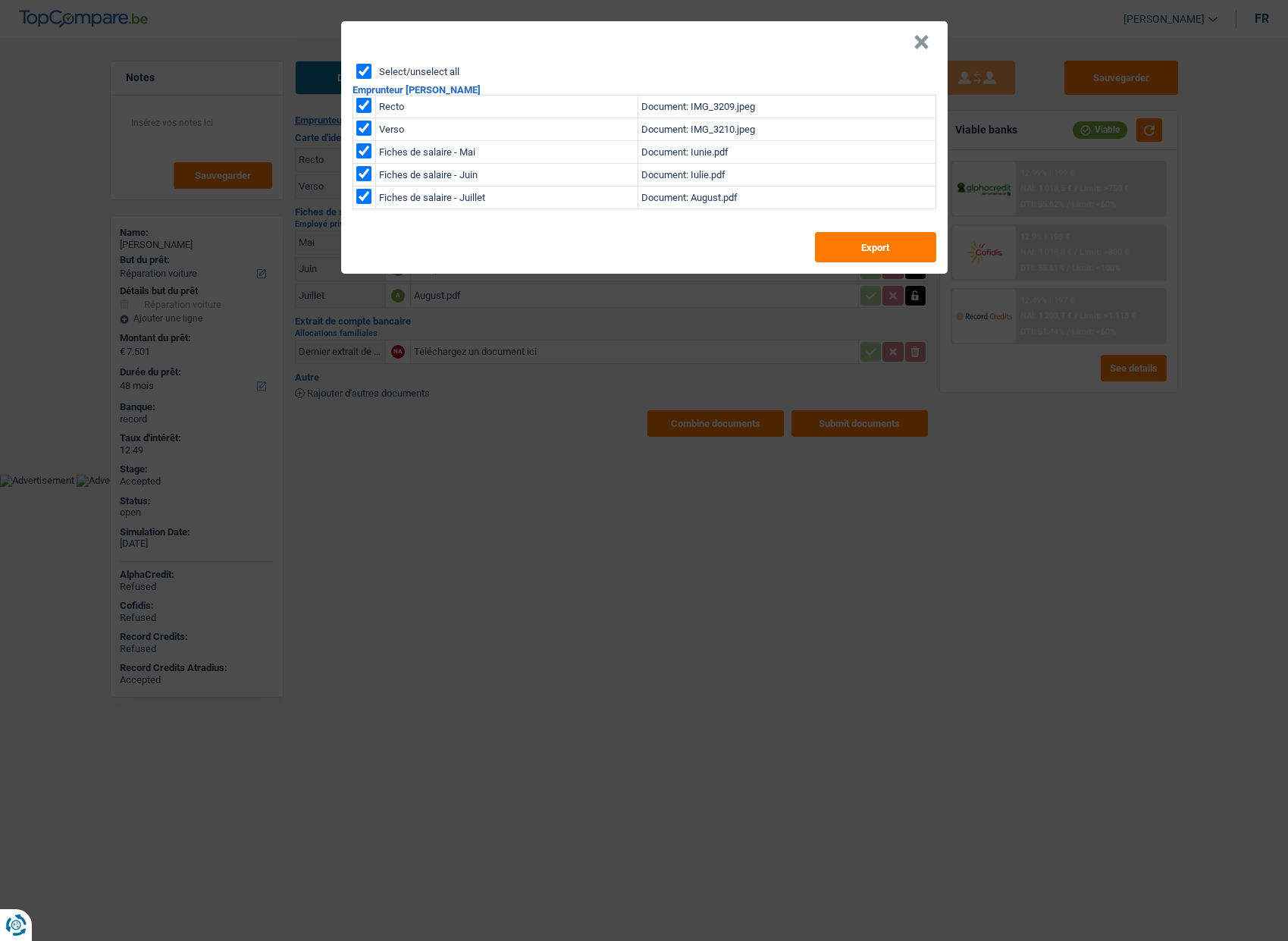
click at [922, 48] on button "×" at bounding box center [921, 43] width 16 height 15
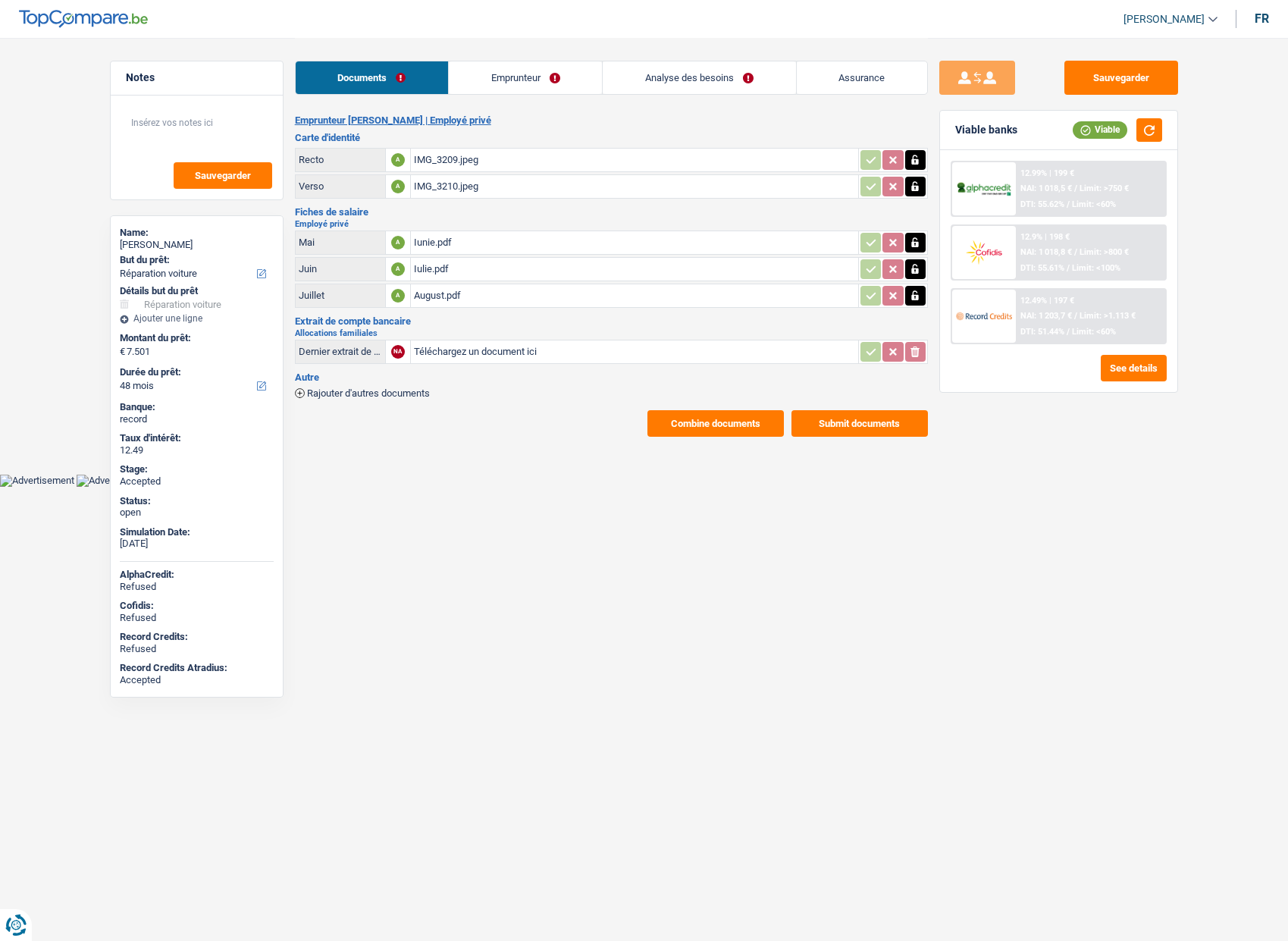
click at [844, 92] on link "Assurance" at bounding box center [862, 77] width 131 height 32
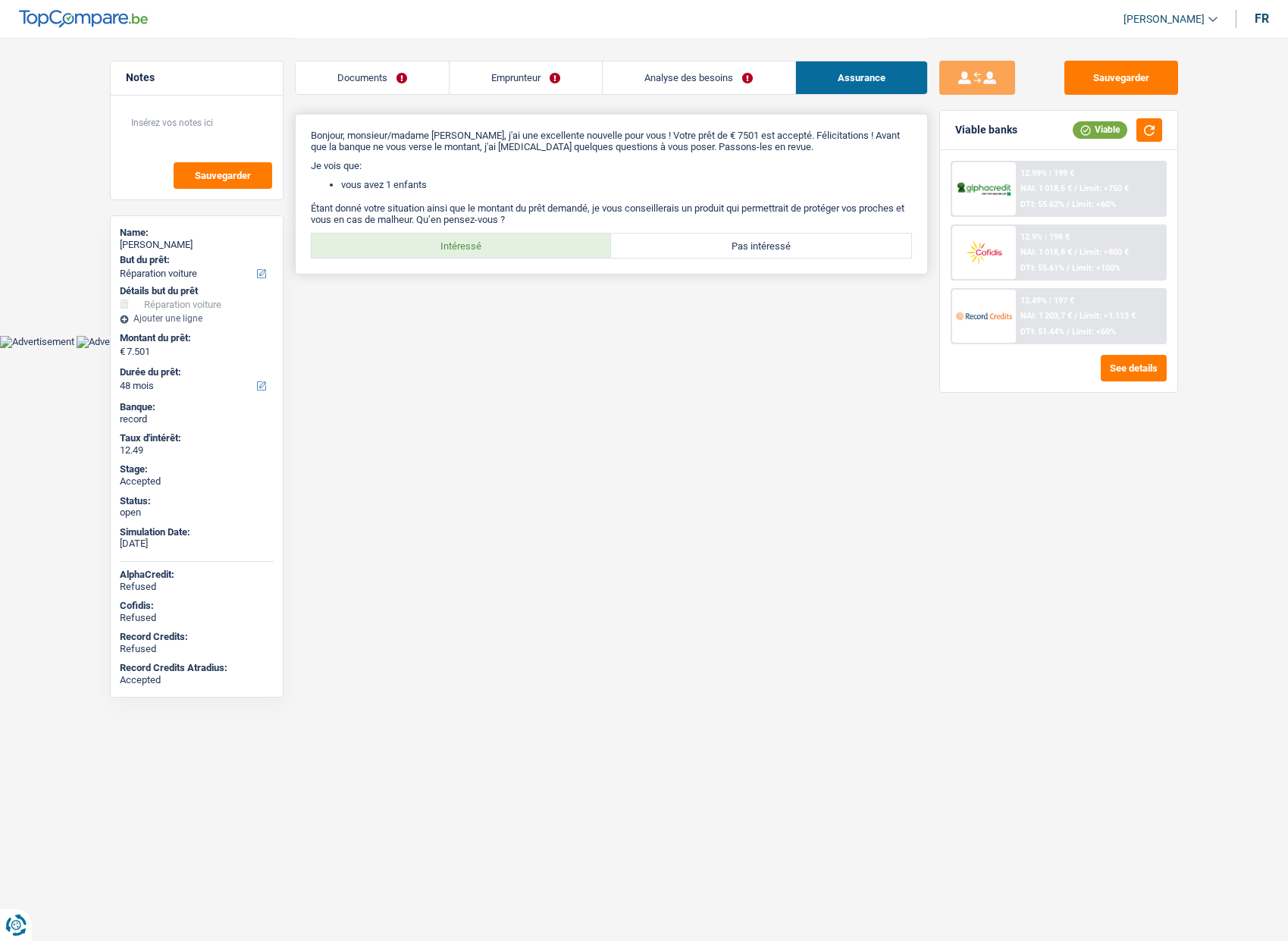
click at [454, 249] on label "Intéressé" at bounding box center [462, 245] width 300 height 24
click at [454, 249] on input "Intéressé" at bounding box center [462, 245] width 300 height 24
radio input "true"
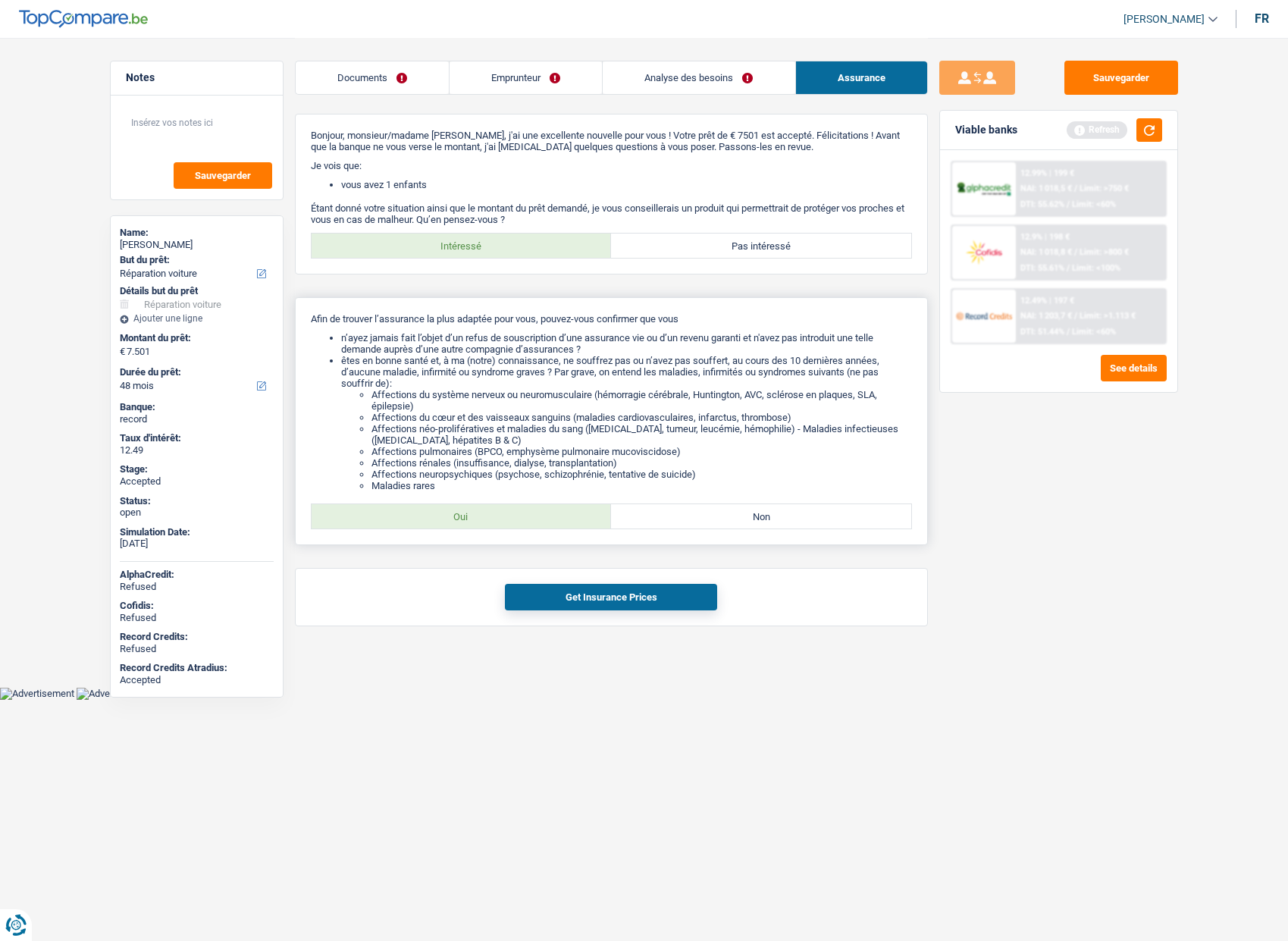
click at [420, 526] on label "Oui" at bounding box center [462, 517] width 300 height 24
click at [420, 526] on input "Oui" at bounding box center [462, 517] width 300 height 24
radio input "true"
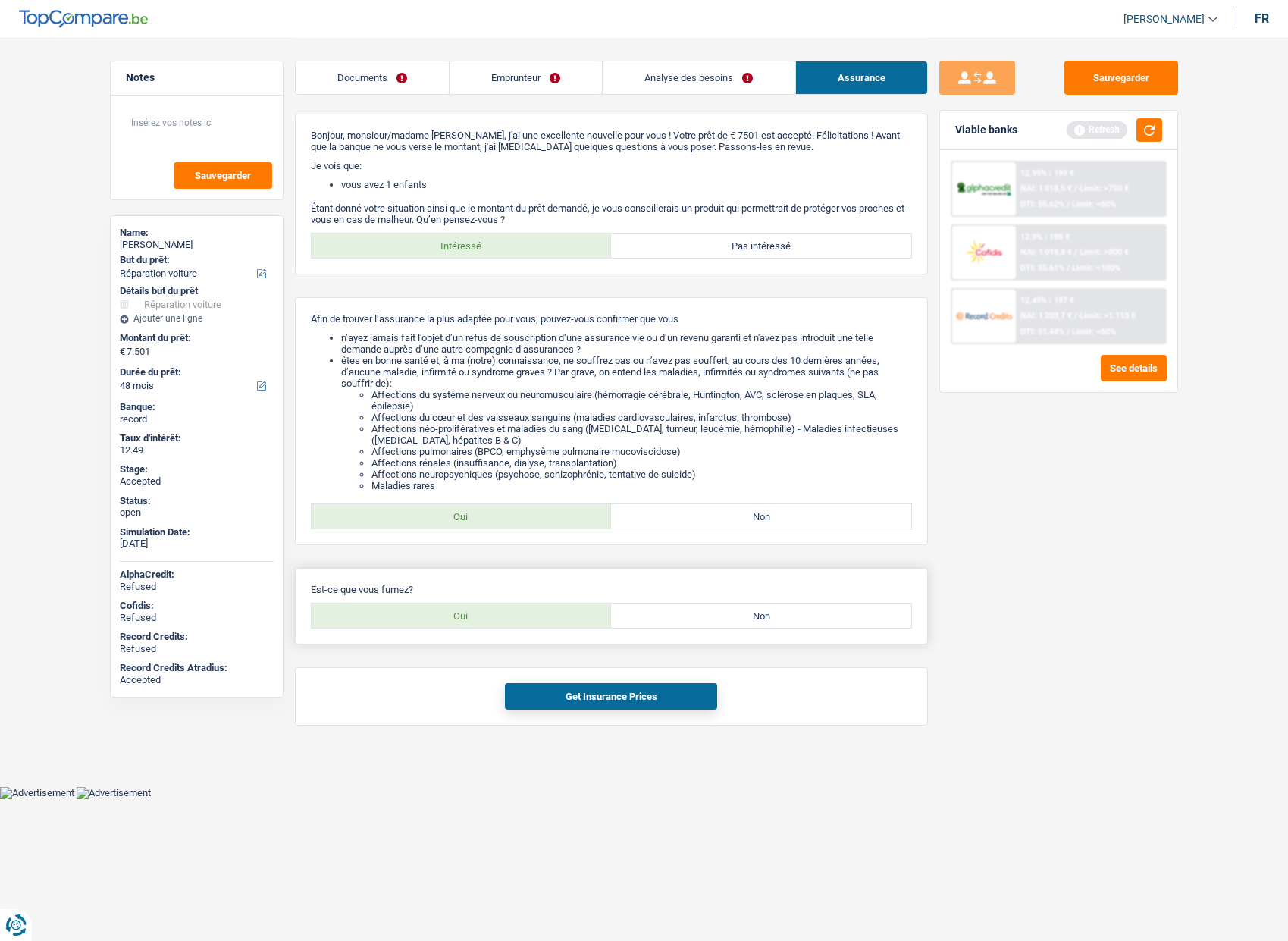
click at [425, 615] on label "Oui" at bounding box center [462, 616] width 300 height 24
click at [425, 615] on input "Oui" at bounding box center [462, 616] width 300 height 24
radio input "true"
click at [528, 690] on button "Get Insurance Prices" at bounding box center [610, 696] width 212 height 27
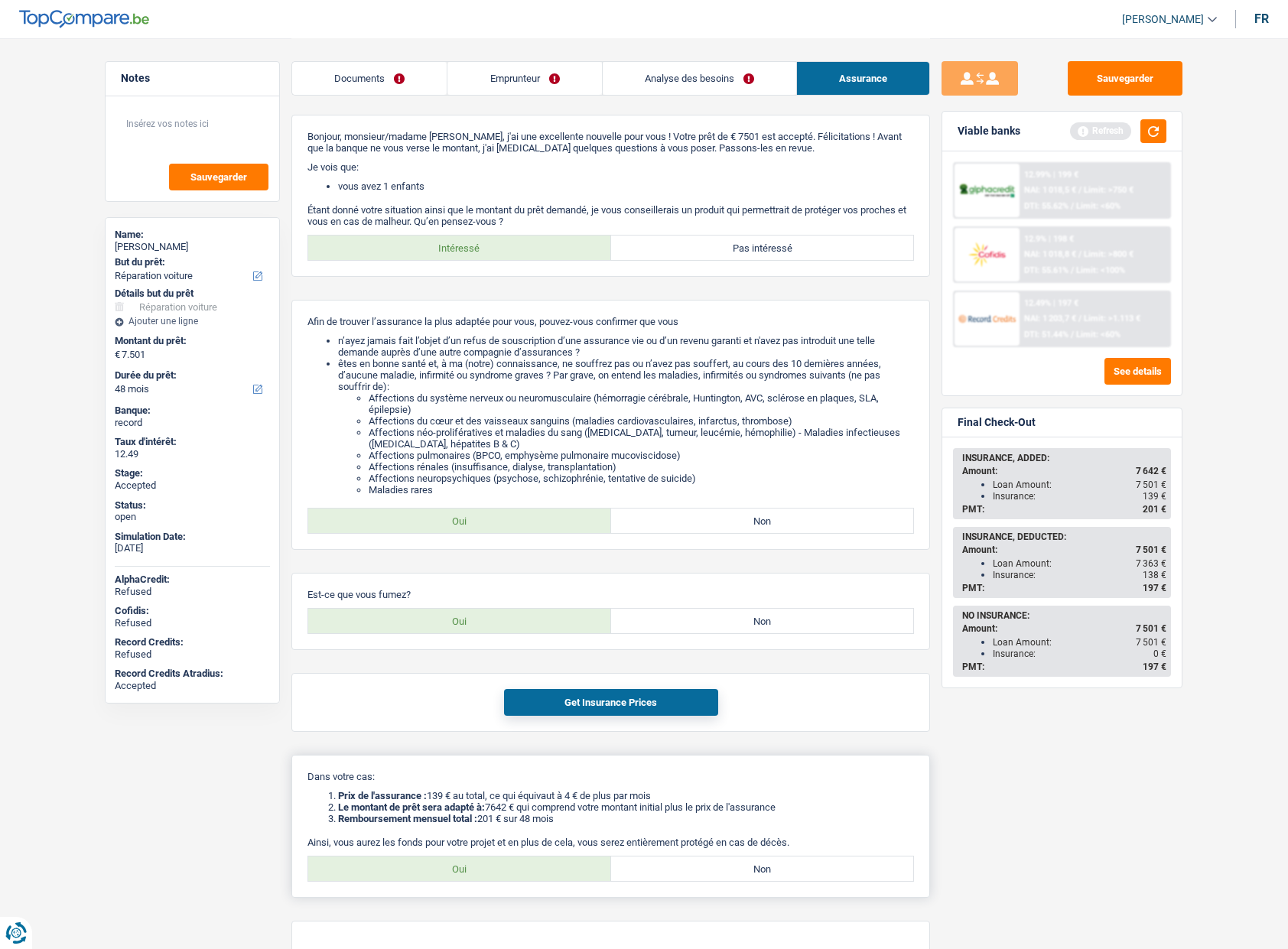
click at [488, 879] on label "Oui" at bounding box center [460, 869] width 303 height 24
click at [488, 879] on input "Oui" at bounding box center [460, 869] width 303 height 24
radio input "true"
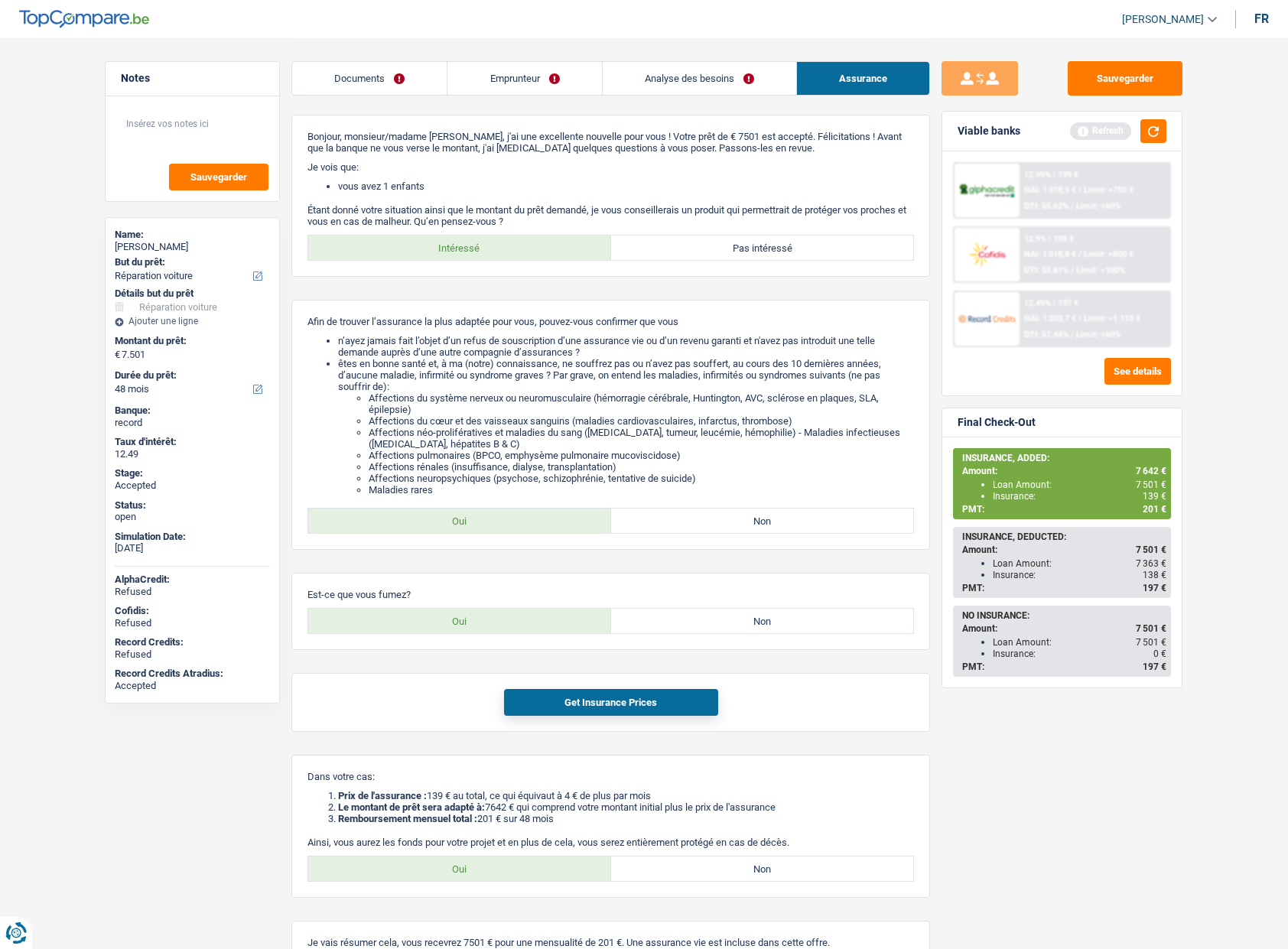
click at [1089, 728] on div "Sauvegarder Viable banks Refresh 12.99% | 199 € NAI: 1 018,5 € / Limit: >750 € …" at bounding box center [1062, 493] width 263 height 863
click at [813, 421] on li "Affections du cœur et des vaisseaux sanguins (maladies cardiovasculaires, infar…" at bounding box center [642, 421] width 545 height 11
click at [1070, 498] on div "Insurance: 139 €" at bounding box center [1080, 496] width 174 height 10
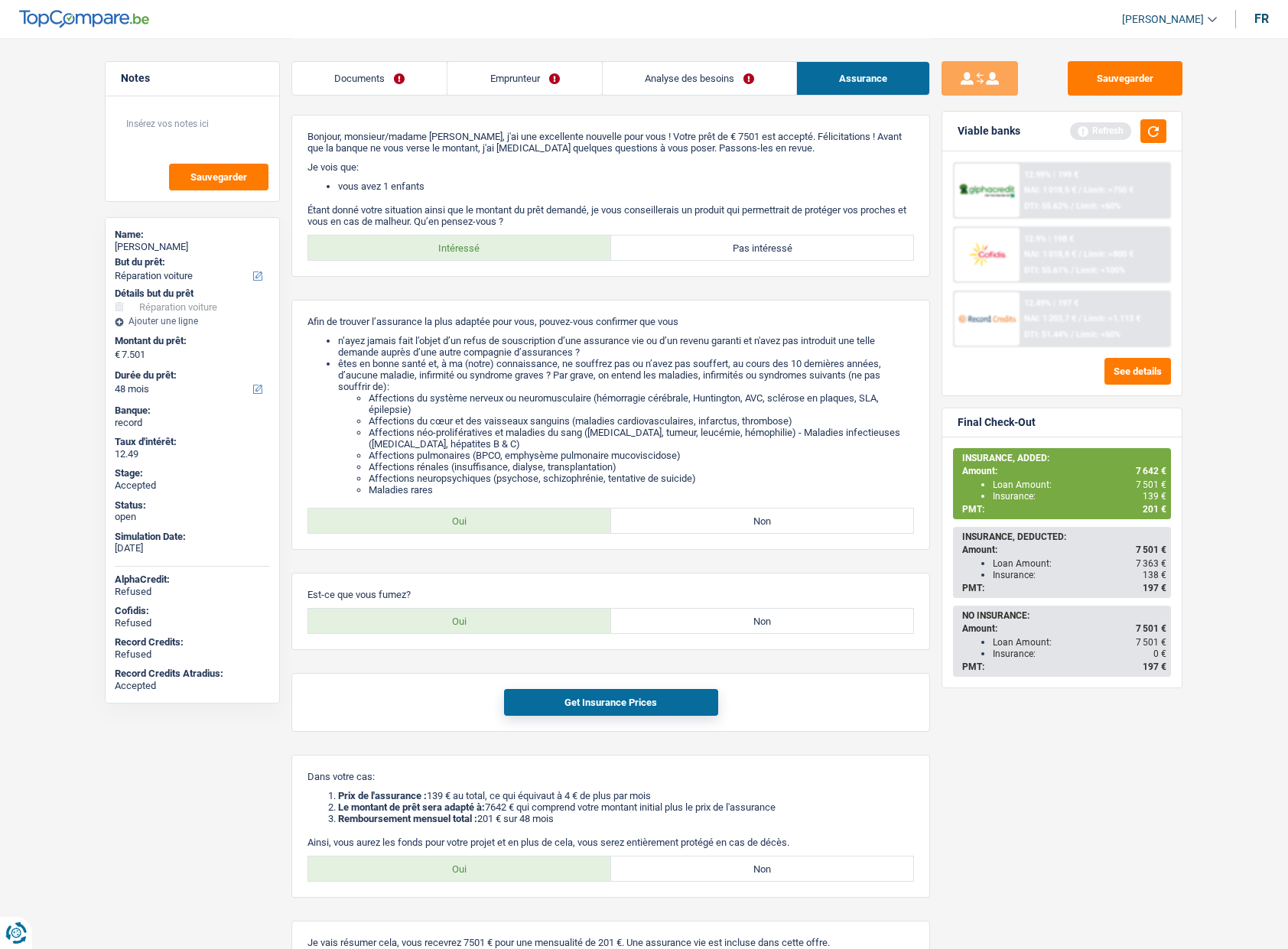
click at [1070, 498] on div "Insurance: 139 €" at bounding box center [1080, 496] width 174 height 10
click at [517, 86] on link "Emprunteur" at bounding box center [524, 78] width 154 height 33
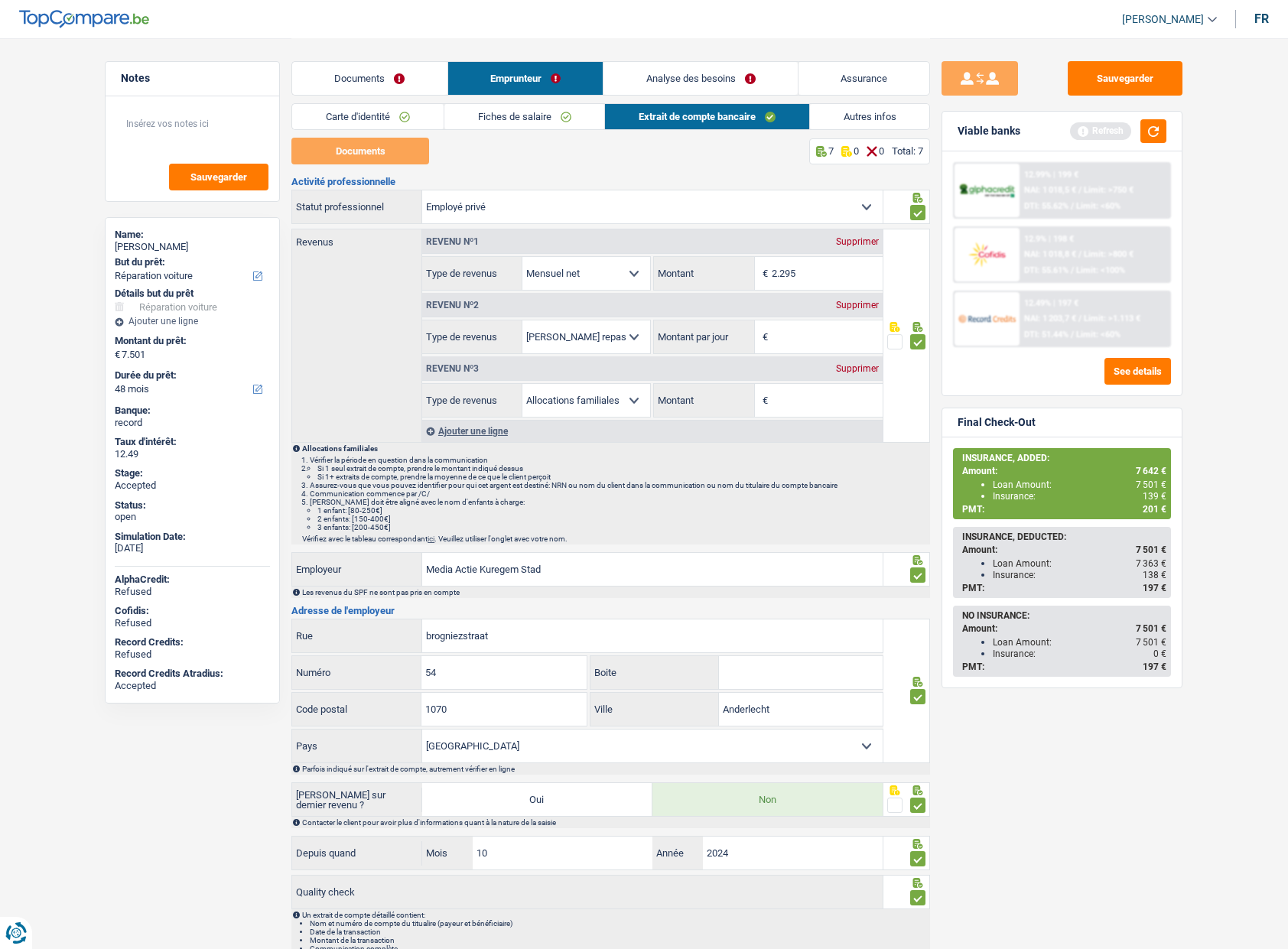
click at [507, 122] on link "Fiches de salaire" at bounding box center [525, 116] width 161 height 25
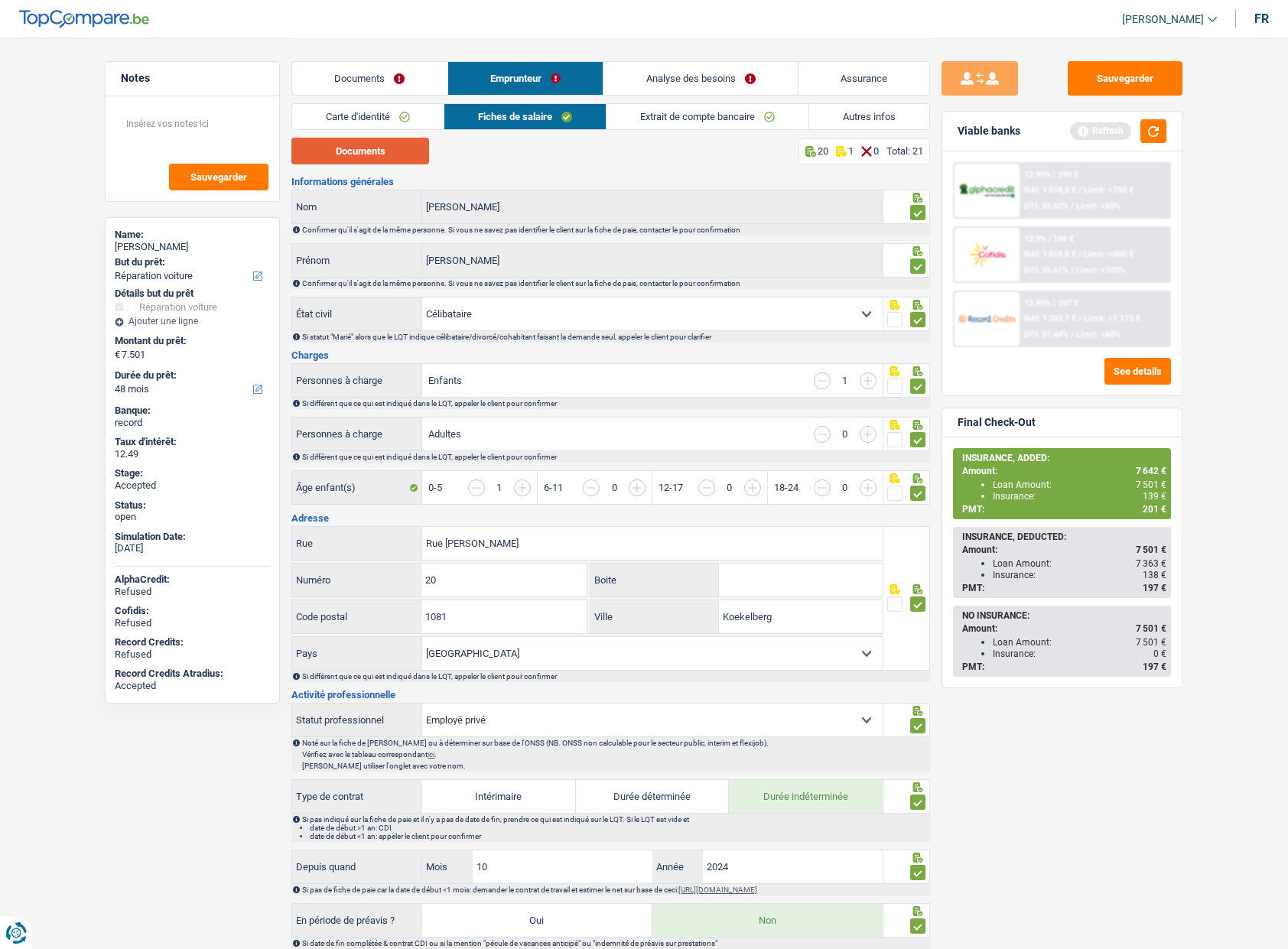
click at [395, 161] on button "Documents" at bounding box center [360, 150] width 137 height 27
click at [881, 110] on link "Autres infos" at bounding box center [869, 116] width 120 height 25
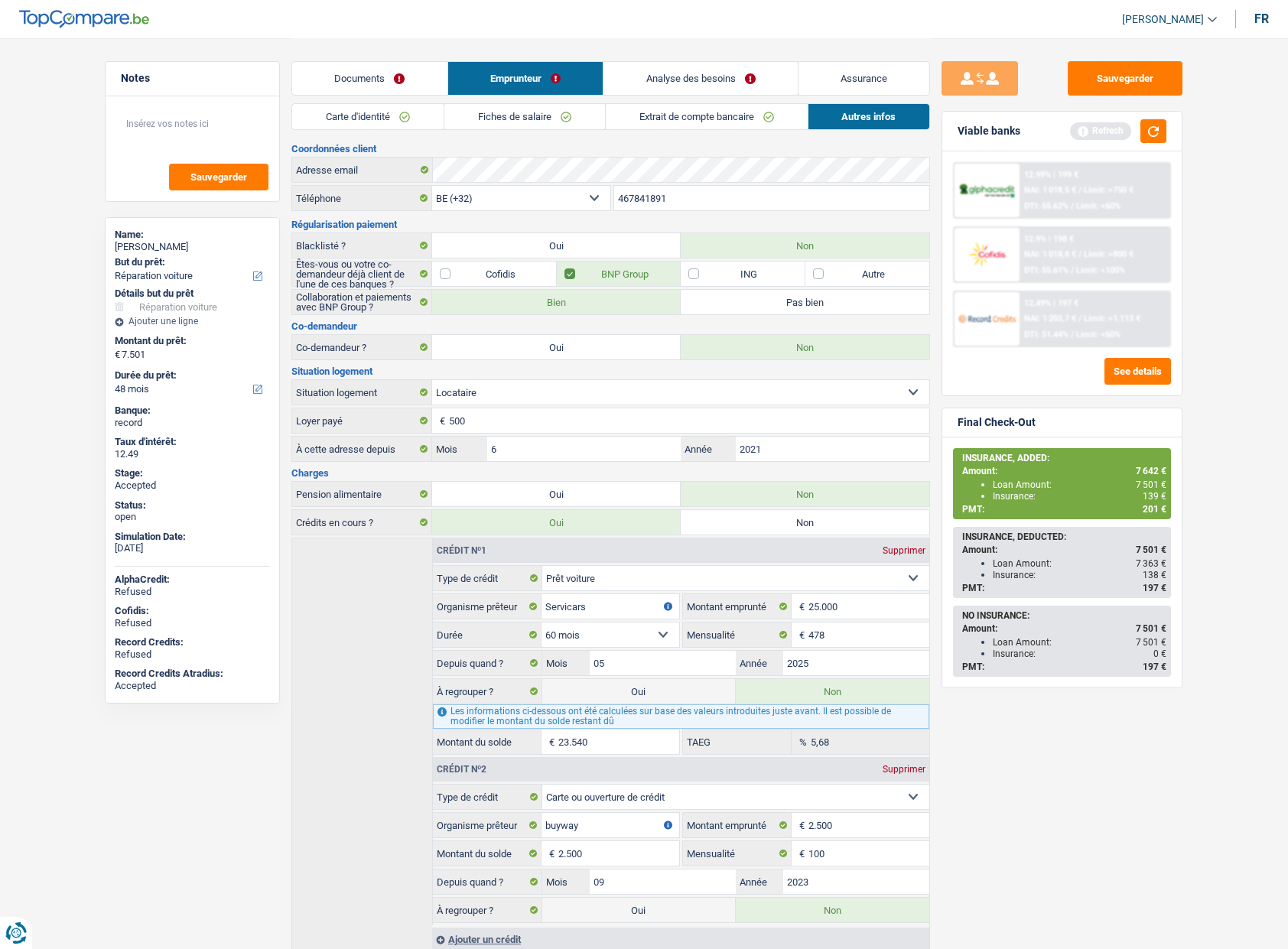
click at [645, 196] on input "467841891" at bounding box center [771, 198] width 316 height 24
click at [141, 245] on div "Constantin VASILE" at bounding box center [192, 247] width 155 height 12
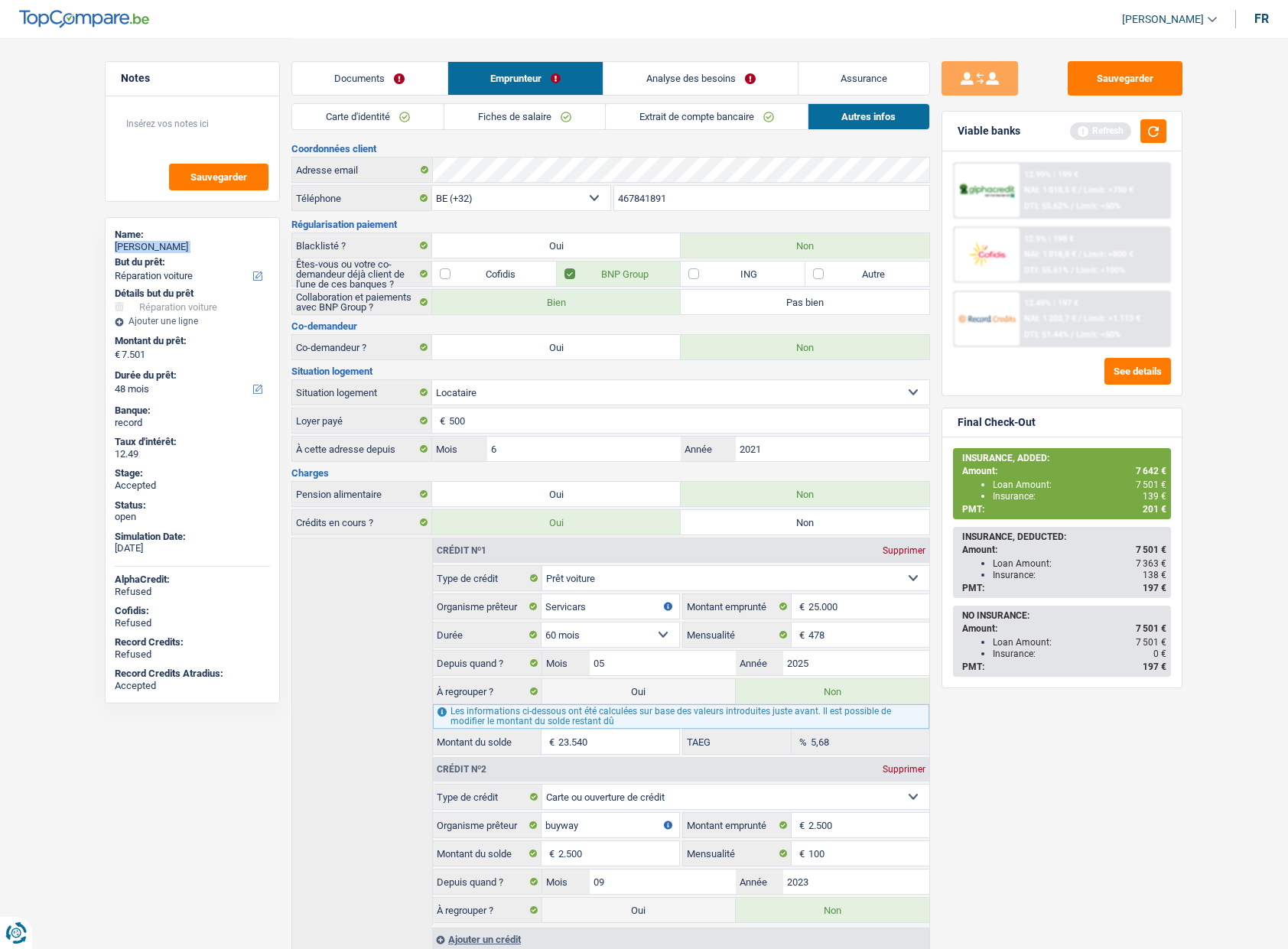
copy div "Constantin VASILE"
click at [365, 92] on link "Documents" at bounding box center [370, 78] width 155 height 33
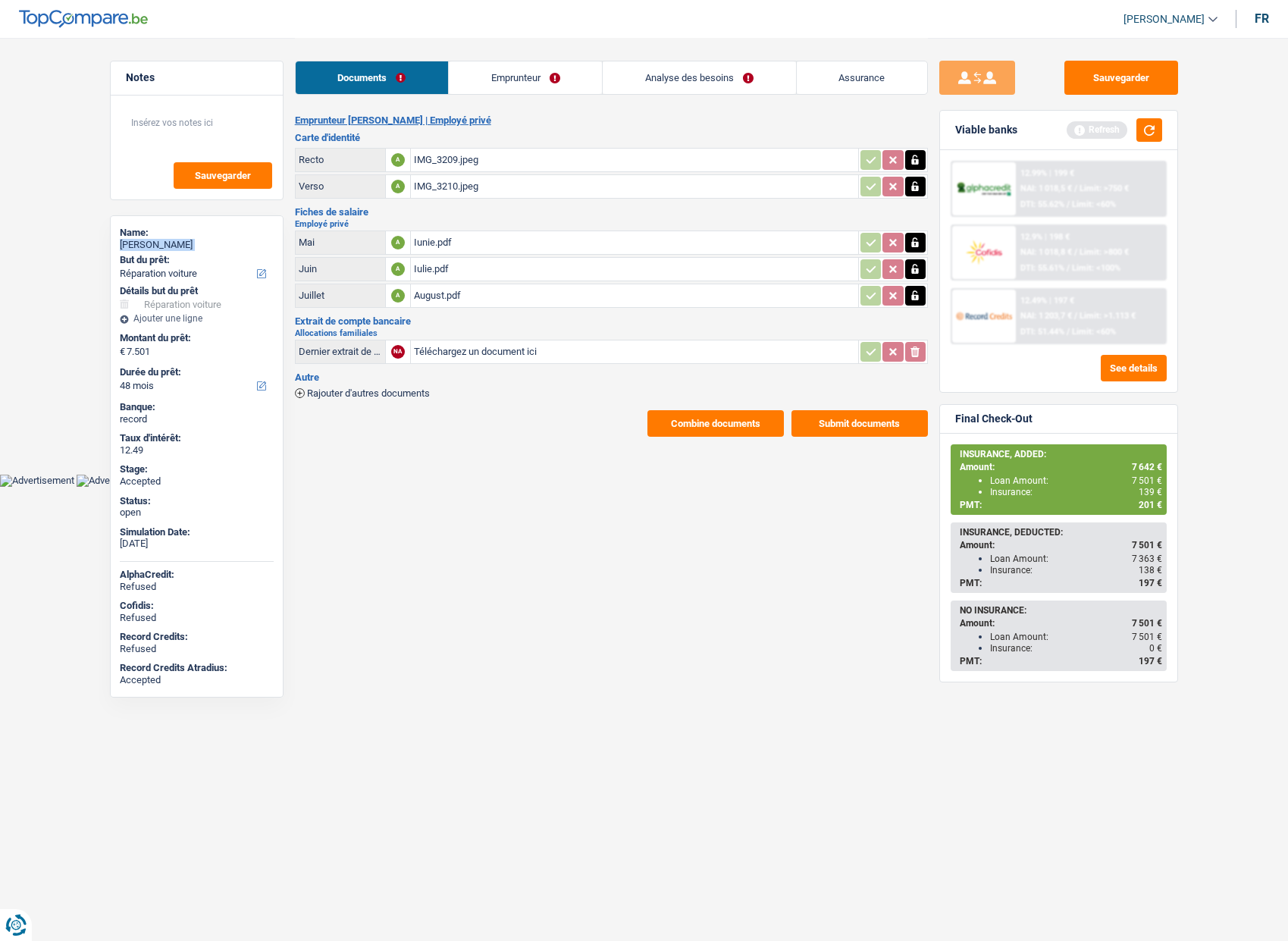
click at [673, 425] on button "Combine documents" at bounding box center [715, 423] width 136 height 27
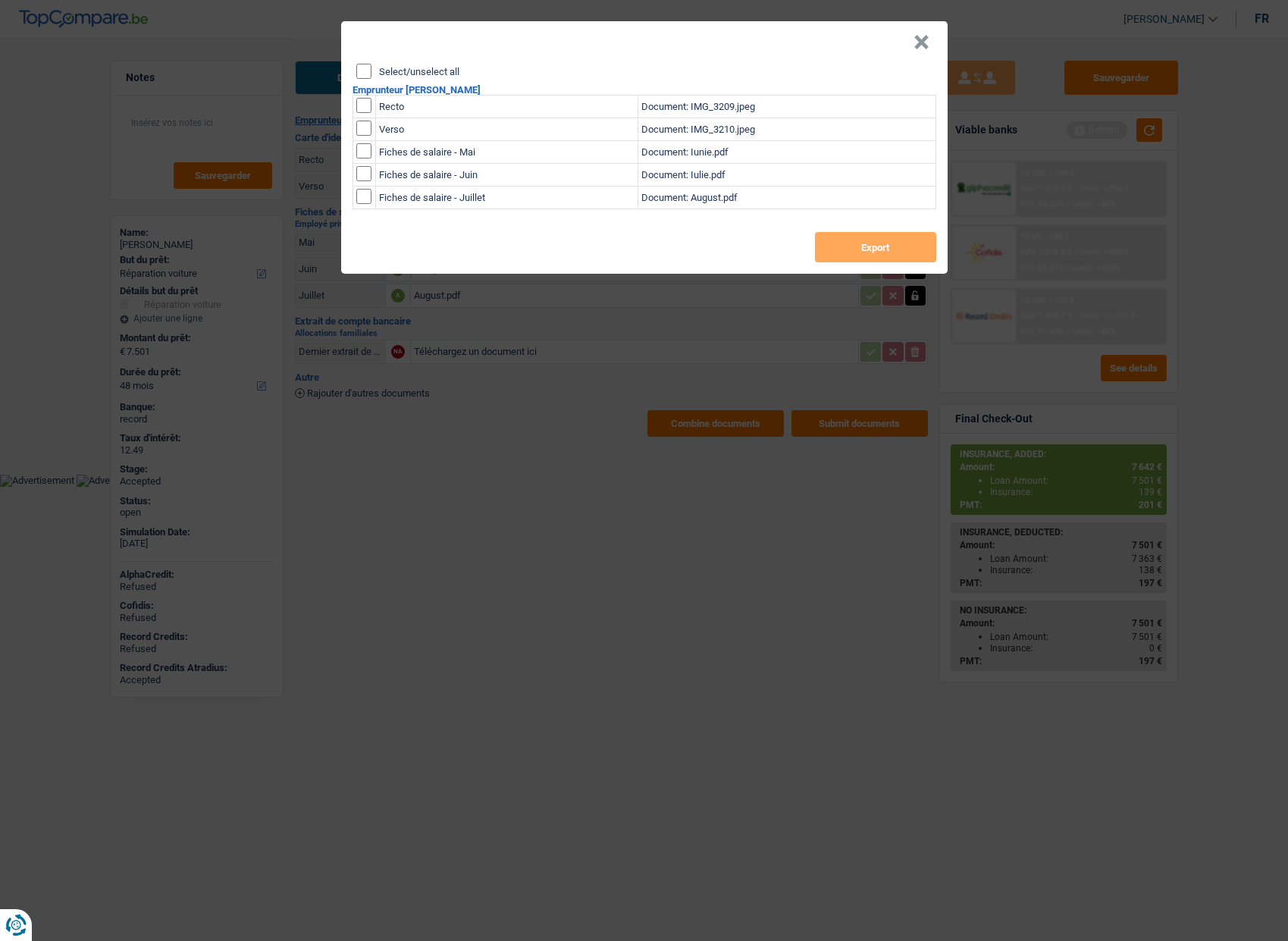
click at [430, 76] on label "Select/unselect all" at bounding box center [419, 71] width 81 height 10
click at [371, 76] on input "Select/unselect all" at bounding box center [364, 71] width 15 height 15
checkbox input "true"
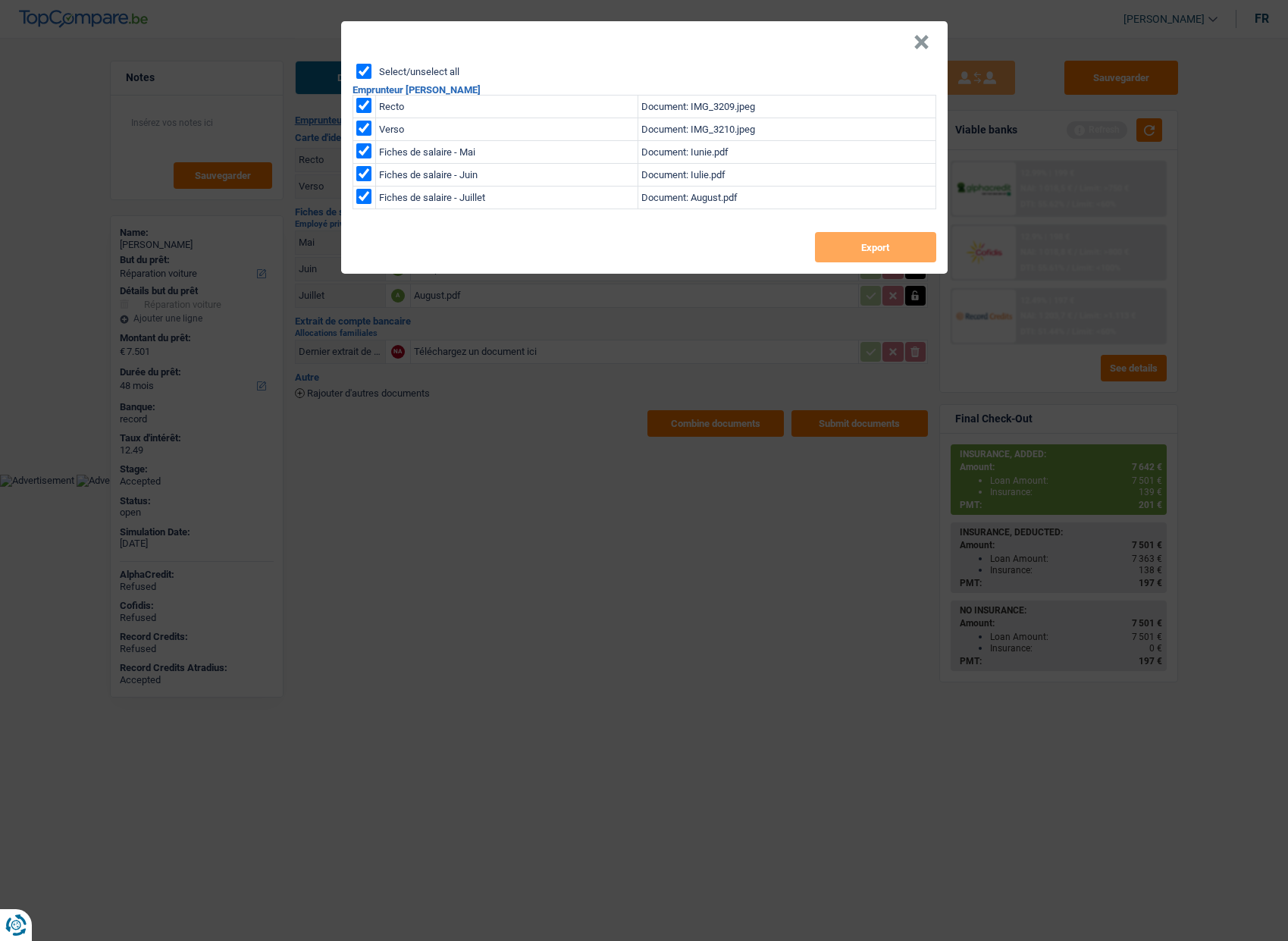
checkbox input "true"
click at [832, 245] on button "Export" at bounding box center [875, 247] width 121 height 31
click at [882, 48] on header "×" at bounding box center [644, 43] width 606 height 43
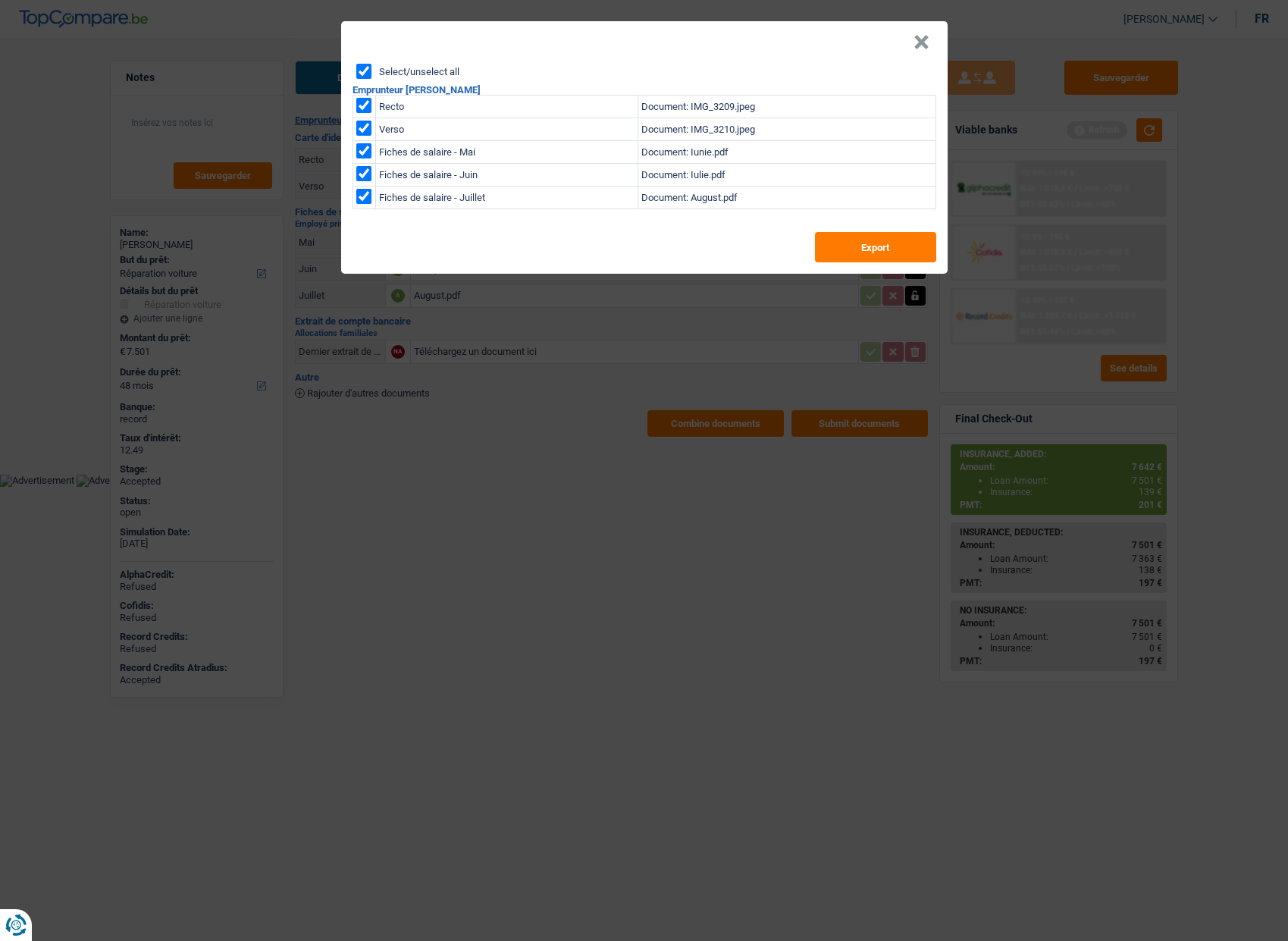
click at [918, 44] on button "×" at bounding box center [921, 43] width 16 height 15
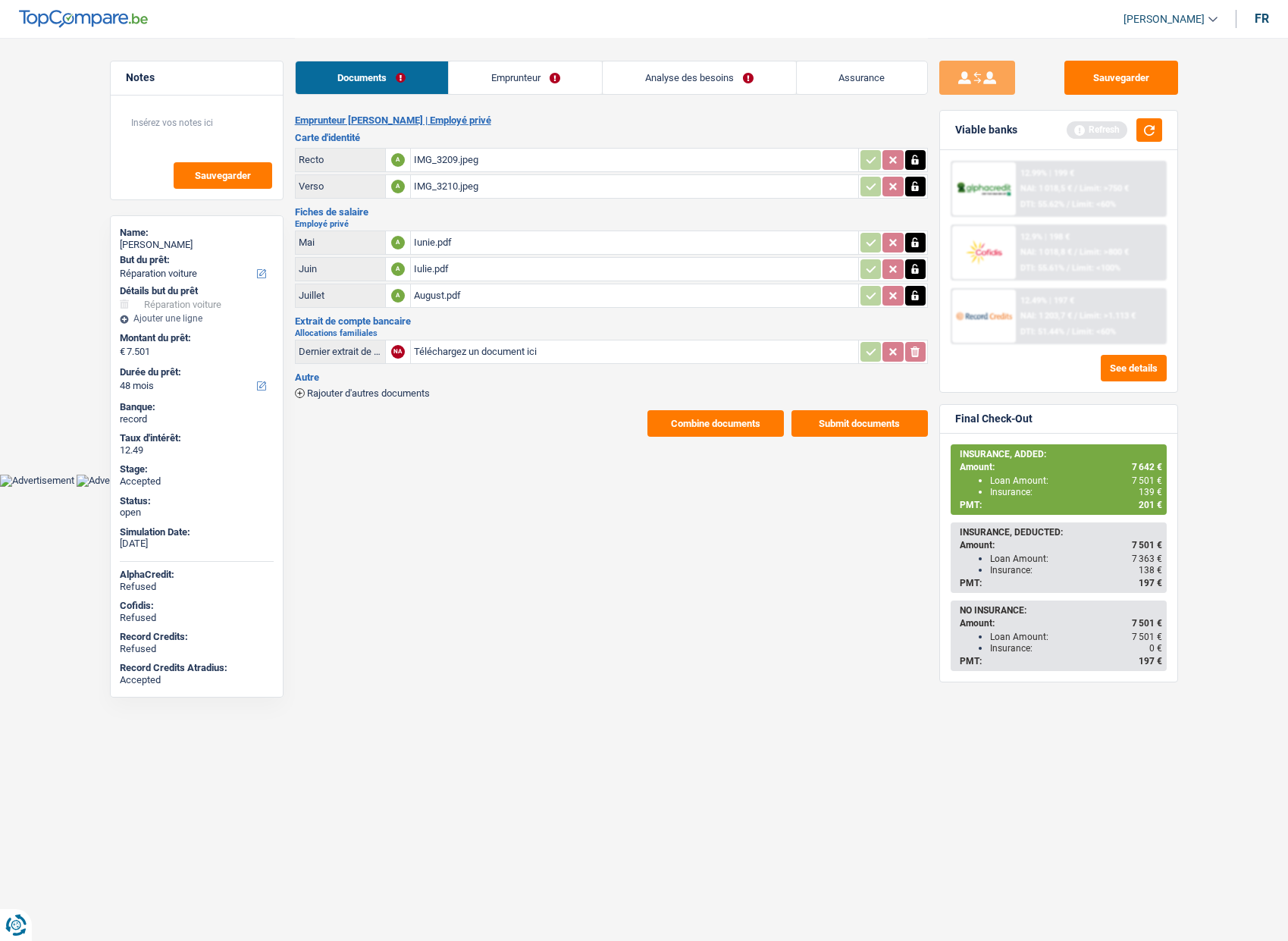
click at [515, 84] on link "Emprunteur" at bounding box center [525, 77] width 153 height 32
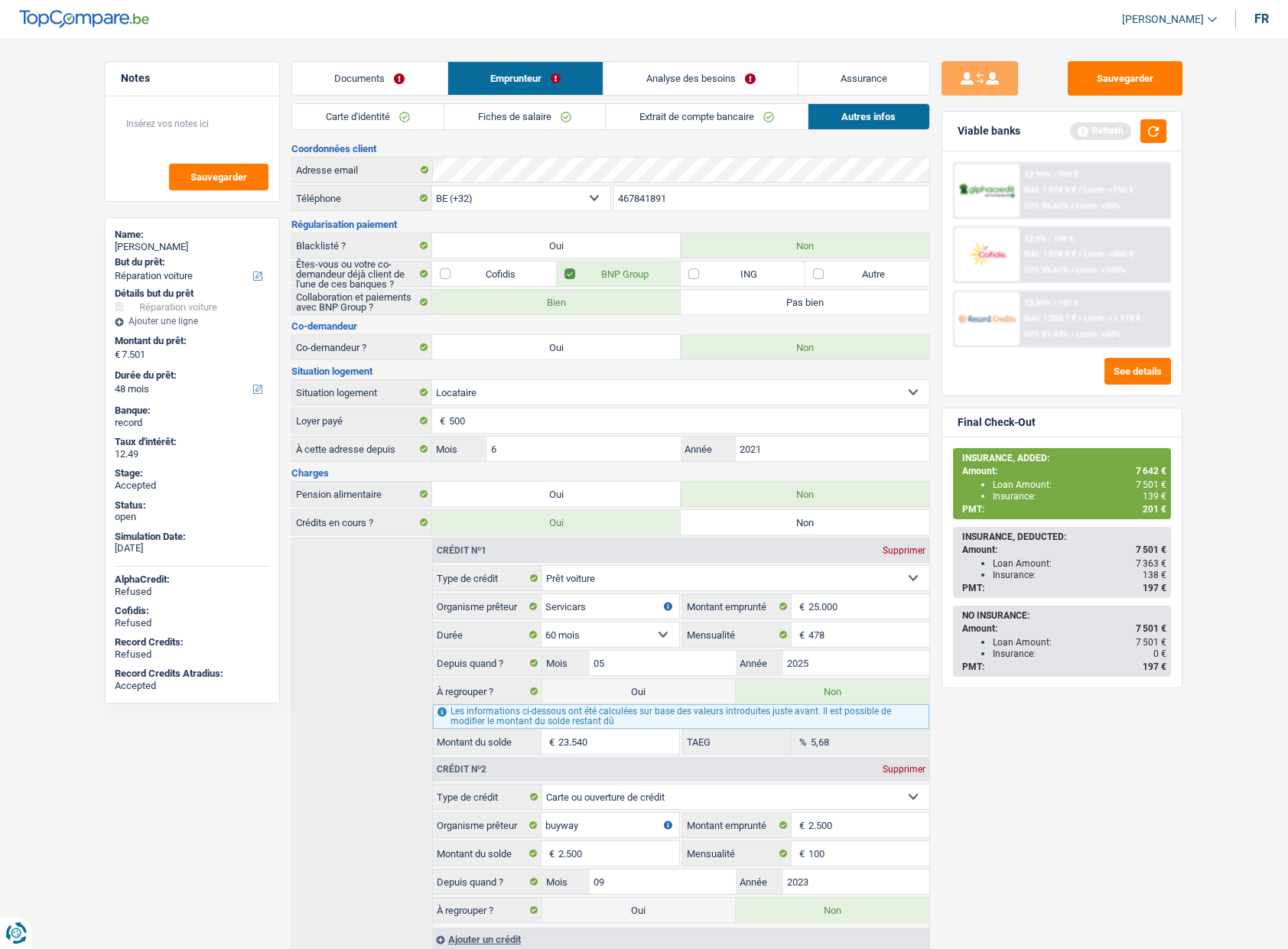
click at [395, 107] on link "Carte d'identité" at bounding box center [368, 116] width 151 height 25
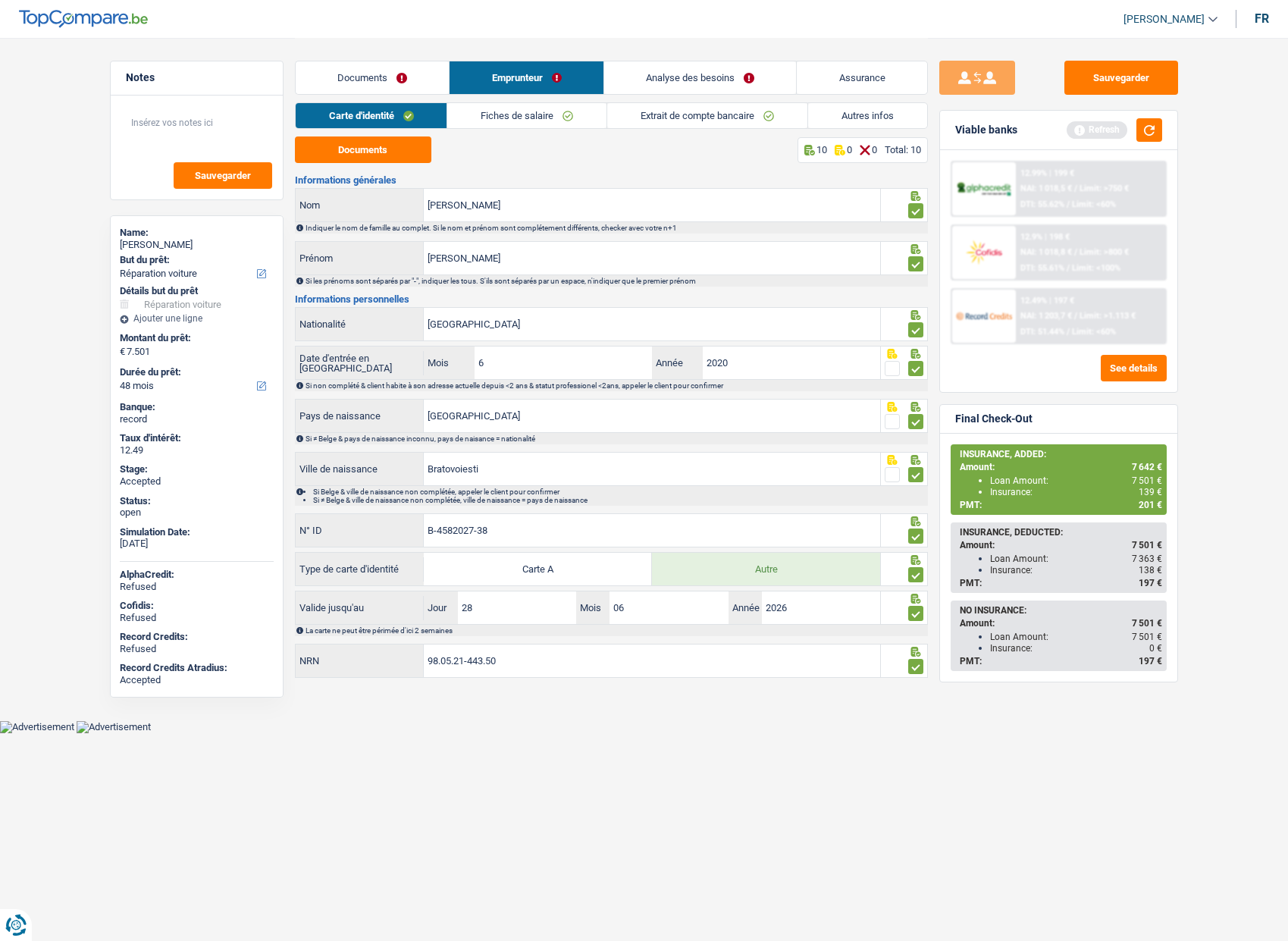
click at [917, 374] on span at bounding box center [916, 369] width 15 height 15
click at [0, 0] on input "radio" at bounding box center [0, 0] width 0 height 0
click at [846, 358] on input "2020" at bounding box center [792, 362] width 178 height 32
type input "2018"
click at [914, 364] on span at bounding box center [916, 369] width 15 height 15
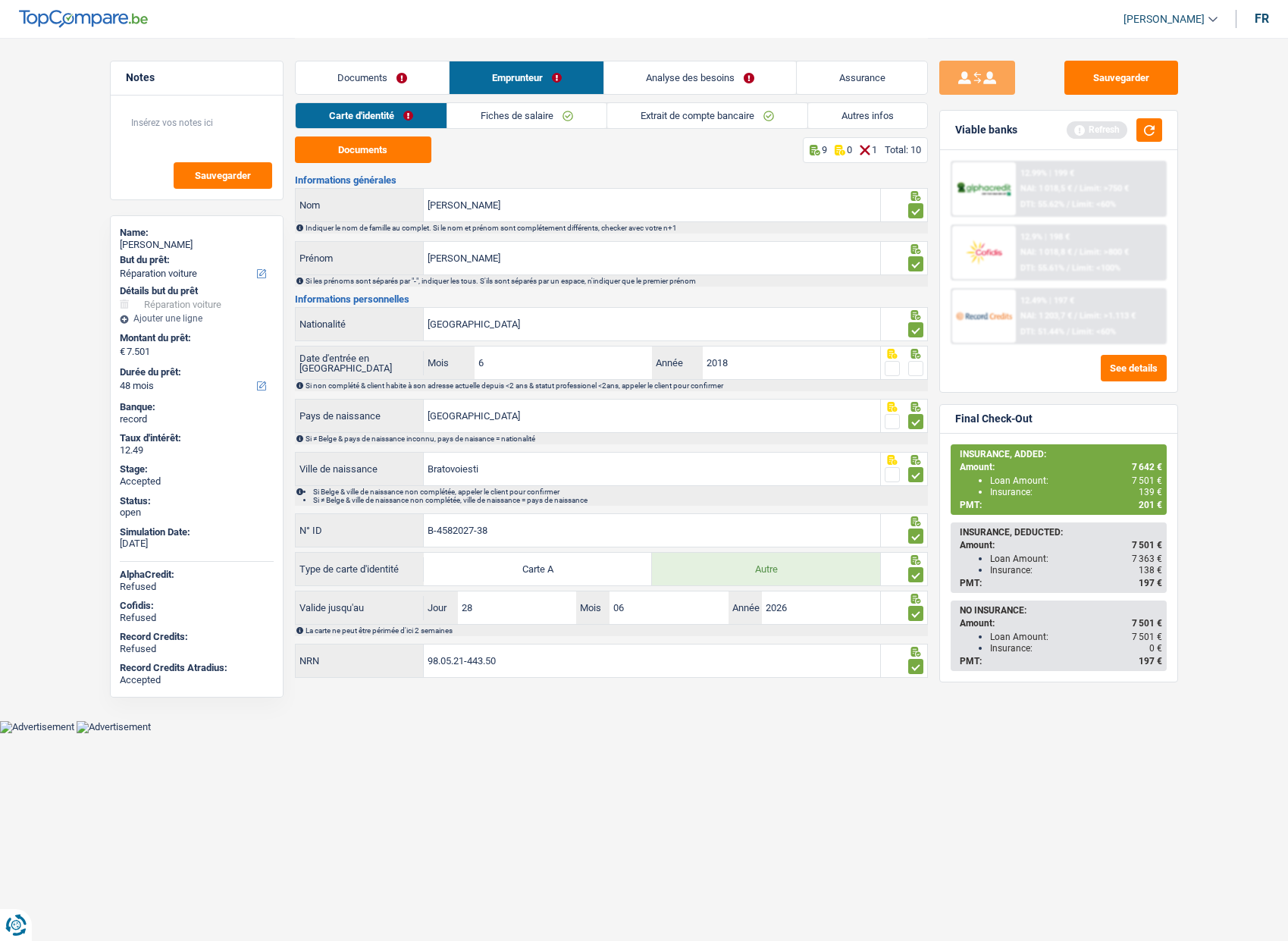
click at [0, 0] on input "radio" at bounding box center [0, 0] width 0 height 0
click at [548, 119] on link "Fiches de salaire" at bounding box center [527, 115] width 159 height 25
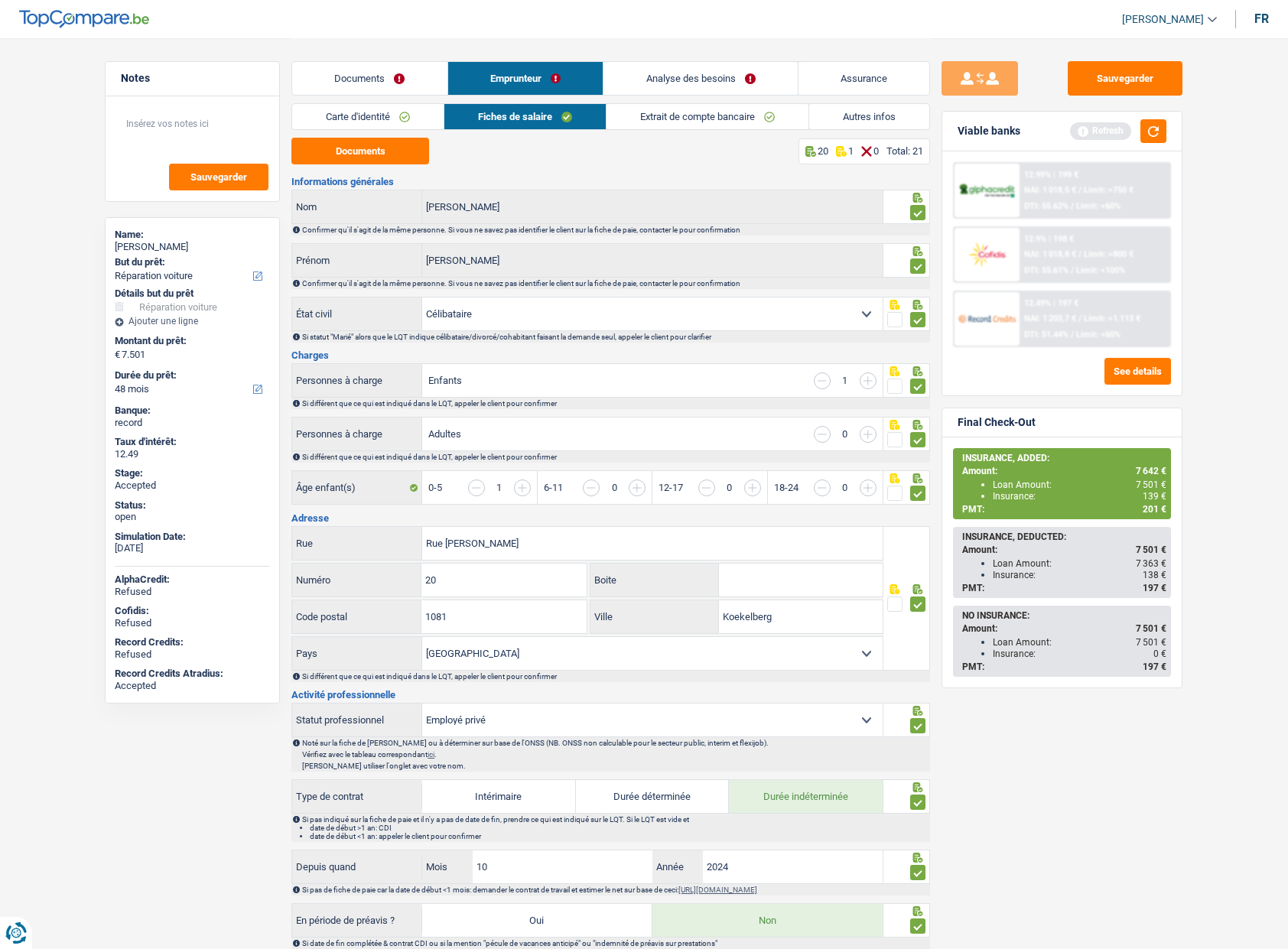
click at [672, 117] on link "Extrait de compte bancaire" at bounding box center [707, 116] width 202 height 25
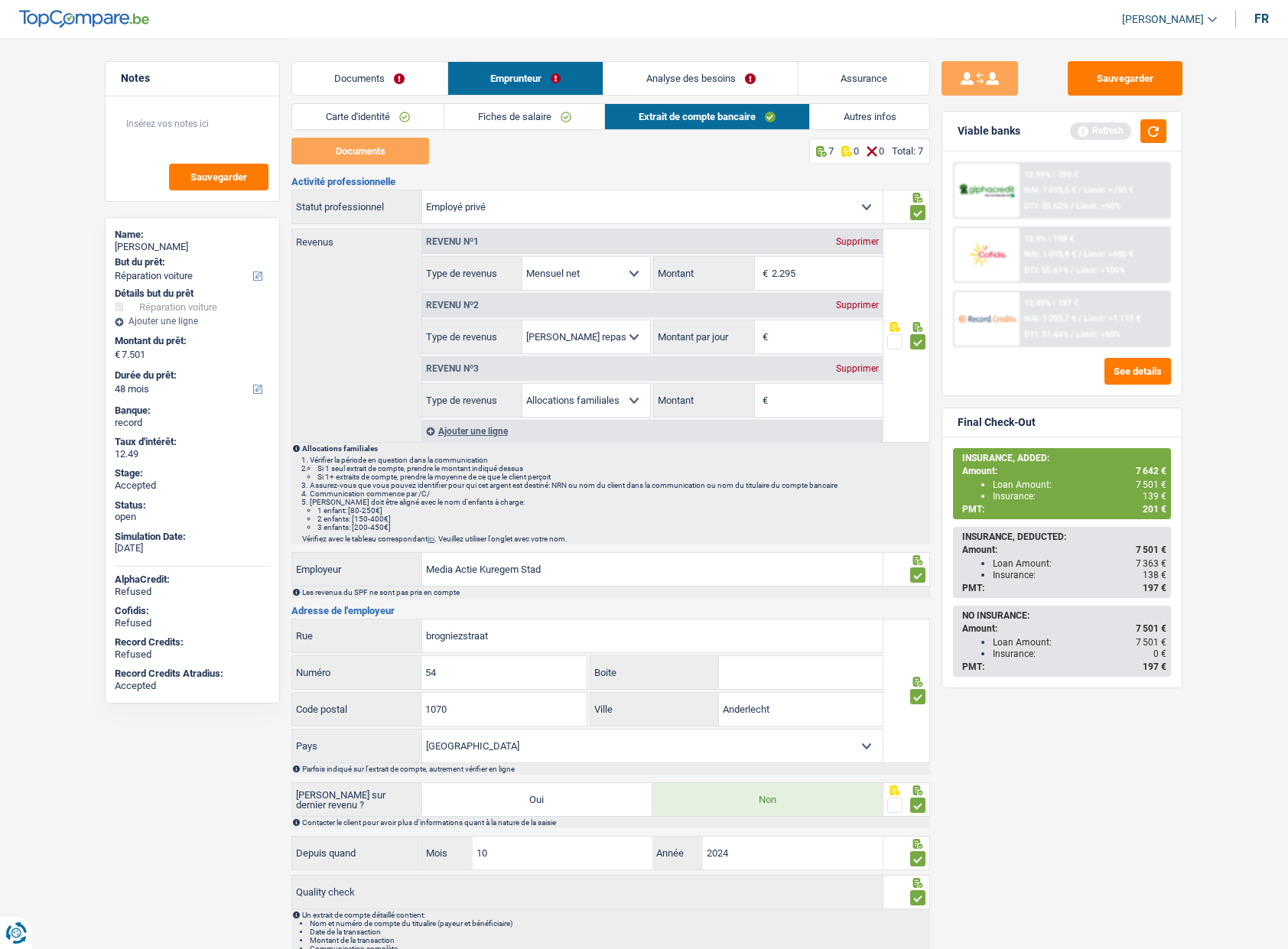
click at [854, 369] on div "Supprimer" at bounding box center [857, 369] width 50 height 9
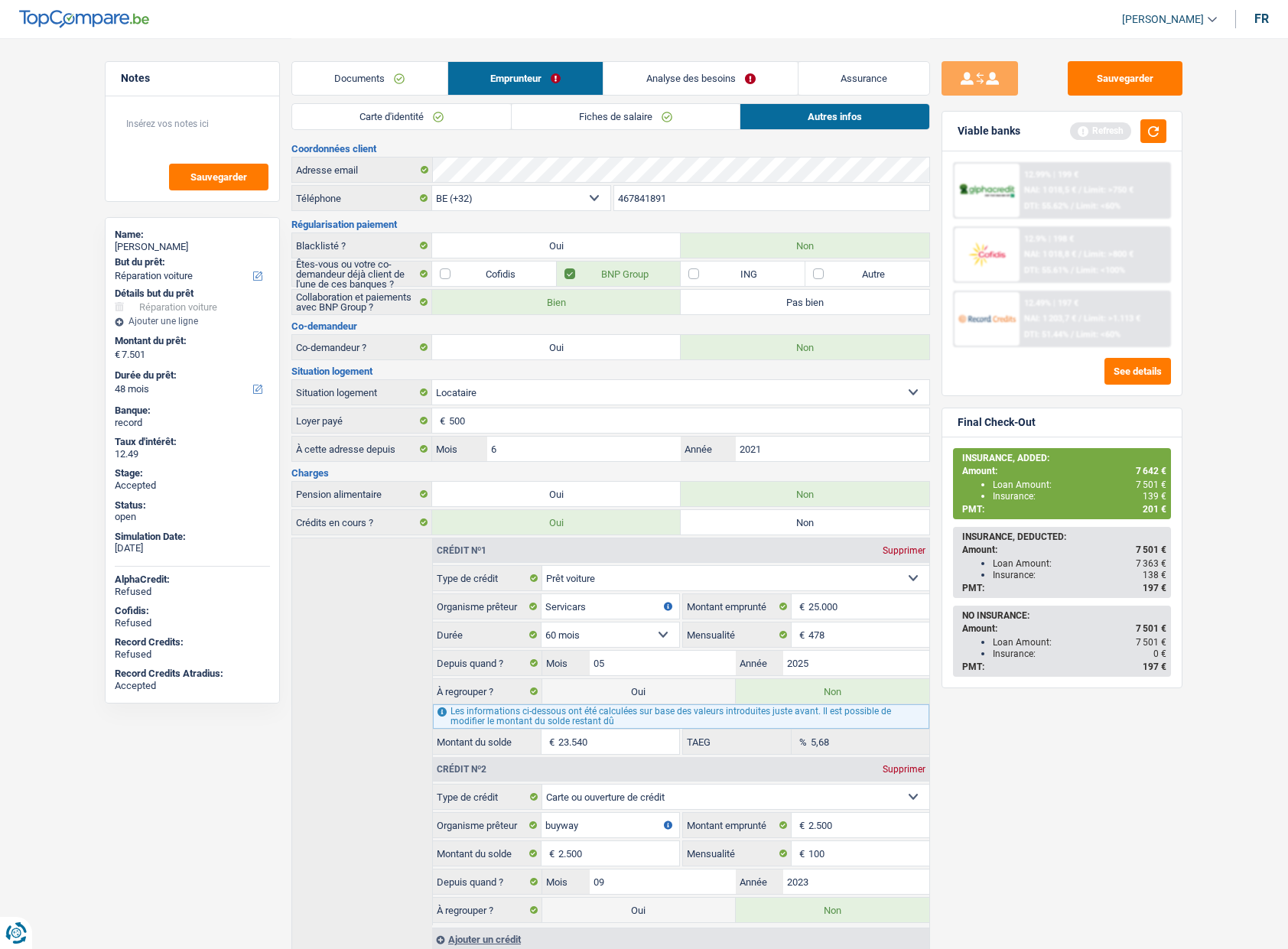
click at [694, 115] on link "Fiches de salaire" at bounding box center [626, 116] width 228 height 25
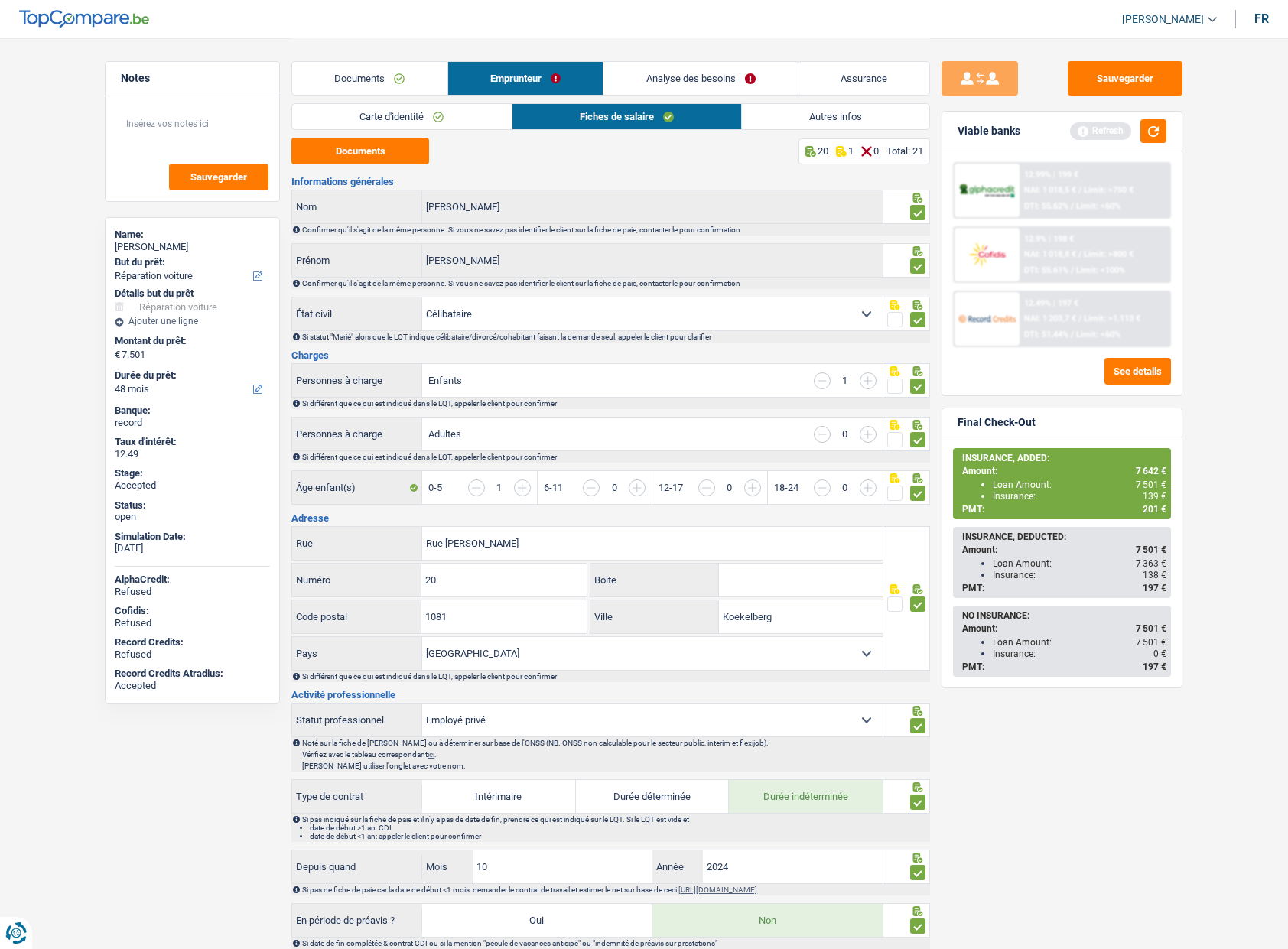
click at [859, 116] on link "Autres infos" at bounding box center [835, 116] width 188 height 25
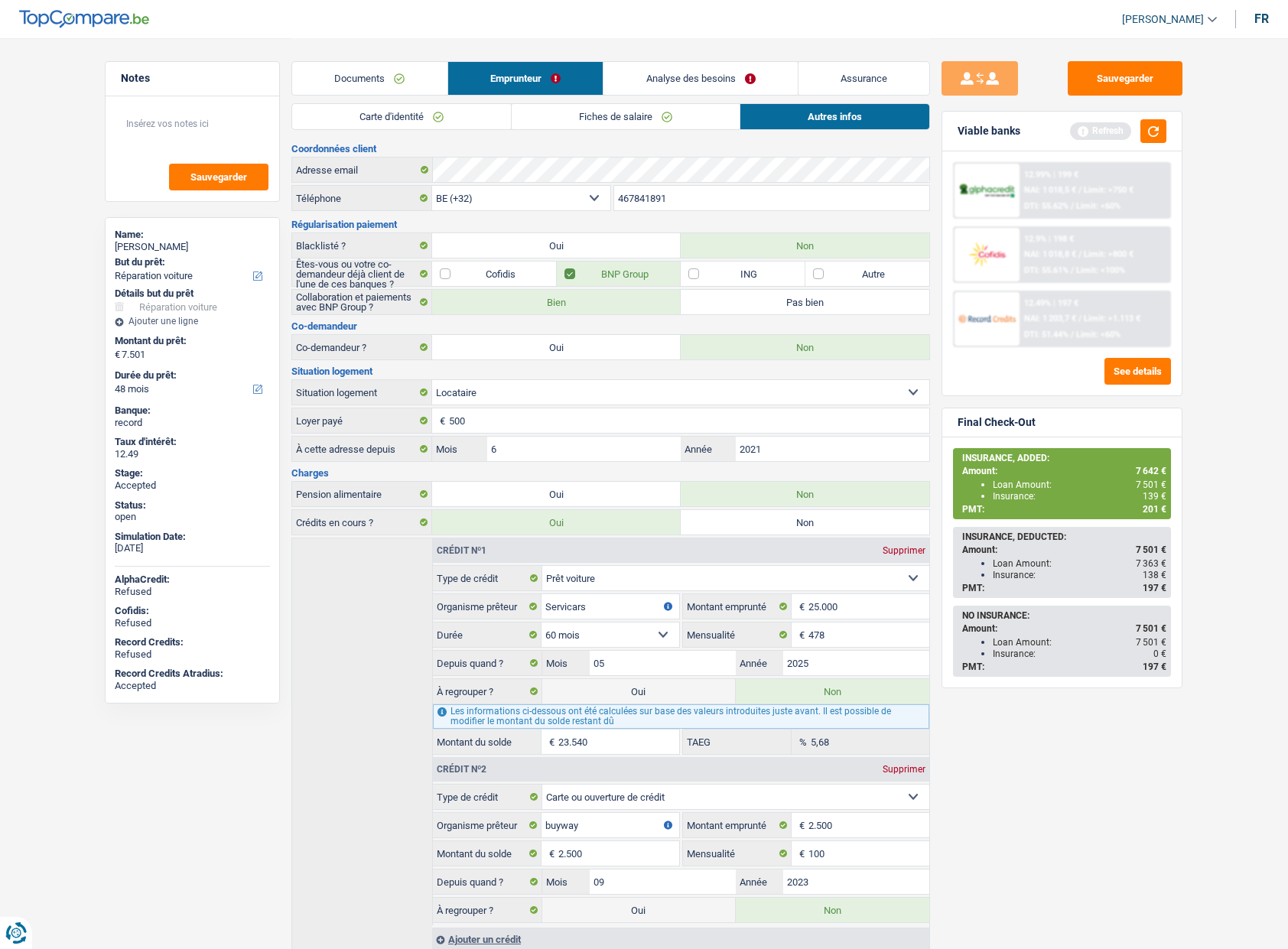
click at [875, 79] on link "Assurance" at bounding box center [864, 78] width 132 height 33
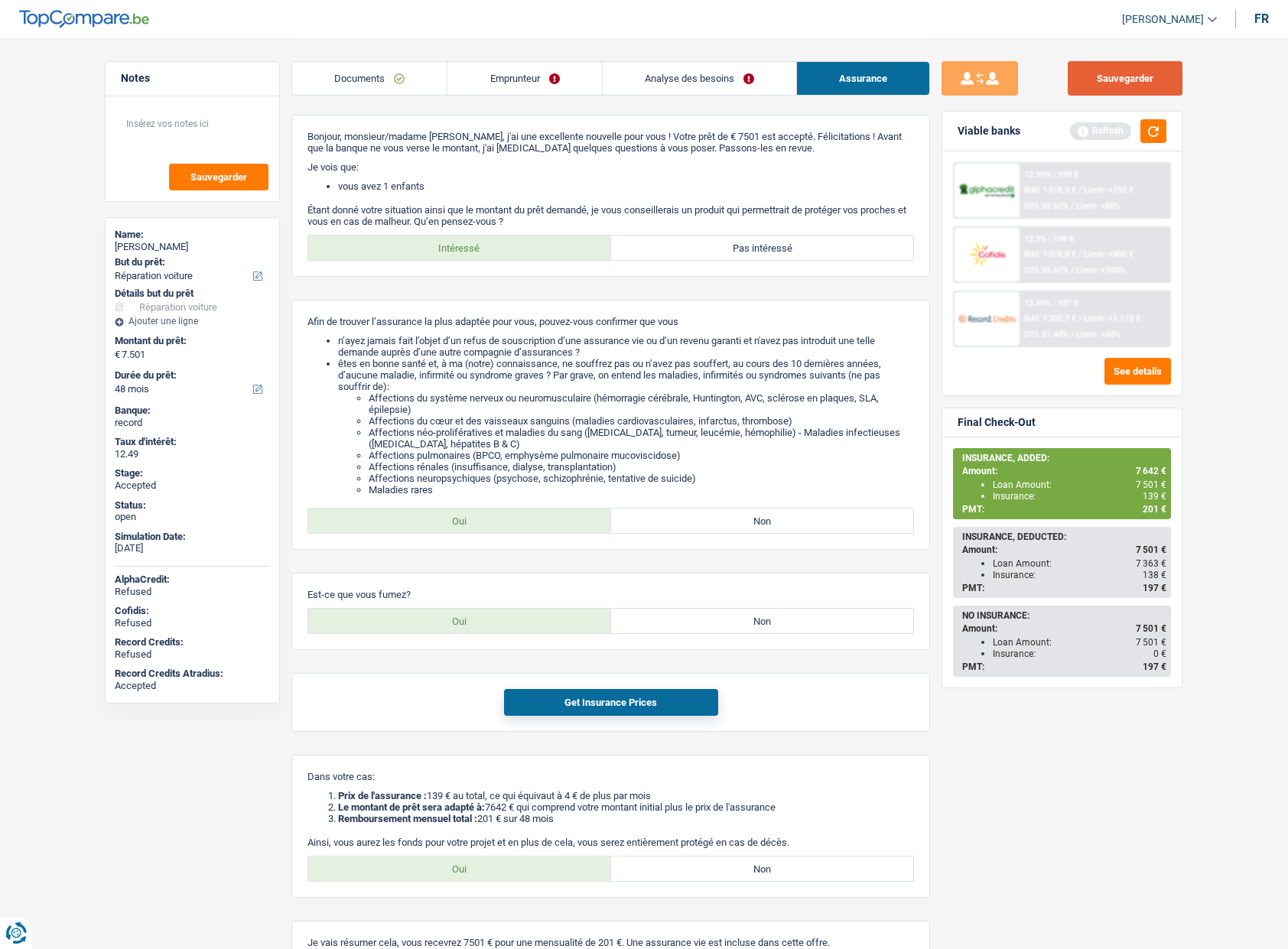
click at [1113, 73] on button "Sauvegarder" at bounding box center [1125, 78] width 115 height 35
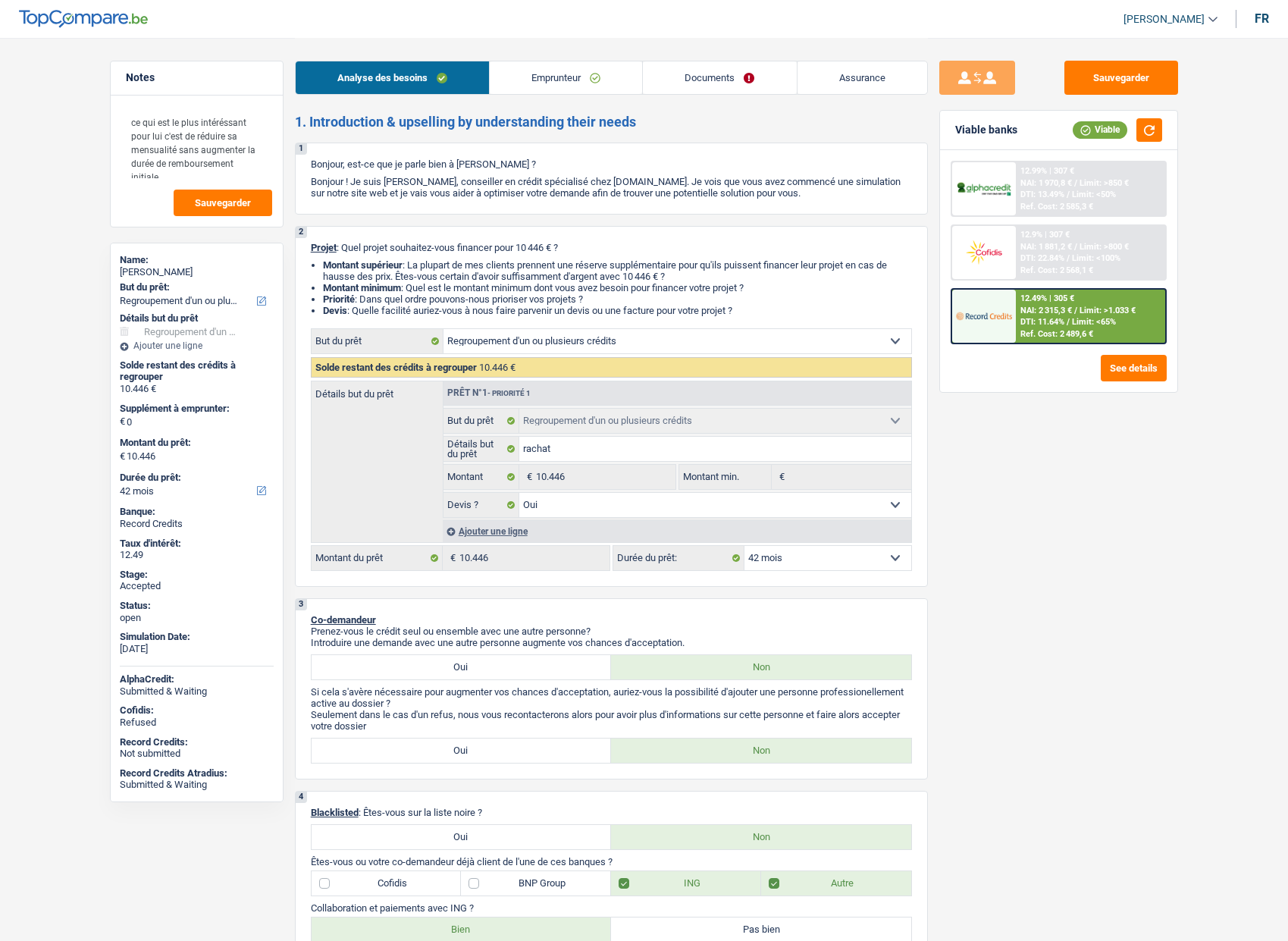
select select "refinancing"
select select "42"
select select "refinancing"
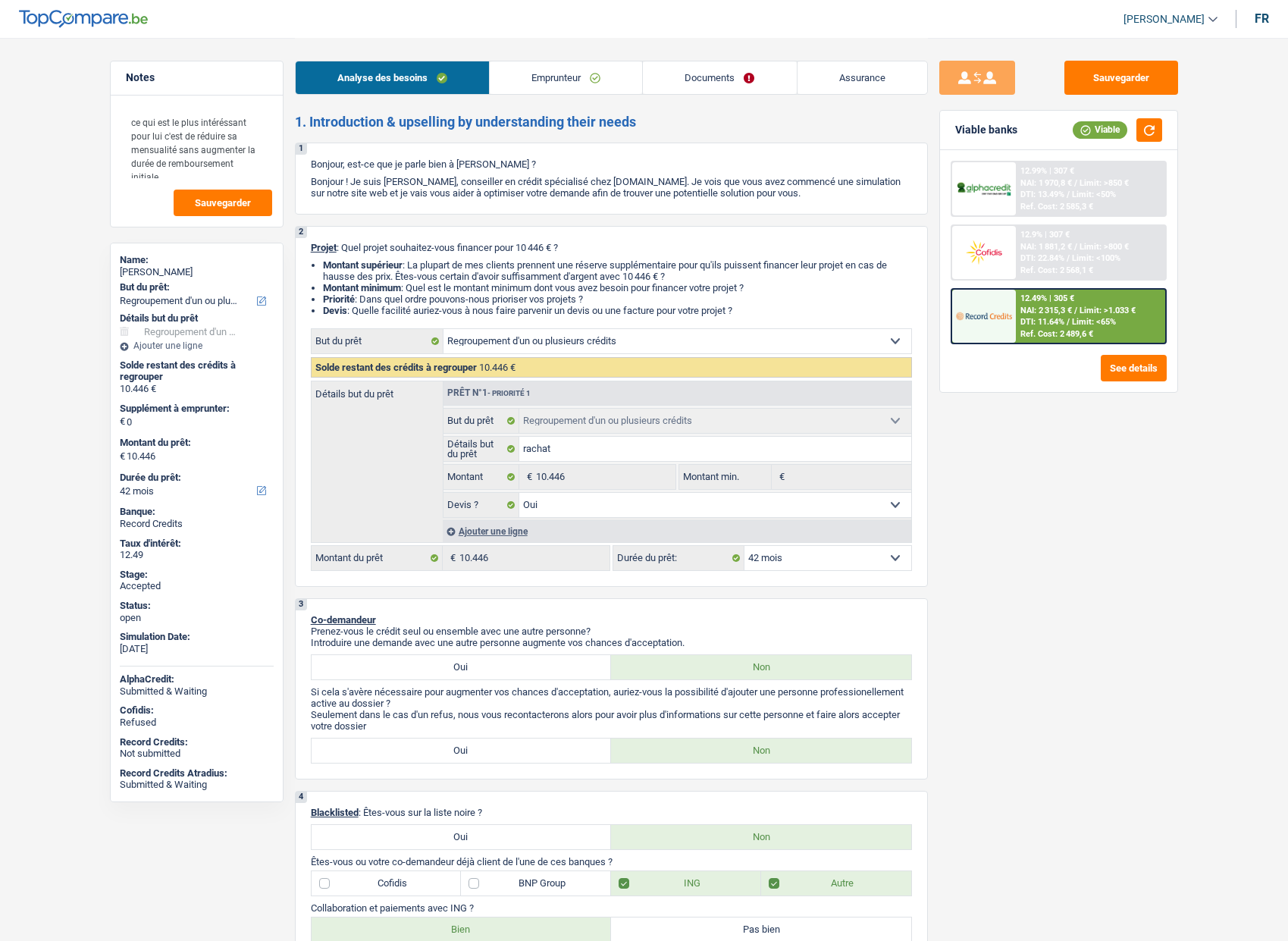
select select "yes"
select select "42"
select select "worker"
select select "netSalary"
select select "mealVouchers"
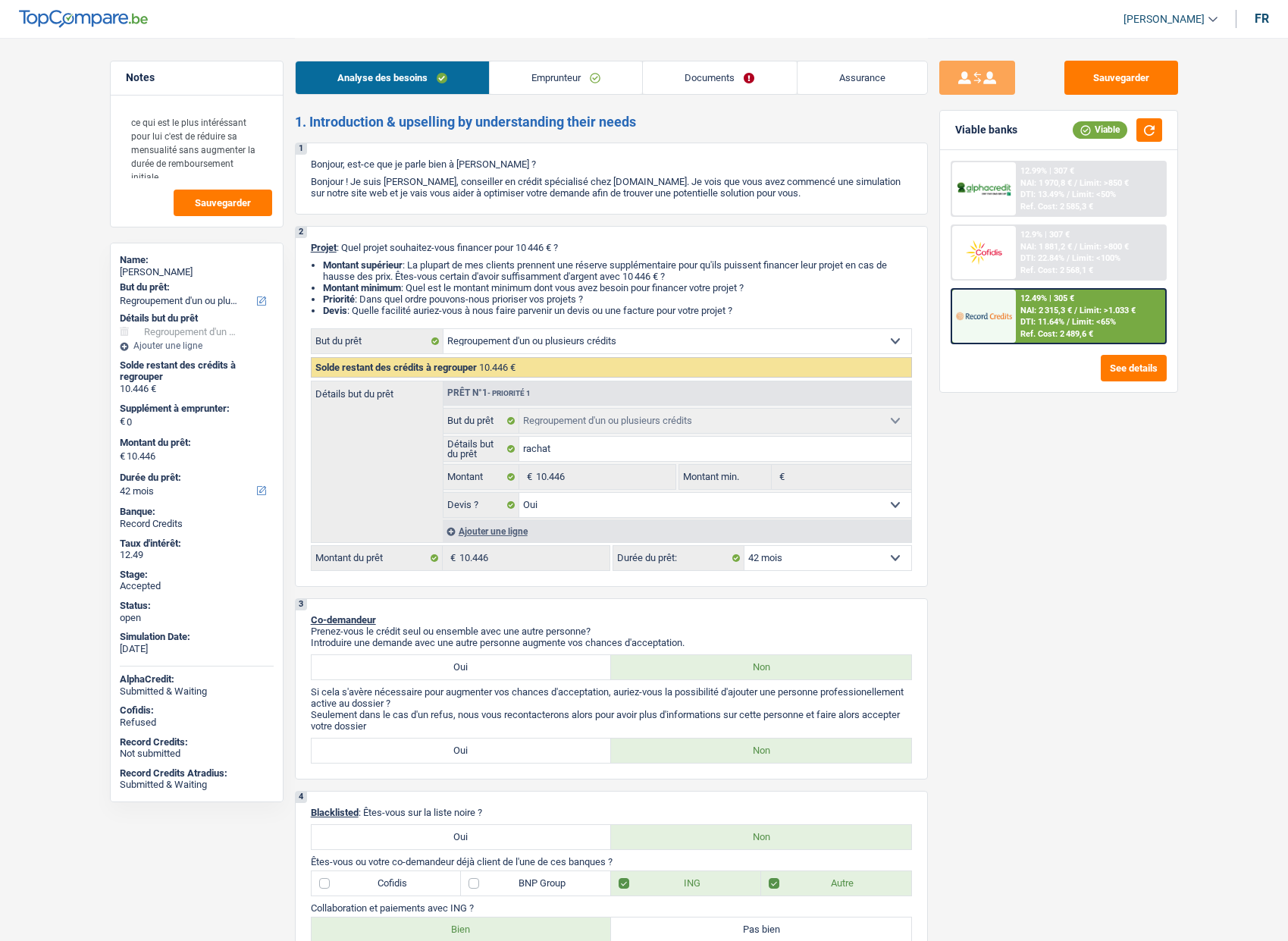
select select "liveWithParents"
select select "creditConsolidation"
select select "60"
select select "refinancing"
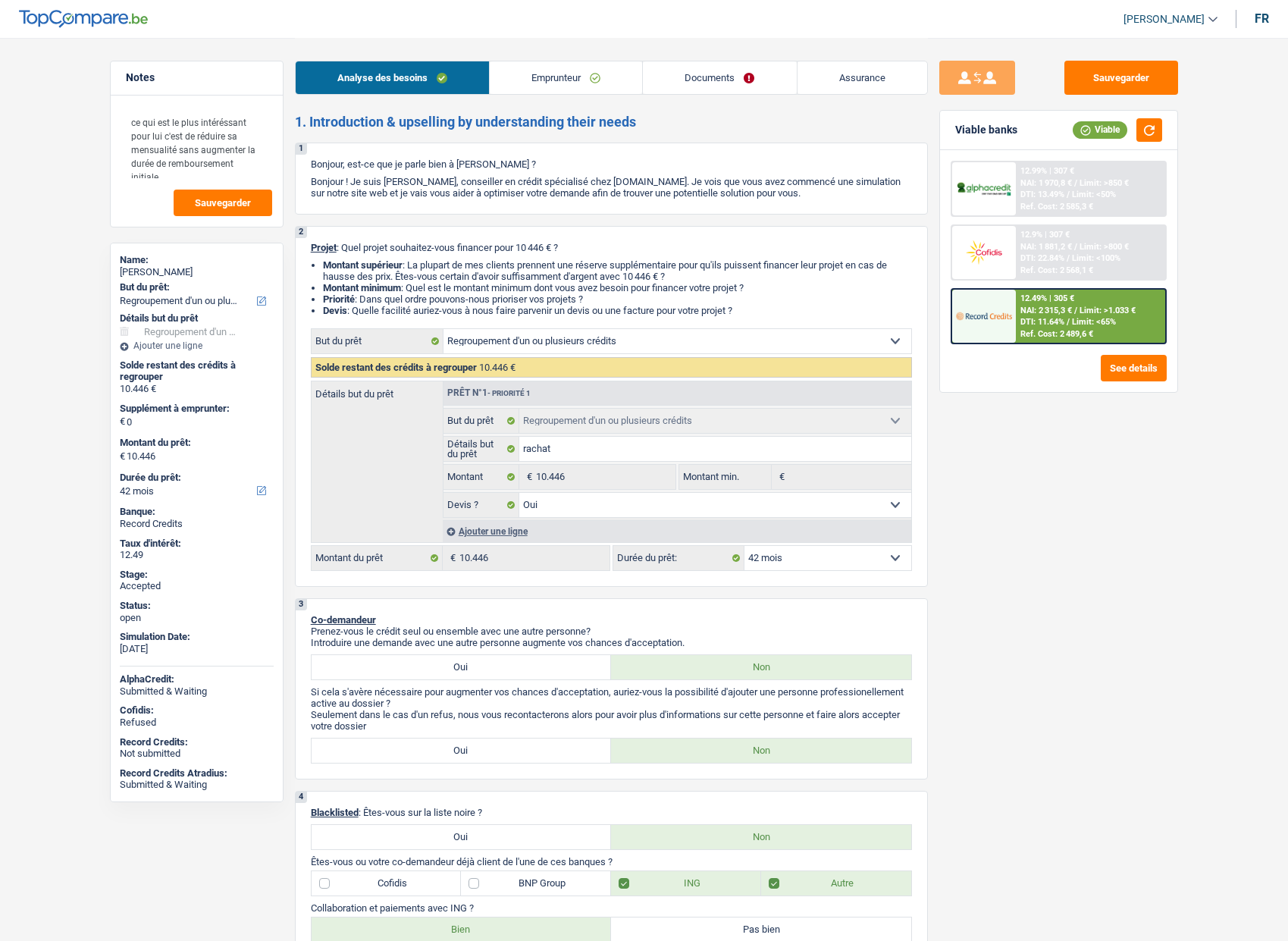
select select "yes"
select select "42"
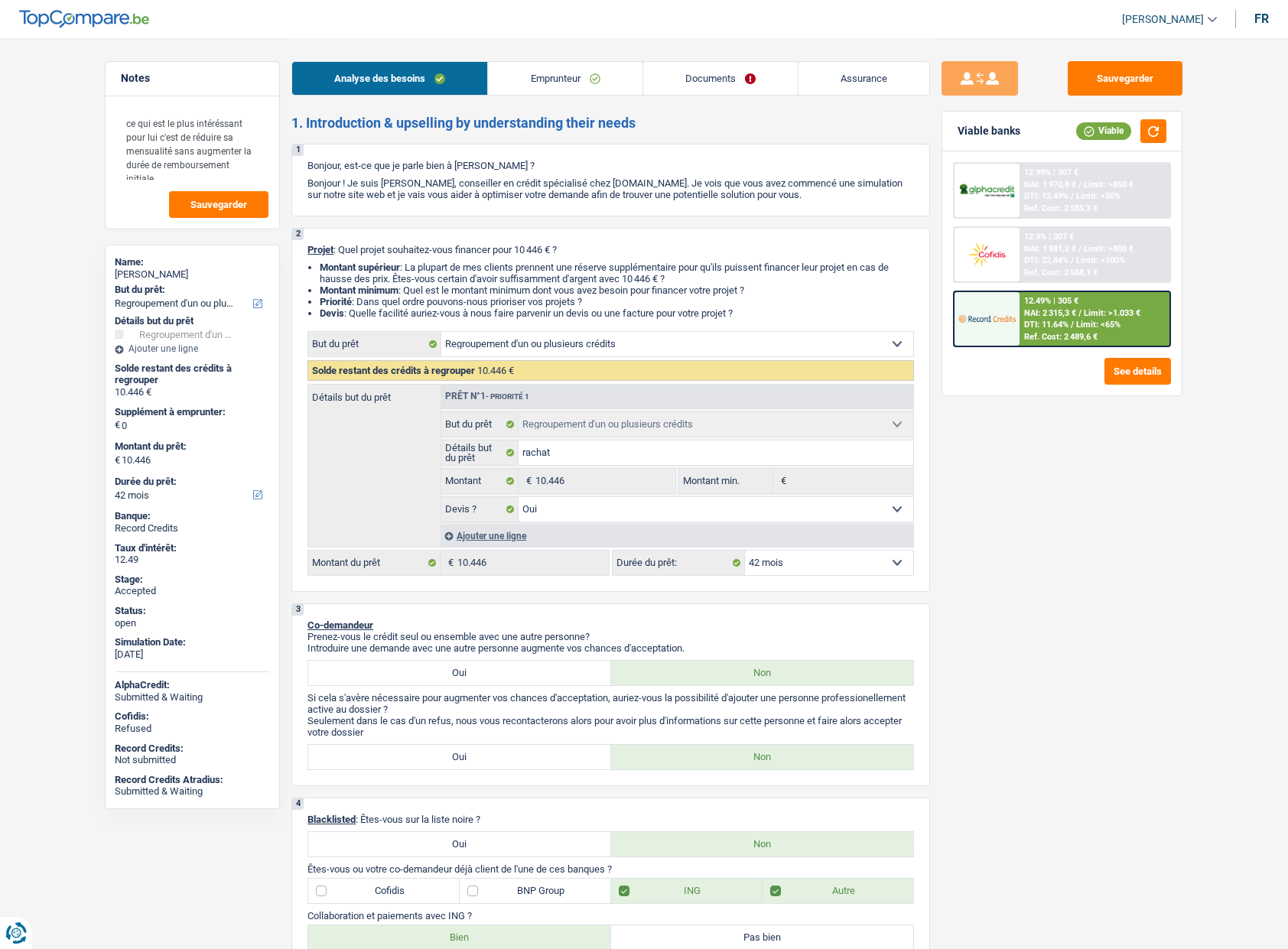
click at [531, 74] on link "Emprunteur" at bounding box center [564, 78] width 154 height 33
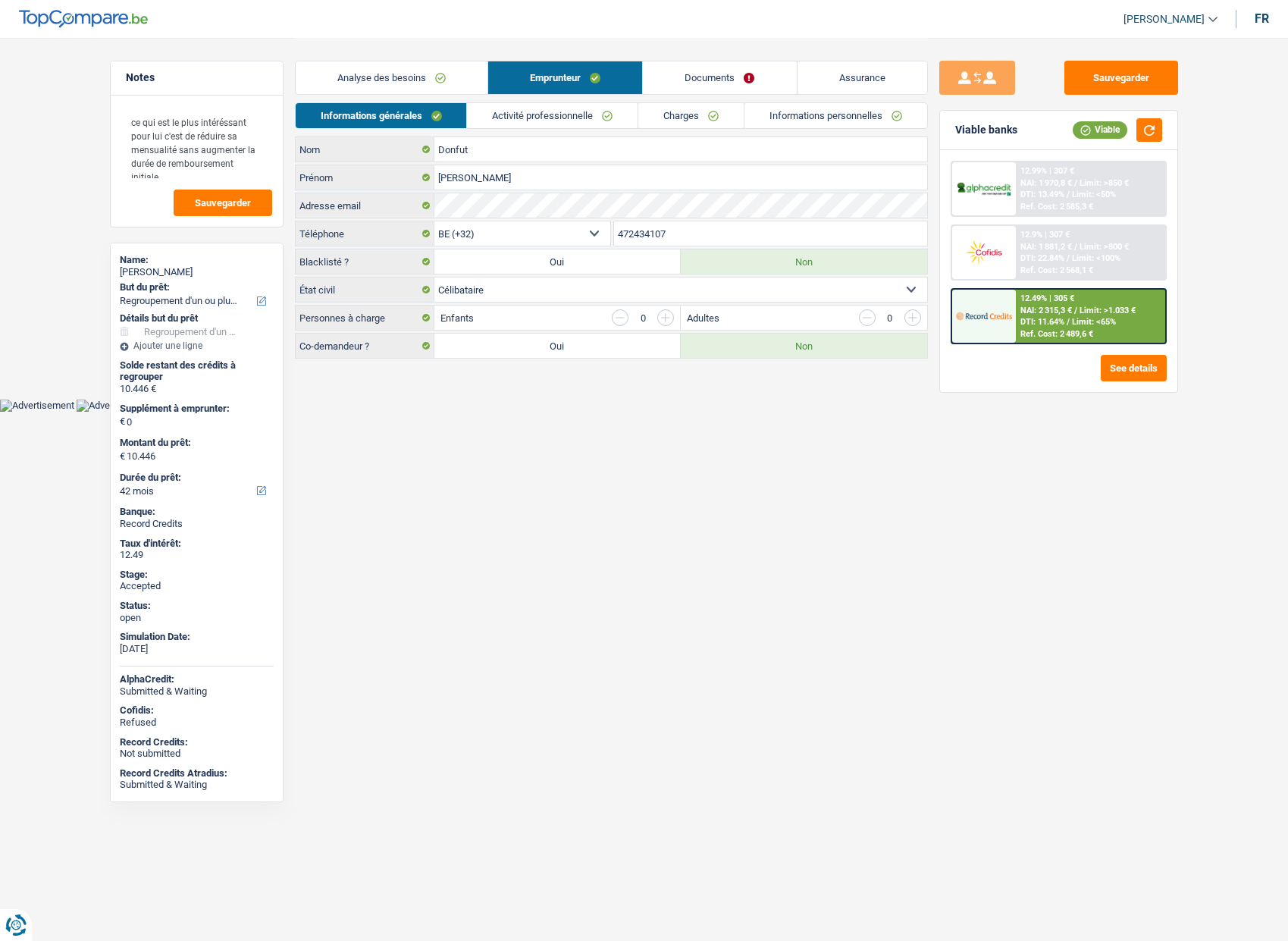
click at [391, 76] on link "Analyse des besoins" at bounding box center [391, 77] width 192 height 32
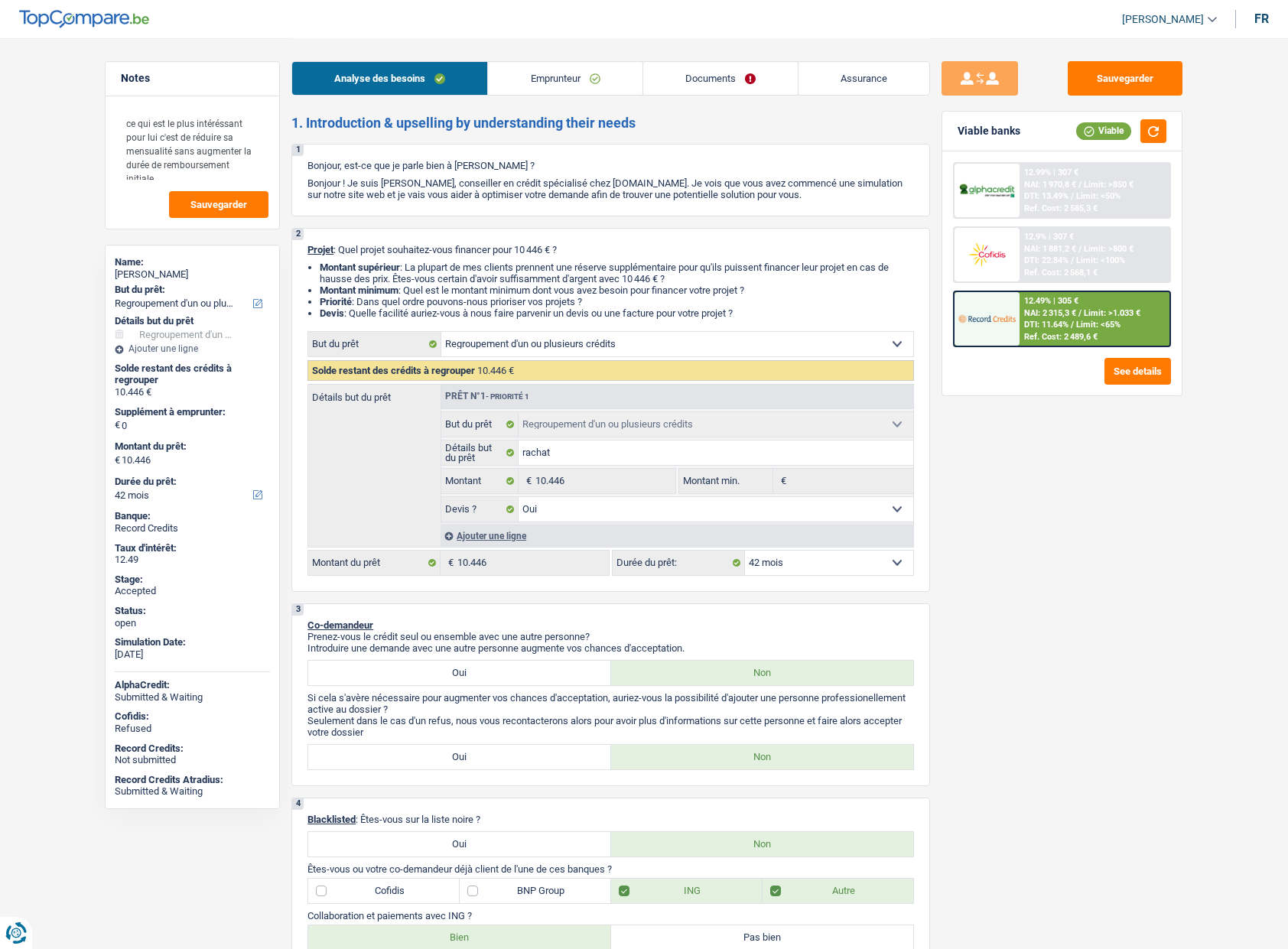
click at [548, 85] on link "Emprunteur" at bounding box center [564, 78] width 154 height 33
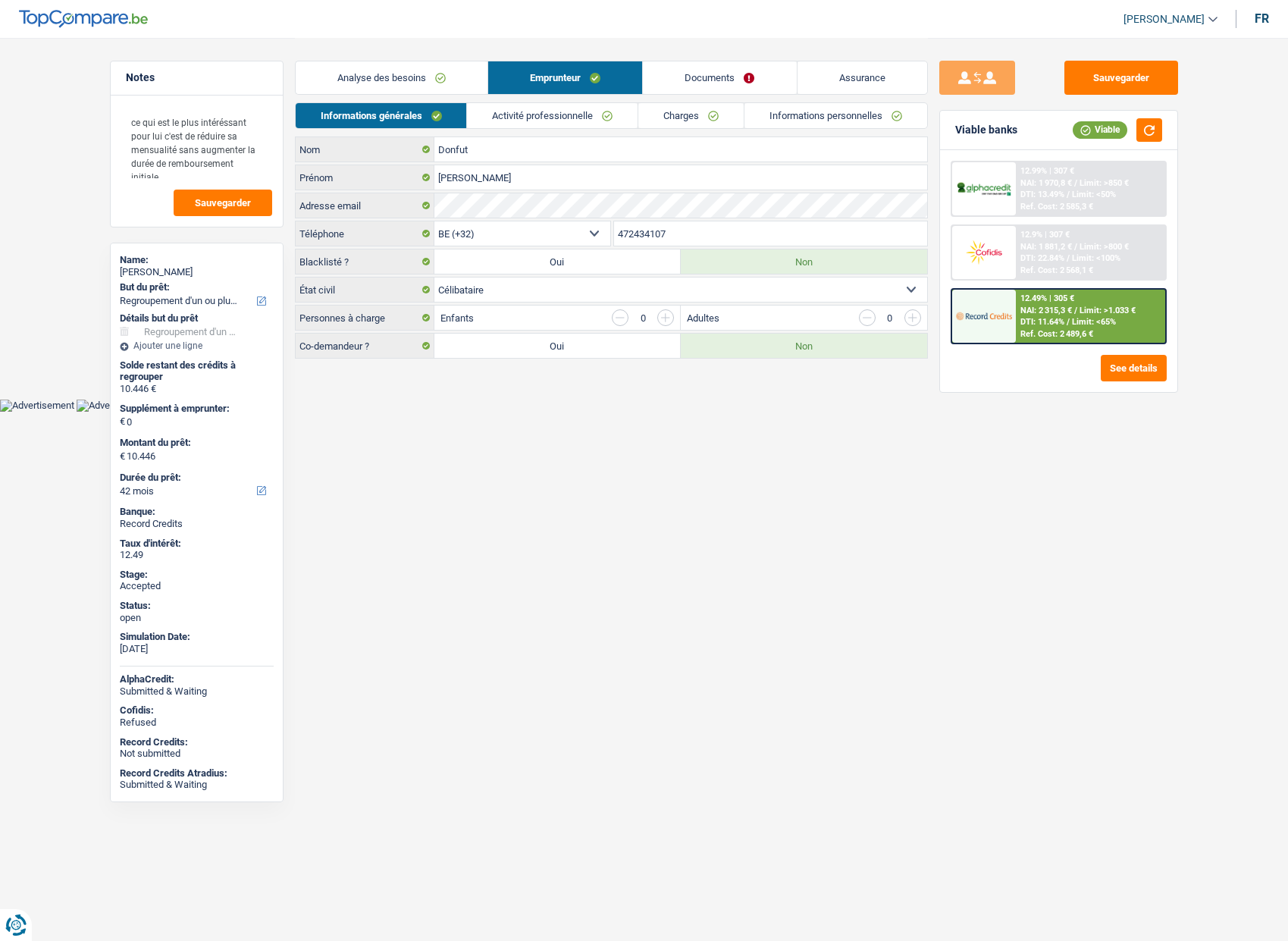
click at [682, 85] on link "Documents" at bounding box center [719, 77] width 153 height 32
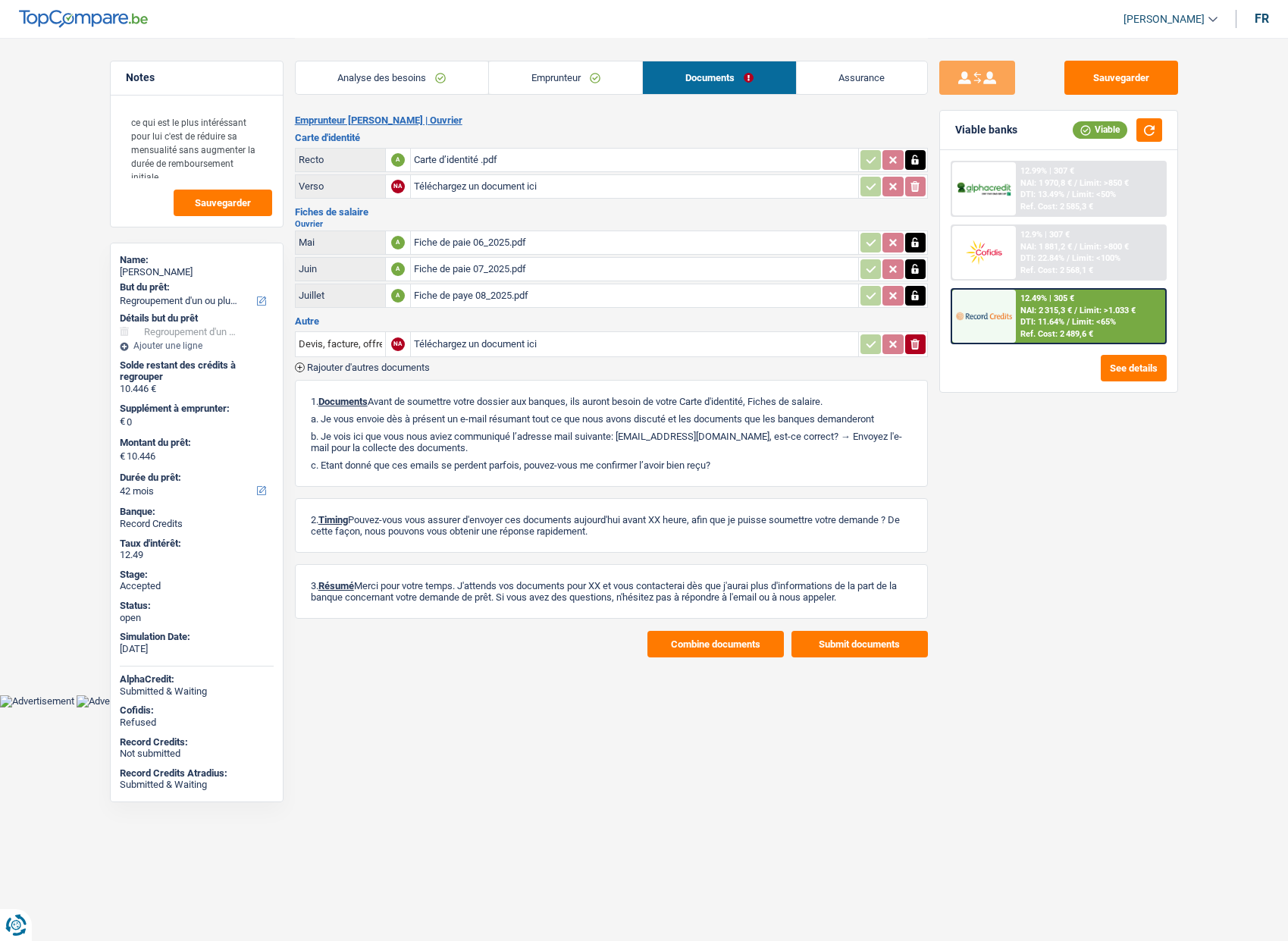
click at [1083, 441] on div "Sauvegarder Viable banks Viable 12.99% | 307 € NAI: 1 970,8 € / Limit: >850 € D…" at bounding box center [1058, 489] width 261 height 856
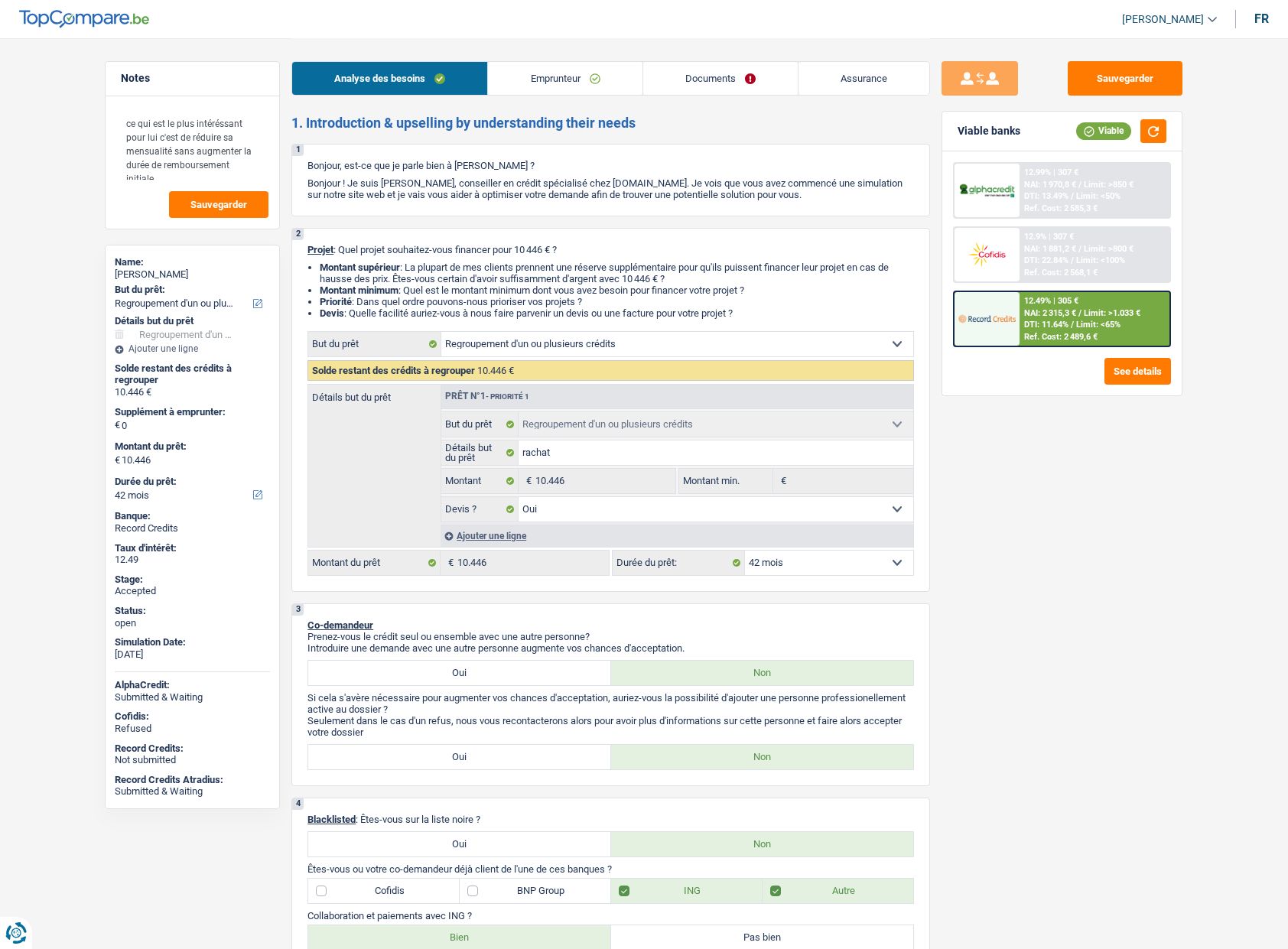
select select "refinancing"
select select "42"
select select "refinancing"
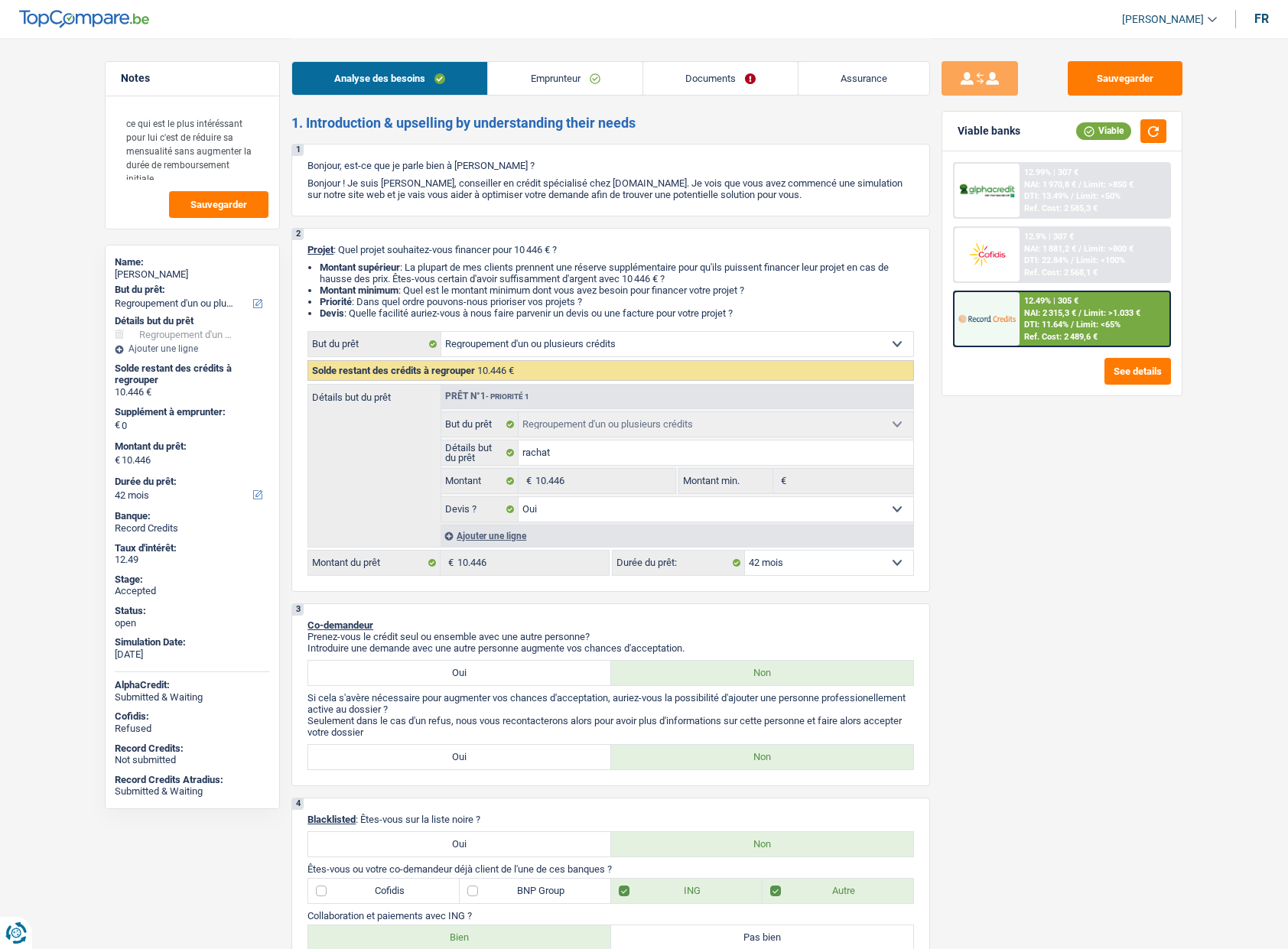
select select "yes"
select select "42"
select select "worker"
select select "netSalary"
select select "mealVouchers"
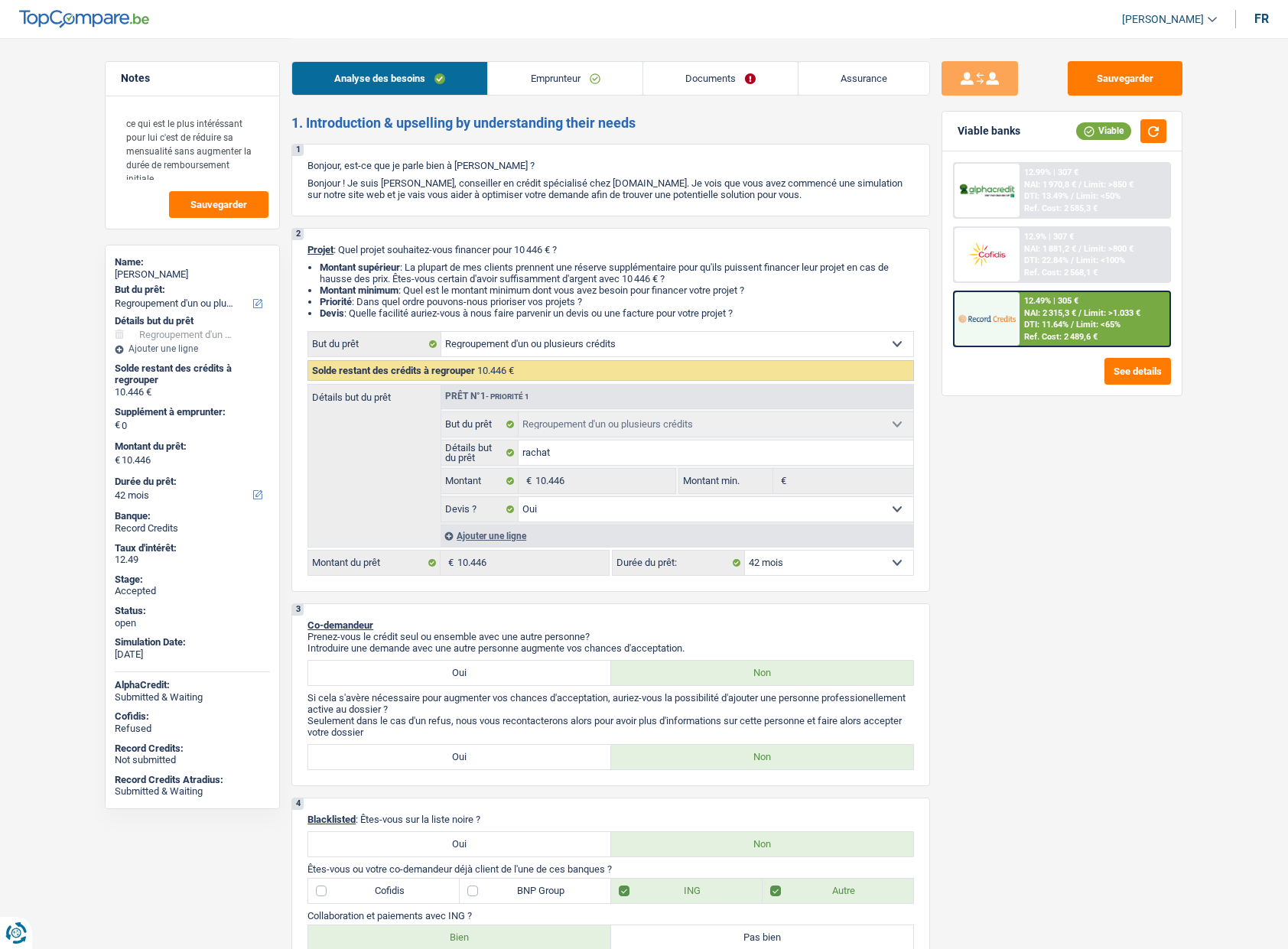
select select "liveWithParents"
select select "creditConsolidation"
select select "60"
select select "refinancing"
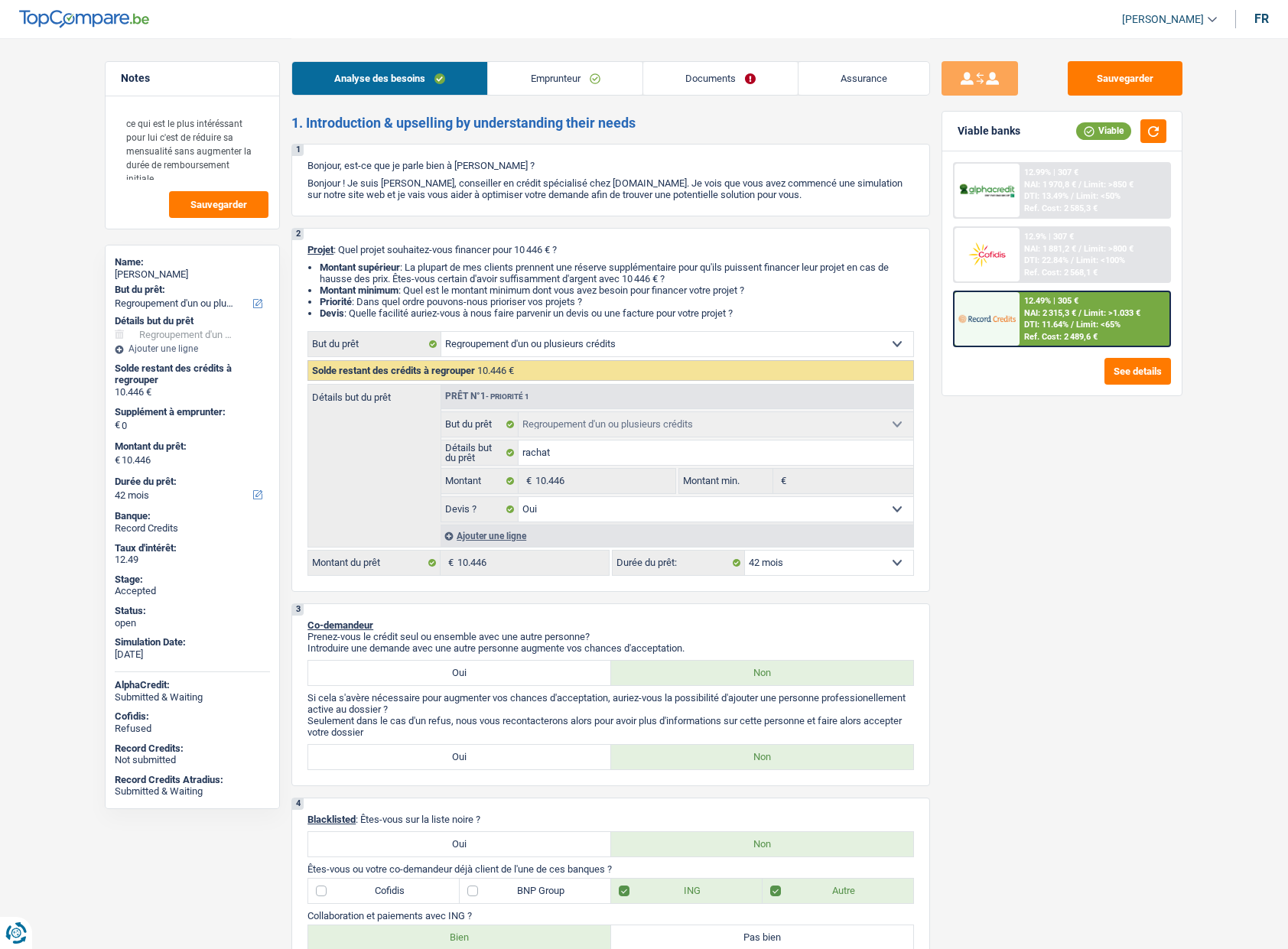
select select "yes"
select select "42"
click at [714, 88] on link "Documents" at bounding box center [720, 78] width 154 height 33
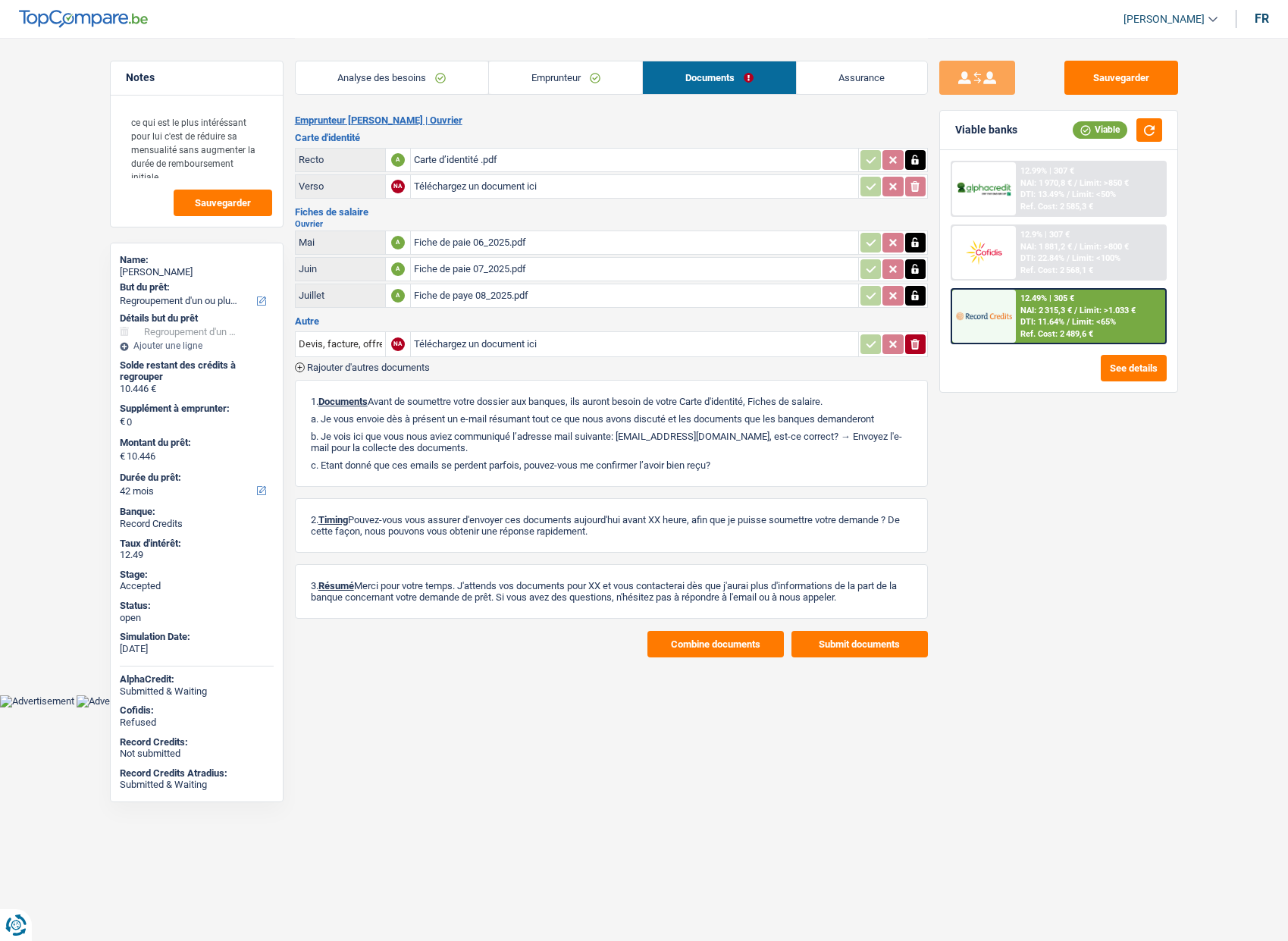
click at [682, 646] on button "Combine documents" at bounding box center [715, 644] width 136 height 27
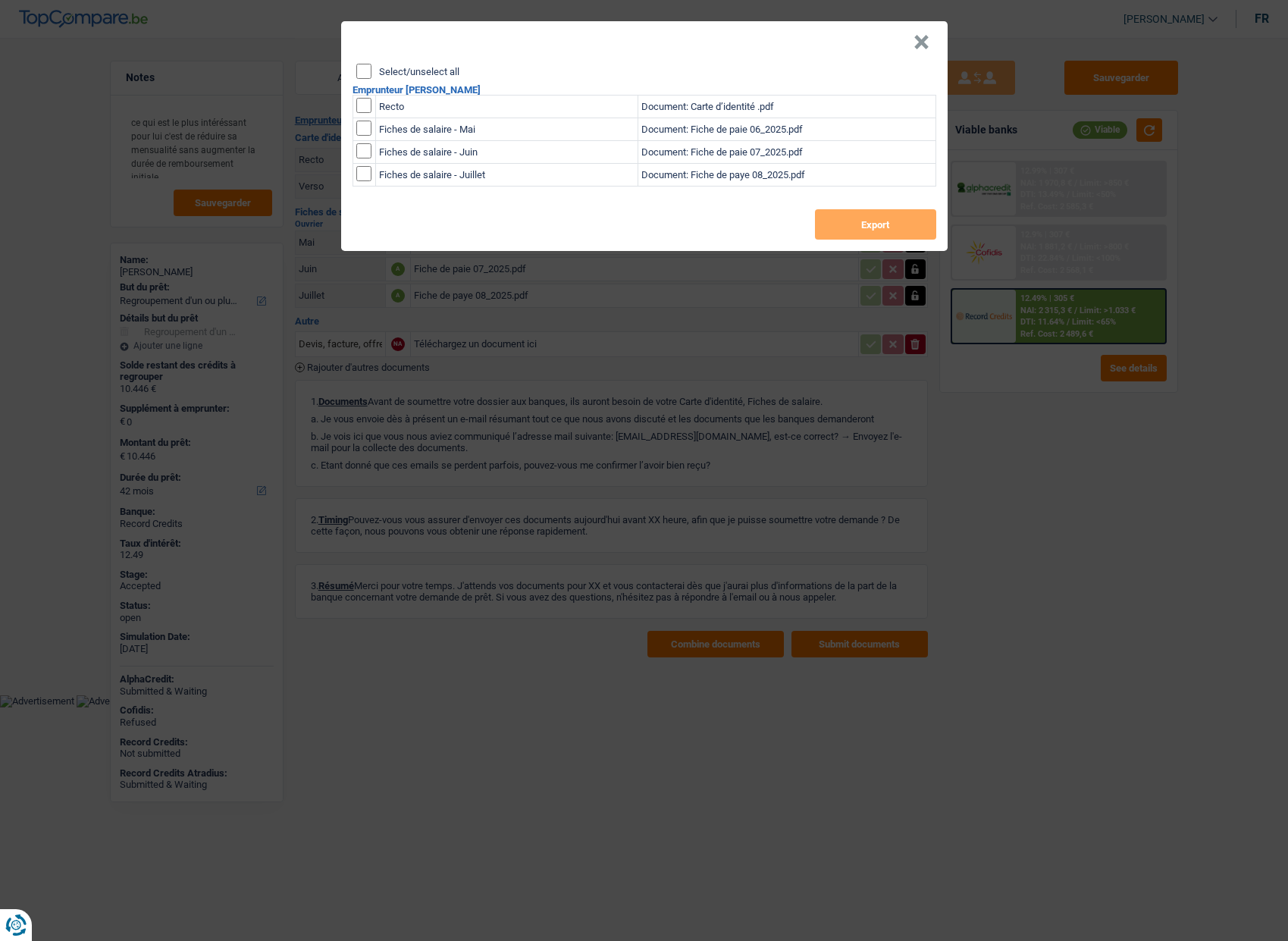
click at [422, 64] on div "Select/unselect all" at bounding box center [646, 71] width 580 height 15
click at [382, 69] on label "Select/unselect all" at bounding box center [419, 71] width 81 height 10
click at [371, 69] on input "Select/unselect all" at bounding box center [364, 71] width 15 height 15
checkbox input "true"
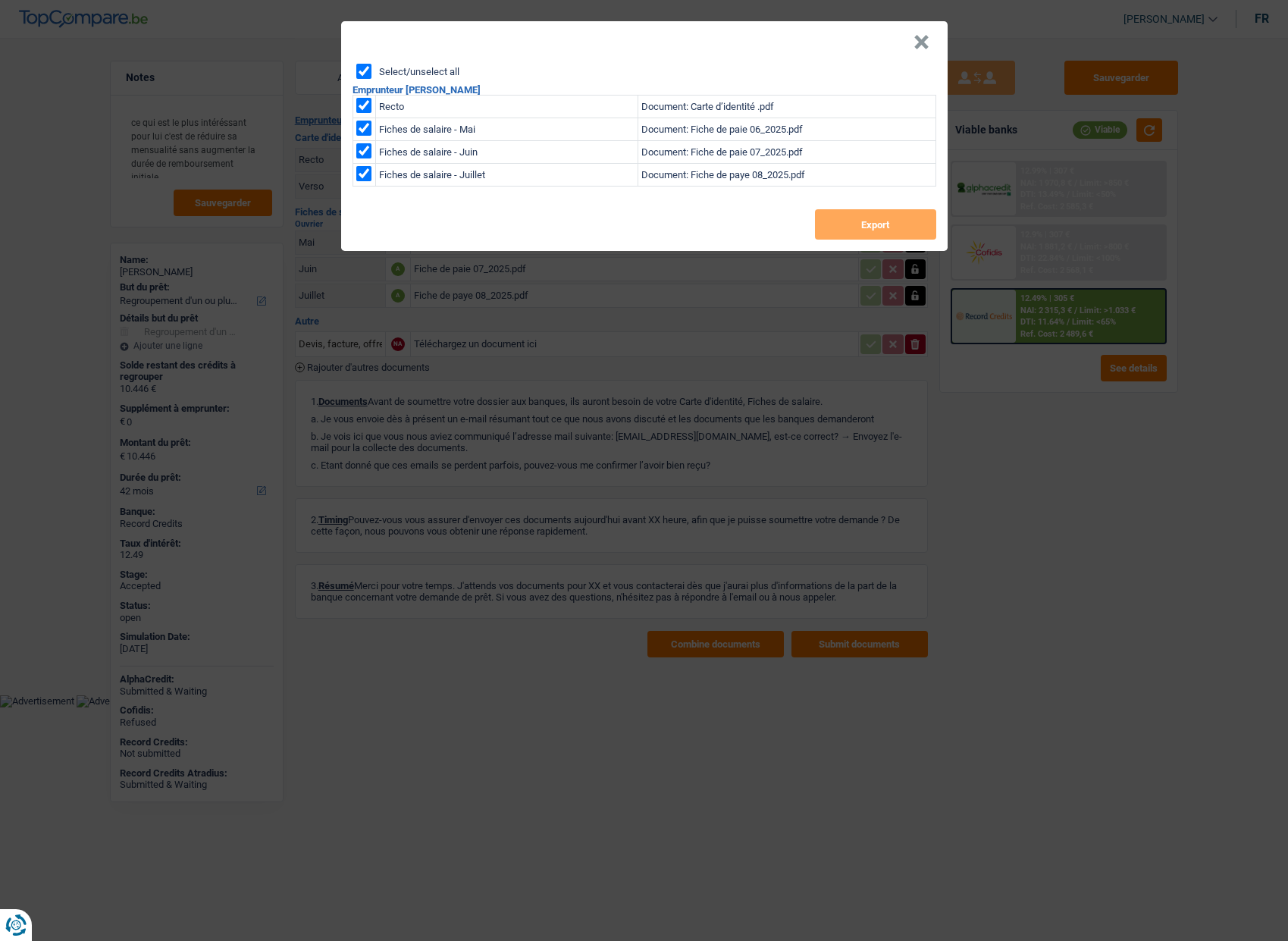
checkbox input "true"
click at [860, 223] on button "Export" at bounding box center [875, 224] width 121 height 31
click at [857, 35] on header "×" at bounding box center [644, 43] width 606 height 43
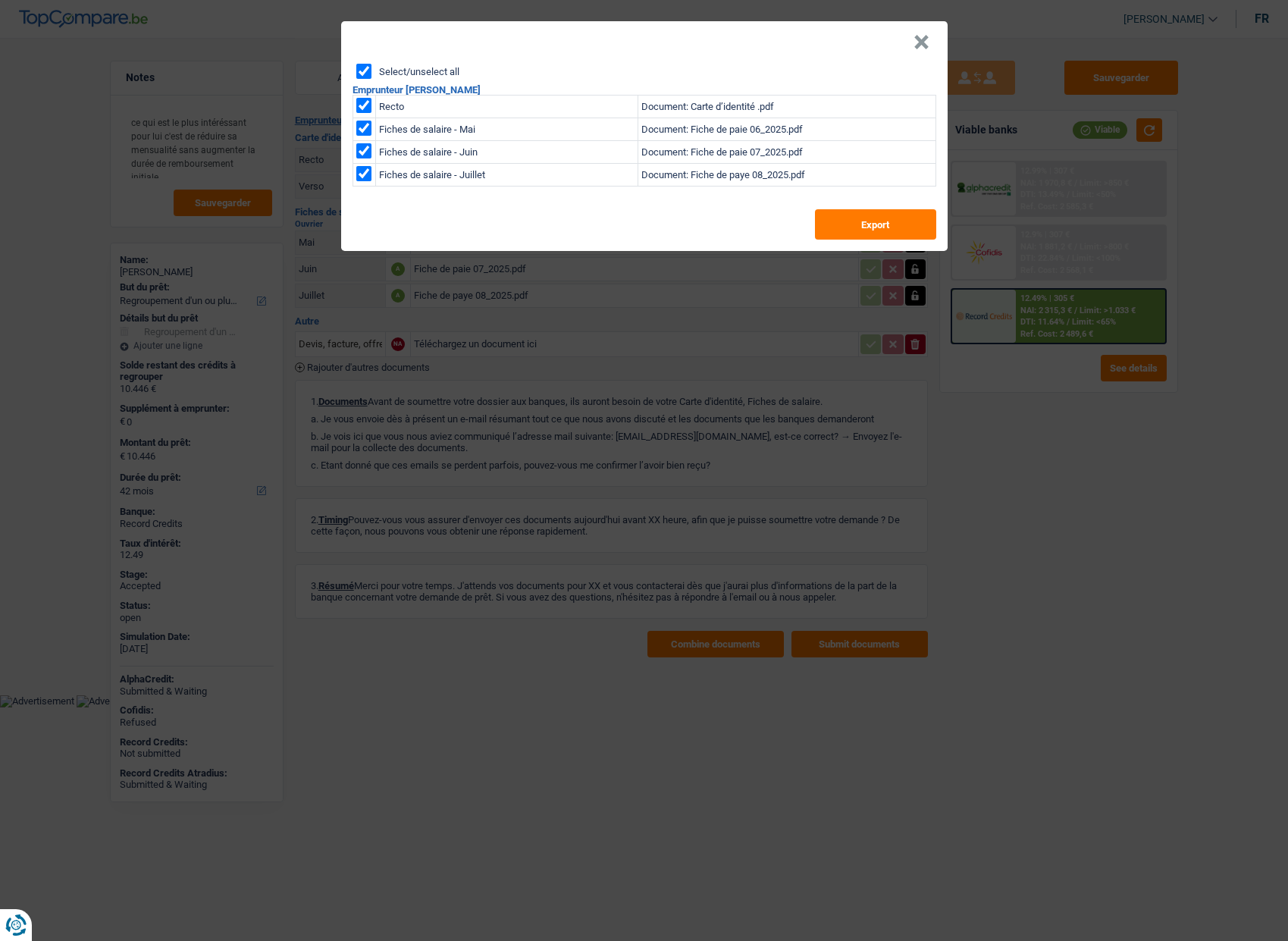
click at [922, 43] on button "×" at bounding box center [921, 43] width 16 height 15
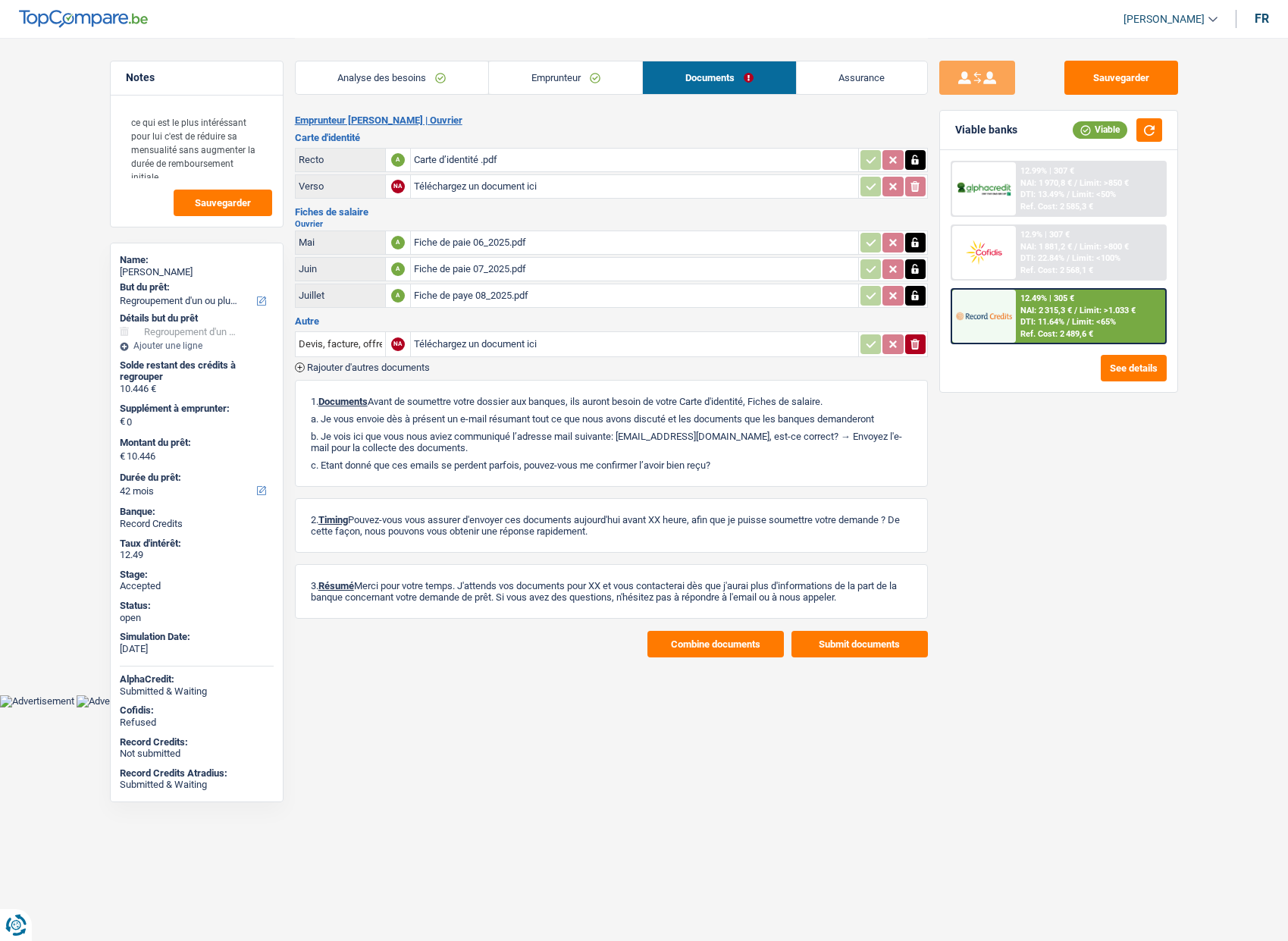
click at [182, 268] on div "Ambroise Donfut" at bounding box center [196, 271] width 154 height 12
copy div "Donfut"
click at [566, 69] on link "Emprunteur" at bounding box center [565, 77] width 153 height 32
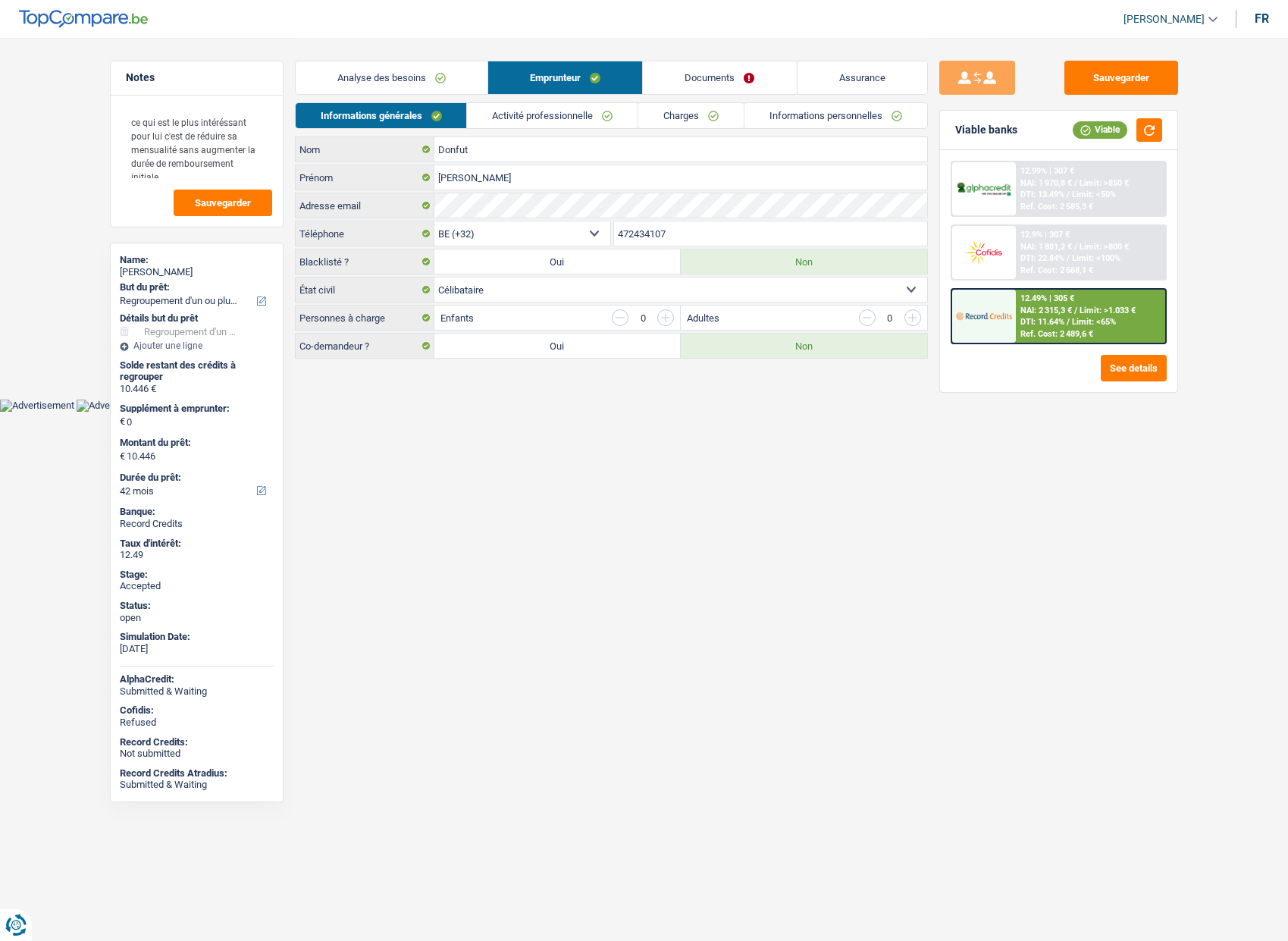
click at [709, 118] on link "Charges" at bounding box center [691, 115] width 106 height 25
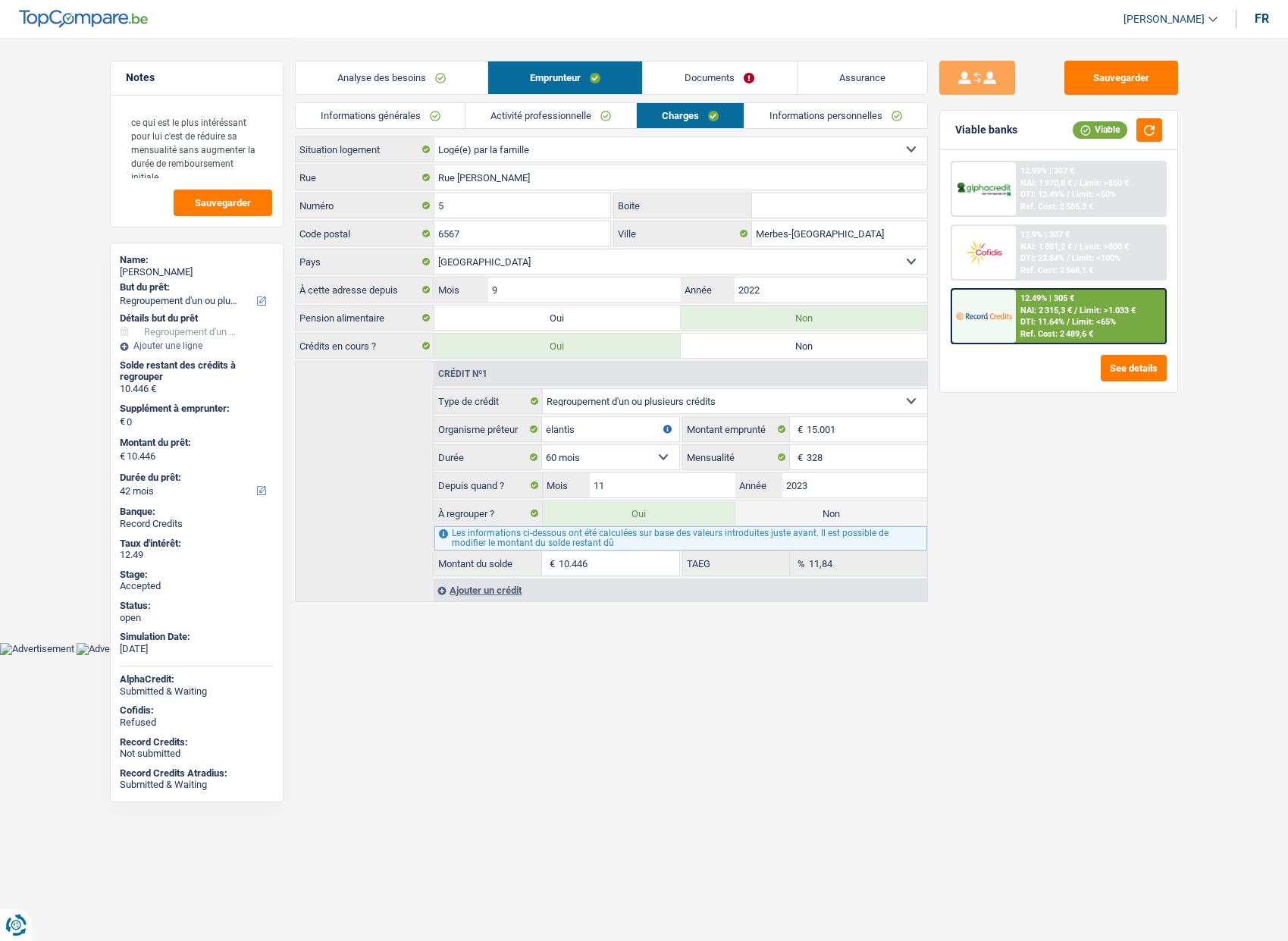
click at [419, 69] on link "Analyse des besoins" at bounding box center [391, 77] width 192 height 32
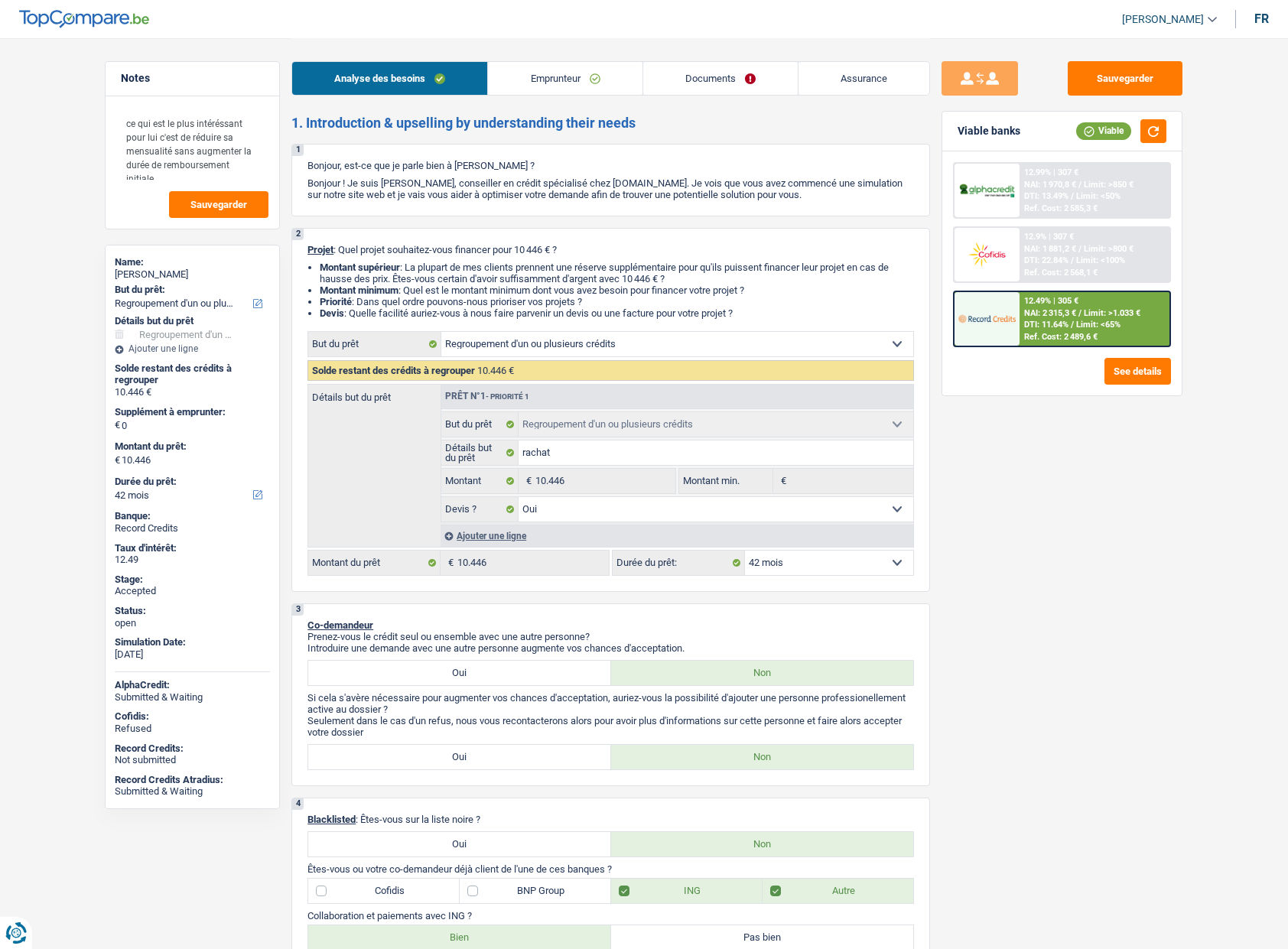
click at [1011, 584] on div "Sauvegarder Viable banks Viable 12.99% | 307 € NAI: 1 970,8 € / Limit: >850 € D…" at bounding box center [1062, 493] width 263 height 863
click at [903, 351] on select "Confort maison: meubles, textile, peinture, électroménager, outillage non-profe…" at bounding box center [676, 344] width 472 height 24
click at [993, 479] on div "Sauvegarder Viable banks Viable 12.99% | 307 € NAI: 1 970,8 € / Limit: >850 € D…" at bounding box center [1062, 493] width 263 height 863
click at [560, 70] on link "Emprunteur" at bounding box center [564, 78] width 154 height 33
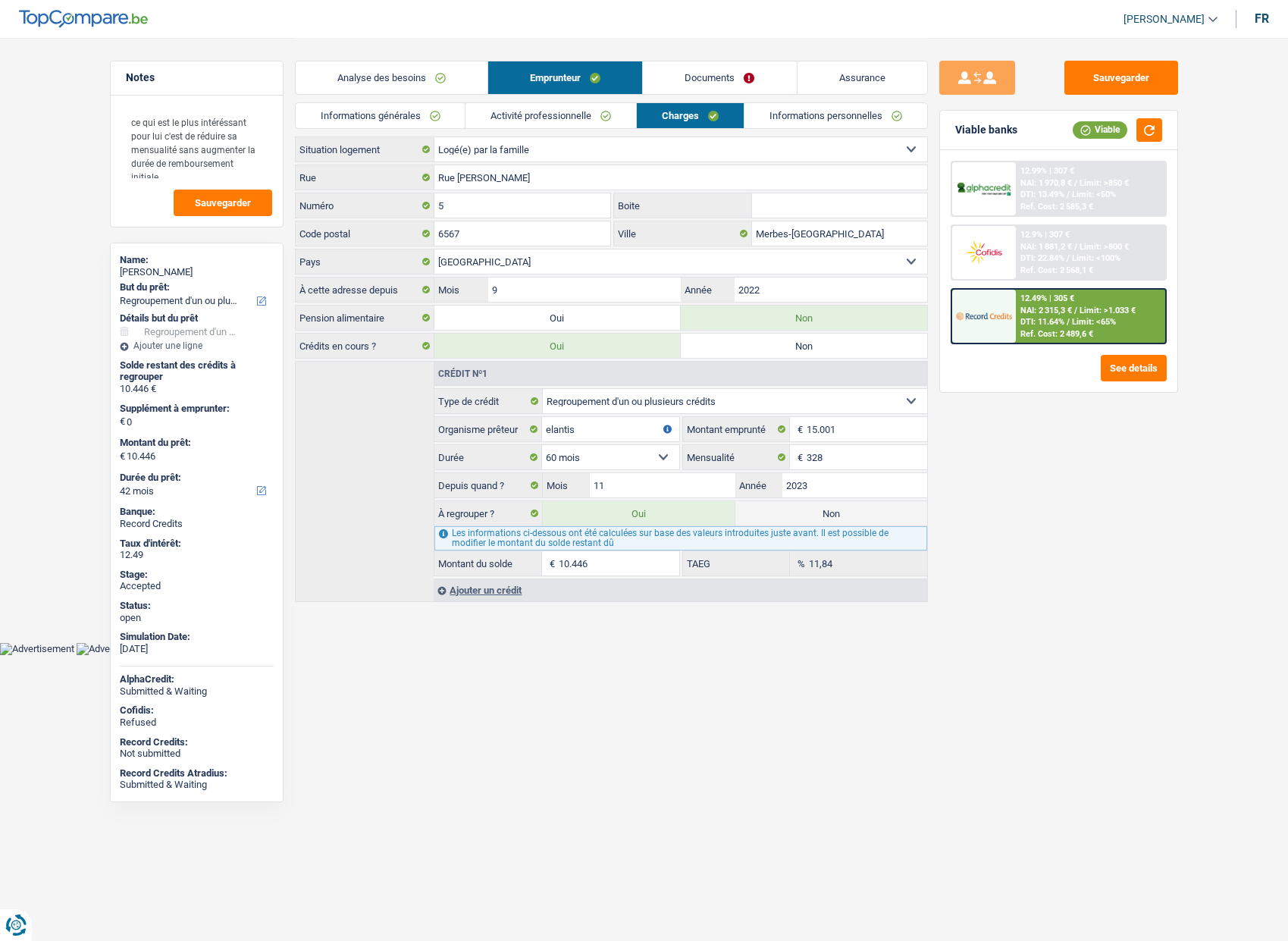
click at [820, 82] on link "Assurance" at bounding box center [862, 77] width 130 height 32
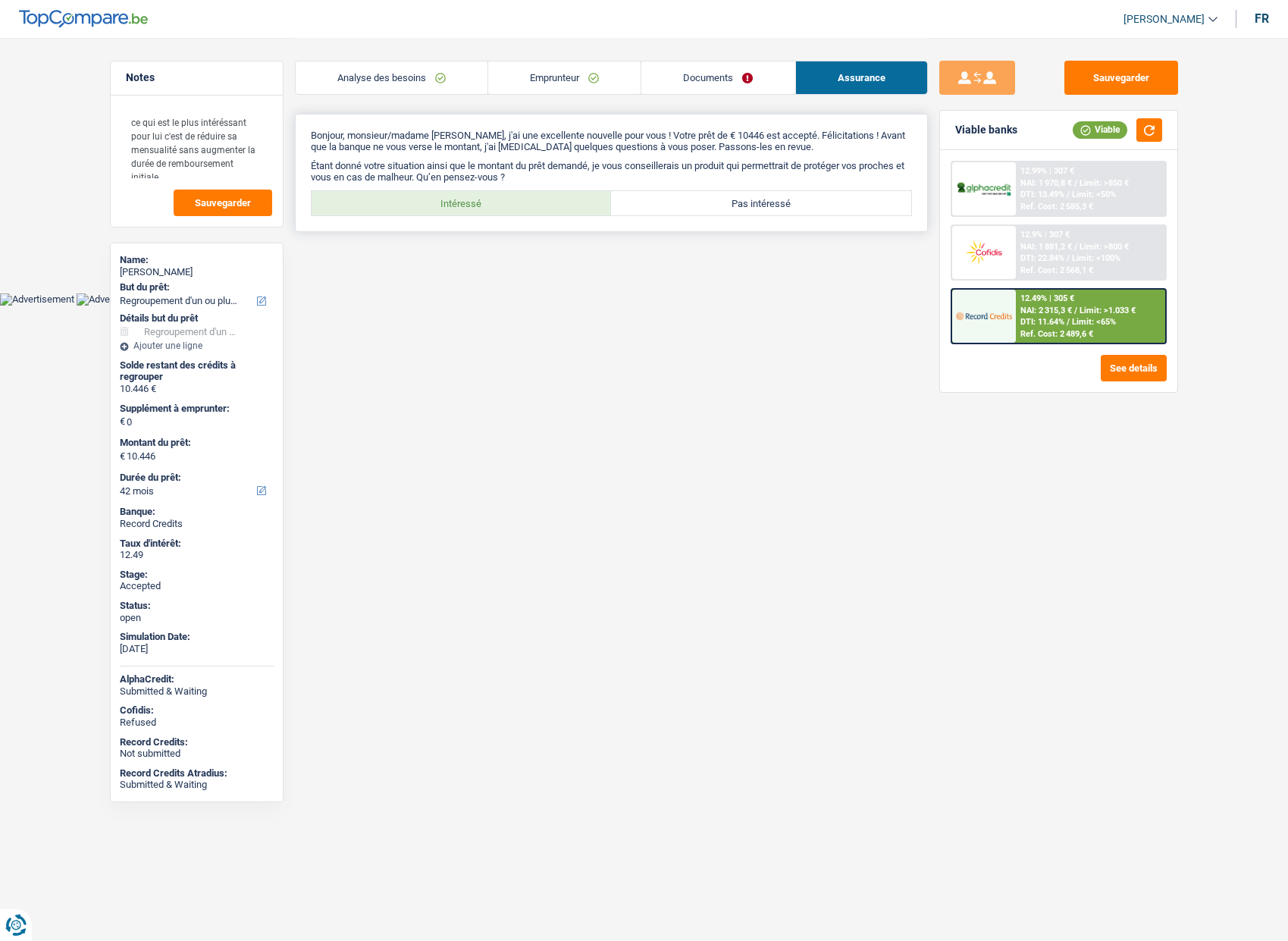
click at [538, 200] on label "Intéressé" at bounding box center [462, 203] width 300 height 24
click at [538, 200] on input "Intéressé" at bounding box center [462, 203] width 300 height 24
radio input "true"
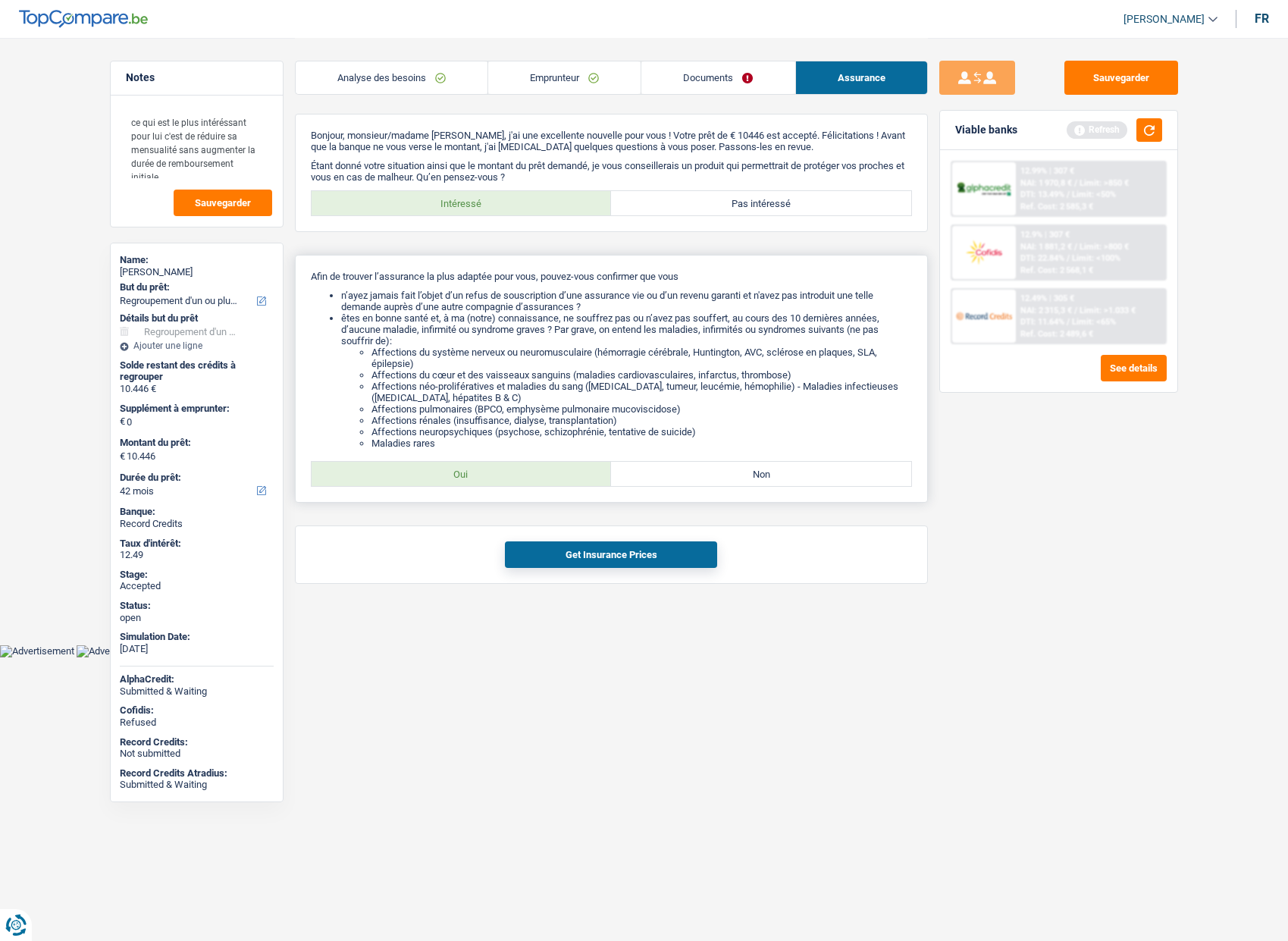
click at [442, 468] on label "Oui" at bounding box center [462, 474] width 300 height 24
click at [442, 468] on input "Oui" at bounding box center [462, 474] width 300 height 24
radio input "true"
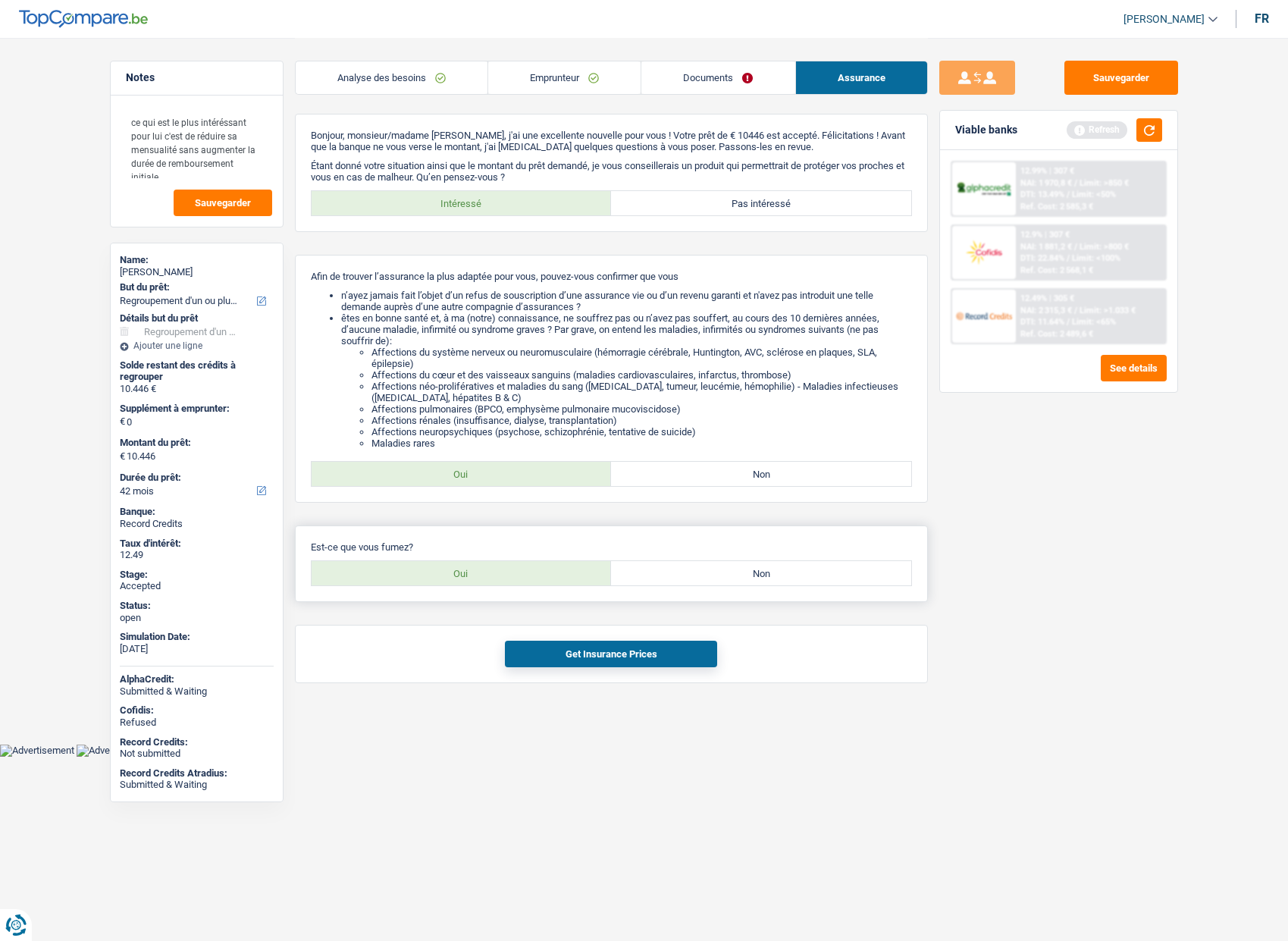
click at [483, 576] on label "Oui" at bounding box center [462, 573] width 300 height 24
click at [483, 576] on input "Oui" at bounding box center [462, 573] width 300 height 24
radio input "true"
click at [544, 658] on button "Get Insurance Prices" at bounding box center [610, 654] width 212 height 27
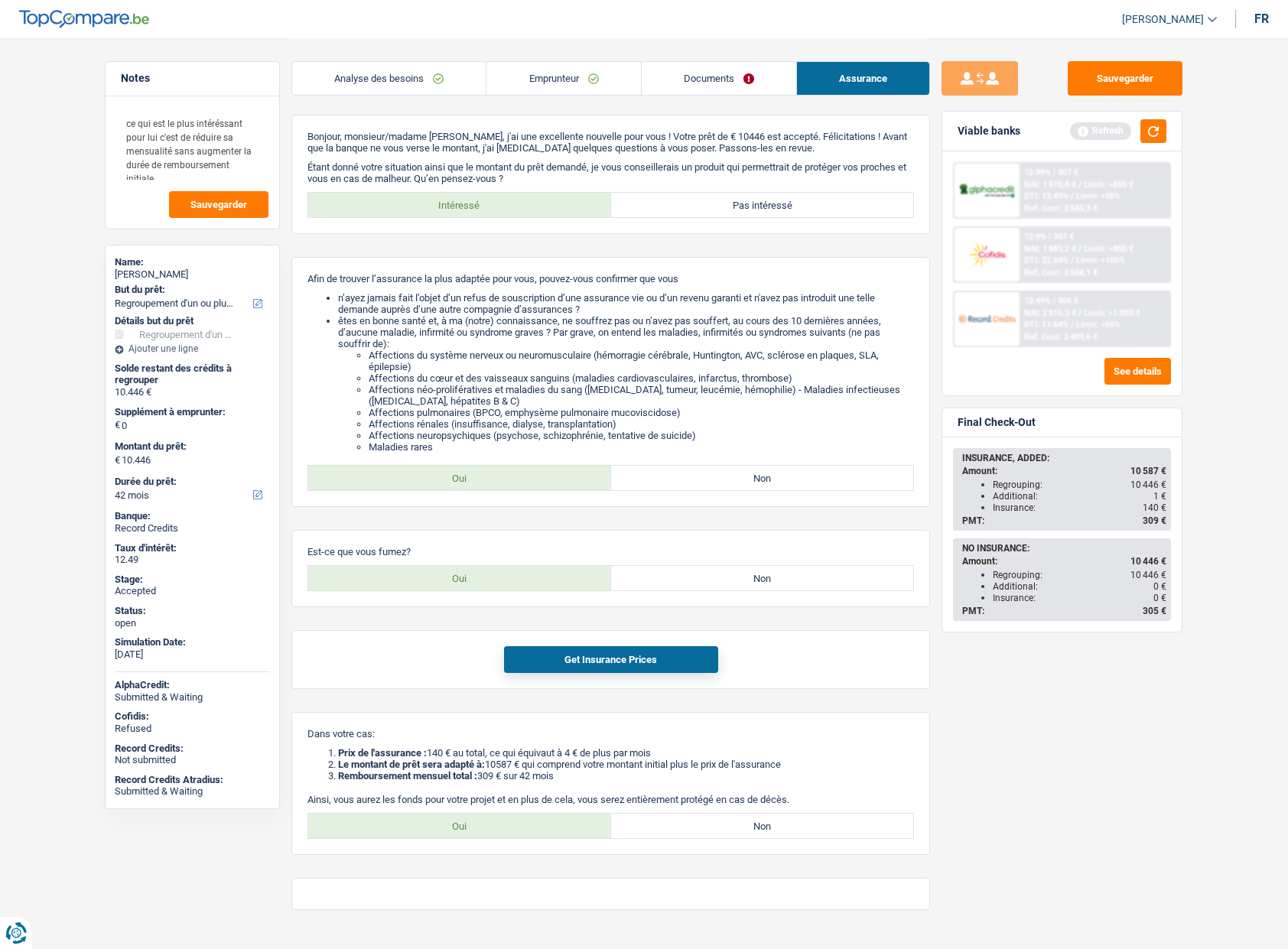
click at [415, 68] on link "Analyse des besoins" at bounding box center [389, 78] width 193 height 33
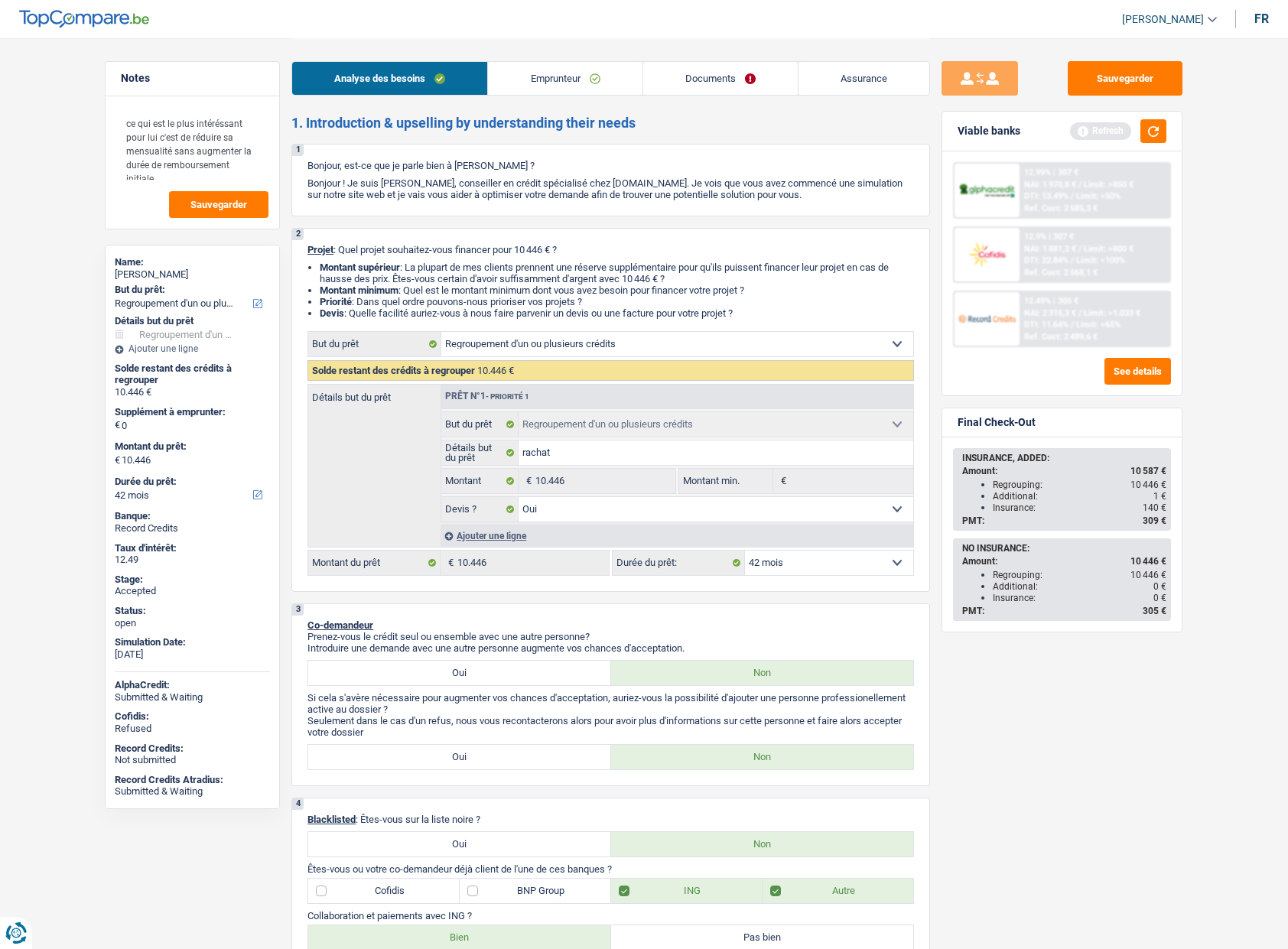
click at [1007, 757] on div "Sauvegarder Viable banks Refresh 12.99% | 307 € NAI: 1 970,8 € / Limit: >850 € …" at bounding box center [1062, 493] width 263 height 863
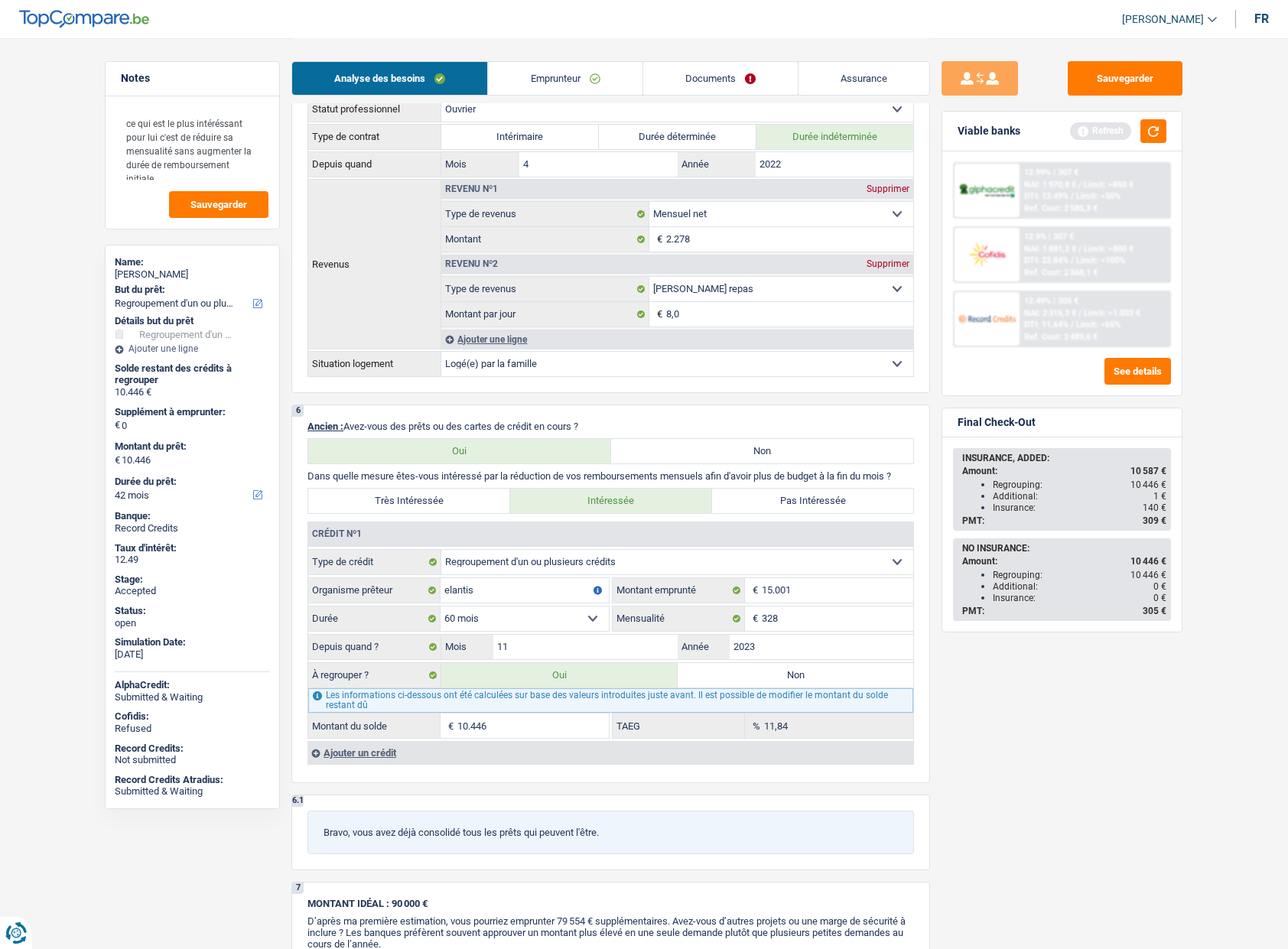
scroll to position [948, 0]
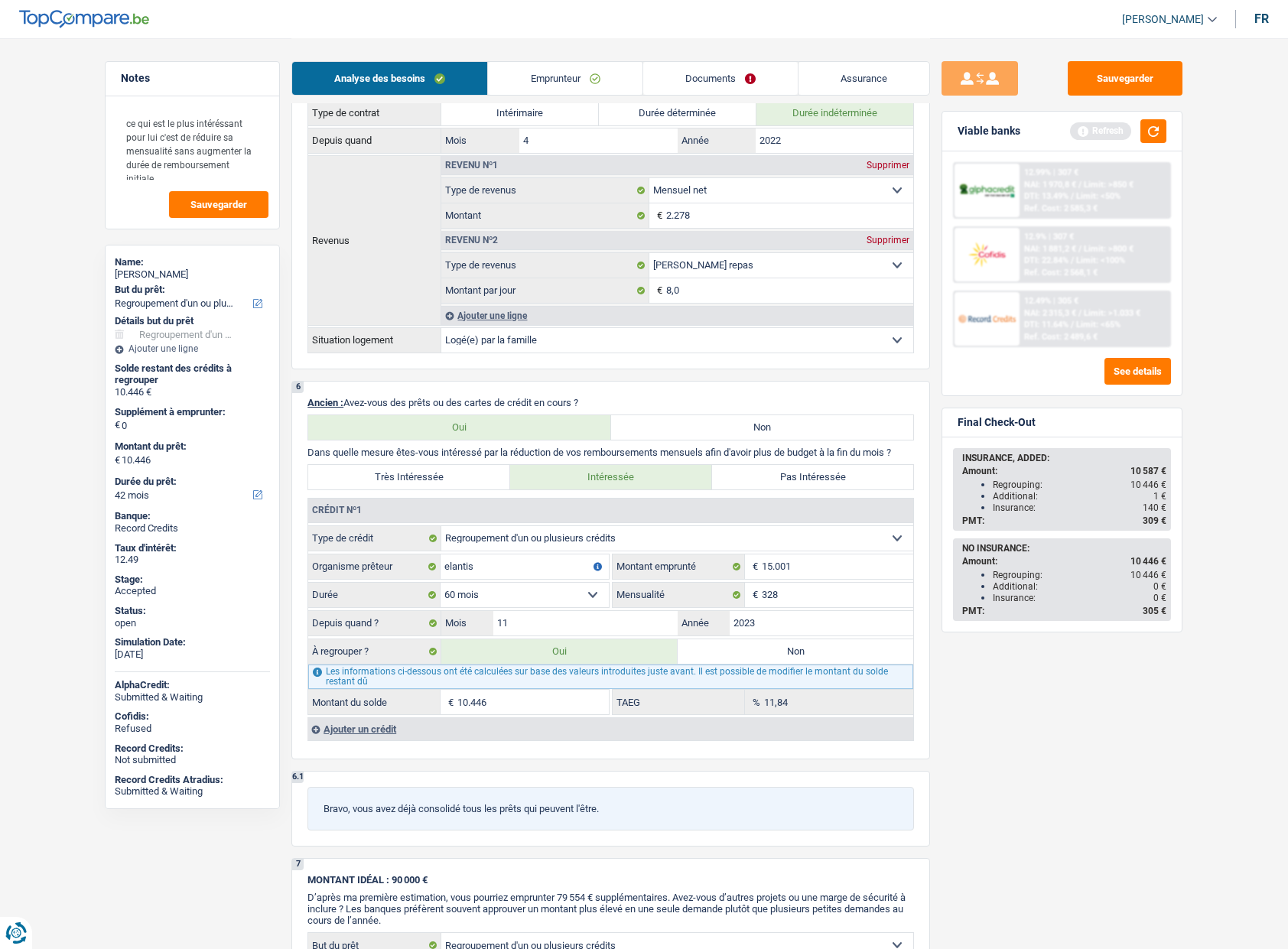
click at [1032, 707] on div "Sauvegarder Viable banks Refresh 12.99% | 307 € NAI: 1 970,8 € / Limit: >850 € …" at bounding box center [1062, 493] width 263 height 863
click at [847, 78] on link "Assurance" at bounding box center [864, 78] width 131 height 33
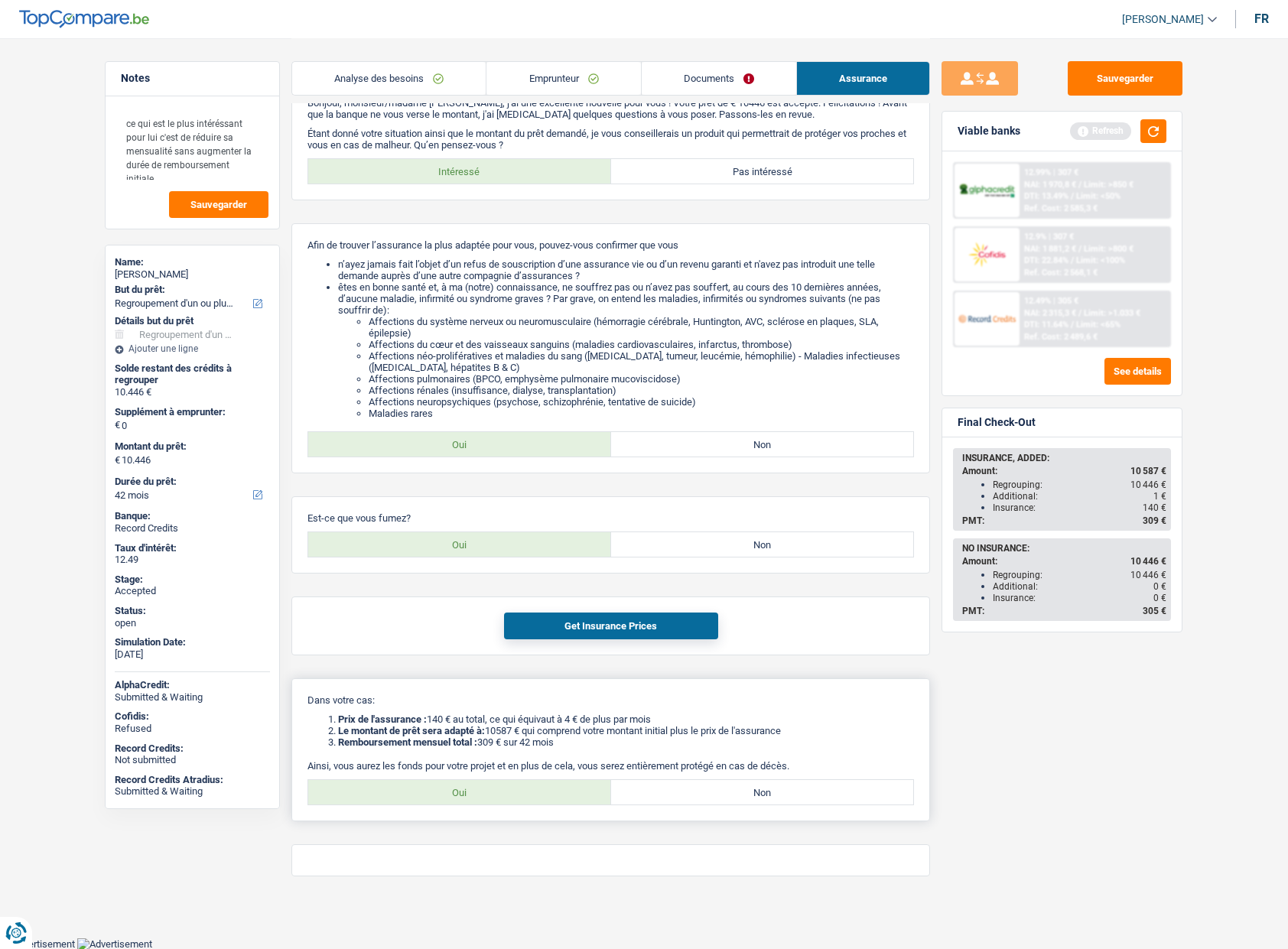
click at [502, 798] on label "Oui" at bounding box center [460, 792] width 303 height 24
click at [502, 798] on input "Oui" at bounding box center [460, 792] width 303 height 24
radio input "true"
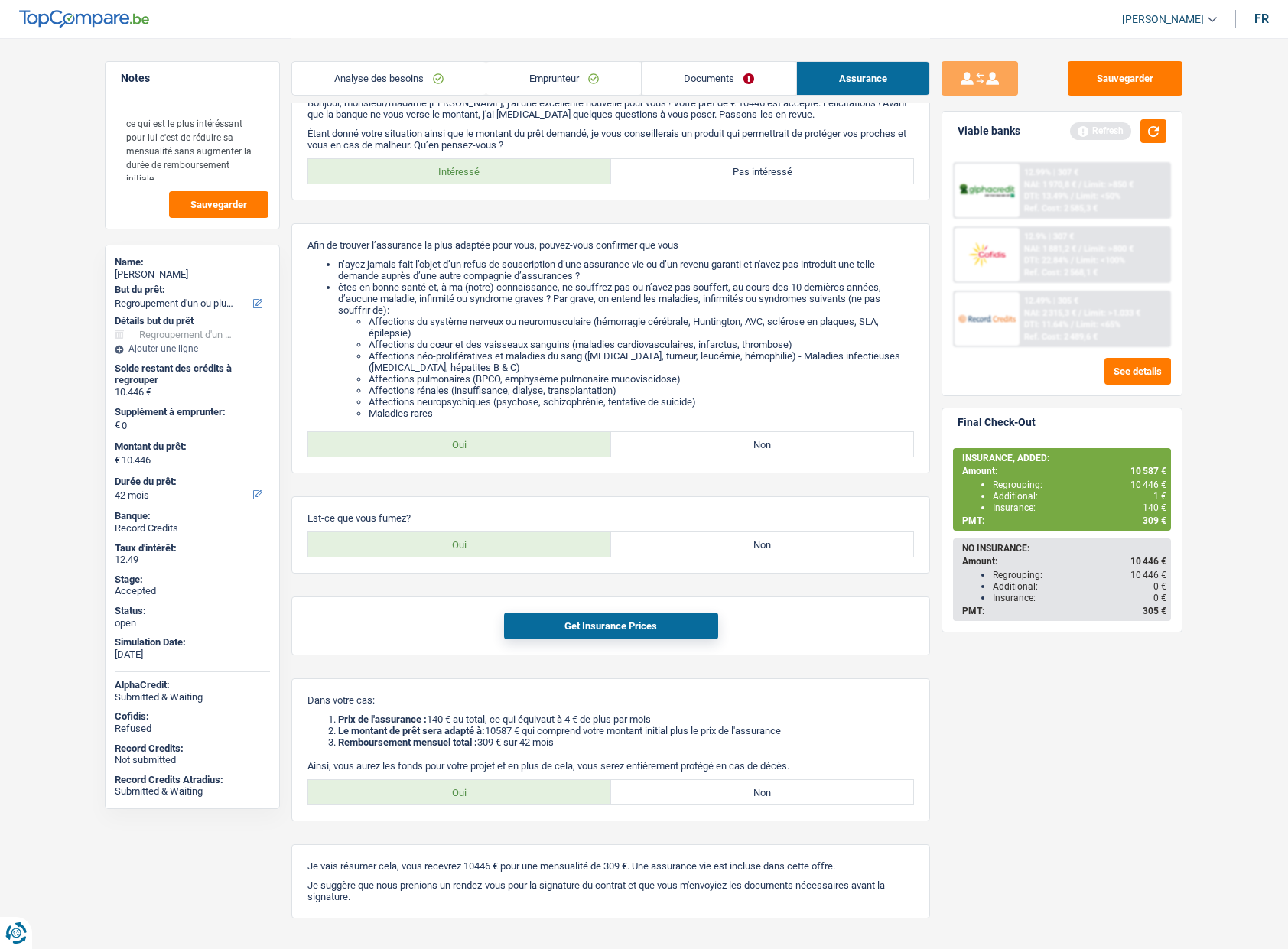
click at [1041, 692] on div "Sauvegarder Viable banks Refresh 12.99% | 307 € NAI: 1 970,8 € / Limit: >850 € …" at bounding box center [1062, 493] width 263 height 863
click at [724, 539] on label "Non" at bounding box center [762, 545] width 303 height 24
click at [724, 539] on input "Non" at bounding box center [762, 545] width 303 height 24
radio input "true"
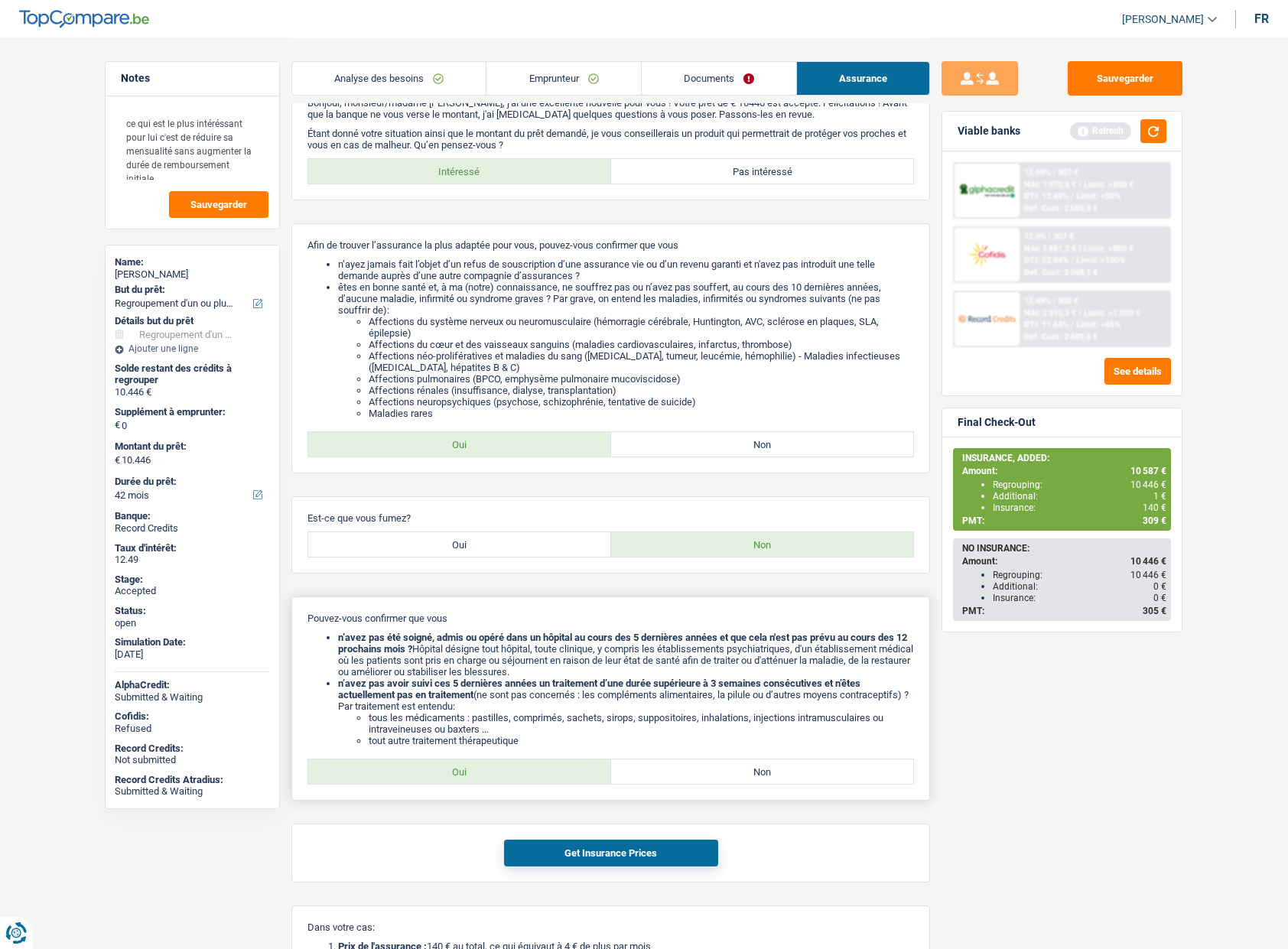
click at [490, 779] on label "Oui" at bounding box center [460, 772] width 303 height 24
click at [490, 779] on input "Oui" at bounding box center [460, 772] width 303 height 24
radio input "true"
click at [533, 856] on button "Get Insurance Prices" at bounding box center [611, 853] width 214 height 27
click at [1081, 716] on div "Sauvegarder Viable banks Refresh 12.99% | 307 € NAI: 1 970,8 € / Limit: >850 € …" at bounding box center [1062, 493] width 263 height 863
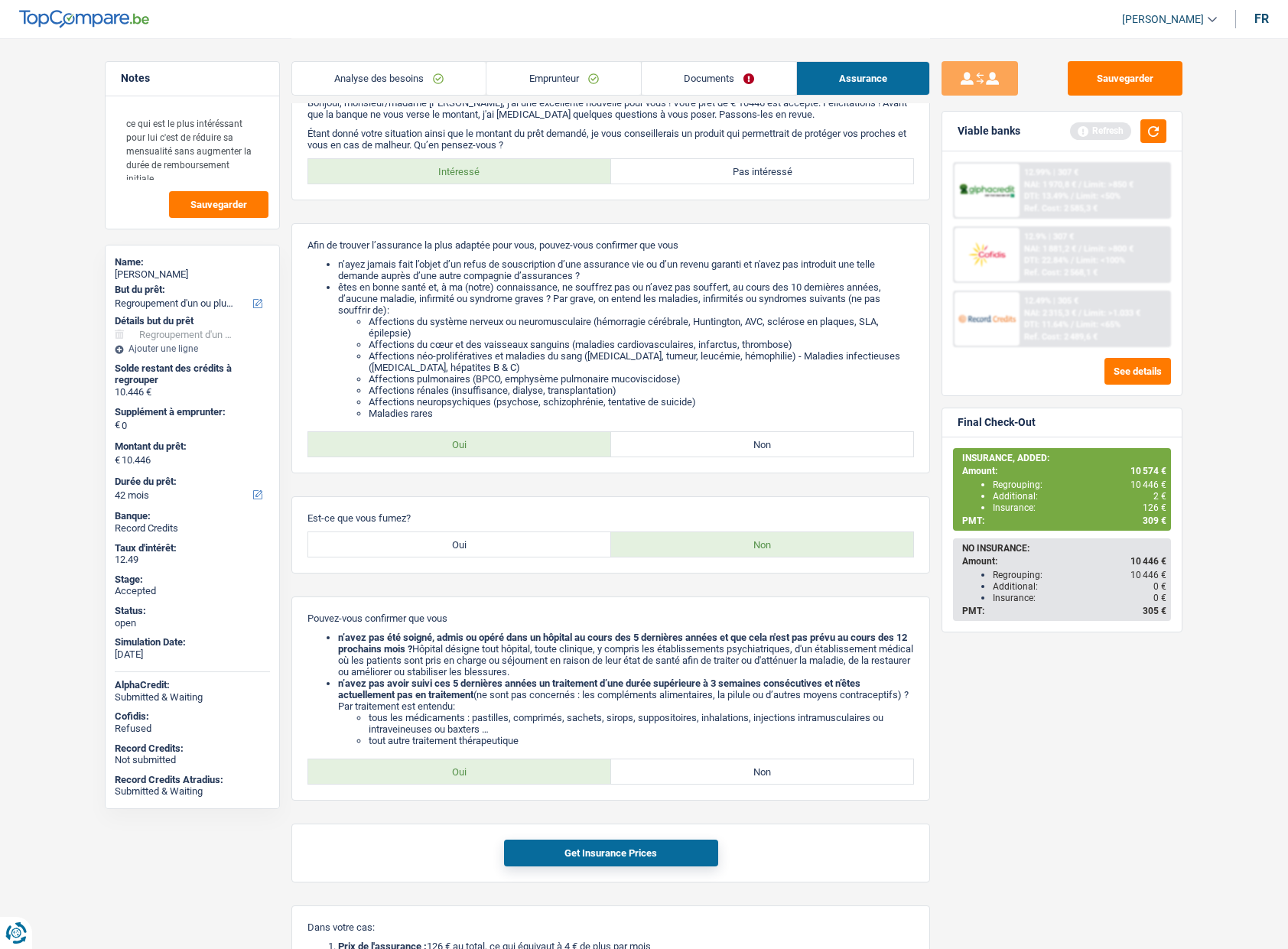
click at [169, 270] on div "Ambroise Donfut" at bounding box center [192, 274] width 155 height 12
copy div "Ambroise Donfut"
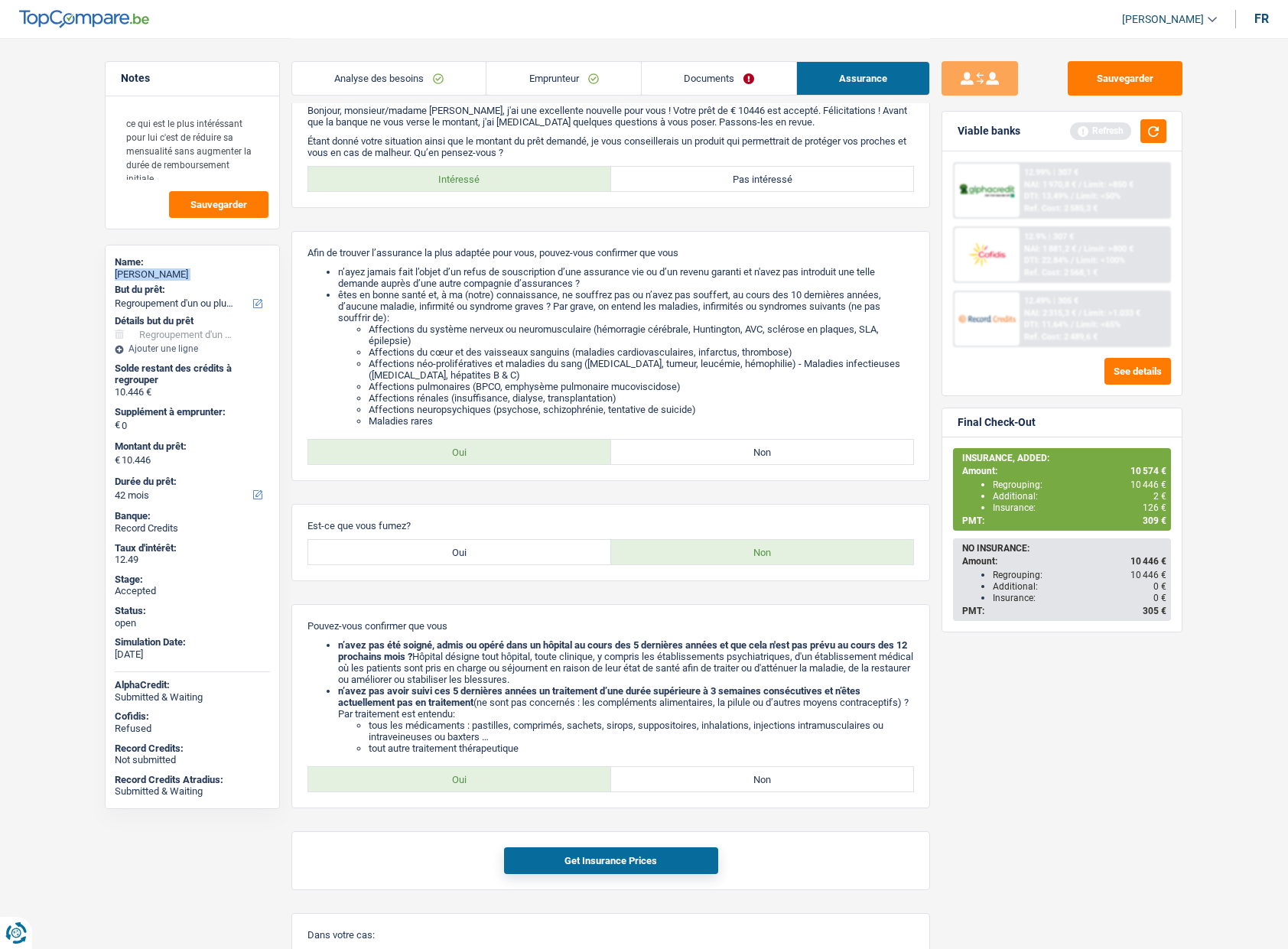
click at [575, 72] on link "Emprunteur" at bounding box center [563, 78] width 154 height 33
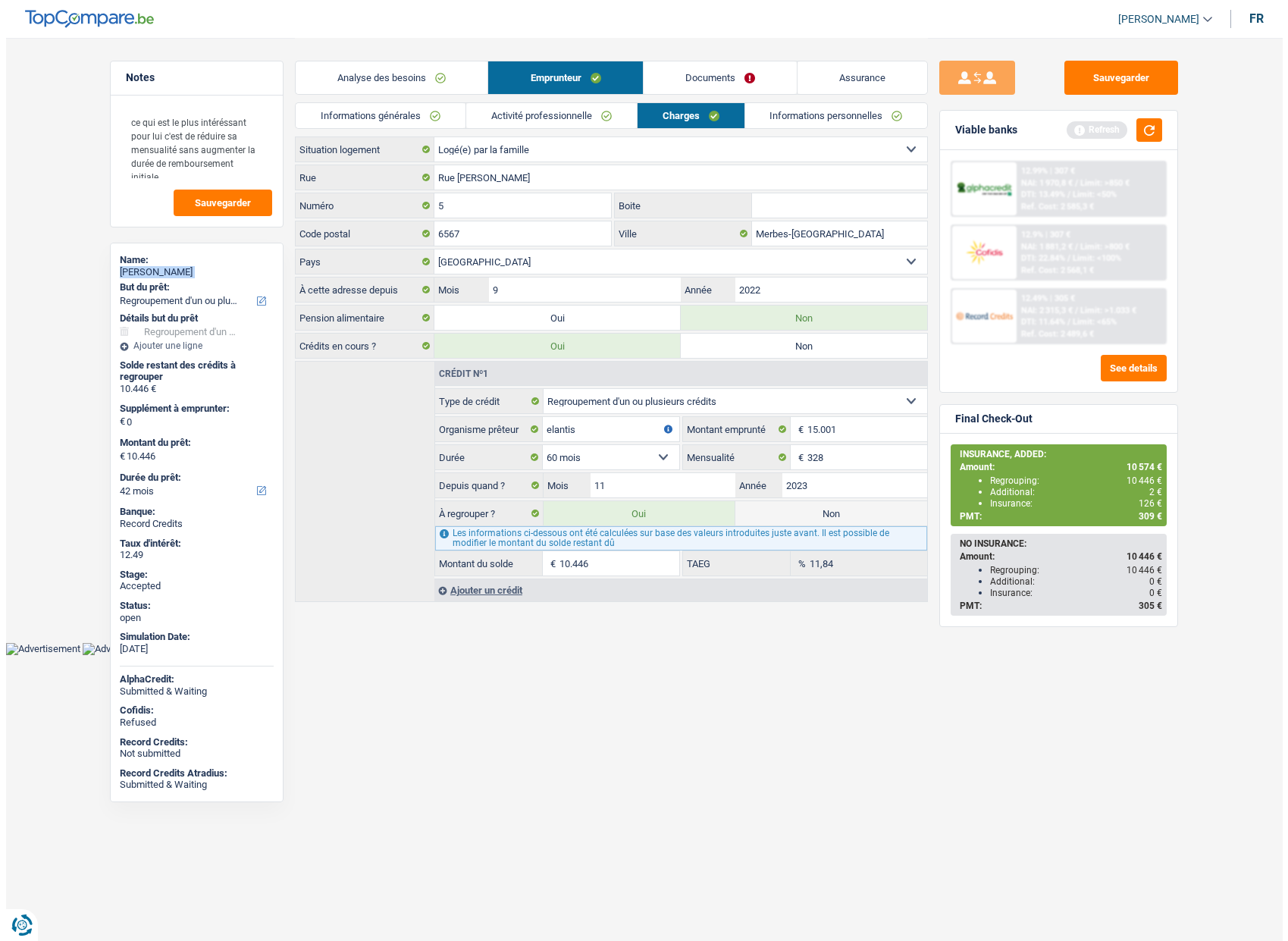
scroll to position [0, 0]
click at [791, 118] on link "Informations personnelles" at bounding box center [835, 115] width 182 height 25
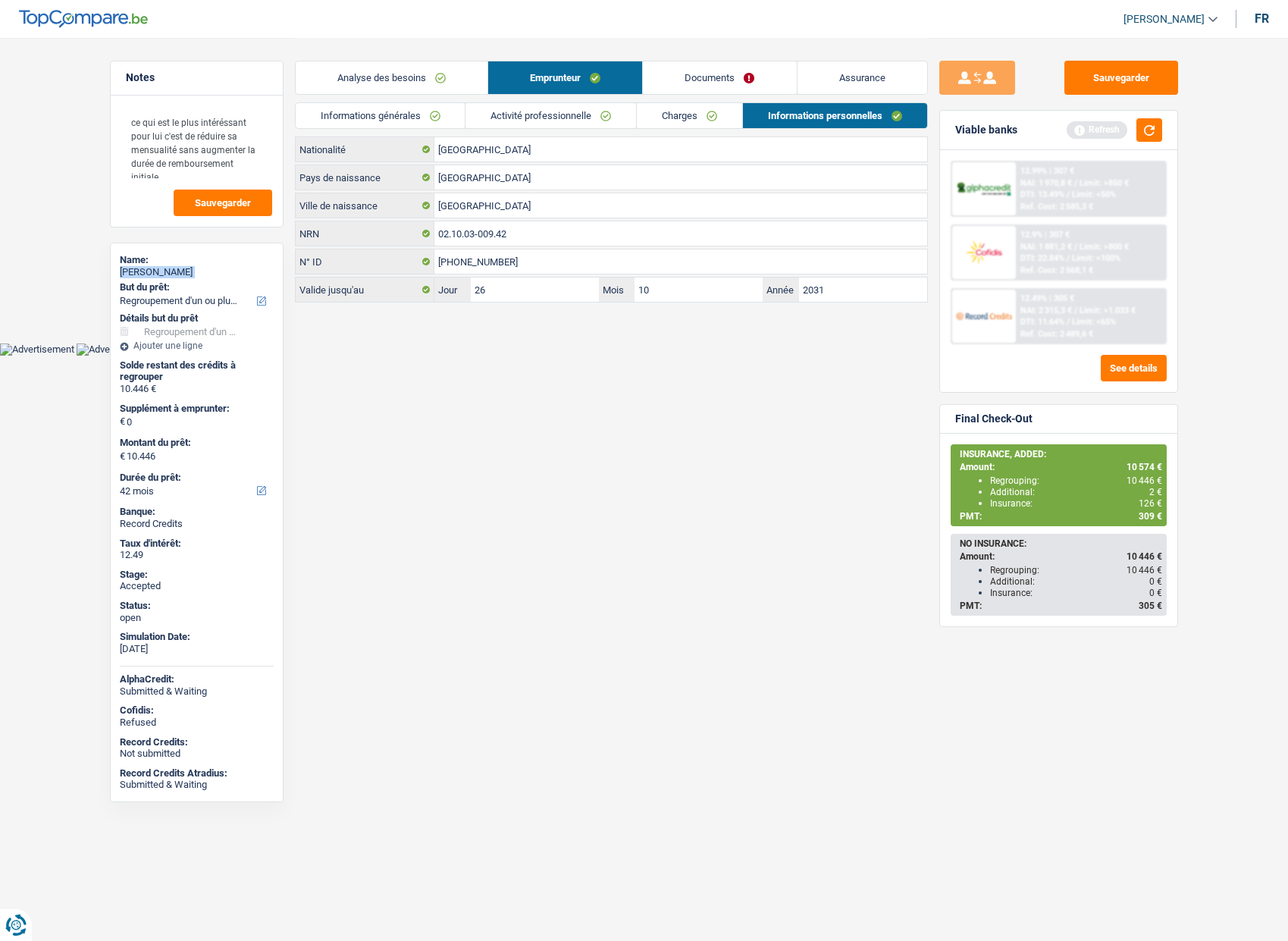
click at [387, 111] on link "Informations générales" at bounding box center [380, 115] width 169 height 25
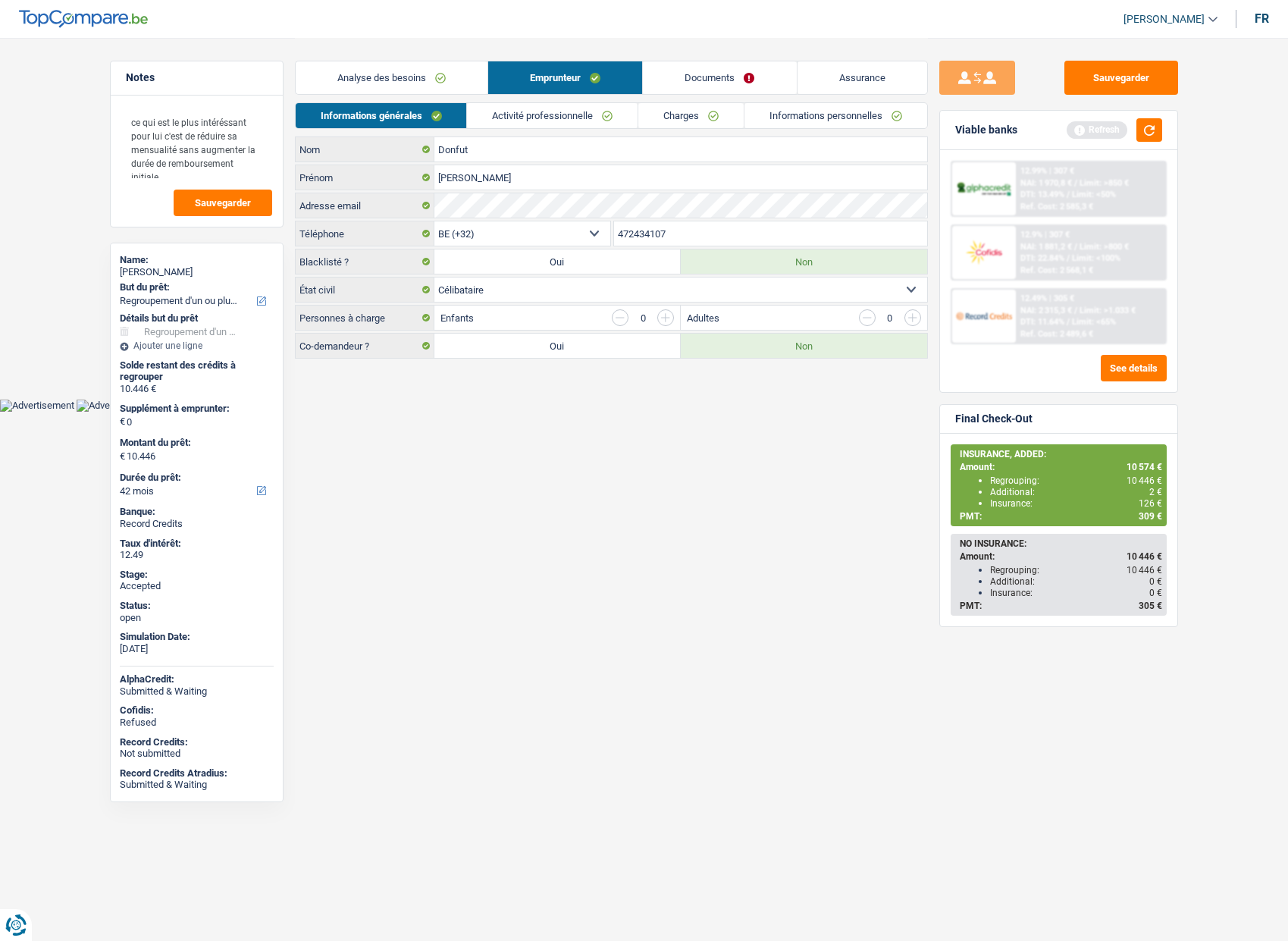
click at [668, 239] on input "472434107" at bounding box center [770, 233] width 313 height 24
click at [1114, 82] on button "Sauvegarder" at bounding box center [1121, 78] width 114 height 34
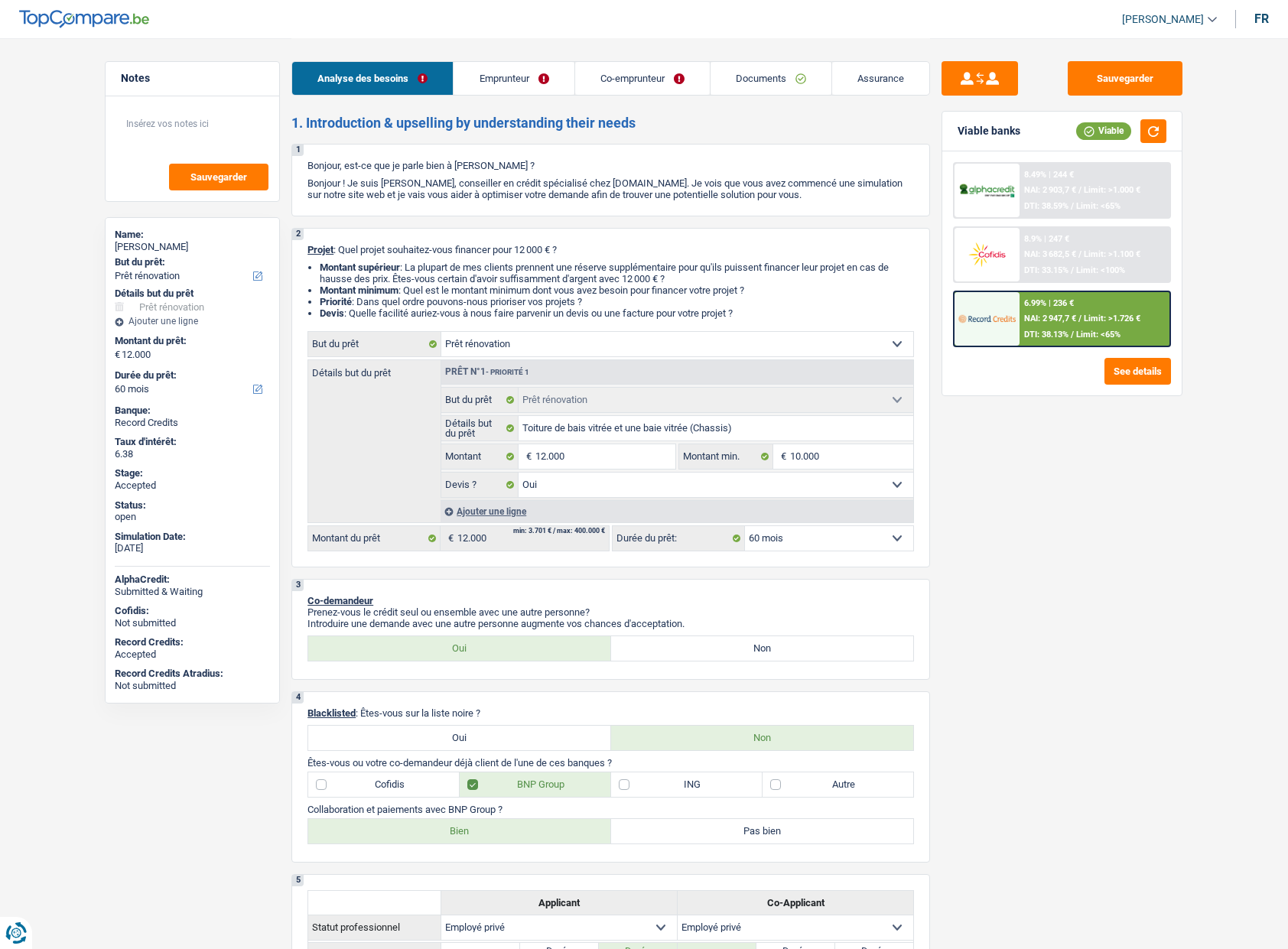
select select "renovation"
select select "60"
select select "renovation"
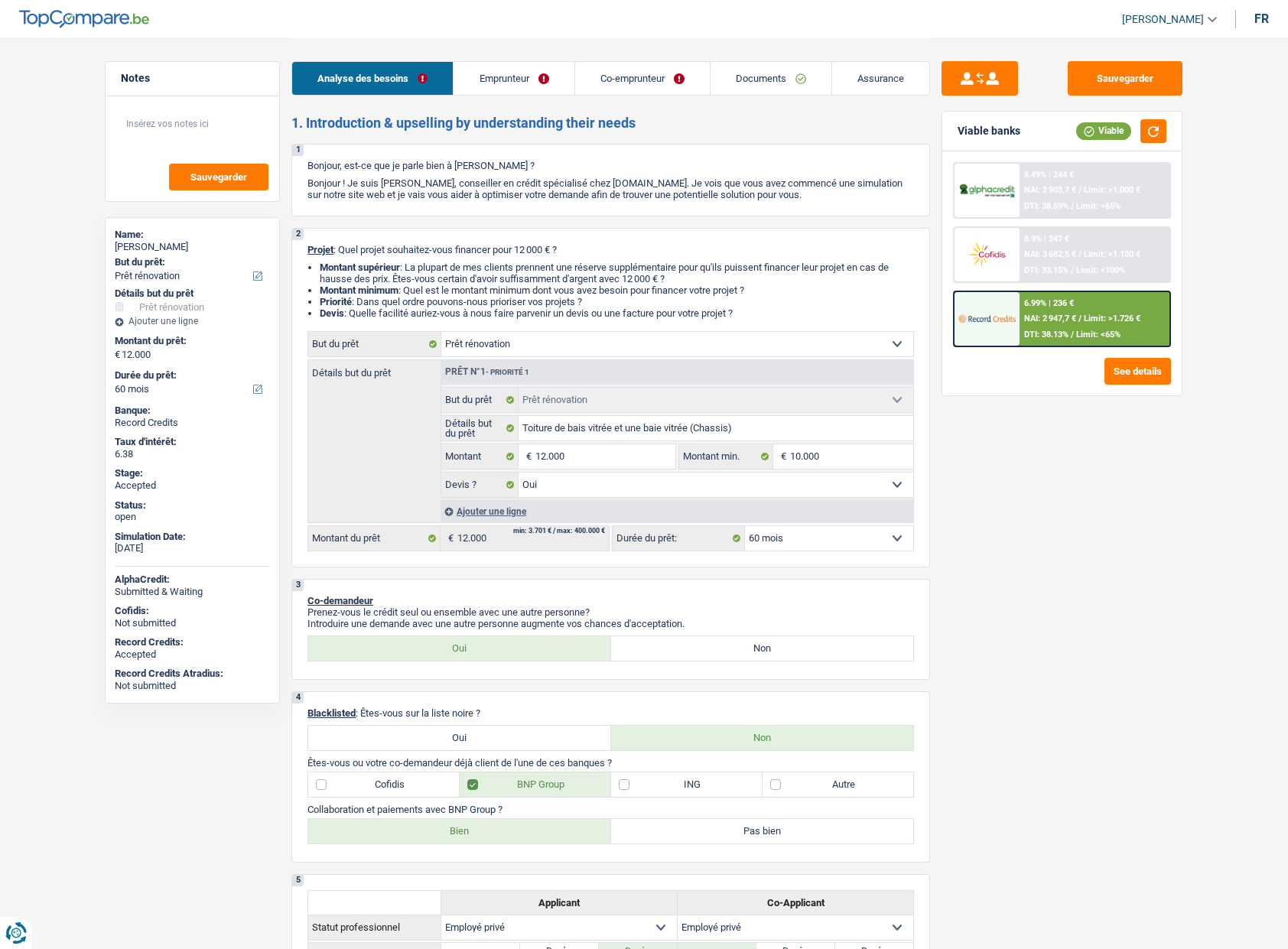
select select "yes"
select select "60"
select select "privateEmployee"
select select "netSalary"
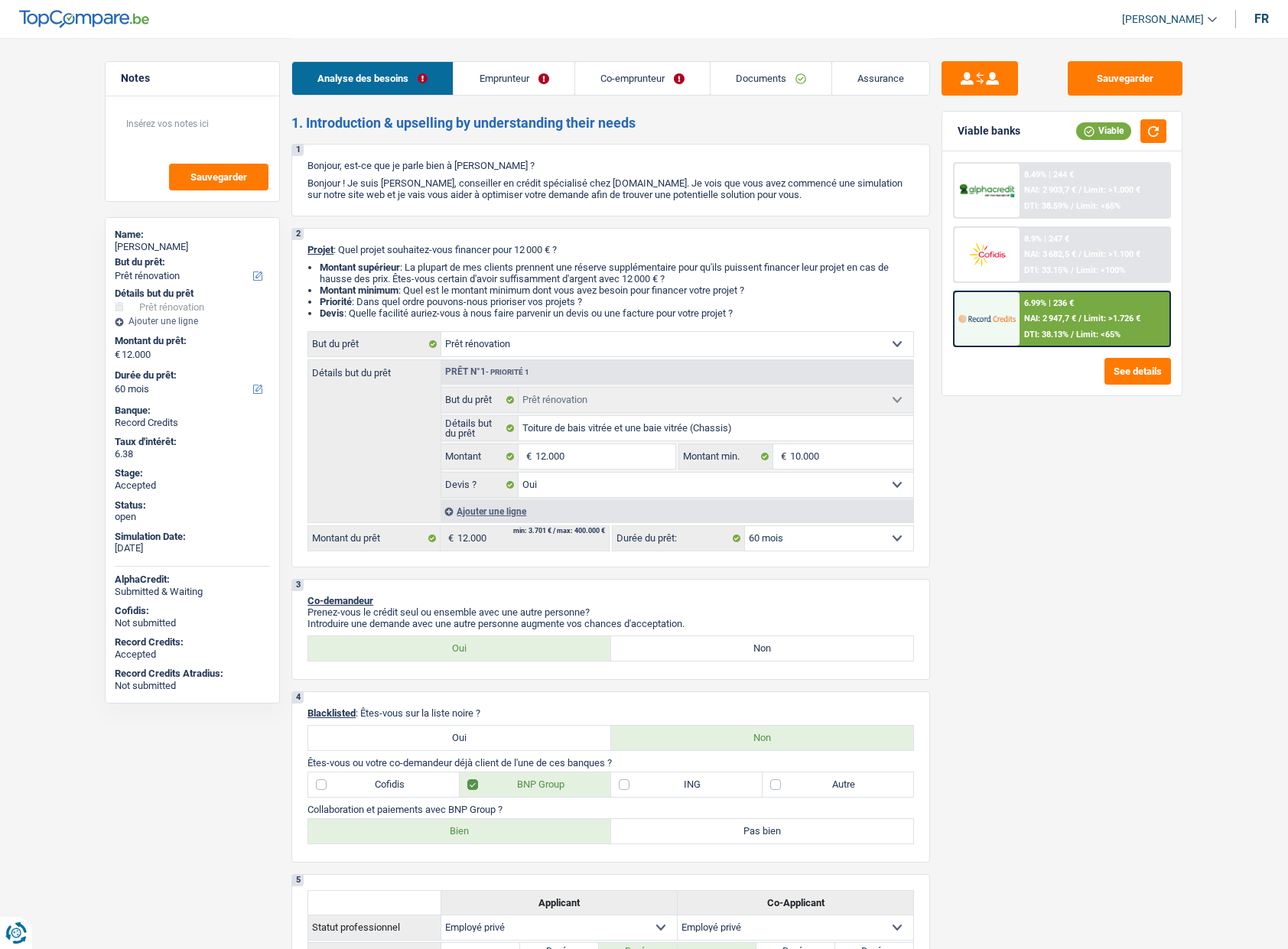
select select "mealVouchers"
select select "familyAllowances"
select select "netSalary"
select select "mealVouchers"
select select "ownerWithMortgage"
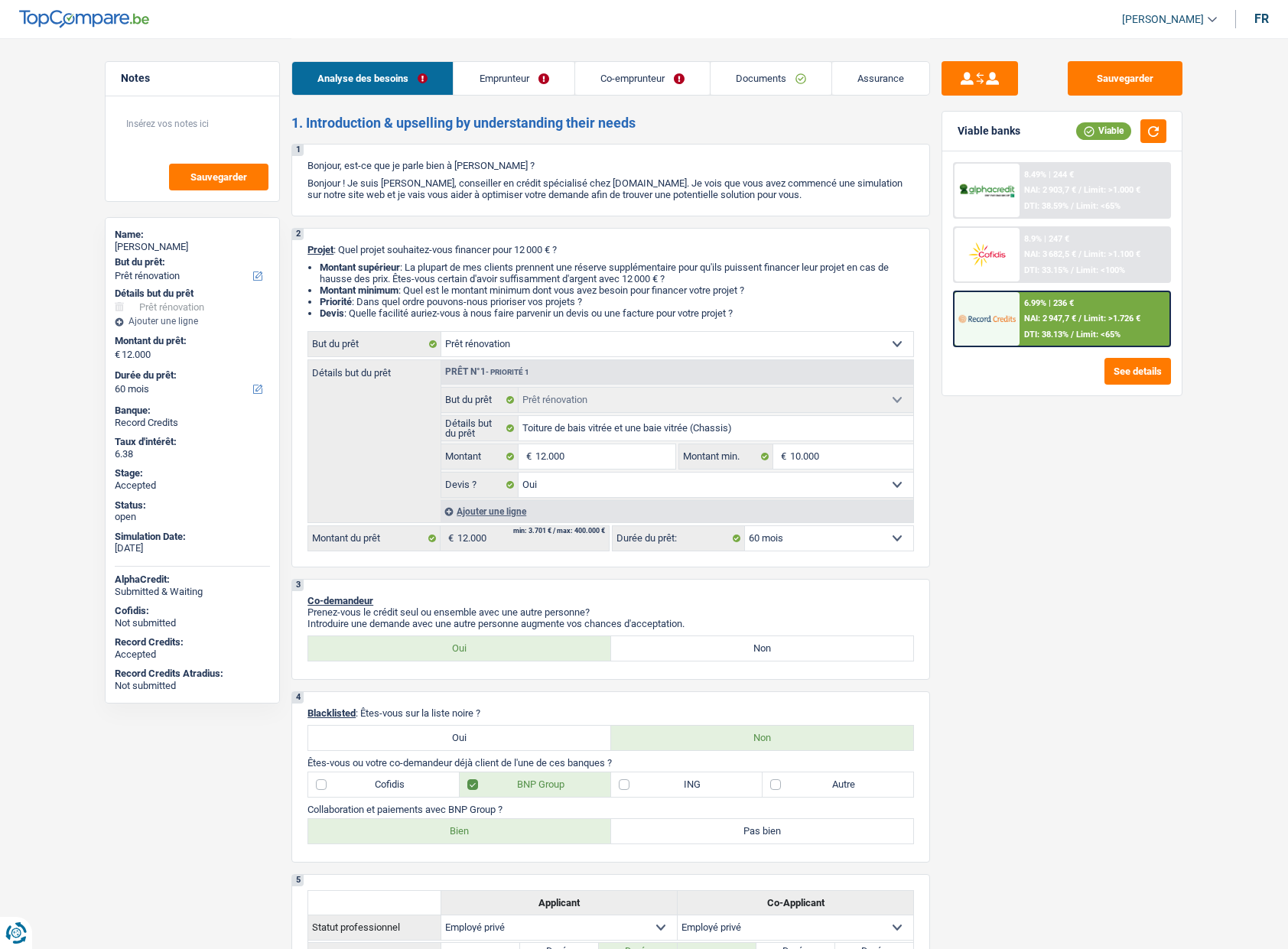
select select "renovation"
select select "yes"
select select "60"
click at [511, 86] on link "Emprunteur" at bounding box center [514, 78] width 120 height 33
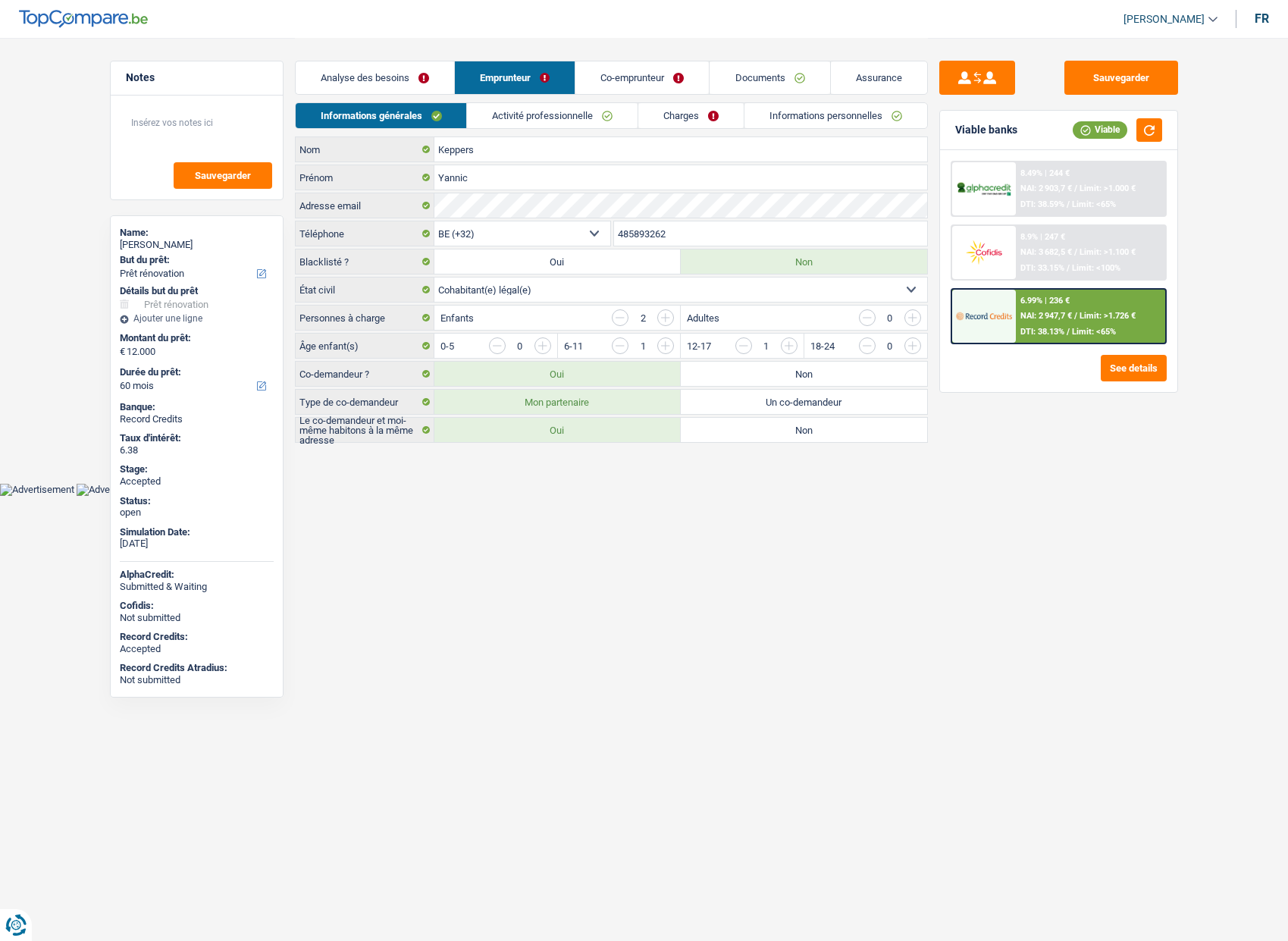
click at [416, 75] on link "Analyse des besoins" at bounding box center [374, 77] width 158 height 32
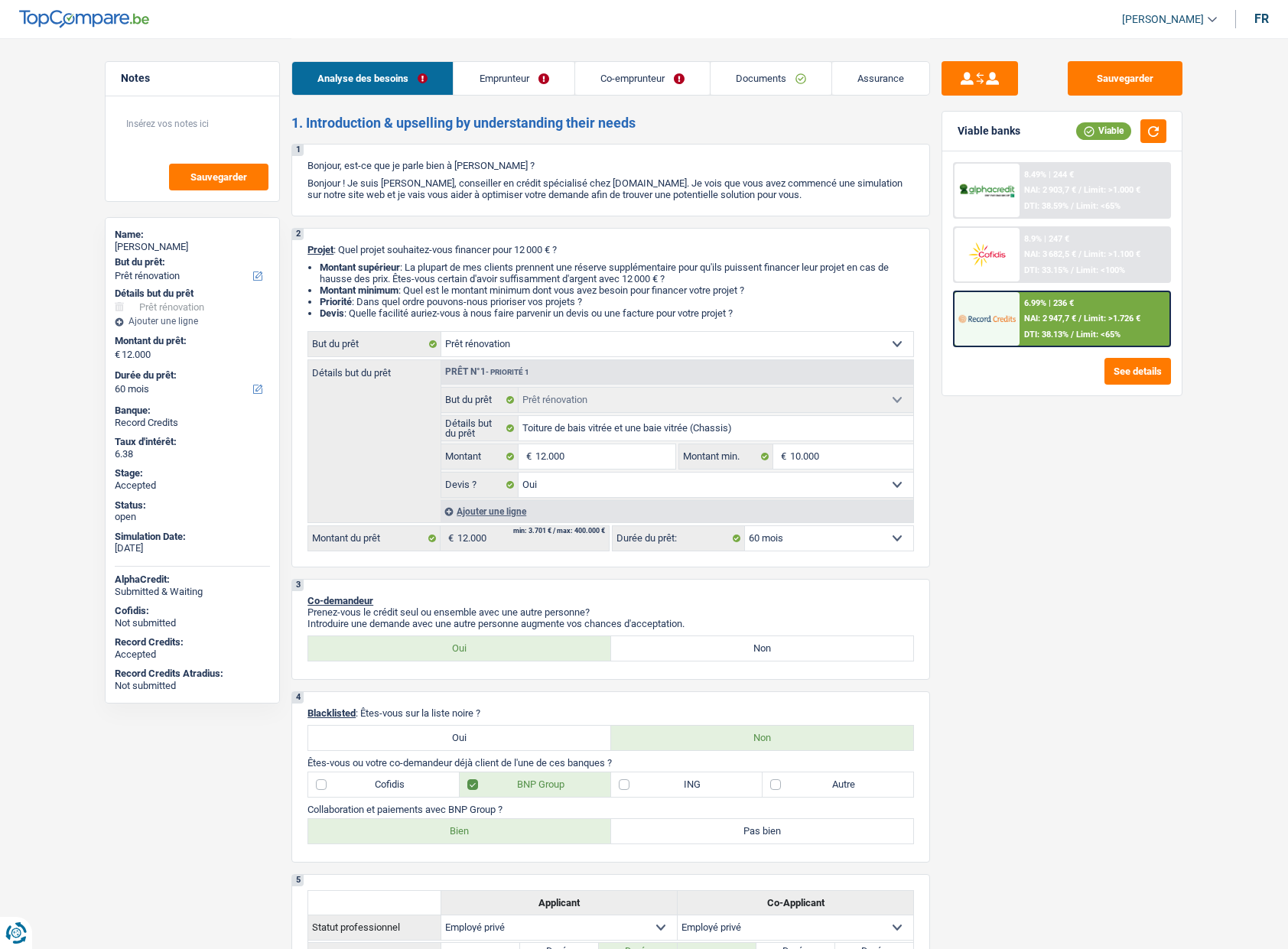
click at [548, 82] on link "Emprunteur" at bounding box center [514, 78] width 120 height 33
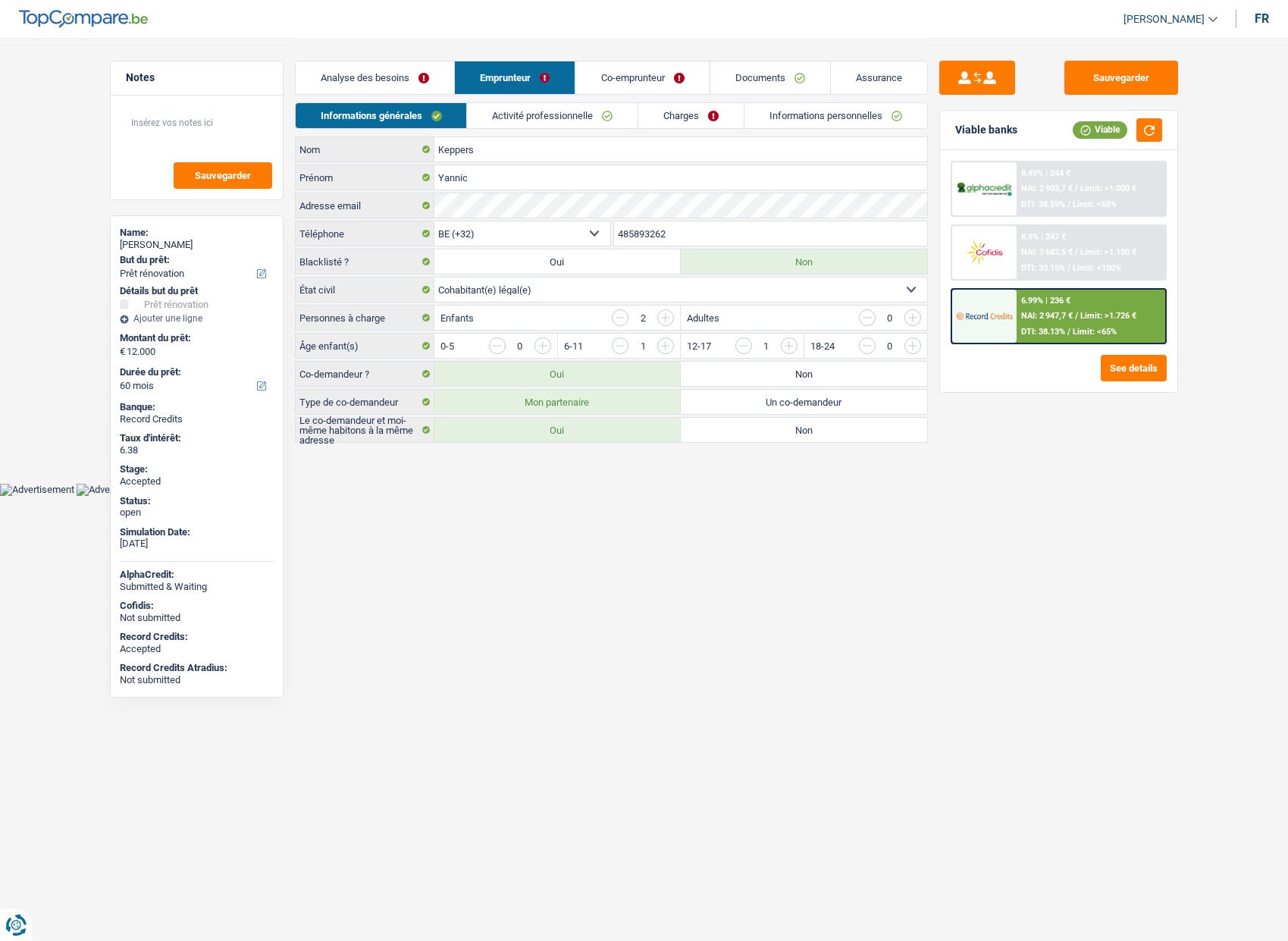
click at [749, 82] on link "Documents" at bounding box center [769, 77] width 119 height 32
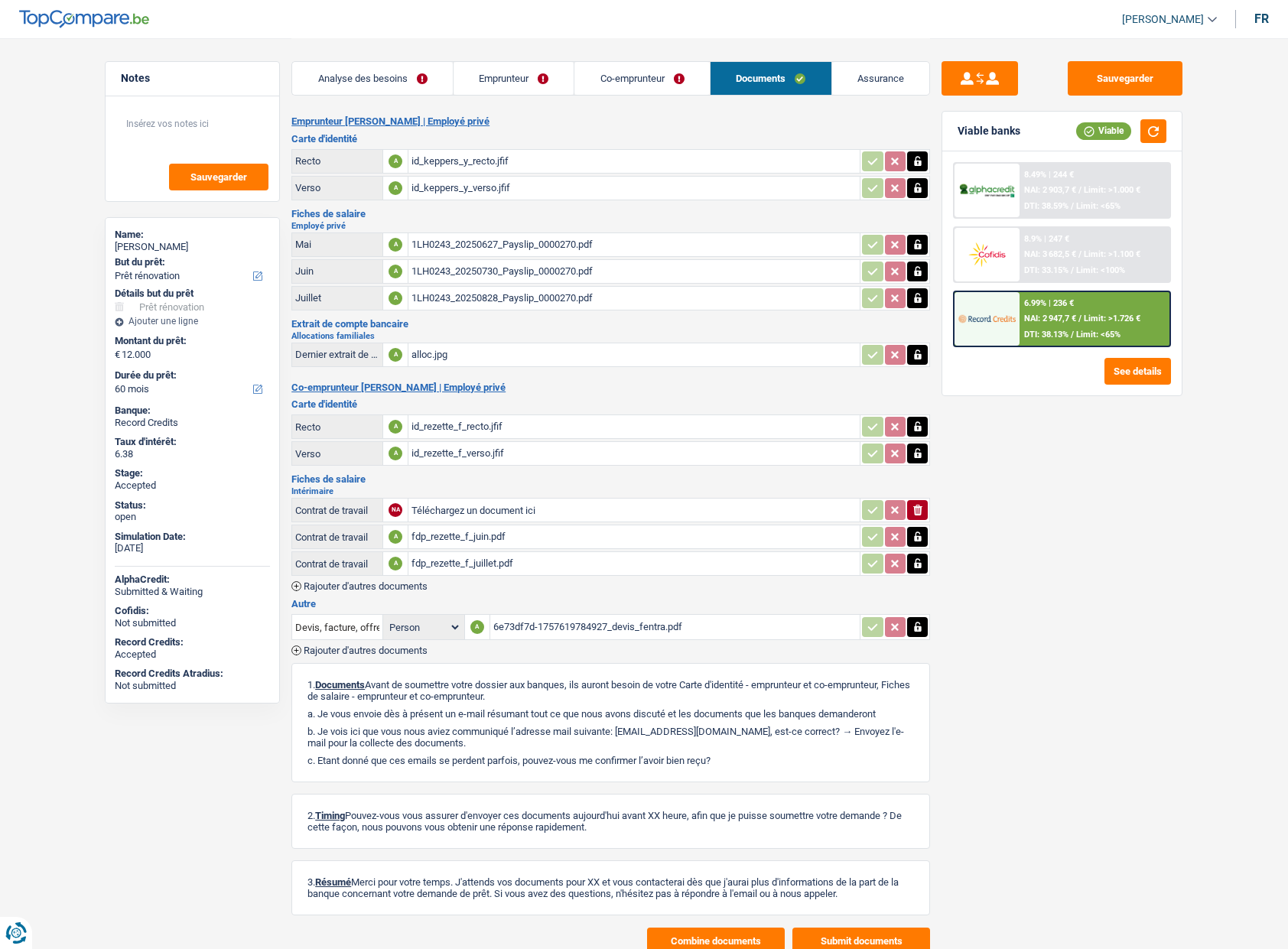
click at [692, 941] on button "Combine documents" at bounding box center [715, 941] width 137 height 27
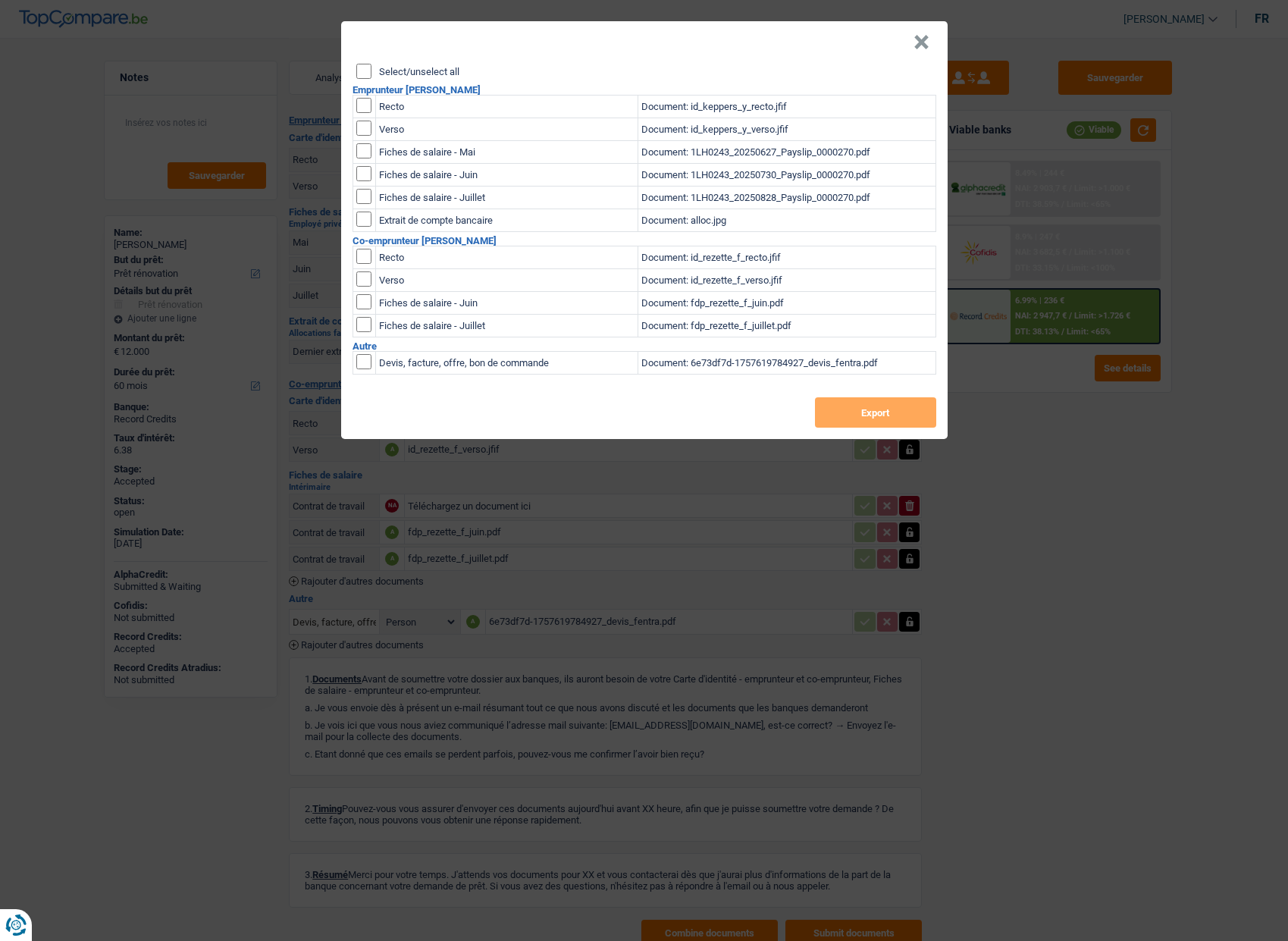
click at [421, 70] on label "Select/unselect all" at bounding box center [419, 71] width 81 height 10
click at [371, 70] on input "Select/unselect all" at bounding box center [364, 71] width 15 height 15
checkbox input "true"
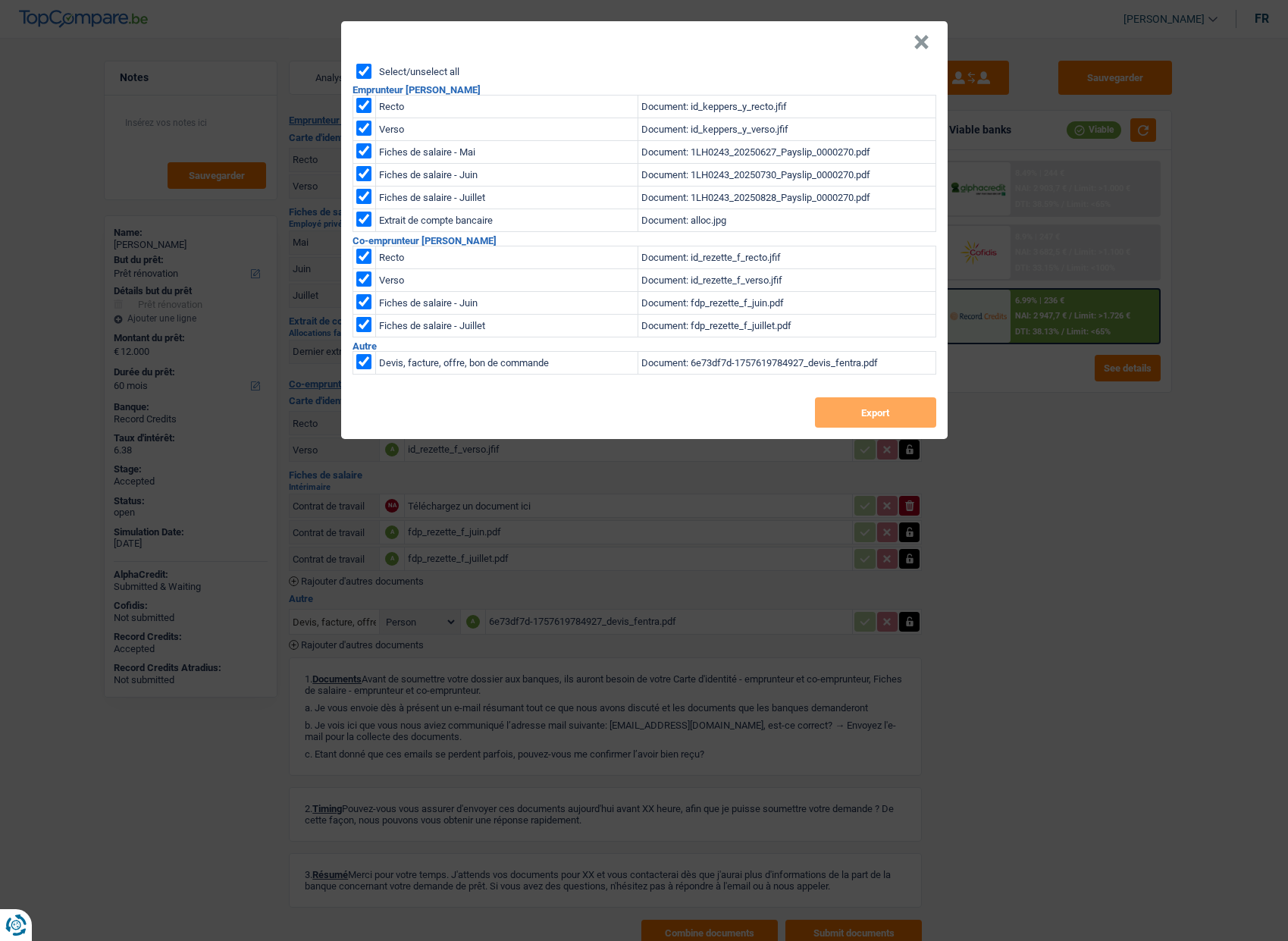
checkbox input "true"
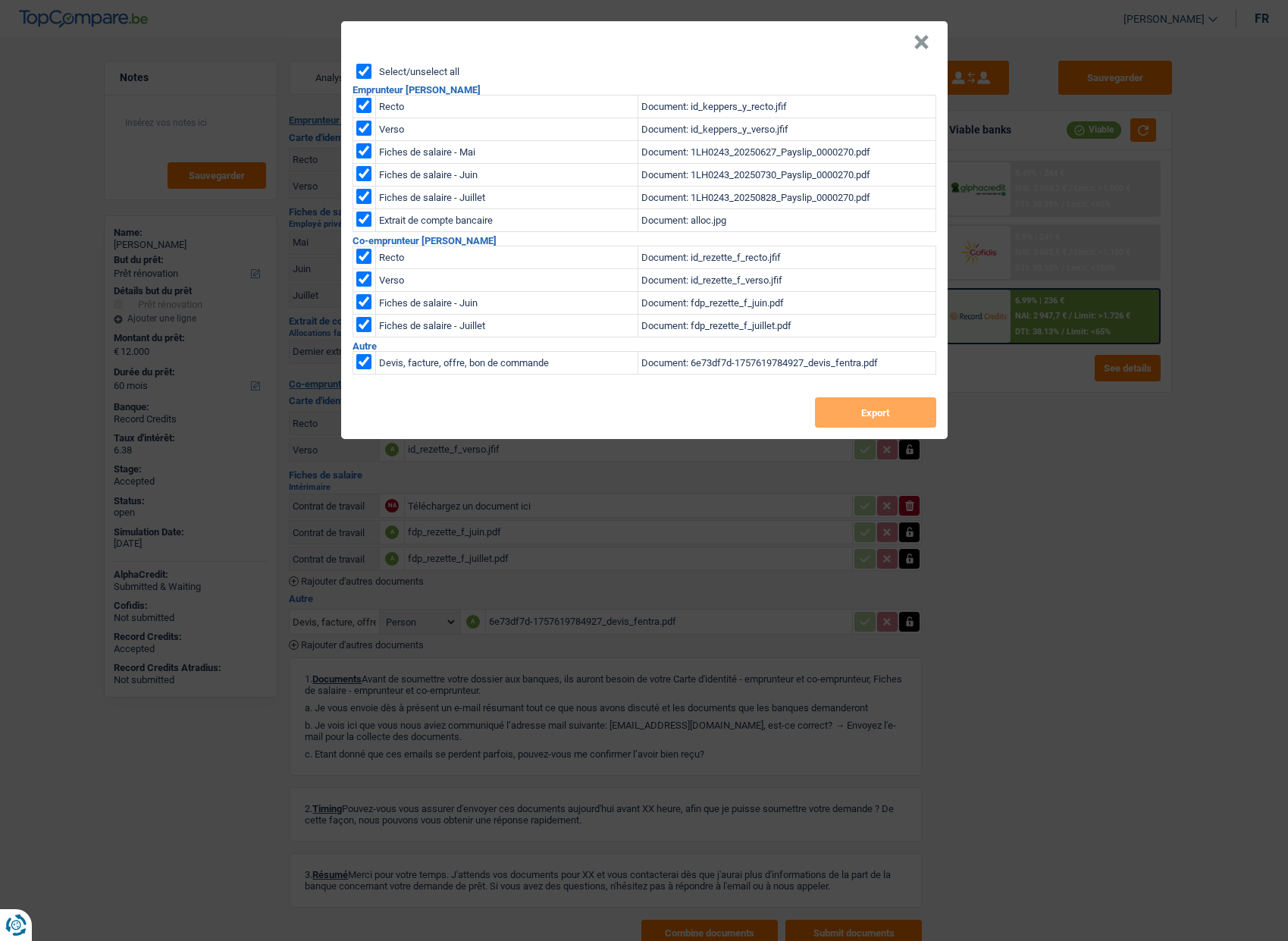
checkbox input "true"
click at [866, 417] on button "Export" at bounding box center [875, 412] width 121 height 31
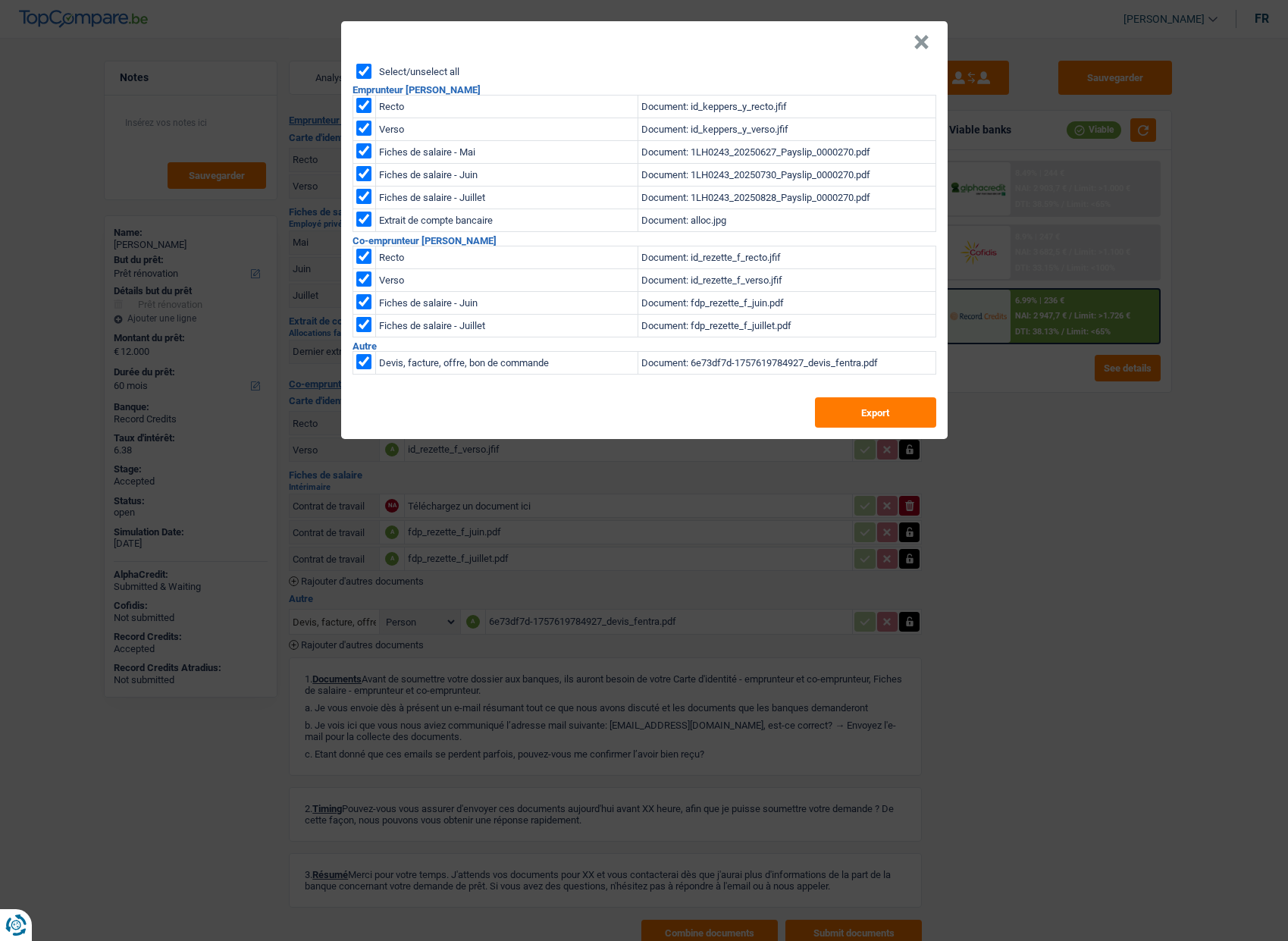
click at [915, 50] on button "×" at bounding box center [921, 43] width 16 height 15
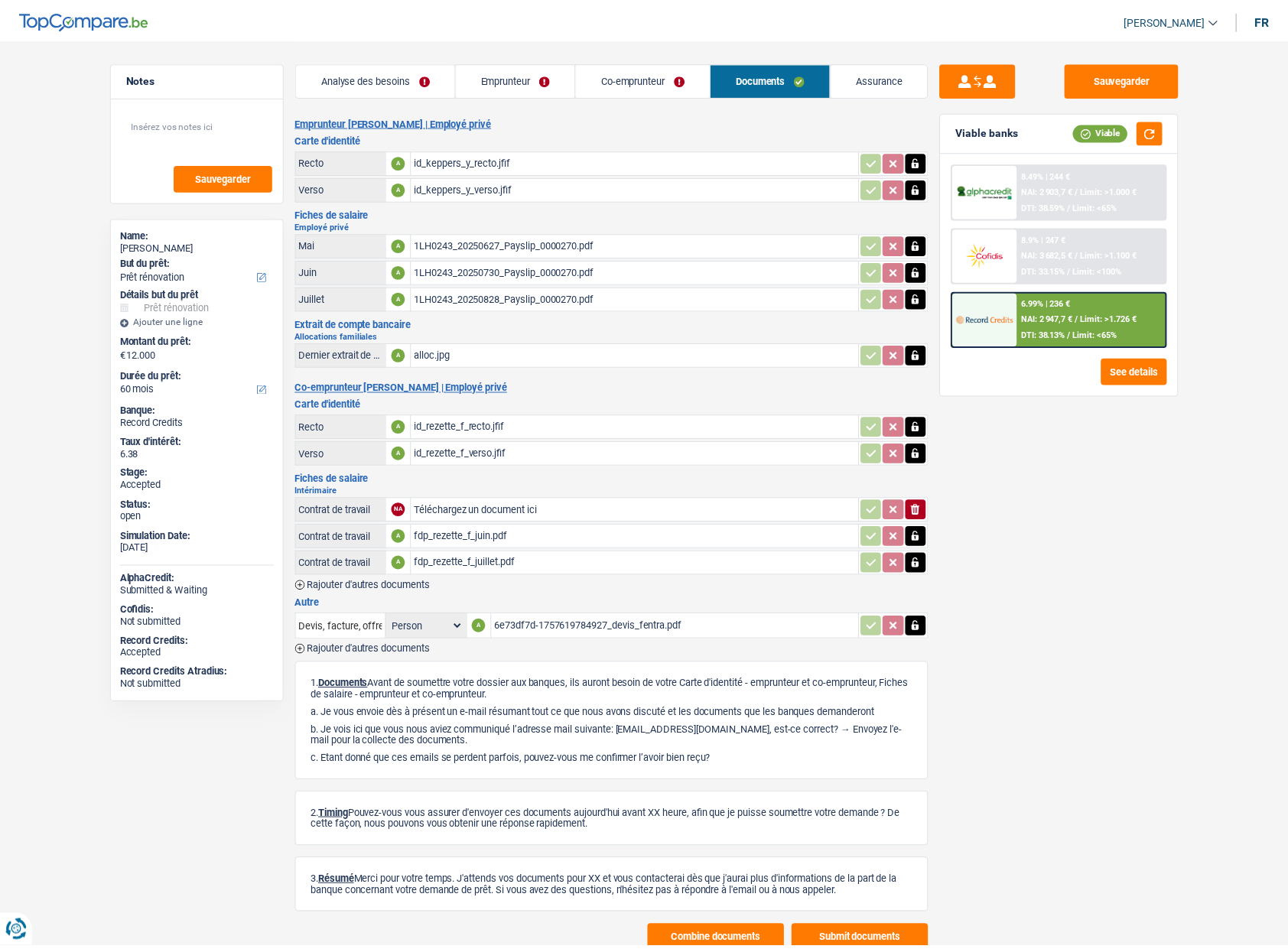
scroll to position [6, 0]
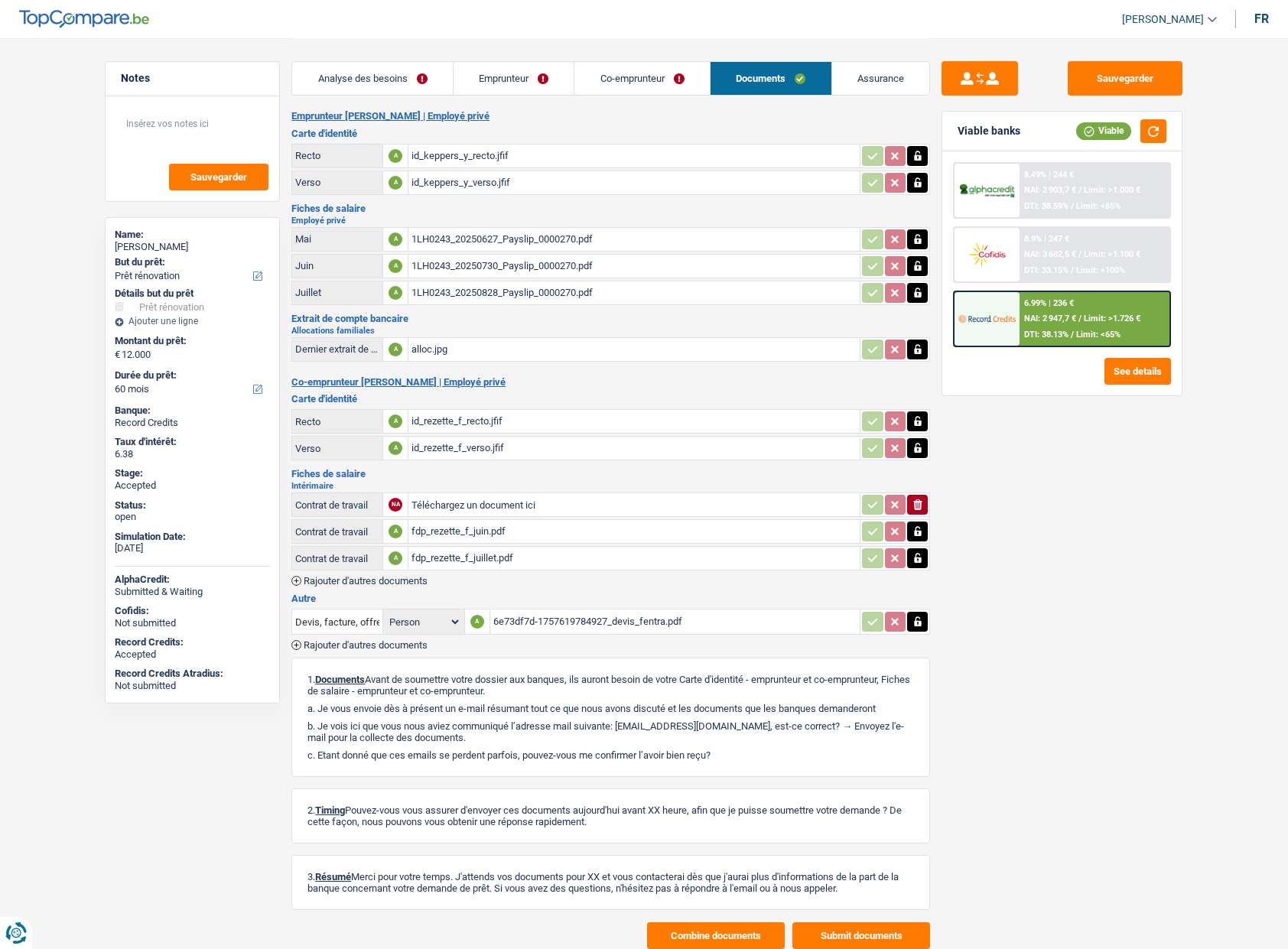
click at [375, 77] on link "Analyse des besoins" at bounding box center [373, 78] width 161 height 33
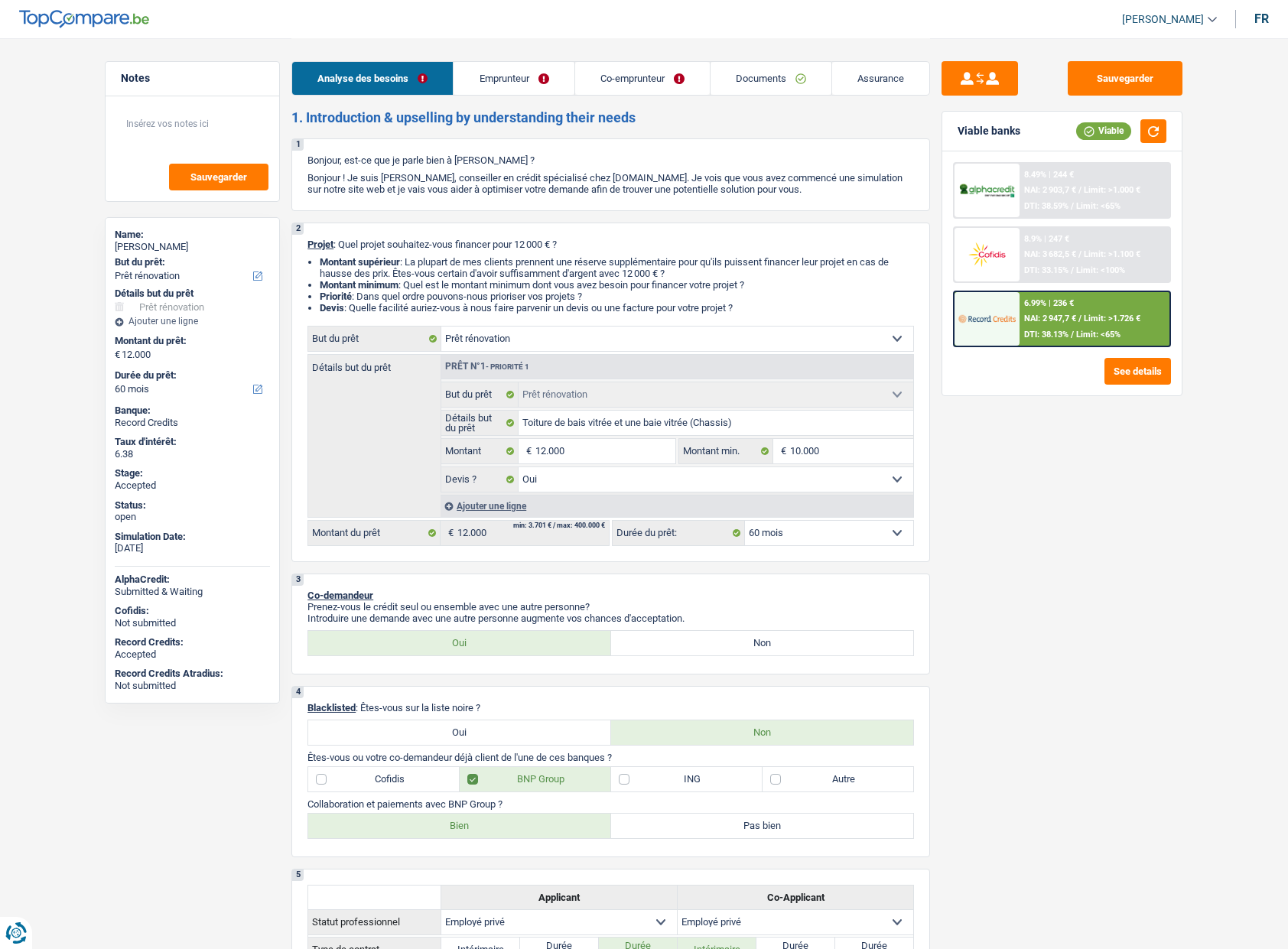
click at [981, 452] on div "Sauvegarder Viable banks Viable 8.49% | 244 € NAI: 2 903,7 € / Limit: >1.000 € …" at bounding box center [1062, 493] width 263 height 863
click at [885, 87] on link "Assurance" at bounding box center [881, 78] width 97 height 33
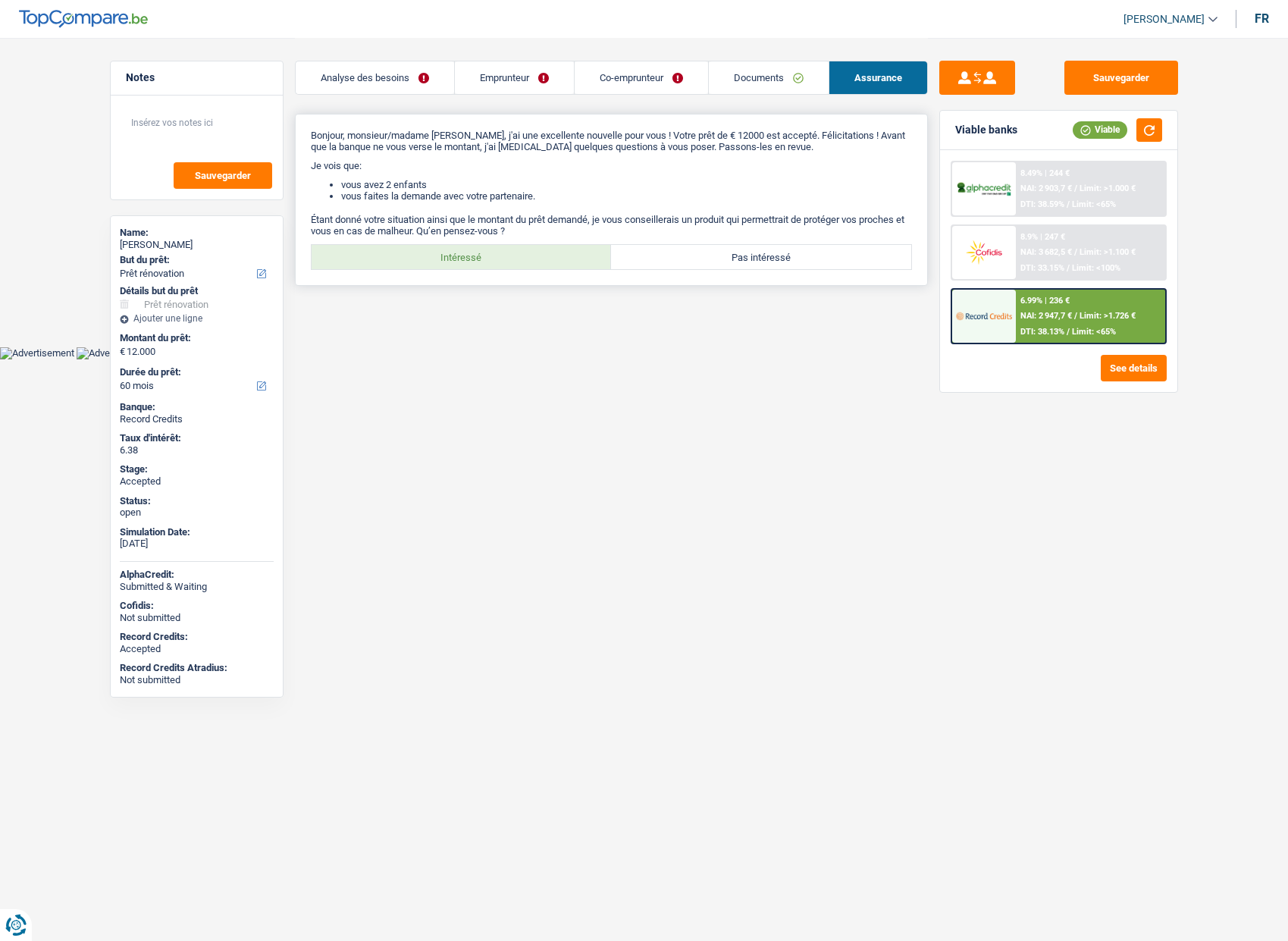
click at [535, 260] on label "Intéressé" at bounding box center [462, 257] width 300 height 24
click at [535, 260] on input "Intéressé" at bounding box center [462, 257] width 300 height 24
radio input "true"
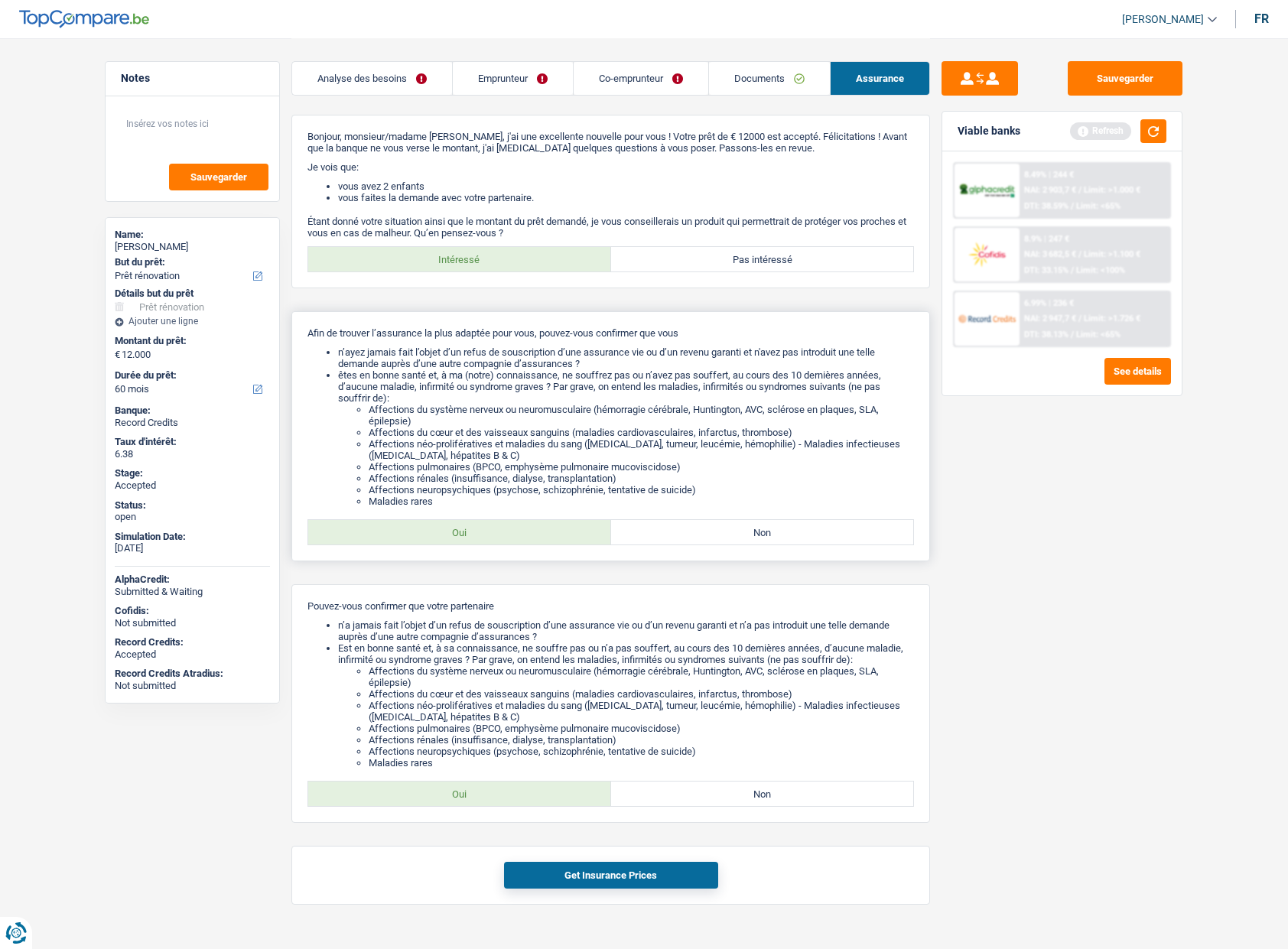
click at [531, 529] on label "Oui" at bounding box center [460, 532] width 303 height 24
click at [531, 529] on input "Oui" at bounding box center [460, 532] width 303 height 24
radio input "true"
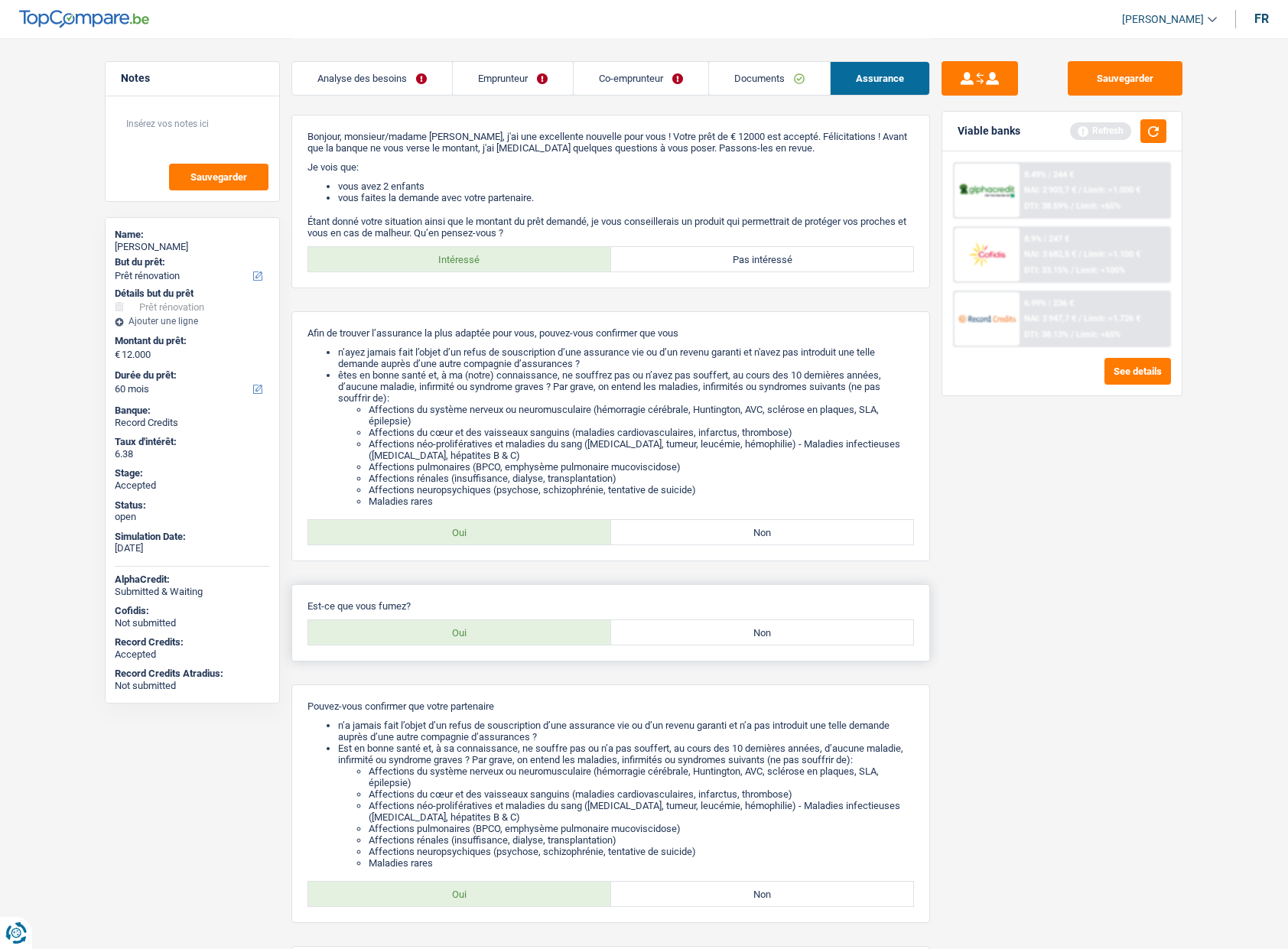
click at [527, 638] on label "Oui" at bounding box center [460, 632] width 303 height 24
click at [527, 638] on input "Oui" at bounding box center [460, 632] width 303 height 24
radio input "true"
click at [1151, 130] on button "button" at bounding box center [1154, 131] width 26 height 23
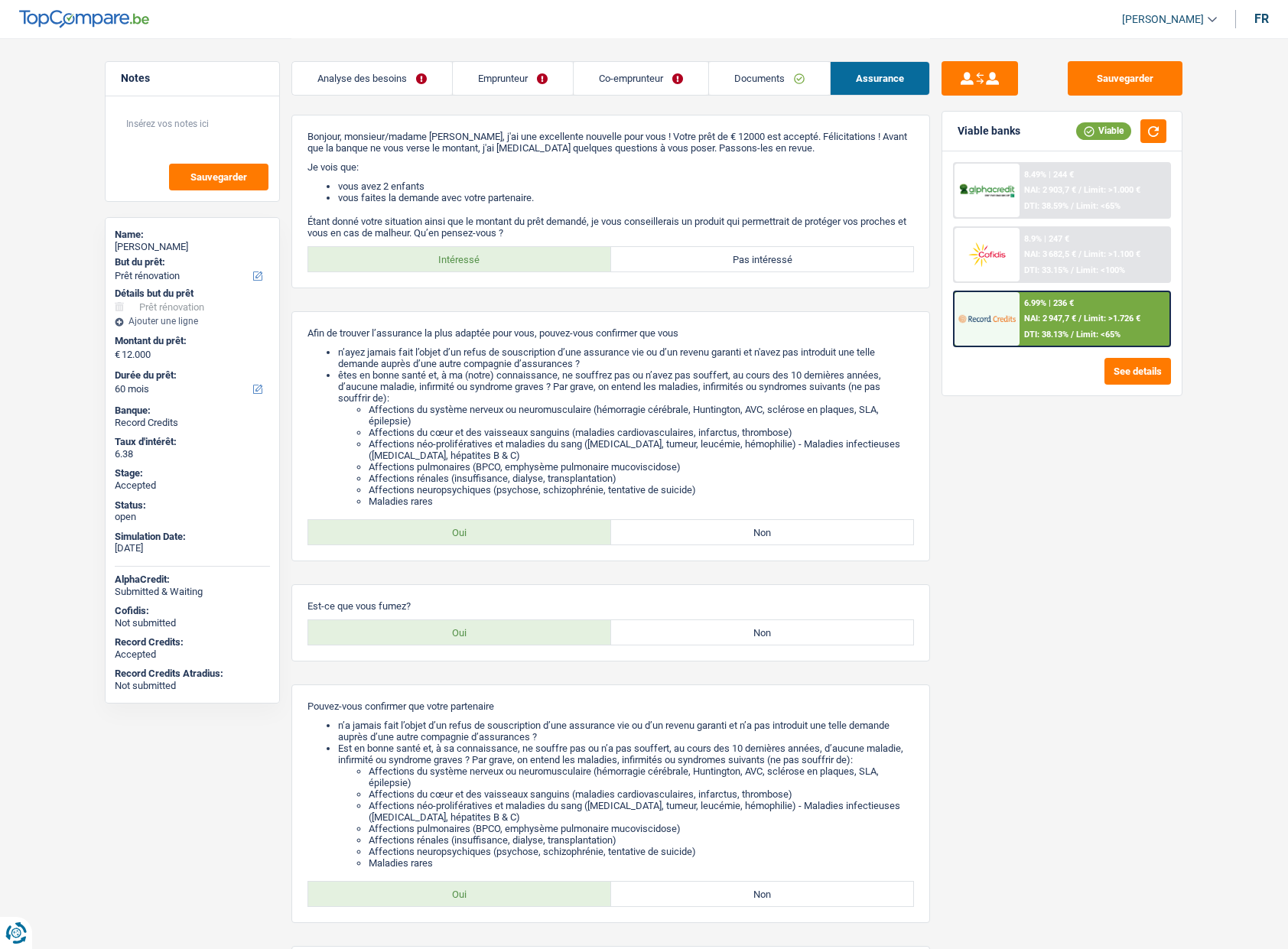
click at [1001, 310] on img at bounding box center [986, 319] width 57 height 28
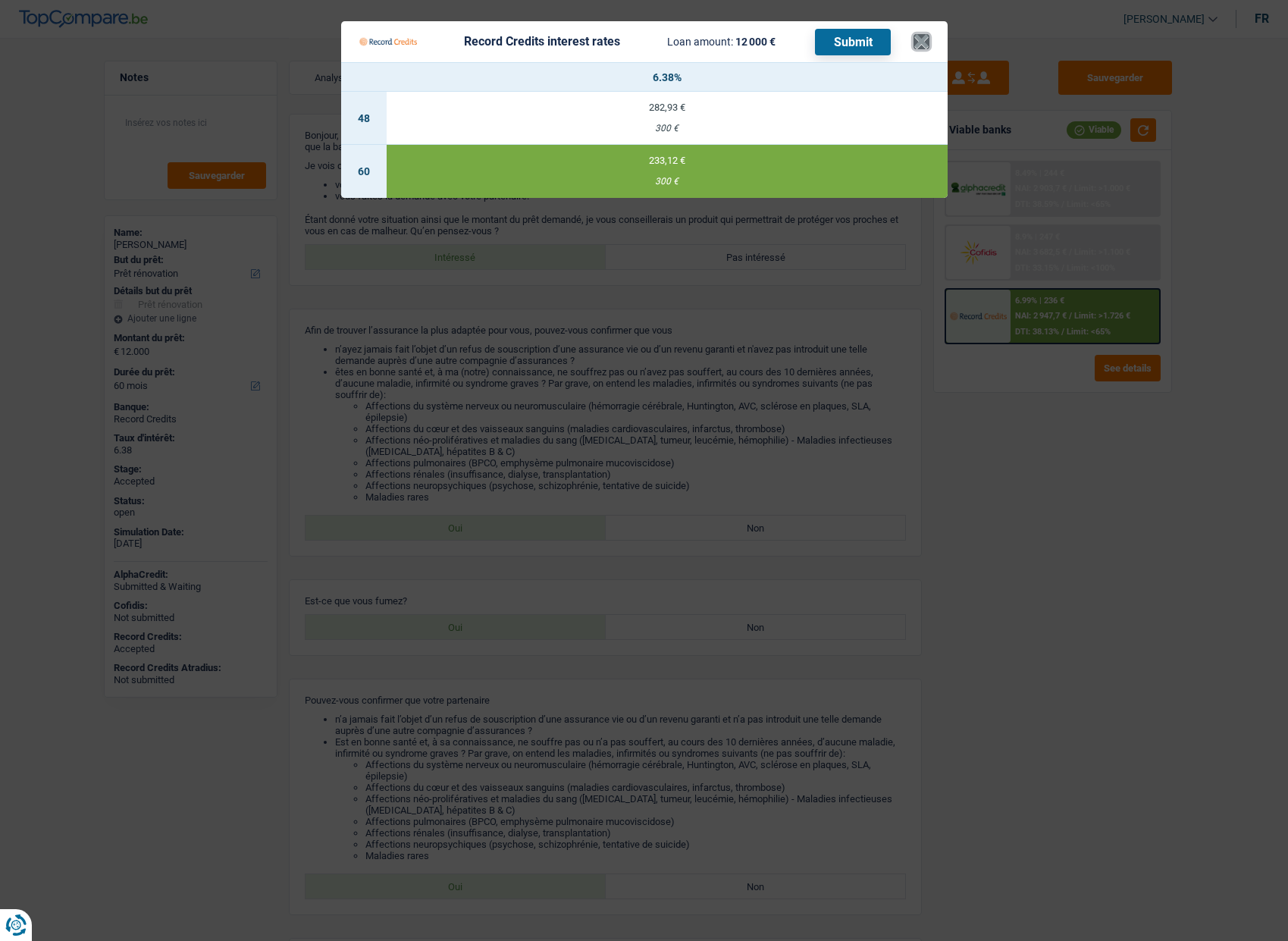
click at [923, 45] on button "×" at bounding box center [921, 42] width 16 height 15
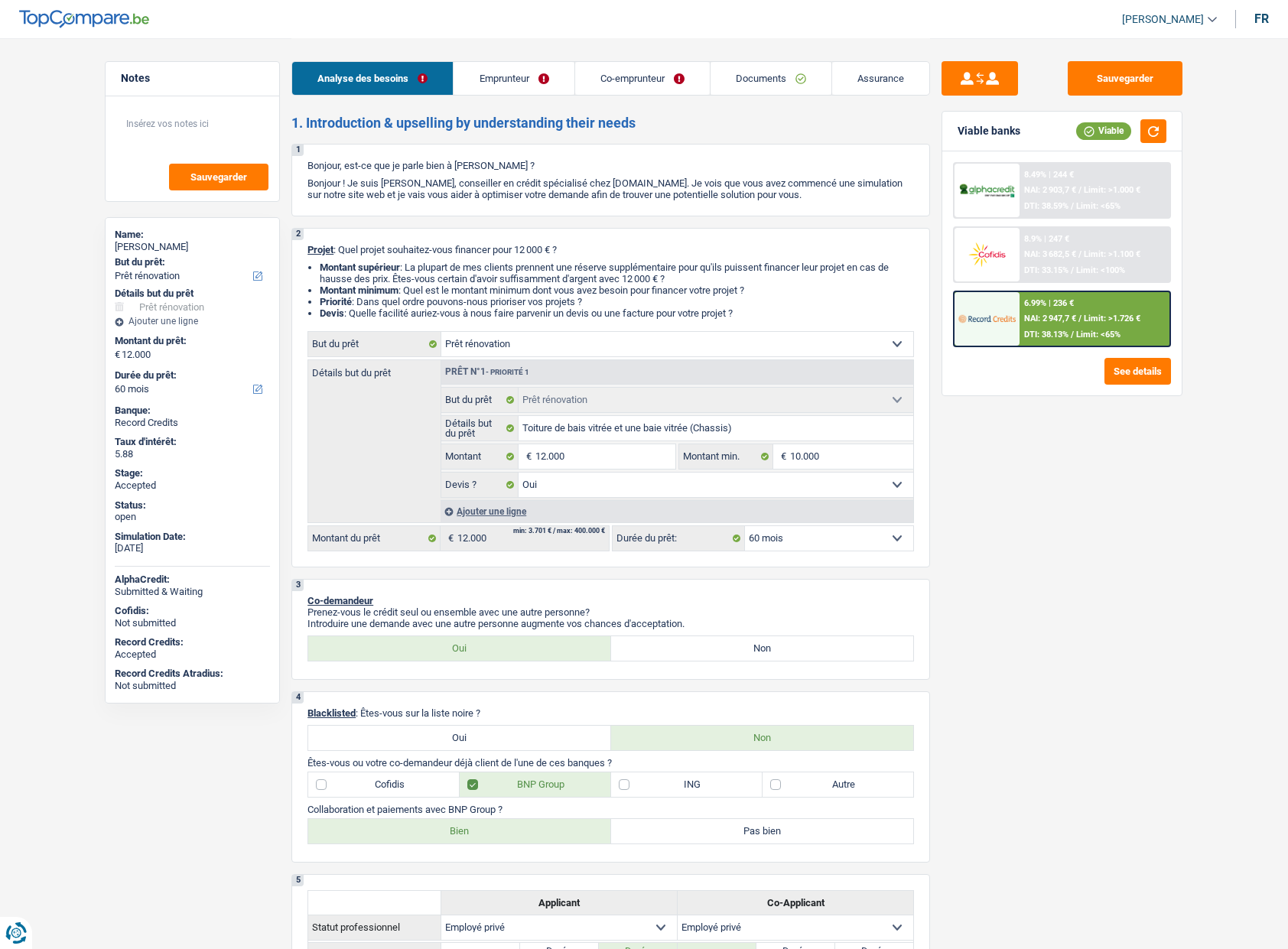
select select "renovation"
select select "60"
select select "renovation"
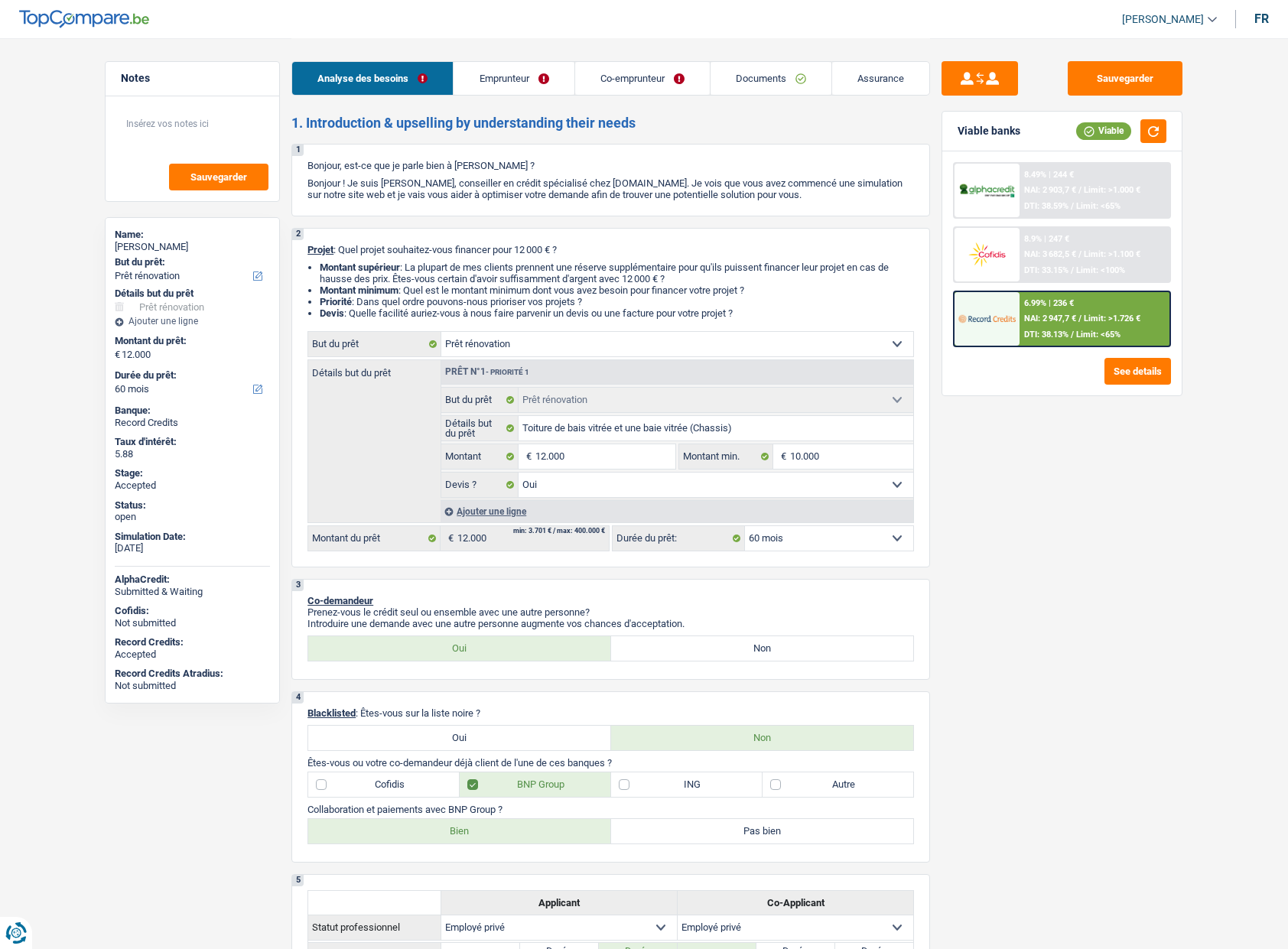
select select "yes"
select select "60"
select select "privateEmployee"
select select "netSalary"
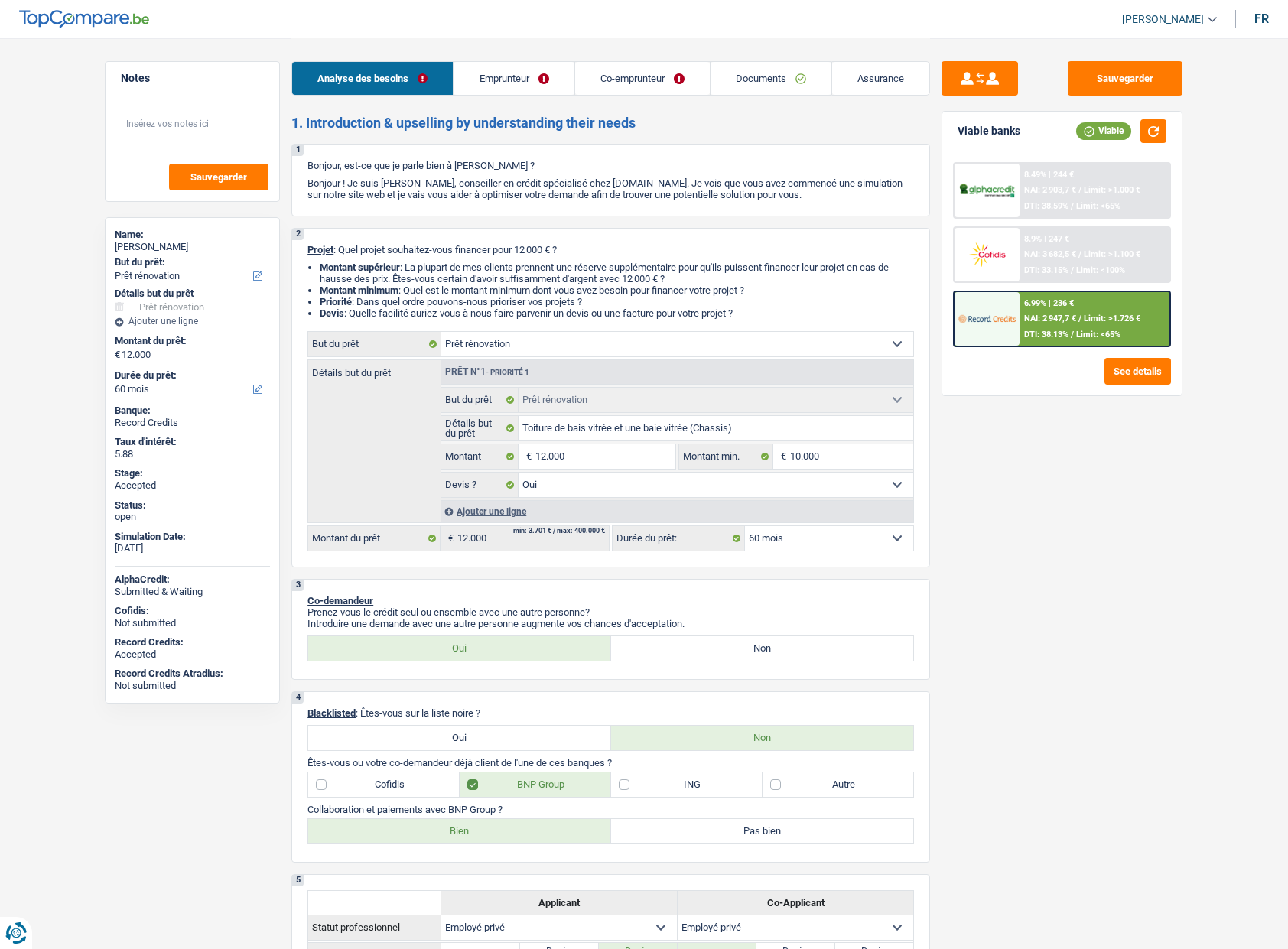
select select "mealVouchers"
select select "familyAllowances"
select select "netSalary"
select select "mealVouchers"
select select "ownerWithMortgage"
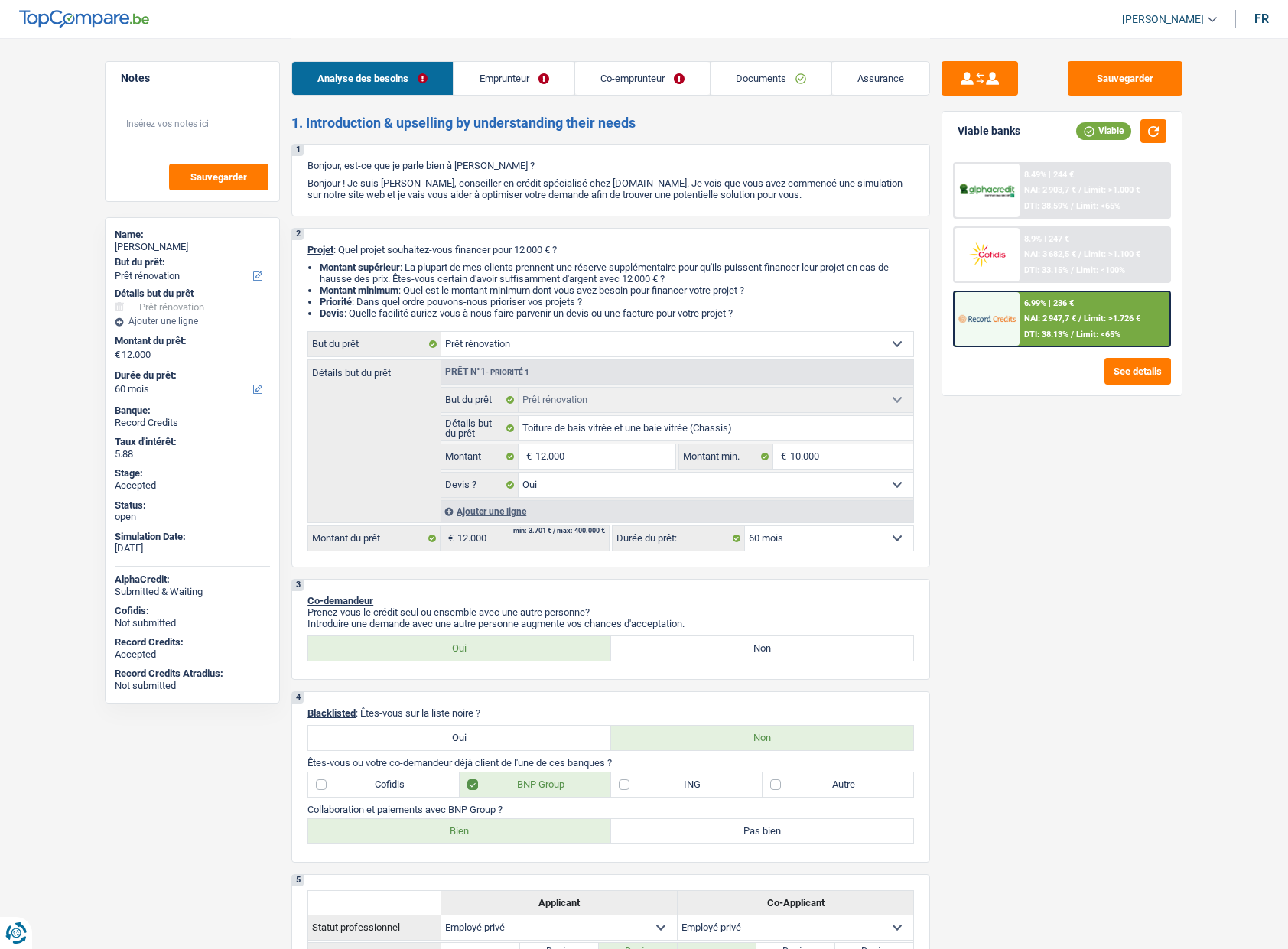
select select "renovation"
select select "yes"
select select "60"
click at [1009, 309] on img at bounding box center [986, 319] width 57 height 28
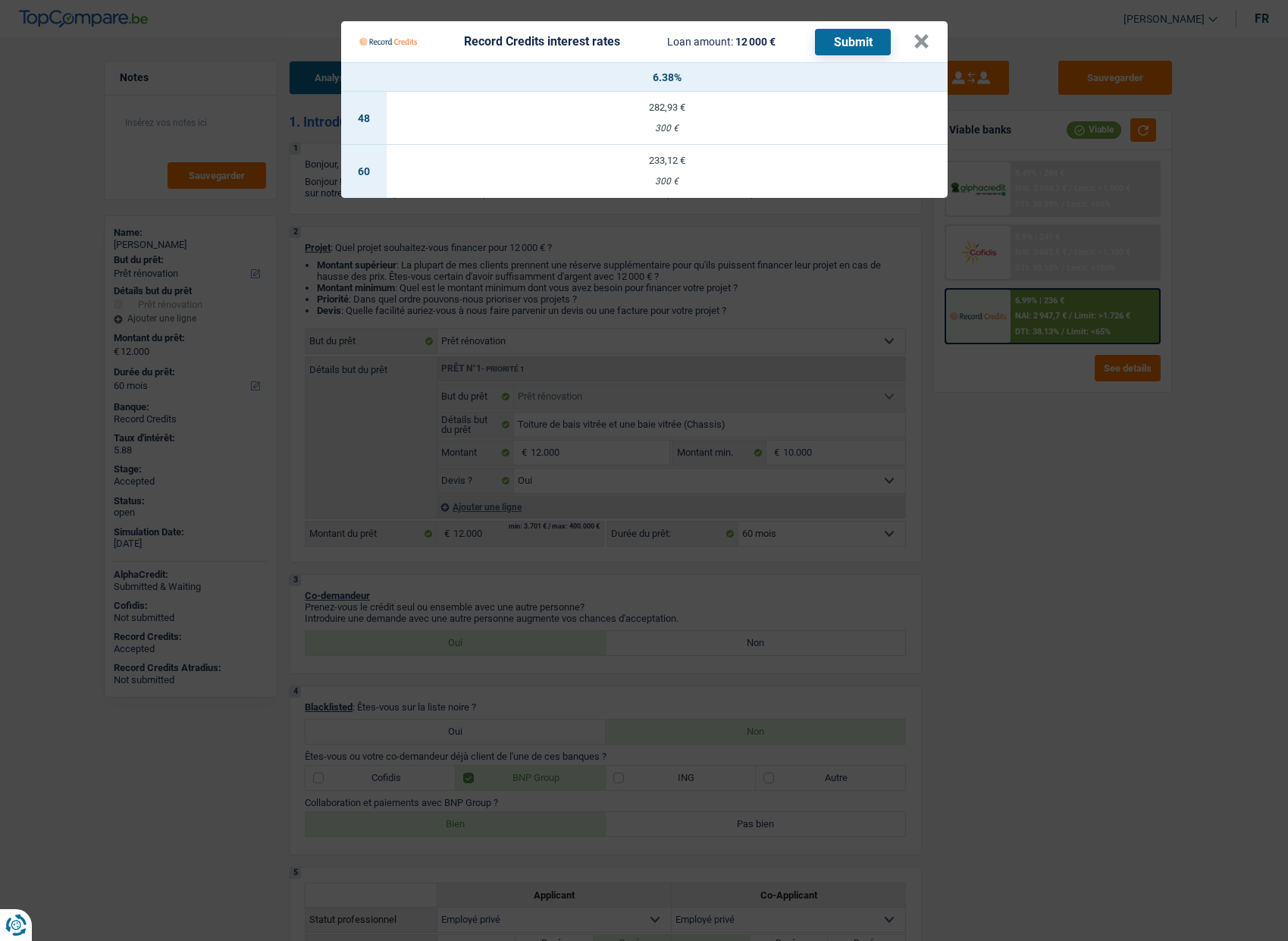
click at [679, 161] on div "233,12 €" at bounding box center [668, 160] width 561 height 10
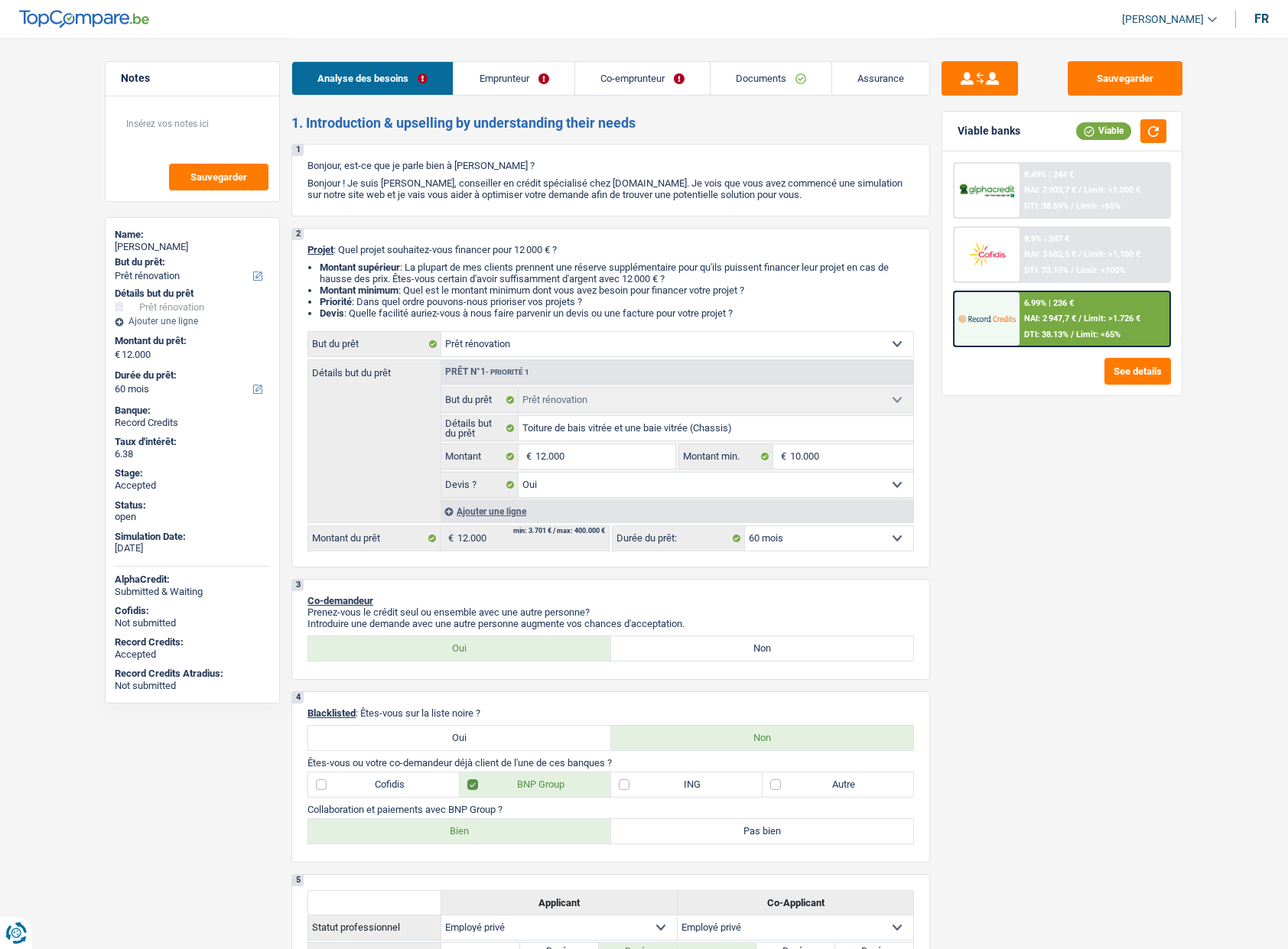
click at [977, 293] on div at bounding box center [986, 319] width 64 height 53
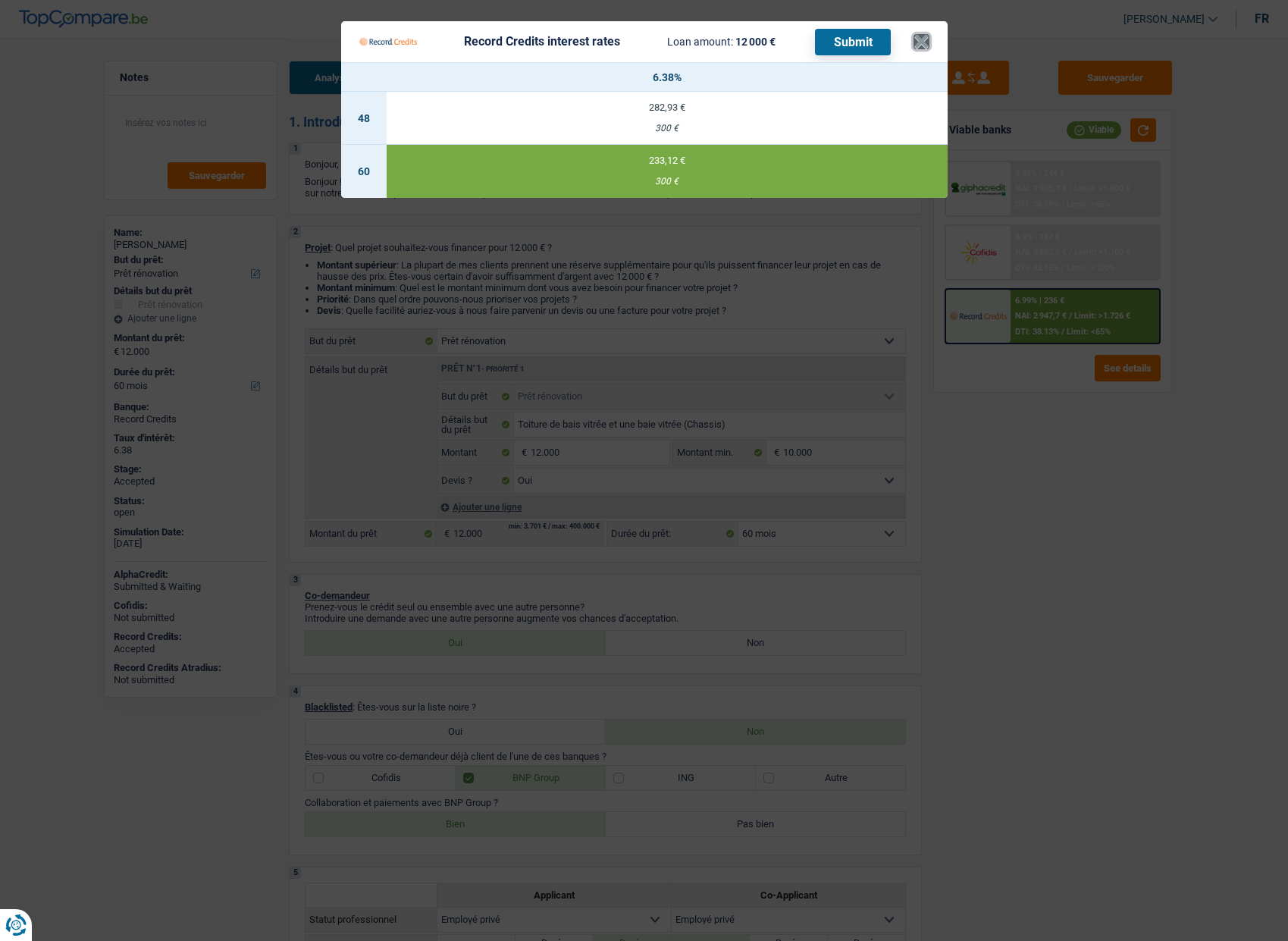
click at [914, 42] on button "×" at bounding box center [921, 42] width 16 height 15
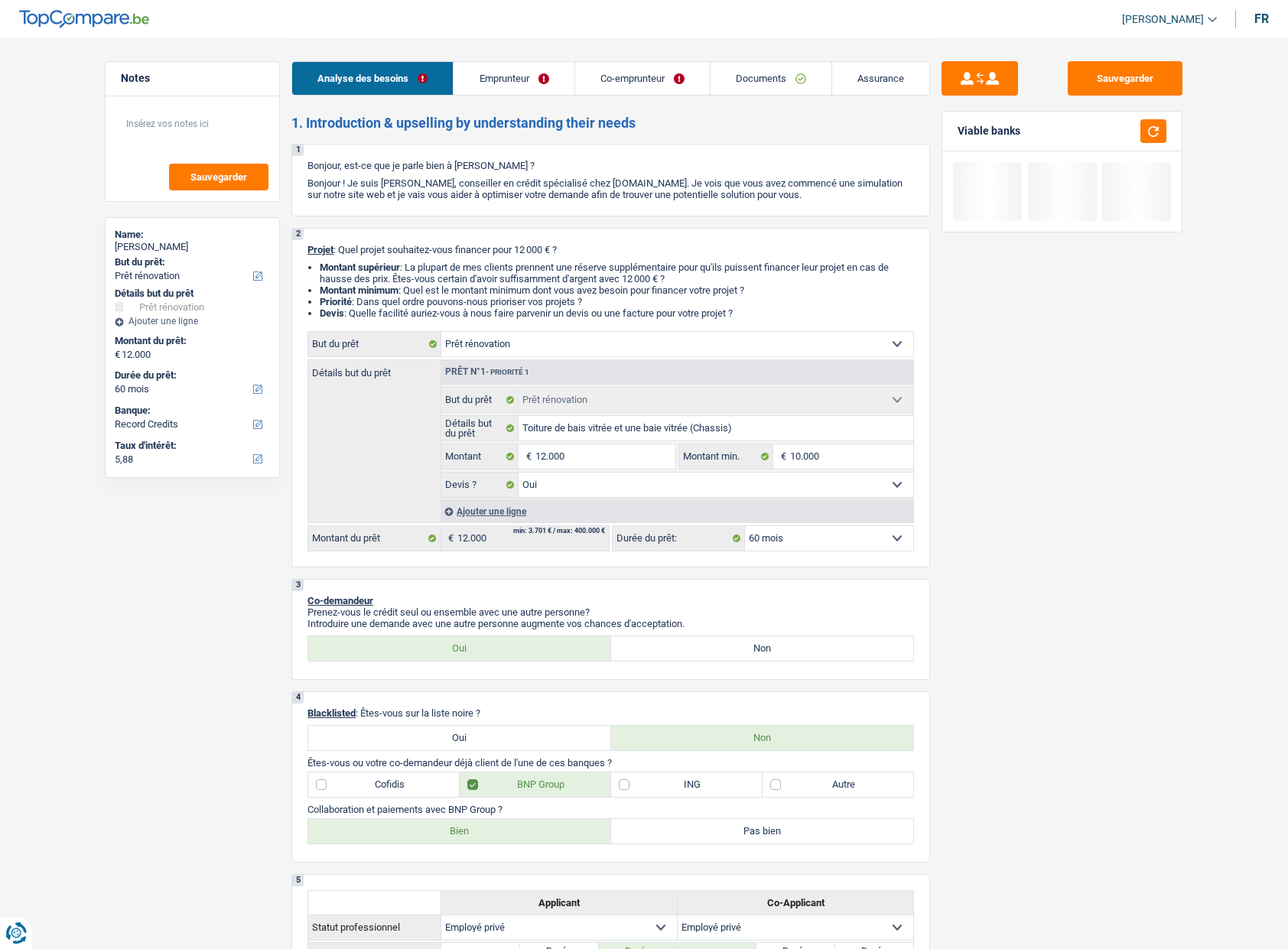
select select "renovation"
select select "60"
select select "record credits"
select select "renovation"
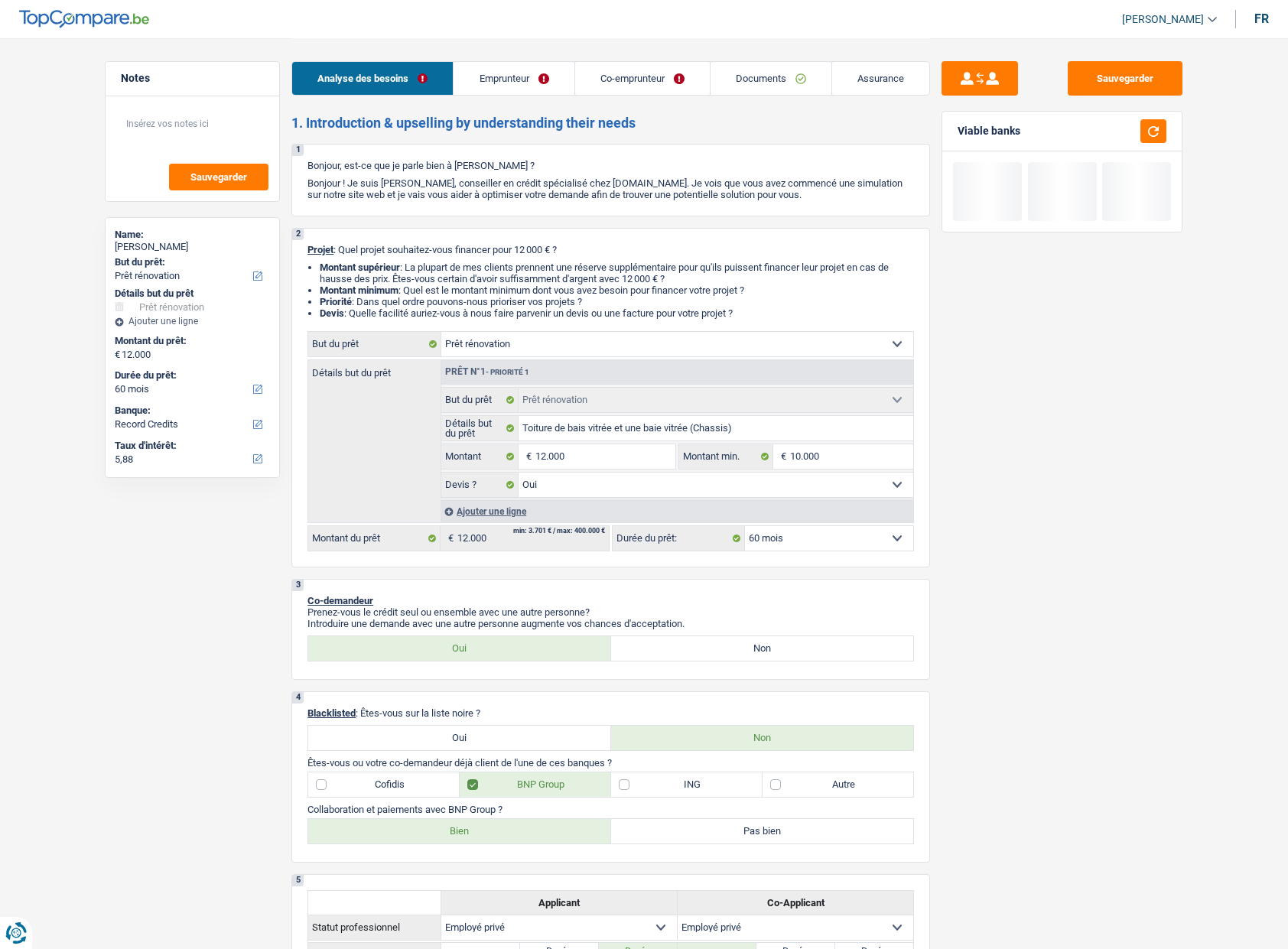
select select "renovation"
select select "yes"
select select "60"
select select "privateEmployee"
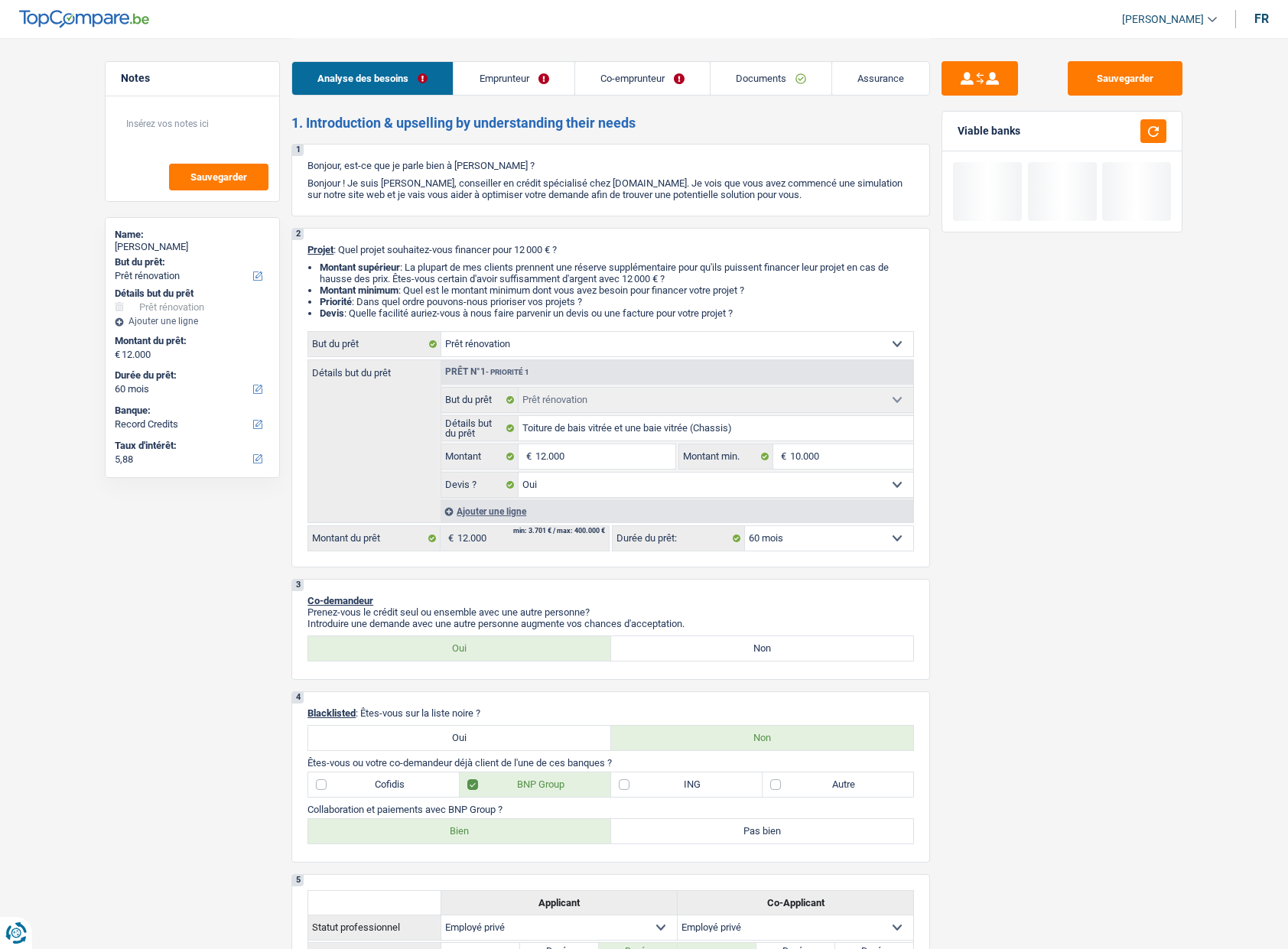
select select "netSalary"
select select "mealVouchers"
select select "familyAllowances"
select select "netSalary"
select select "mealVouchers"
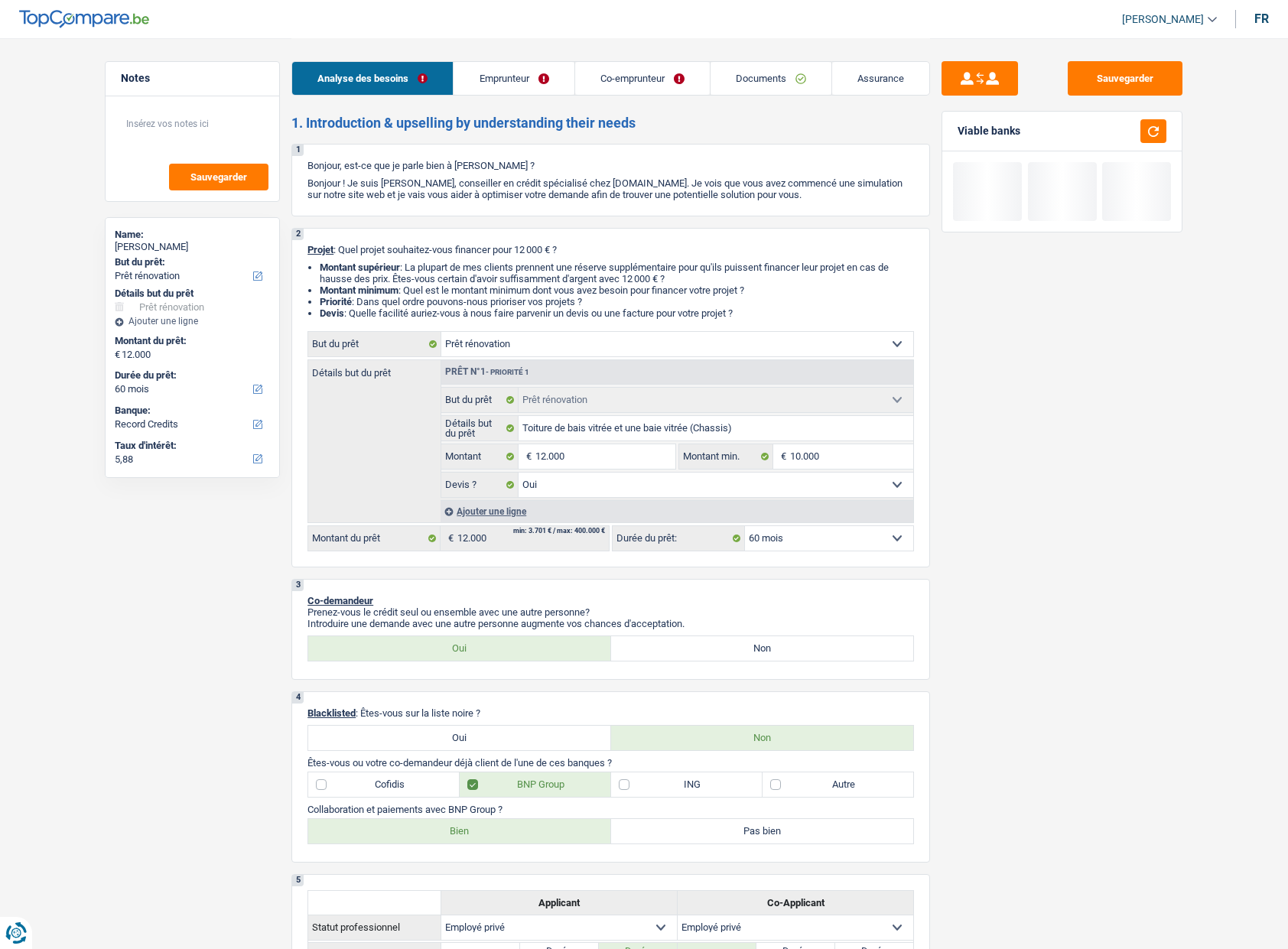
select select "ownerWithMortgage"
select select "renovation"
select select "yes"
select select "60"
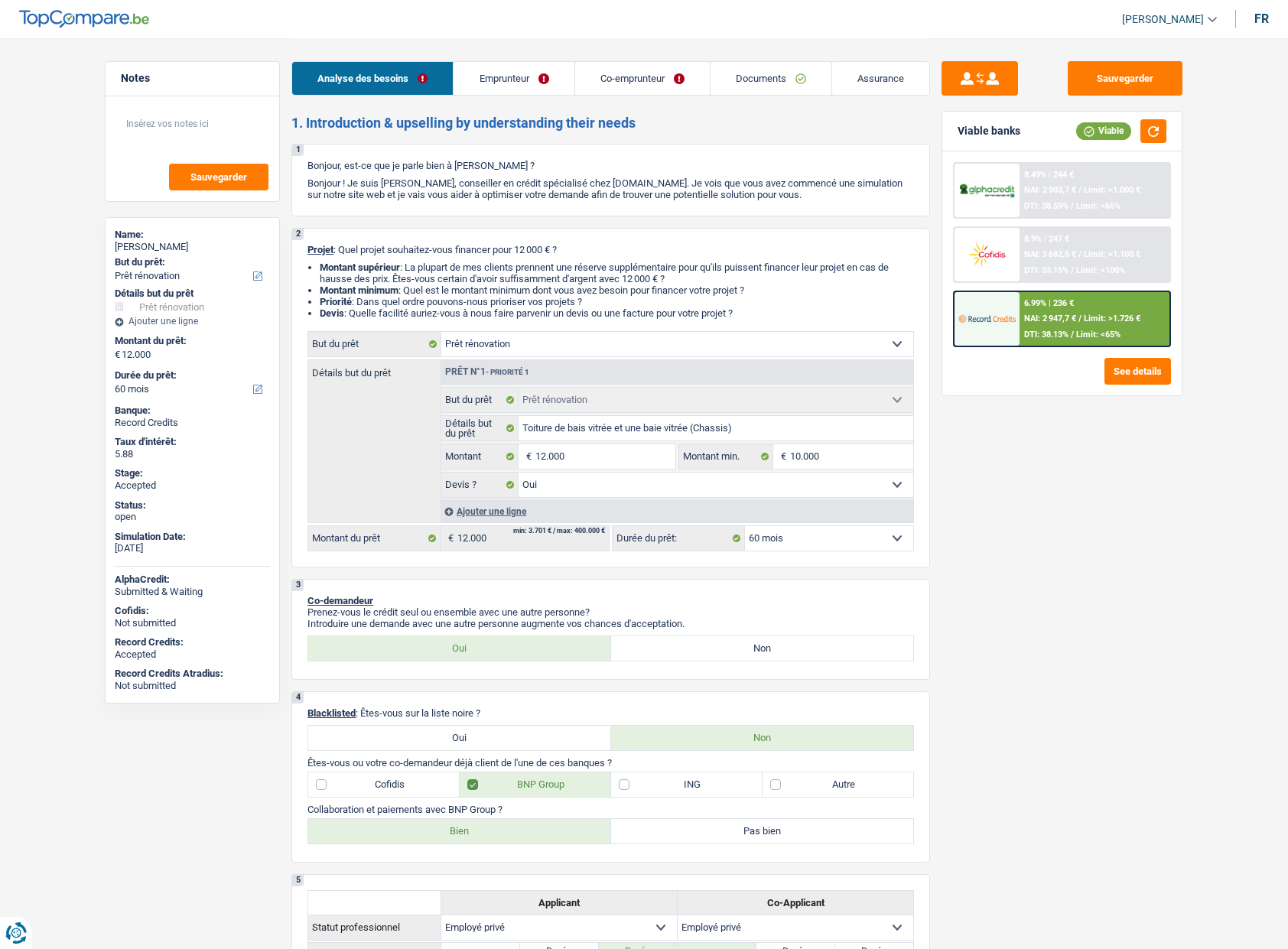
click link "Assurance"
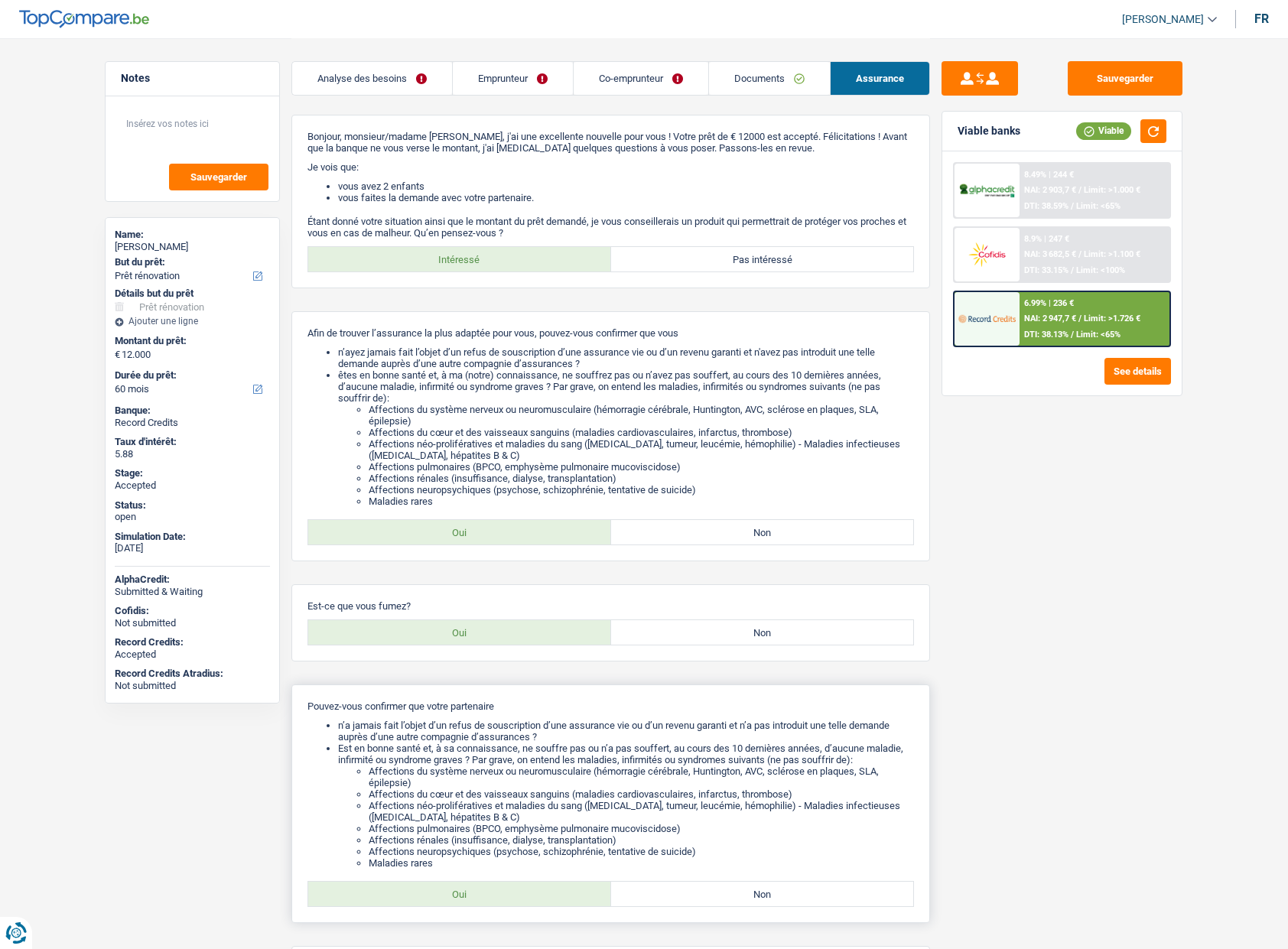
click label "Oui"
click input "Oui"
radio input "true"
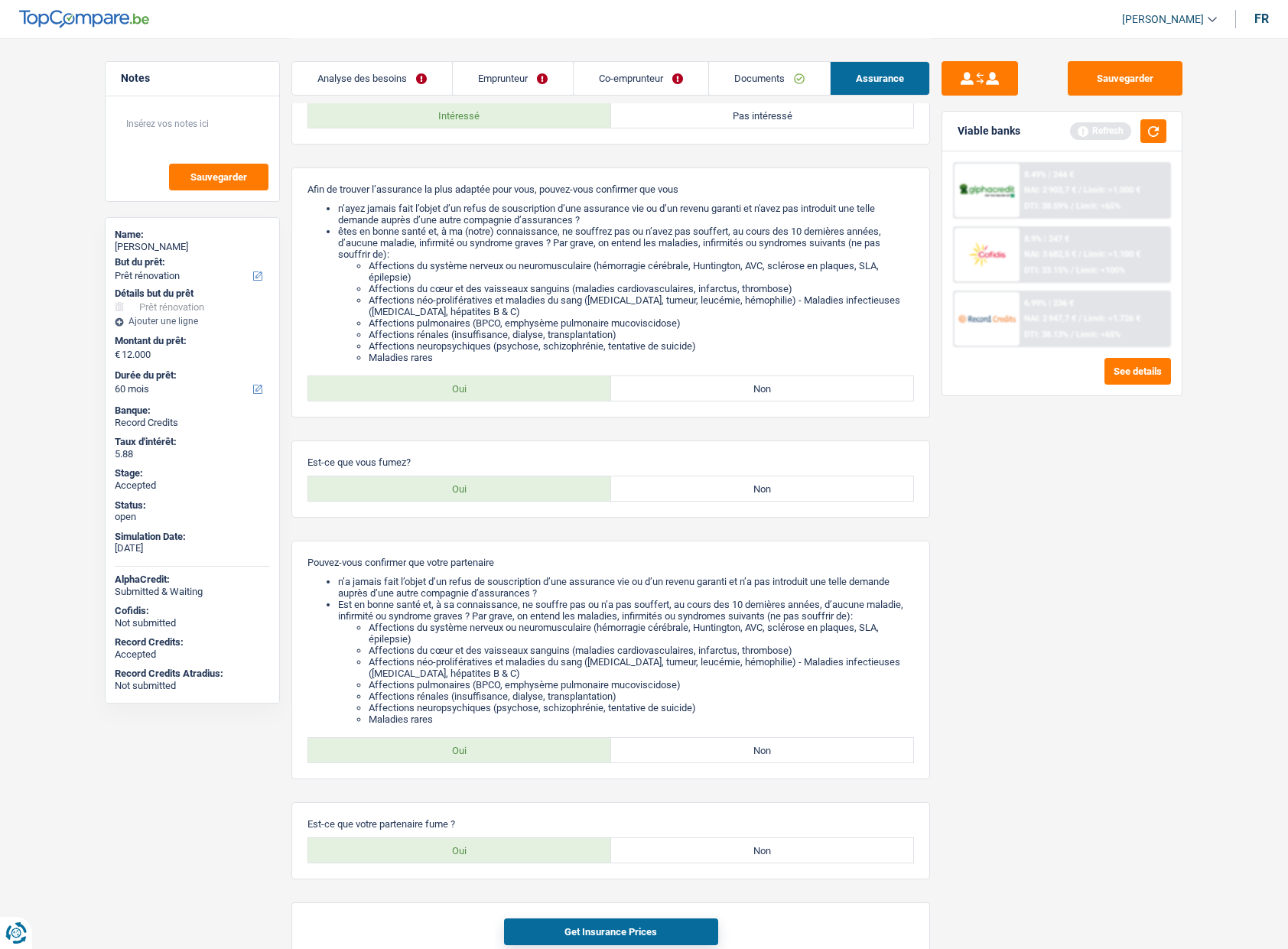
scroll to position [191, 0]
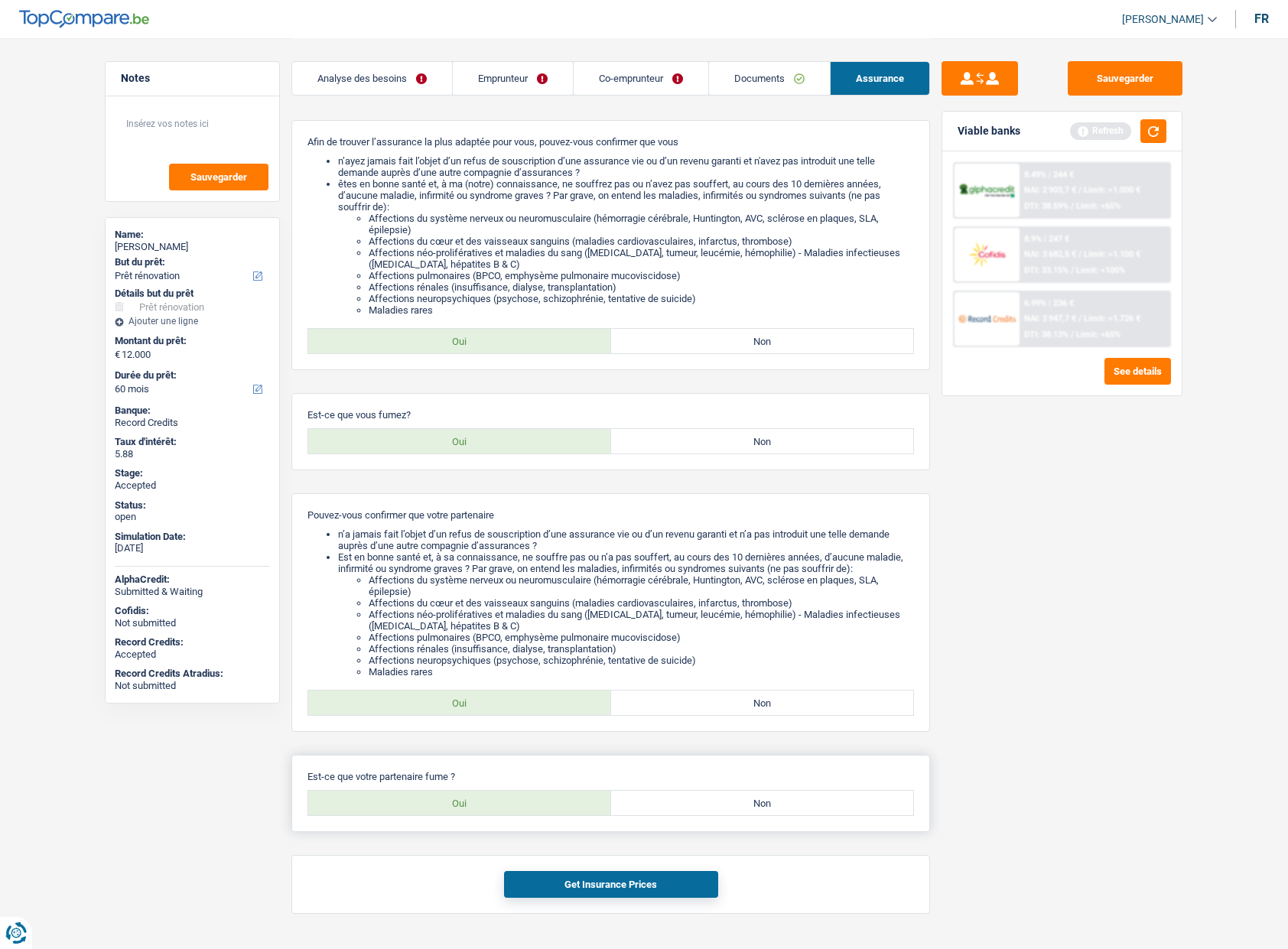
click label "Oui"
click input "Oui"
radio input "true"
click button "Get Insurance Prices"
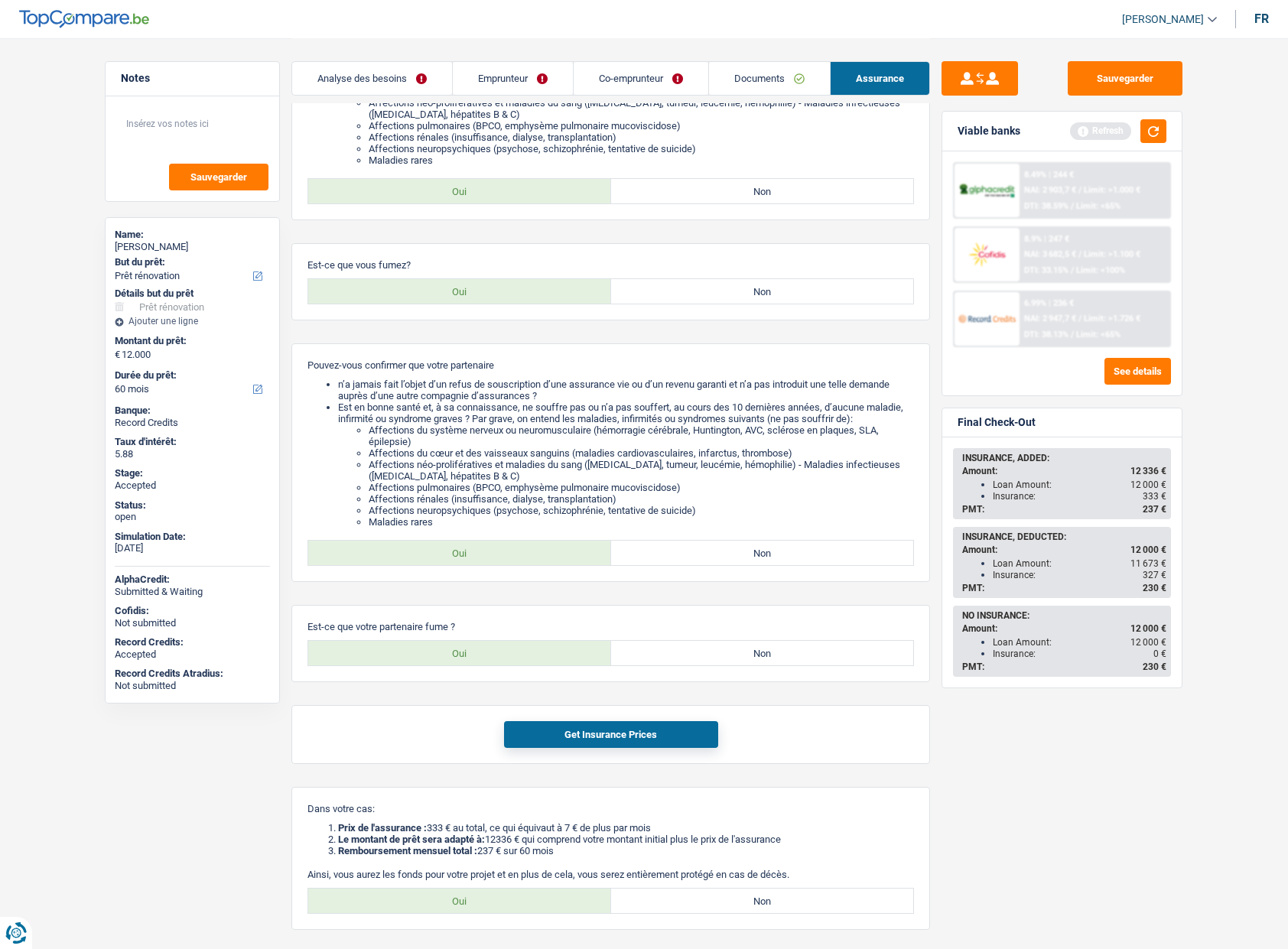
scroll to position [376, 0]
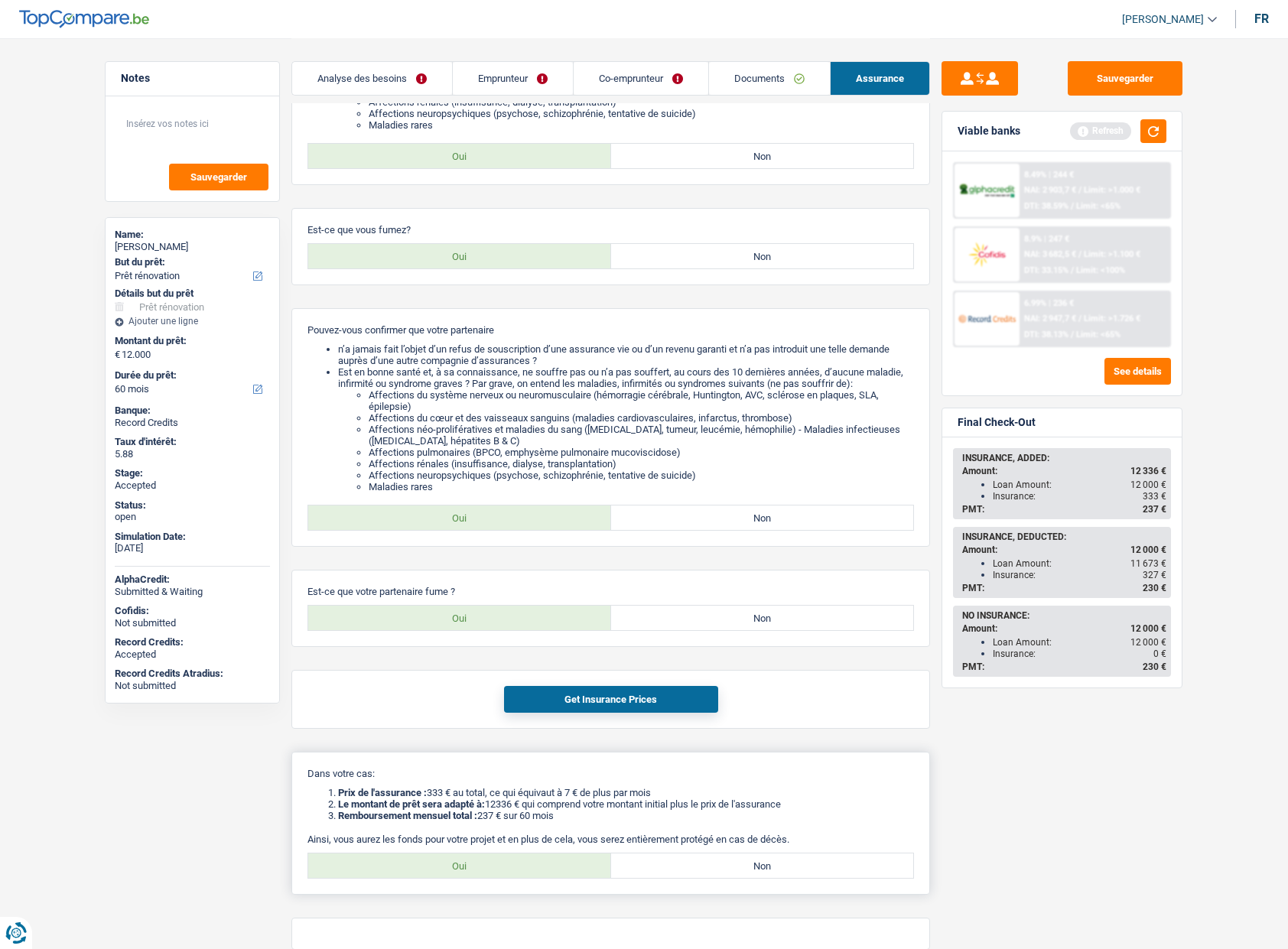
click label "Oui"
click input "Oui"
radio input "true"
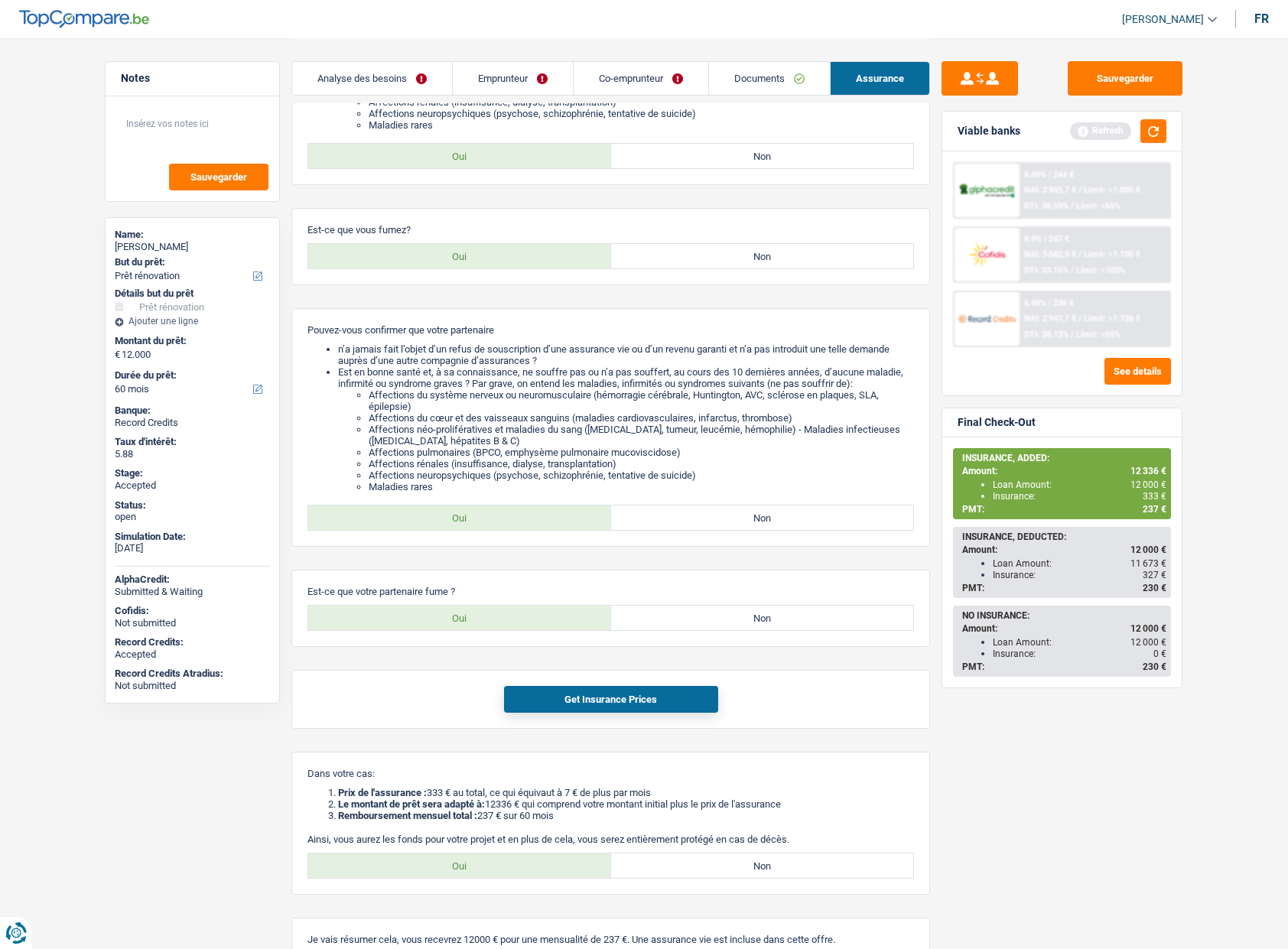
click div "Sauvegarder Viable banks Refresh 8.49% | 244 € NAI: 2 903,7 € / Limit: >1.000 €…"
click link "Documents"
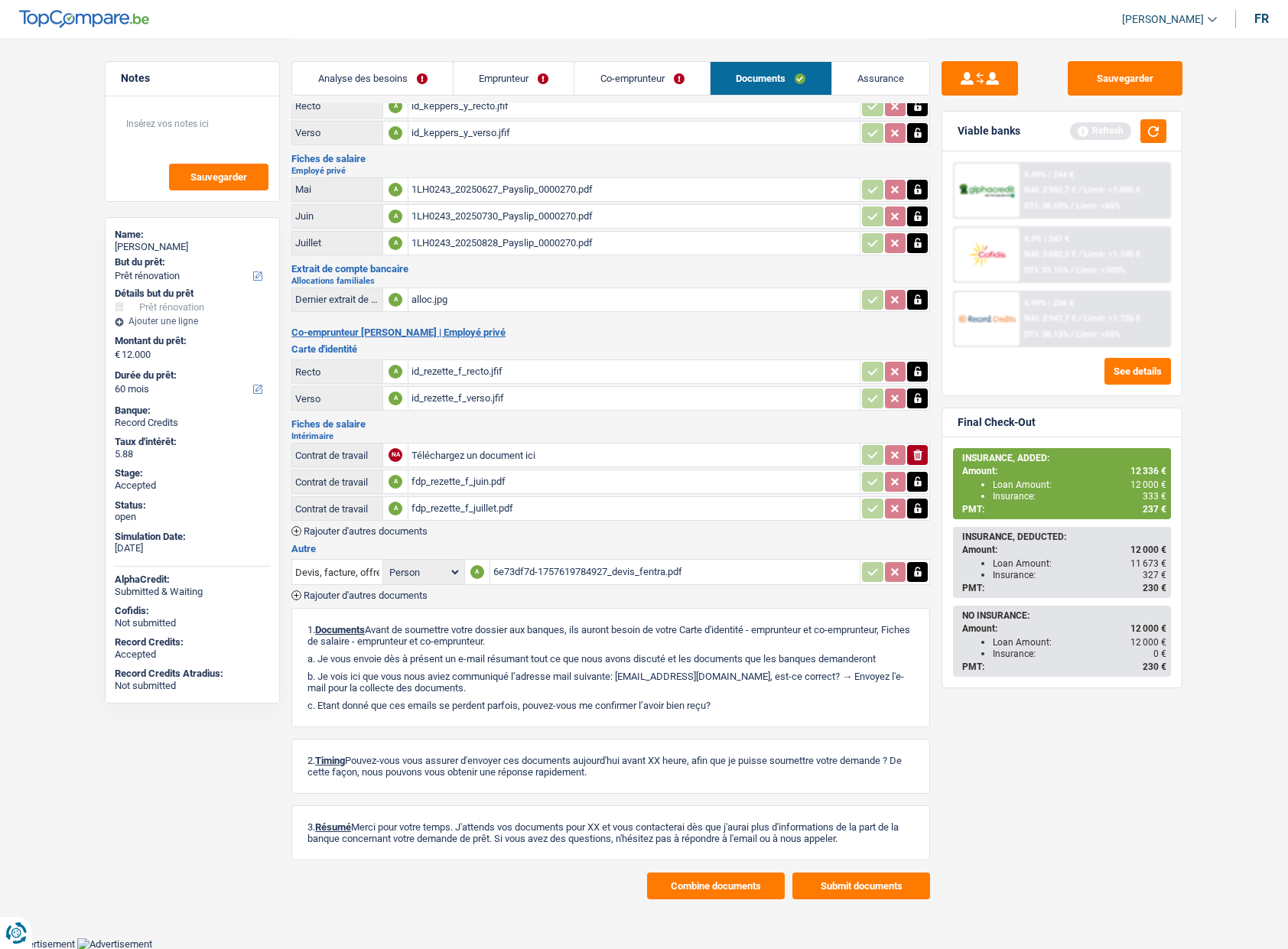
click div "6e73df7d-1757619784927_devis_fentra.pdf"
